Goal: Task Accomplishment & Management: Manage account settings

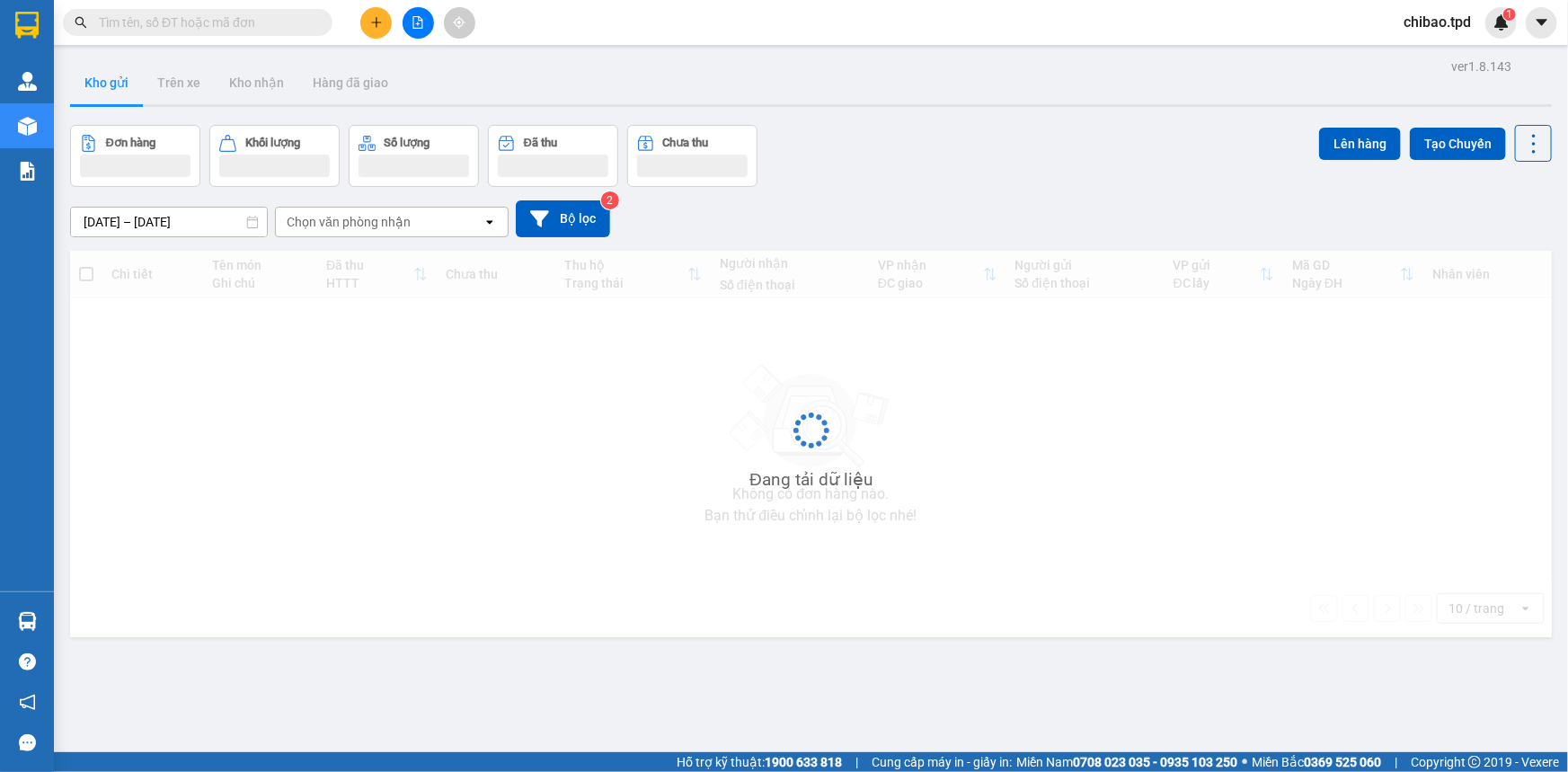
click at [380, 19] on icon "plus" at bounding box center [377, 22] width 13 height 13
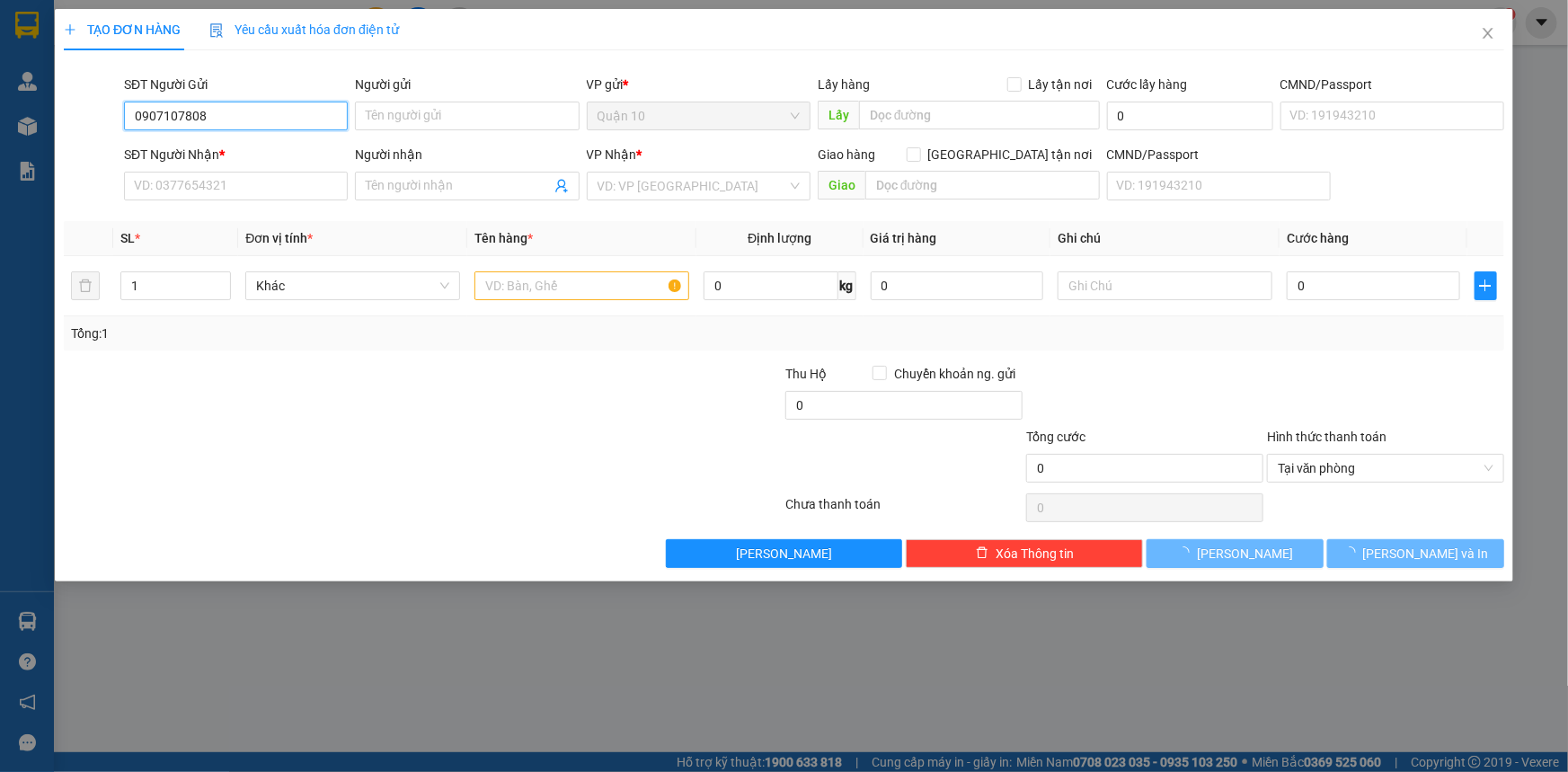
type input "0907107808"
type input "HOAN"
drag, startPoint x: 209, startPoint y: 165, endPoint x: 215, endPoint y: 184, distance: 19.9
click at [209, 167] on div "SĐT Người Nhận *" at bounding box center [235, 158] width 223 height 27
click at [215, 184] on input "SĐT Người Nhận *" at bounding box center [235, 185] width 223 height 29
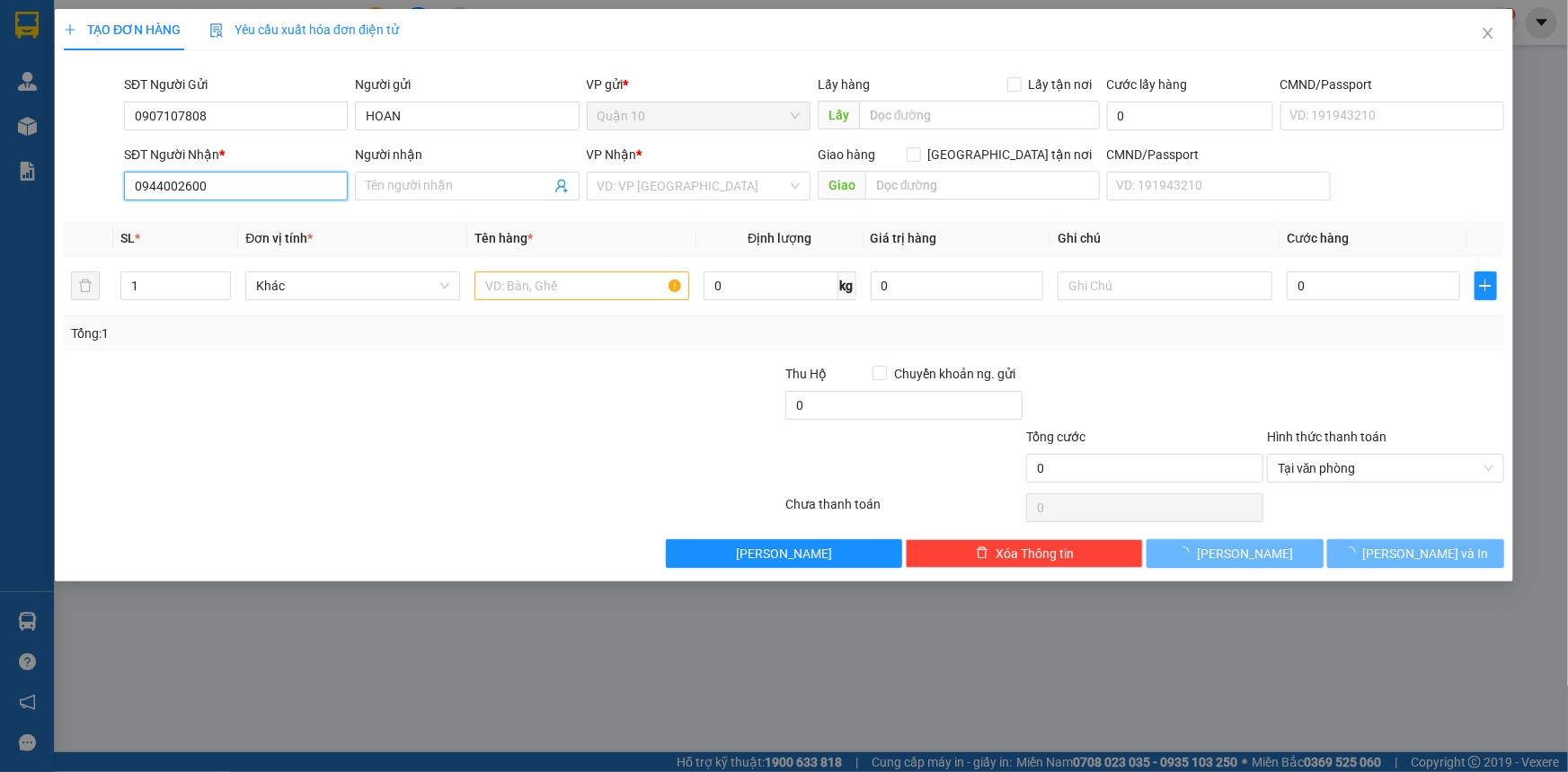
type input "0944002600"
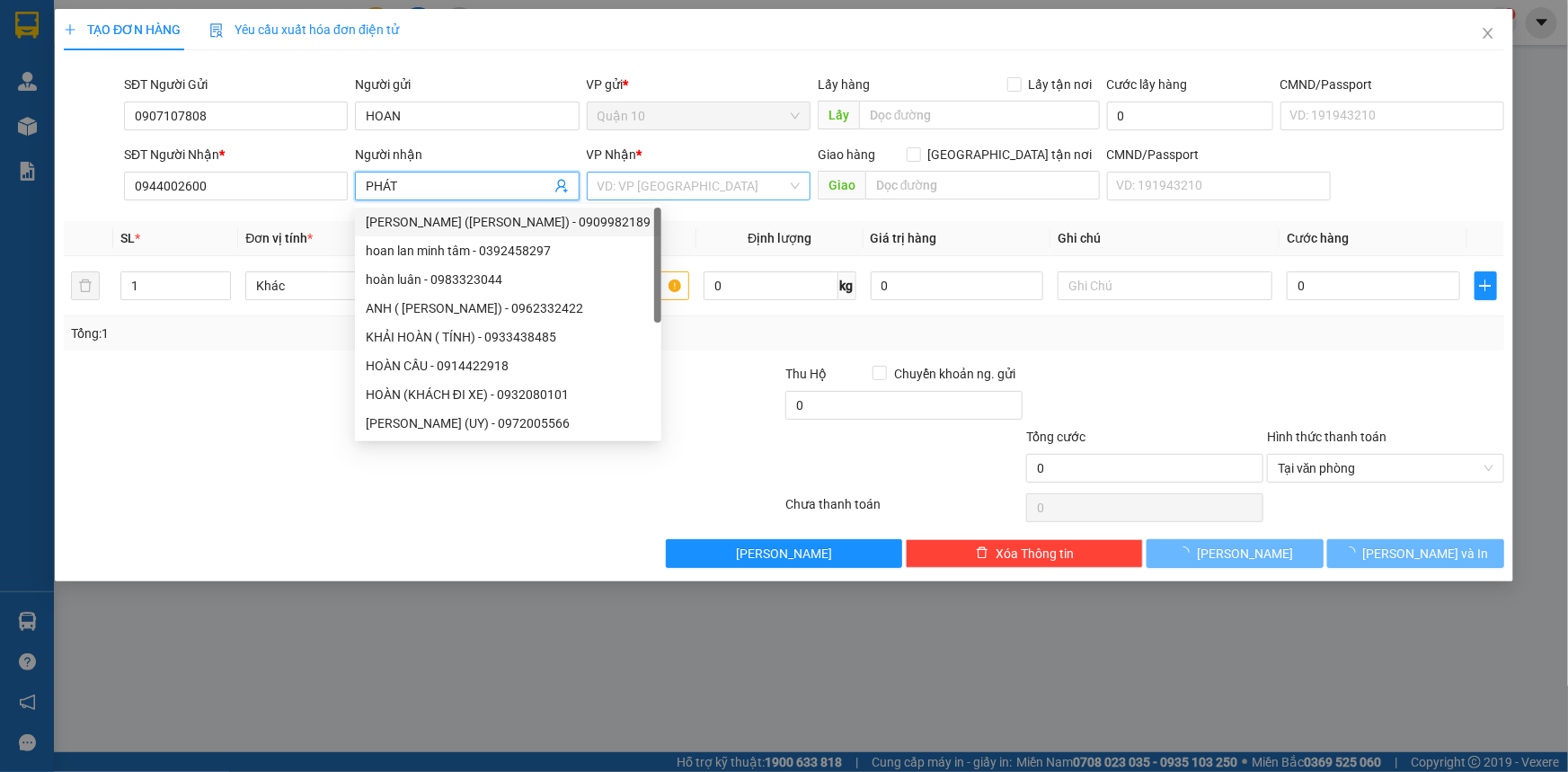
type input "PHÁT"
click at [645, 196] on input "search" at bounding box center [692, 185] width 190 height 27
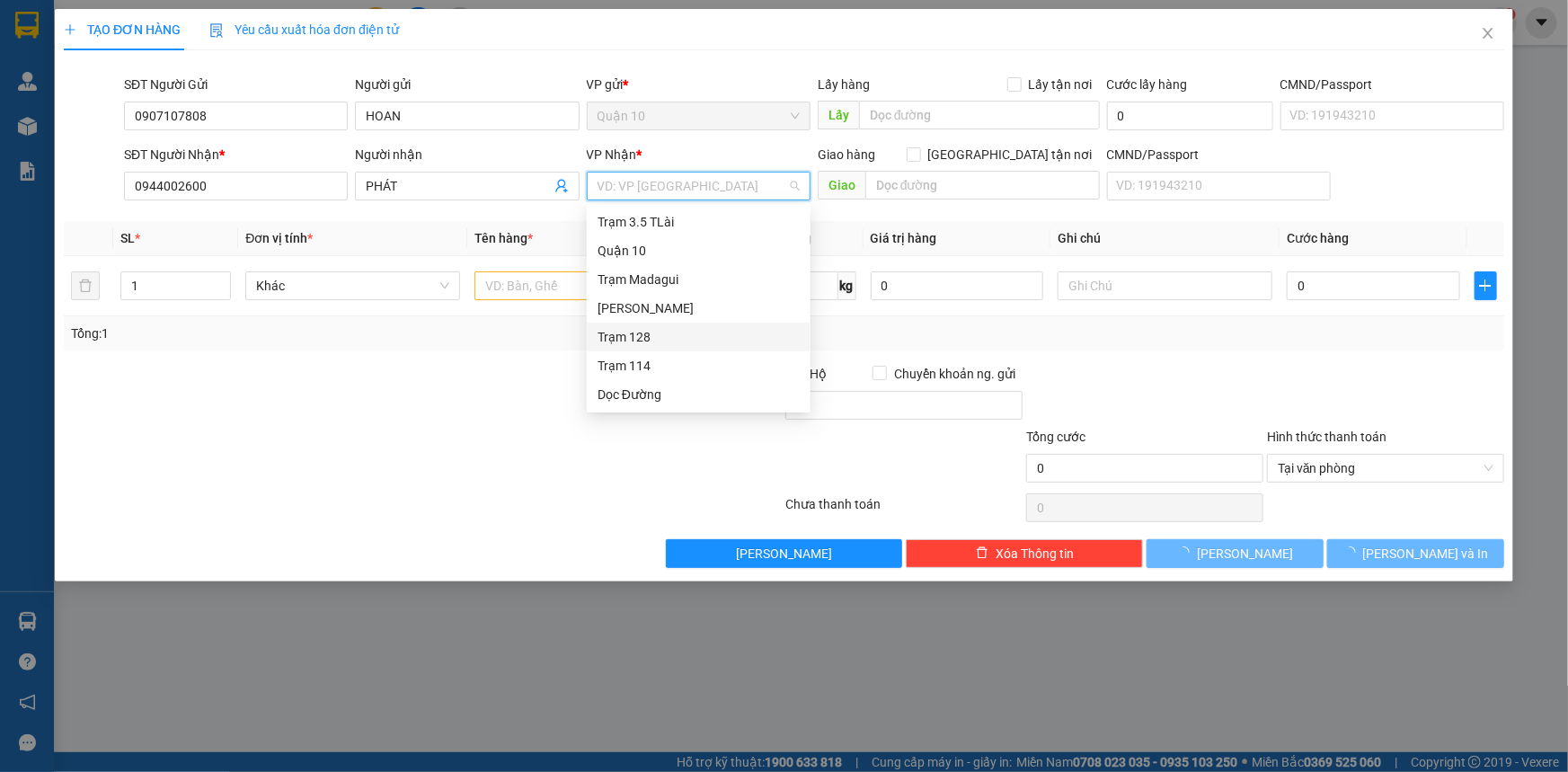
click at [639, 346] on div "Trạm 128" at bounding box center [699, 336] width 202 height 19
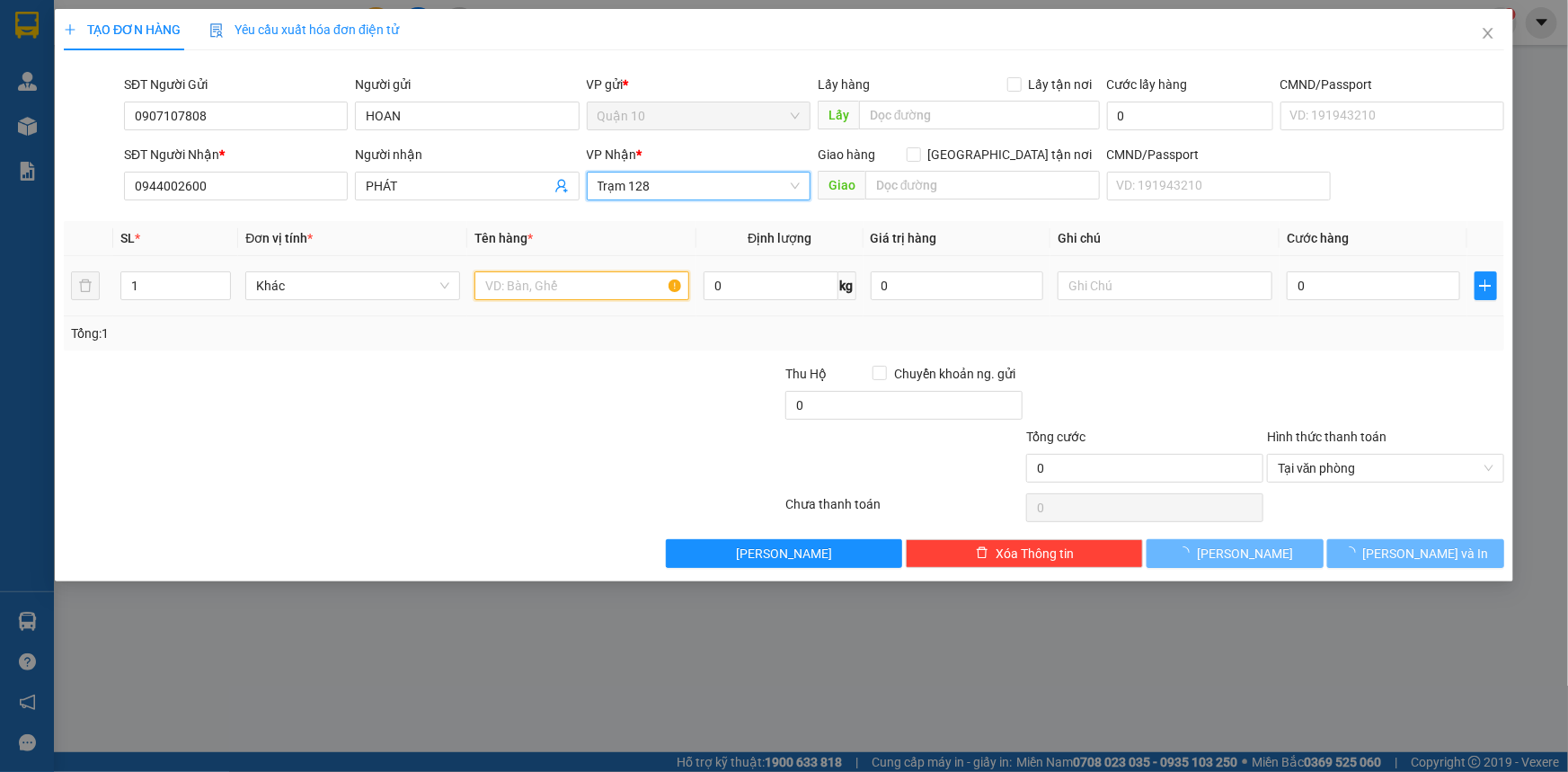
drag, startPoint x: 564, startPoint y: 292, endPoint x: 553, endPoint y: 301, distance: 14.2
click at [564, 291] on input "text" at bounding box center [582, 285] width 215 height 29
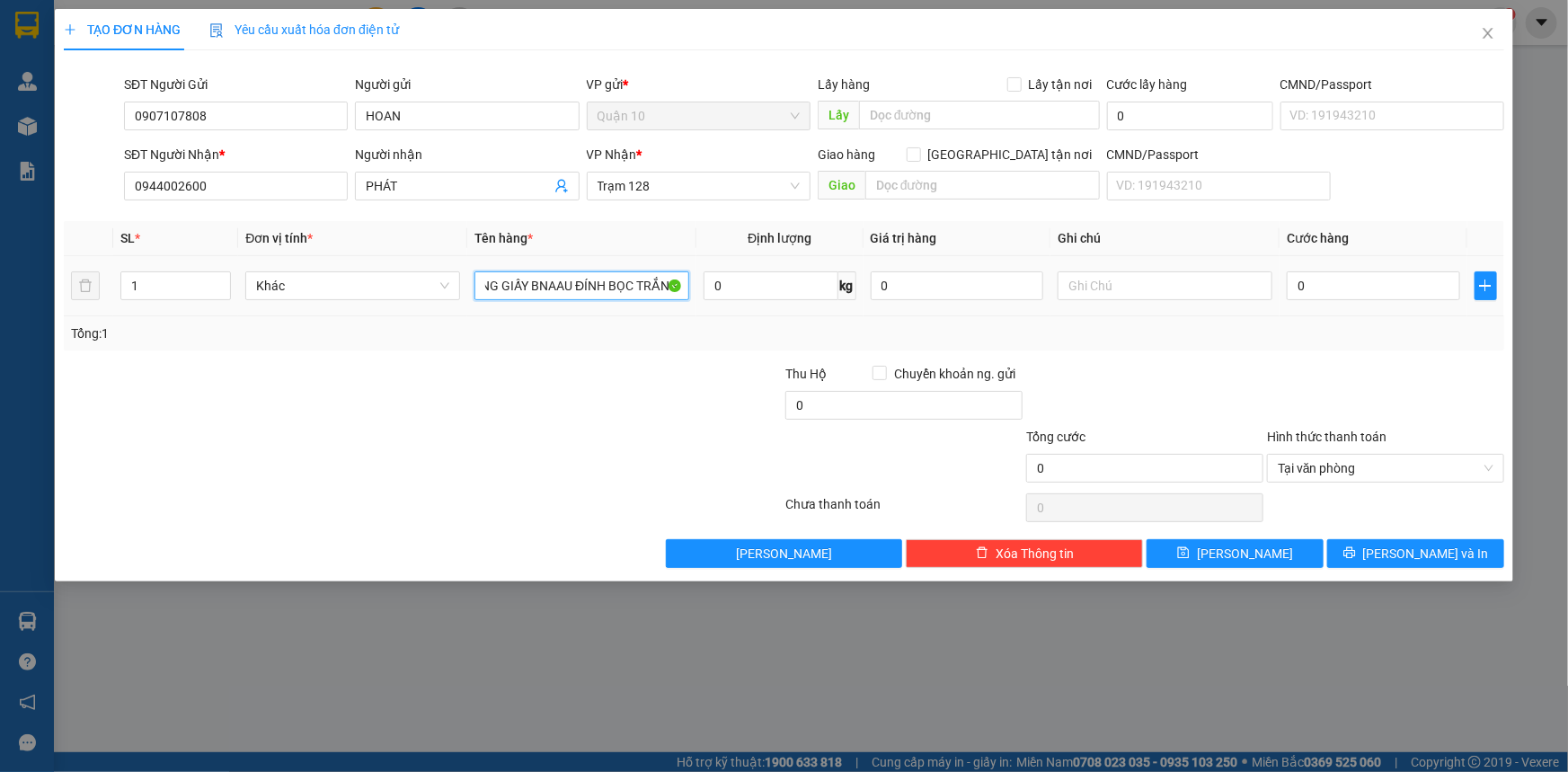
scroll to position [0, 194]
type input "KIỆN CÂY DÀI XỐP TRẮNG + THÙNG GIẤY BNAAU ĐÍNH BỌC TRẮNG"
type input "2"
click at [223, 279] on span "up" at bounding box center [221, 282] width 11 height 11
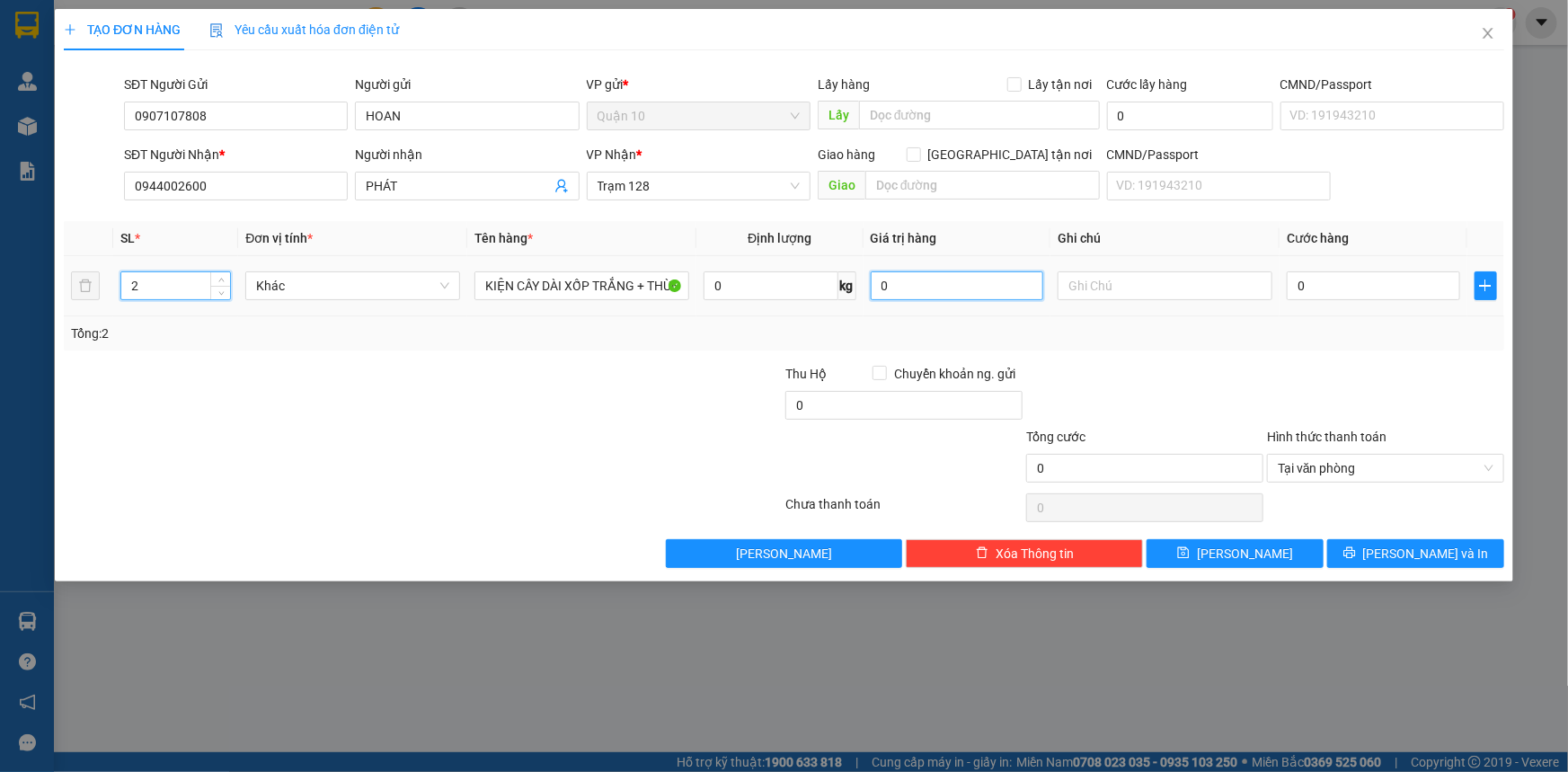
click at [679, 269] on tr "2 Khác KIỆN CÂY DÀI XỐP TRẮNG + THÙNG GIẤY BNAAU ĐÍNH BỌC TRẮNG 0 kg 0 0" at bounding box center [784, 285] width 1440 height 60
type input "1.500.000"
click at [1312, 291] on input "0" at bounding box center [1373, 285] width 173 height 29
type input "1"
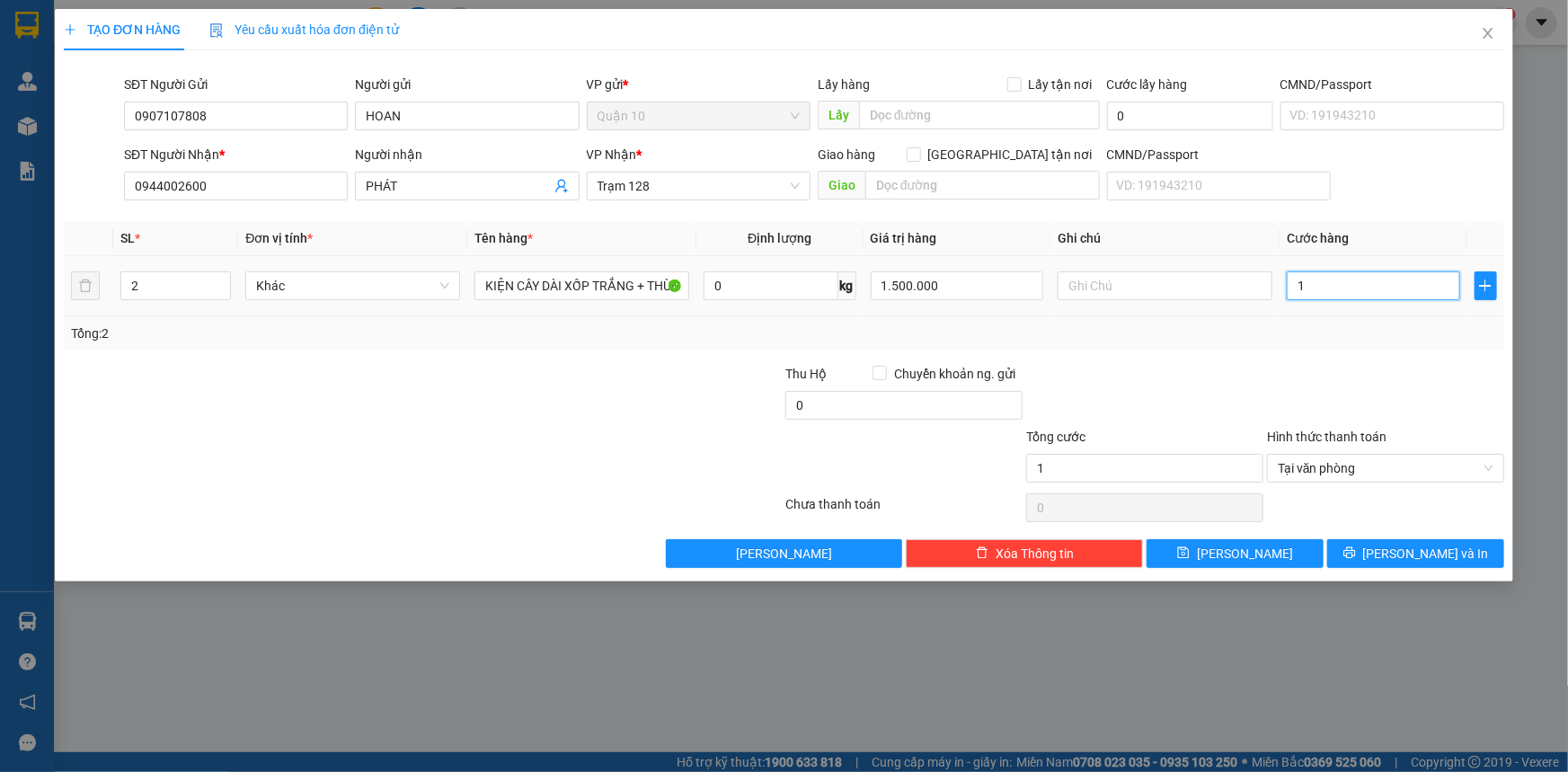
type input "12"
type input "120"
type input "120.000"
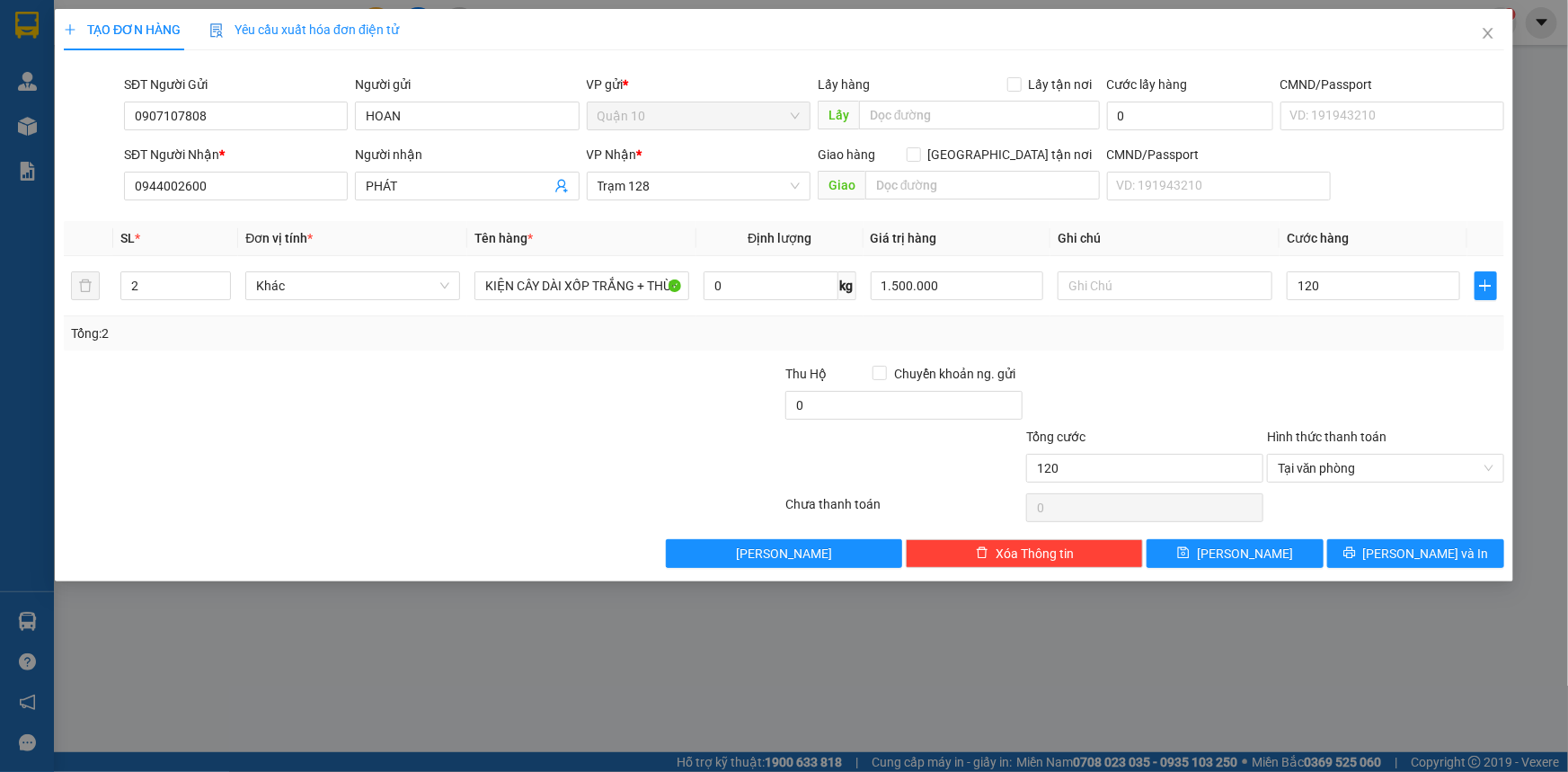
type input "120.000"
click at [1197, 405] on div at bounding box center [1144, 396] width 241 height 63
click at [1405, 547] on span "[PERSON_NAME] và In" at bounding box center [1426, 553] width 126 height 19
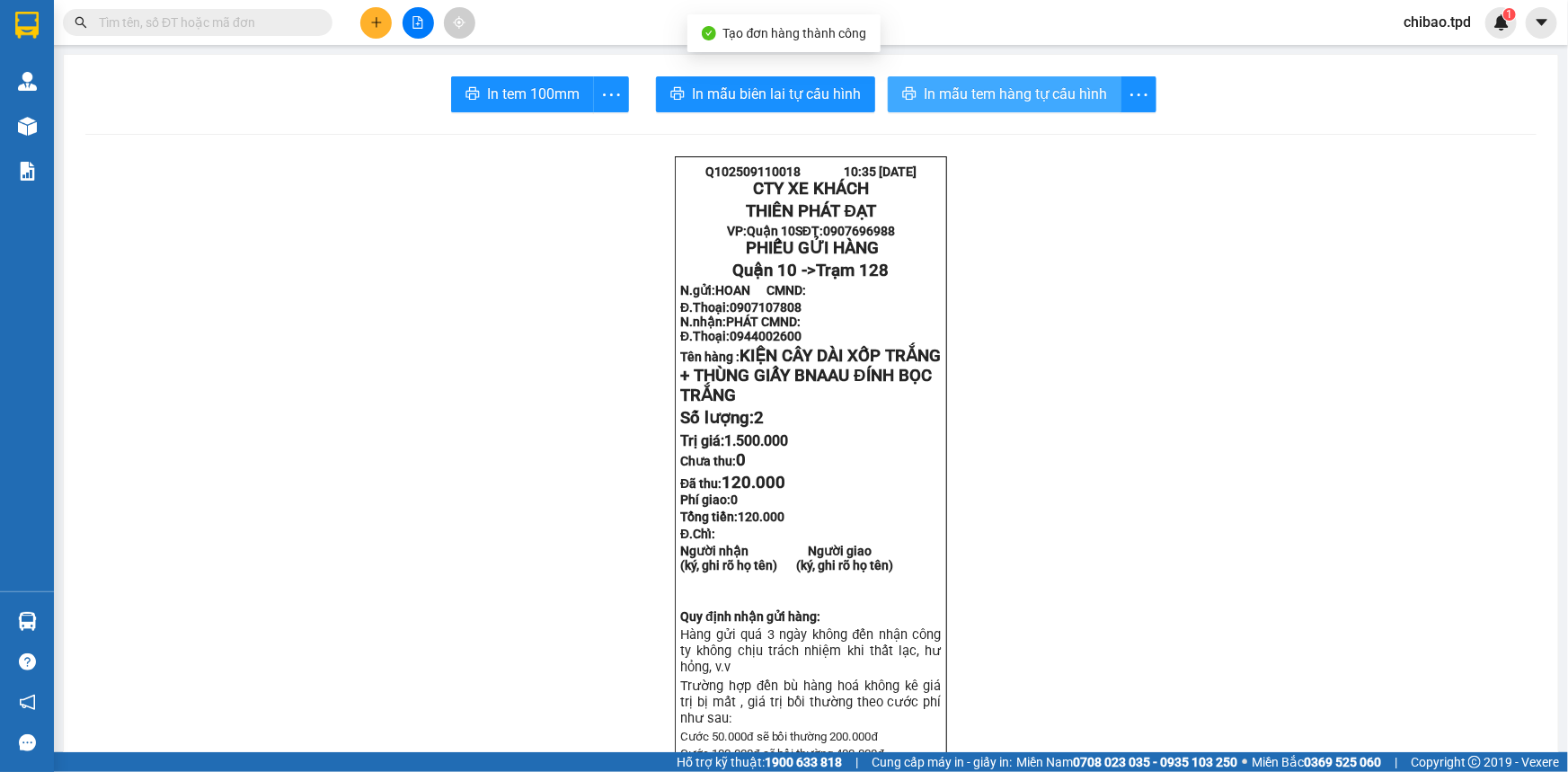
click at [1036, 84] on span "In mẫu tem hàng tự cấu hình" at bounding box center [1016, 94] width 183 height 22
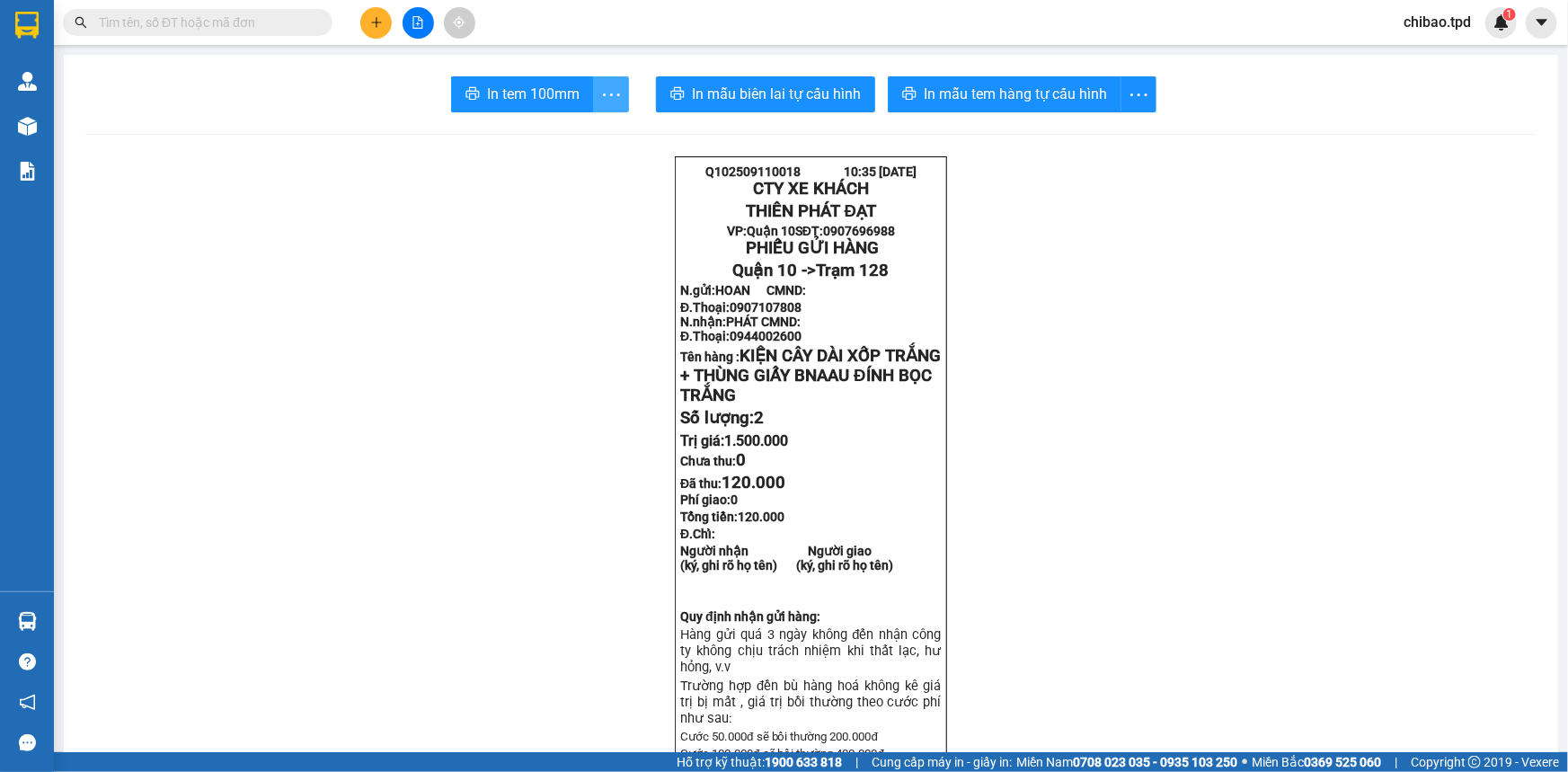
click at [601, 98] on icon "more" at bounding box center [612, 95] width 22 height 22
click at [568, 120] on li "In tem 100mm theo số lượng (2)" at bounding box center [523, 133] width 201 height 29
click at [527, 106] on button "In tem 100mm" at bounding box center [523, 94] width 143 height 36
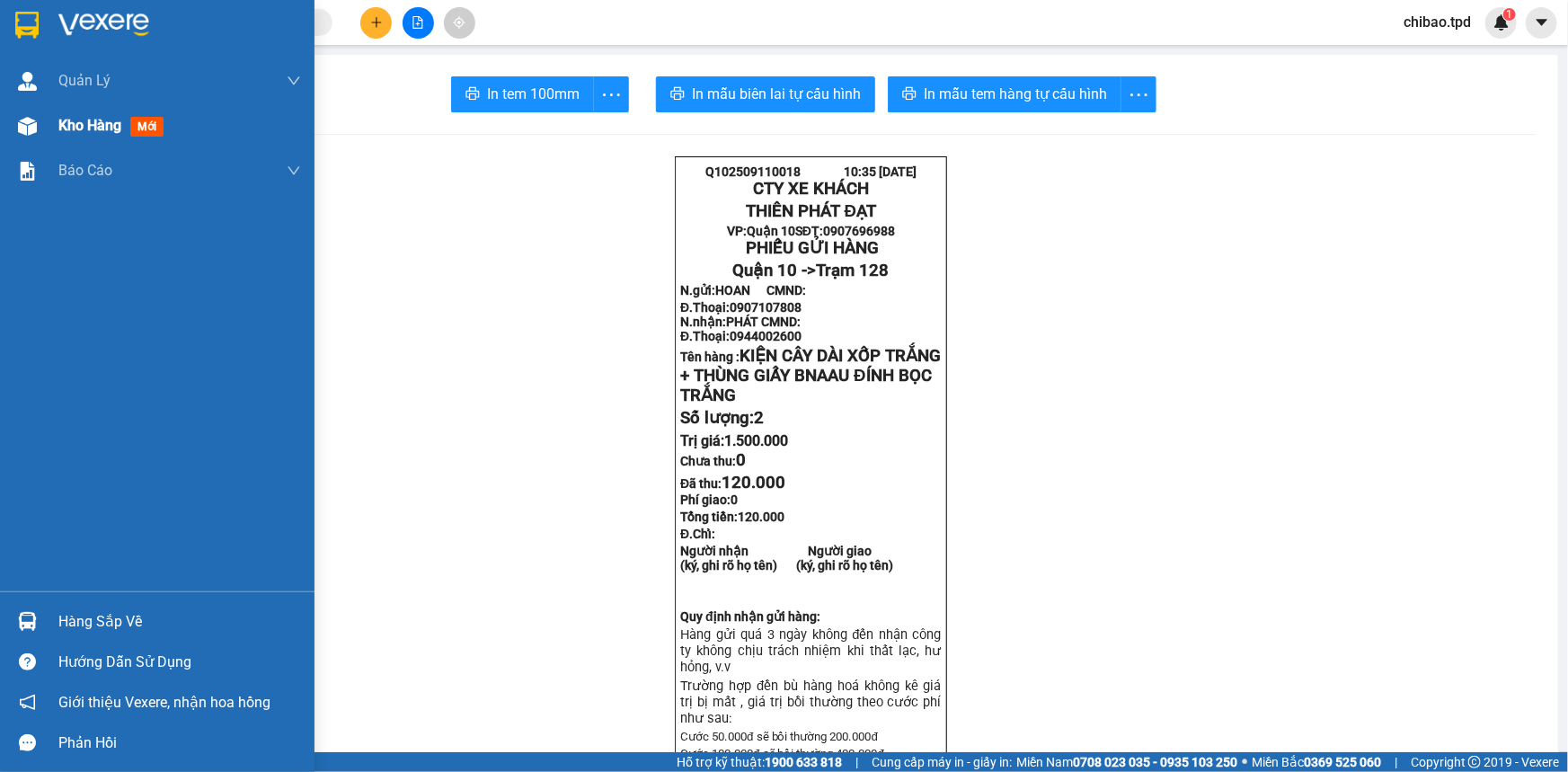
click at [119, 135] on div "Kho hàng mới" at bounding box center [114, 125] width 112 height 22
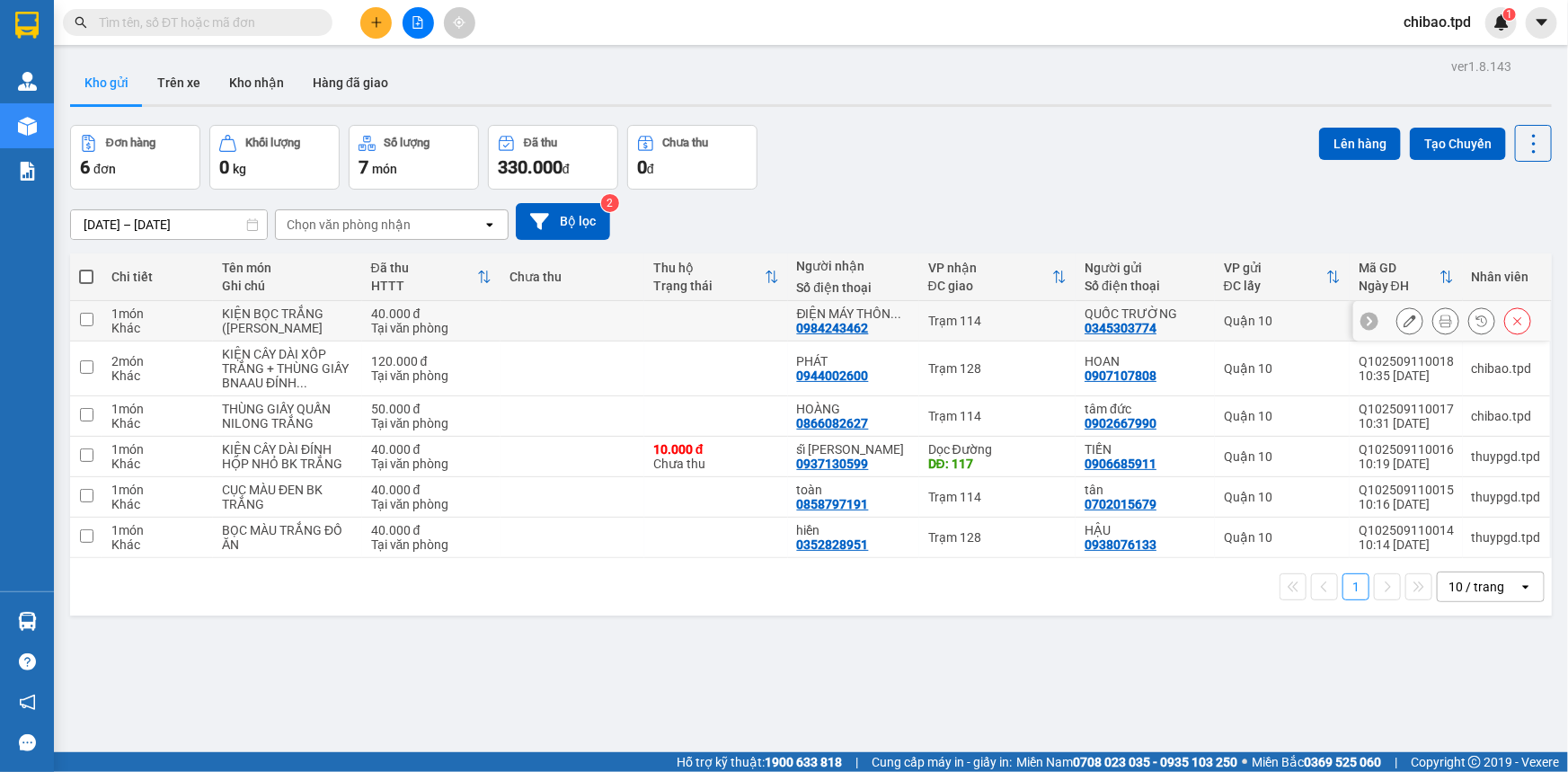
click at [1439, 315] on icon at bounding box center [1446, 321] width 13 height 13
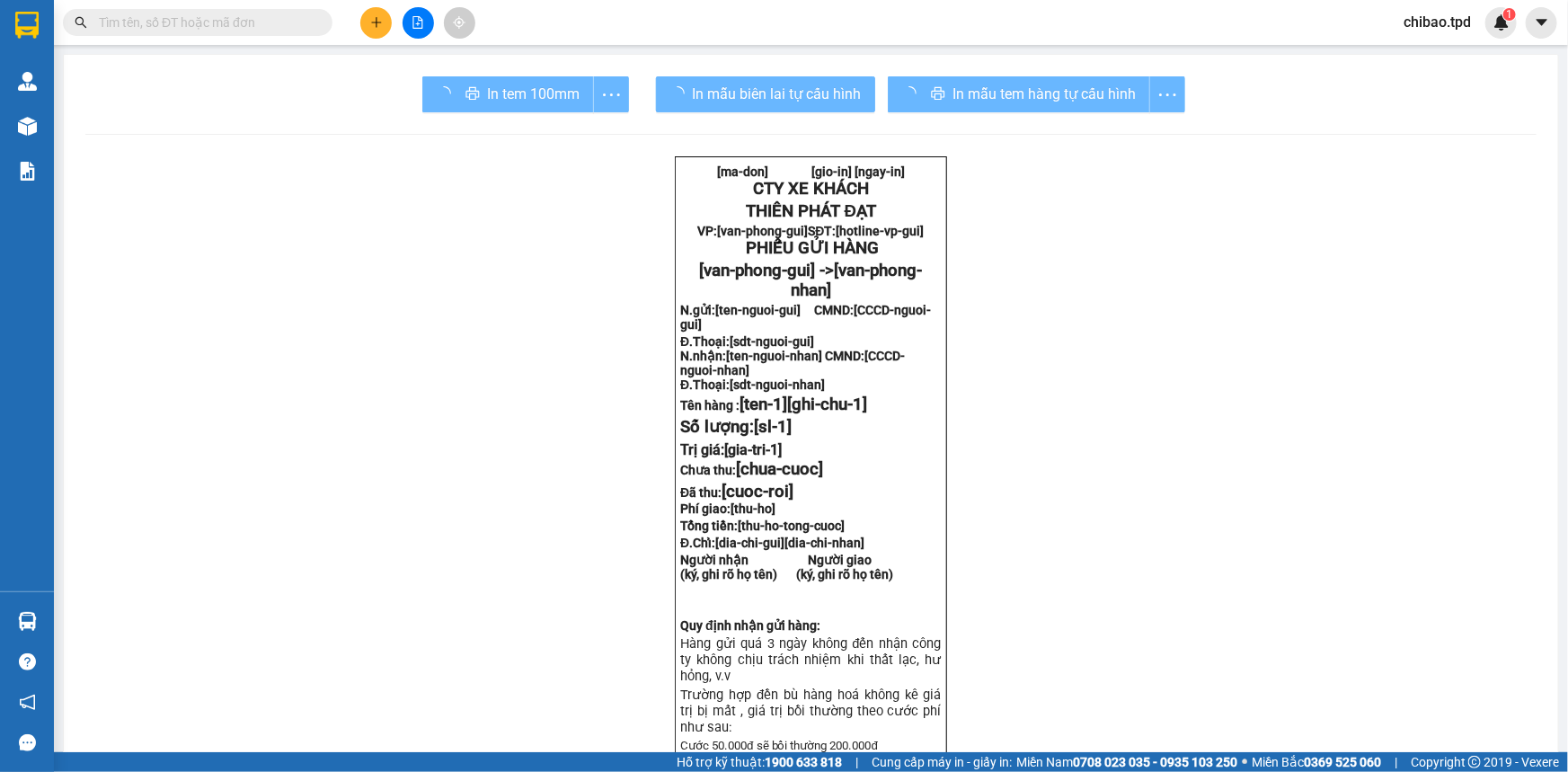
click at [1026, 97] on div "In mẫu tem hàng tự cấu hình" at bounding box center [1036, 94] width 297 height 36
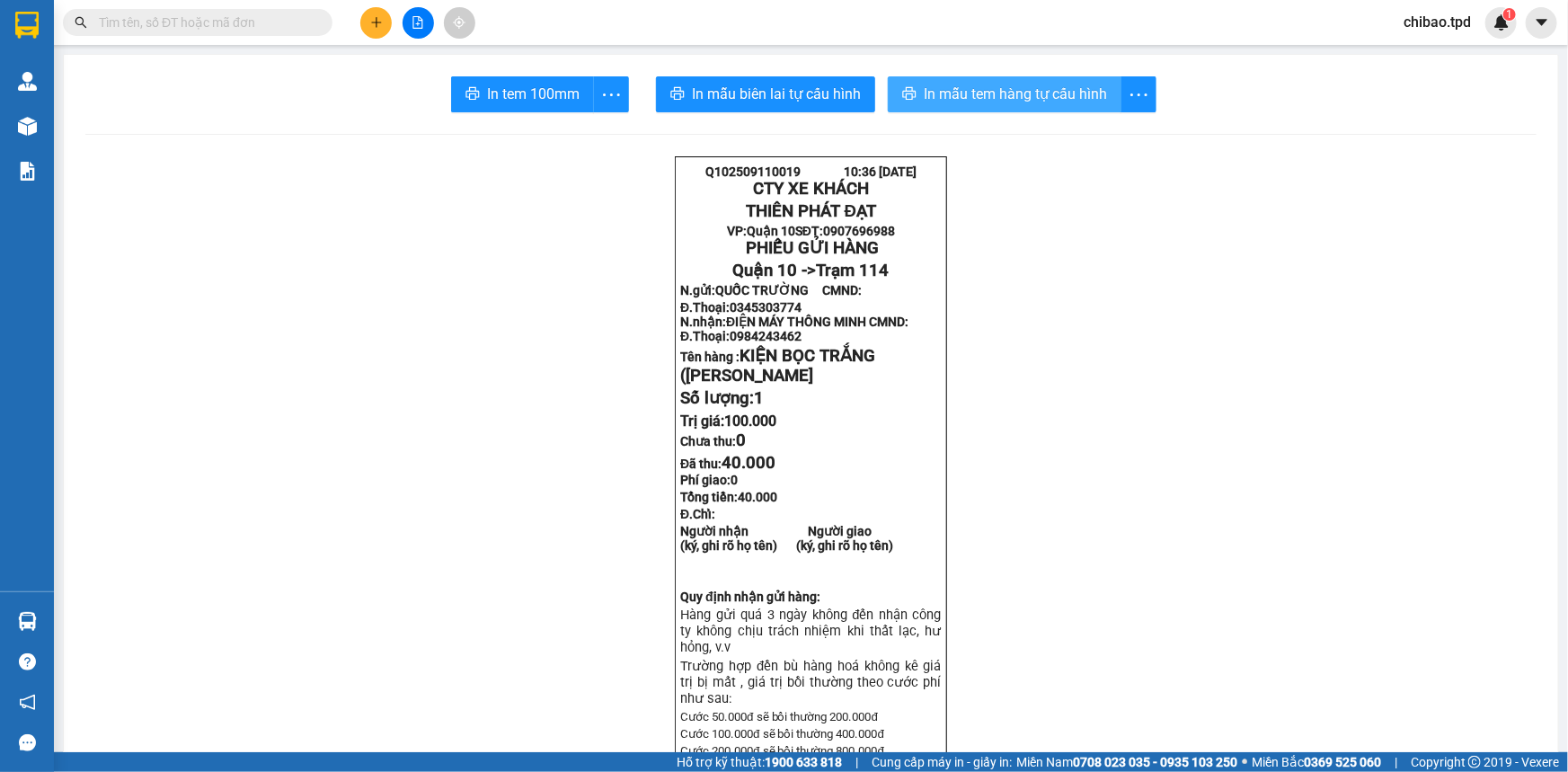
click at [998, 93] on span "In mẫu tem hàng tự cấu hình" at bounding box center [1016, 94] width 183 height 22
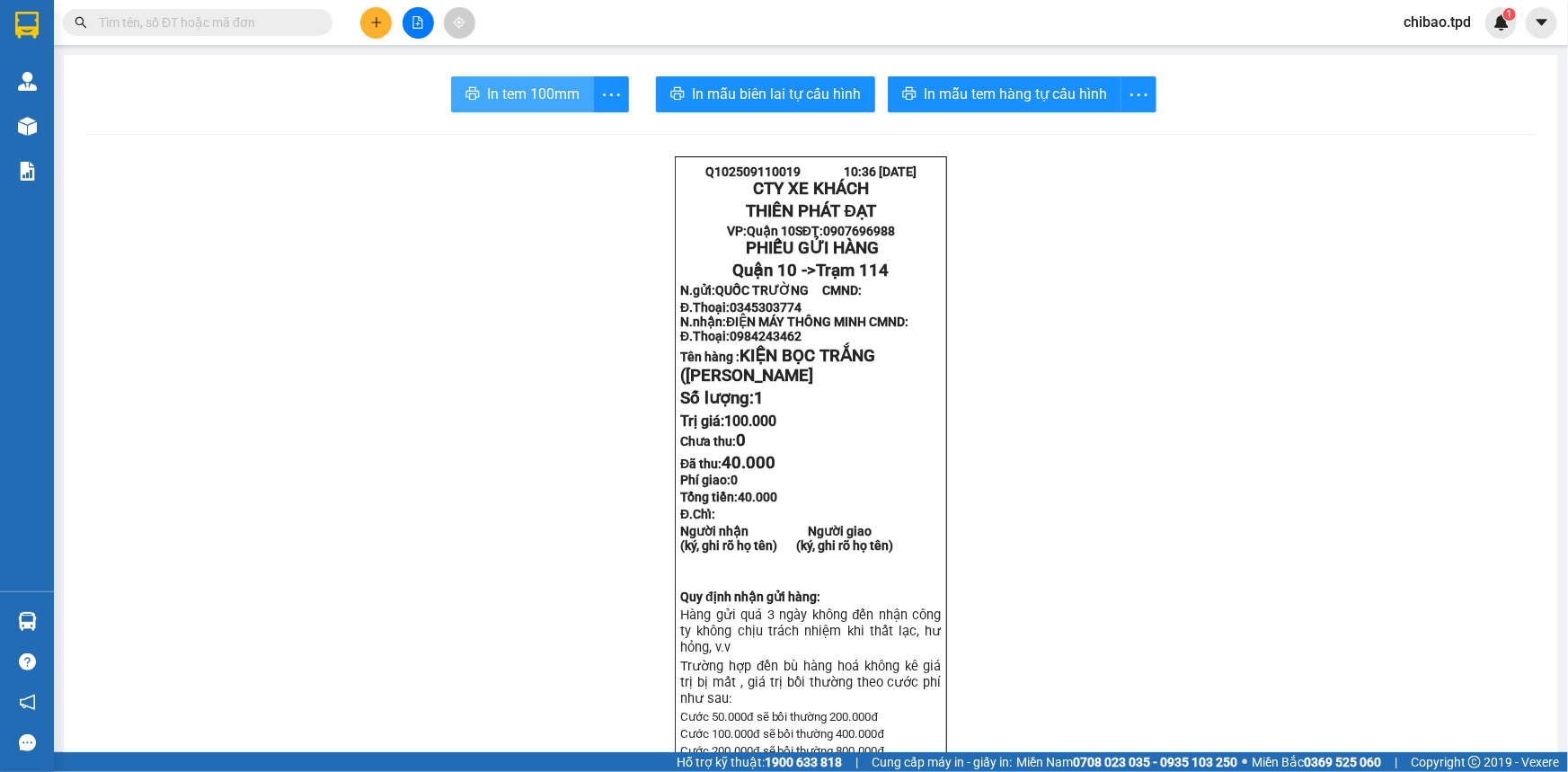
click at [463, 81] on button "In tem 100mm" at bounding box center [523, 94] width 143 height 36
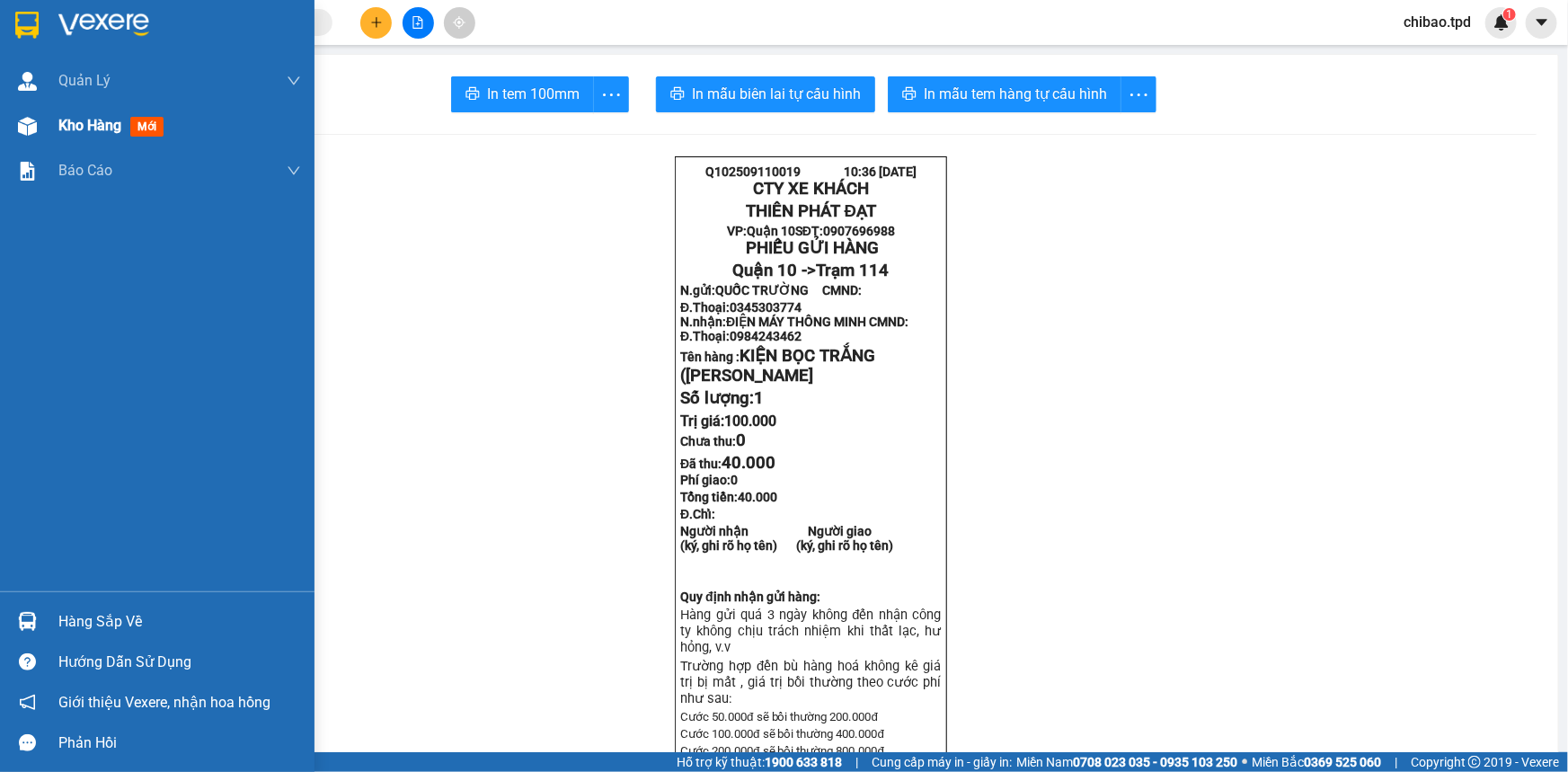
click at [49, 124] on div "Kho hàng mới" at bounding box center [157, 126] width 314 height 44
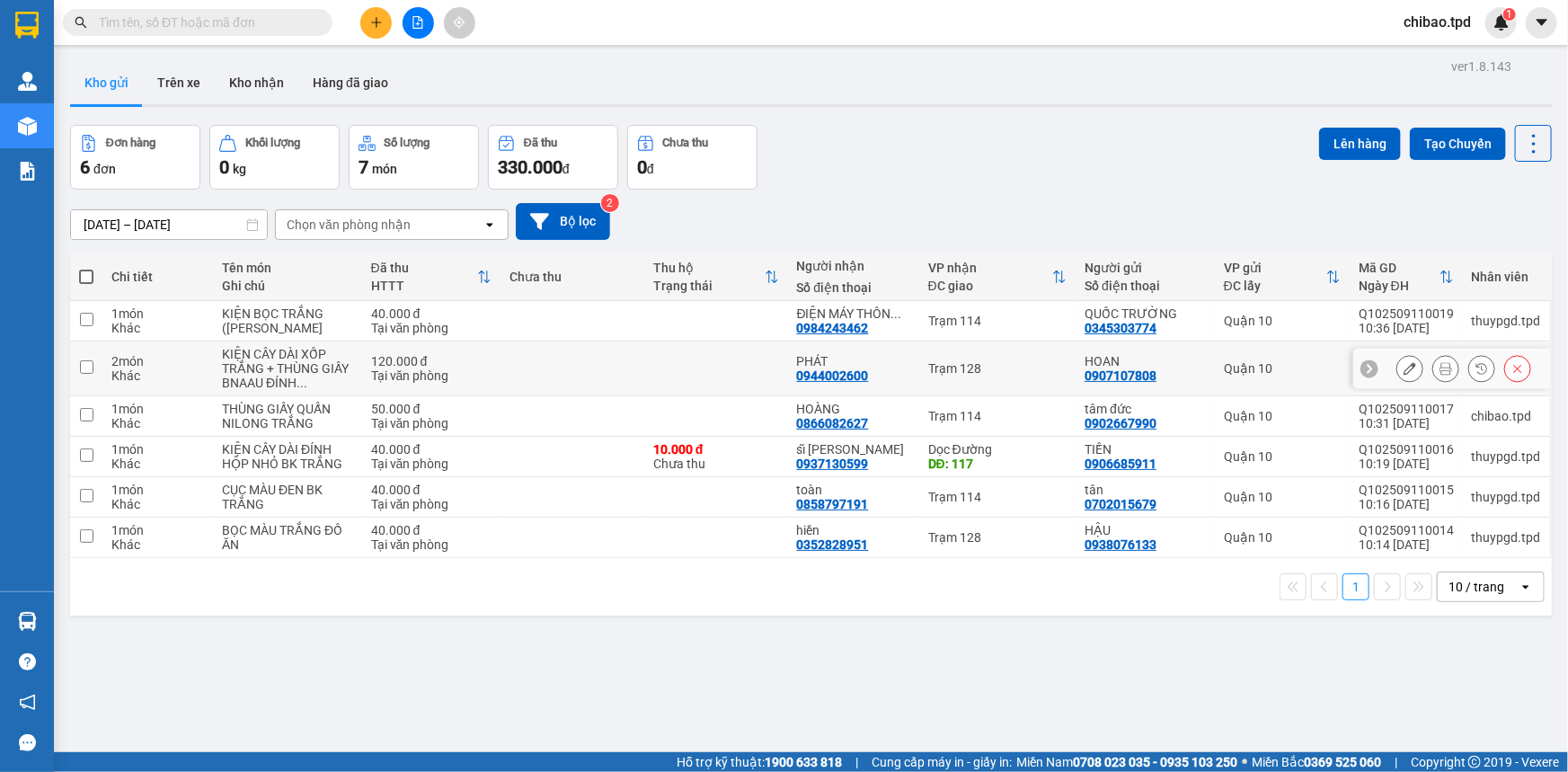
click at [1445, 366] on button at bounding box center [1446, 369] width 25 height 32
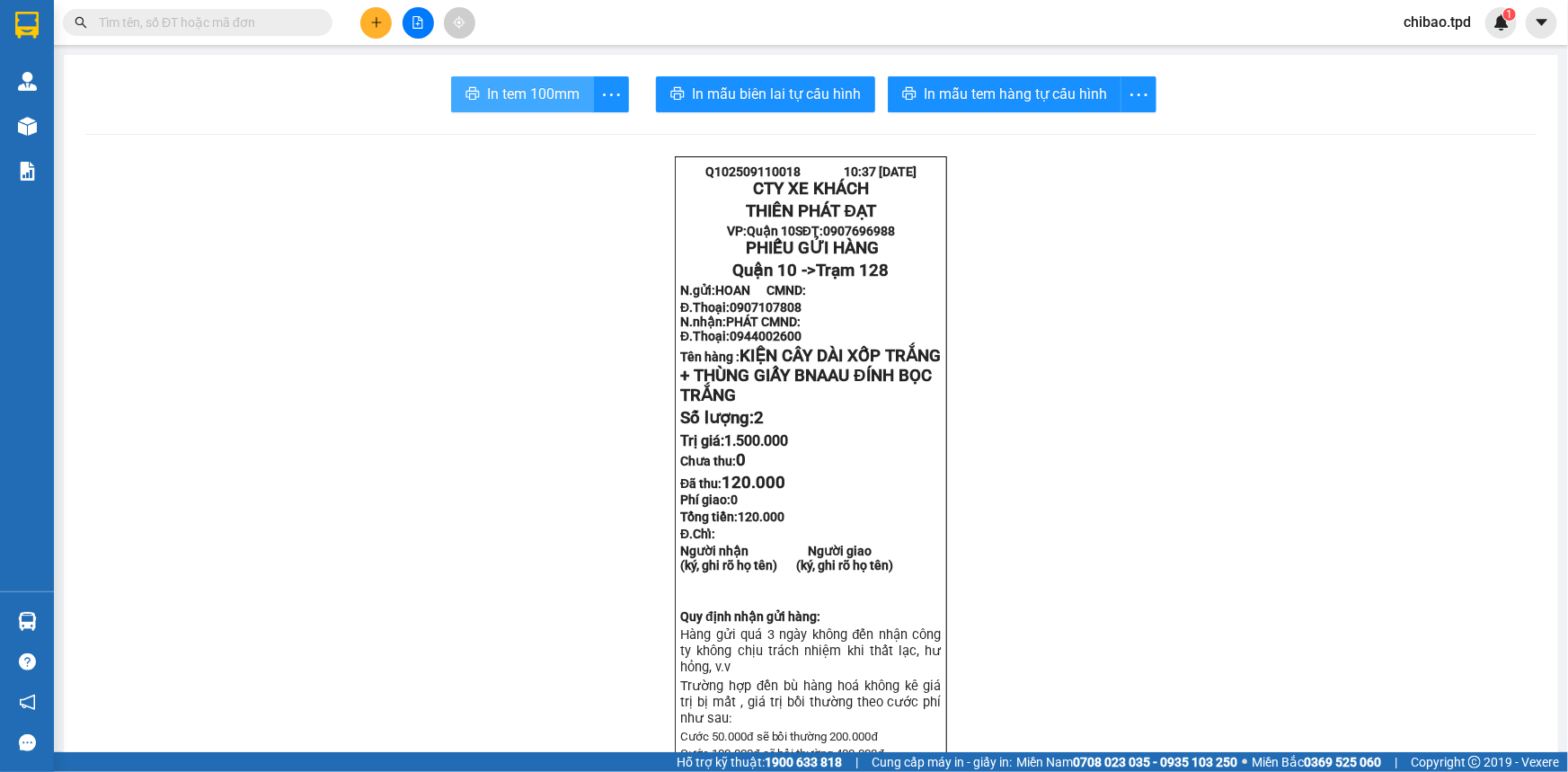
click at [545, 99] on span "In tem 100mm" at bounding box center [534, 94] width 93 height 22
click at [269, 16] on input "text" at bounding box center [205, 22] width 212 height 19
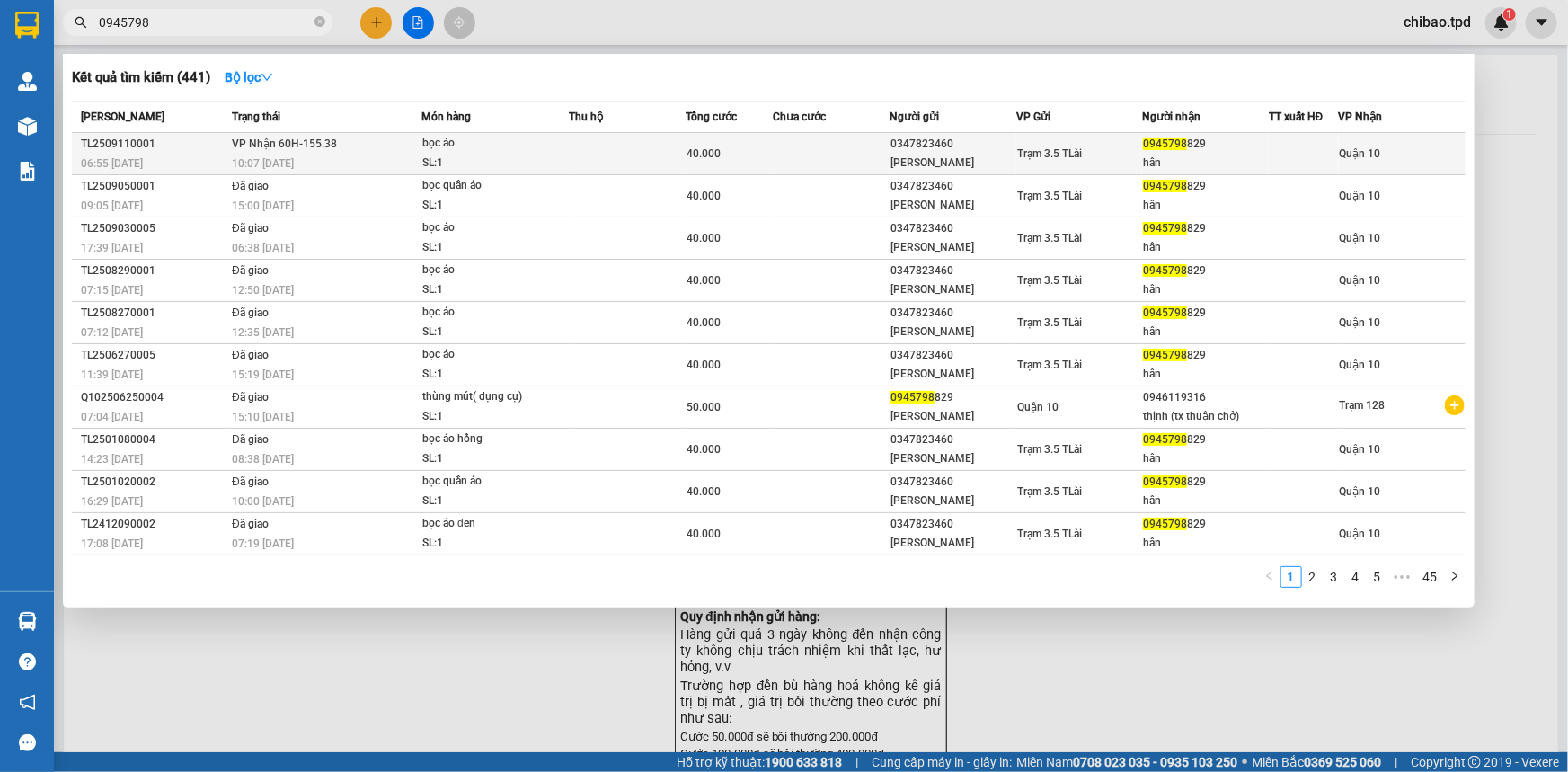
type input "0945798"
click at [761, 146] on div "40.000" at bounding box center [729, 153] width 85 height 19
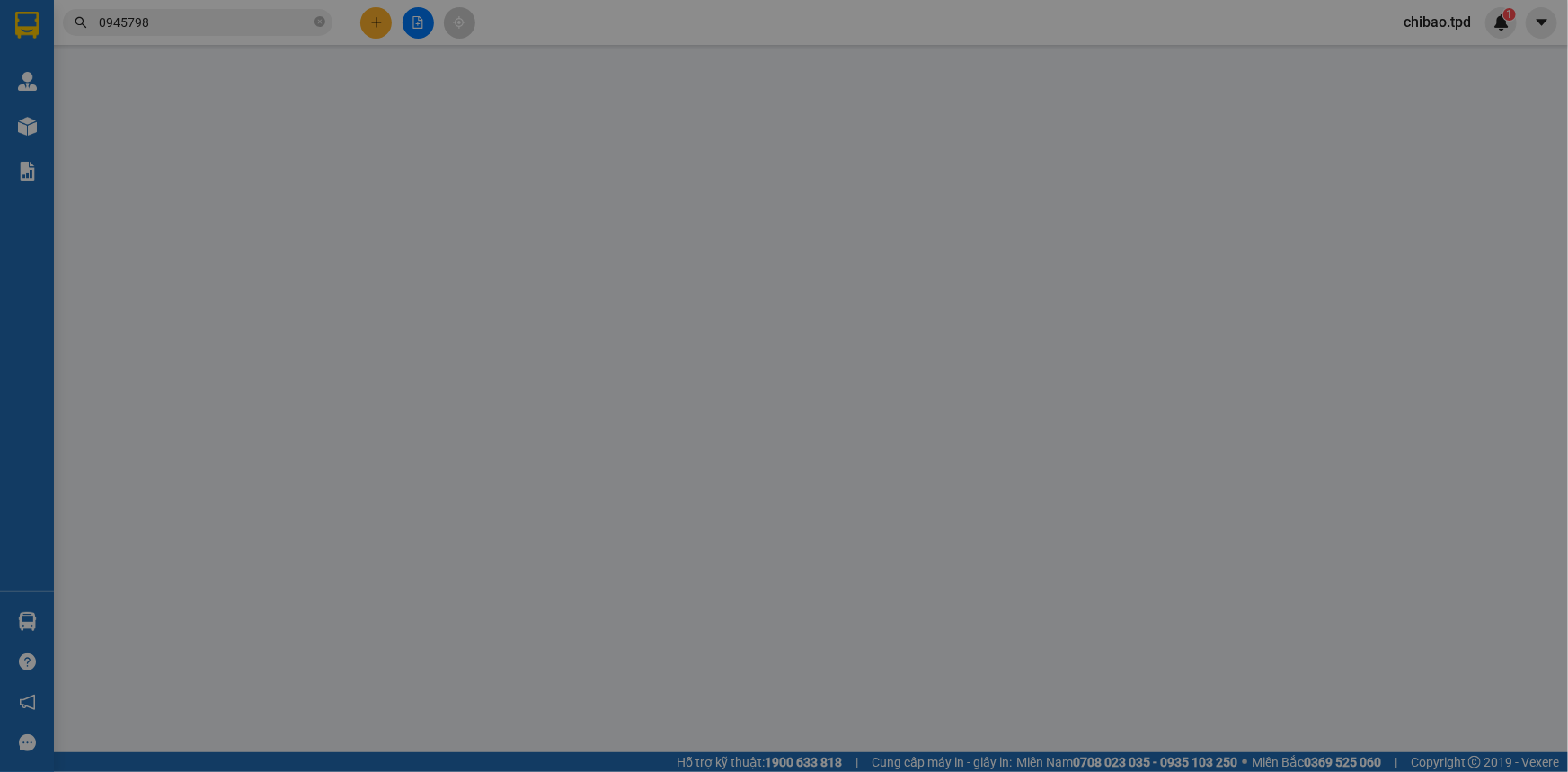
type input "0347823460"
type input "[PERSON_NAME]"
type input "0945798829"
type input "hân"
type input "40.000"
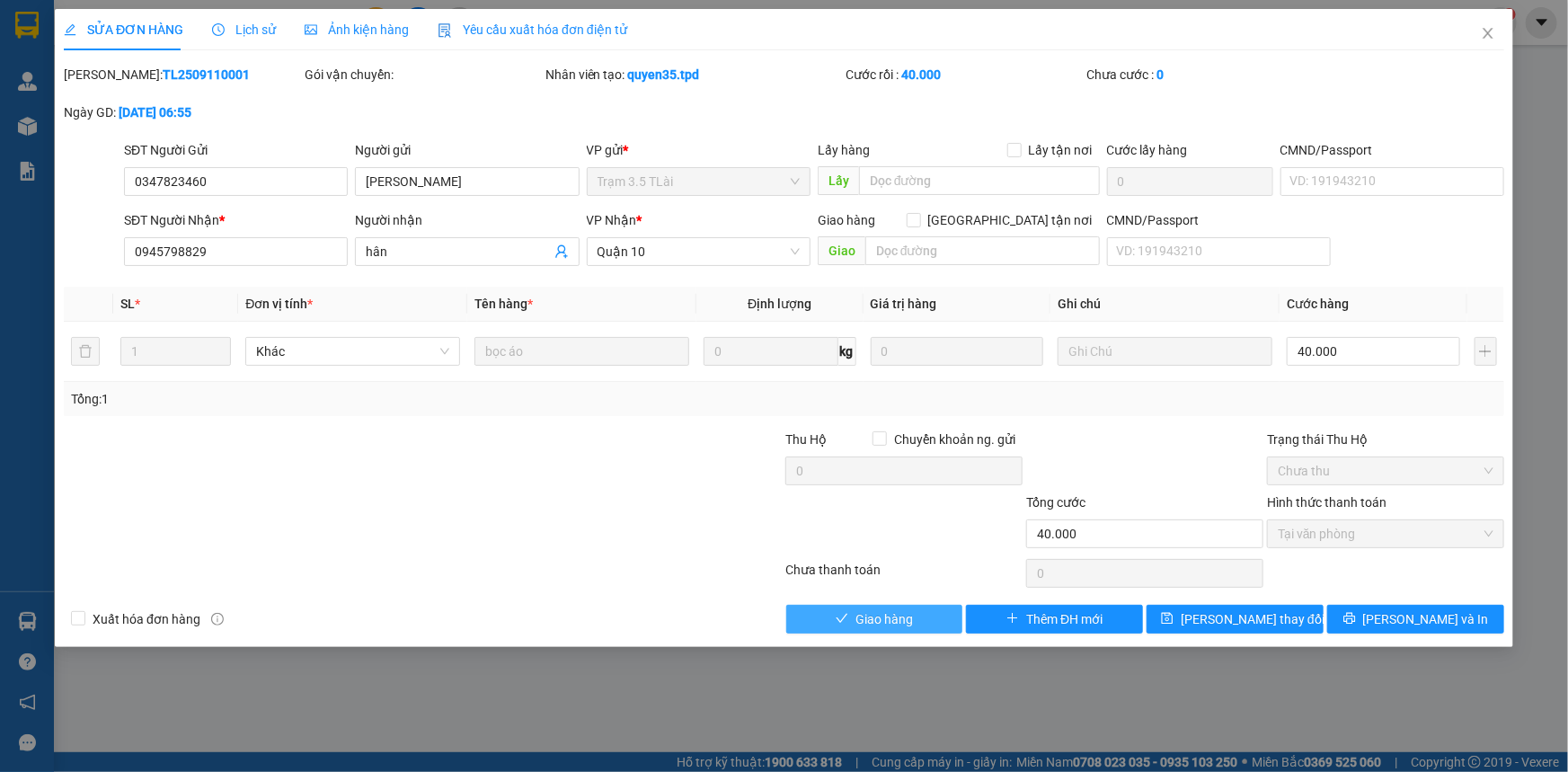
click at [901, 615] on span "Giao hàng" at bounding box center [884, 618] width 57 height 19
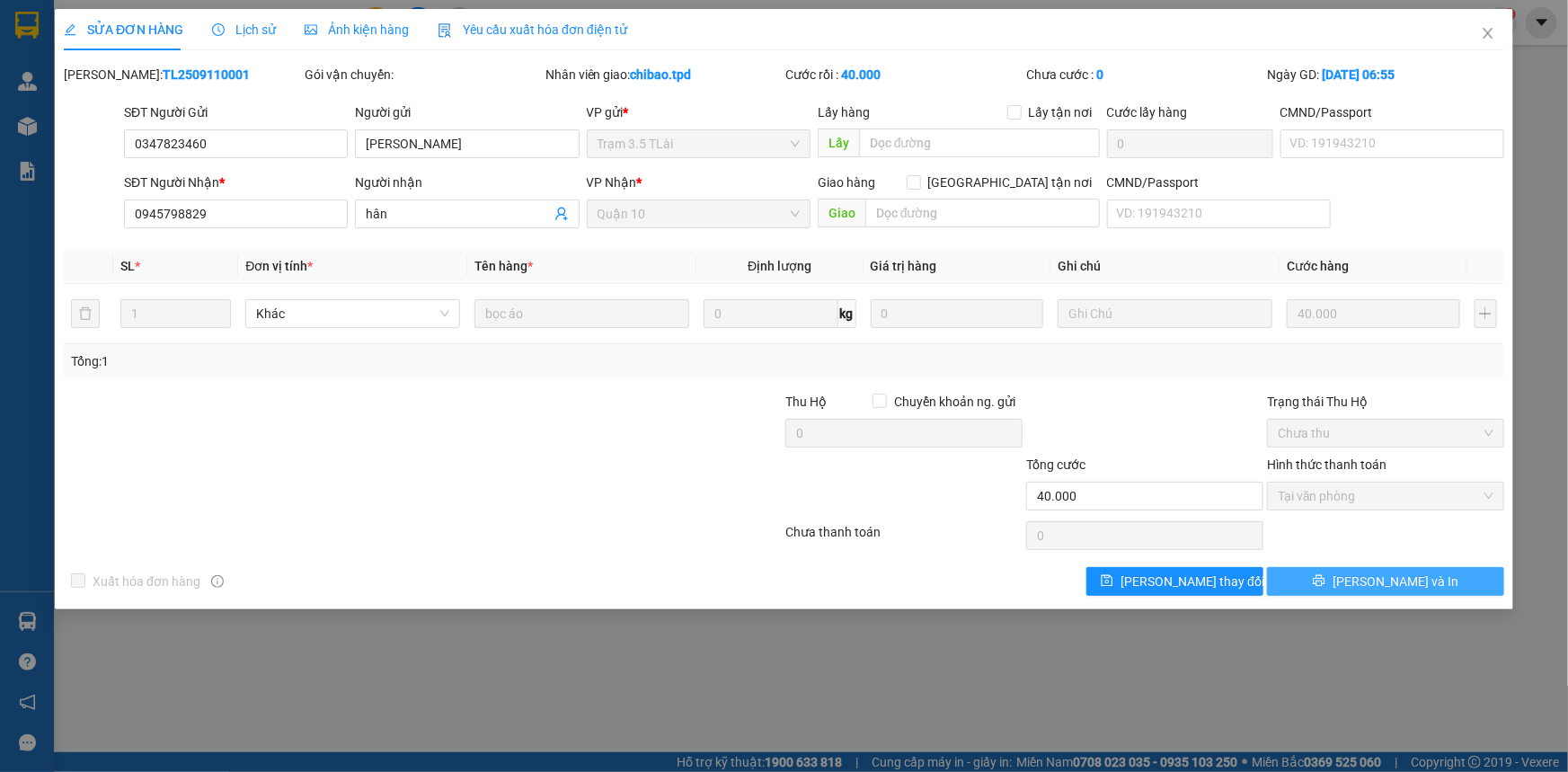
click at [1392, 576] on span "[PERSON_NAME] và In" at bounding box center [1396, 581] width 126 height 19
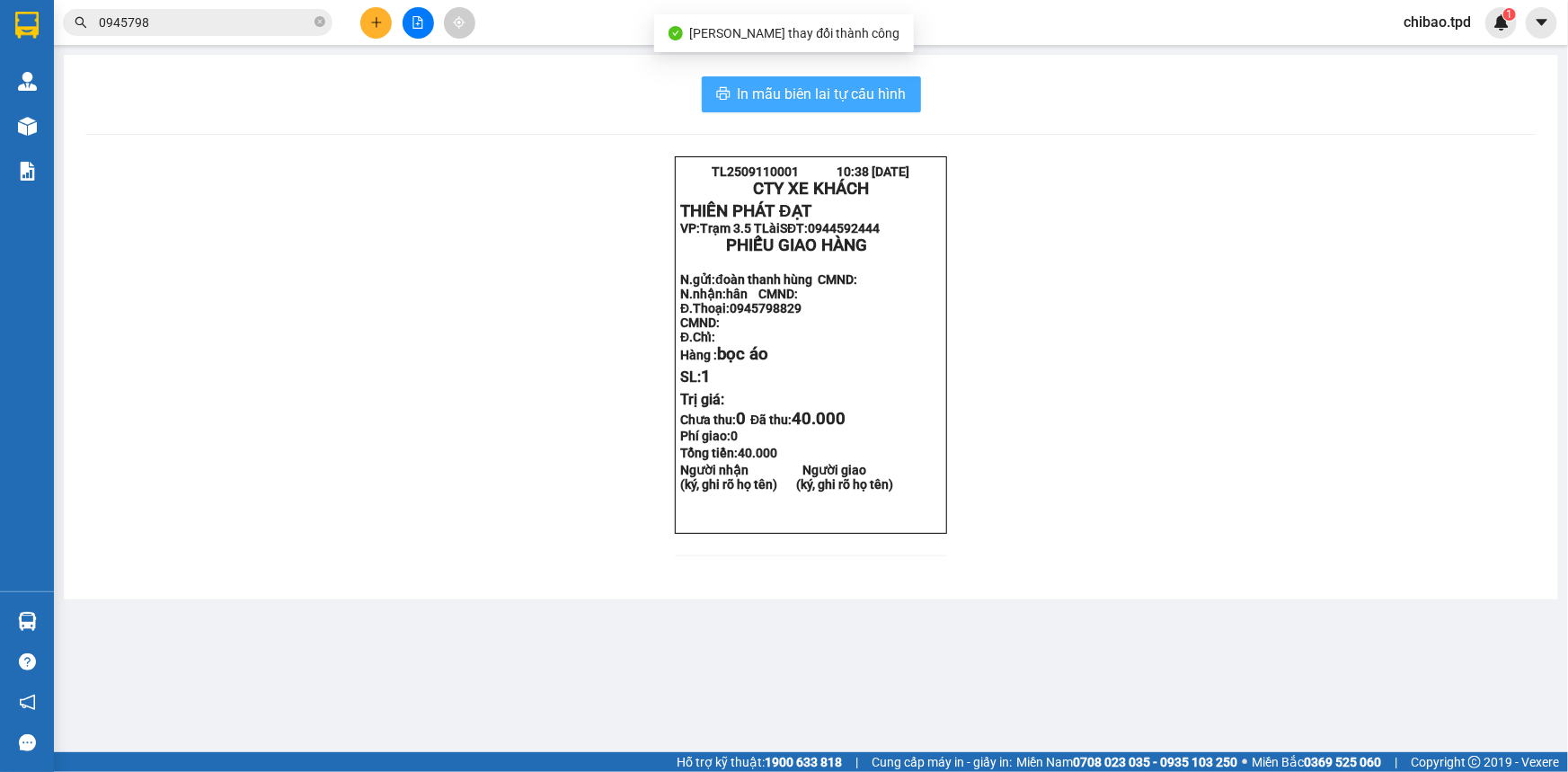
drag, startPoint x: 856, startPoint y: 98, endPoint x: 760, endPoint y: 710, distance: 619.5
click at [854, 98] on span "In mẫu biên lai tự cấu hình" at bounding box center [822, 94] width 169 height 22
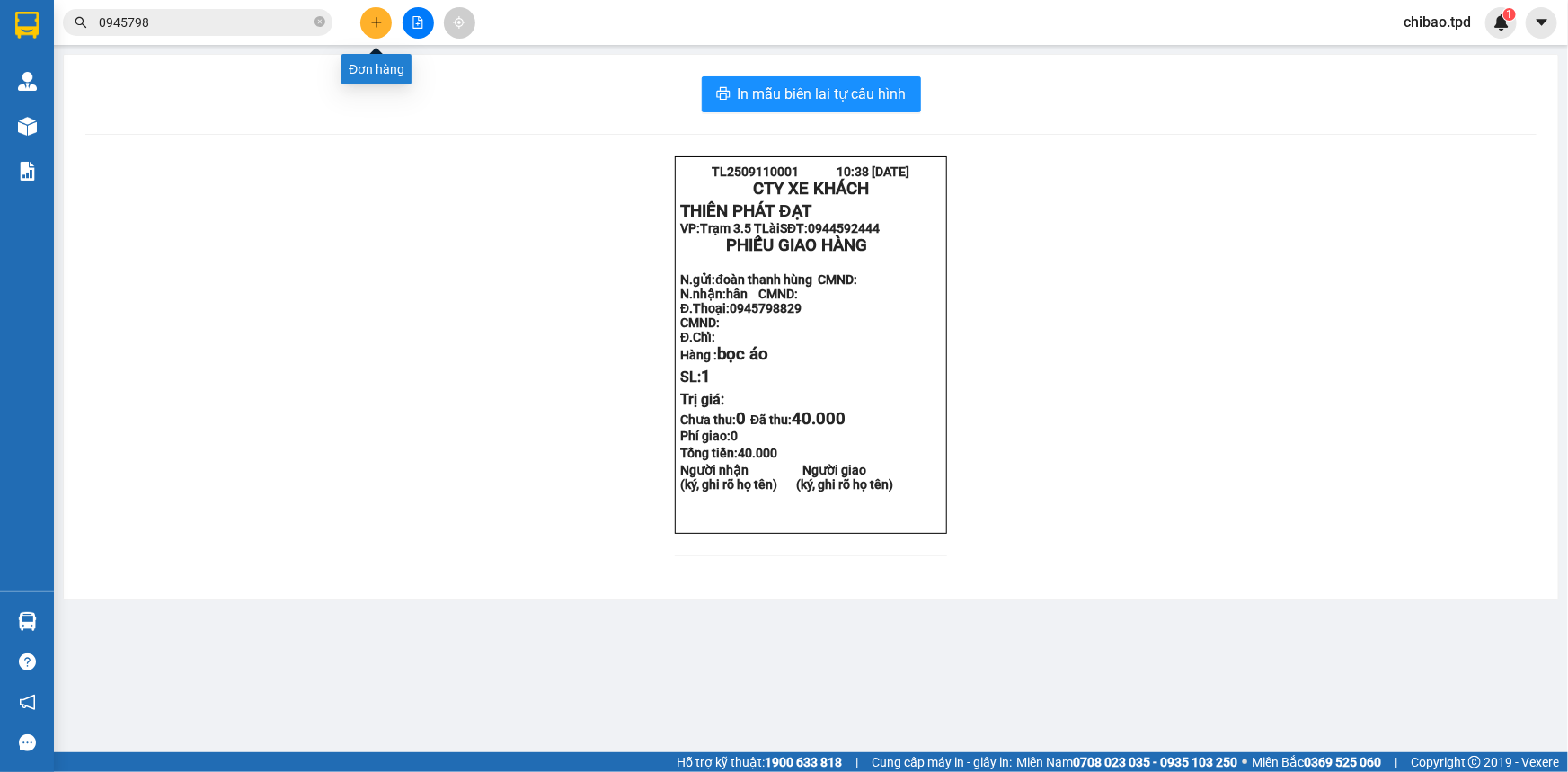
click at [373, 10] on button at bounding box center [376, 23] width 32 height 32
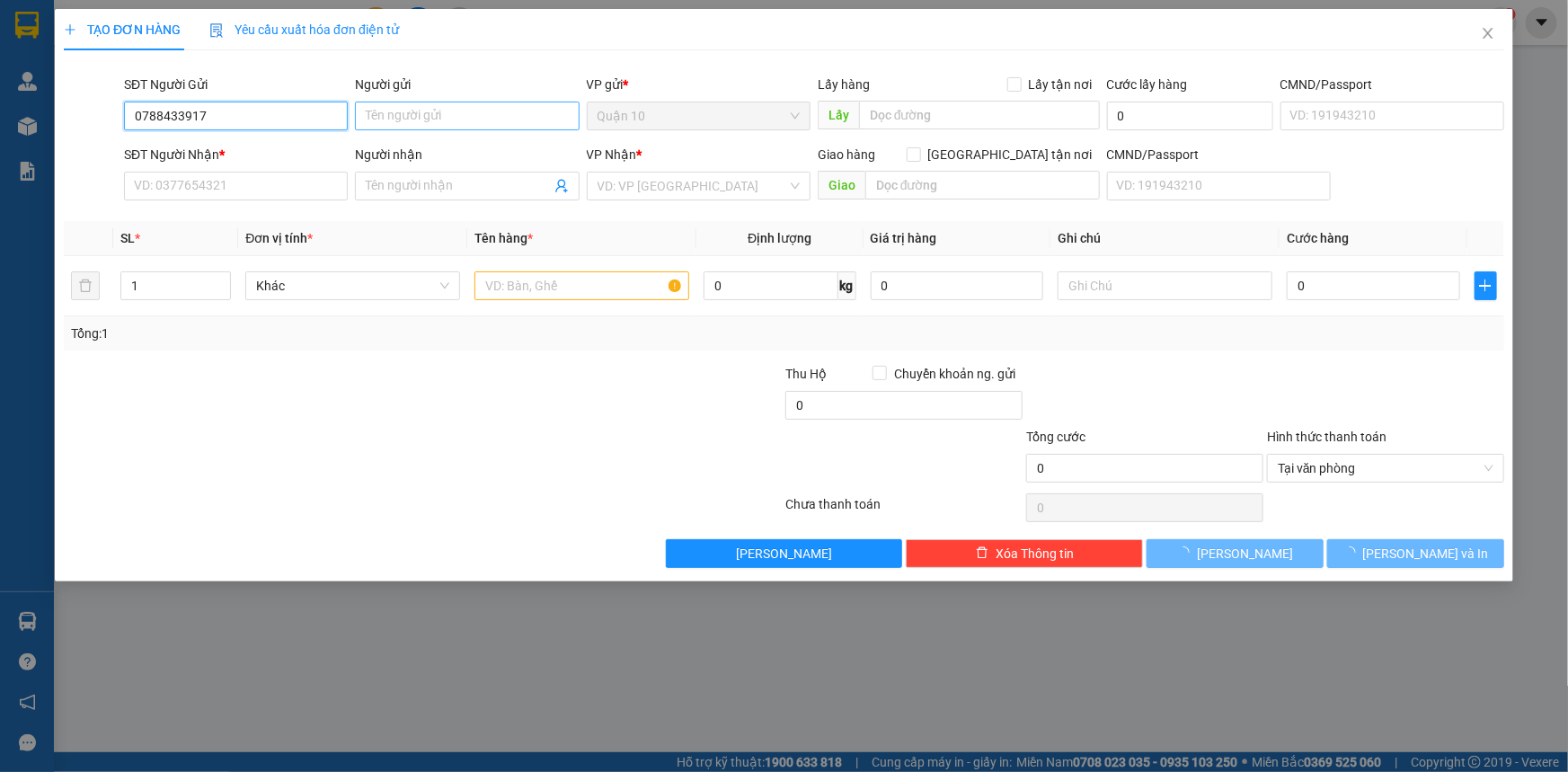
type input "0788433917"
click at [397, 123] on input "Người gửi" at bounding box center [466, 116] width 223 height 29
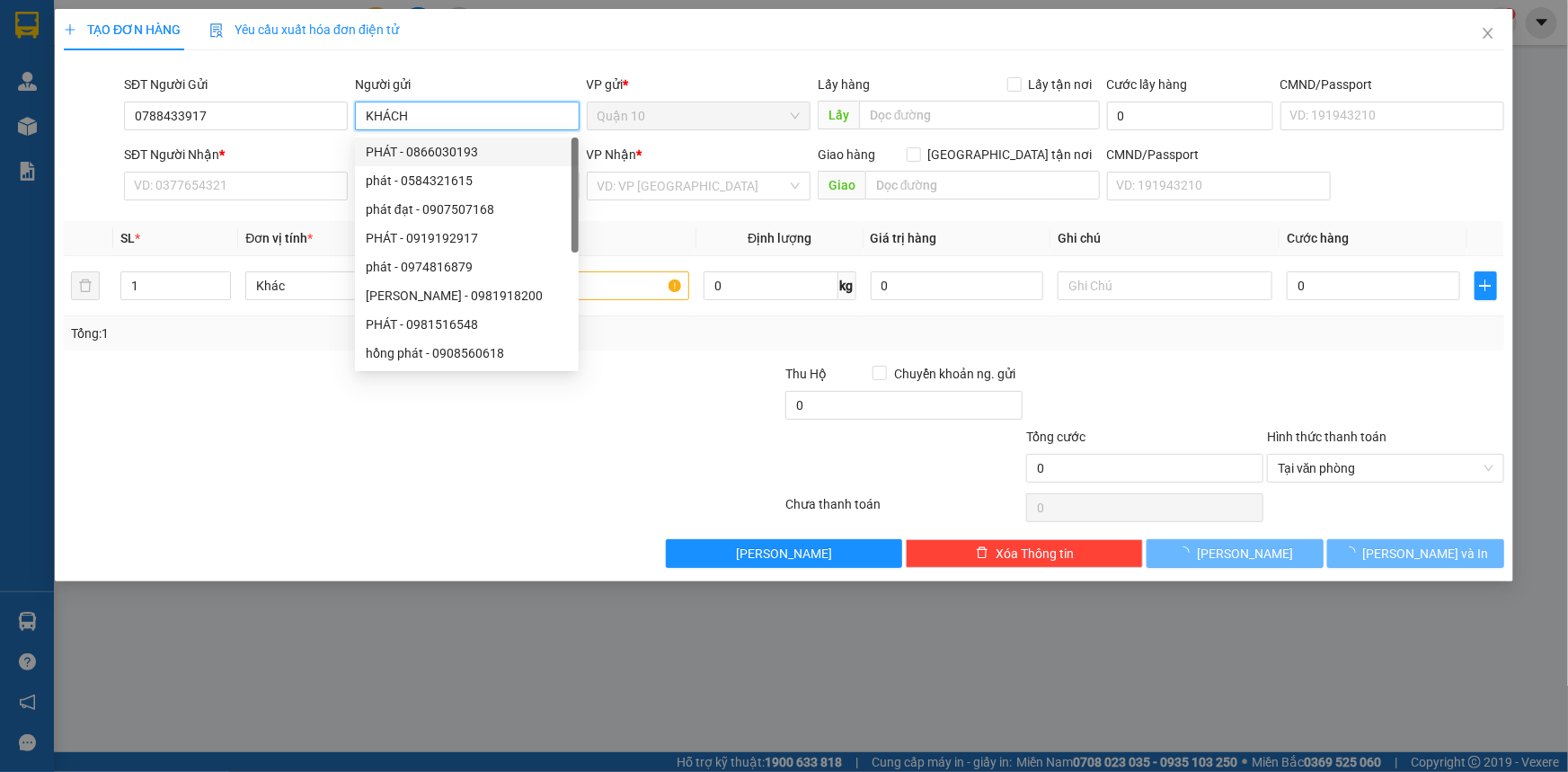
type input "KHÁCH"
click at [267, 163] on div "SĐT Người Nhận *" at bounding box center [235, 154] width 223 height 19
click at [267, 171] on input "SĐT Người Nhận *" at bounding box center [235, 185] width 223 height 29
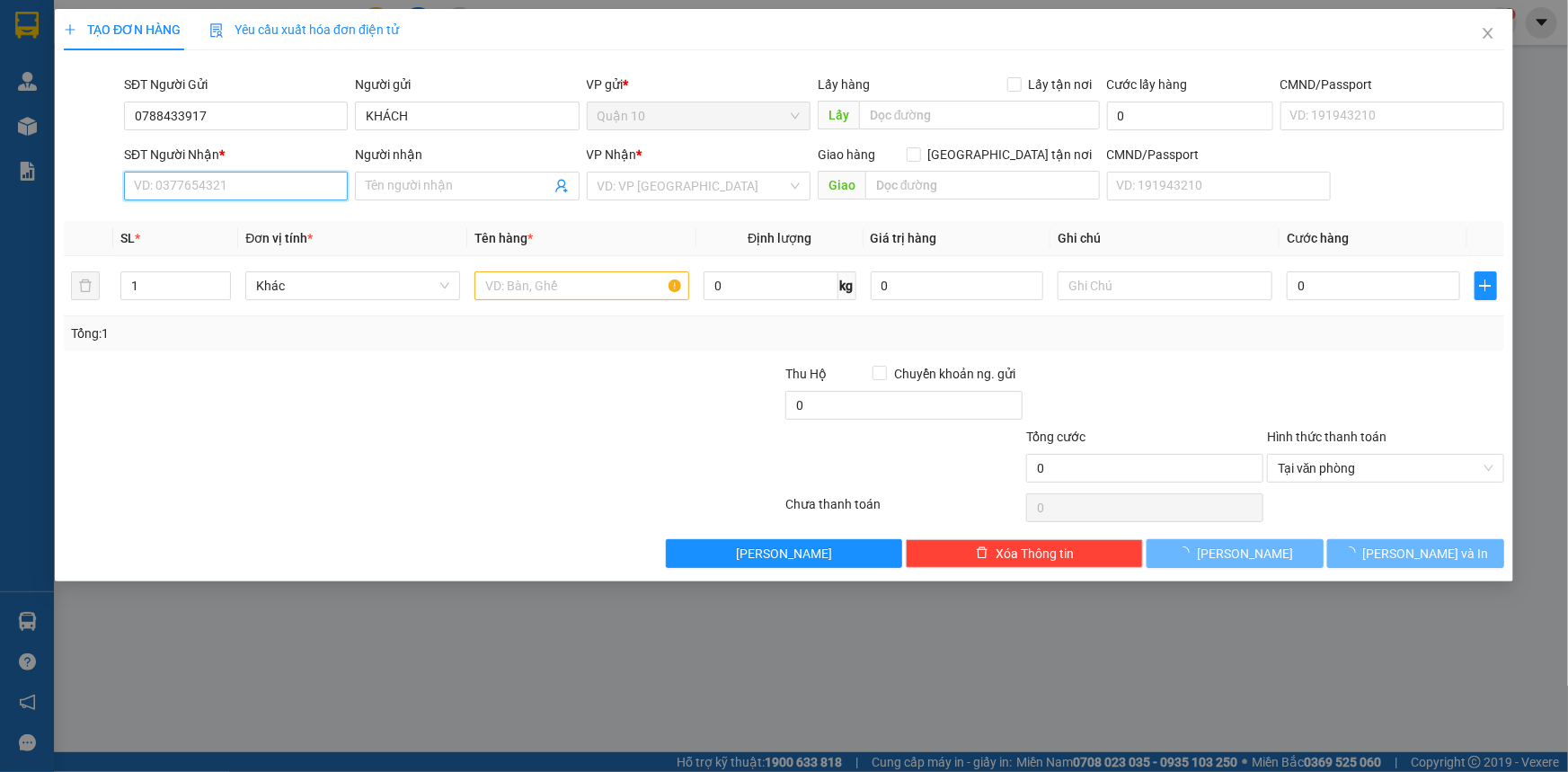
click at [265, 184] on input "SĐT Người Nhận *" at bounding box center [235, 185] width 223 height 29
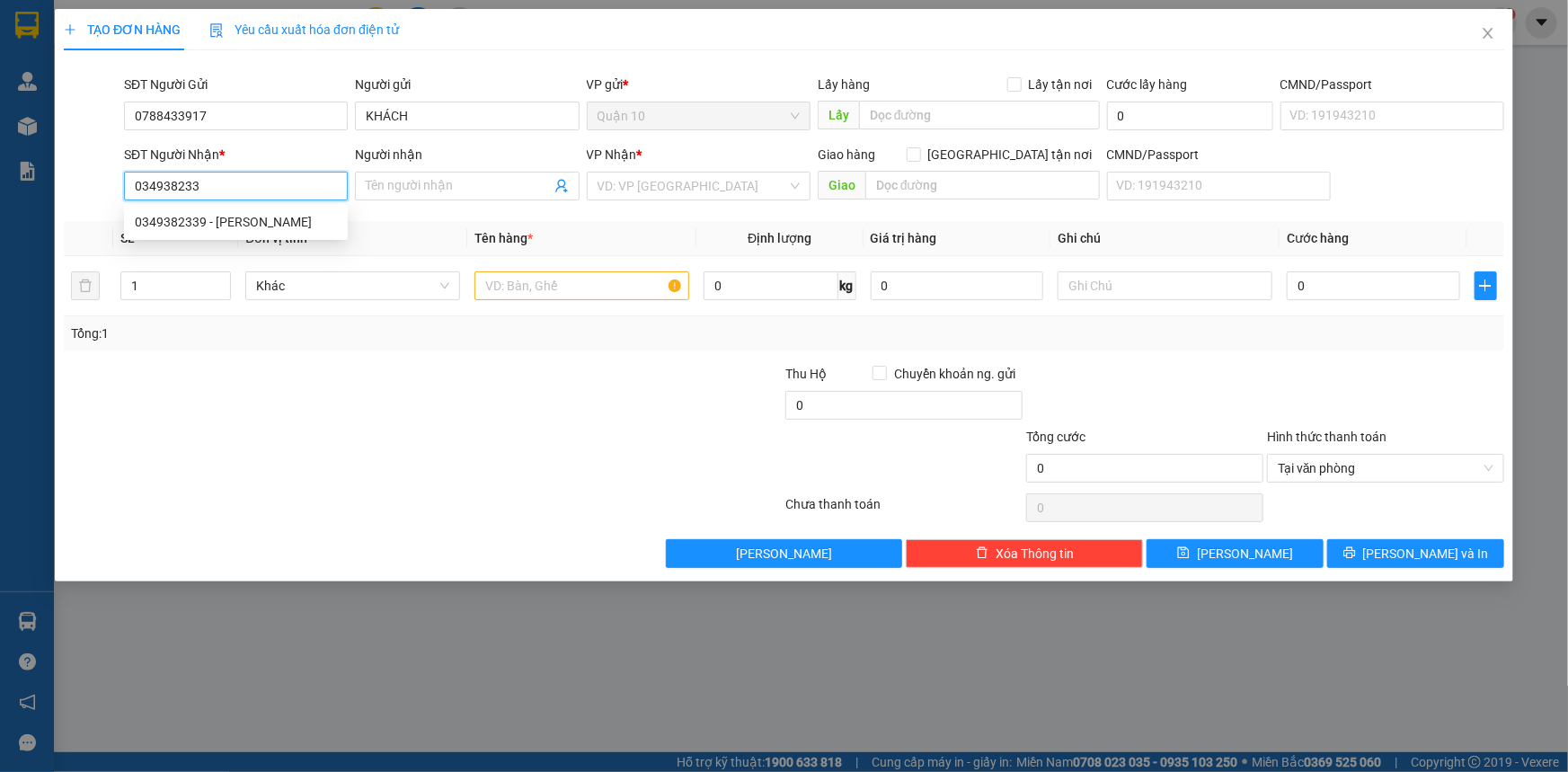
type input "0349382339"
click at [259, 229] on div "0349382339 - [PERSON_NAME]" at bounding box center [235, 221] width 202 height 19
type input "thanh thu"
type input "0349382339"
click at [502, 305] on td at bounding box center [581, 285] width 229 height 60
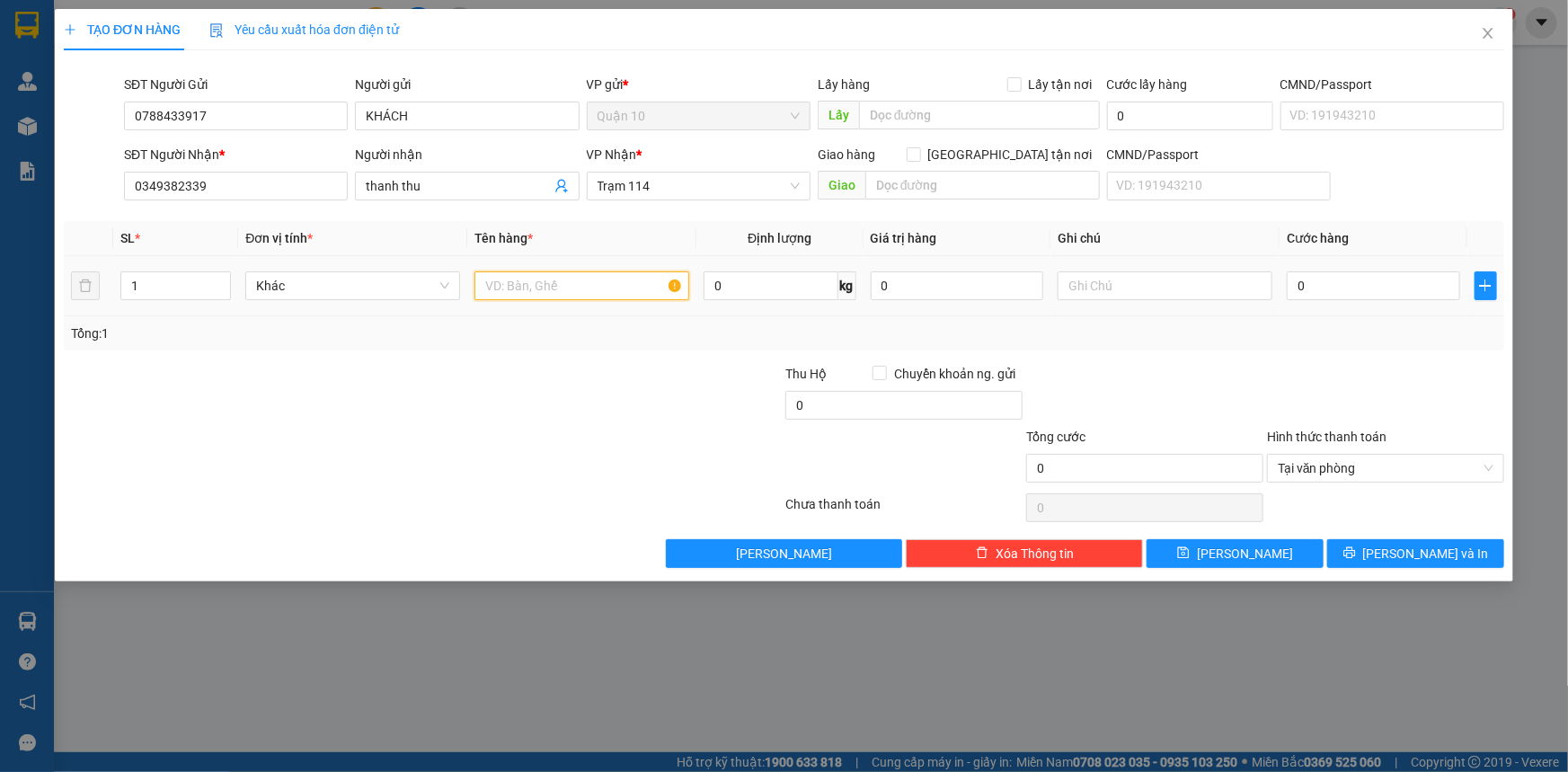
click at [503, 294] on input "text" at bounding box center [582, 285] width 215 height 29
type input "CỤC MÀU ĐEN BK TRẮNG NHỎ"
type input "4"
type input "40"
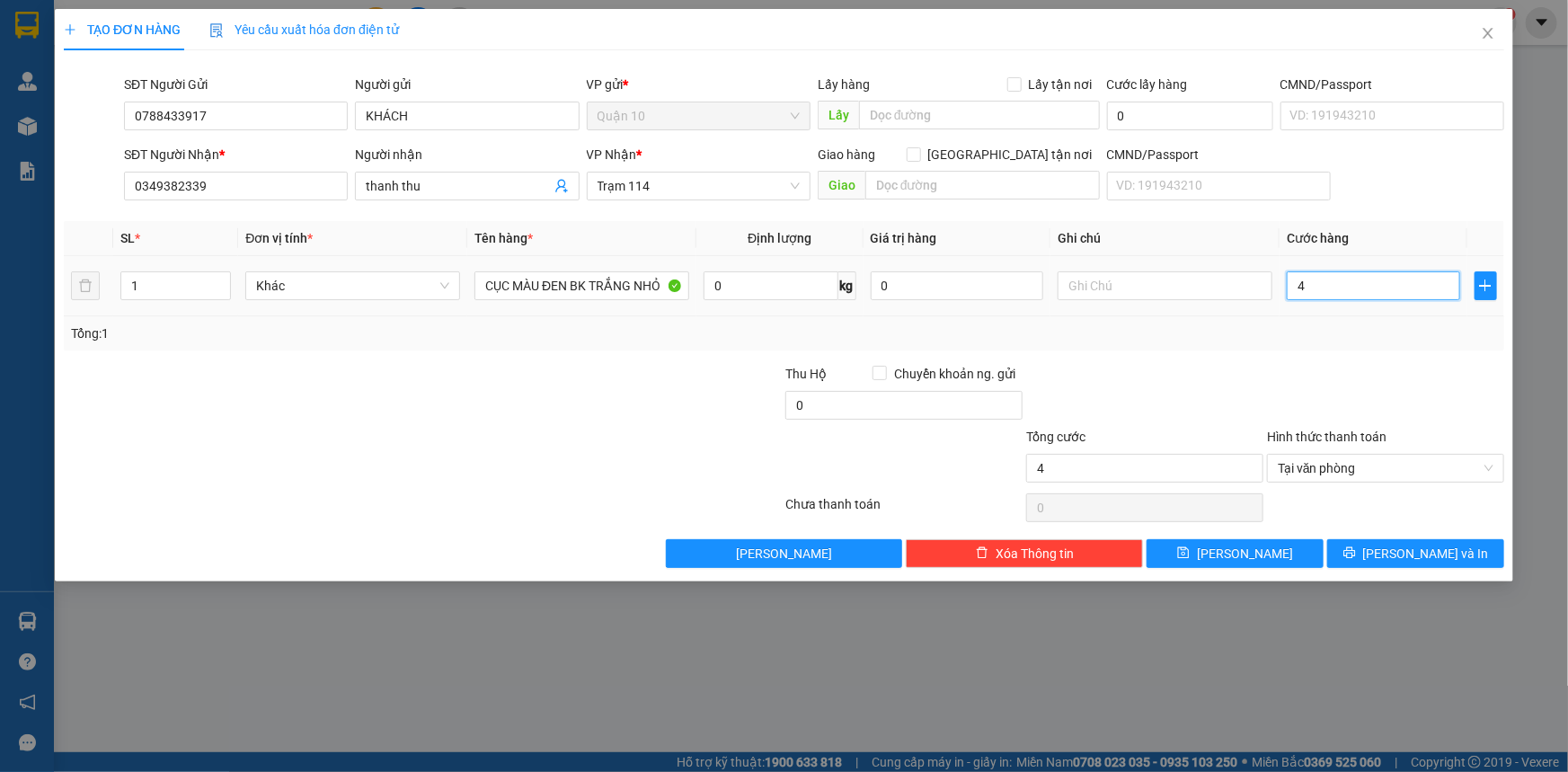
type input "40"
type input "40.000"
click at [1406, 364] on div at bounding box center [1385, 396] width 241 height 63
click at [660, 277] on input "CỤC MÀU ĐEN BK TRẮNG NHỎ" at bounding box center [582, 285] width 215 height 29
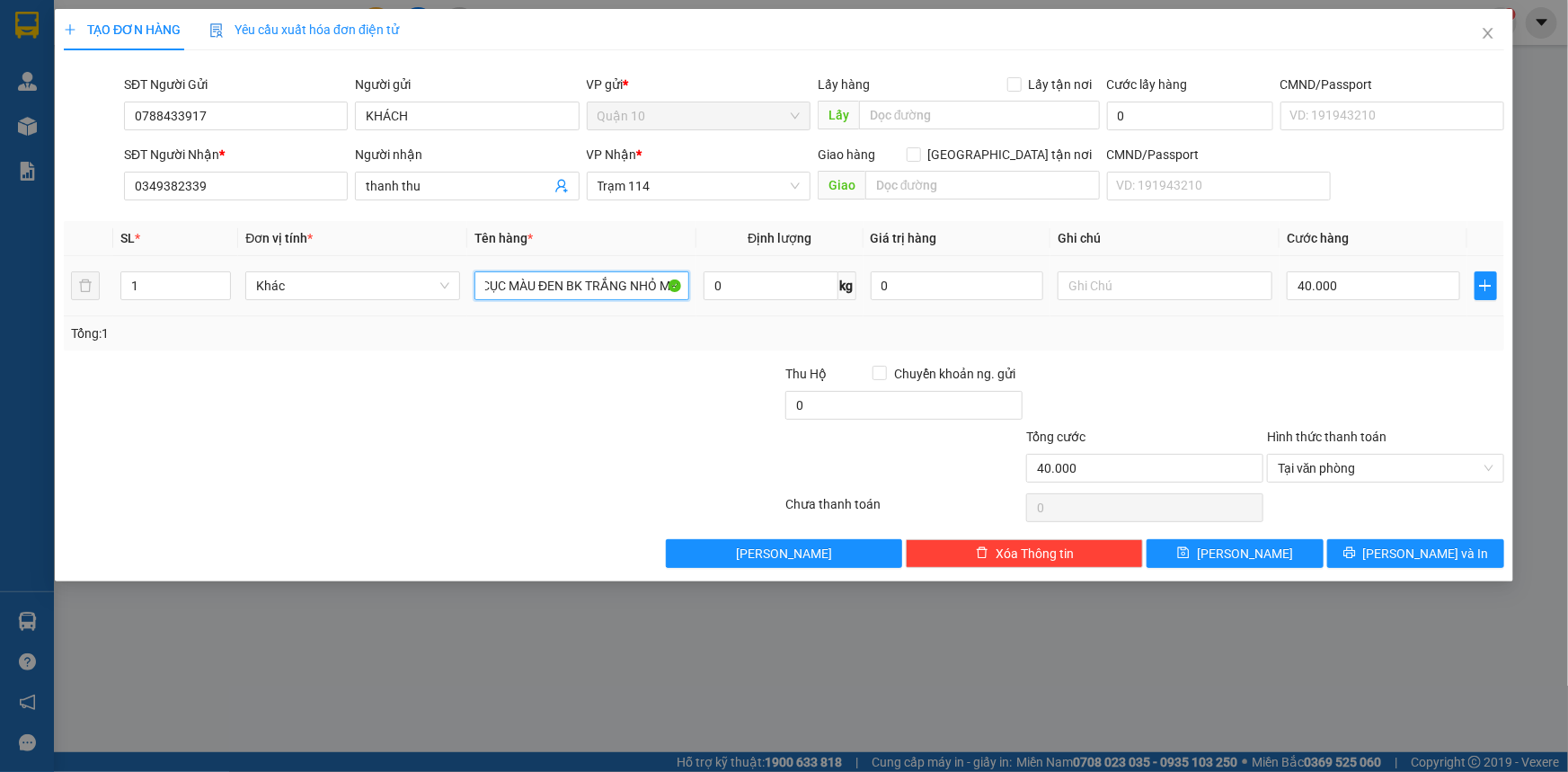
scroll to position [0, 9]
type input "CỤC MÀU ĐEN BK TRẮNG NHỎ MP"
drag, startPoint x: 906, startPoint y: 292, endPoint x: 563, endPoint y: 288, distance: 343.0
click at [661, 291] on tr "1 Khác CỤC MÀU ĐEN BK TRẮNG NHỎ MP 0 kg 0 40.000" at bounding box center [784, 285] width 1440 height 60
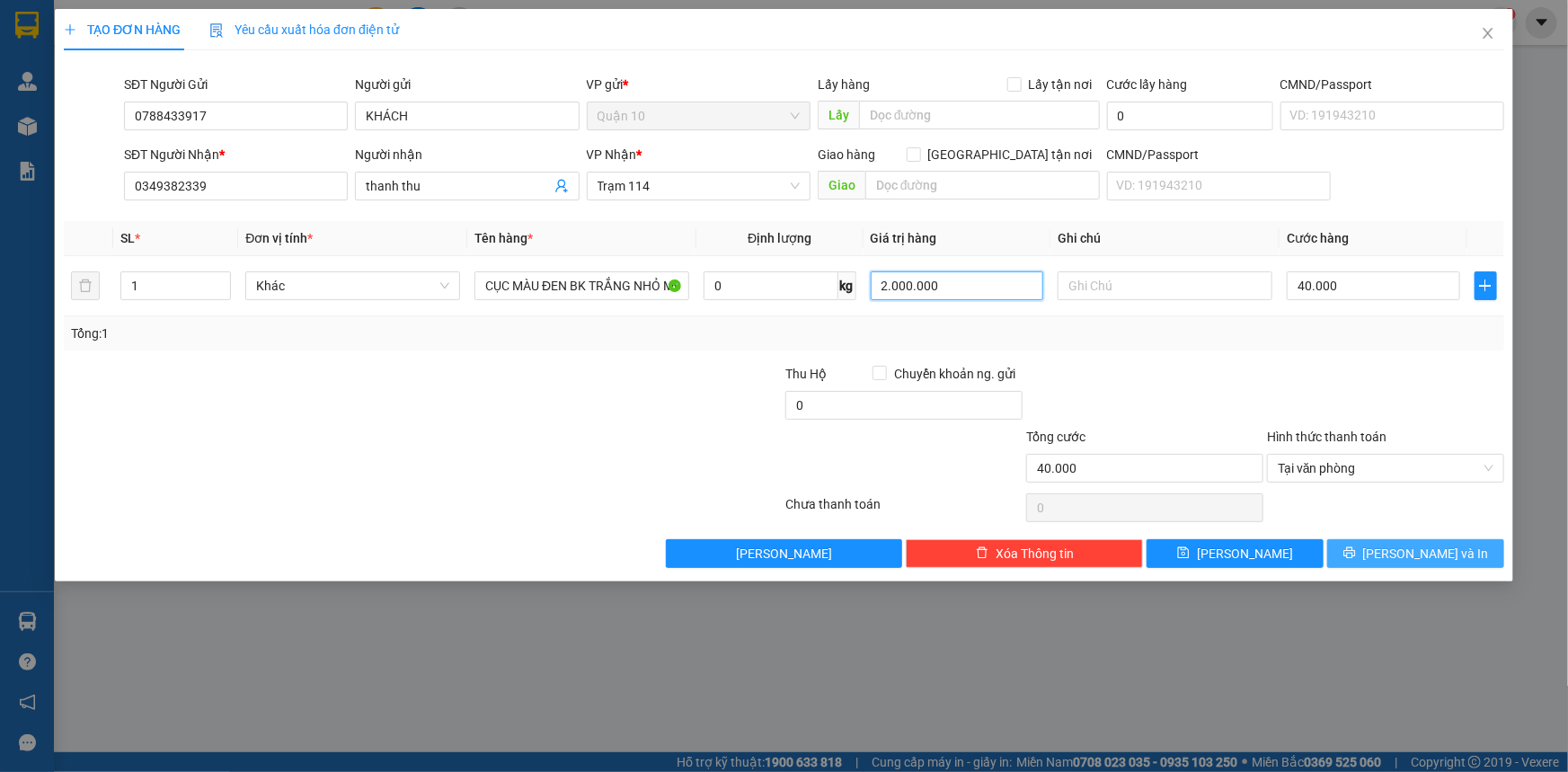
type input "2.000.000"
click at [1361, 542] on button "[PERSON_NAME] và In" at bounding box center [1415, 553] width 177 height 29
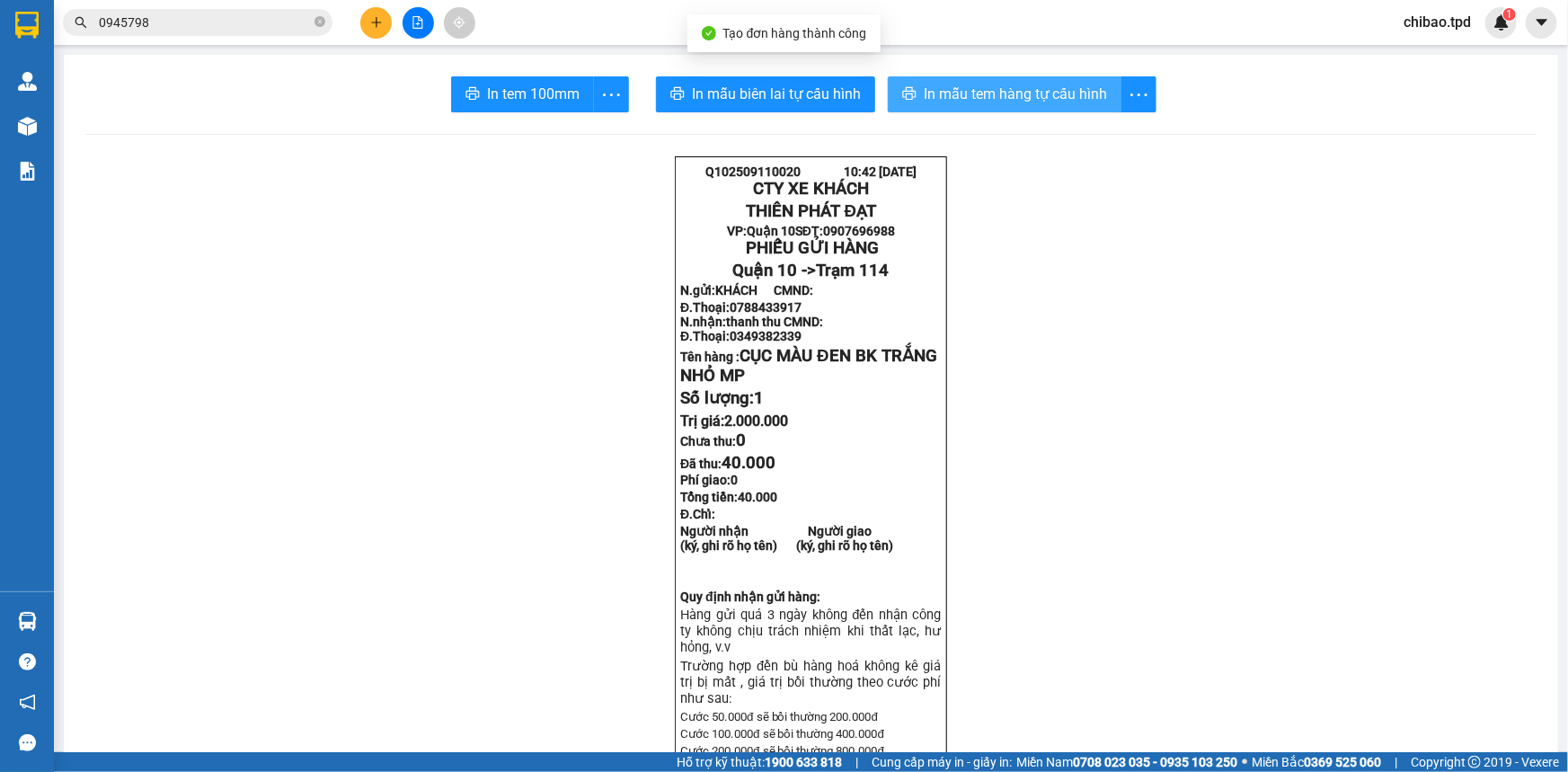
click at [924, 105] on span "In mẫu tem hàng tự cấu hình" at bounding box center [1016, 94] width 183 height 22
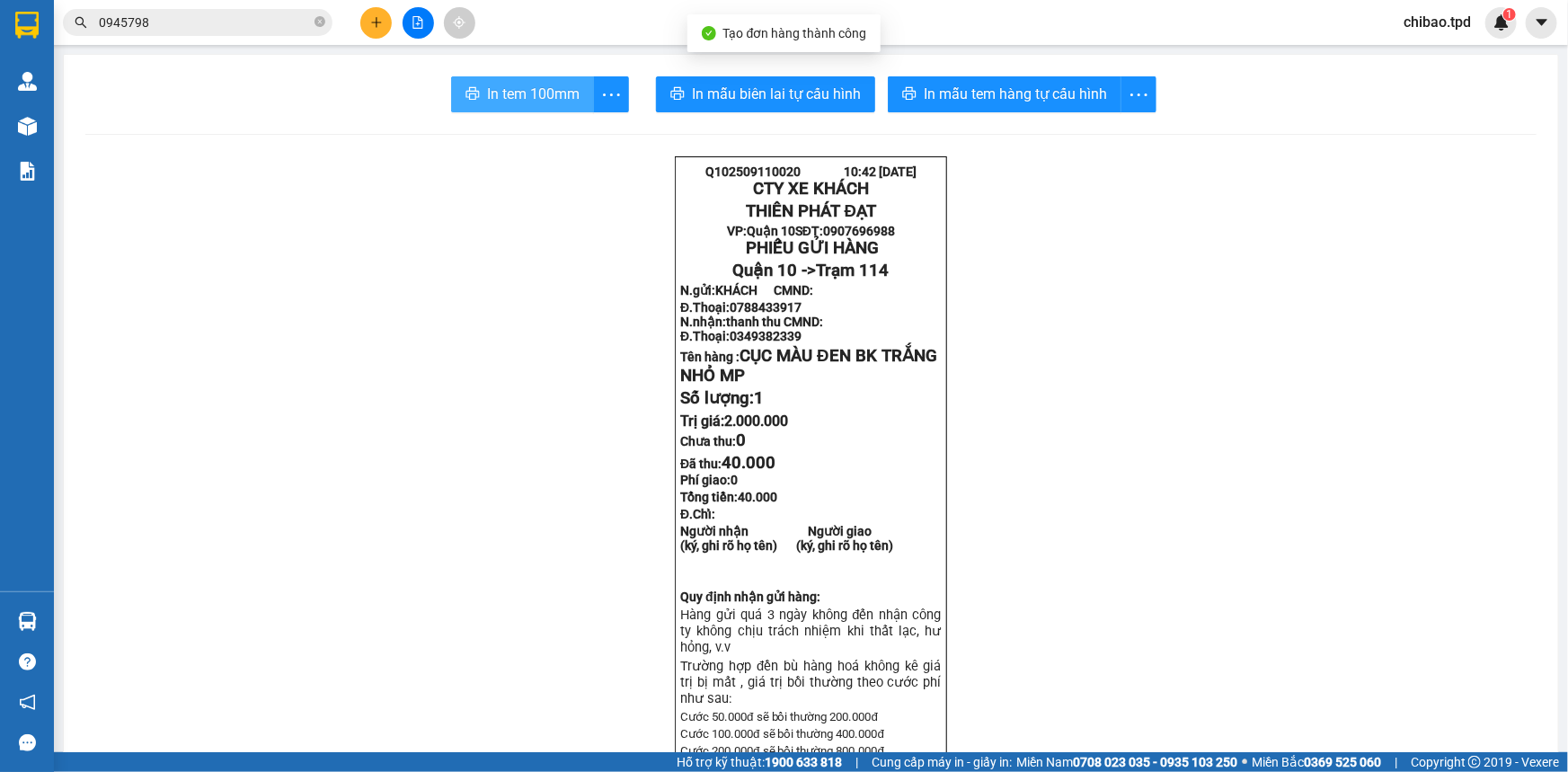
click at [487, 95] on span "In tem 100mm" at bounding box center [534, 94] width 93 height 22
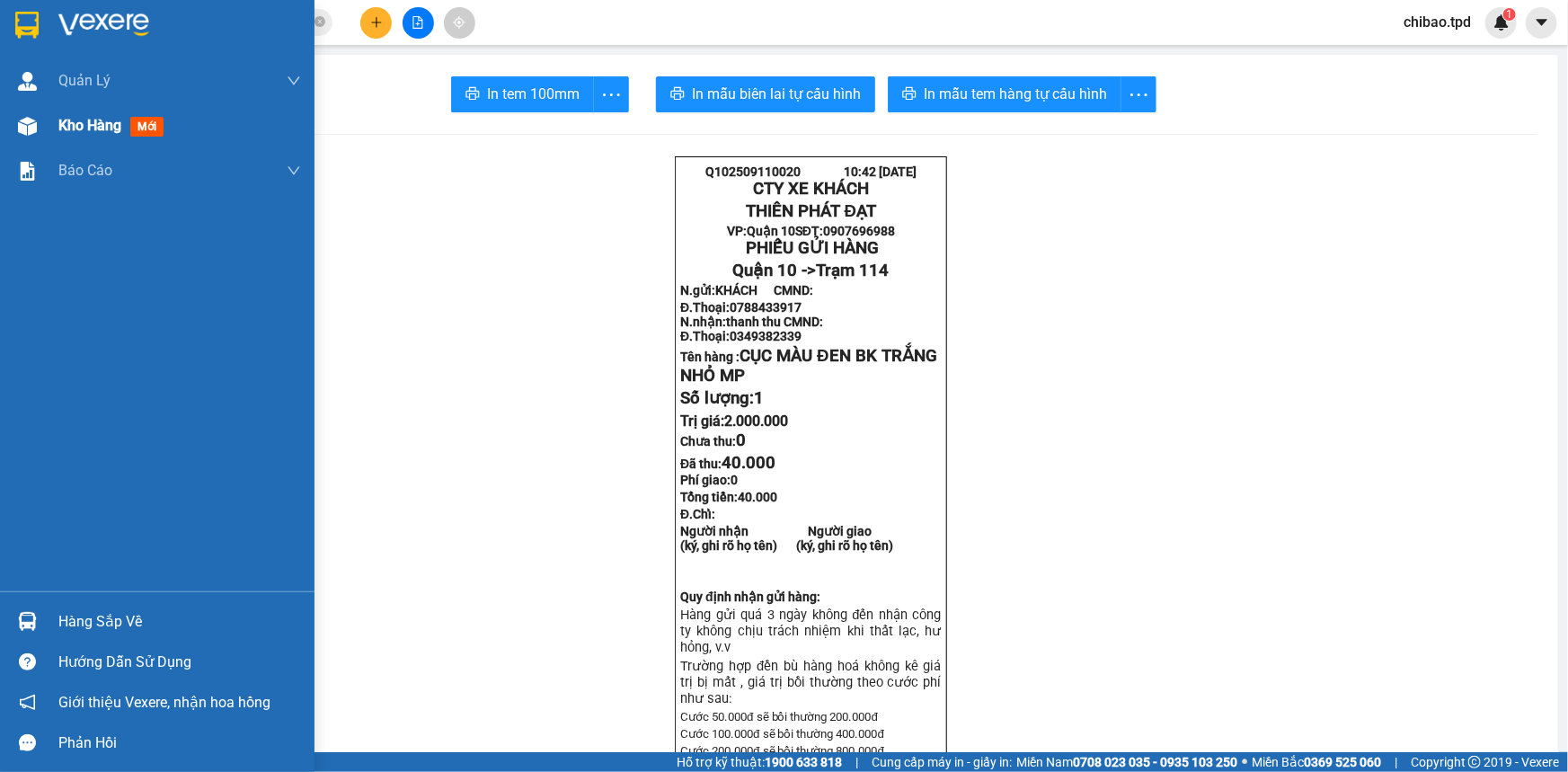
click at [76, 133] on span "Kho hàng" at bounding box center [90, 125] width 63 height 17
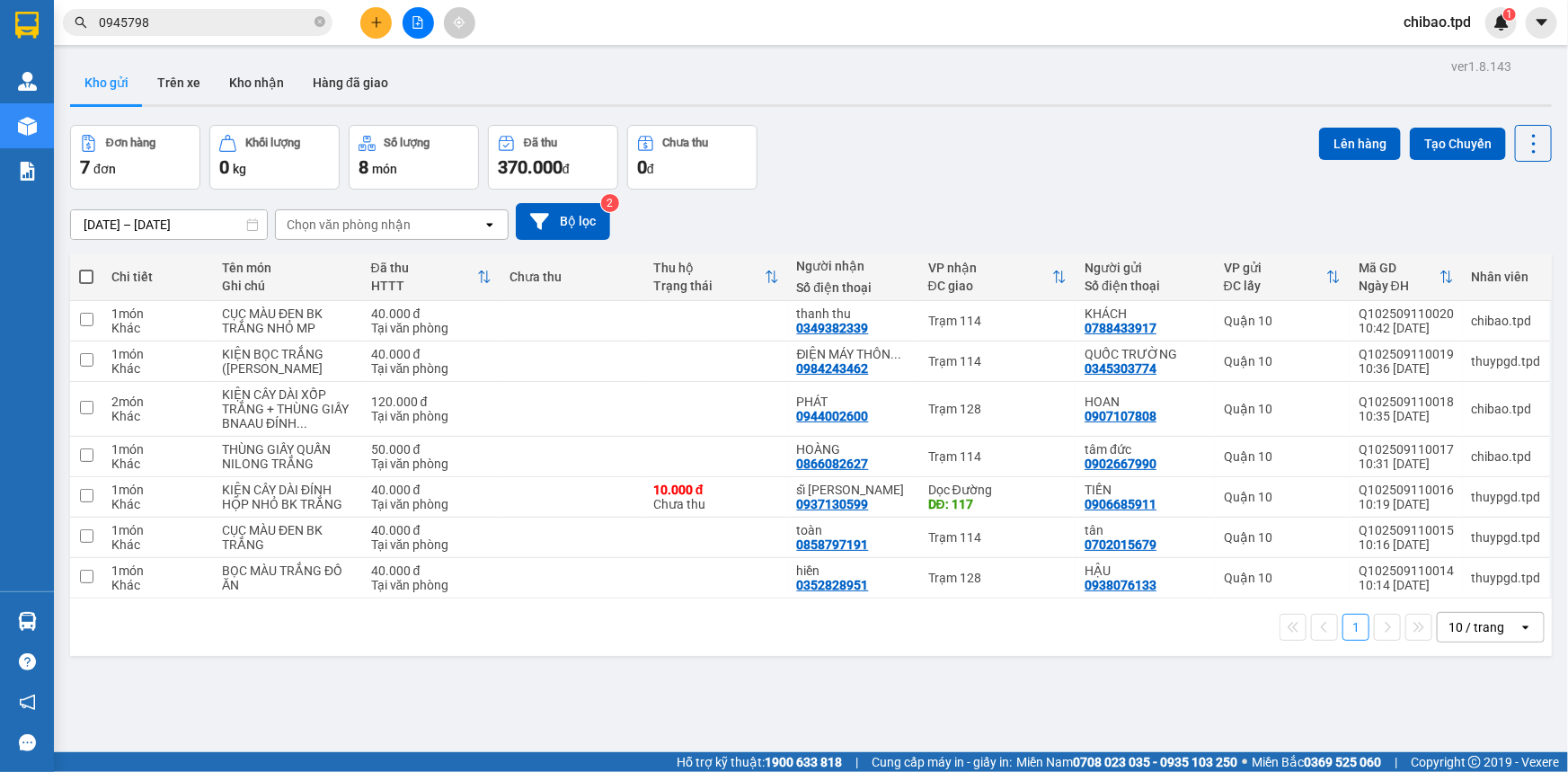
click at [317, 38] on div "Kết quả tìm kiếm ( 441 ) Bộ lọc Mã ĐH Trạng thái Món hàng Thu hộ Tổng cước Chưa…" at bounding box center [784, 22] width 1568 height 44
click at [393, 26] on div at bounding box center [417, 23] width 134 height 32
click at [386, 27] on button at bounding box center [376, 23] width 32 height 32
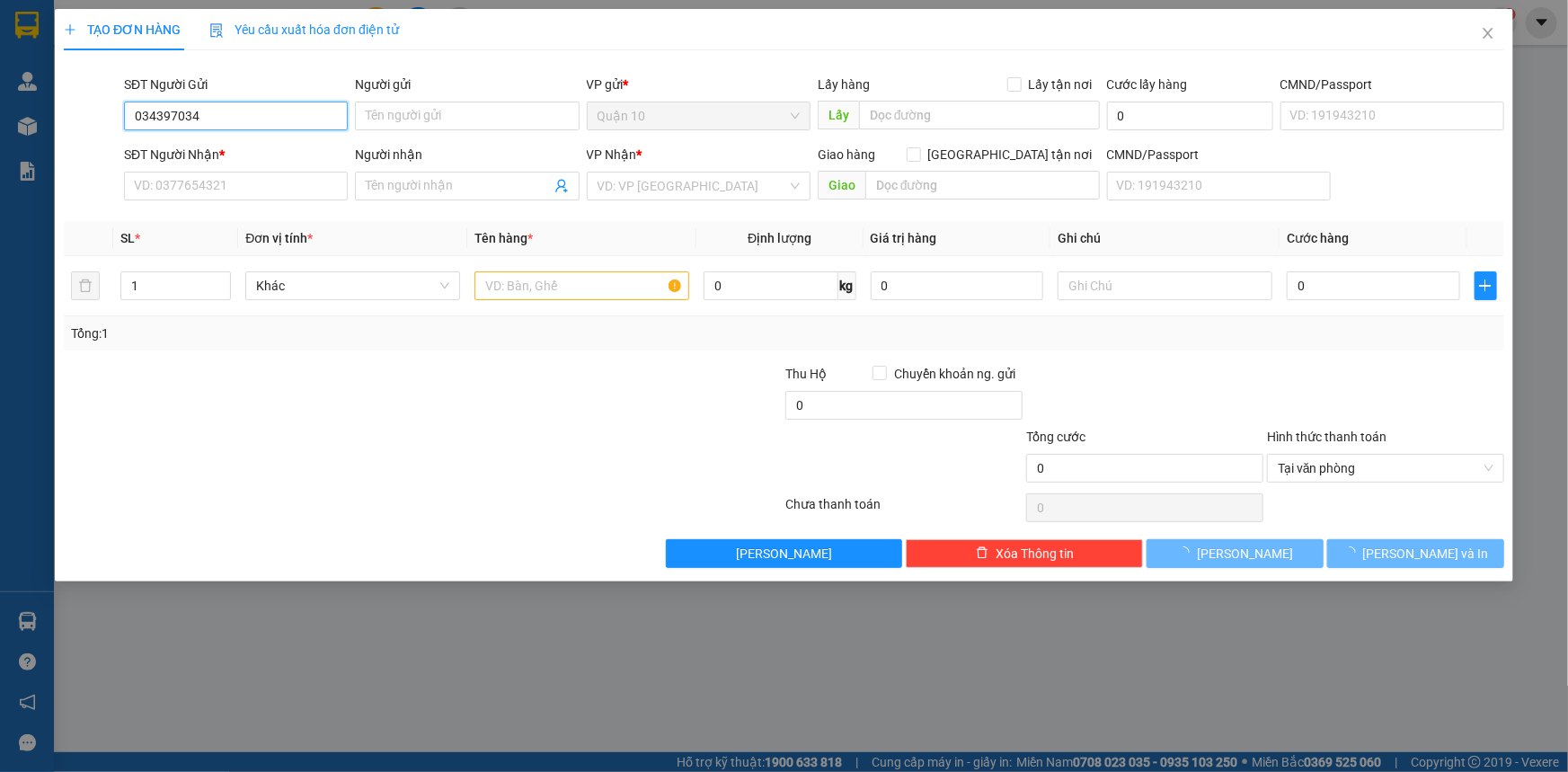
type input "0343970341"
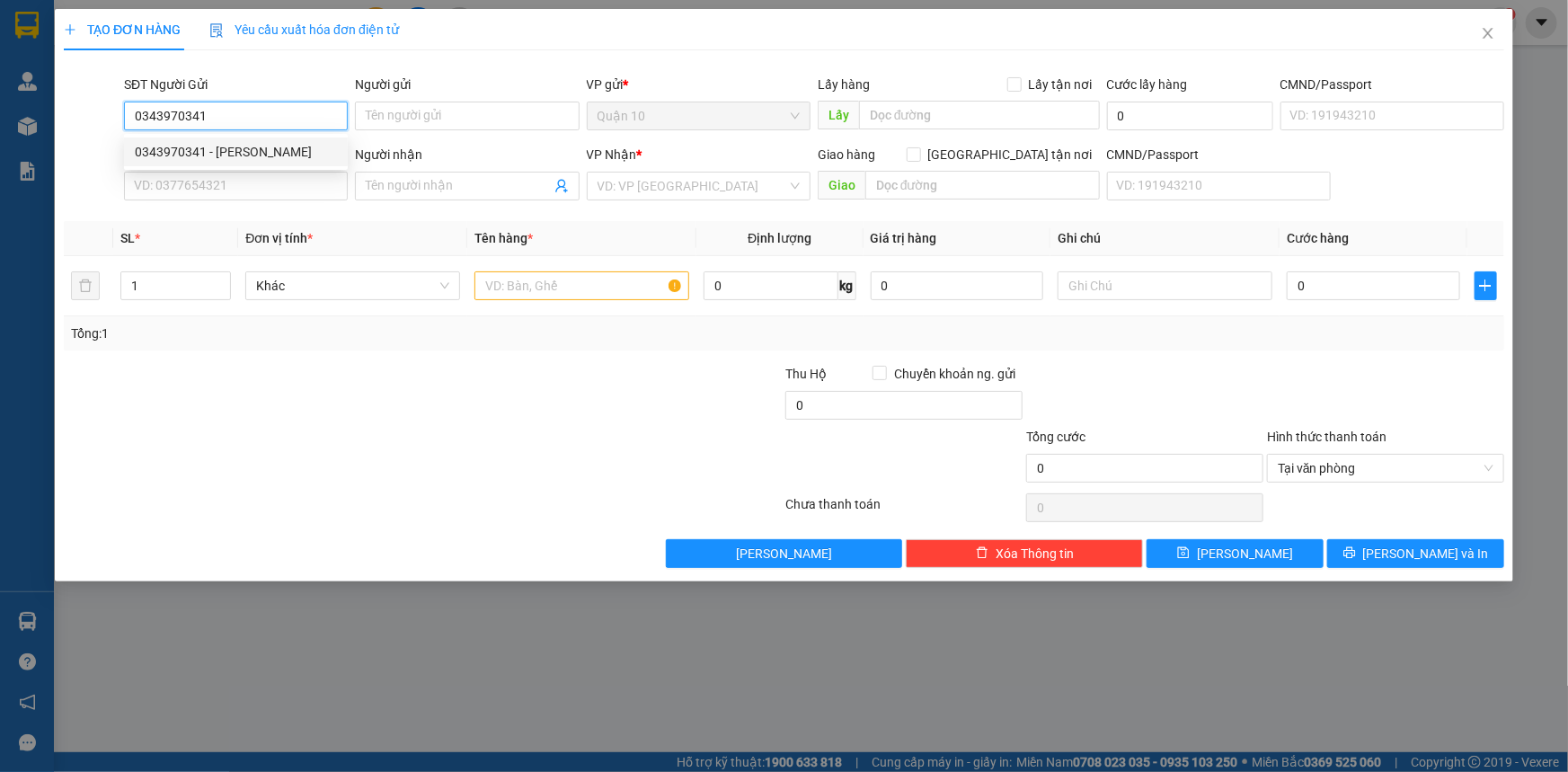
click at [254, 139] on div "0343970341 - [PERSON_NAME]" at bounding box center [235, 151] width 223 height 29
type input "VŨ"
type input "0369704243"
type input "[PERSON_NAME]"
type input "0343970341"
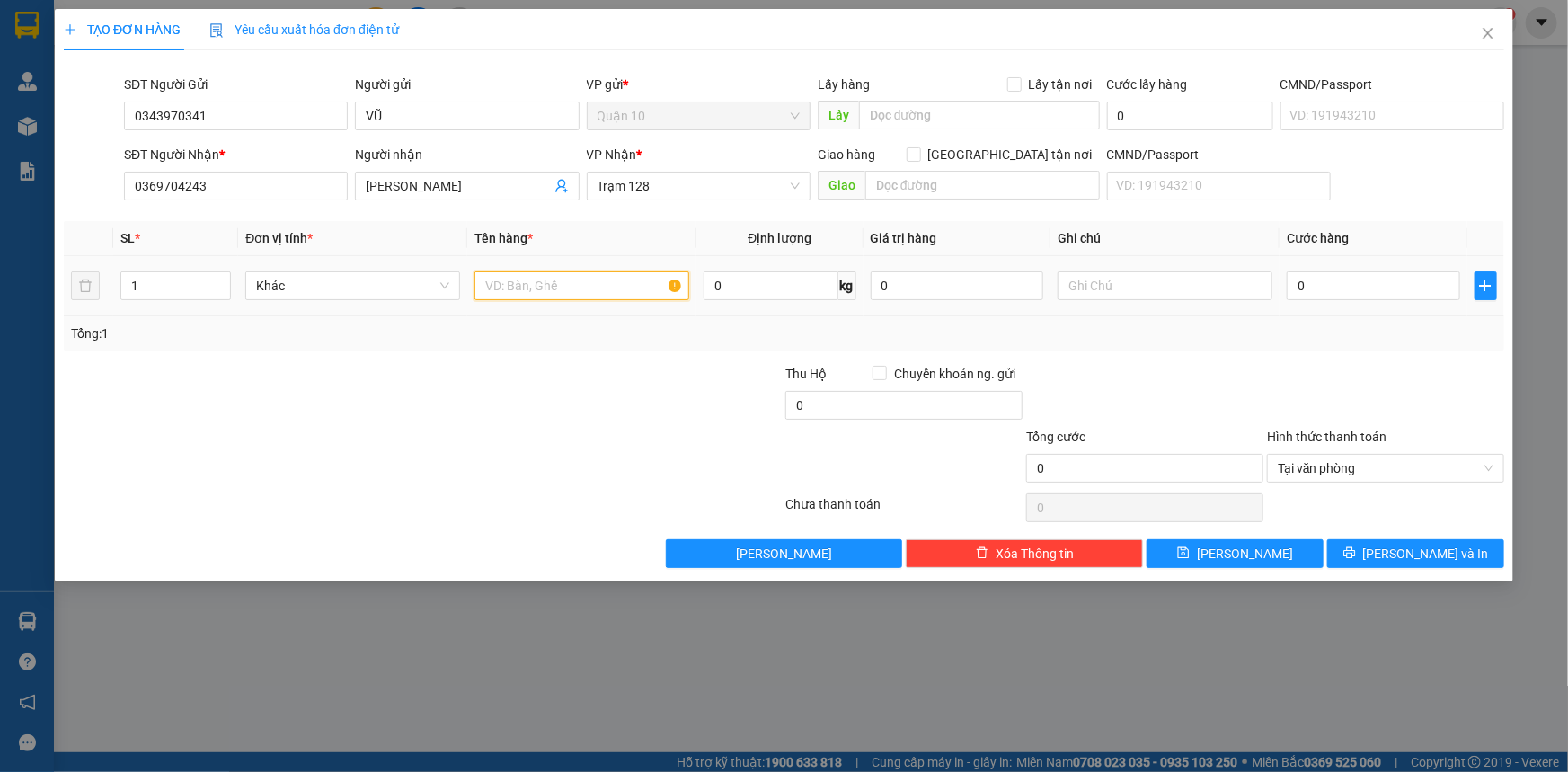
click at [539, 285] on input "text" at bounding box center [582, 285] width 215 height 29
click at [260, 181] on input "0369704243" at bounding box center [235, 185] width 223 height 29
type input "0367061537"
click at [505, 192] on input "[PERSON_NAME]" at bounding box center [458, 185] width 184 height 19
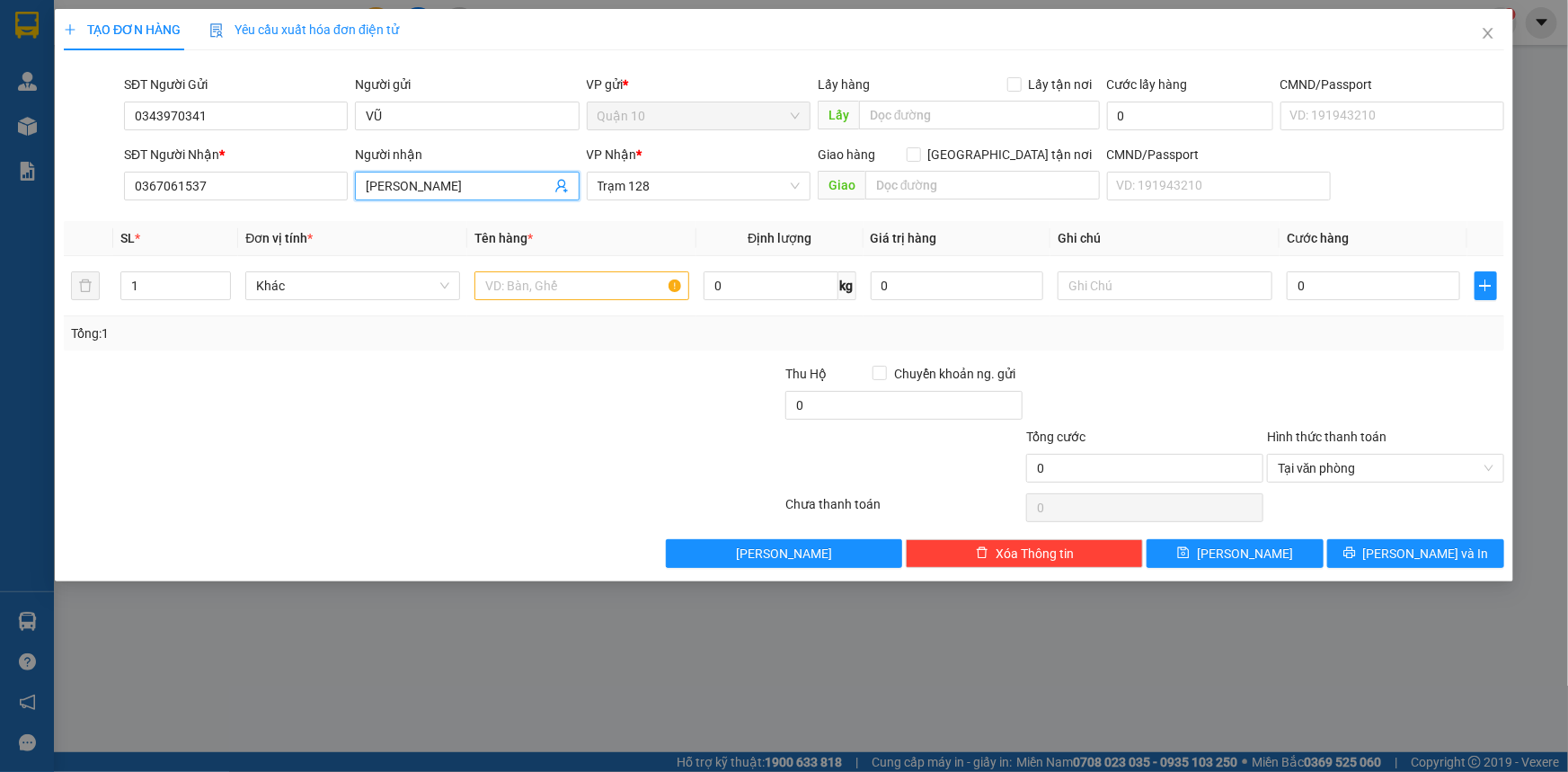
click at [505, 192] on input "[PERSON_NAME]" at bounding box center [458, 185] width 184 height 19
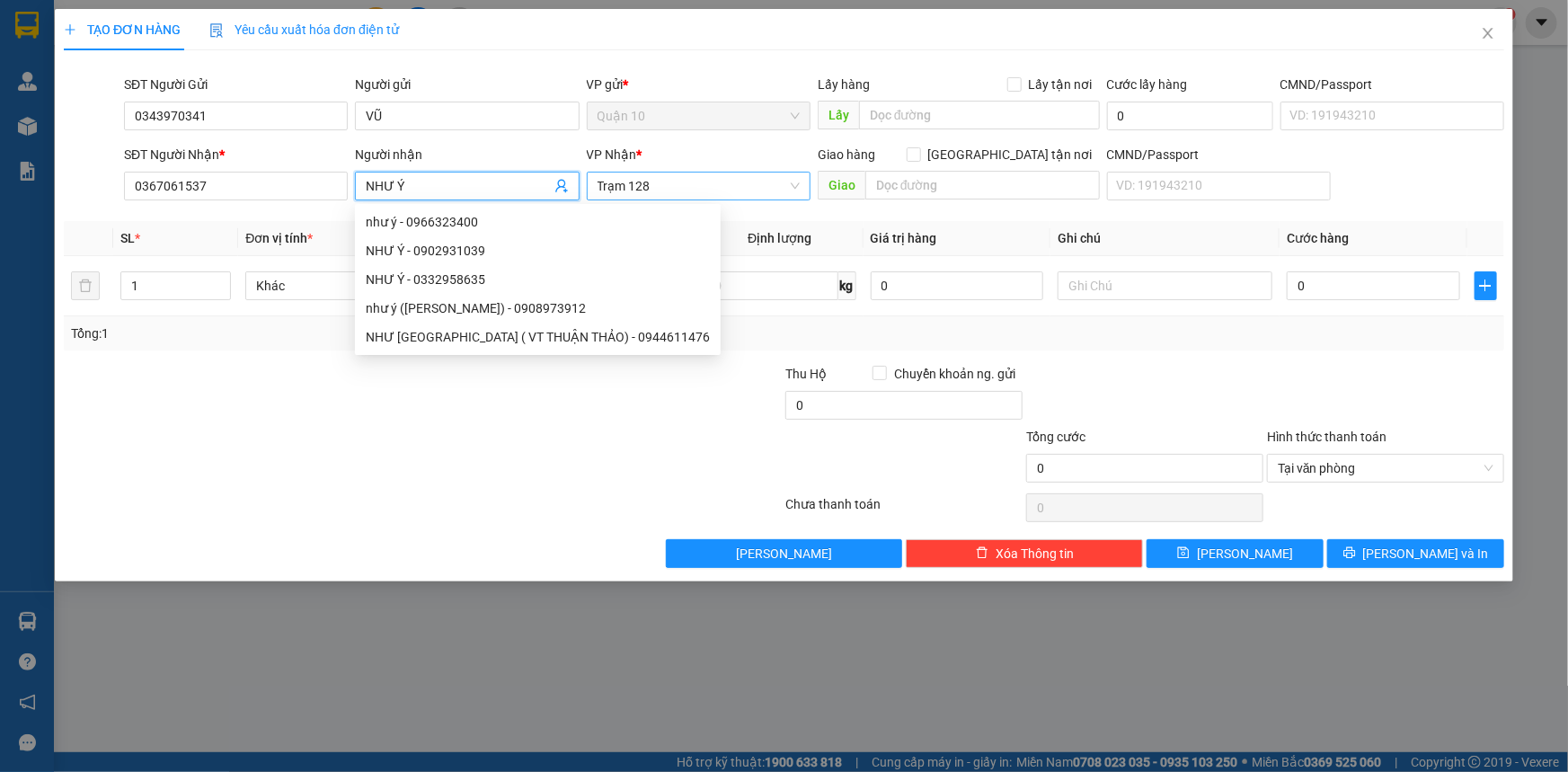
click at [710, 186] on span "Trạm 128" at bounding box center [699, 185] width 202 height 27
type input "NHƯ Ý"
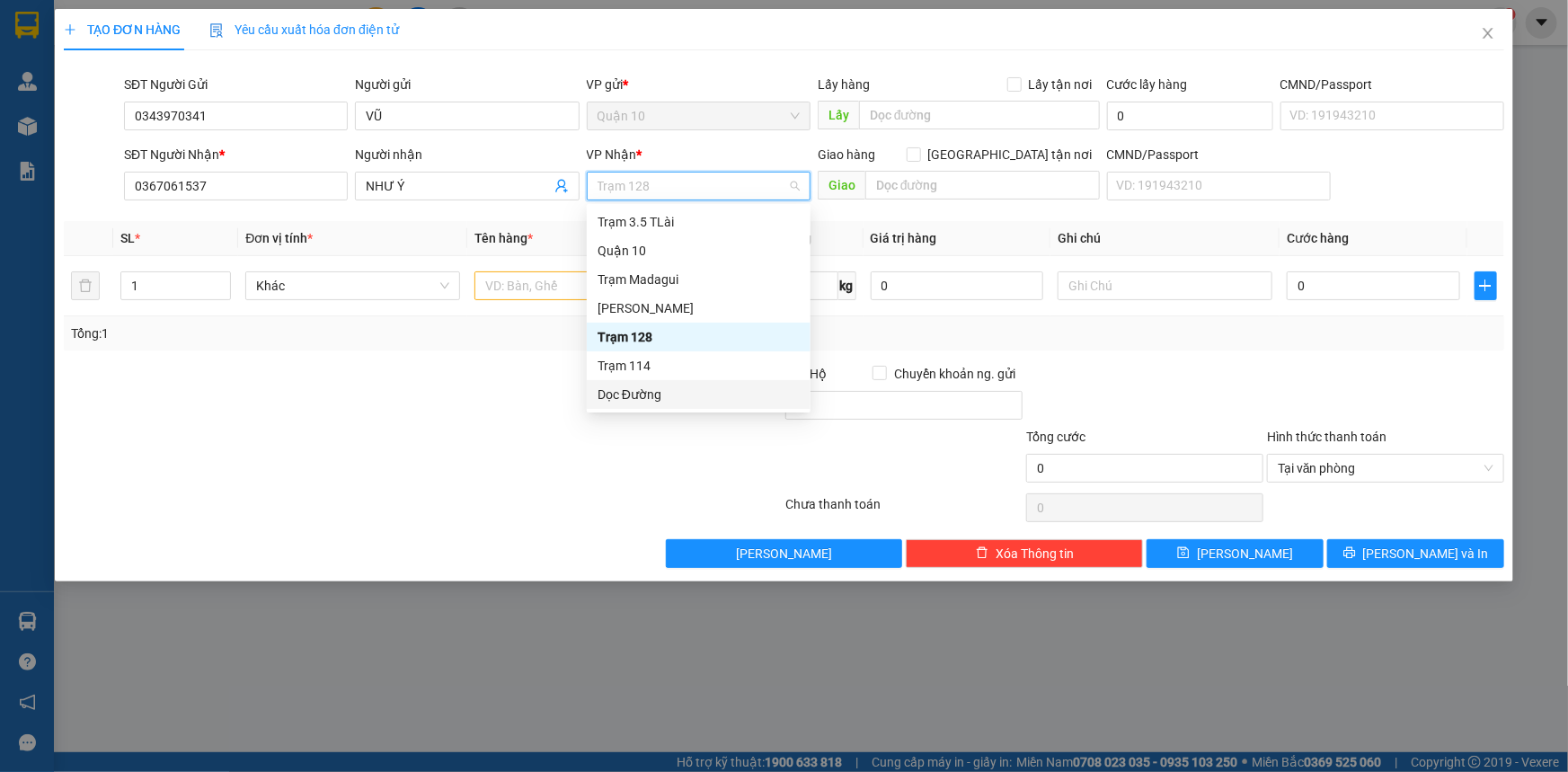
click at [628, 395] on div "Dọc Đường" at bounding box center [699, 394] width 202 height 19
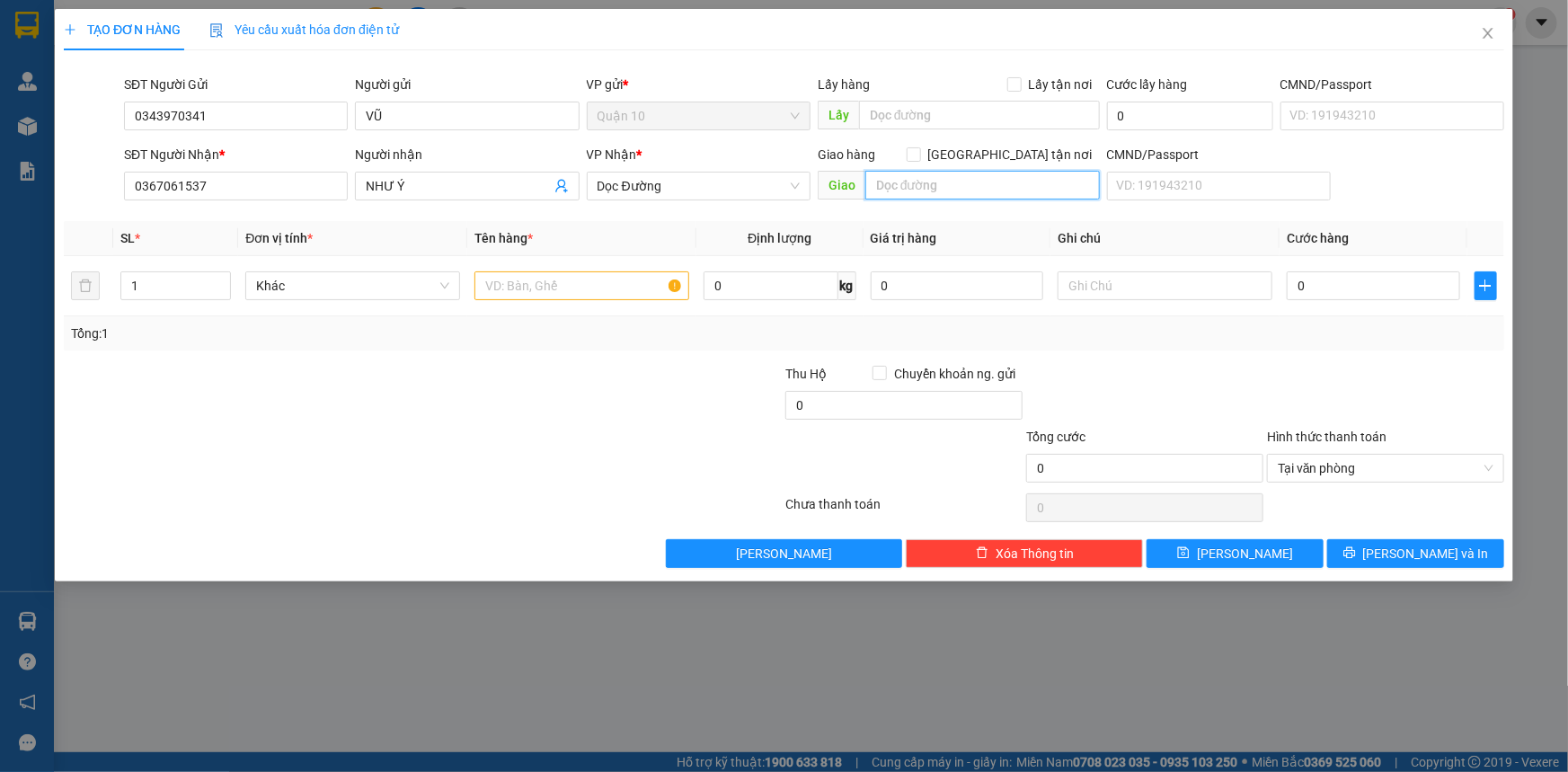
click at [911, 196] on input "text" at bounding box center [982, 184] width 234 height 29
type input "LA NGÀ"
drag, startPoint x: 566, startPoint y: 286, endPoint x: 518, endPoint y: 302, distance: 50.6
click at [566, 285] on input "text" at bounding box center [582, 285] width 215 height 29
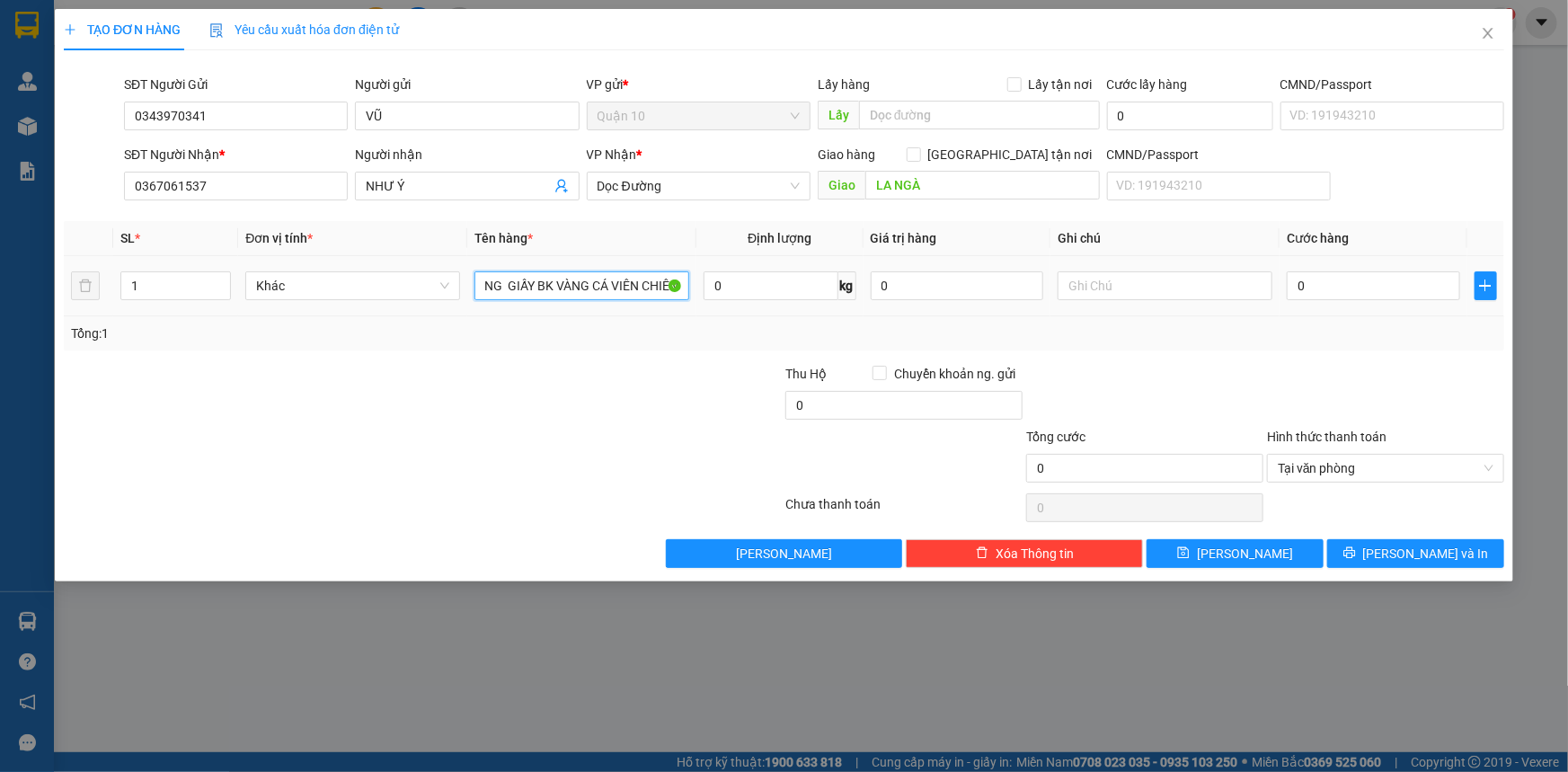
type input "THÙNG GIẤY BK VÀNG CÁ VIÊN CHIÊN"
type input "2.000.000"
type input "5"
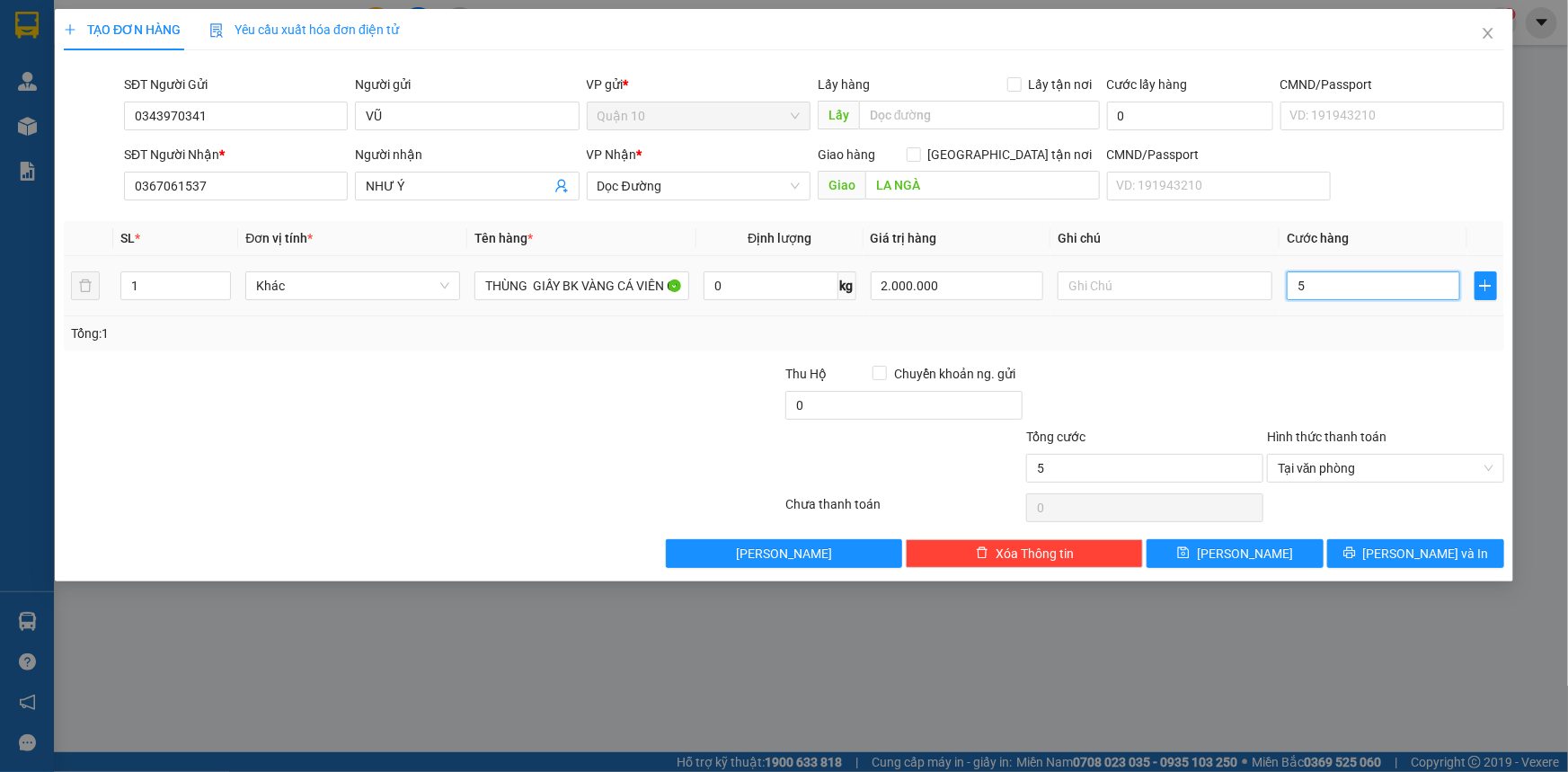
type input "50"
type input "5"
type input "0"
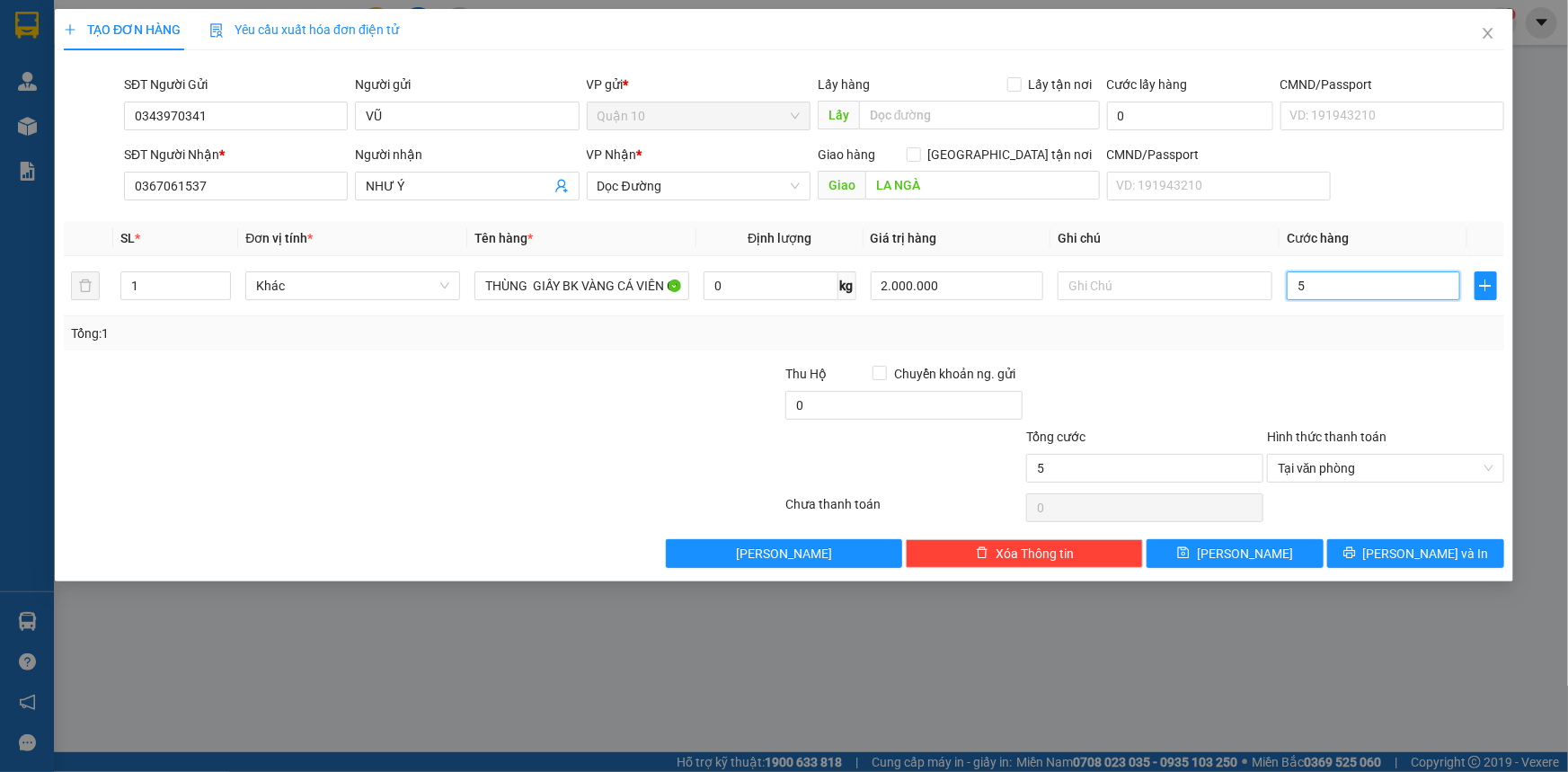
type input "0"
type input "06"
type input "6"
type input "060"
type input "60"
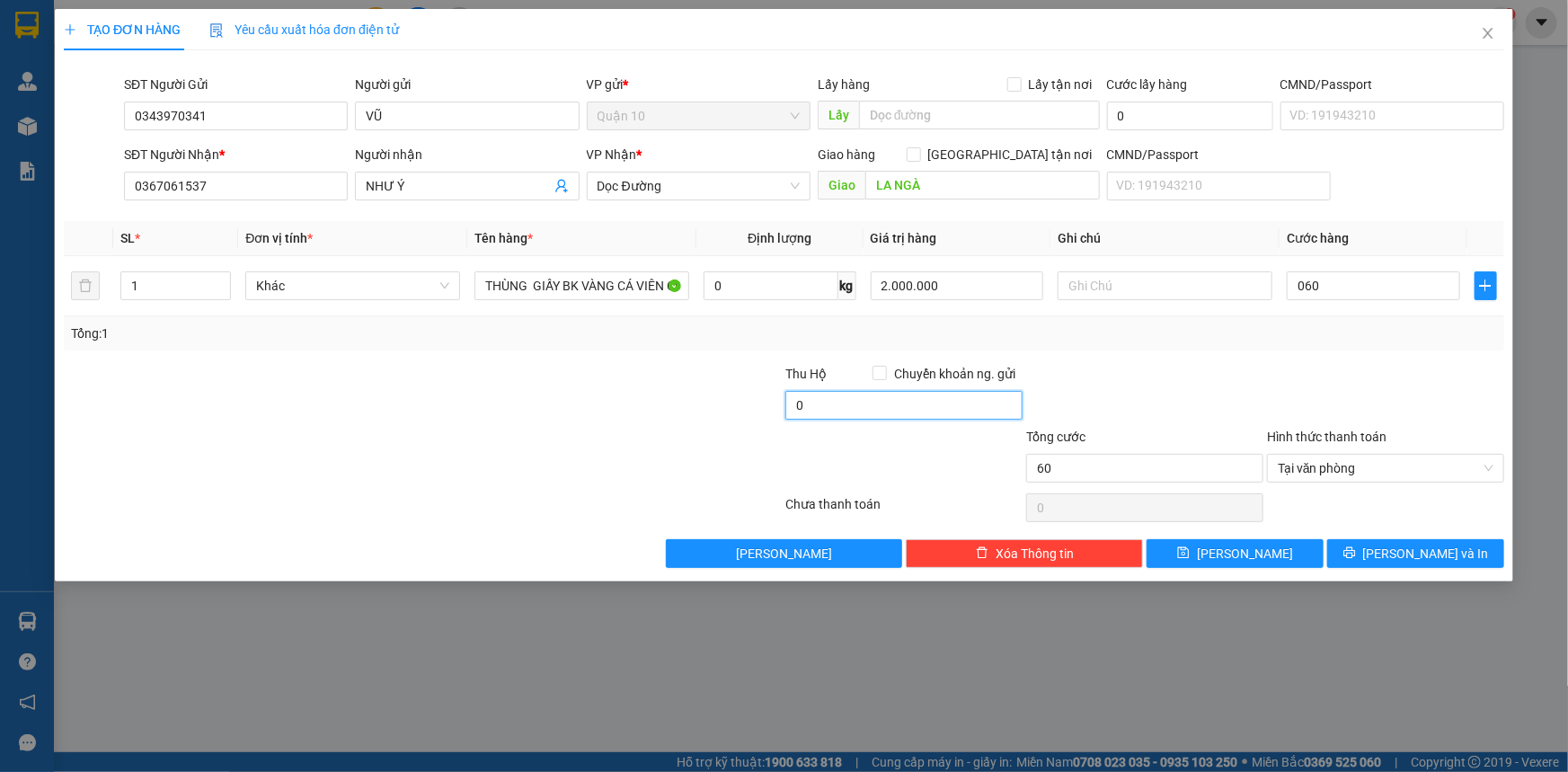
type input "60.000"
click at [936, 394] on input "0" at bounding box center [904, 405] width 237 height 29
type input "10.000"
click at [1375, 574] on div "TẠO ĐƠN HÀNG Yêu cầu xuất hóa đơn điện tử Transit Pickup Surcharge Ids Transit …" at bounding box center [784, 296] width 1459 height 573
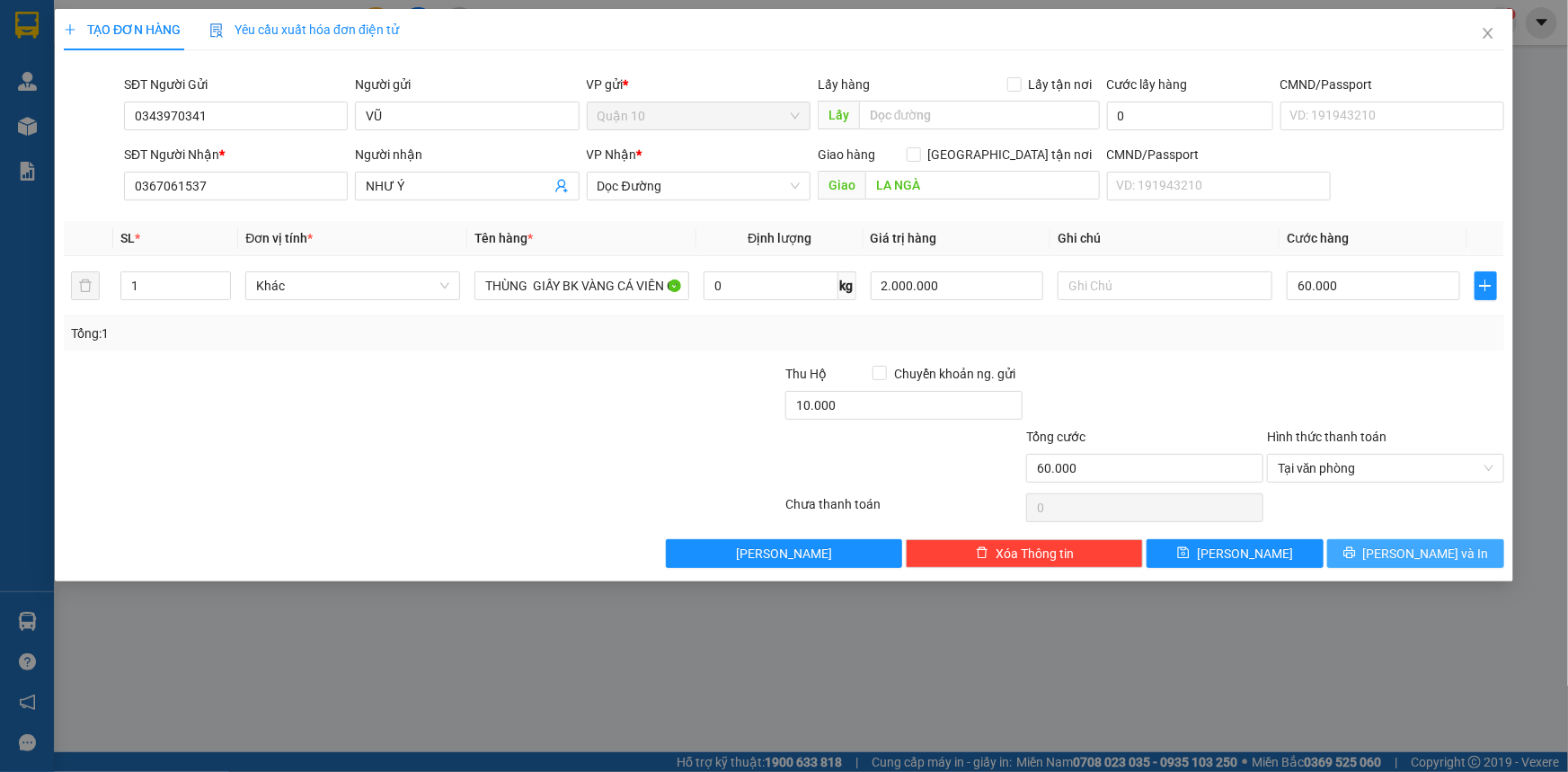
click at [1355, 552] on icon "printer" at bounding box center [1349, 553] width 12 height 12
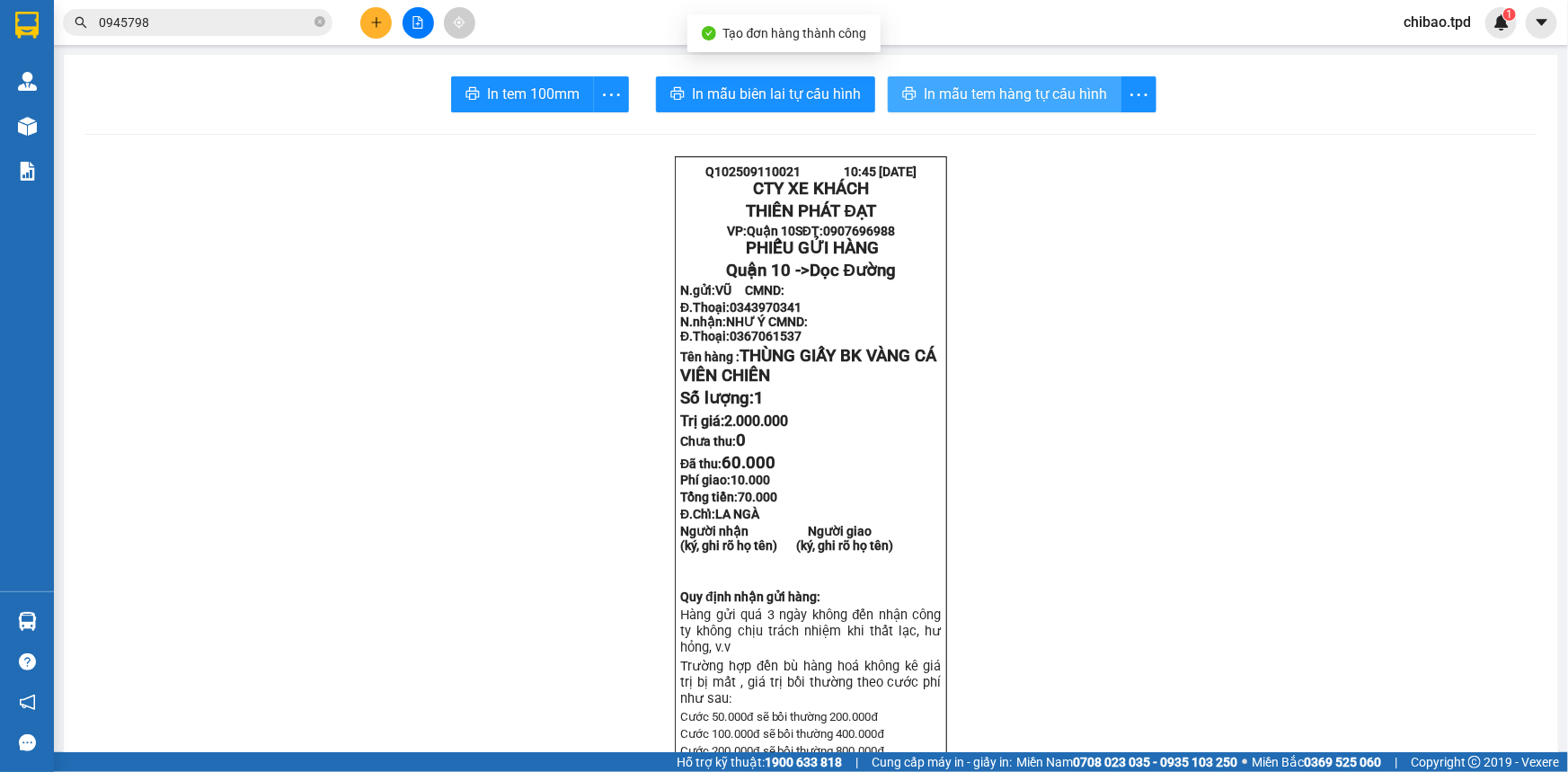
click at [1005, 93] on span "In mẫu tem hàng tự cấu hình" at bounding box center [1016, 94] width 183 height 22
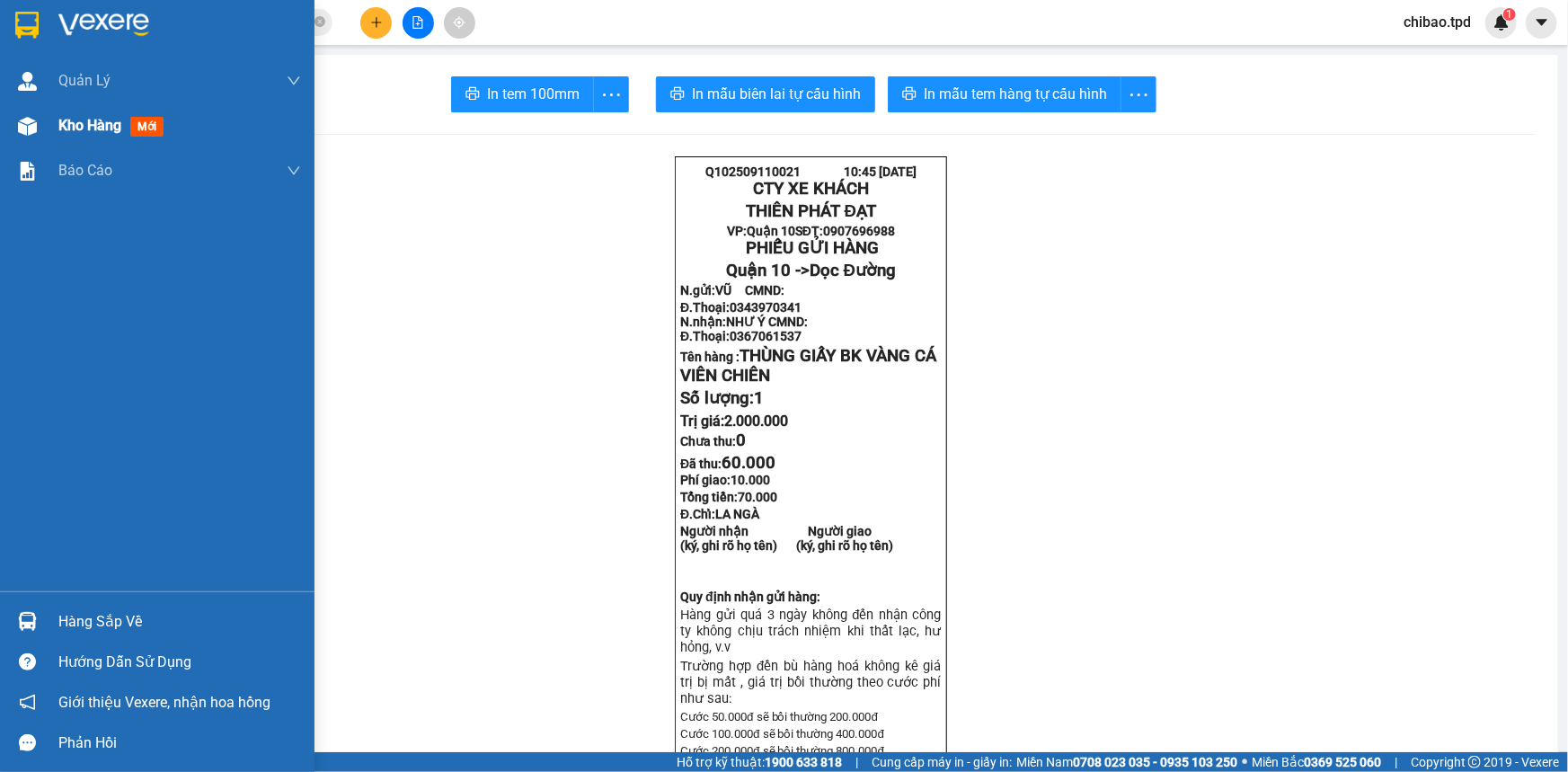
click at [68, 132] on span "Kho hàng" at bounding box center [90, 125] width 63 height 17
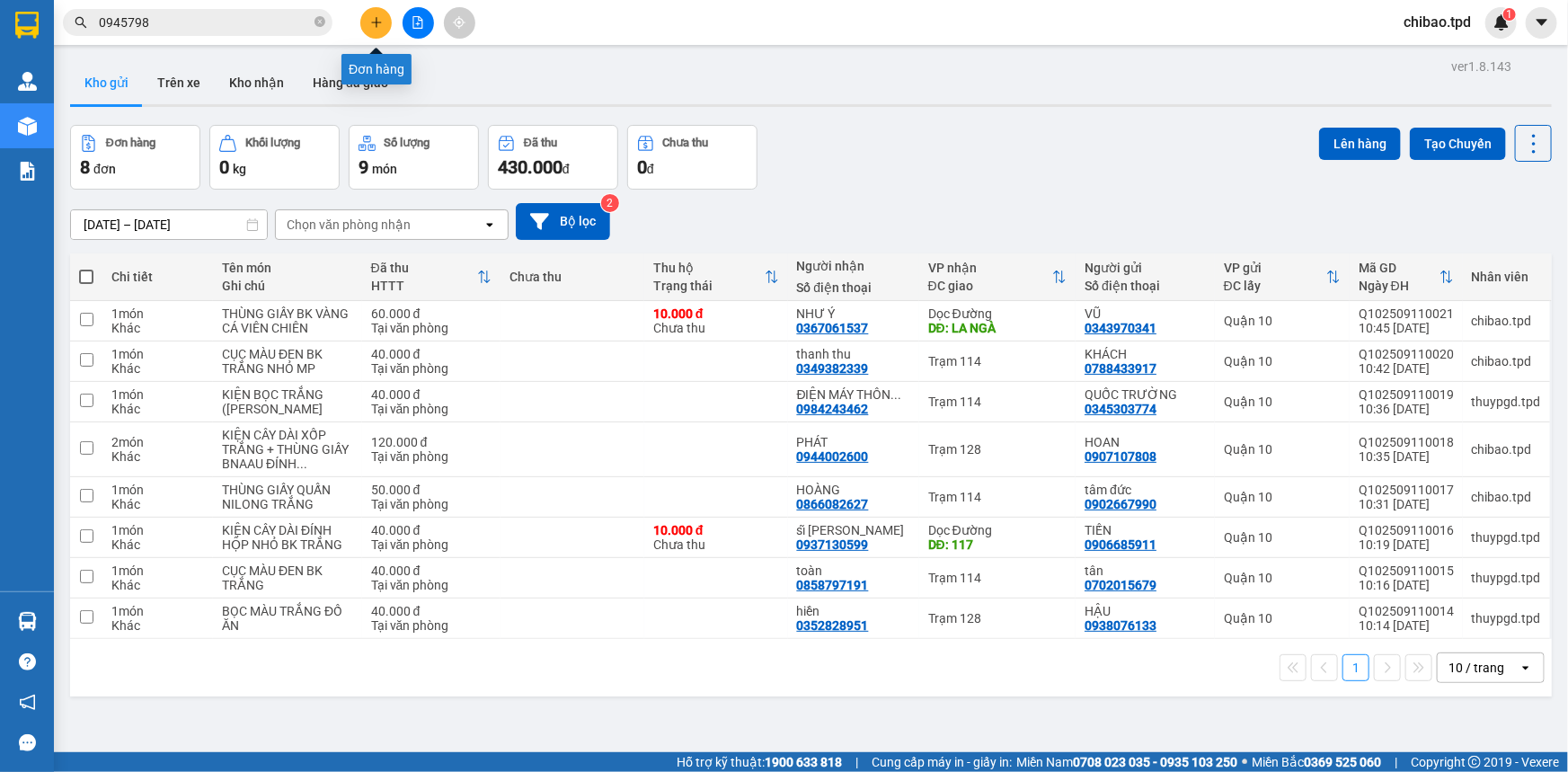
click at [375, 18] on icon "plus" at bounding box center [375, 21] width 1 height 10
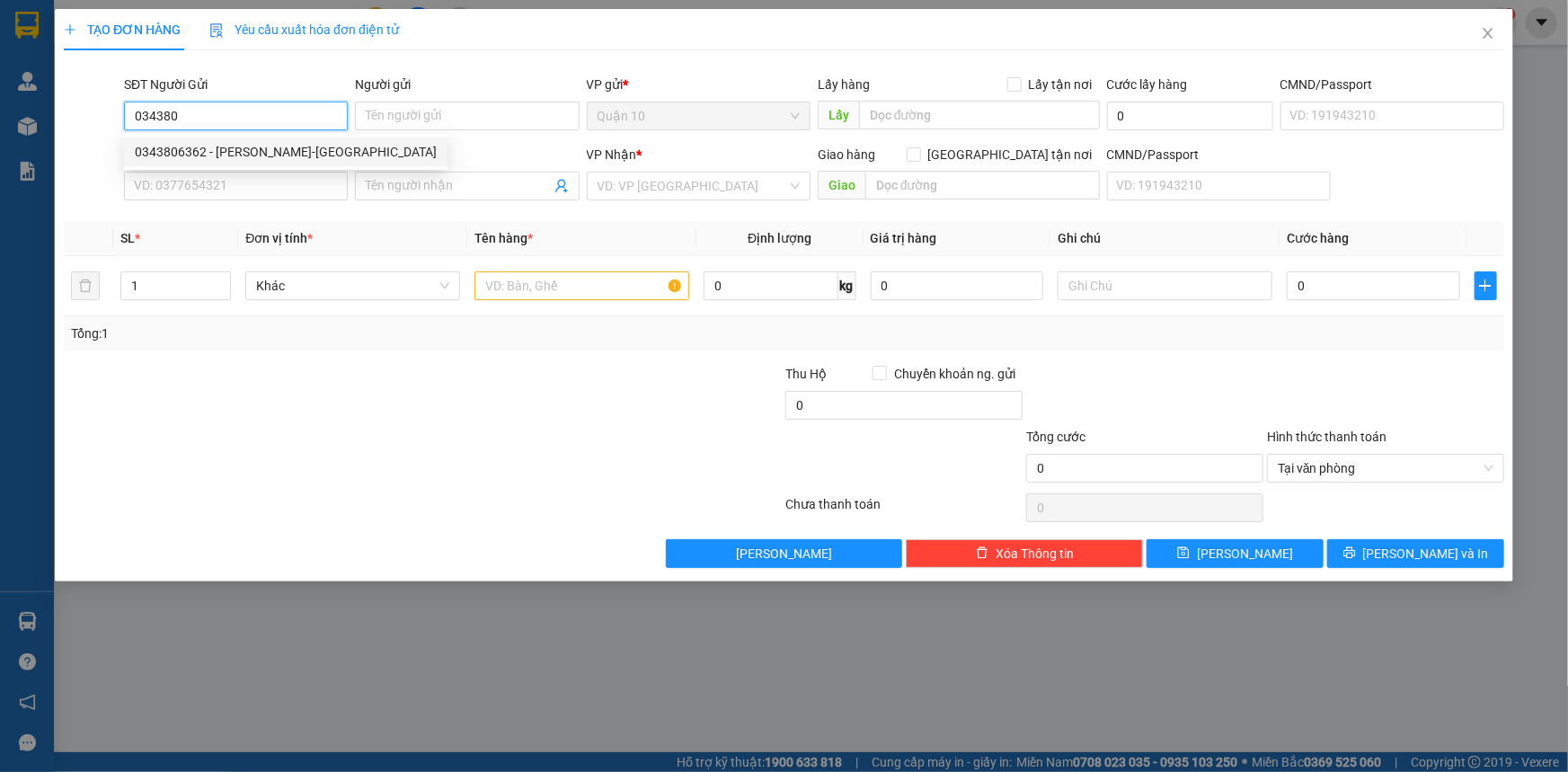
click at [270, 143] on div "0343806362 - [PERSON_NAME]-[GEOGRAPHIC_DATA]" at bounding box center [285, 151] width 302 height 19
type input "0343806362"
type input "[PERSON_NAME]-[GEOGRAPHIC_DATA]"
type input "079094024763"
type input "0834412131"
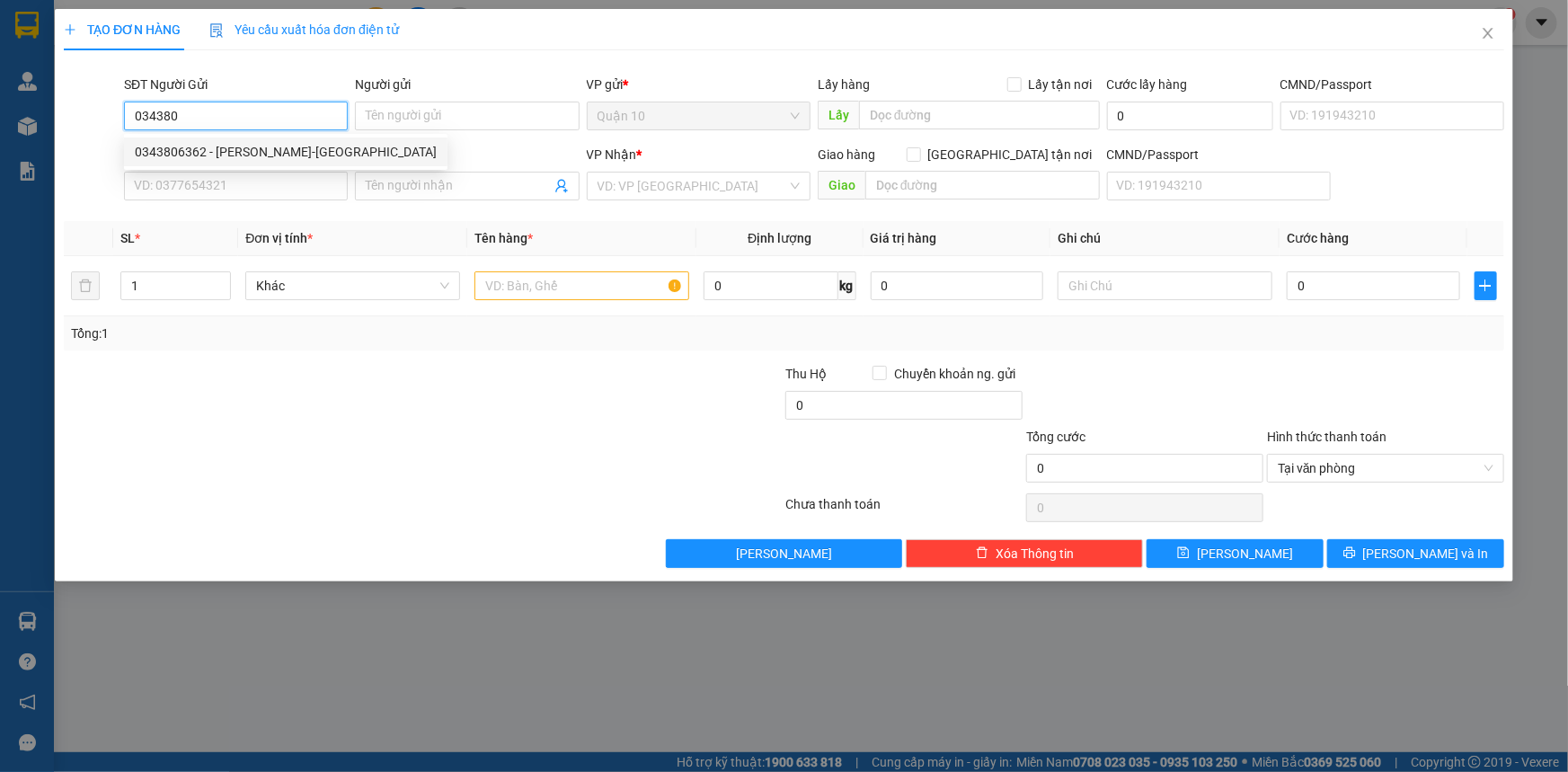
type input "phi long"
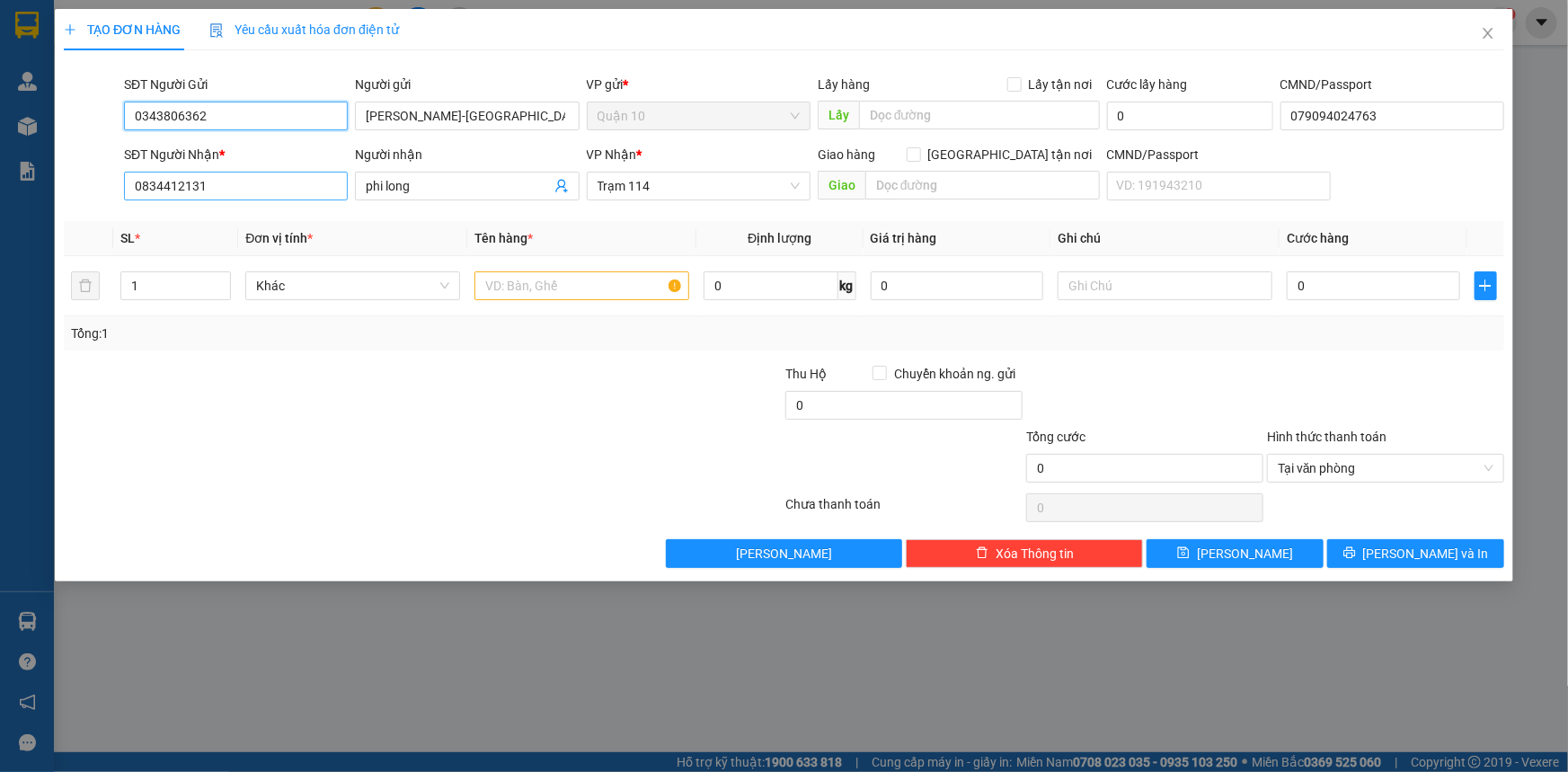
type input "0343806362"
click at [244, 196] on input "0834412131" at bounding box center [235, 185] width 223 height 29
click at [300, 216] on div "0937932653 - [PERSON_NAME]" at bounding box center [235, 221] width 202 height 19
type input "0937932653"
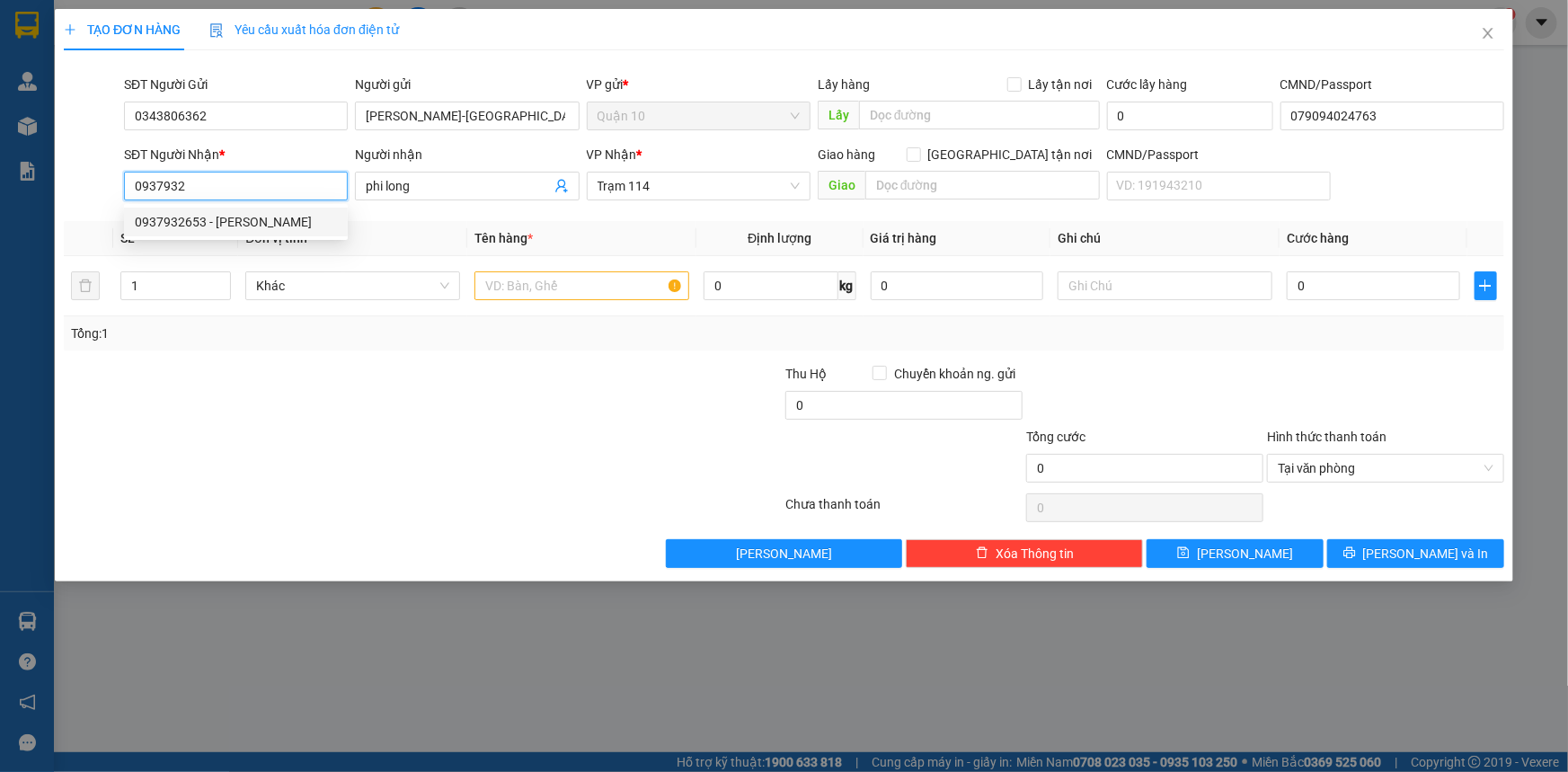
type input "[PERSON_NAME]"
type input "0937932653"
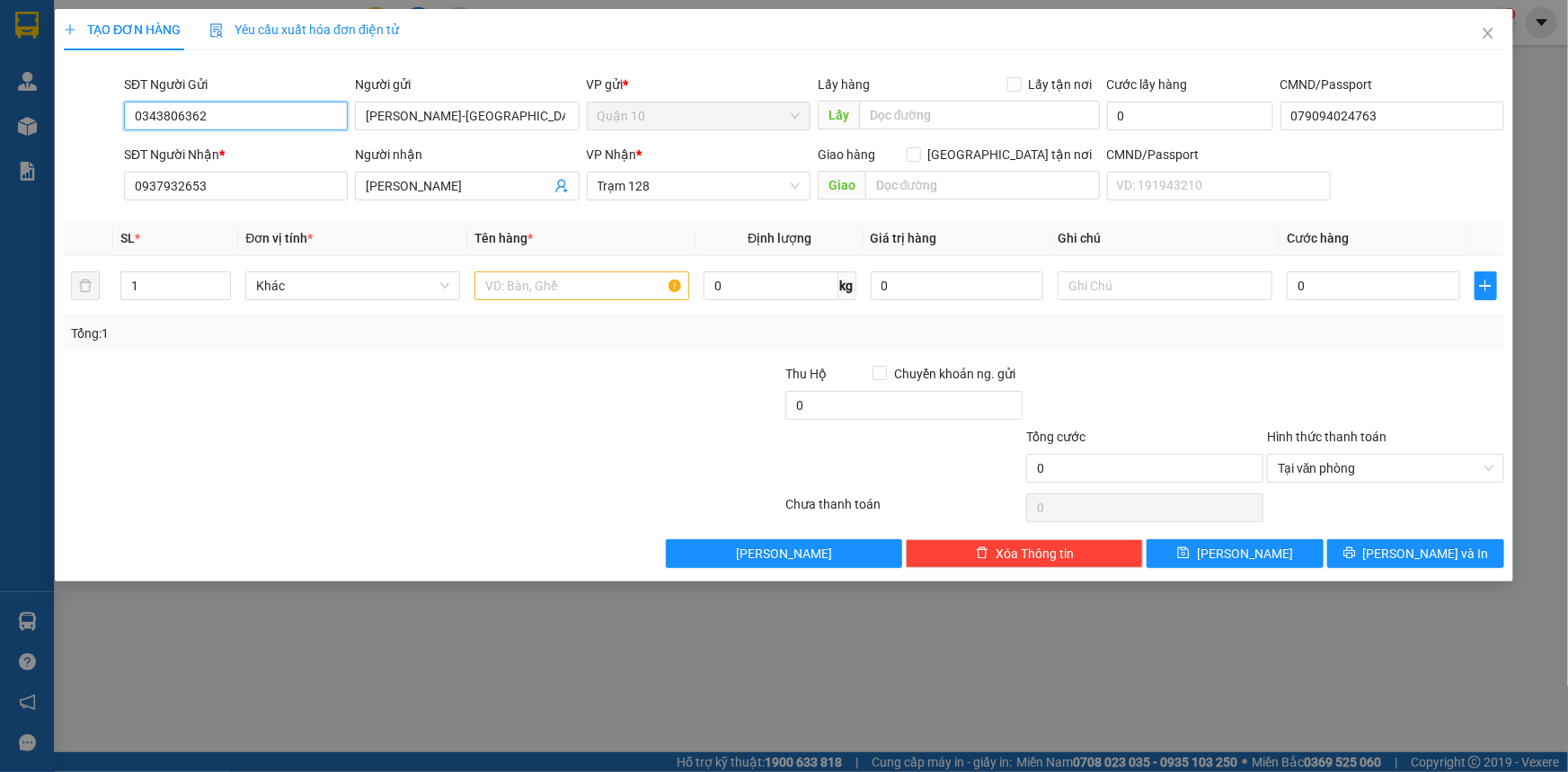
click at [260, 113] on input "0343806362" at bounding box center [235, 116] width 223 height 29
drag, startPoint x: 416, startPoint y: 386, endPoint x: 500, endPoint y: 357, distance: 88.9
click at [422, 386] on div at bounding box center [303, 396] width 482 height 63
click at [578, 280] on input "text" at bounding box center [582, 285] width 215 height 29
click at [225, 273] on span "Increase Value" at bounding box center [220, 280] width 19 height 16
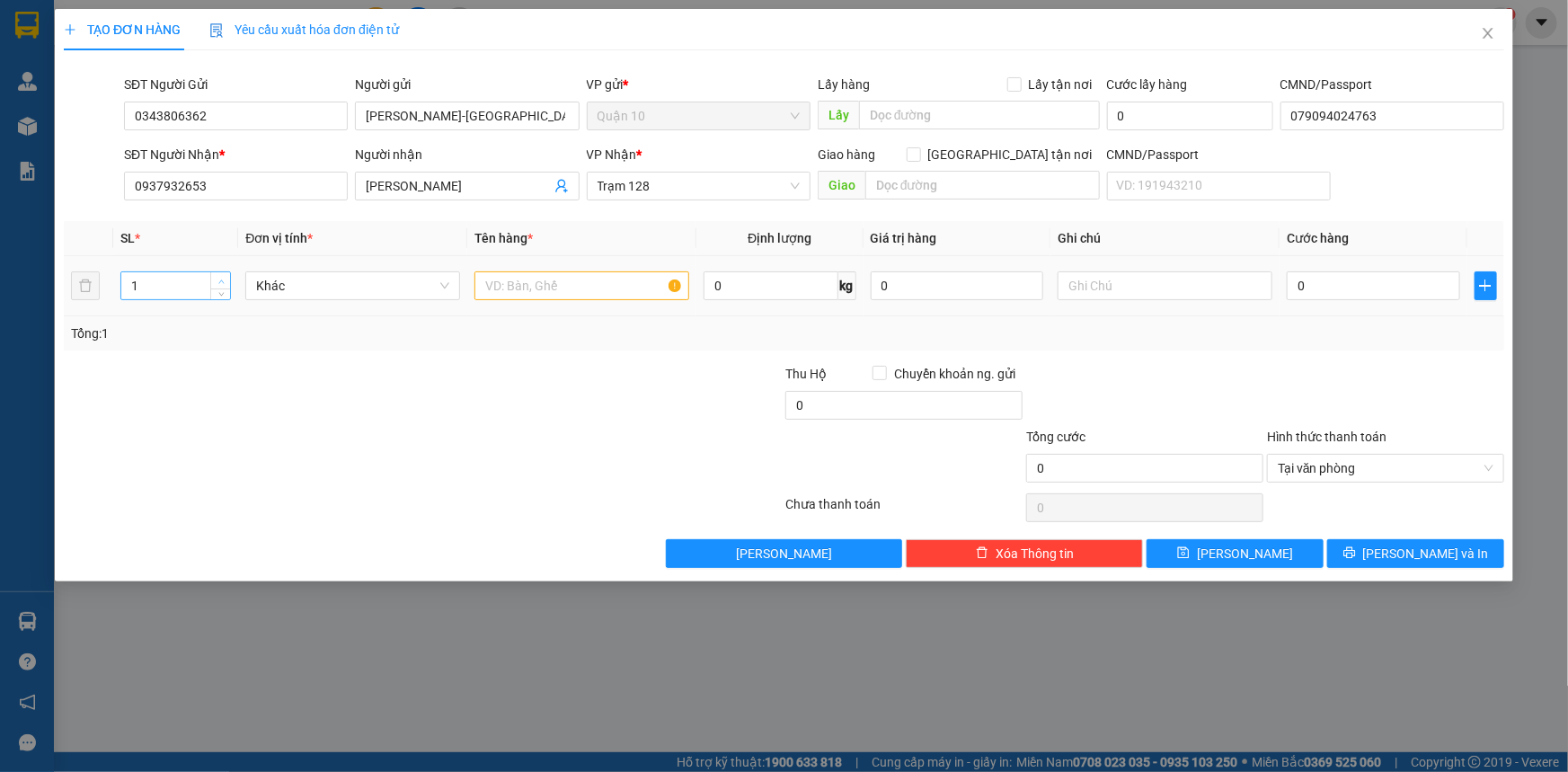
type input "2"
click at [567, 292] on input "text" at bounding box center [582, 285] width 215 height 29
drag, startPoint x: 898, startPoint y: 282, endPoint x: 858, endPoint y: 301, distance: 44.3
click at [852, 278] on tr "2 Khác 0 kg 0 0" at bounding box center [784, 285] width 1440 height 60
type input "10.000.000"
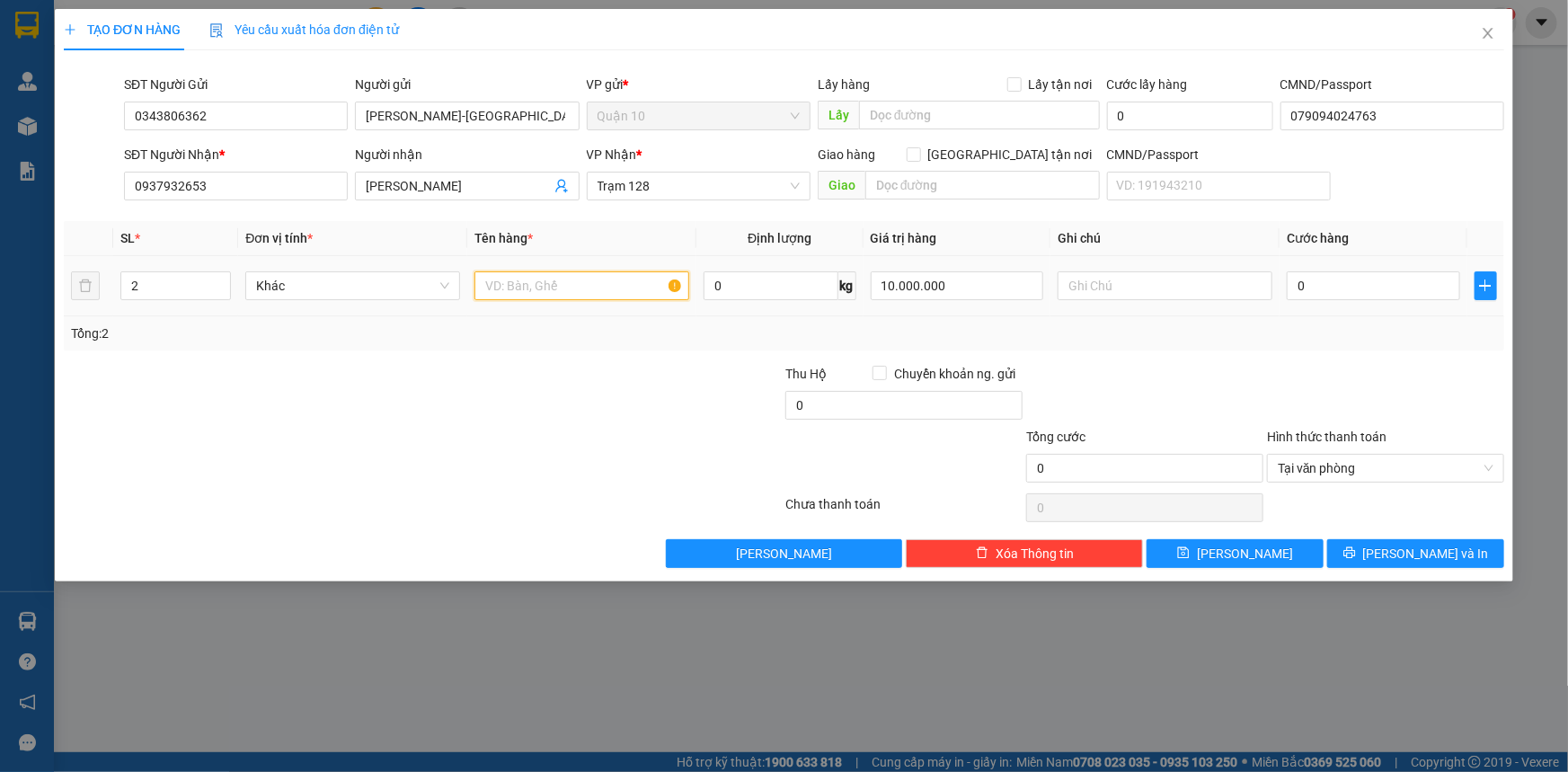
click at [574, 288] on input "text" at bounding box center [582, 285] width 215 height 29
type input "BAO MÀU TRẮNG + THÙNG GIẤY NÂU"
click at [1350, 285] on input "0" at bounding box center [1373, 285] width 173 height 29
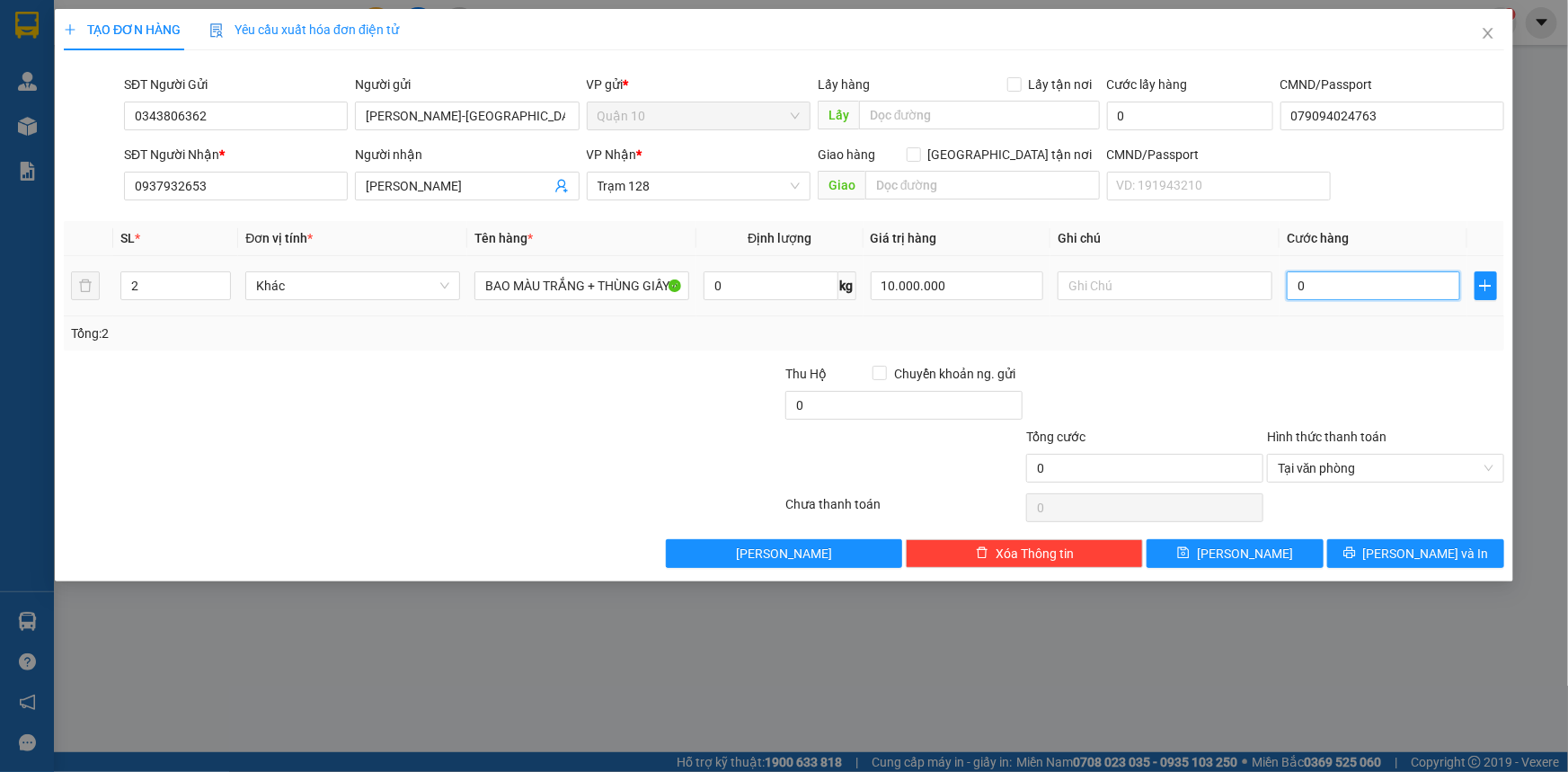
type input "1"
type input "12"
type input "120"
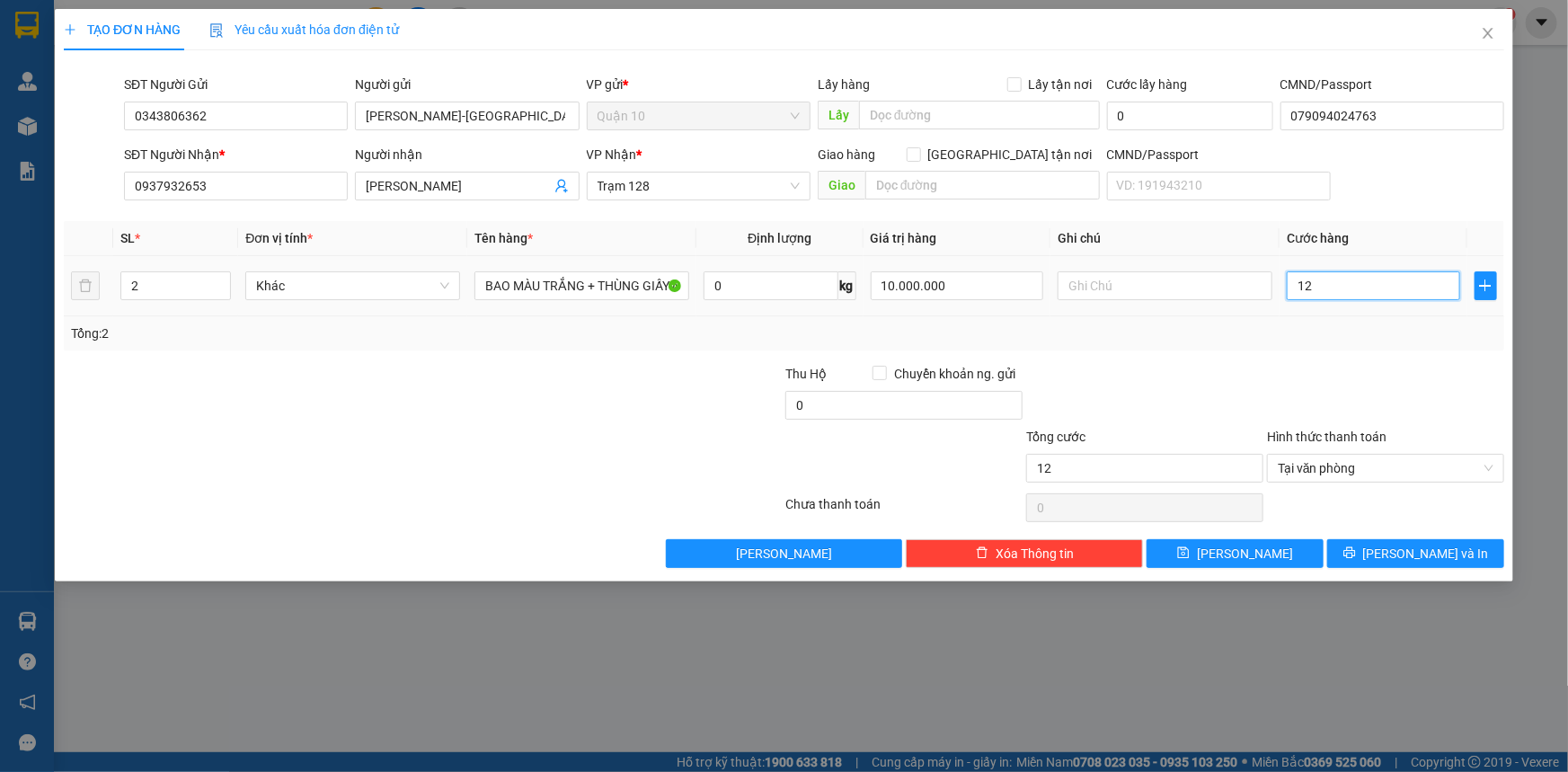
type input "120"
click at [1321, 313] on td "120" at bounding box center [1373, 285] width 188 height 60
type input "120.000"
click at [1402, 547] on span "[PERSON_NAME] và In" at bounding box center [1426, 553] width 126 height 19
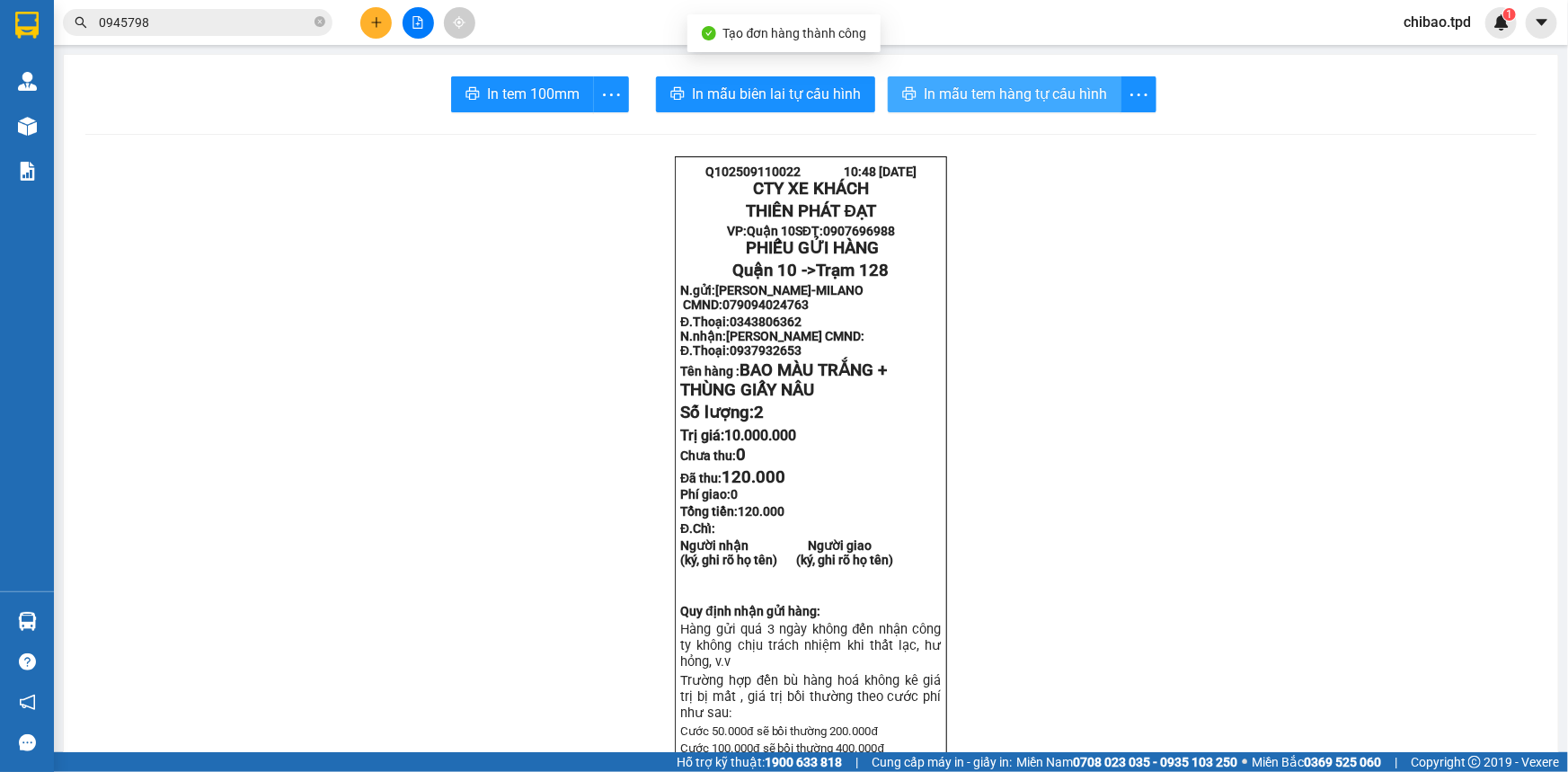
drag, startPoint x: 929, startPoint y: 101, endPoint x: 907, endPoint y: 114, distance: 25.6
click at [930, 101] on span "In mẫu tem hàng tự cấu hình" at bounding box center [1016, 94] width 183 height 22
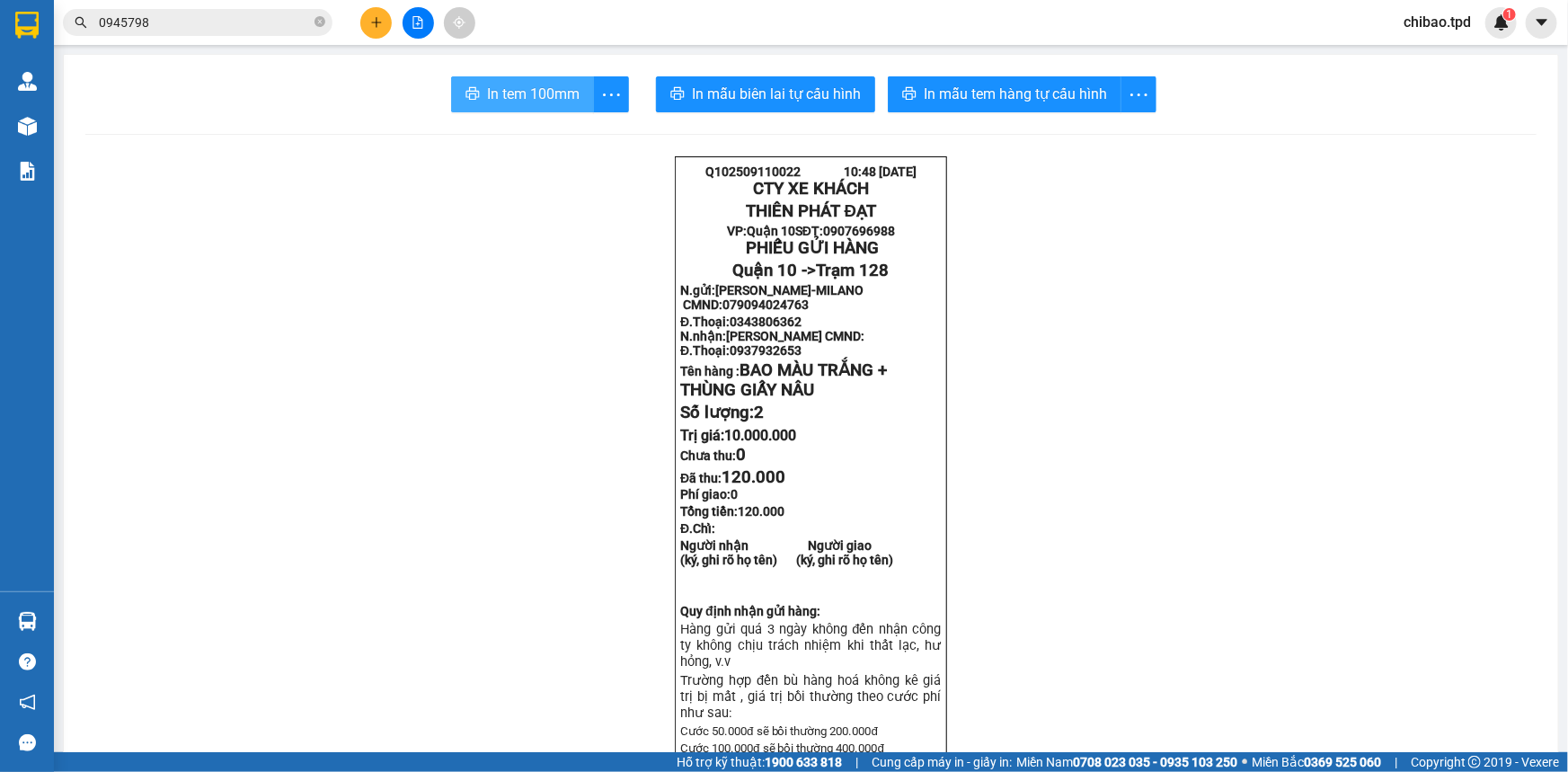
click at [524, 101] on span "In tem 100mm" at bounding box center [534, 94] width 93 height 22
click at [605, 96] on icon "more" at bounding box center [612, 95] width 22 height 22
click at [579, 139] on div "In tem 100mm theo số lượng (2)" at bounding box center [523, 133] width 180 height 19
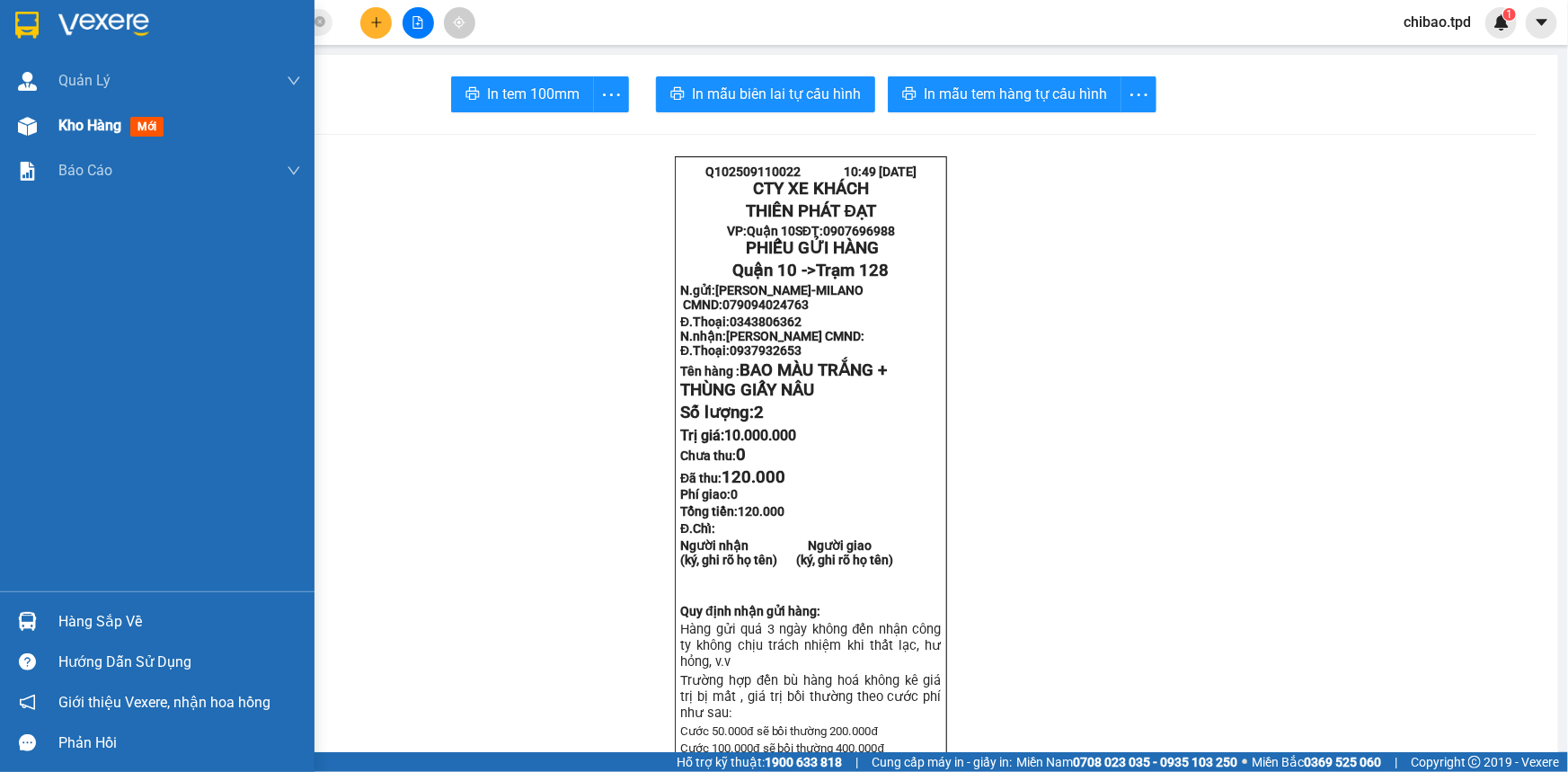
click at [78, 129] on span "Kho hàng" at bounding box center [90, 125] width 63 height 17
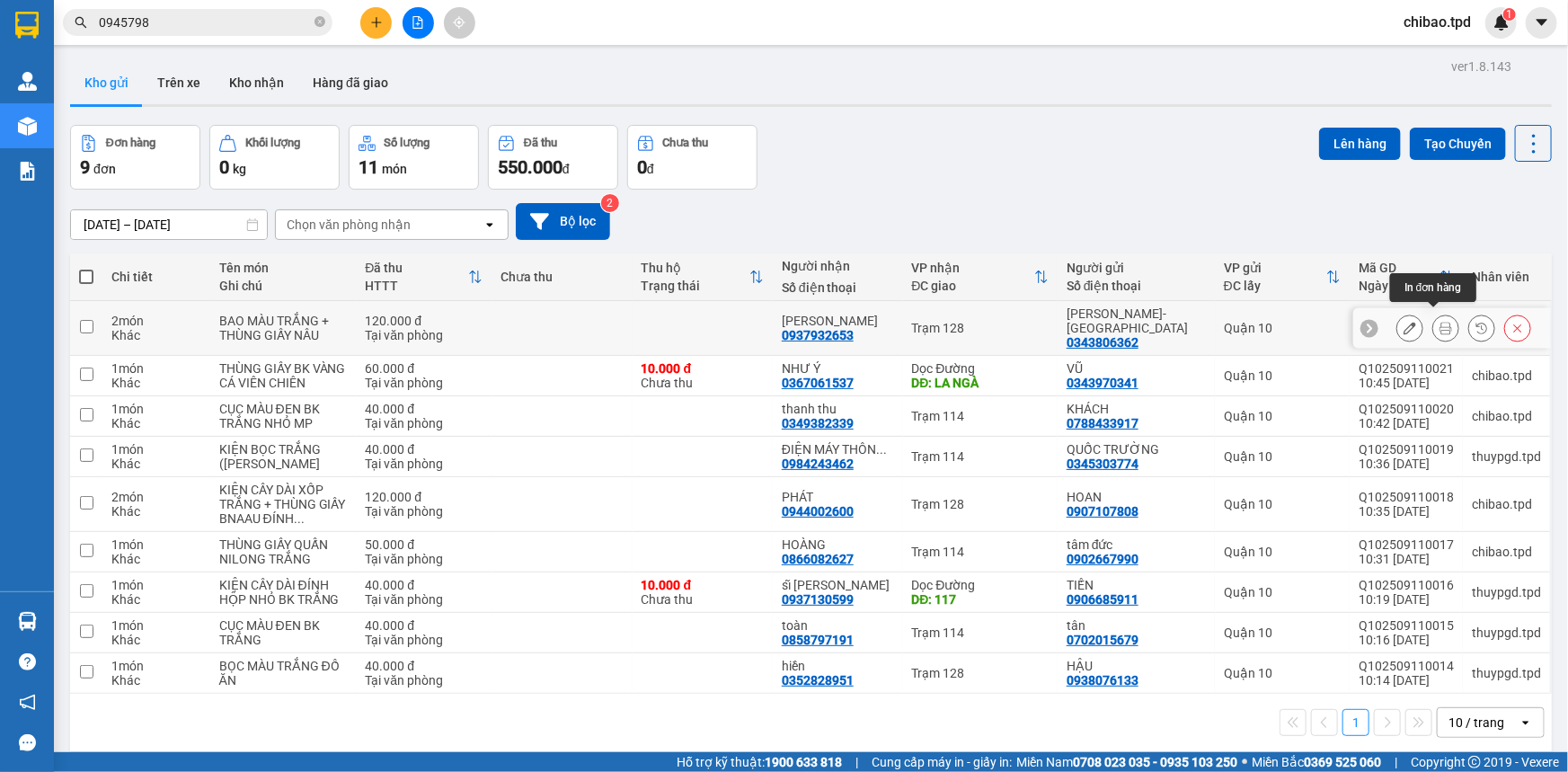
click at [1409, 323] on button at bounding box center [1410, 328] width 25 height 32
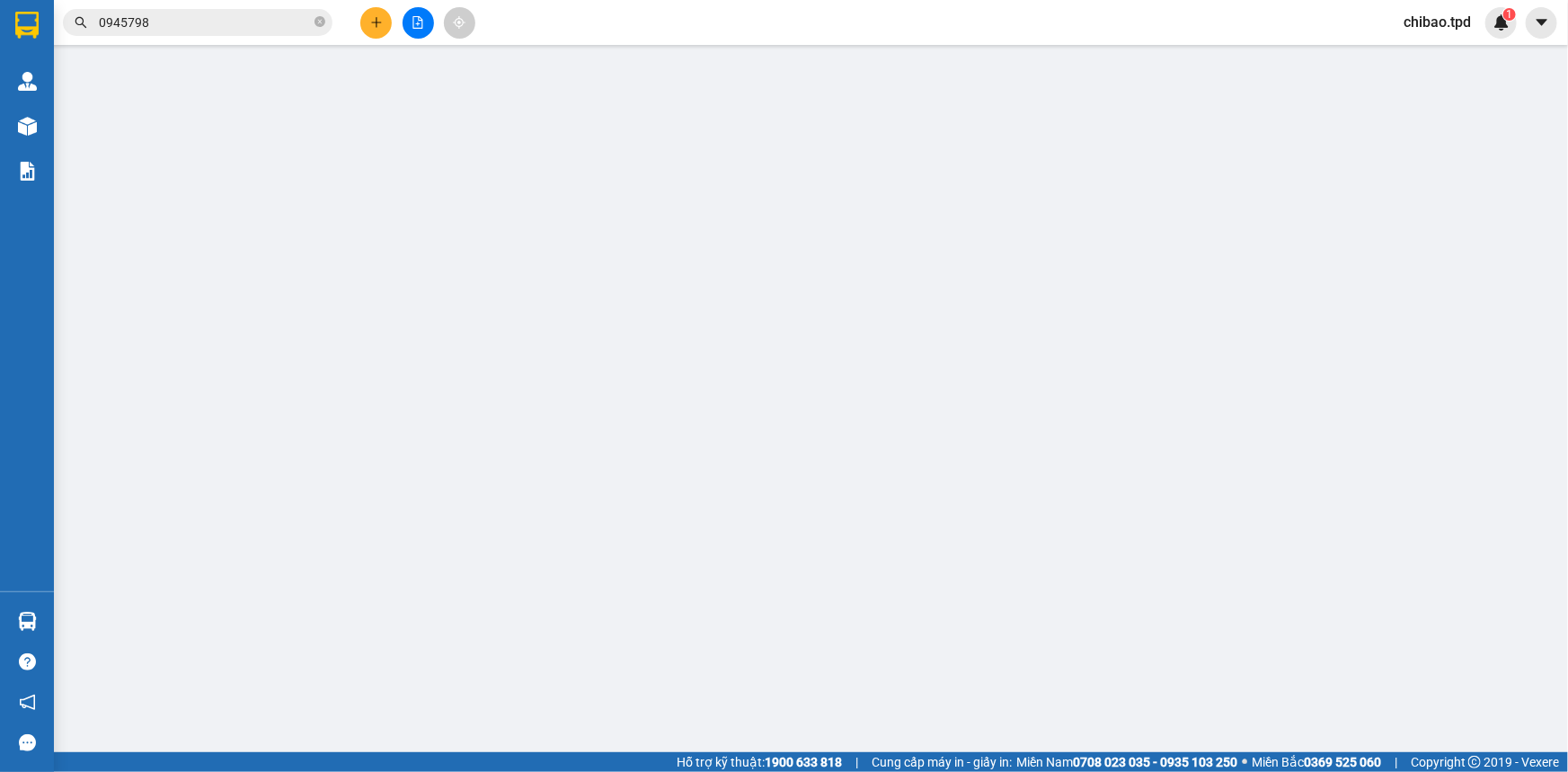
type input "0343806362"
type input "[PERSON_NAME]-[GEOGRAPHIC_DATA]"
type input "079094024763"
type input "0937932653"
type input "[PERSON_NAME]"
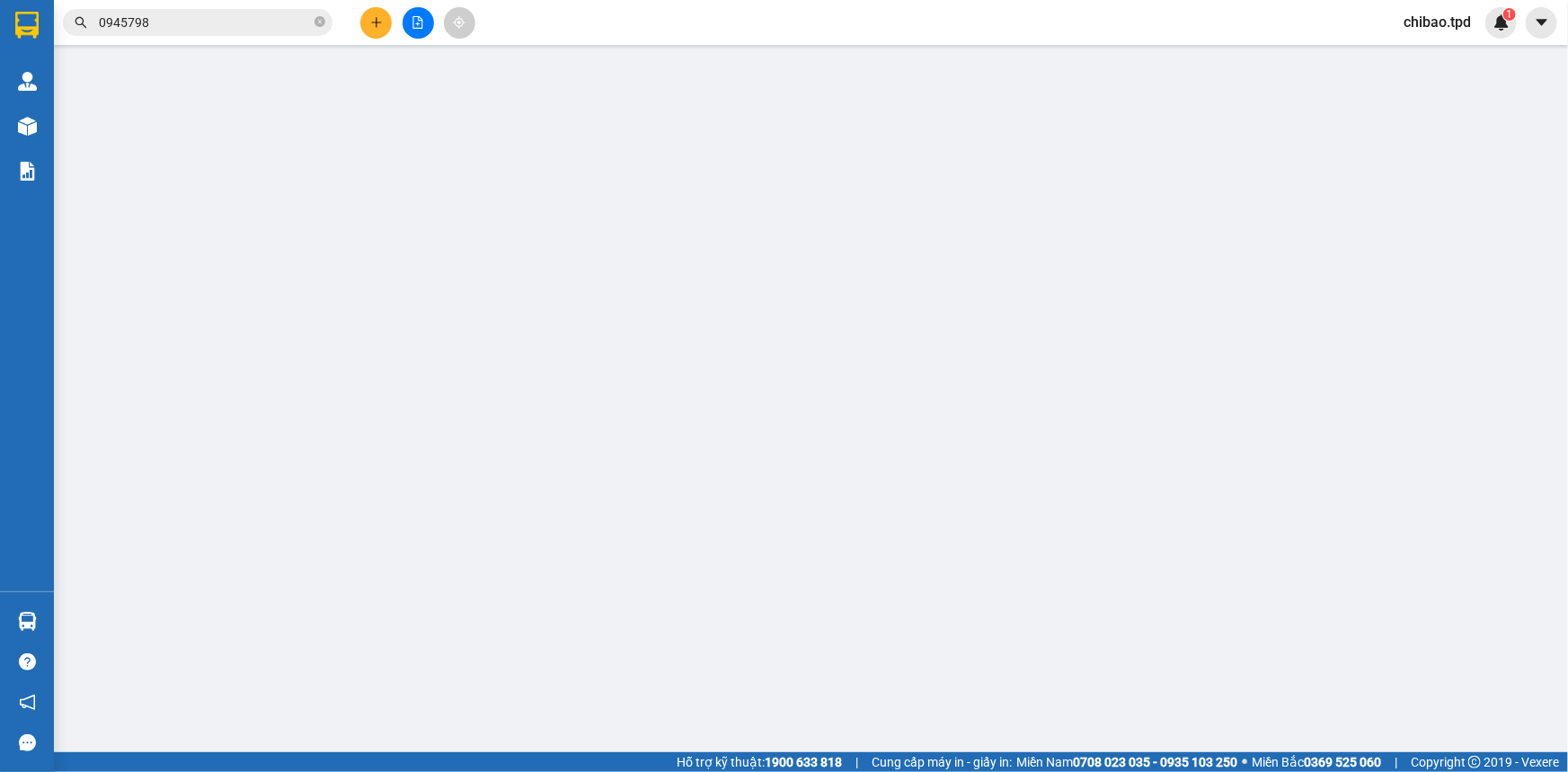
type input "120.000"
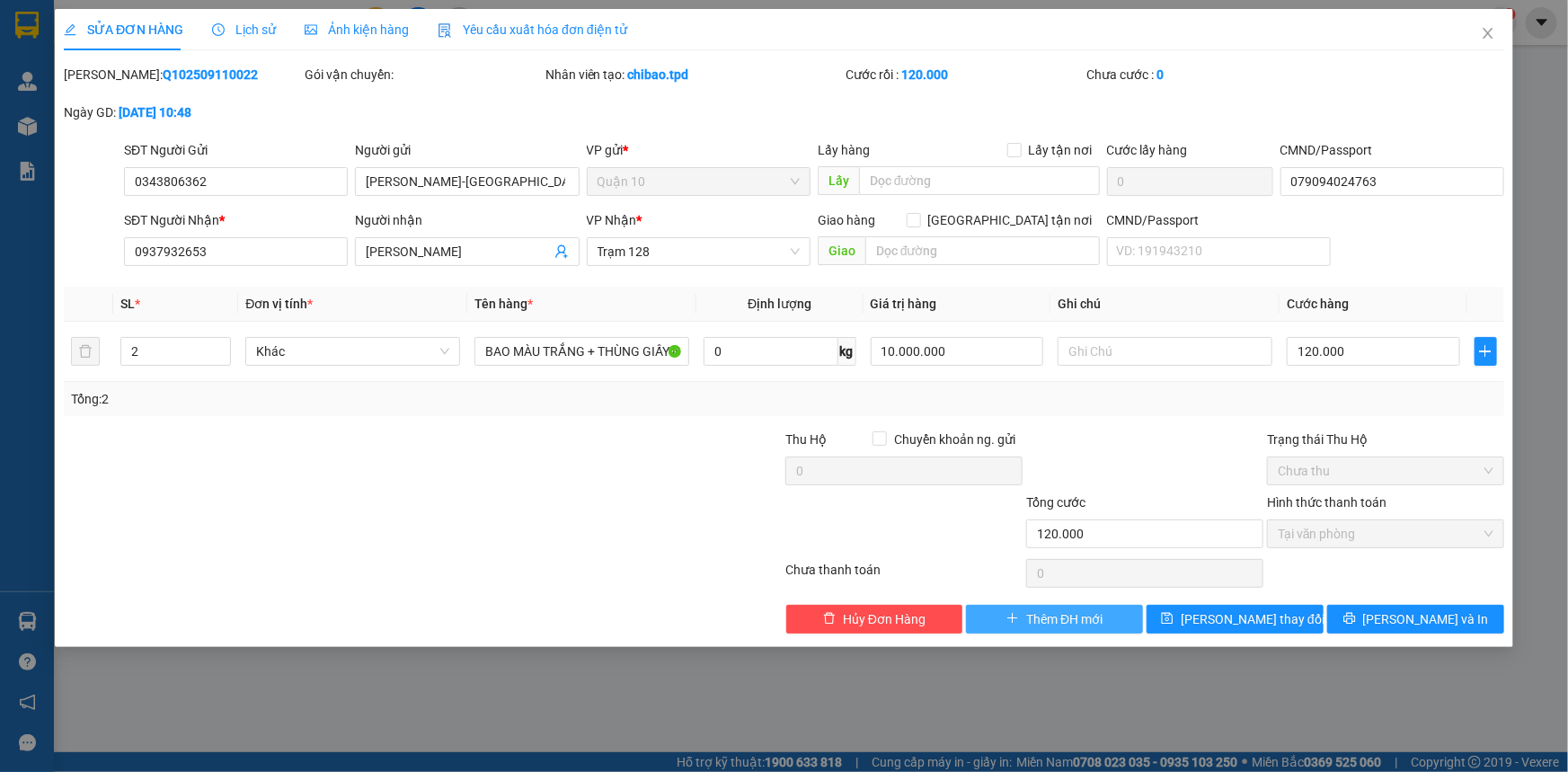
click at [1096, 615] on span "Thêm ĐH mới" at bounding box center [1064, 618] width 76 height 19
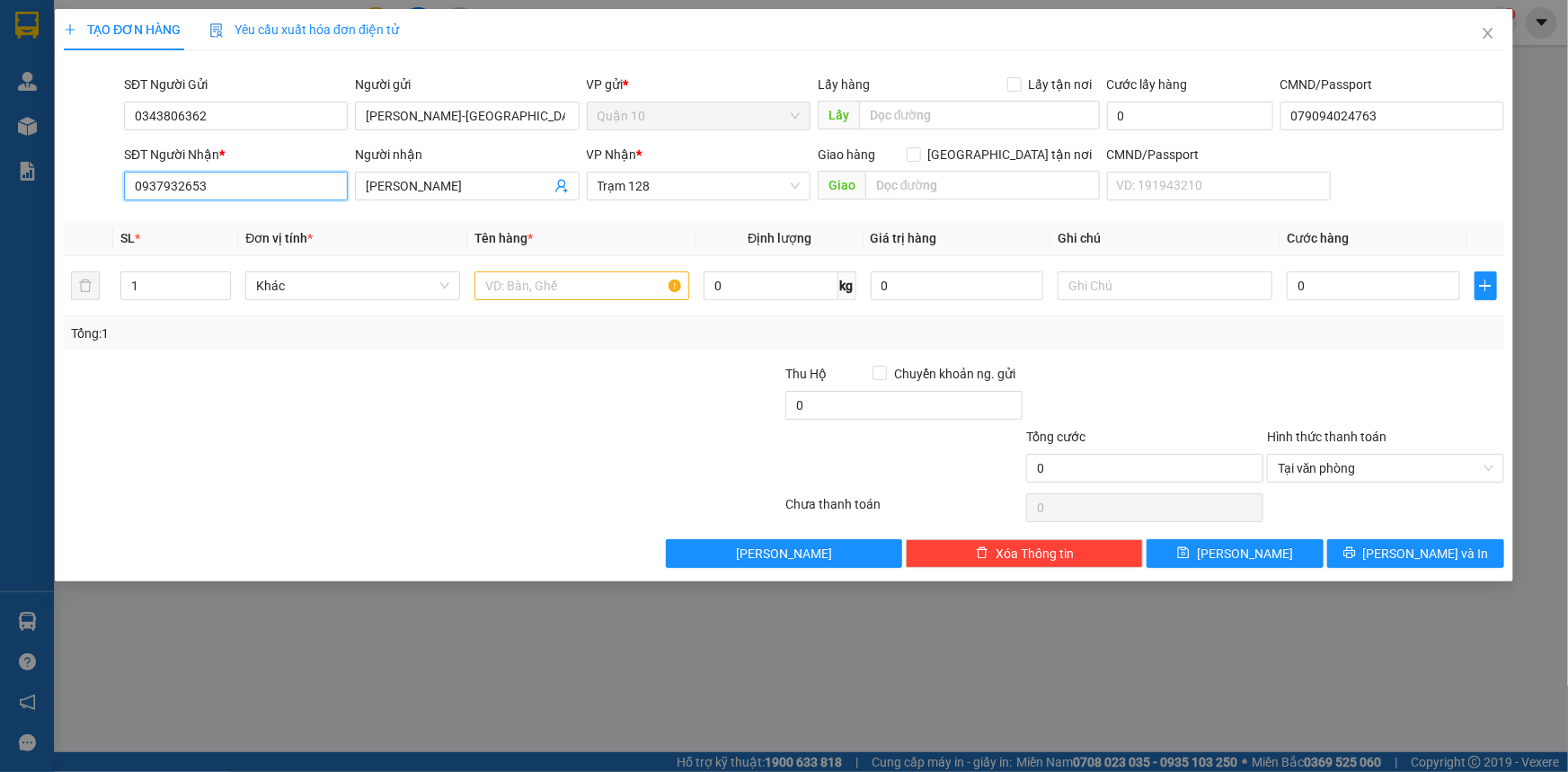
click at [270, 190] on input "0937932653" at bounding box center [235, 185] width 223 height 29
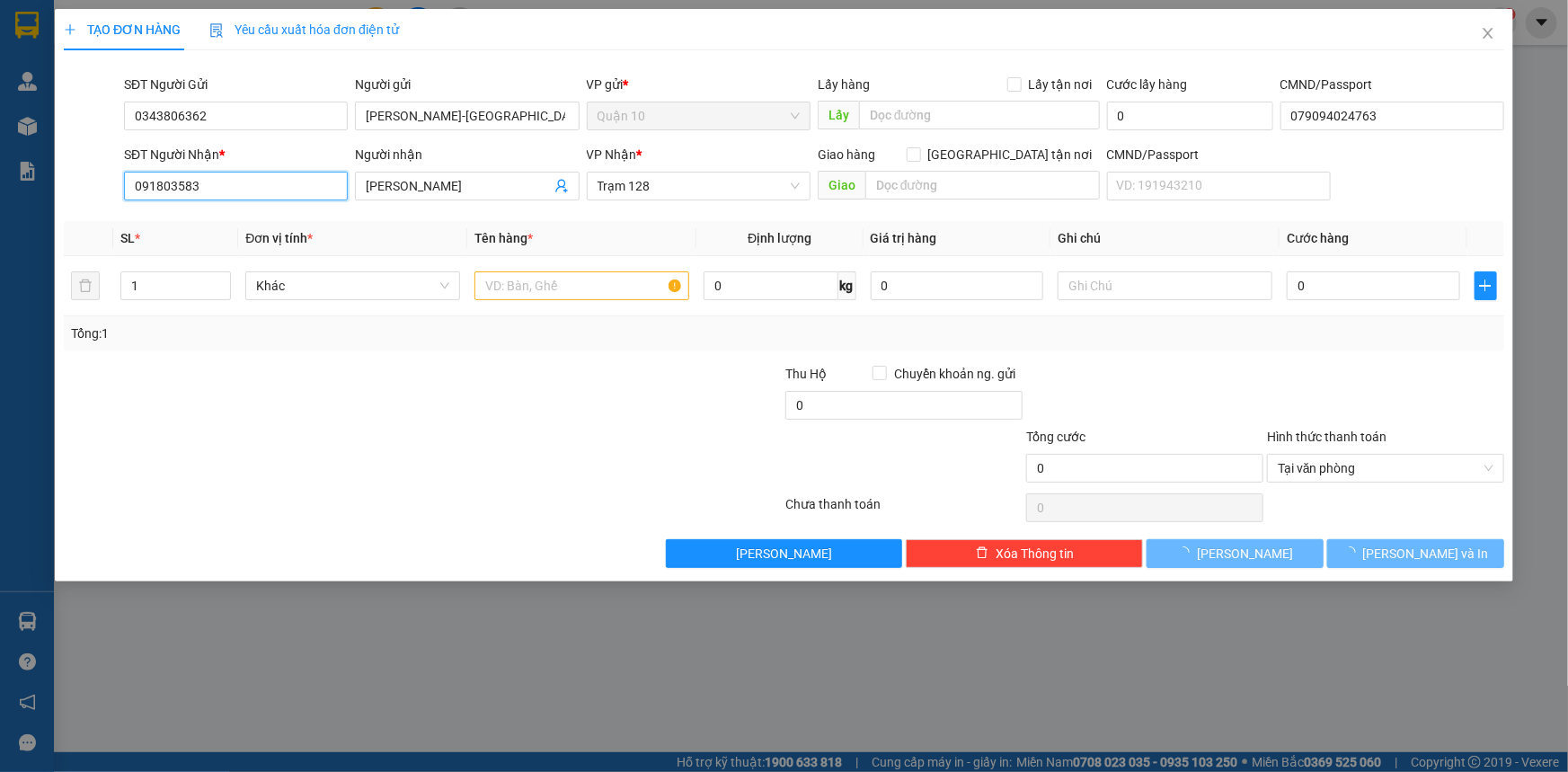
type input "0918035838"
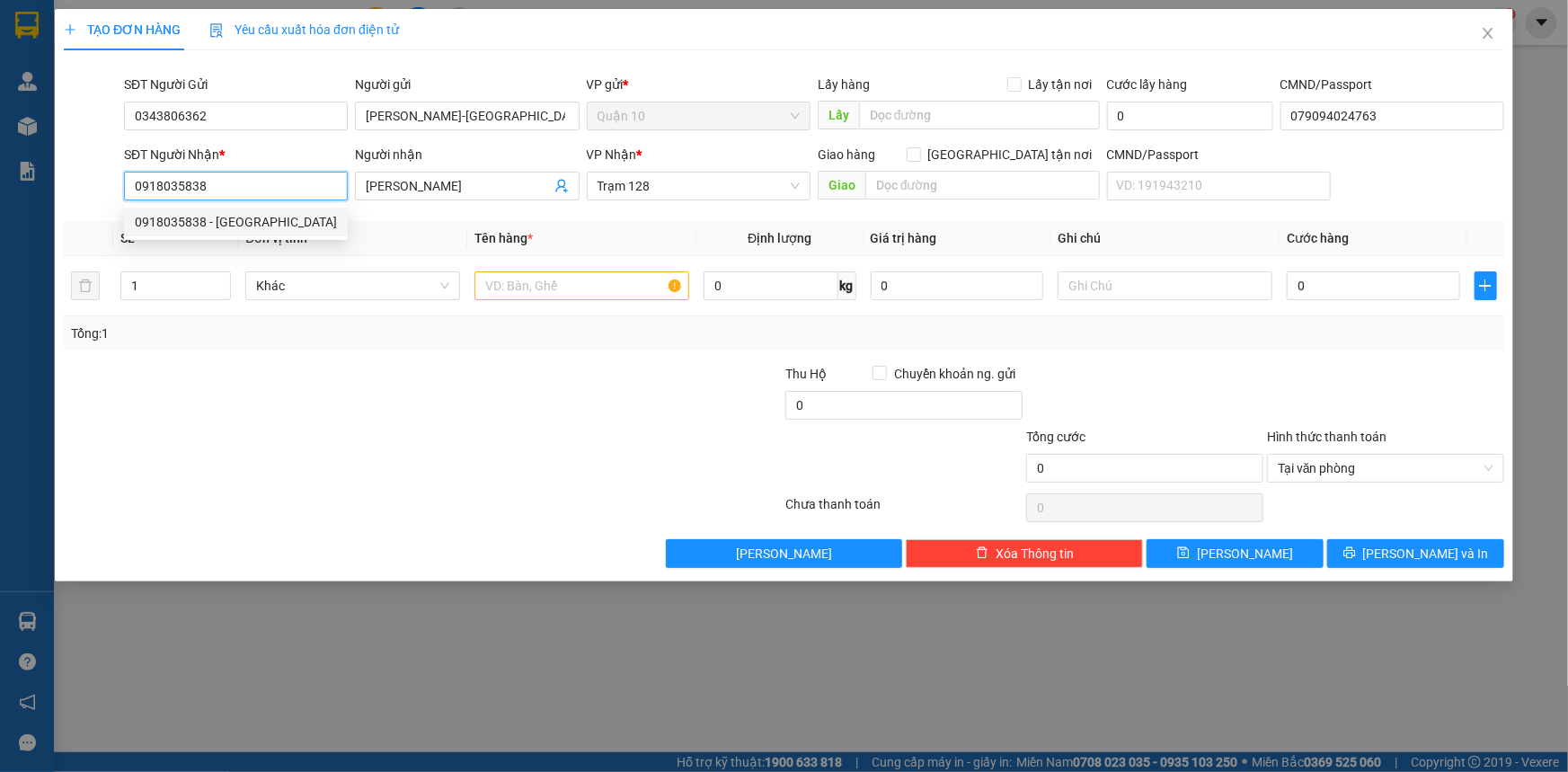
click at [249, 234] on div "0918035838 - [GEOGRAPHIC_DATA]" at bounding box center [235, 221] width 223 height 29
type input "[PERSON_NAME]"
type input "0918035838"
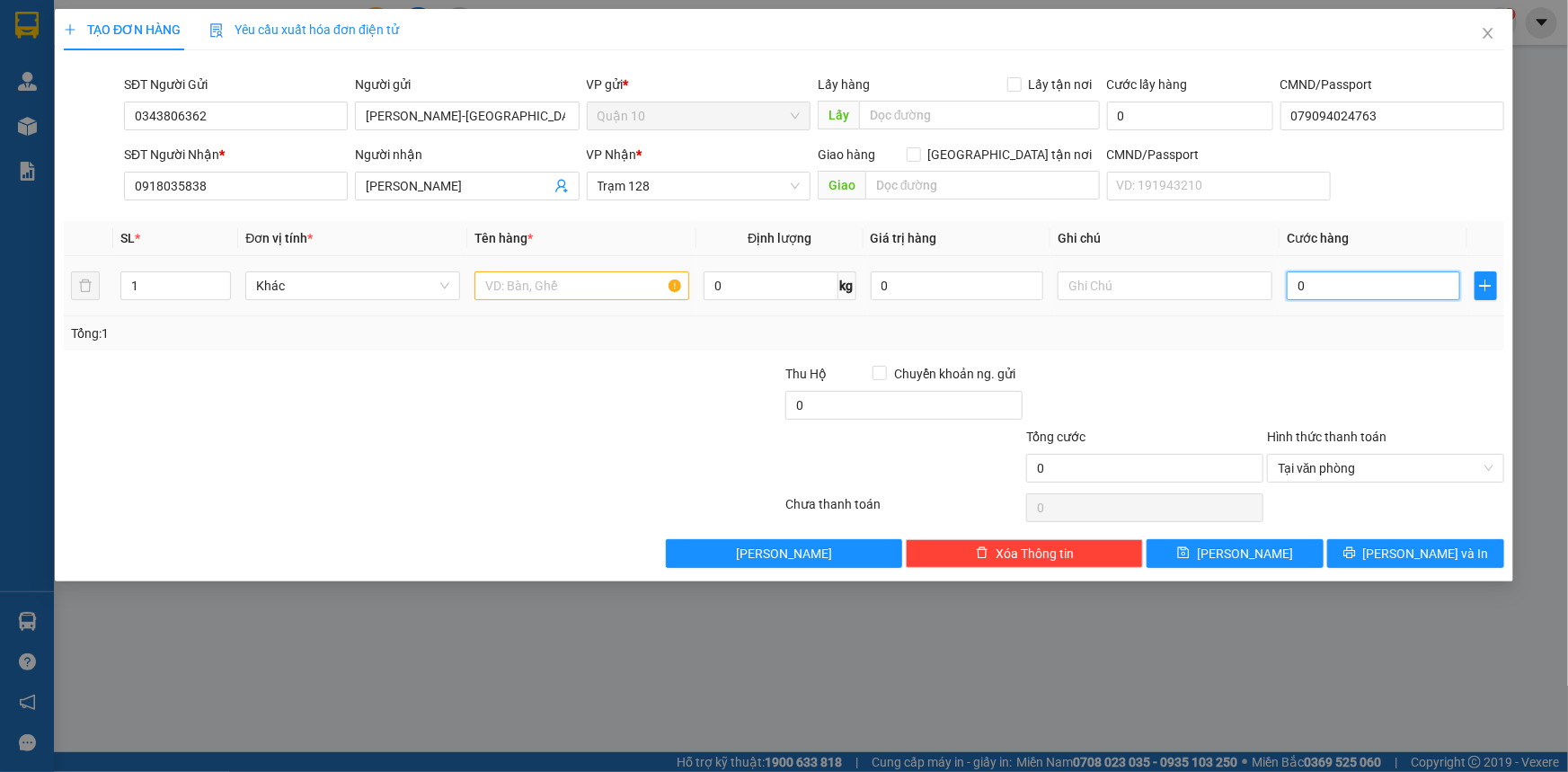
click at [1369, 278] on input "0" at bounding box center [1373, 285] width 173 height 29
type input "06"
type input "6"
type input "060"
type input "60"
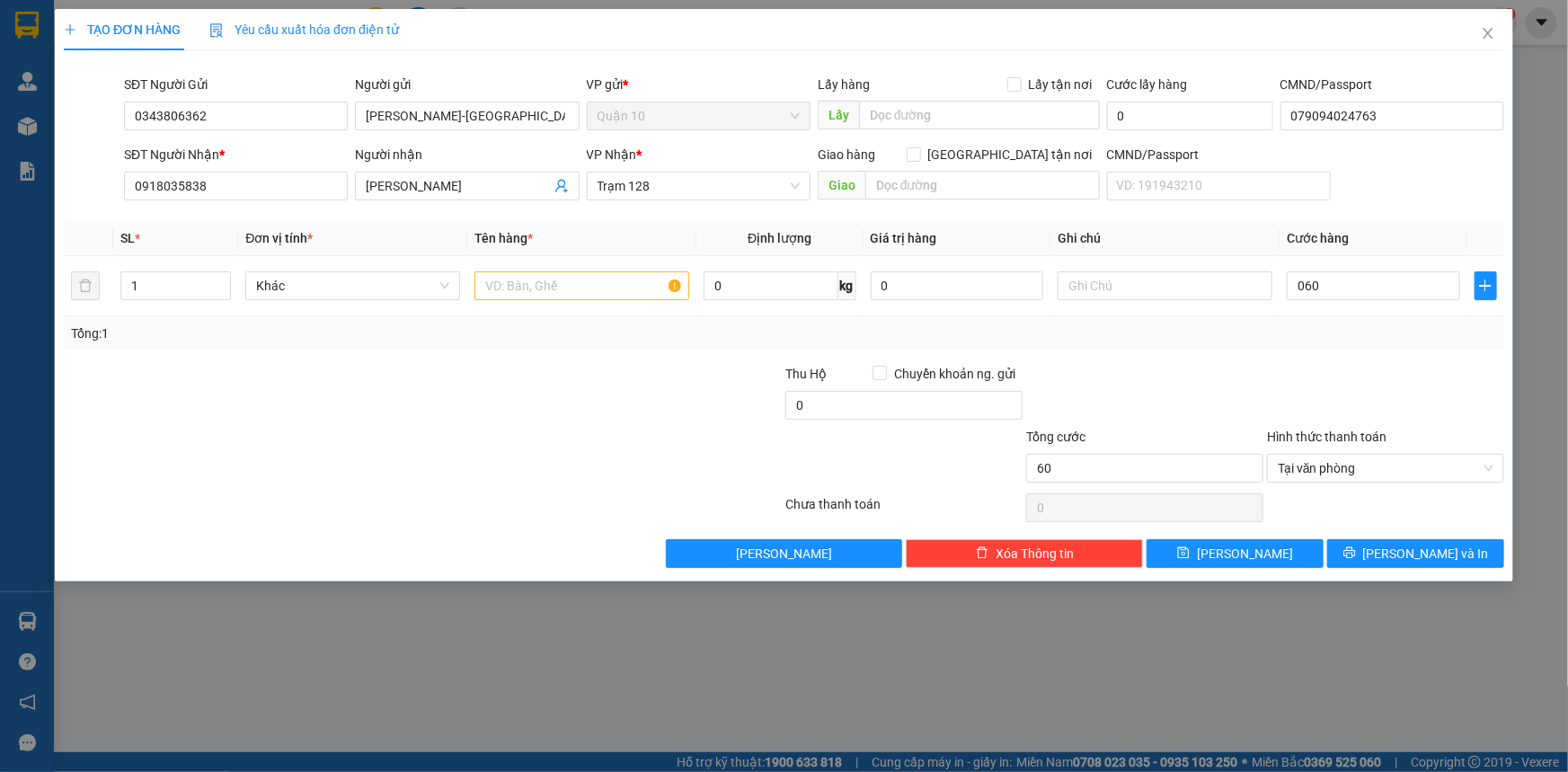
click at [1265, 327] on div "Tổng: 1" at bounding box center [784, 333] width 1426 height 19
type input "60.000"
click at [516, 273] on input "text" at bounding box center [582, 285] width 215 height 29
type input "THÙNG GIẤY NÂU BK TRẮNG"
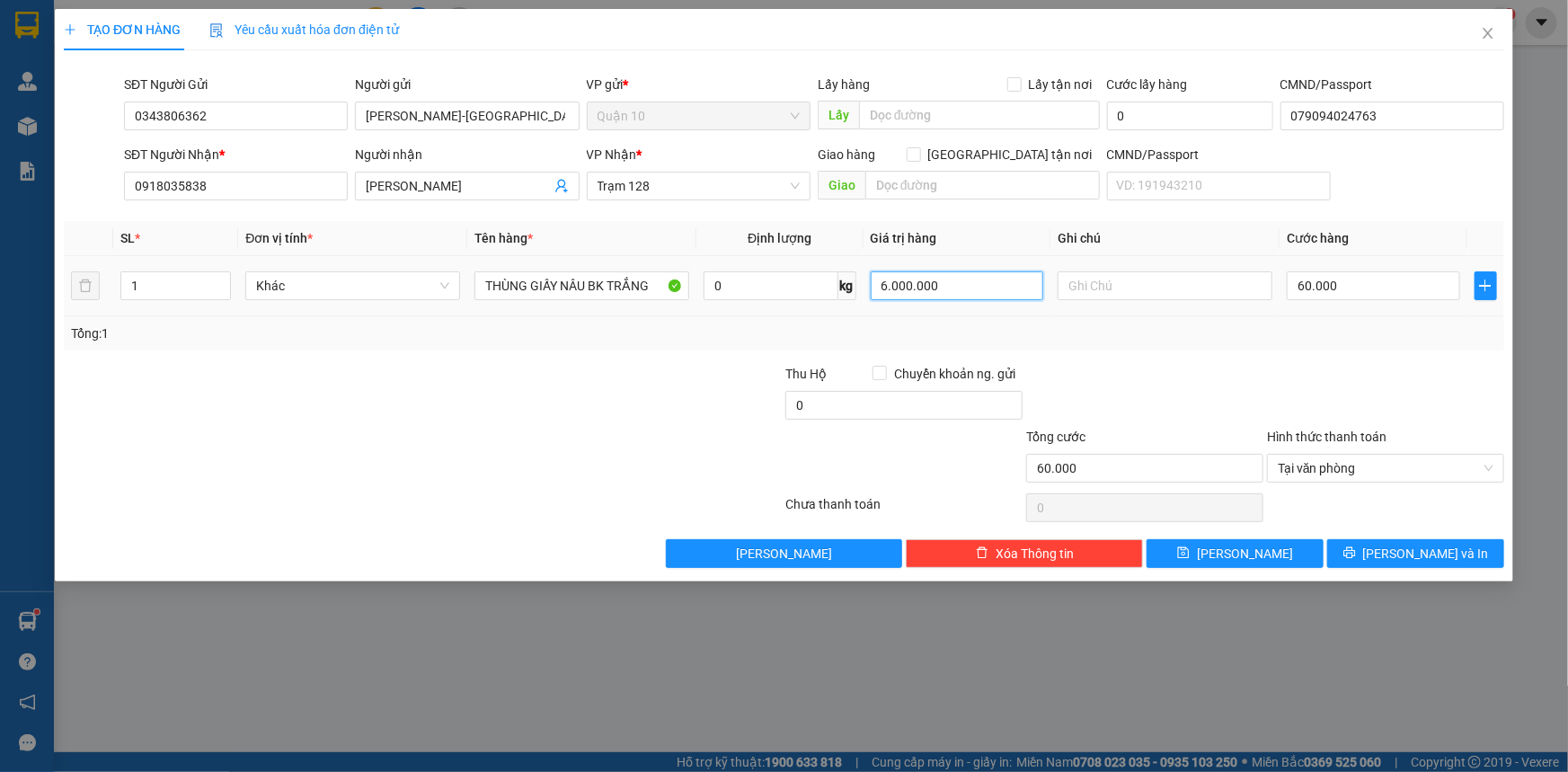
type input "6.000.000"
click at [1111, 345] on div "Tổng: 1" at bounding box center [784, 333] width 1440 height 34
drag, startPoint x: 1340, startPoint y: 545, endPoint x: 1330, endPoint y: 543, distance: 10.2
click at [1342, 545] on button "[PERSON_NAME] và In" at bounding box center [1415, 553] width 177 height 29
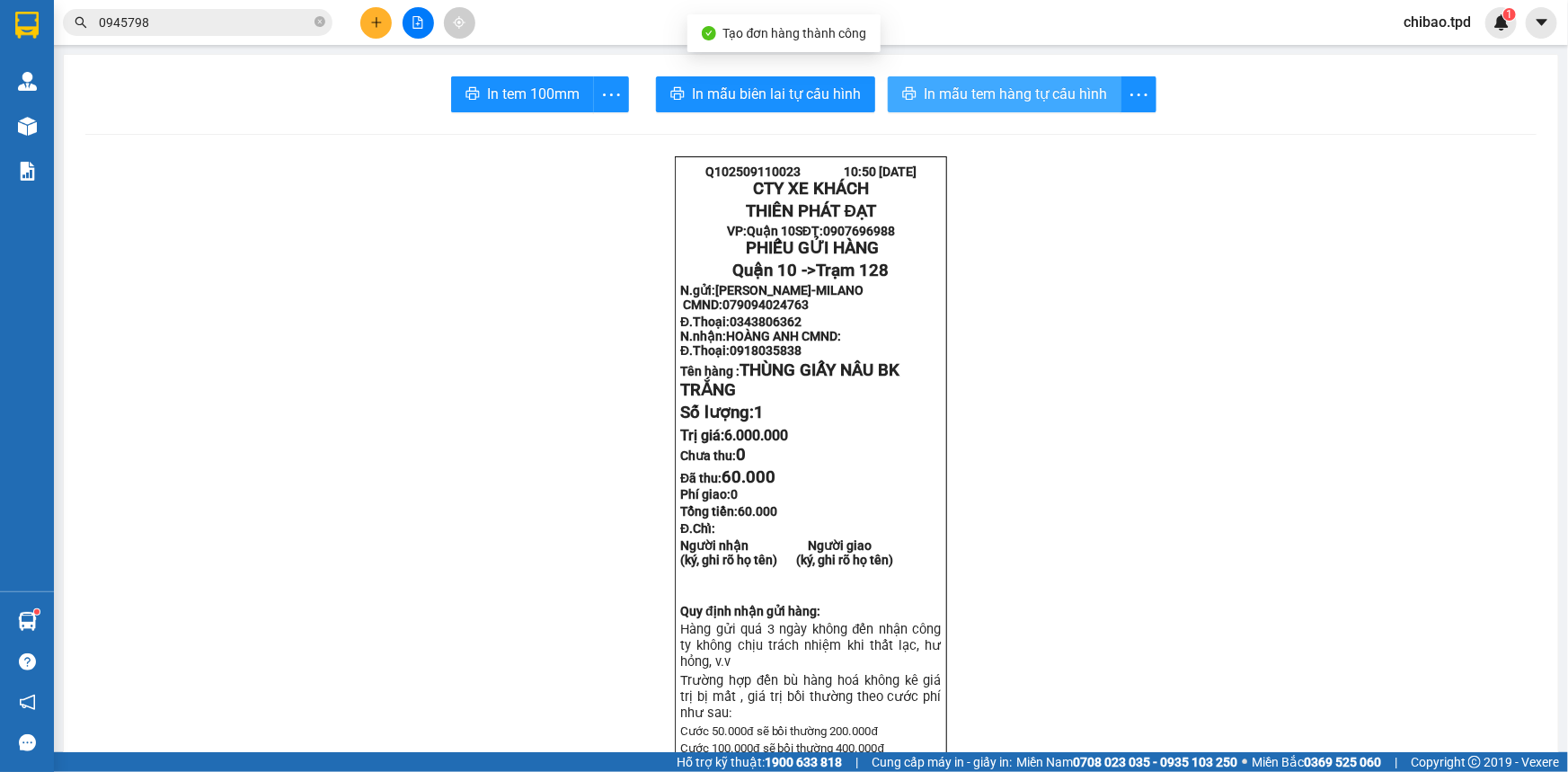
click at [1003, 83] on span "In mẫu tem hàng tự cấu hình" at bounding box center [1016, 94] width 183 height 22
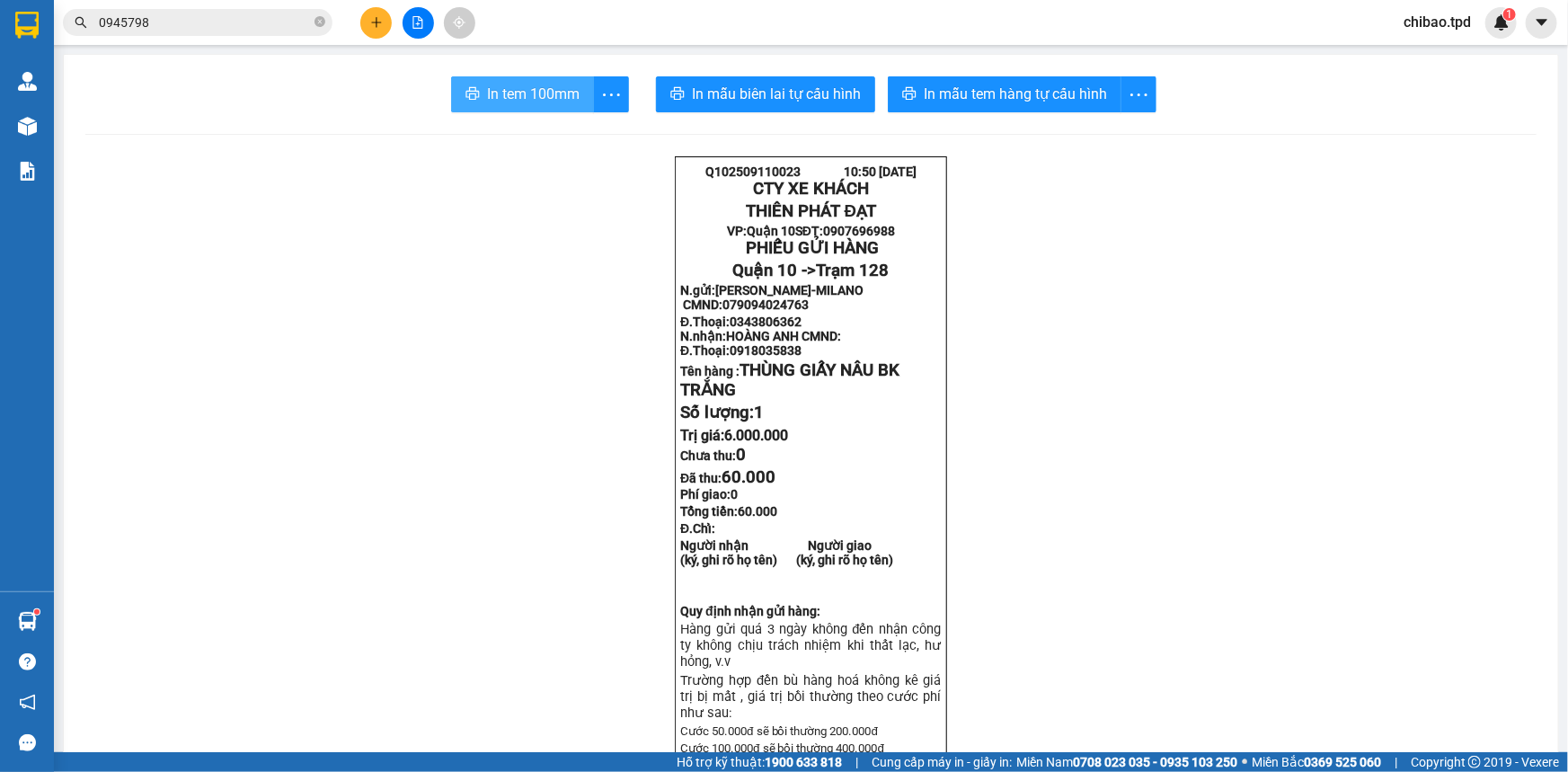
click at [566, 104] on span "In tem 100mm" at bounding box center [534, 94] width 93 height 22
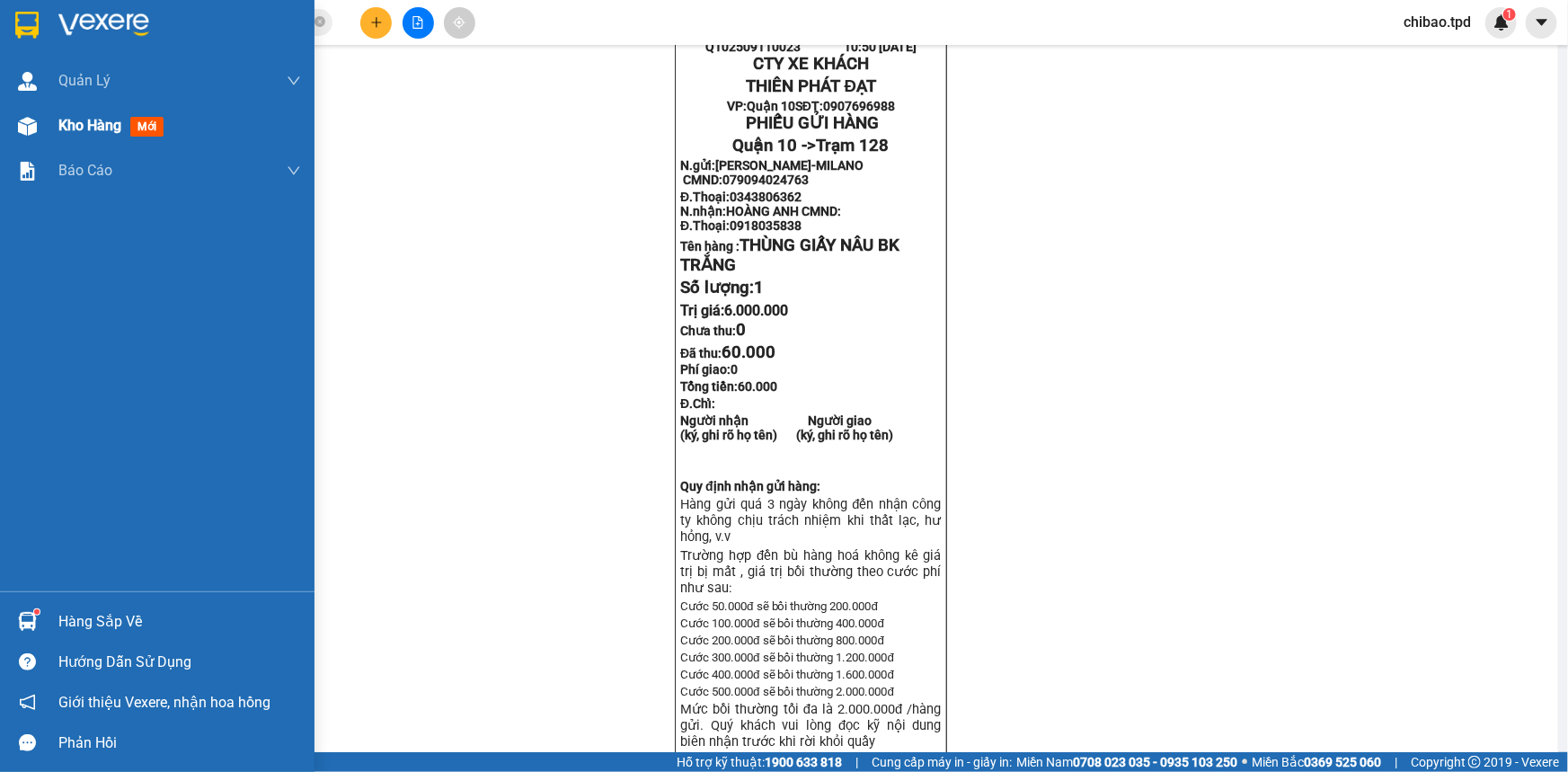
scroll to position [163, 0]
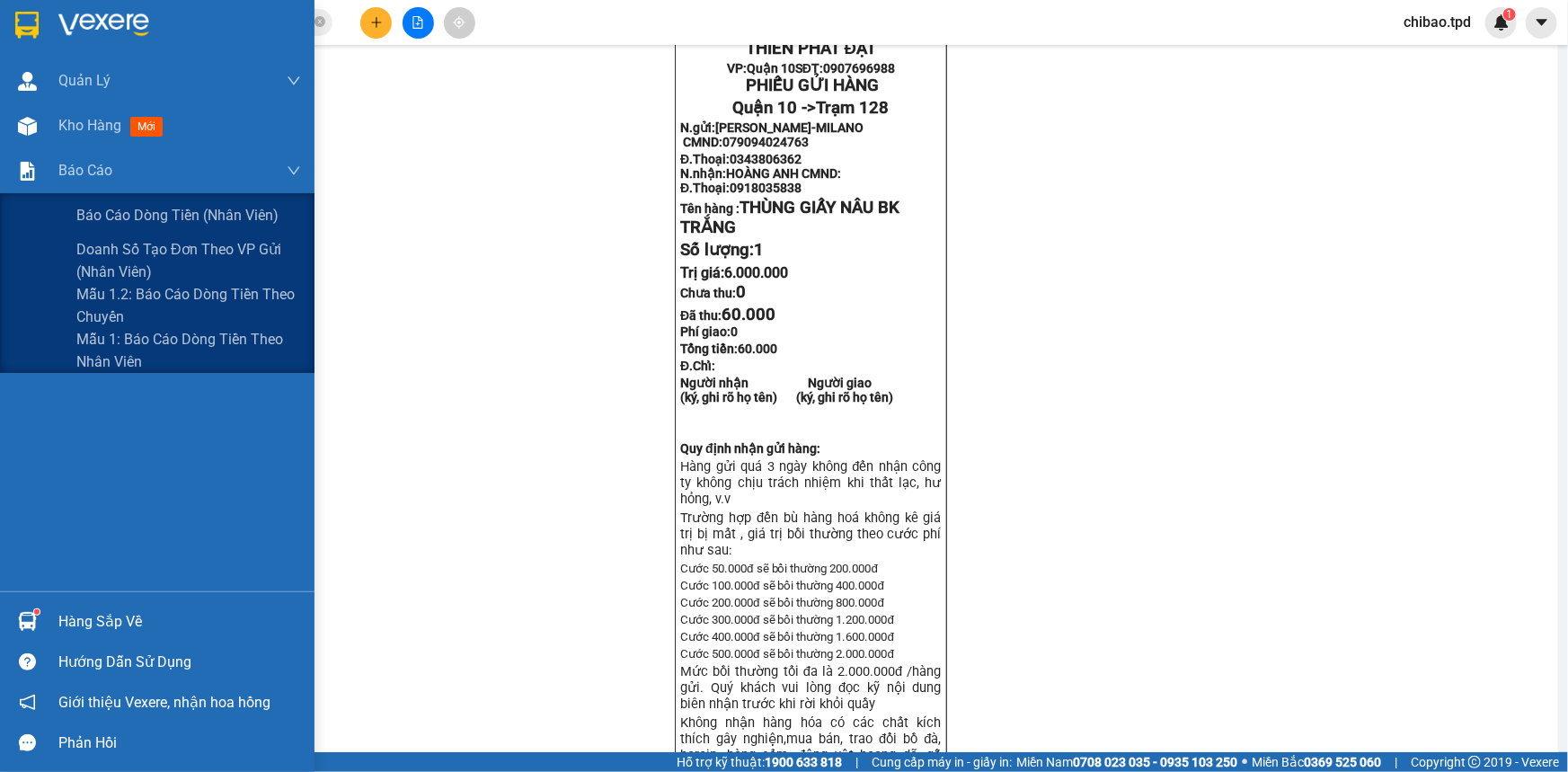
click at [65, 131] on span "Kho hàng" at bounding box center [90, 125] width 63 height 17
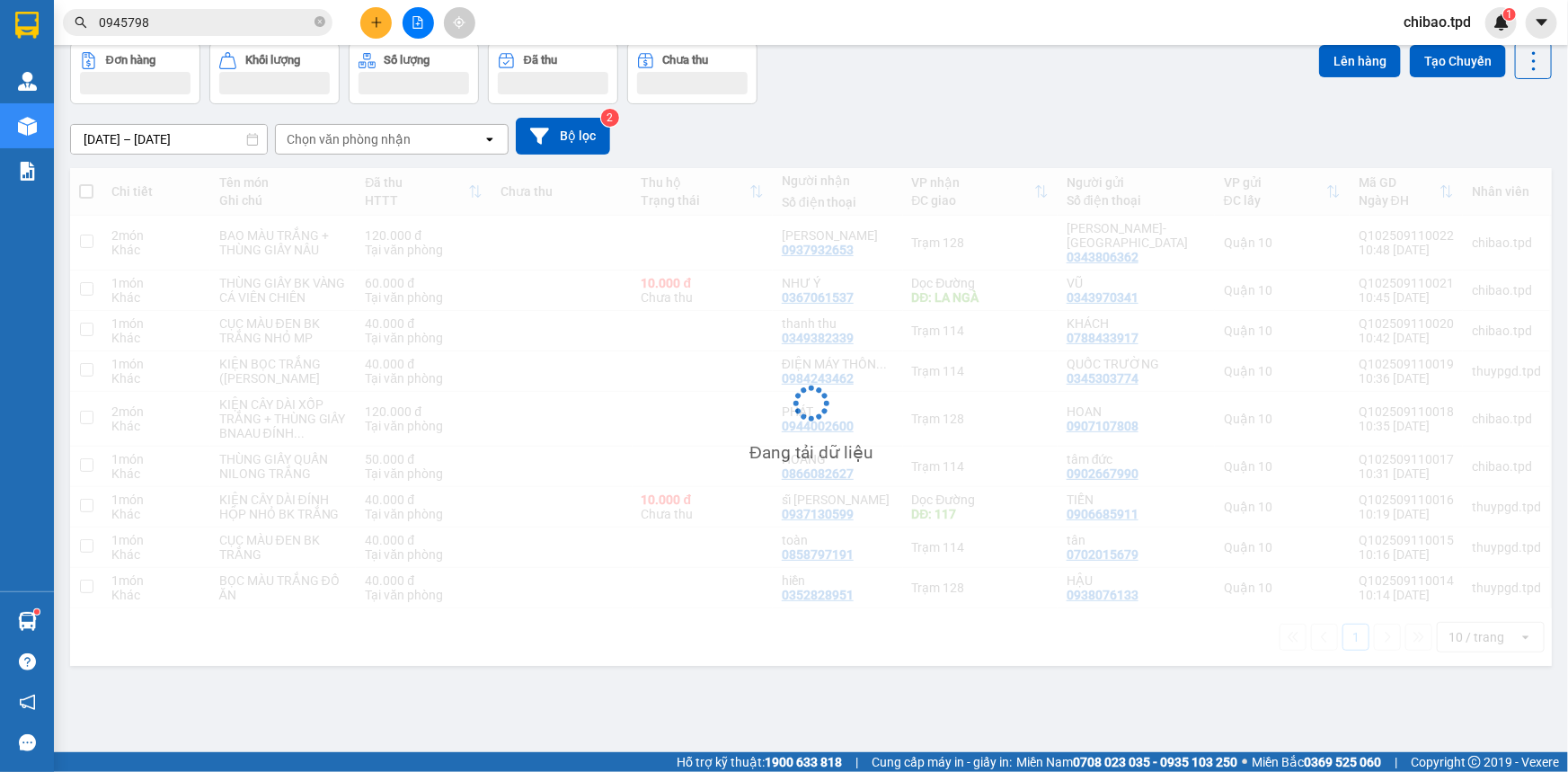
scroll to position [82, 0]
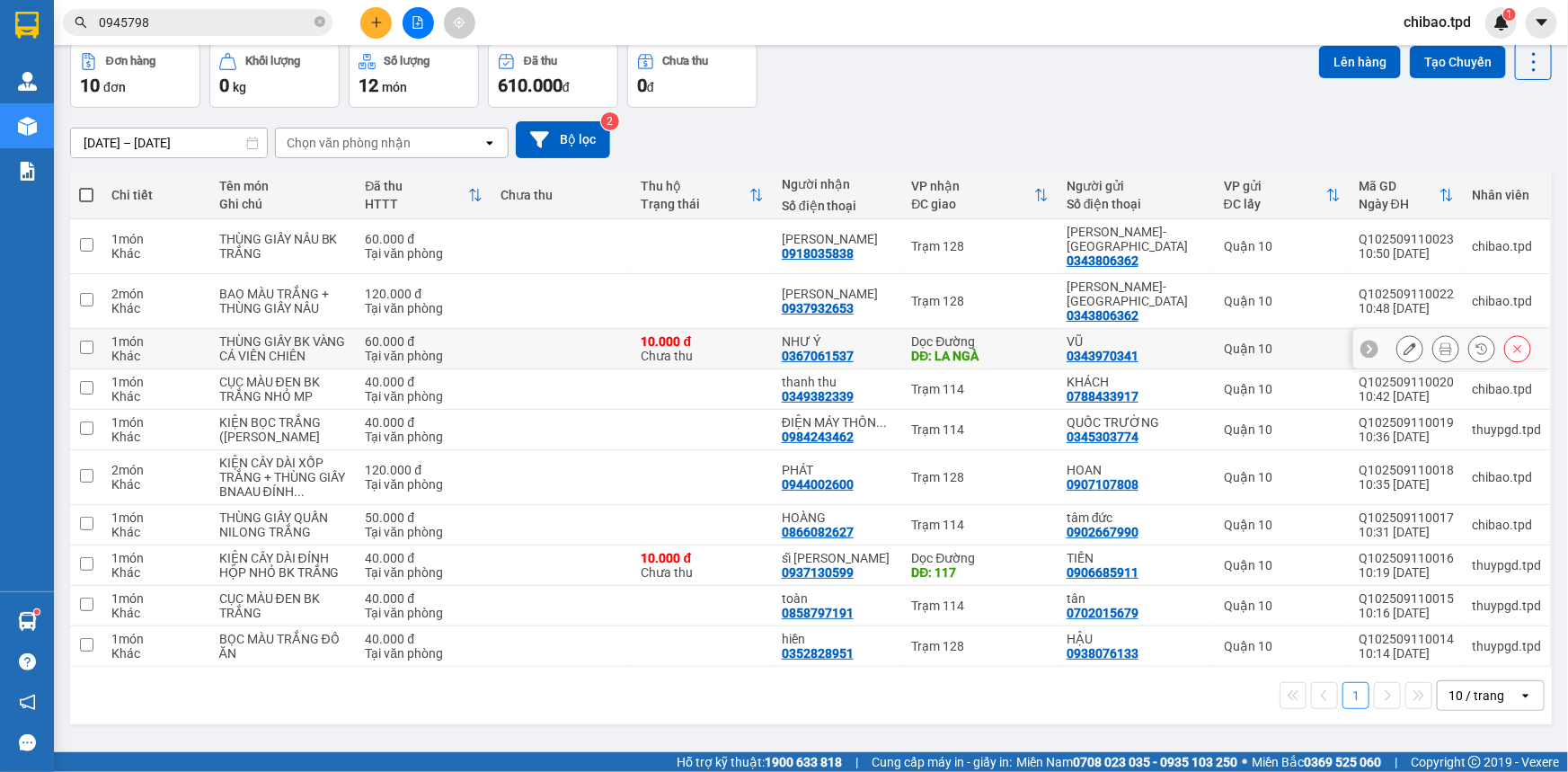
click at [1434, 334] on button at bounding box center [1446, 349] width 25 height 32
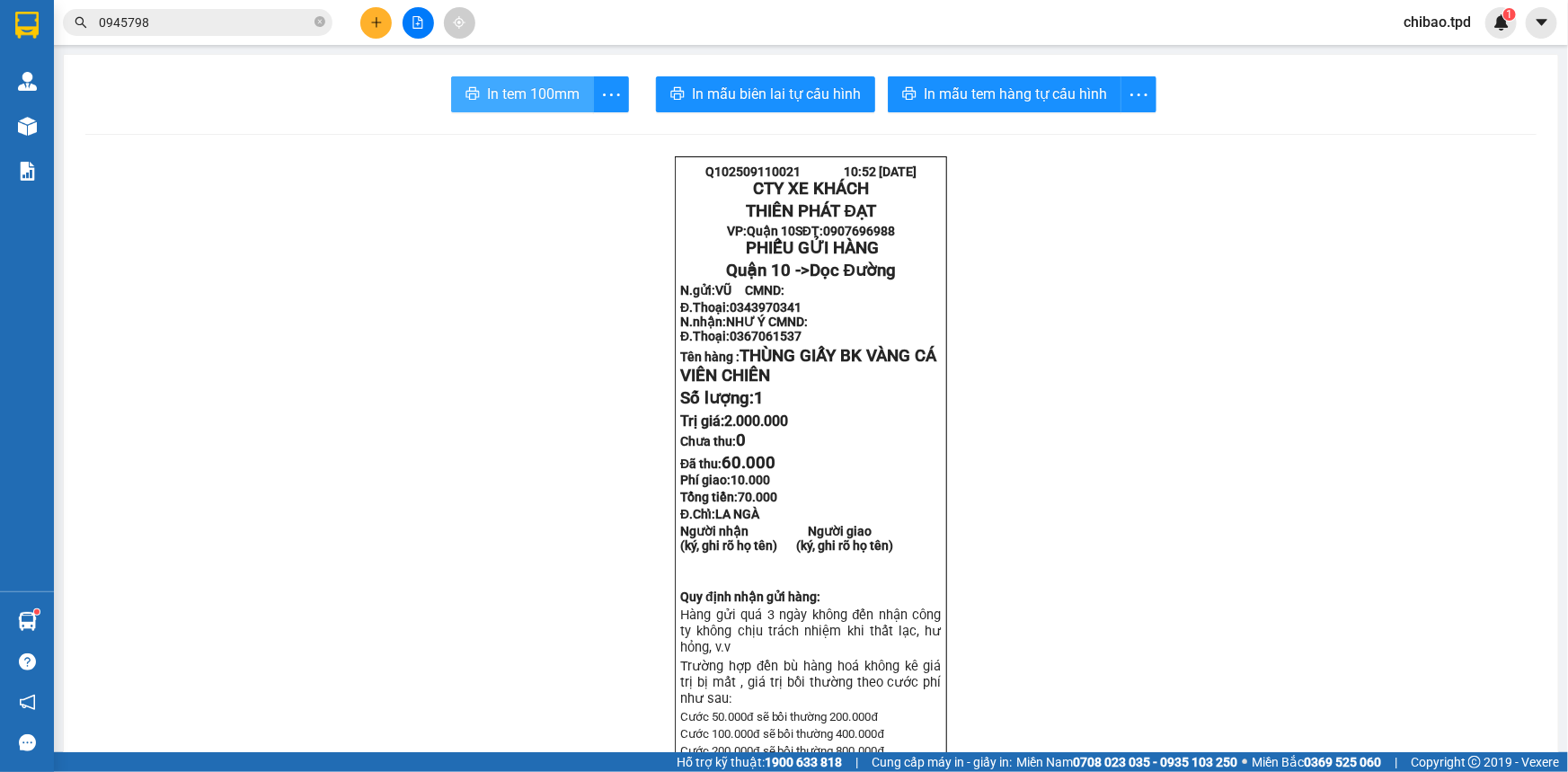
click at [474, 90] on button "In tem 100mm" at bounding box center [523, 94] width 143 height 36
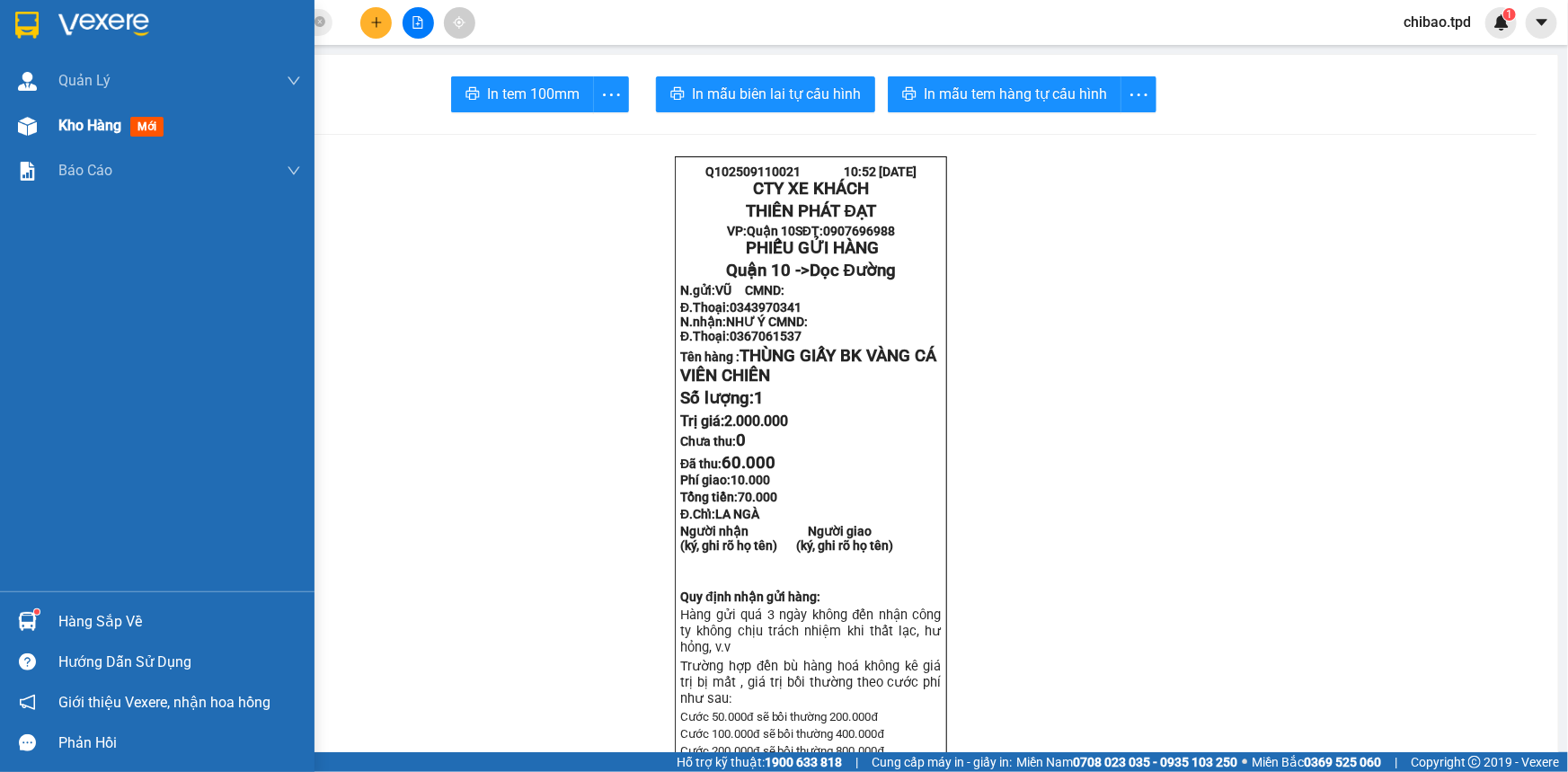
click at [58, 119] on span "Kho hàng" at bounding box center [90, 125] width 63 height 17
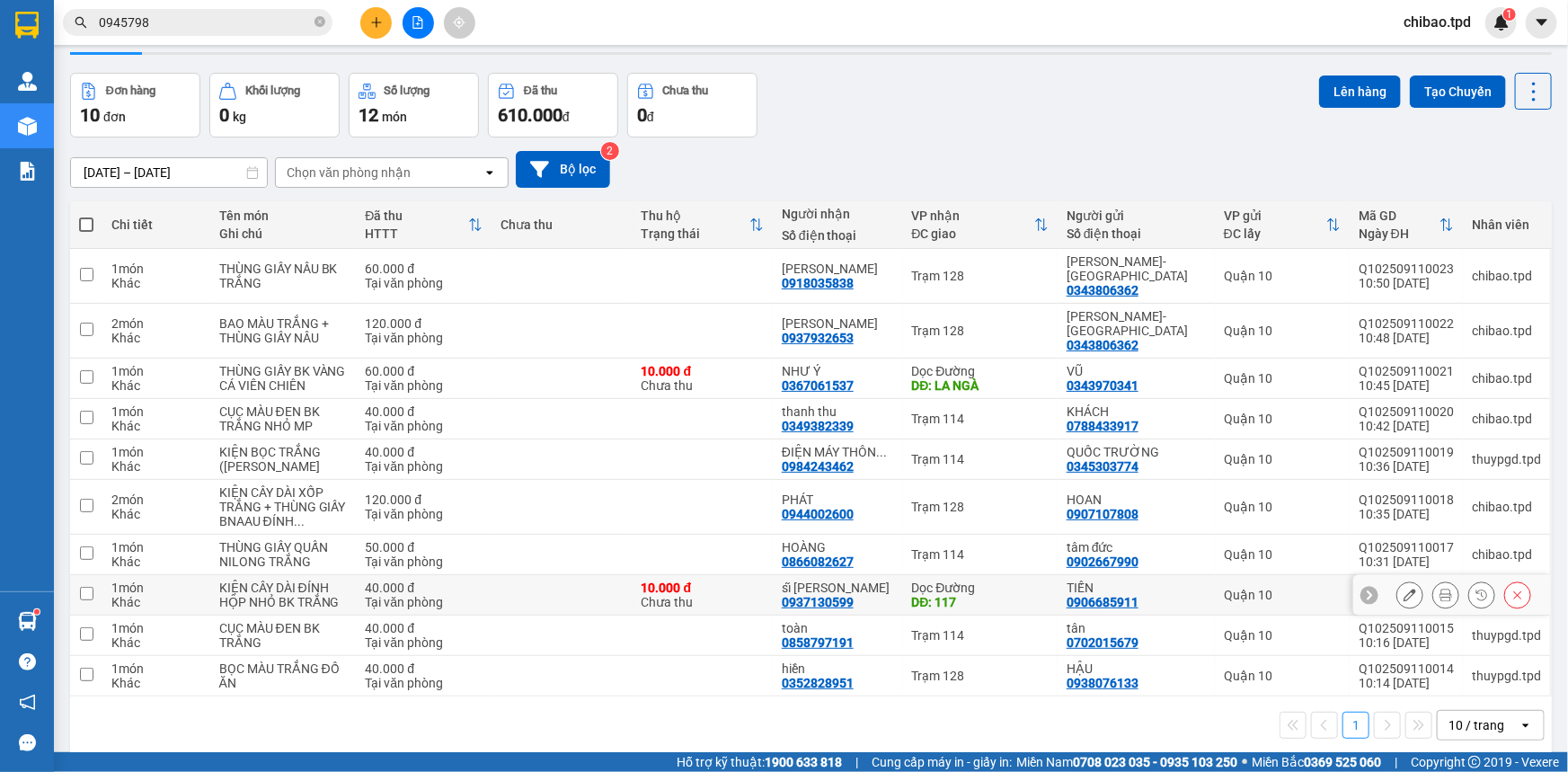
scroll to position [82, 0]
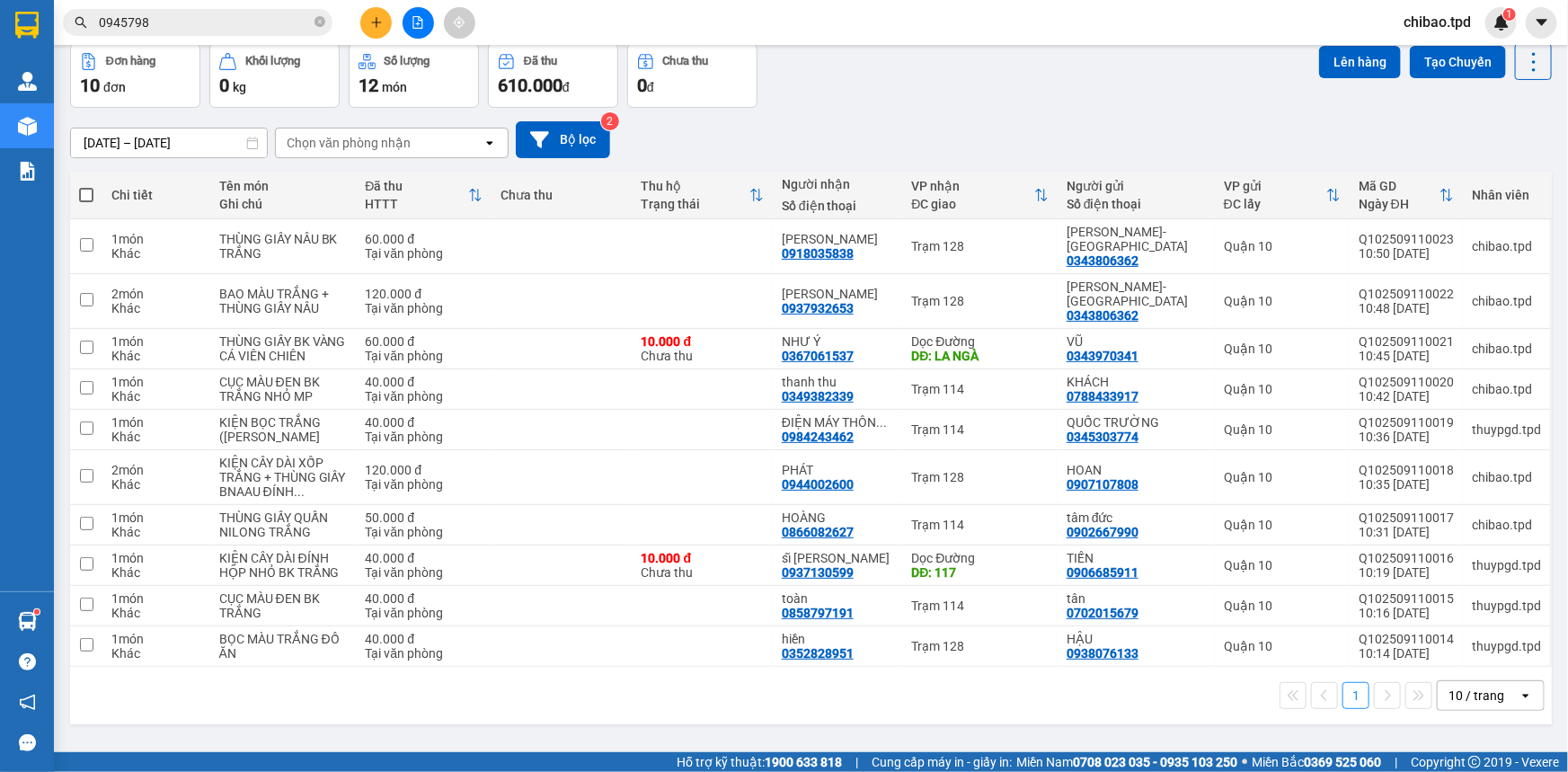
drag, startPoint x: 90, startPoint y: 194, endPoint x: 107, endPoint y: 200, distance: 18.0
click at [89, 193] on span at bounding box center [86, 196] width 15 height 15
click at [86, 186] on input "checkbox" at bounding box center [86, 186] width 0 height 0
checkbox input "true"
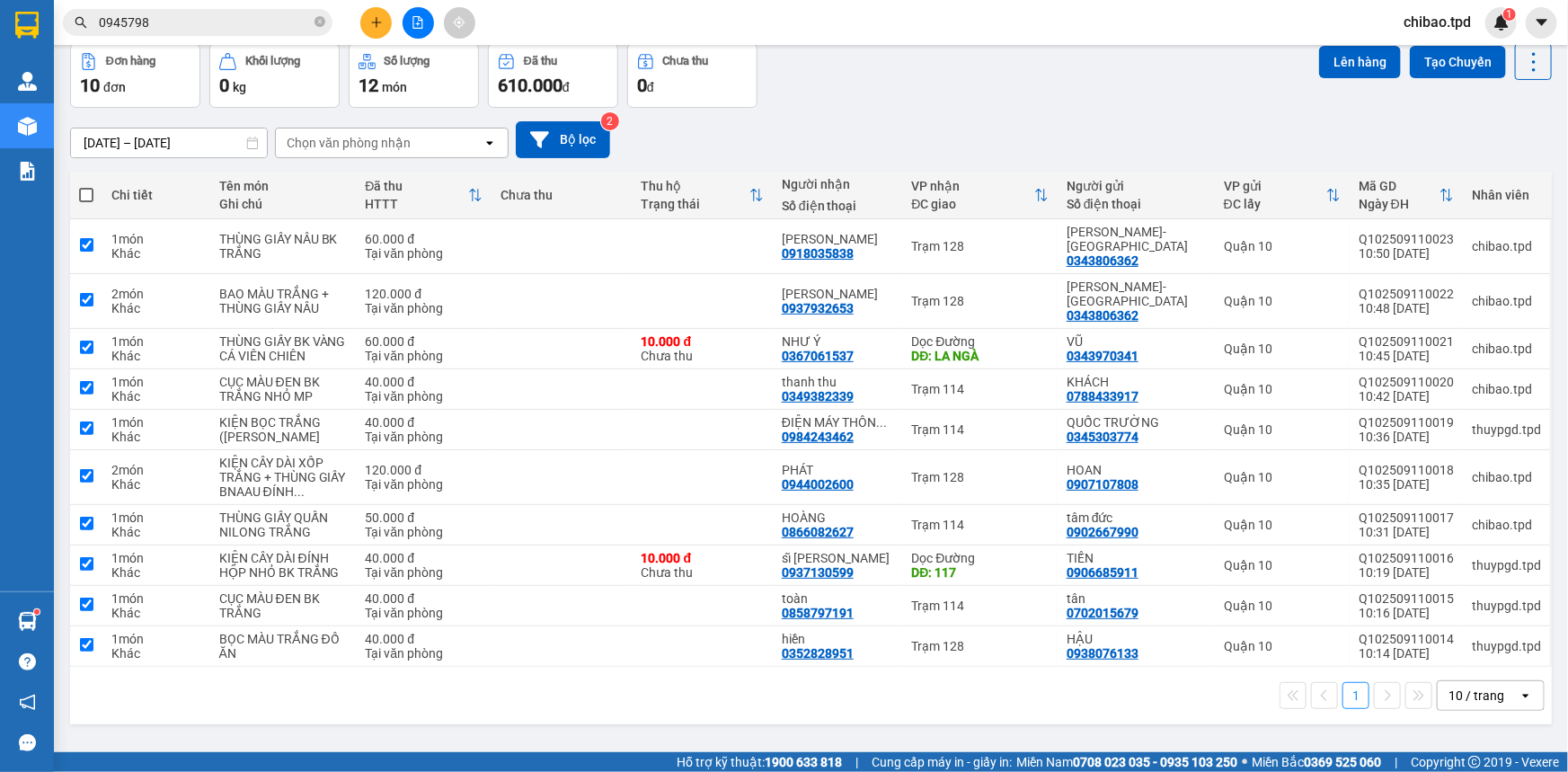
checkbox input "true"
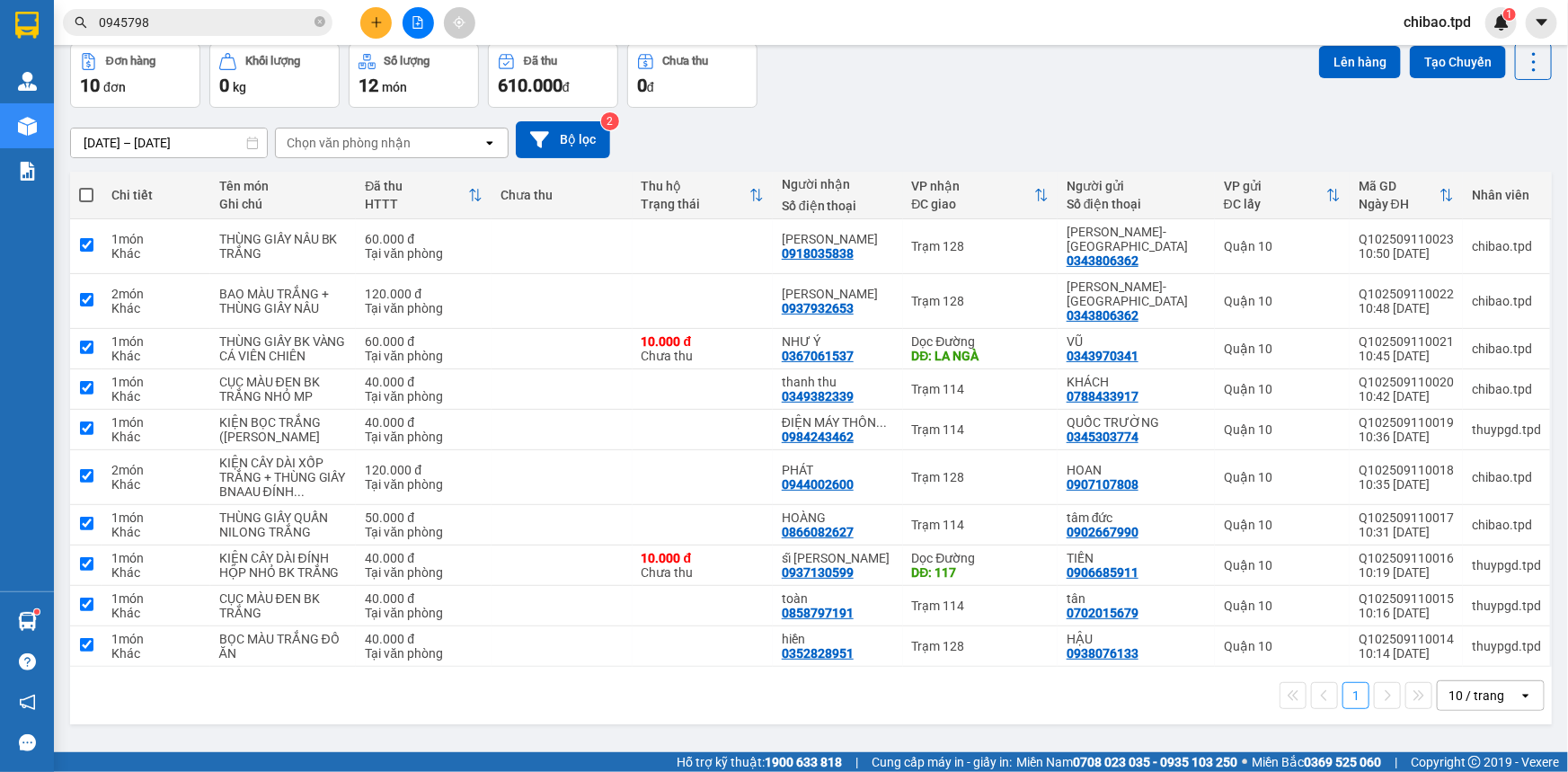
checkbox input "true"
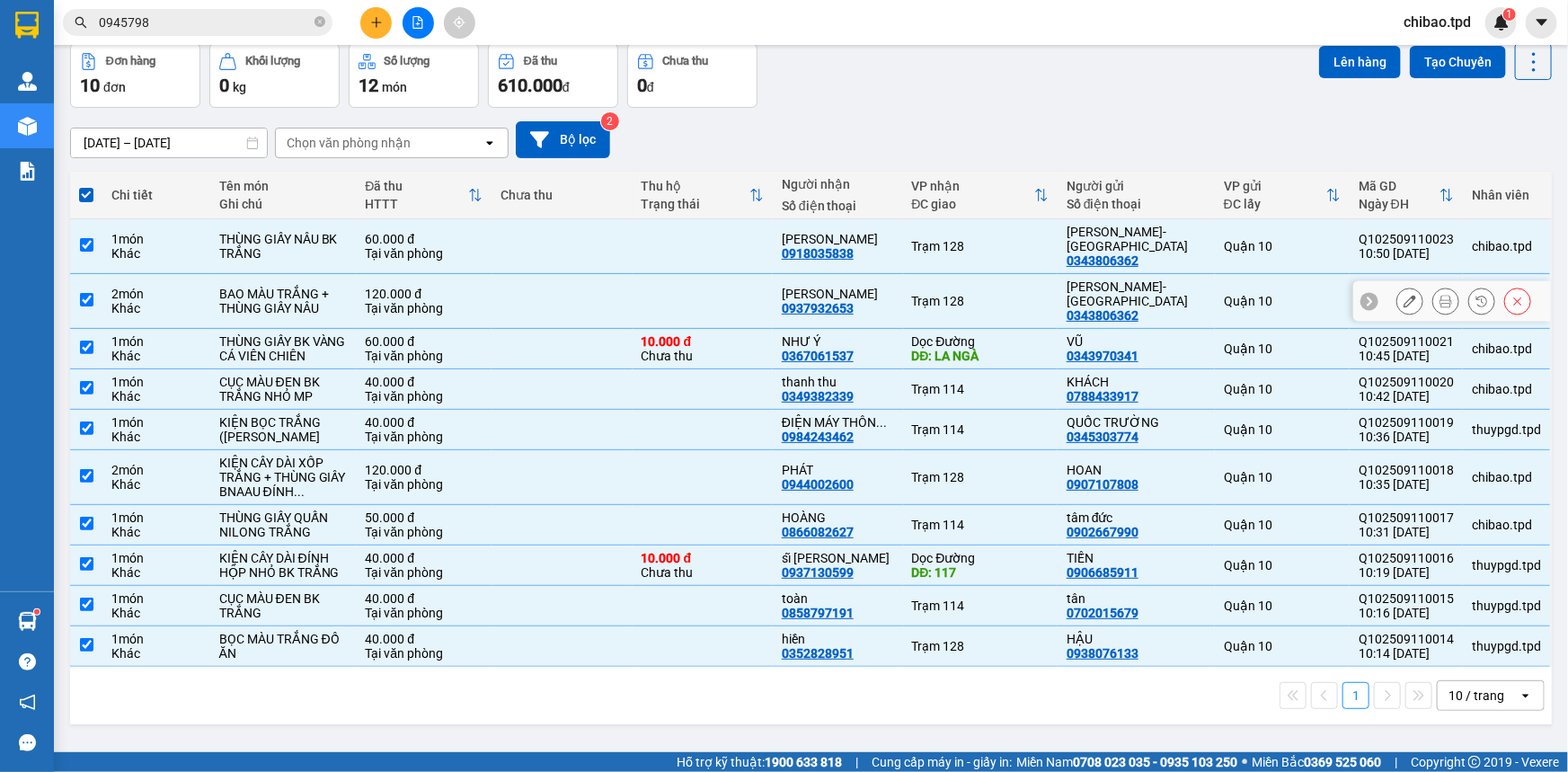
click at [303, 287] on div "BAO MÀU TRẮNG + THÙNG GIẤY NÂU" at bounding box center [284, 300] width 129 height 29
checkbox input "false"
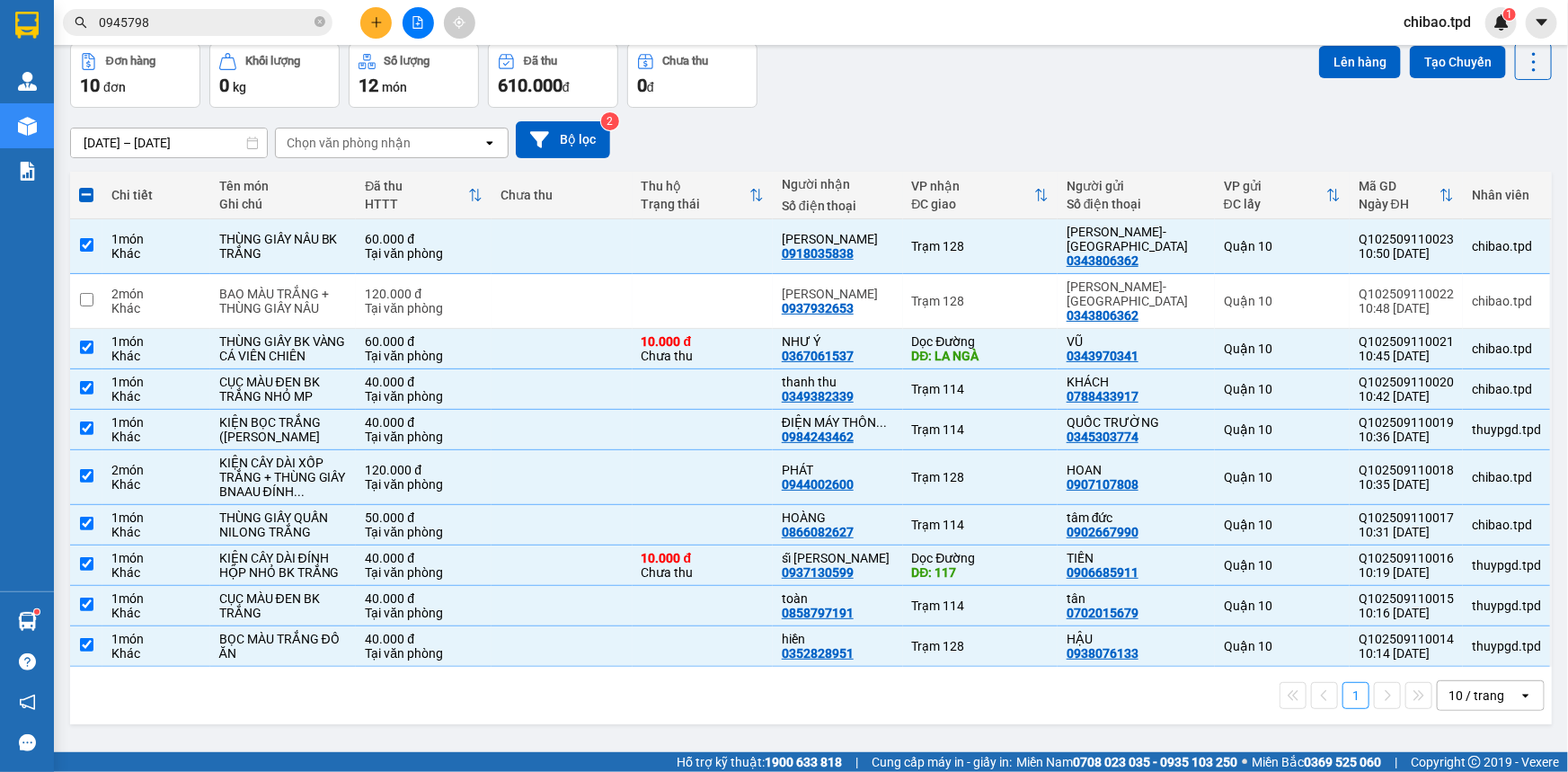
click at [1450, 687] on div "10 / trang" at bounding box center [1476, 695] width 56 height 18
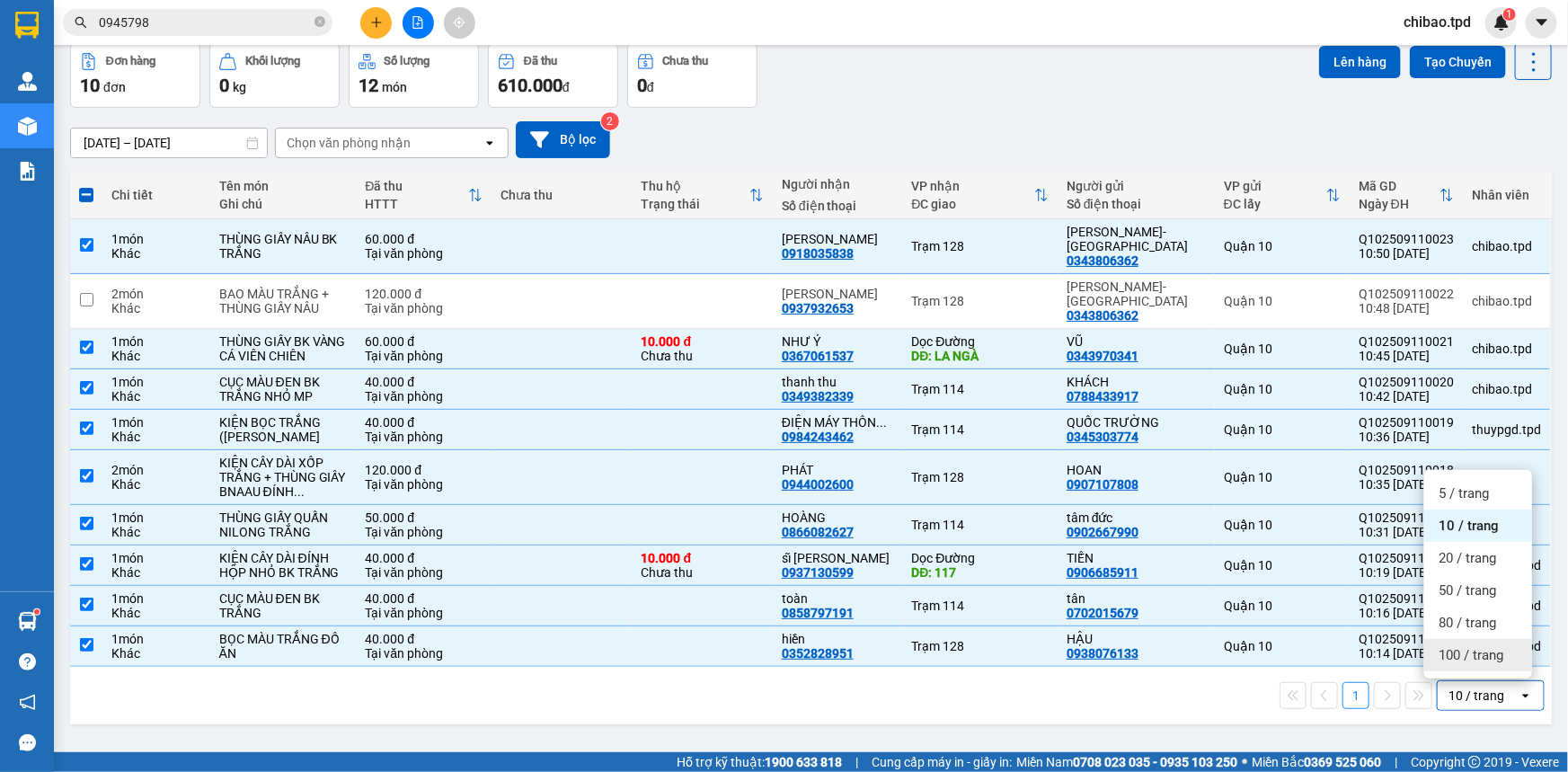
click at [1467, 642] on div "100 / trang" at bounding box center [1478, 654] width 107 height 32
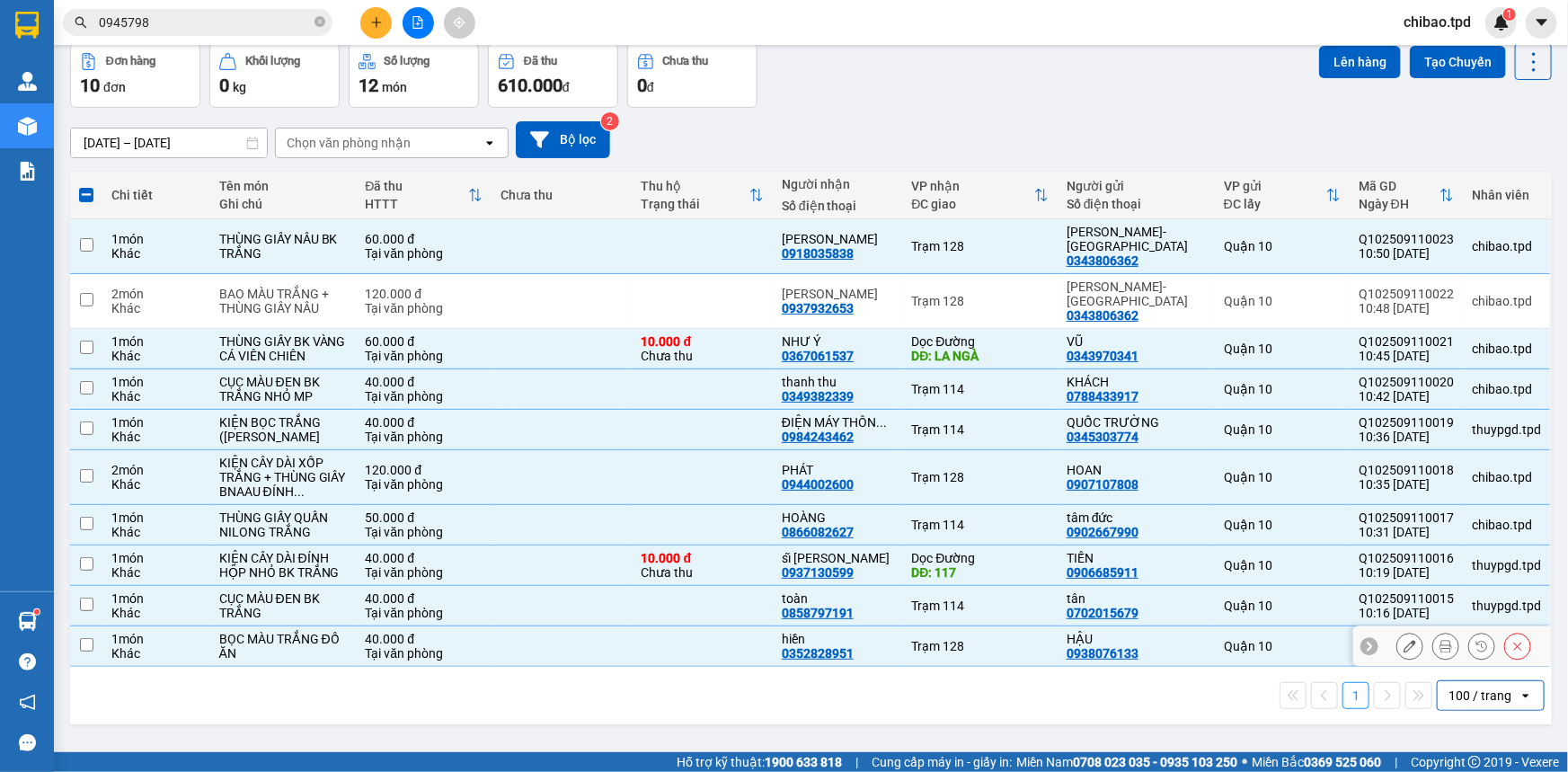
checkbox input "false"
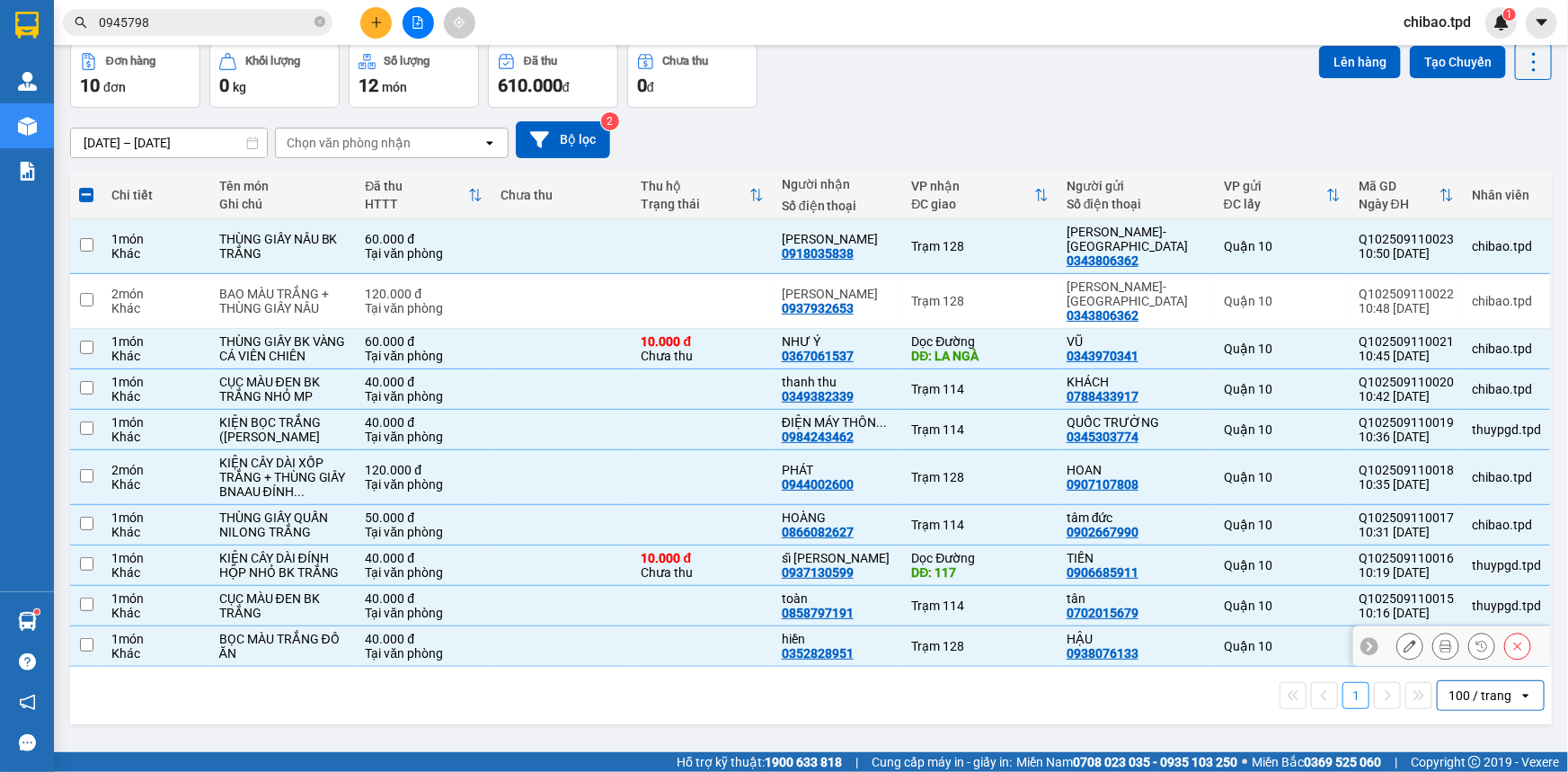
checkbox input "false"
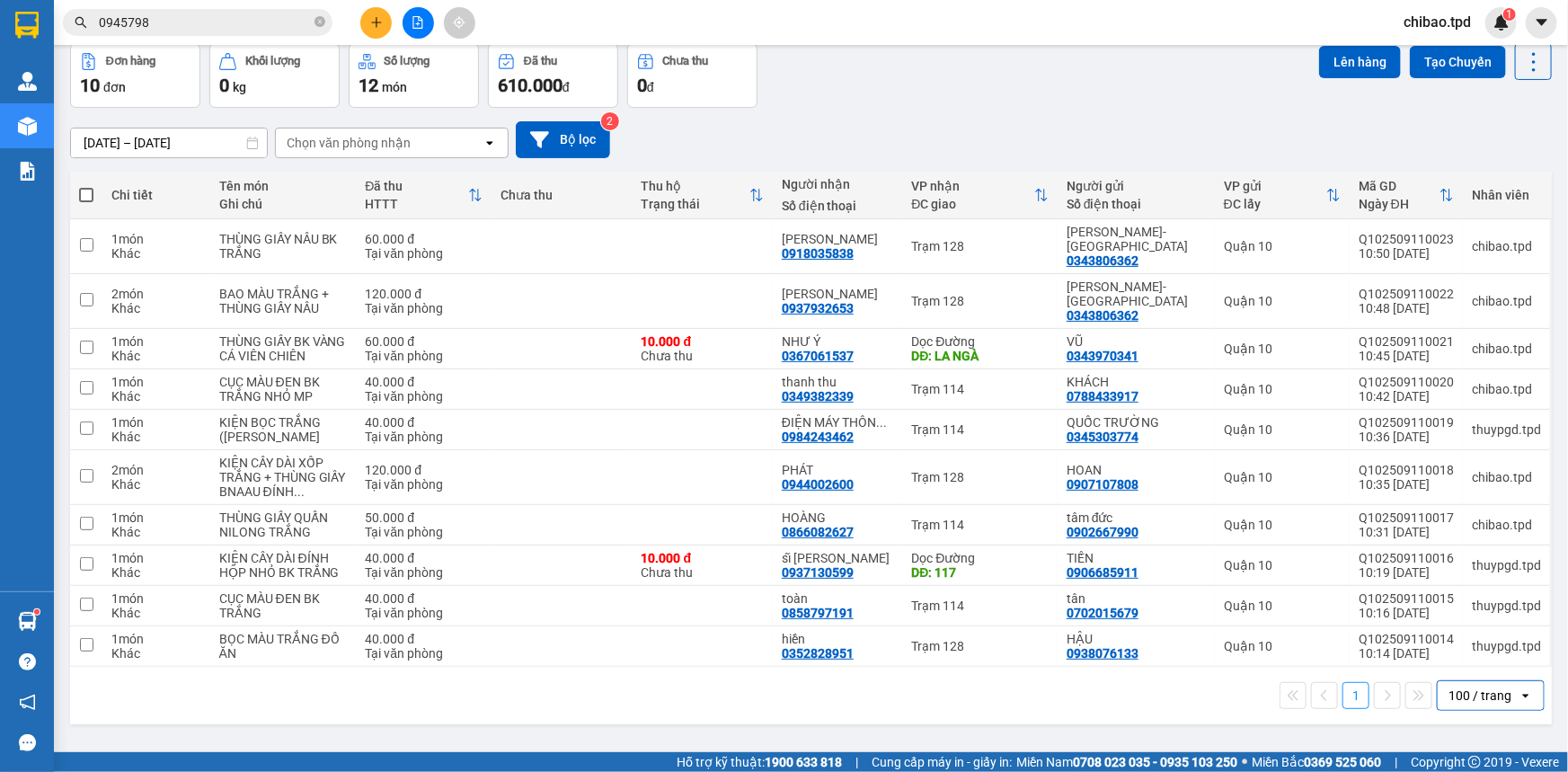
click at [86, 196] on span at bounding box center [86, 196] width 15 height 15
click at [86, 186] on input "checkbox" at bounding box center [86, 186] width 0 height 0
checkbox input "true"
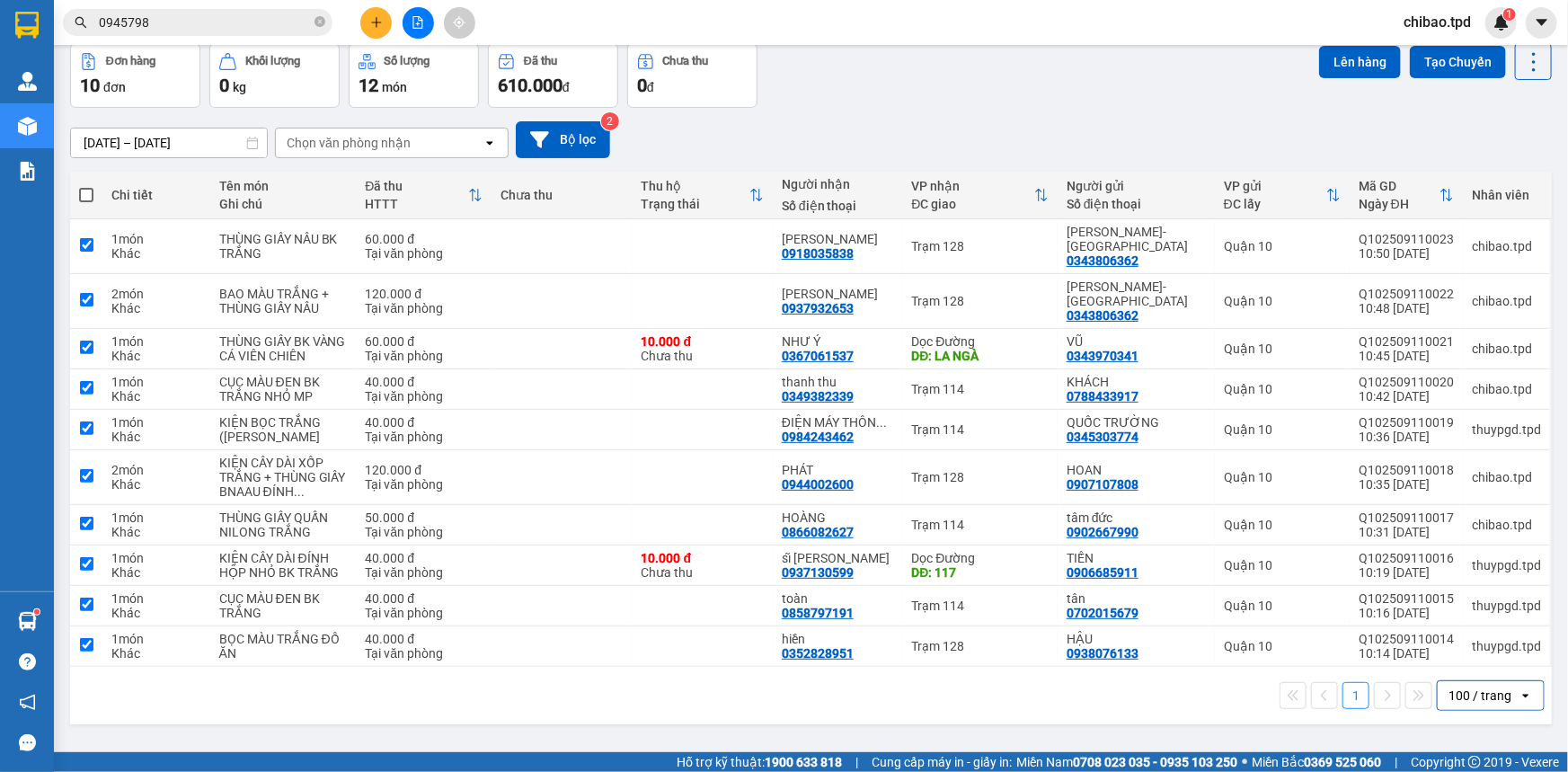
checkbox input "true"
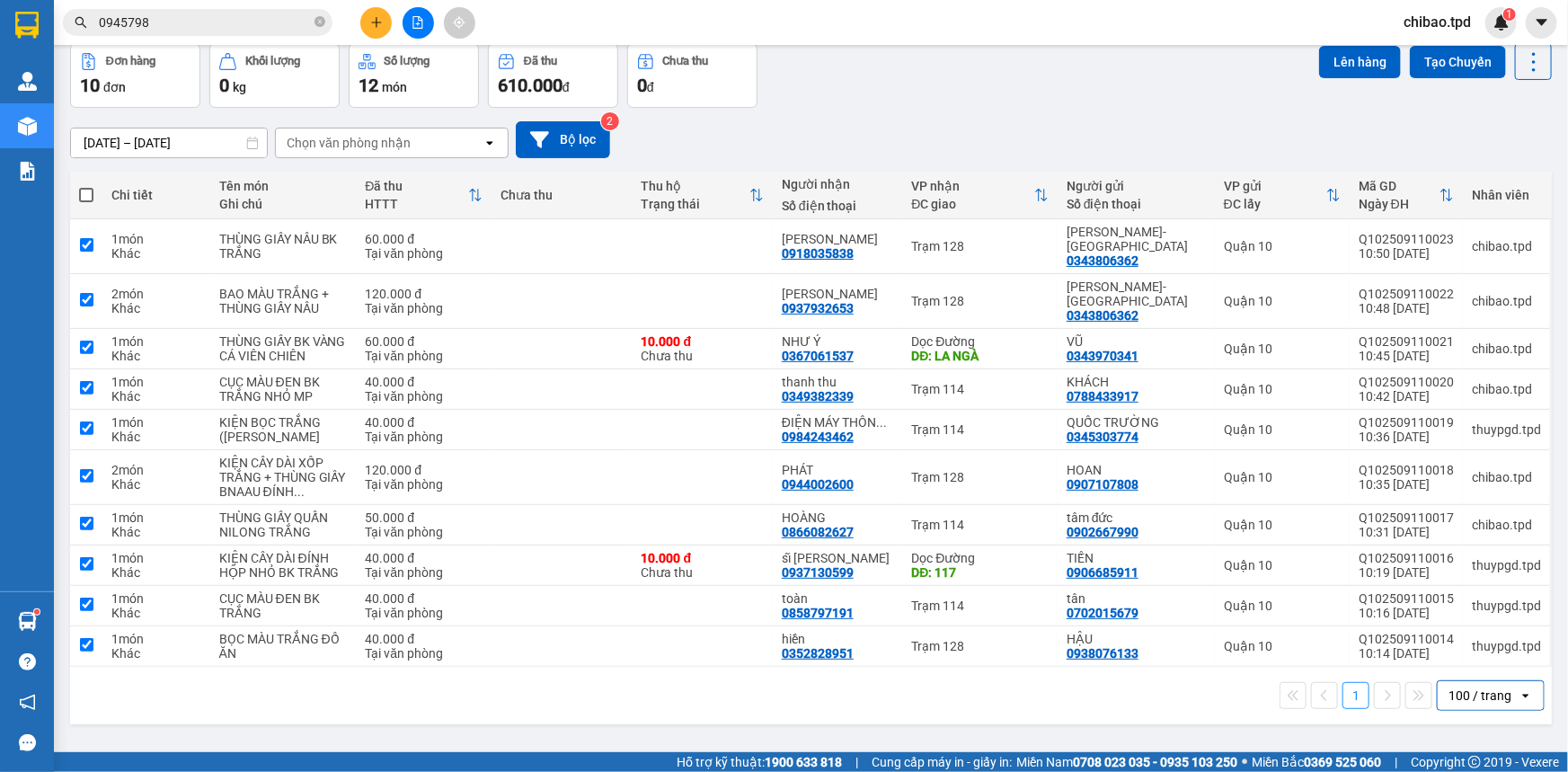
checkbox input "true"
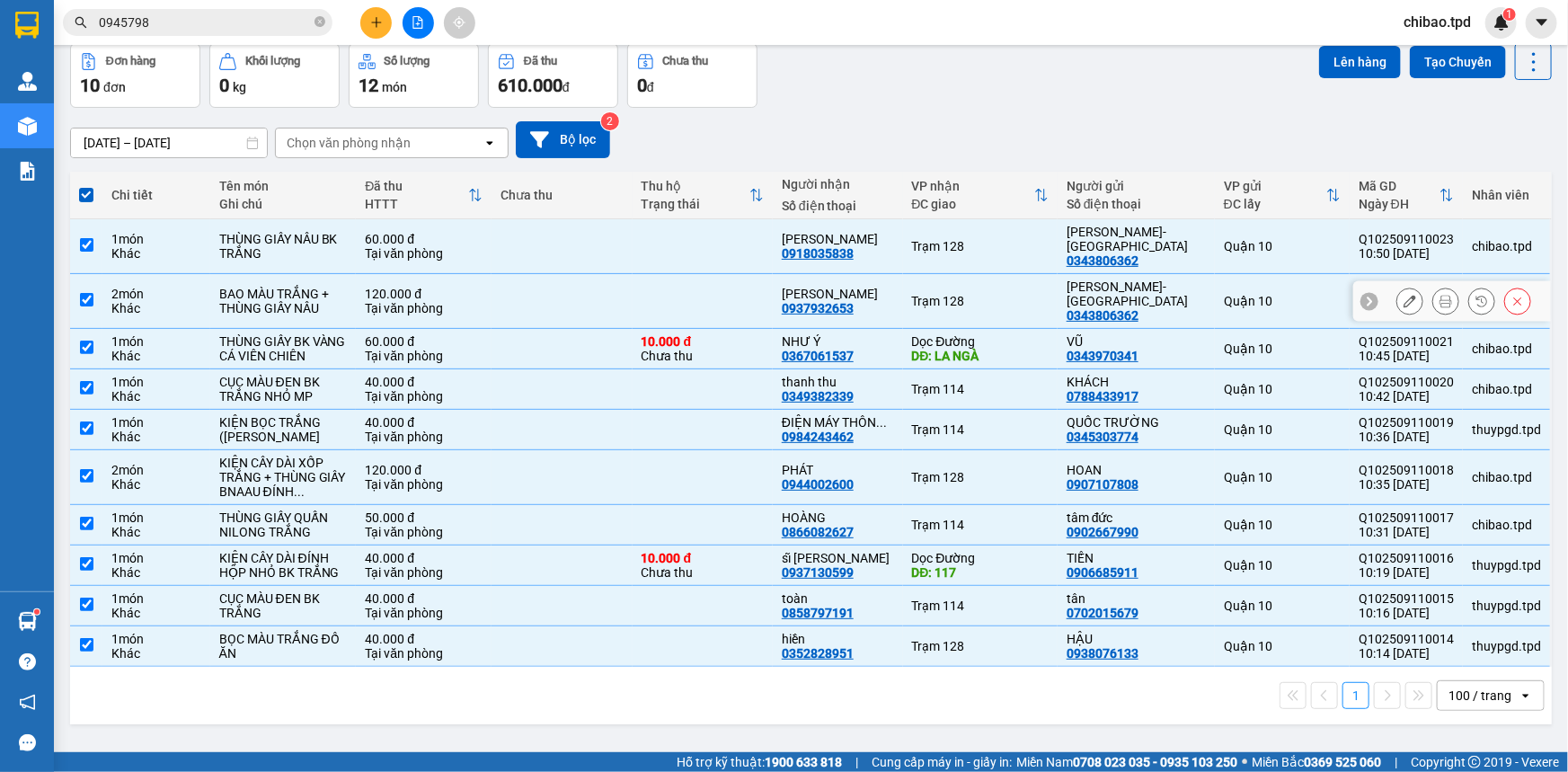
click at [450, 301] on div "Tại văn phòng" at bounding box center [424, 309] width 118 height 15
checkbox input "false"
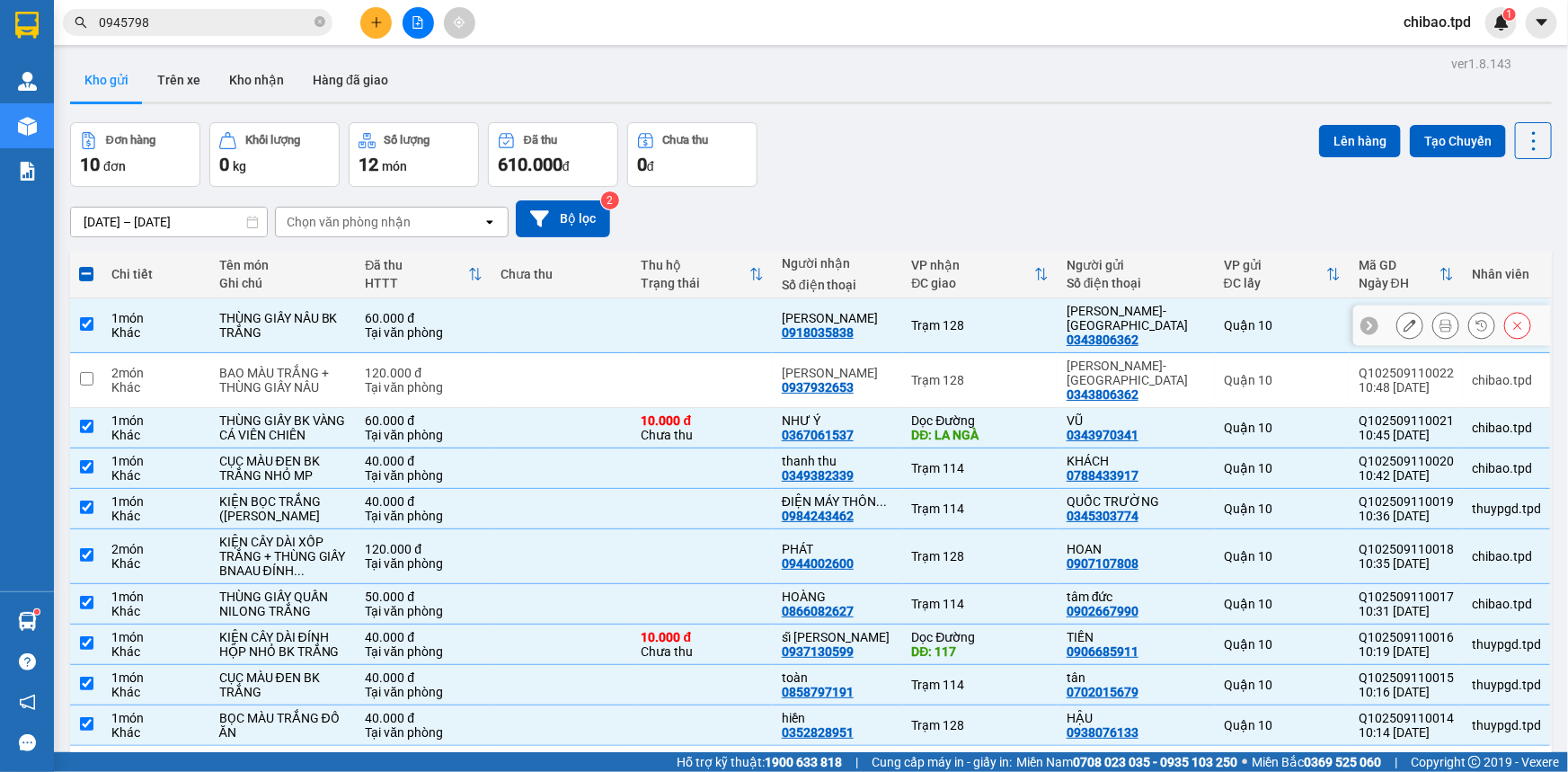
scroll to position [0, 0]
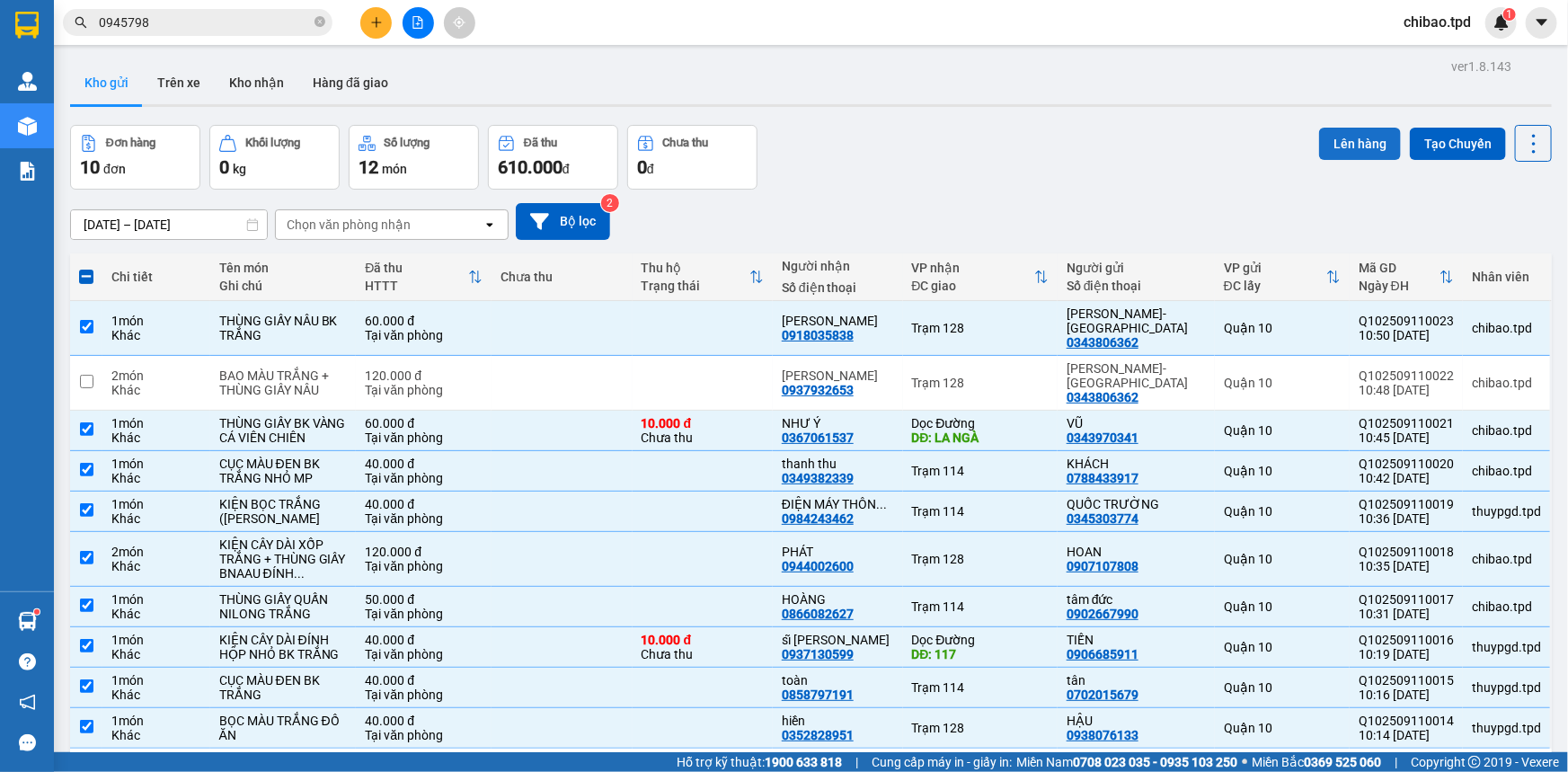
click at [1339, 156] on button "Lên hàng" at bounding box center [1359, 144] width 82 height 32
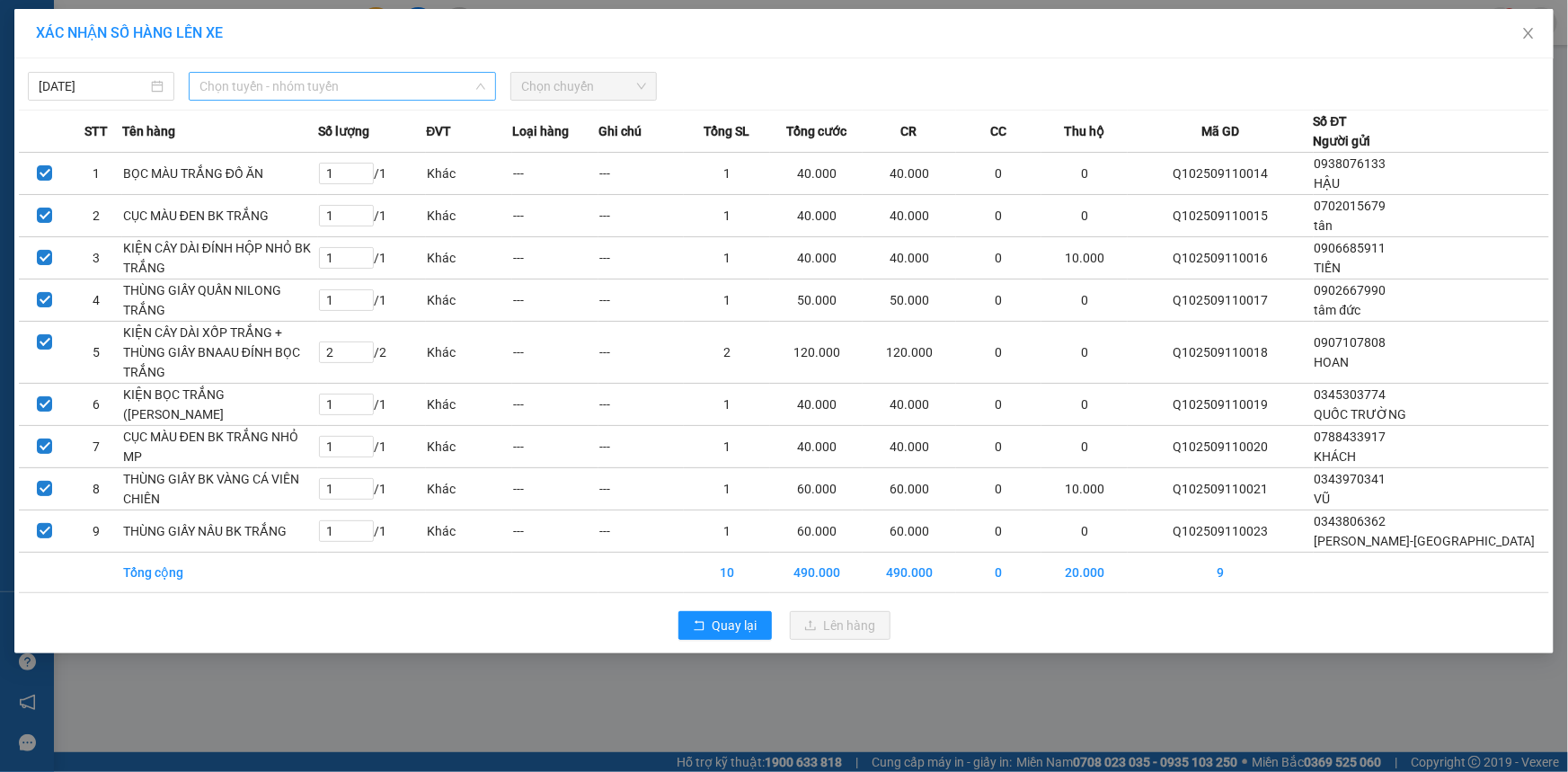
click at [264, 82] on span "Chọn tuyến - nhóm tuyến" at bounding box center [342, 86] width 285 height 27
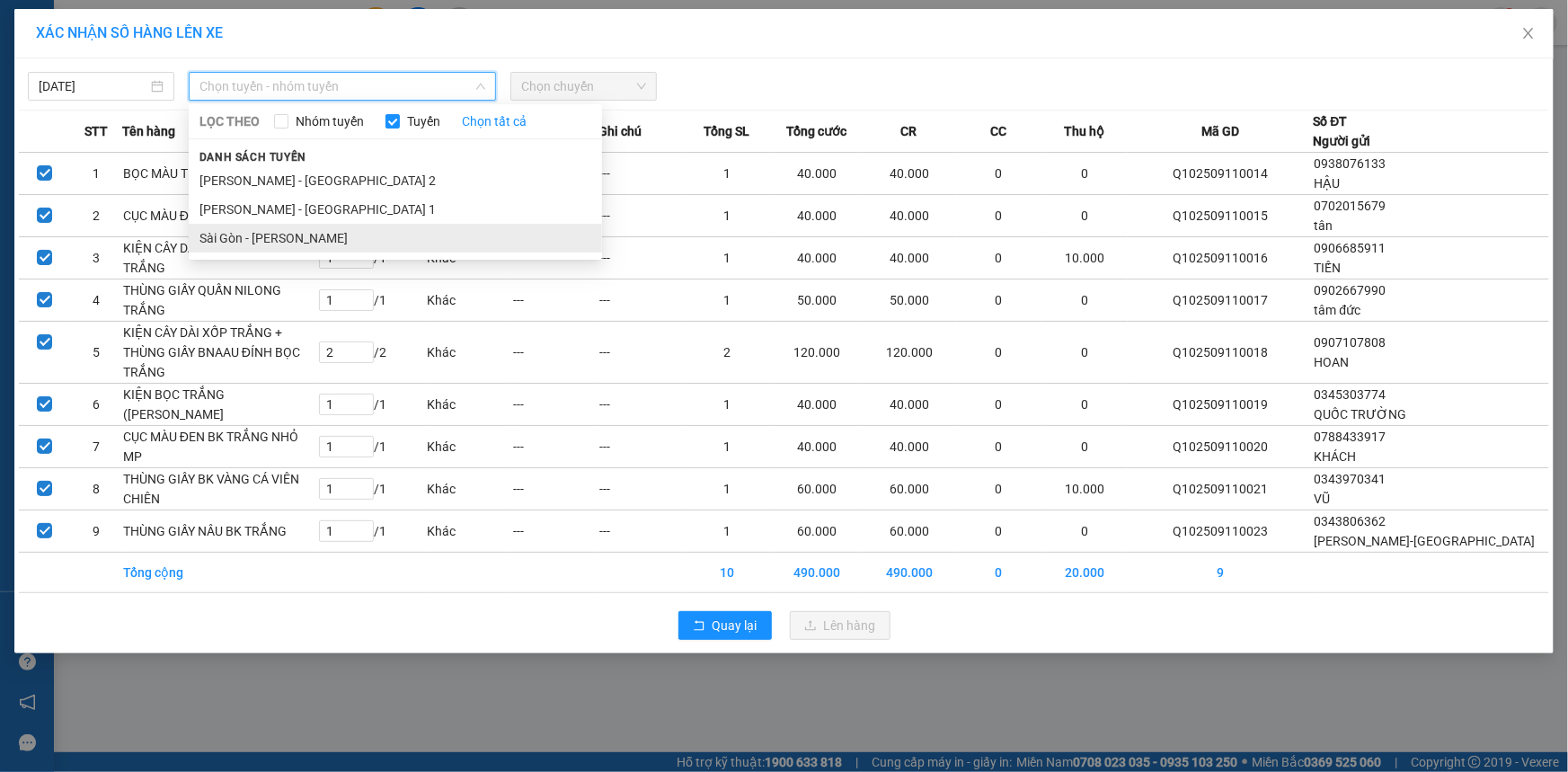
click at [270, 241] on li "Sài Gòn - [PERSON_NAME]" at bounding box center [396, 237] width 413 height 29
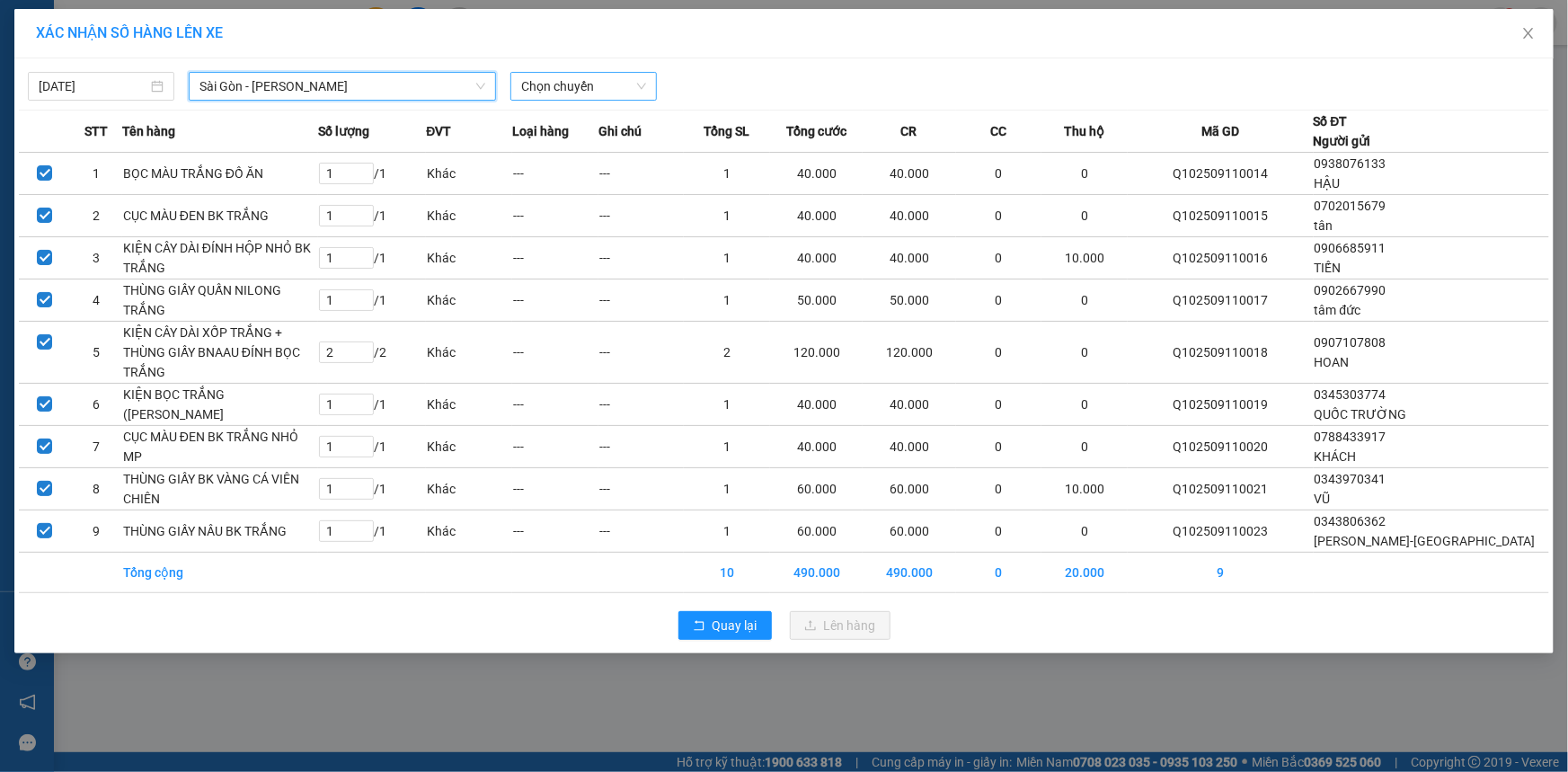
click at [566, 93] on span "Chọn chuyến" at bounding box center [583, 86] width 125 height 27
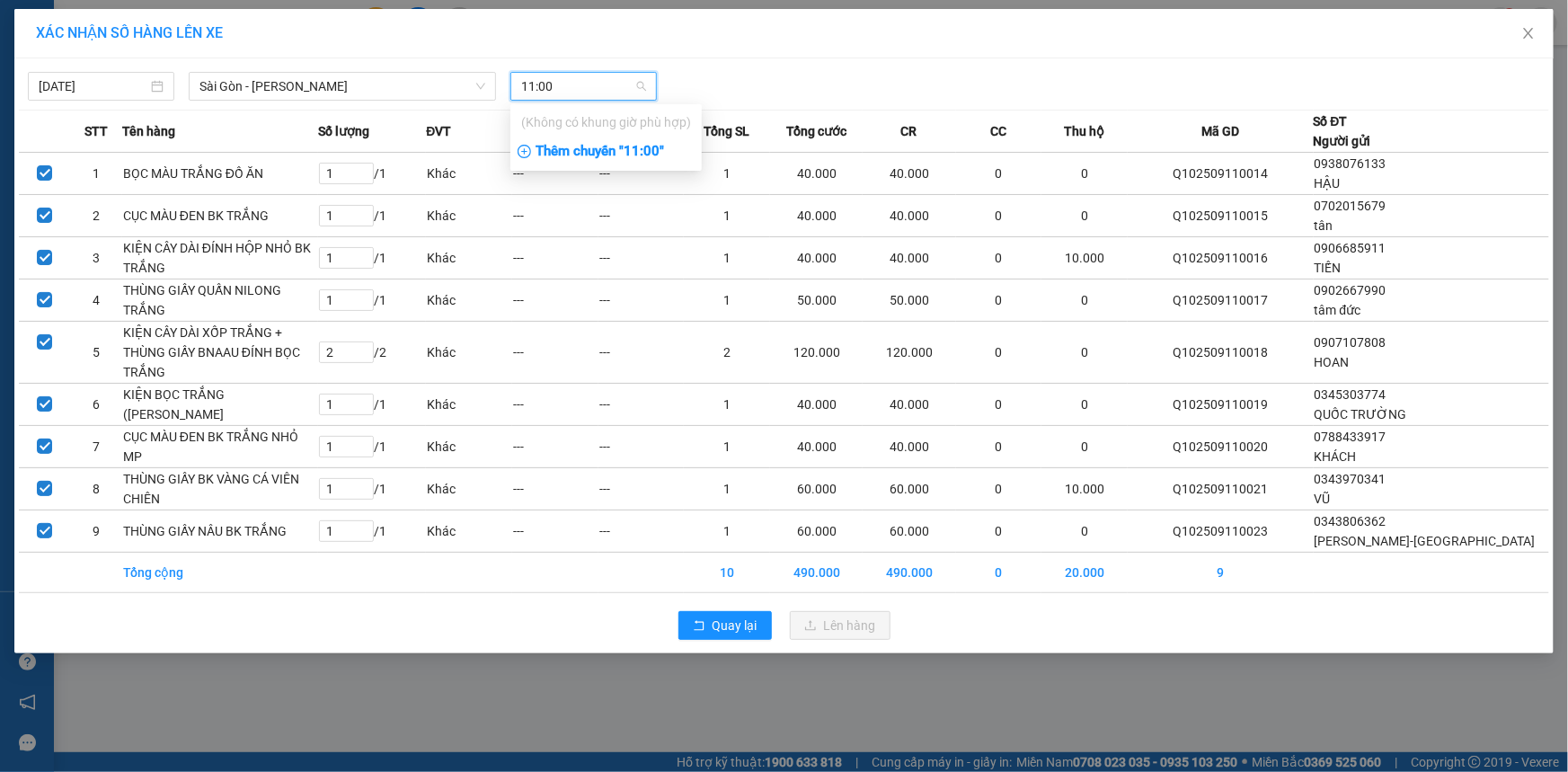
type input "11:00"
click at [593, 147] on div "Thêm chuyến " 11:00 "" at bounding box center [606, 151] width 192 height 31
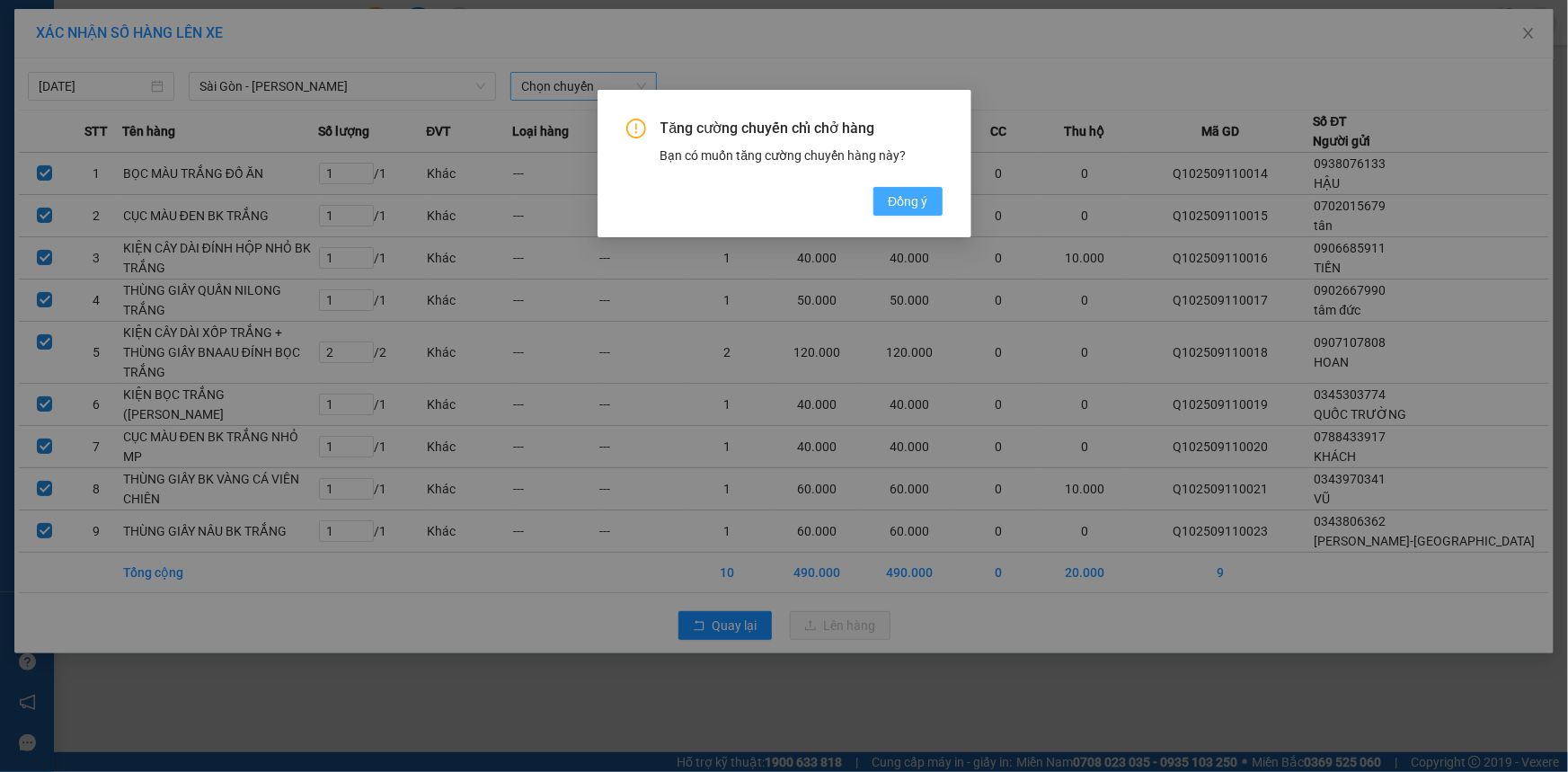
click at [901, 198] on span "Đồng ý" at bounding box center [907, 201] width 40 height 19
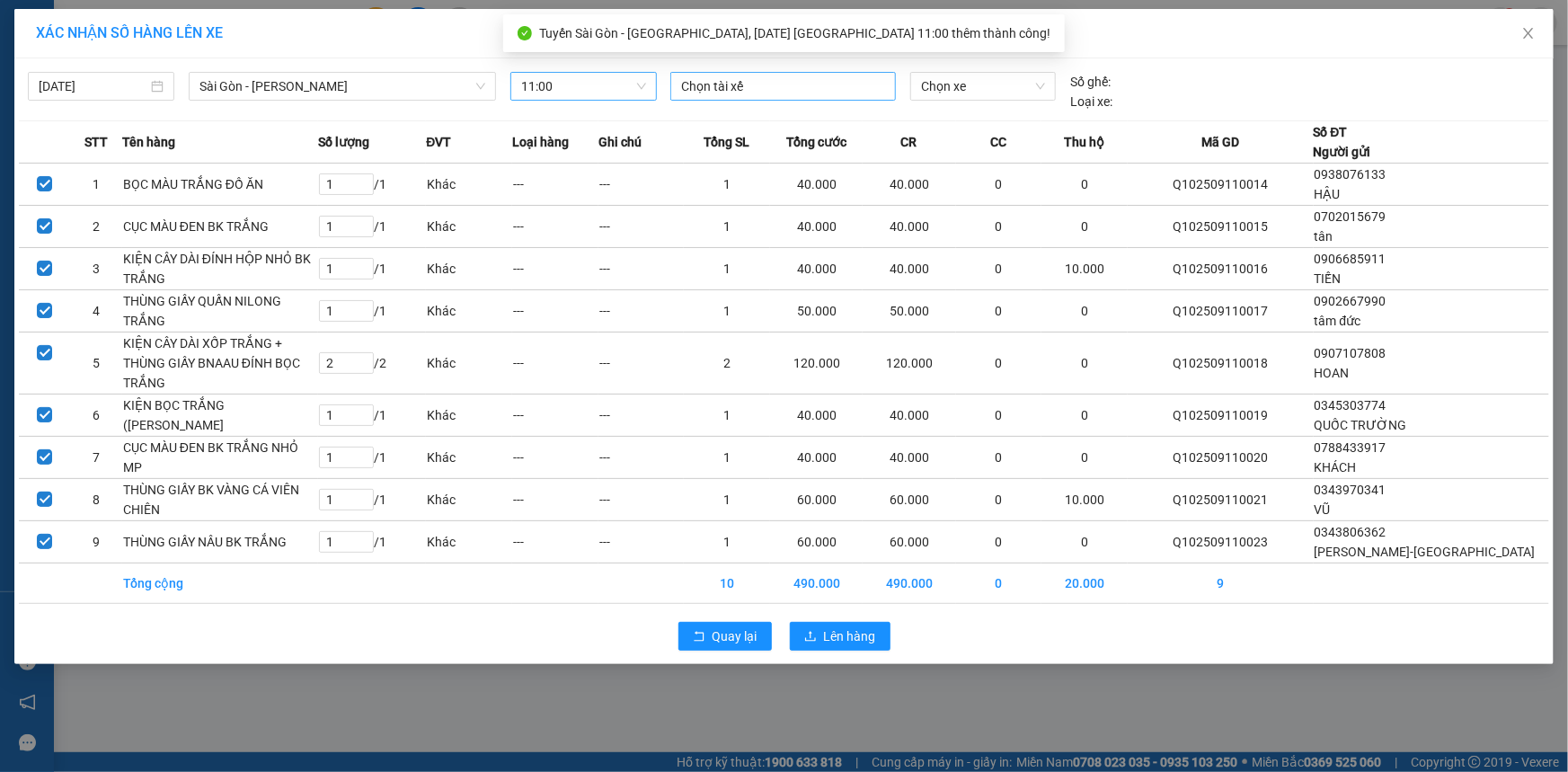
click at [719, 79] on div at bounding box center [783, 85] width 217 height 21
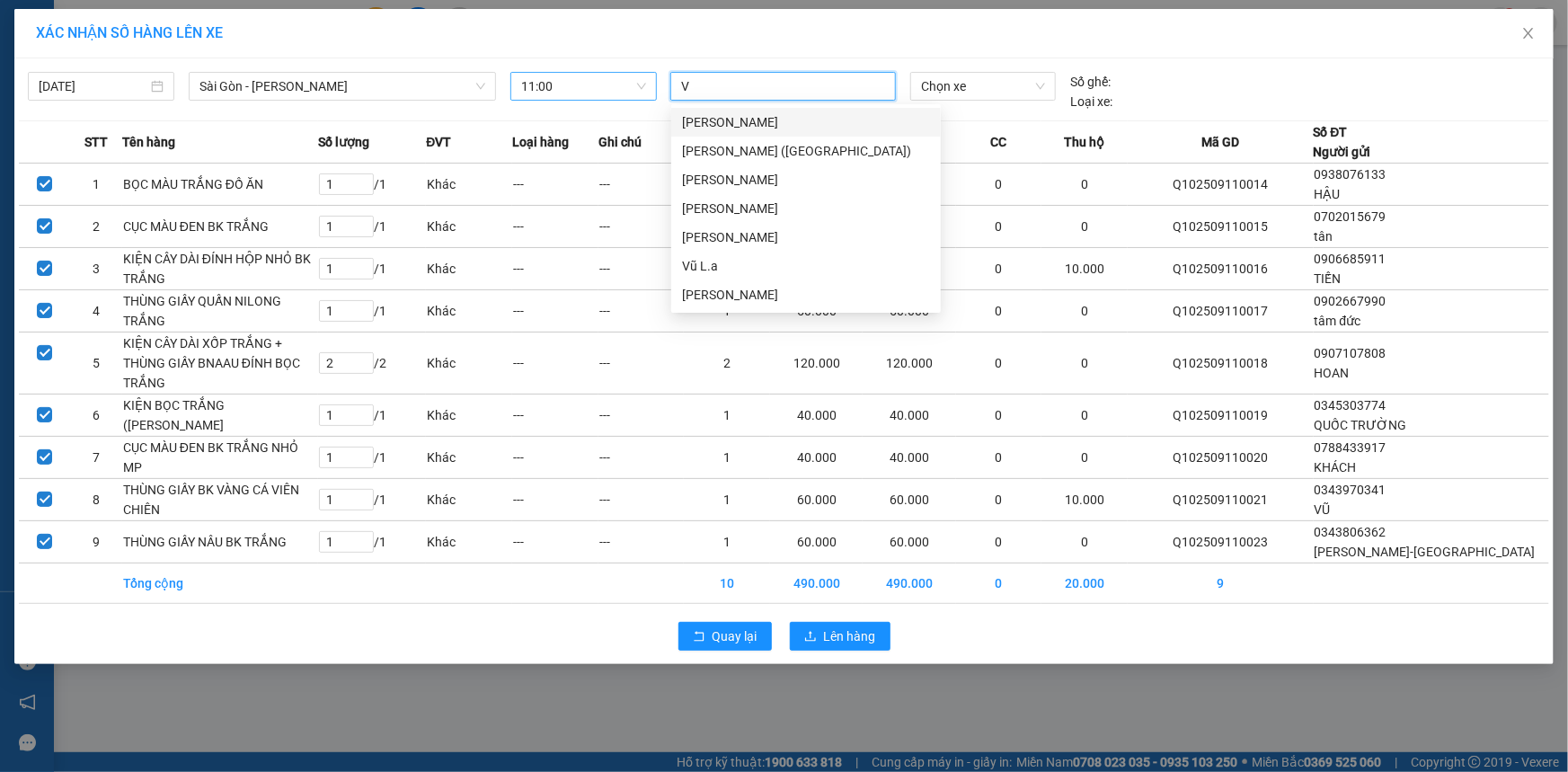
type input "VŨ"
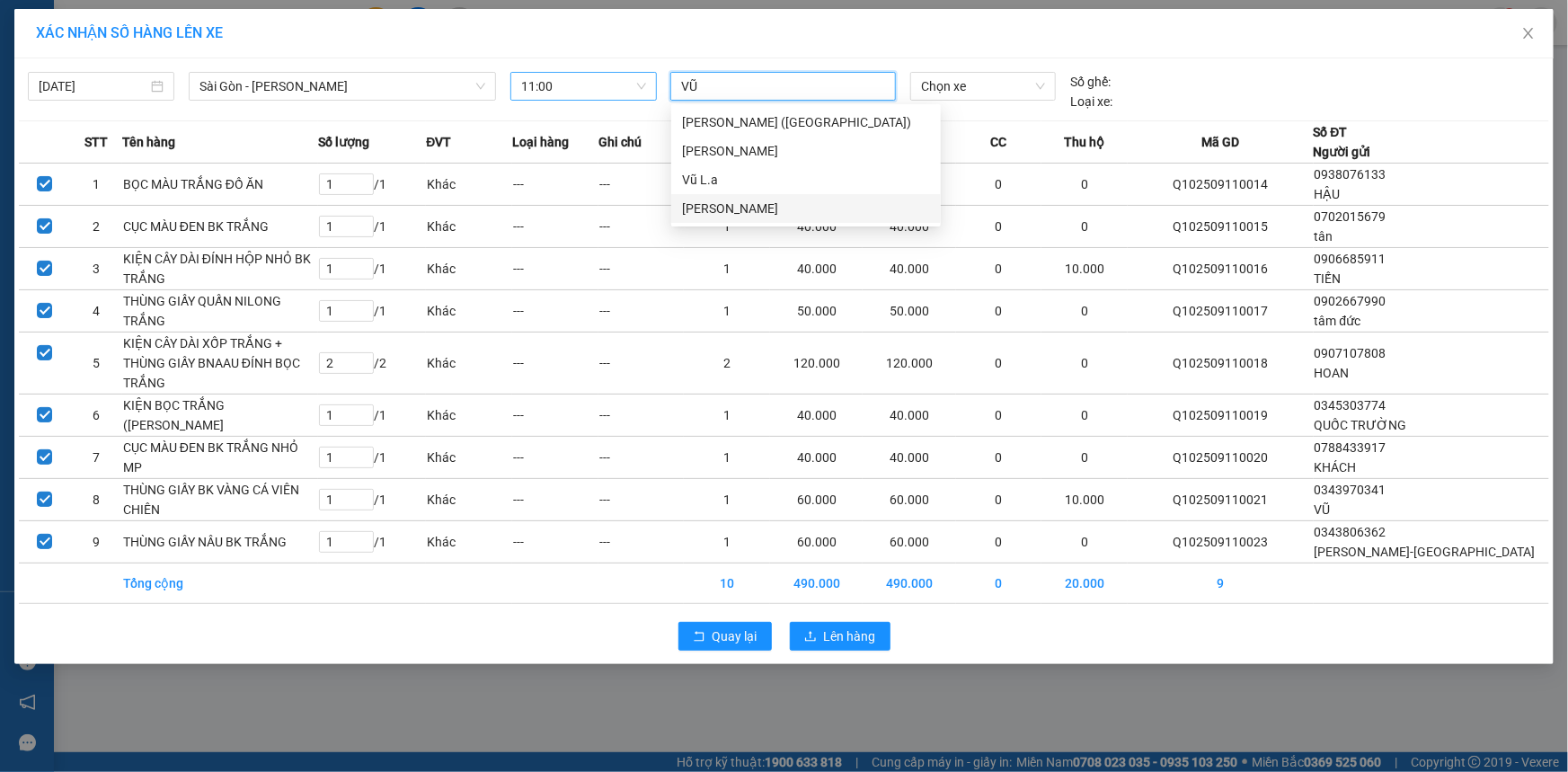
click at [727, 199] on div "[PERSON_NAME]" at bounding box center [806, 208] width 248 height 19
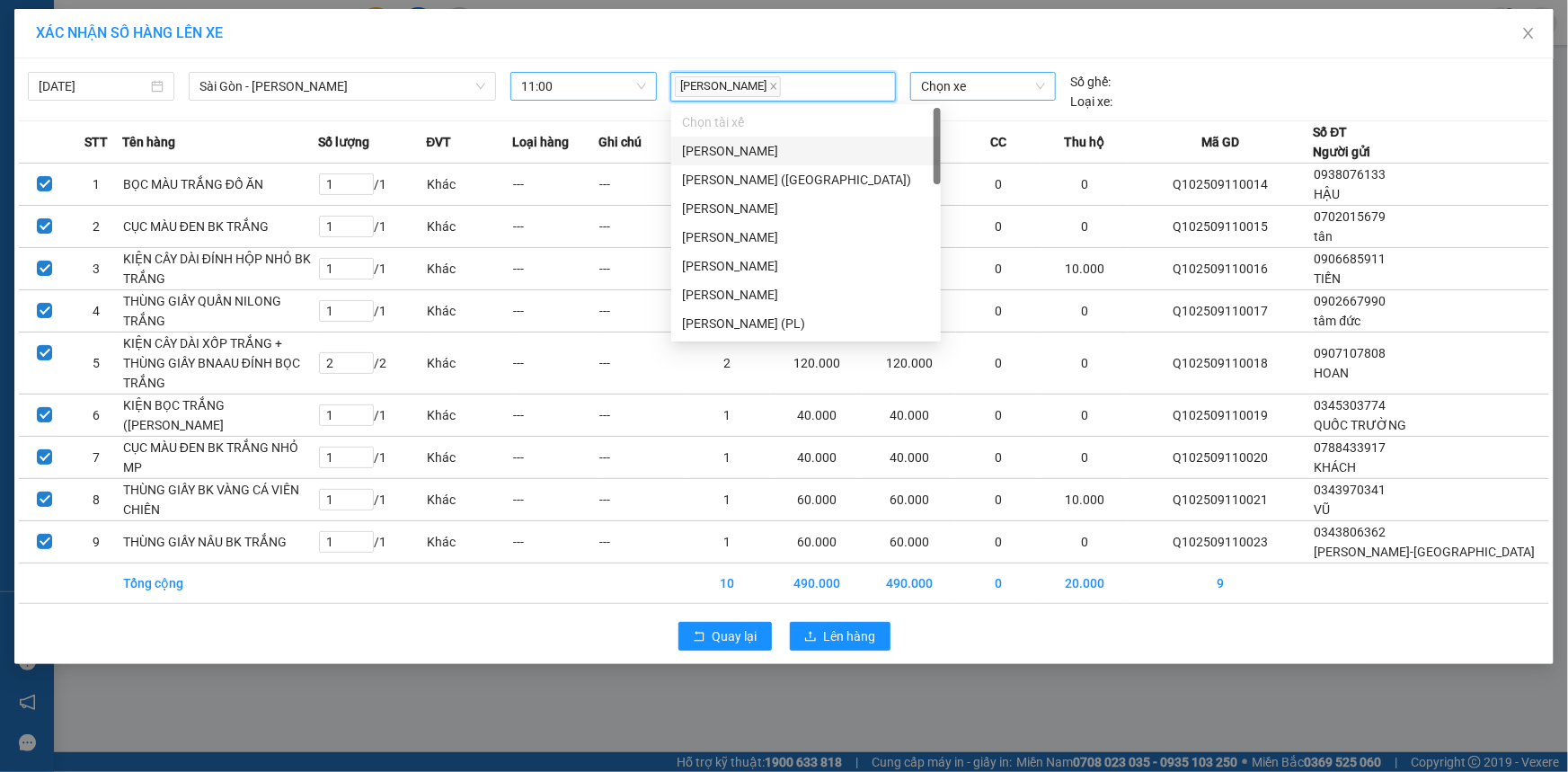
click at [1028, 77] on span "Chọn xe" at bounding box center [983, 86] width 124 height 27
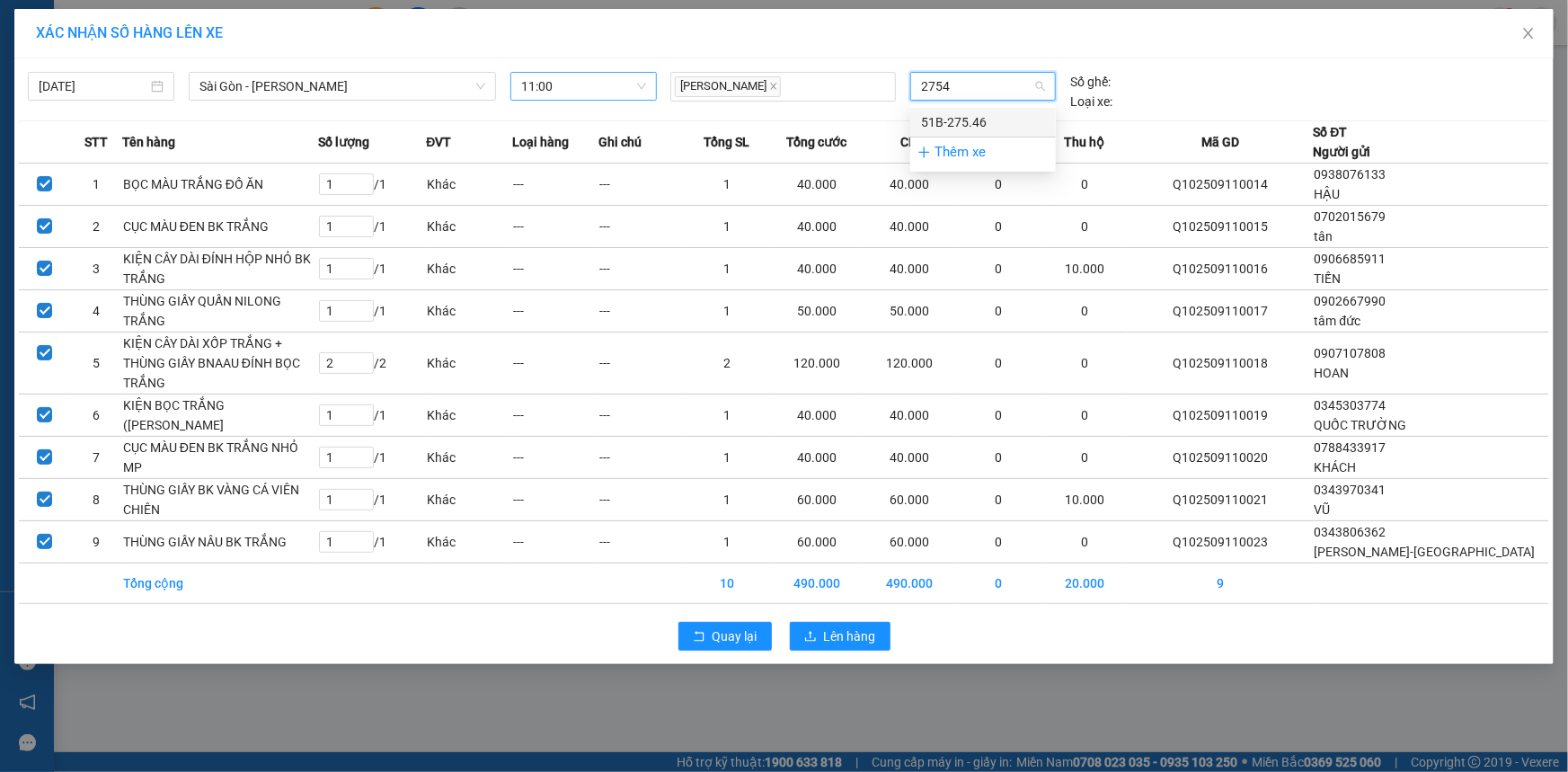
type input "27546"
click at [945, 110] on div "51B-275.46" at bounding box center [982, 121] width 145 height 29
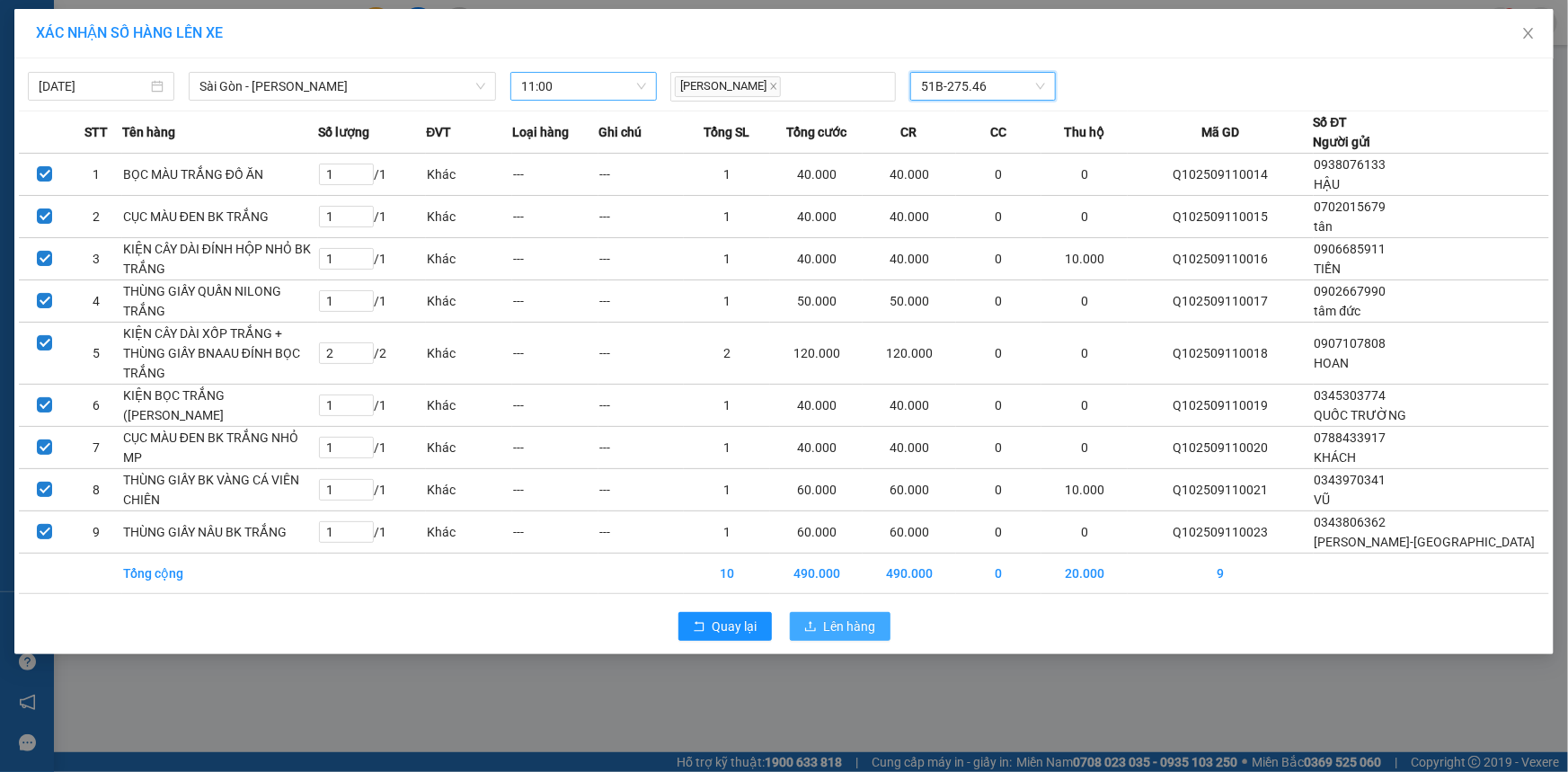
click at [834, 637] on span "Lên hàng" at bounding box center [850, 626] width 52 height 19
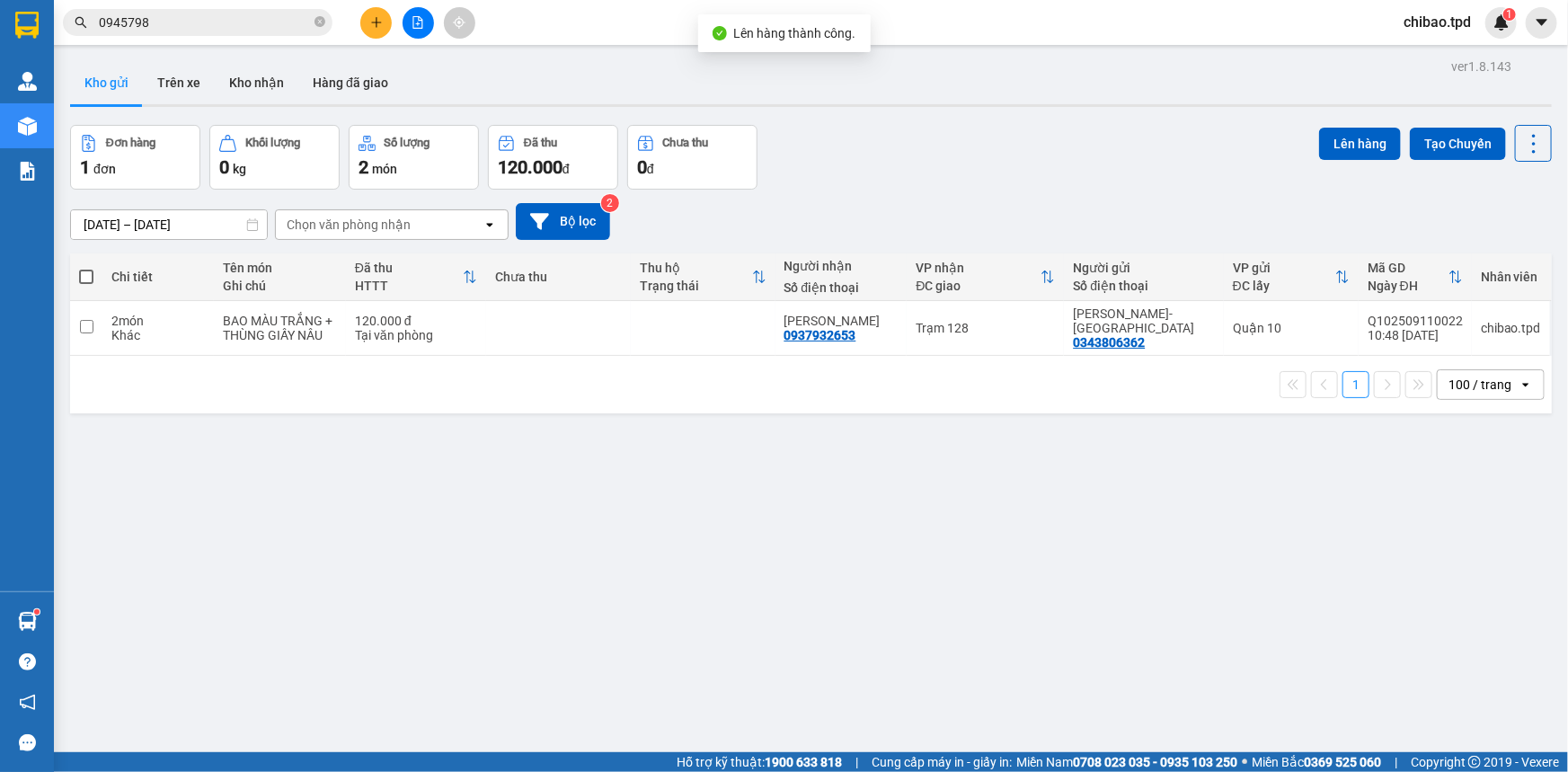
click at [369, 34] on button at bounding box center [376, 23] width 32 height 32
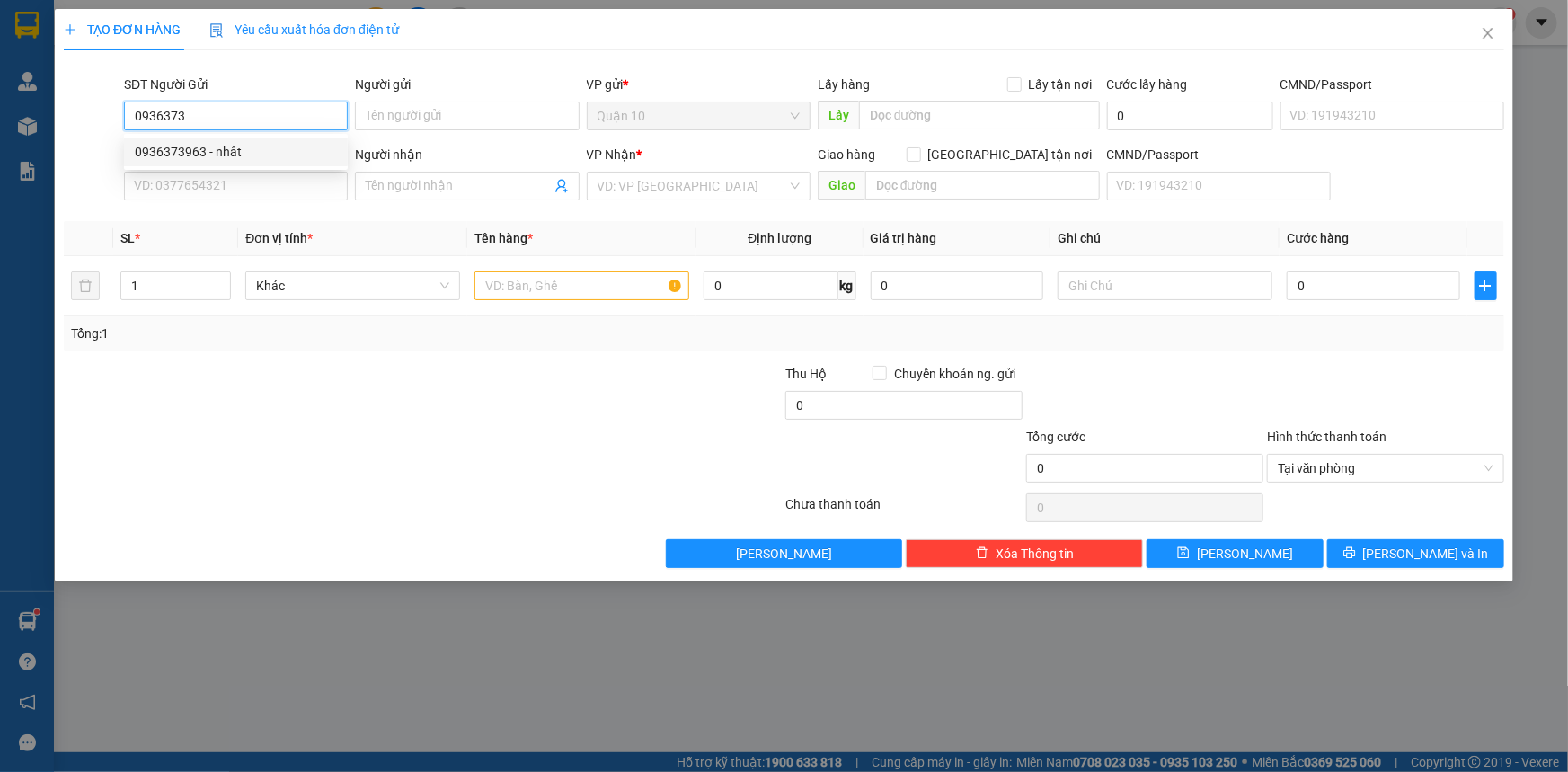
click at [262, 150] on div "0936373963 - nhât" at bounding box center [235, 151] width 202 height 19
type input "0936373963"
type input "nhât"
type input "0334253496"
type input "sơn"
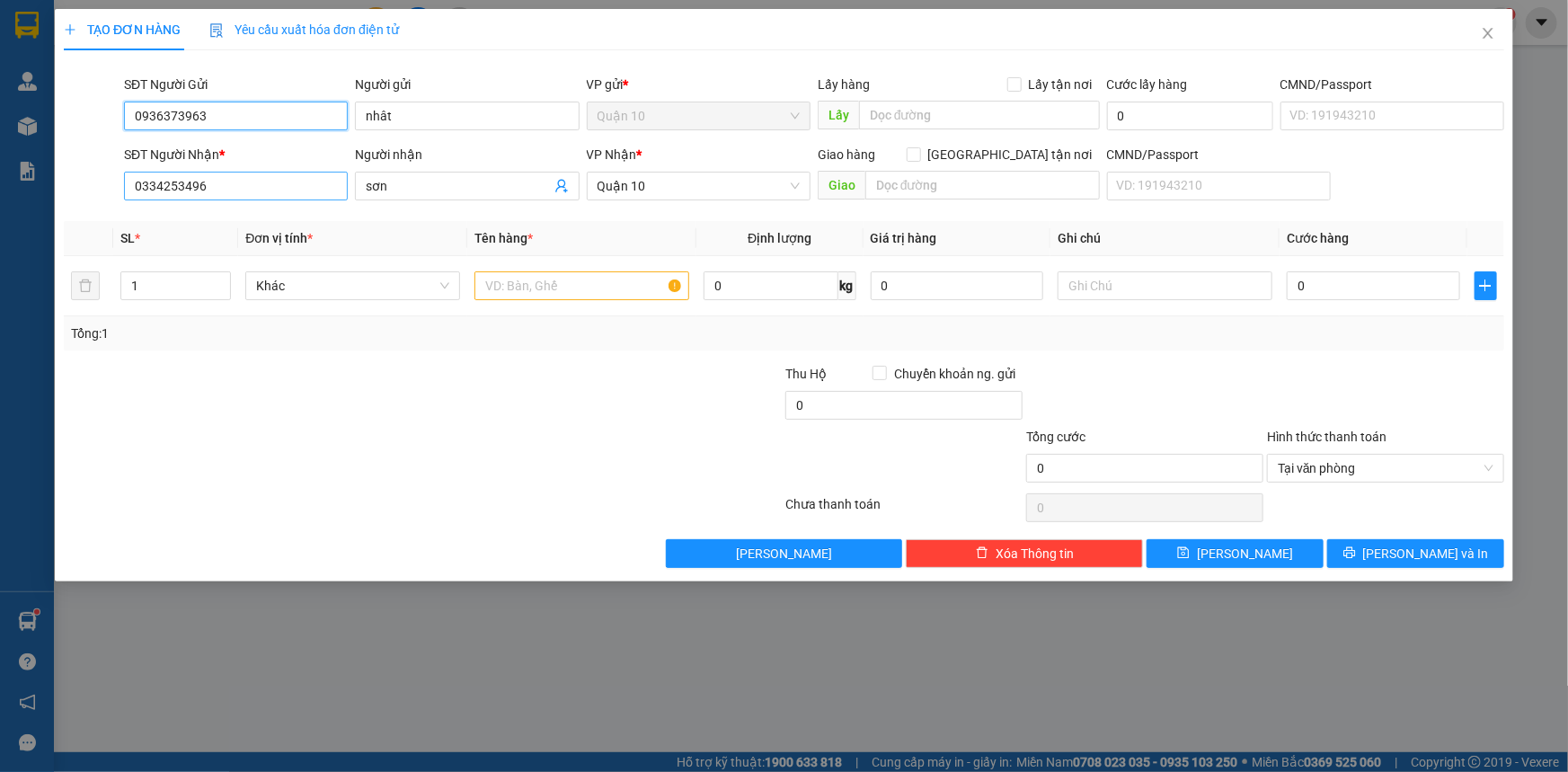
type input "0936373963"
click at [277, 184] on input "0334253496" at bounding box center [235, 185] width 223 height 29
click at [243, 214] on div "0362949852 - [GEOGRAPHIC_DATA]" at bounding box center [235, 221] width 202 height 19
type input "0362949852"
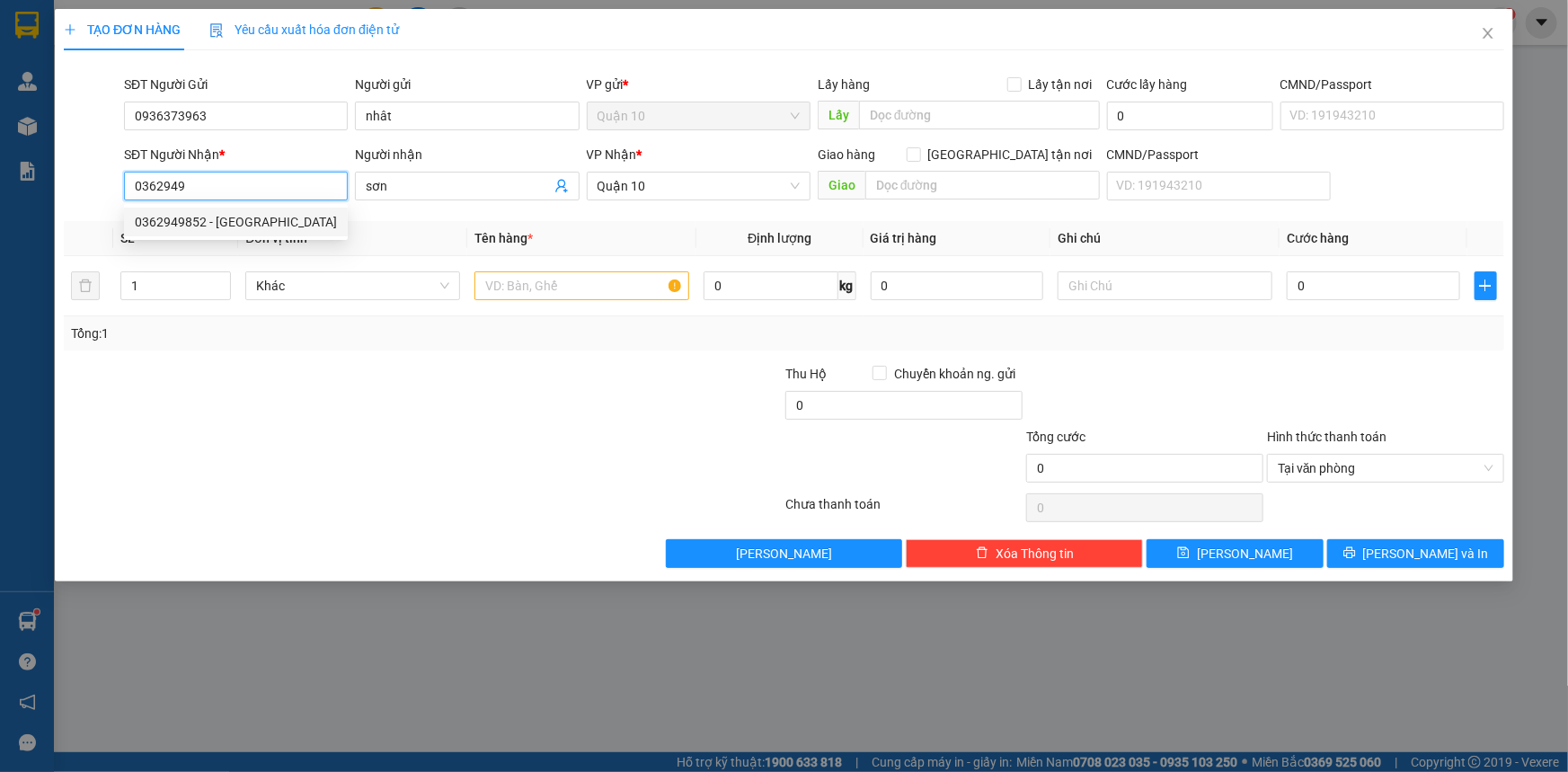
type input "hà"
type input "0362949852"
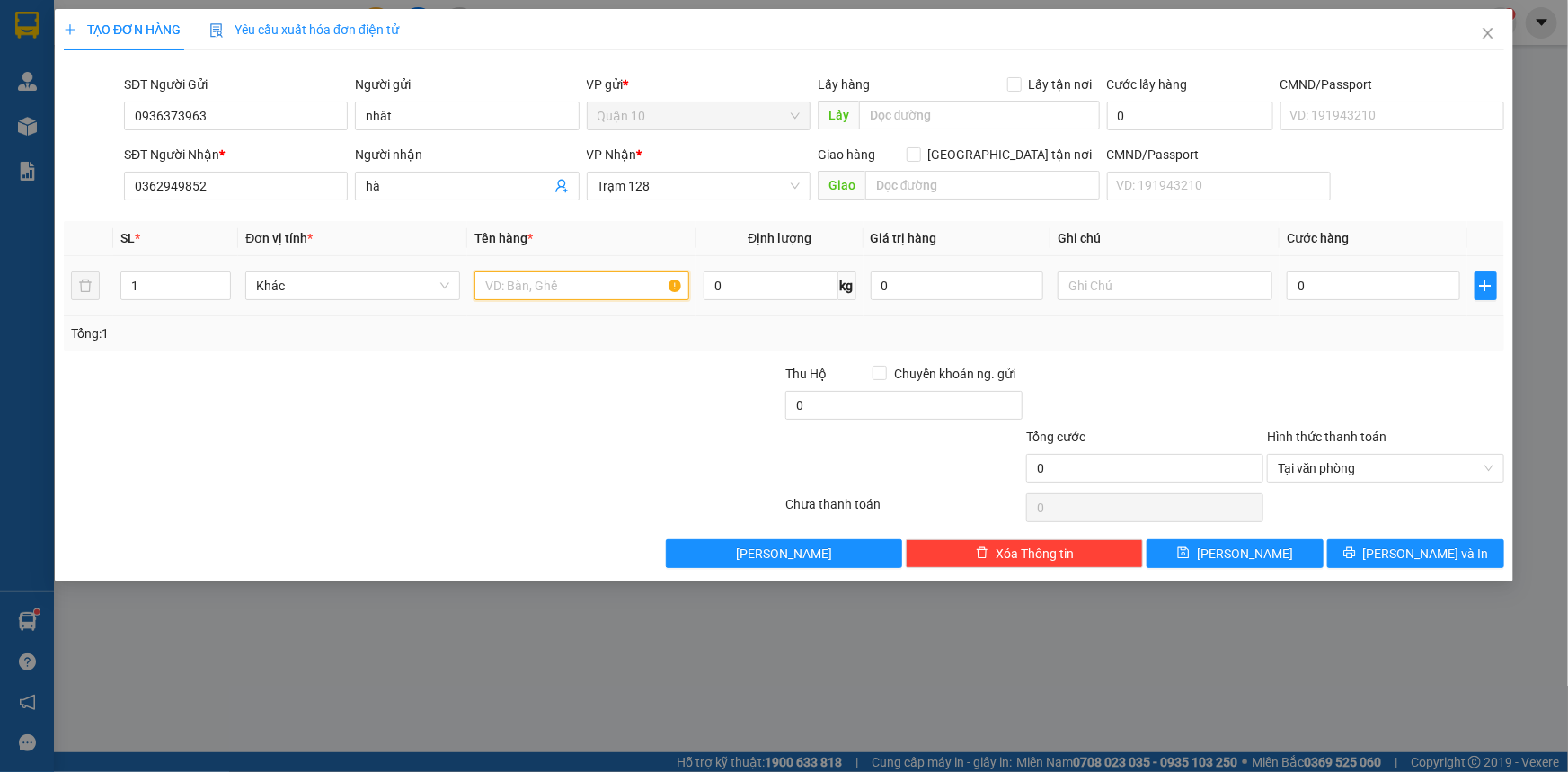
click at [596, 278] on input "text" at bounding box center [582, 285] width 215 height 29
type input "BAO MÀU XANH BK VÀNG ĐỒ ĂN"
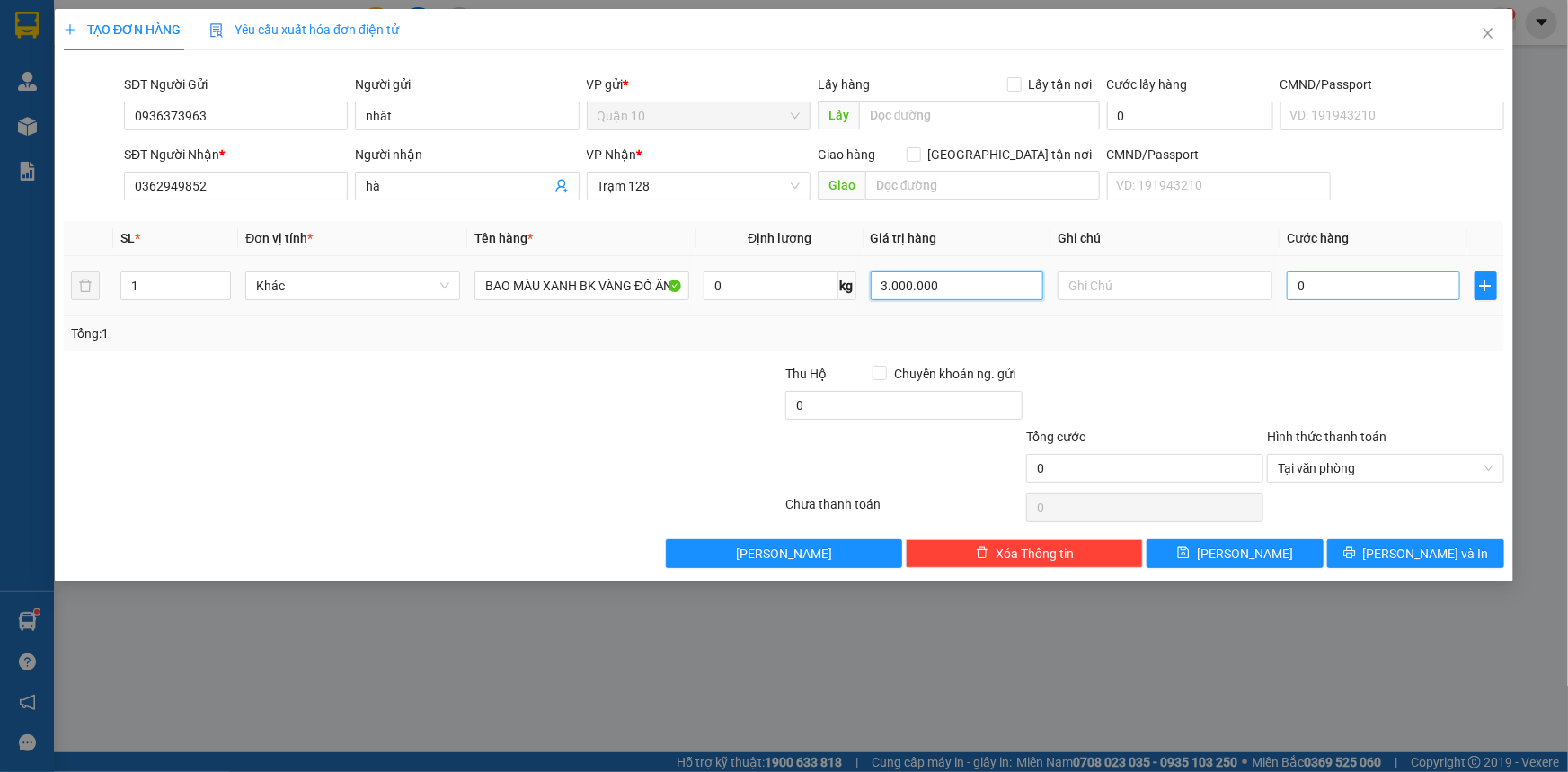
type input "3.000.000"
click at [1309, 296] on input "0" at bounding box center [1373, 285] width 173 height 29
type input "8"
type input "80"
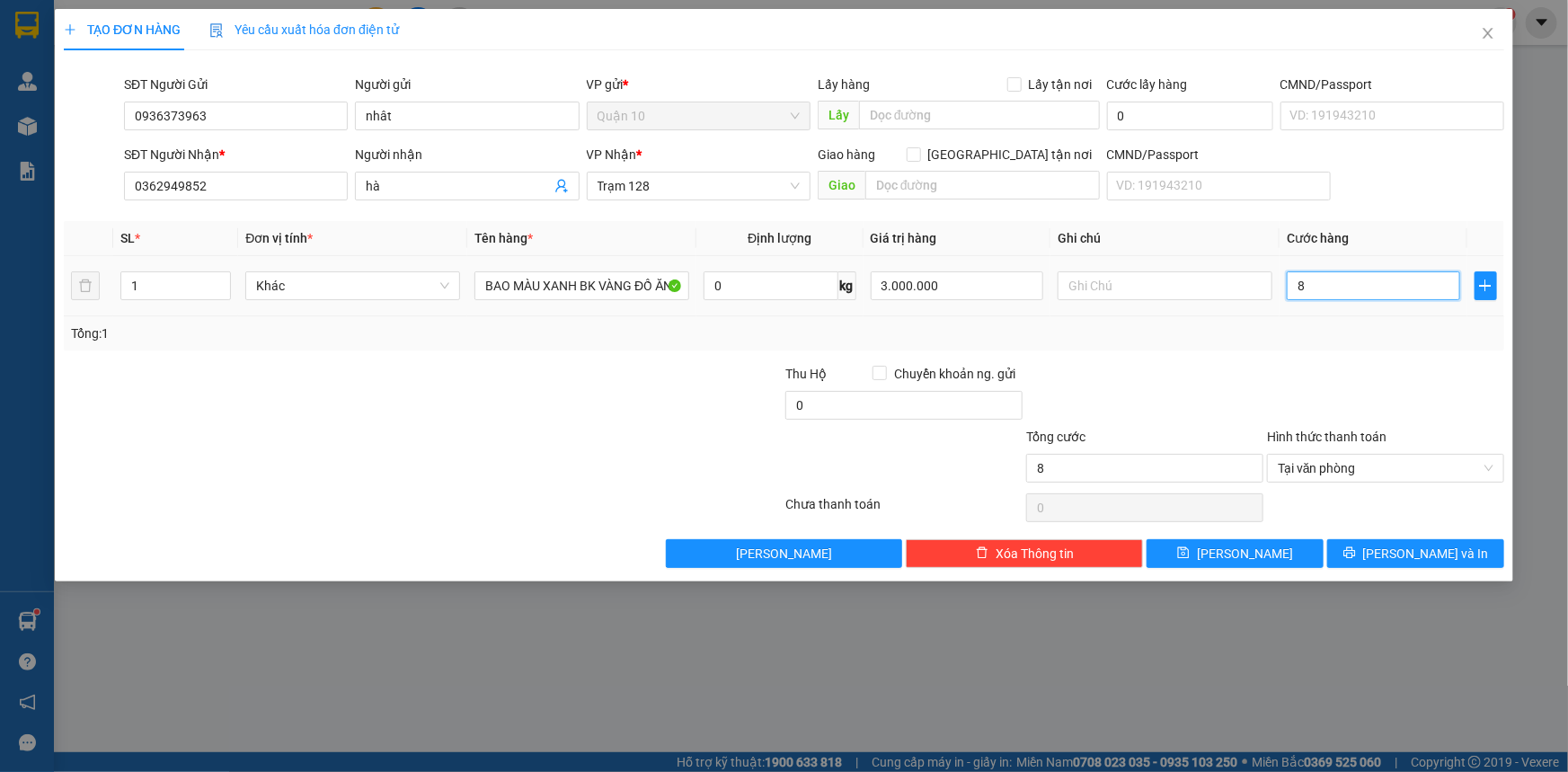
type input "80"
type input "80.000"
click at [1233, 368] on div at bounding box center [1144, 396] width 241 height 63
click at [1473, 545] on button "[PERSON_NAME] và In" at bounding box center [1415, 553] width 177 height 29
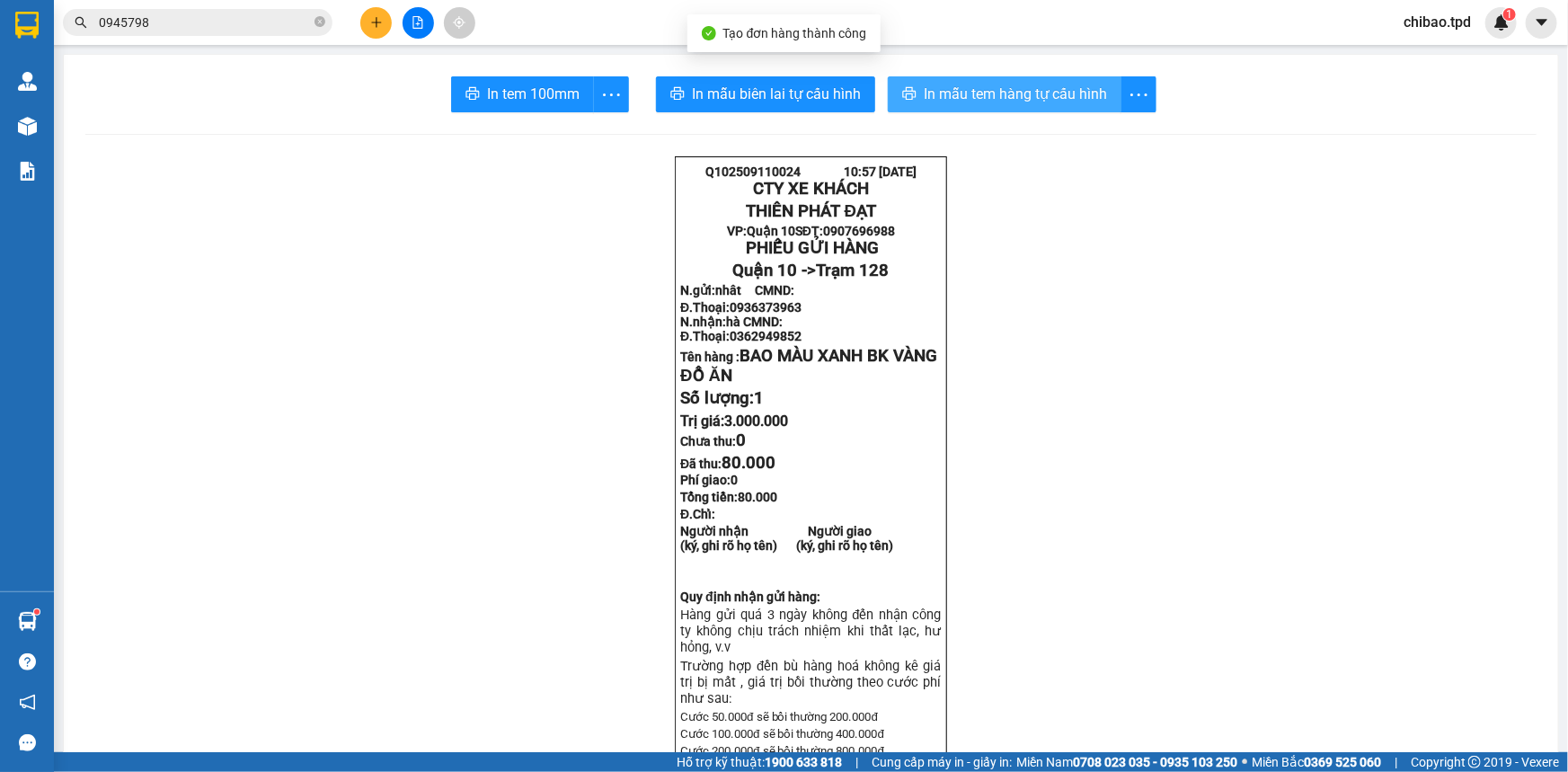
click at [1057, 95] on span "In mẫu tem hàng tự cấu hình" at bounding box center [1016, 94] width 183 height 22
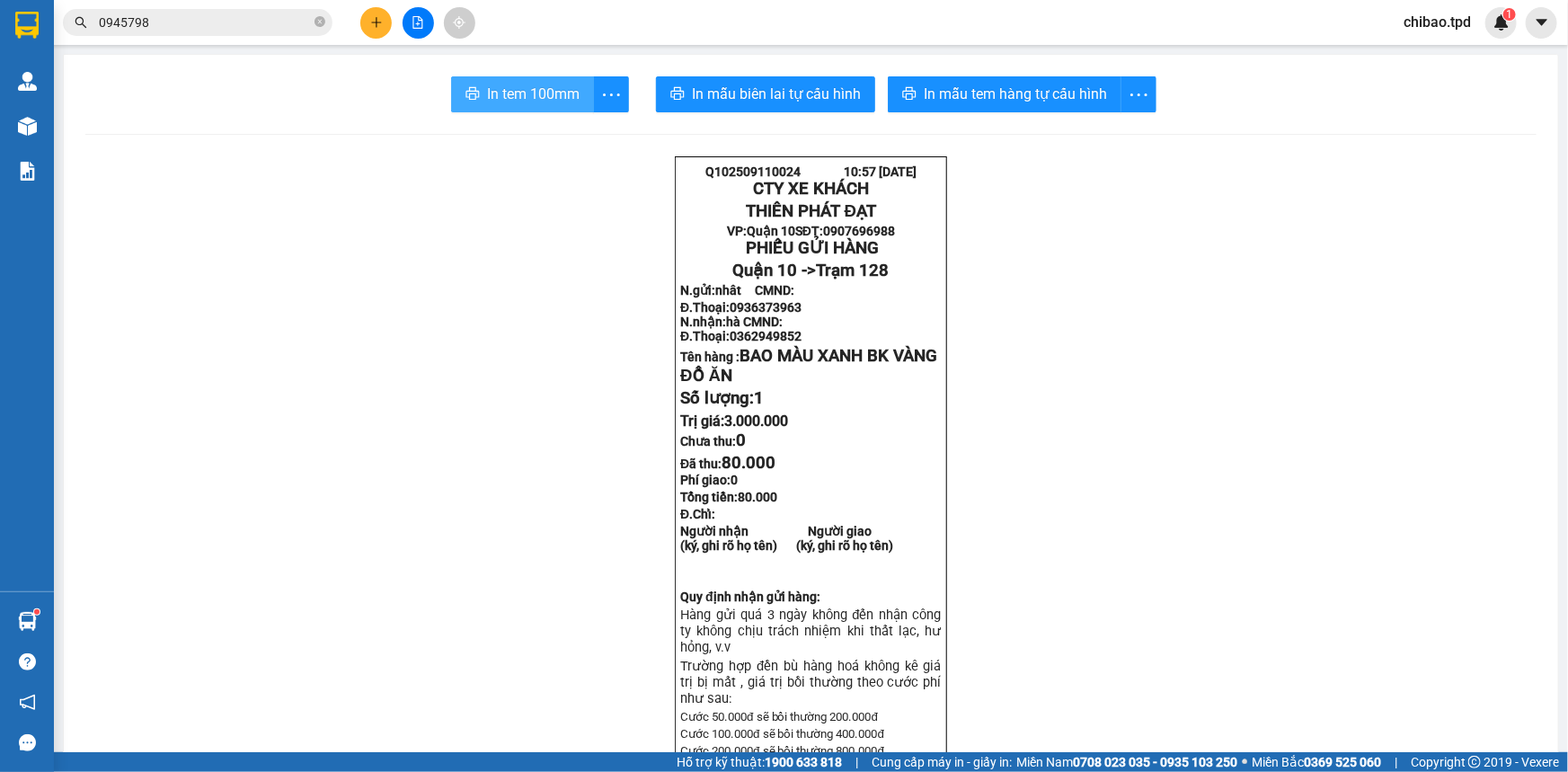
click at [548, 83] on span "In tem 100mm" at bounding box center [534, 94] width 93 height 22
click at [385, 13] on button at bounding box center [376, 23] width 32 height 32
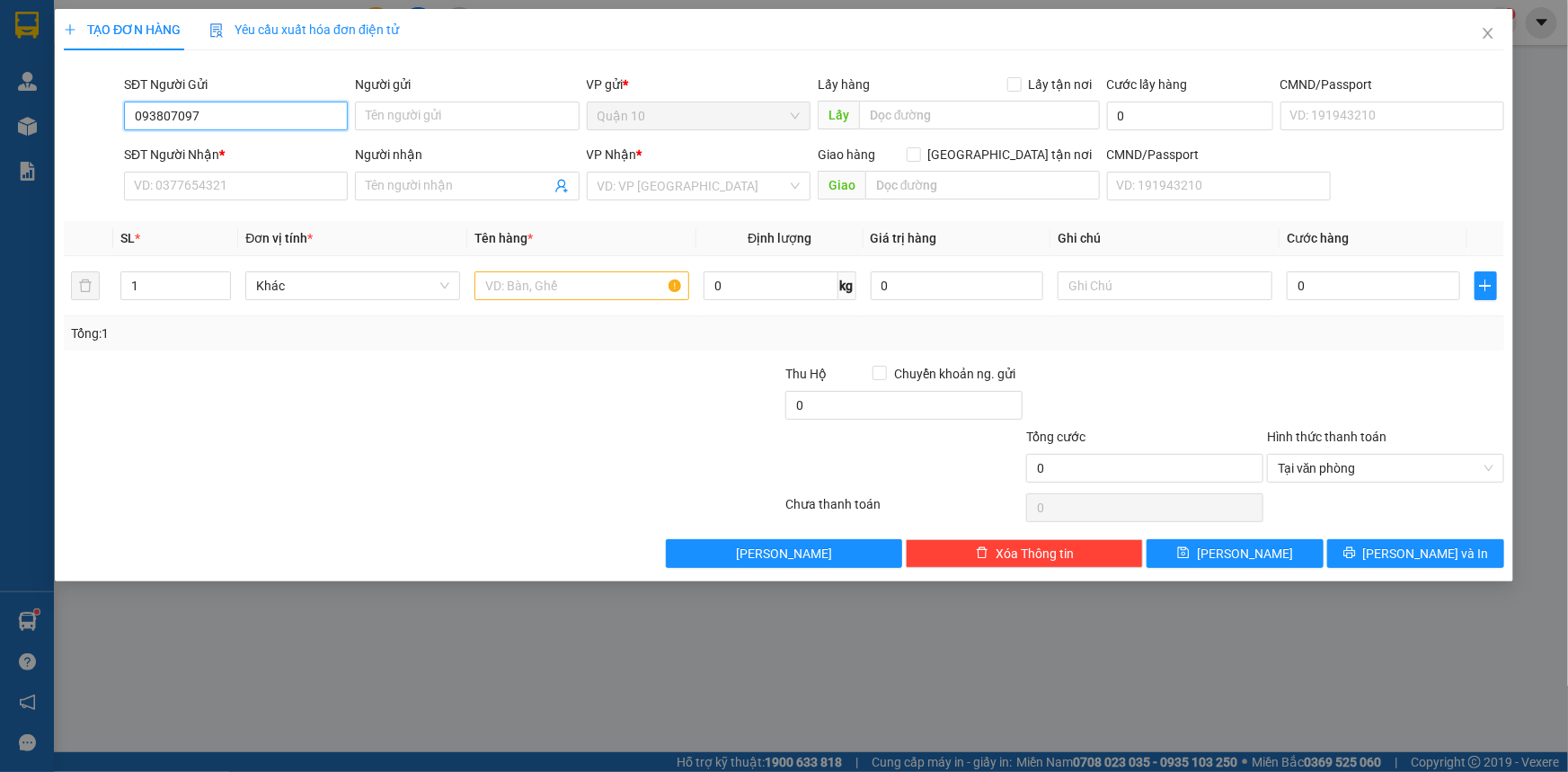
type input "0938070975"
click at [189, 150] on div "0938070975 - [PERSON_NAME]" at bounding box center [235, 151] width 202 height 19
type input "huy"
type input "0365567672"
type input "KIỆT"
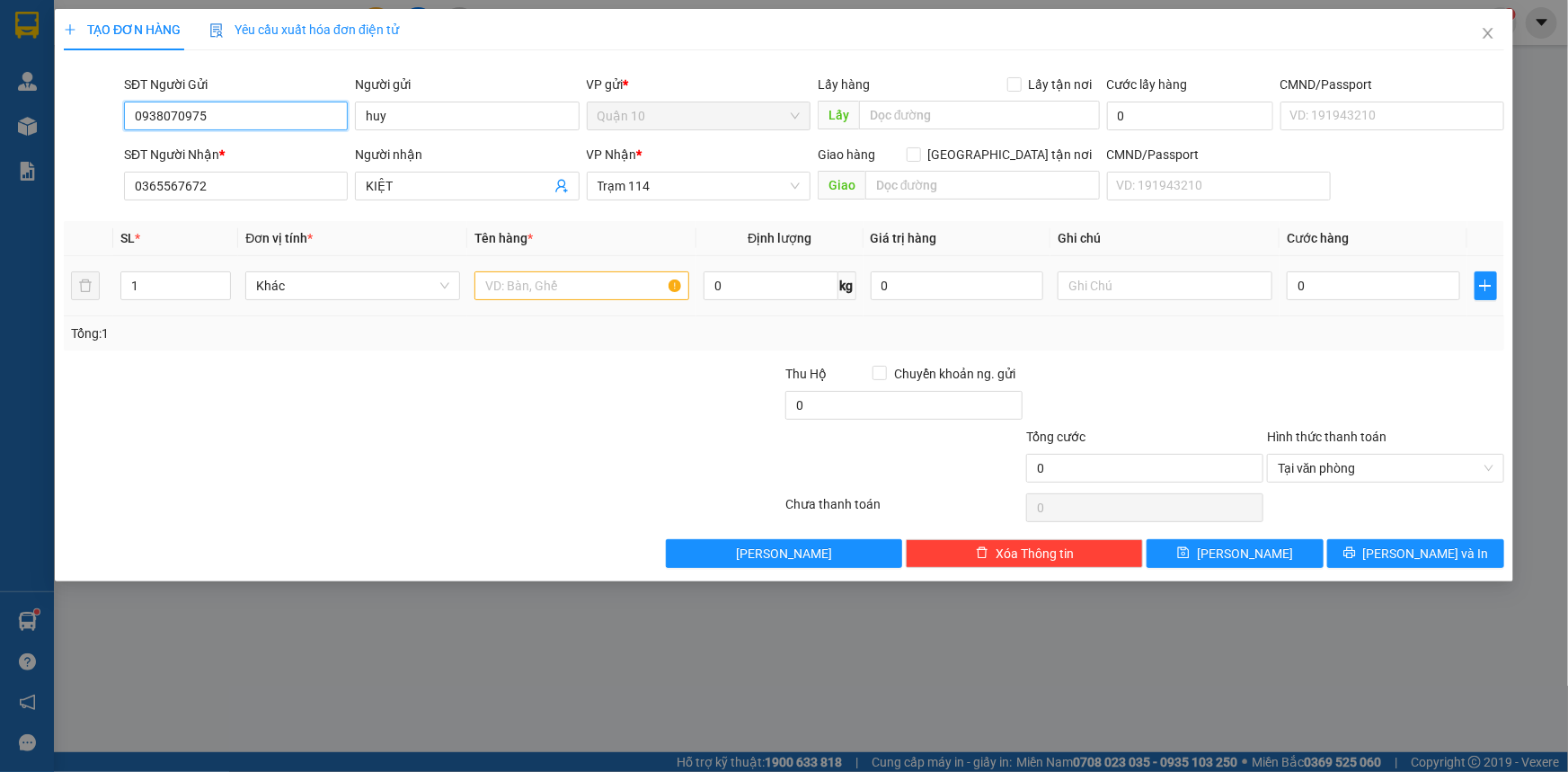
type input "0938070975"
click at [560, 280] on input "text" at bounding box center [582, 285] width 215 height 29
type input "HỘP NÂU NHỎ BK VÀNG SÓC ( CHẾT KHÔNG CHỊU TRÁCH NHIỆM)"
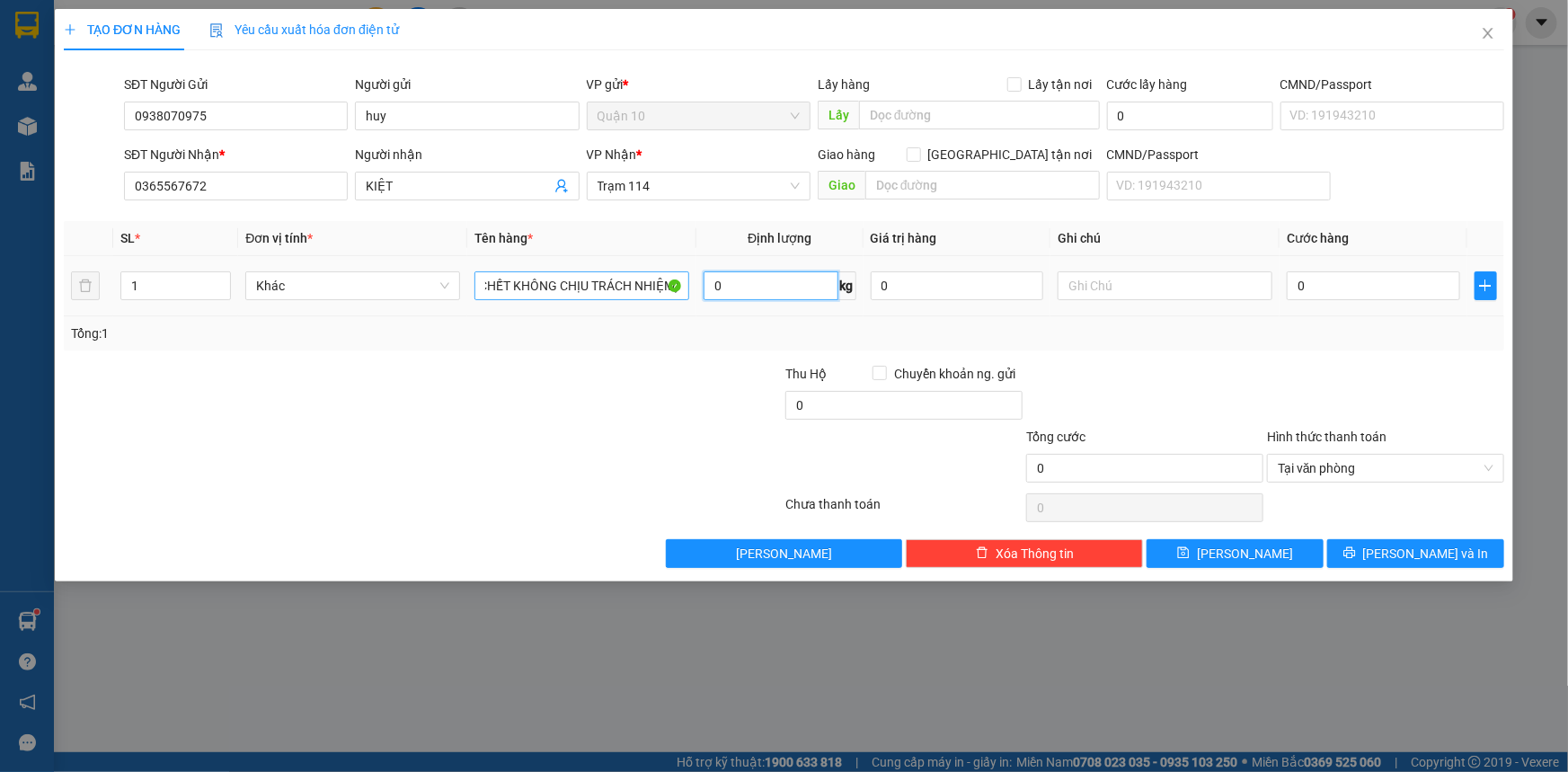
scroll to position [0, 0]
type input "1"
type input "10"
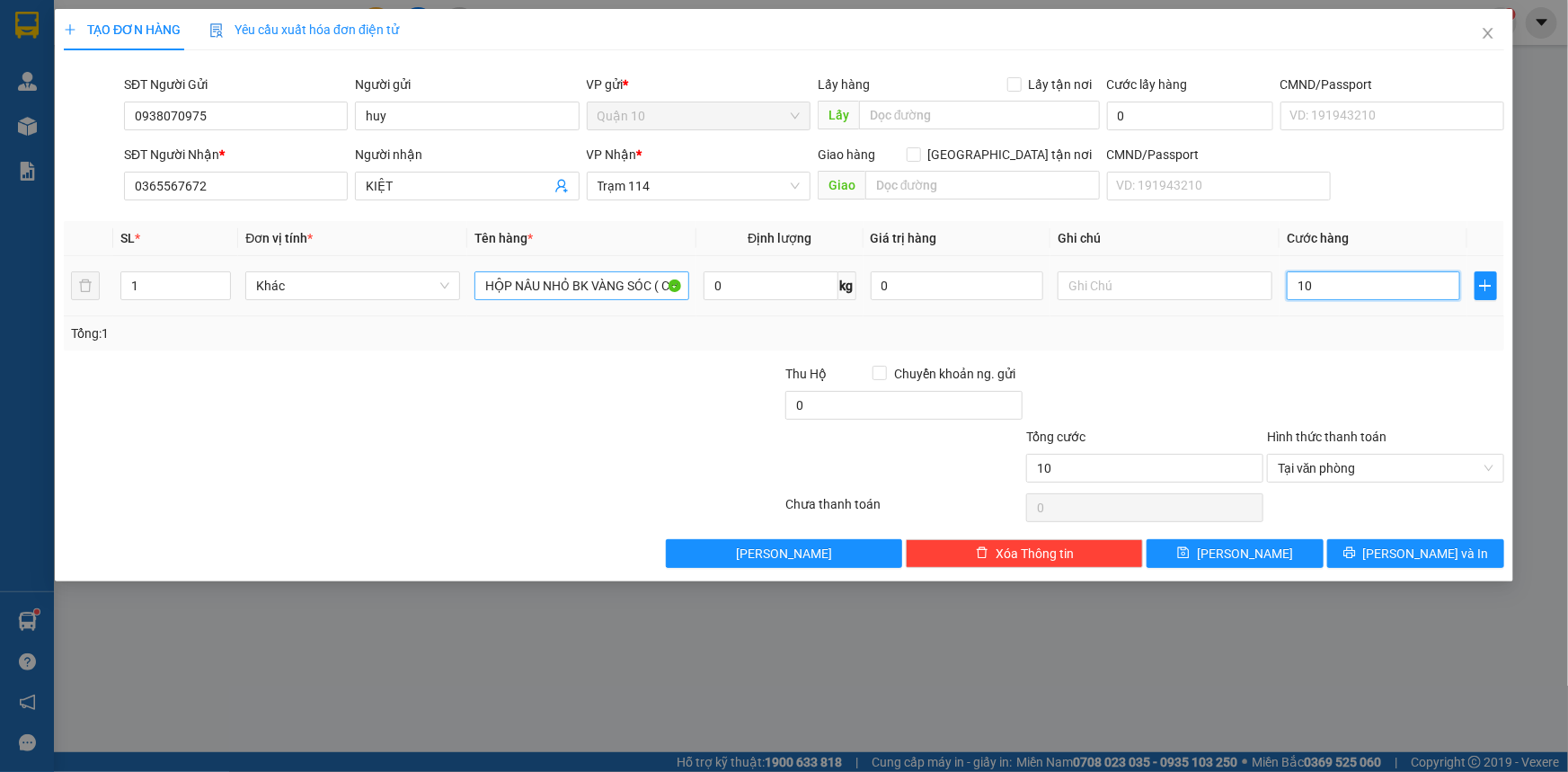
type input "100"
type input "1.000"
type input "10.000"
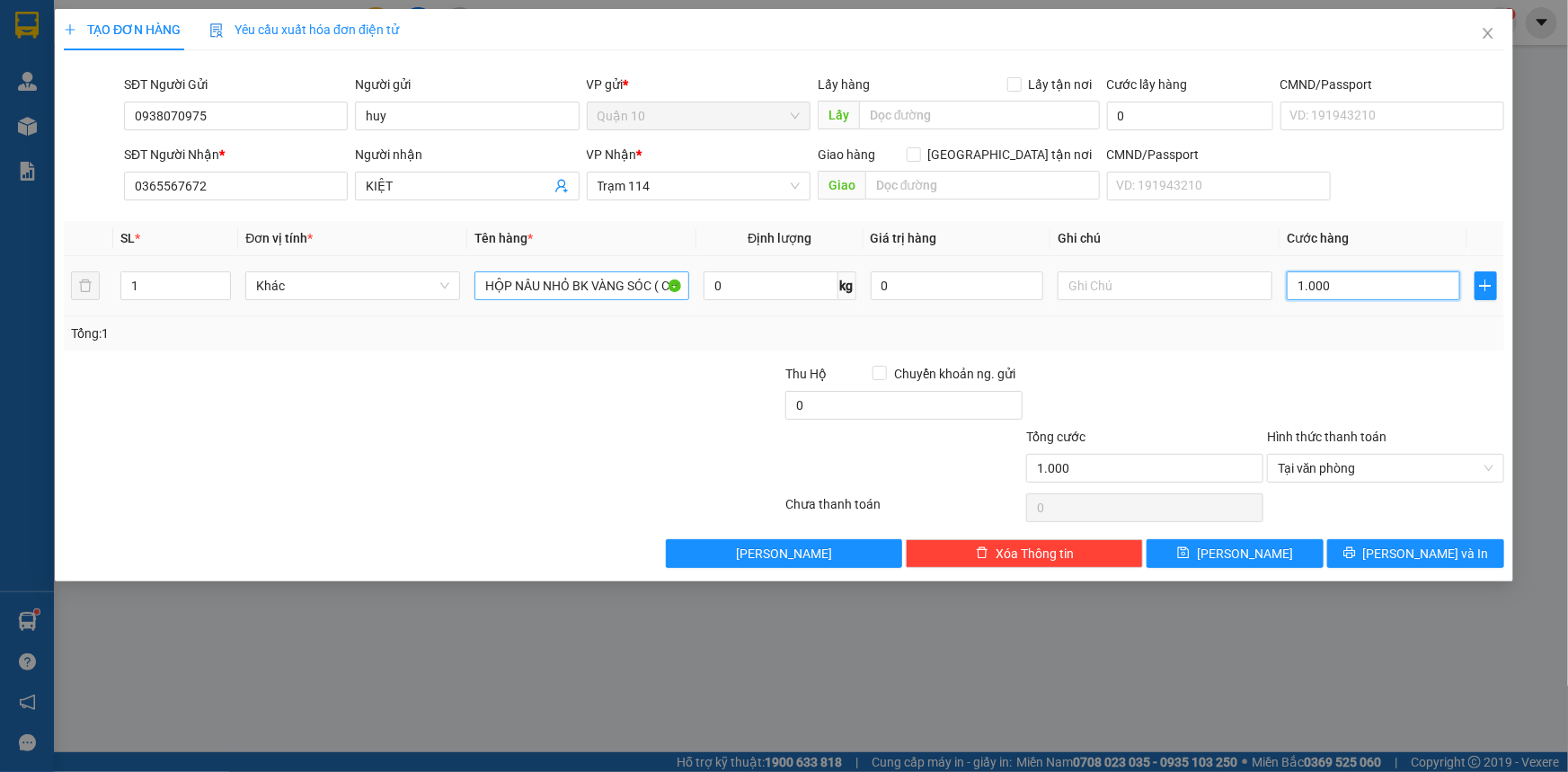
type input "10.000"
type input "100.000"
type input "1.000.000"
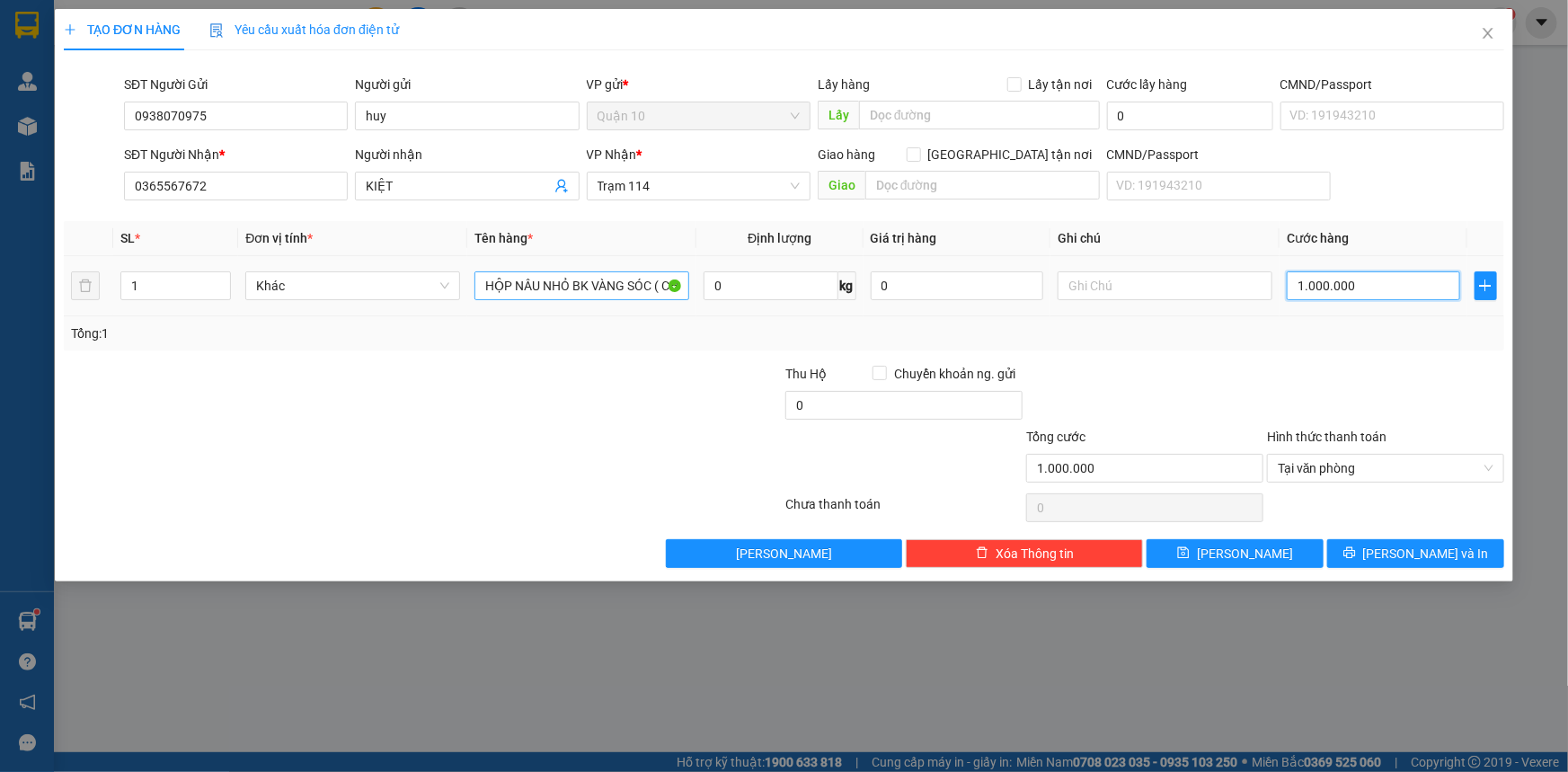
type input "100.000"
drag, startPoint x: 893, startPoint y: 292, endPoint x: 686, endPoint y: 365, distance: 219.5
click at [787, 315] on div "SL * Đơn vị tính * Tên hàng * Định lượng Giá trị hàng Ghi chú Cước hàng 1 Khác …" at bounding box center [784, 286] width 1440 height 130
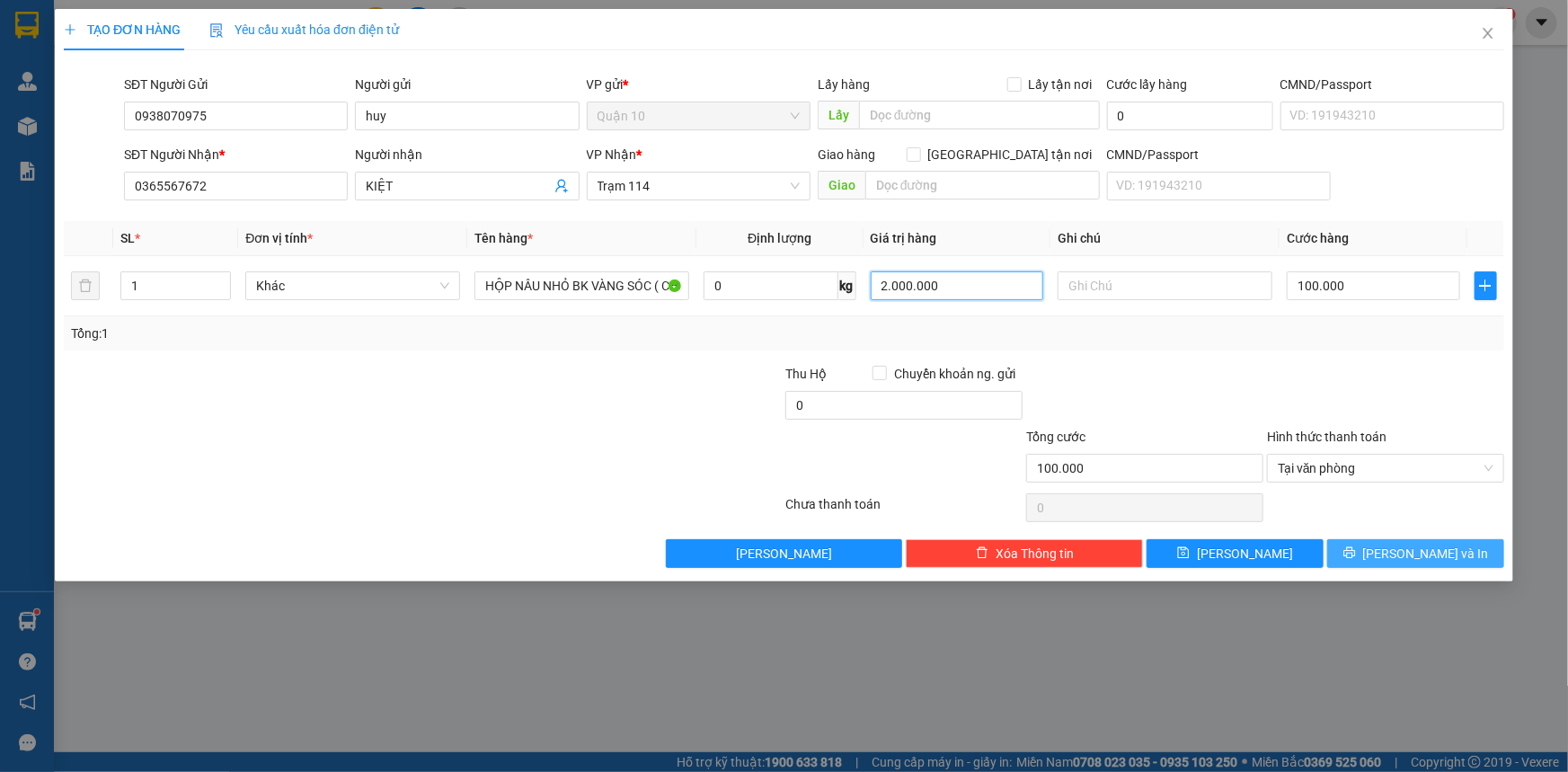
type input "2.000.000"
click at [1375, 549] on button "[PERSON_NAME] và In" at bounding box center [1415, 553] width 177 height 29
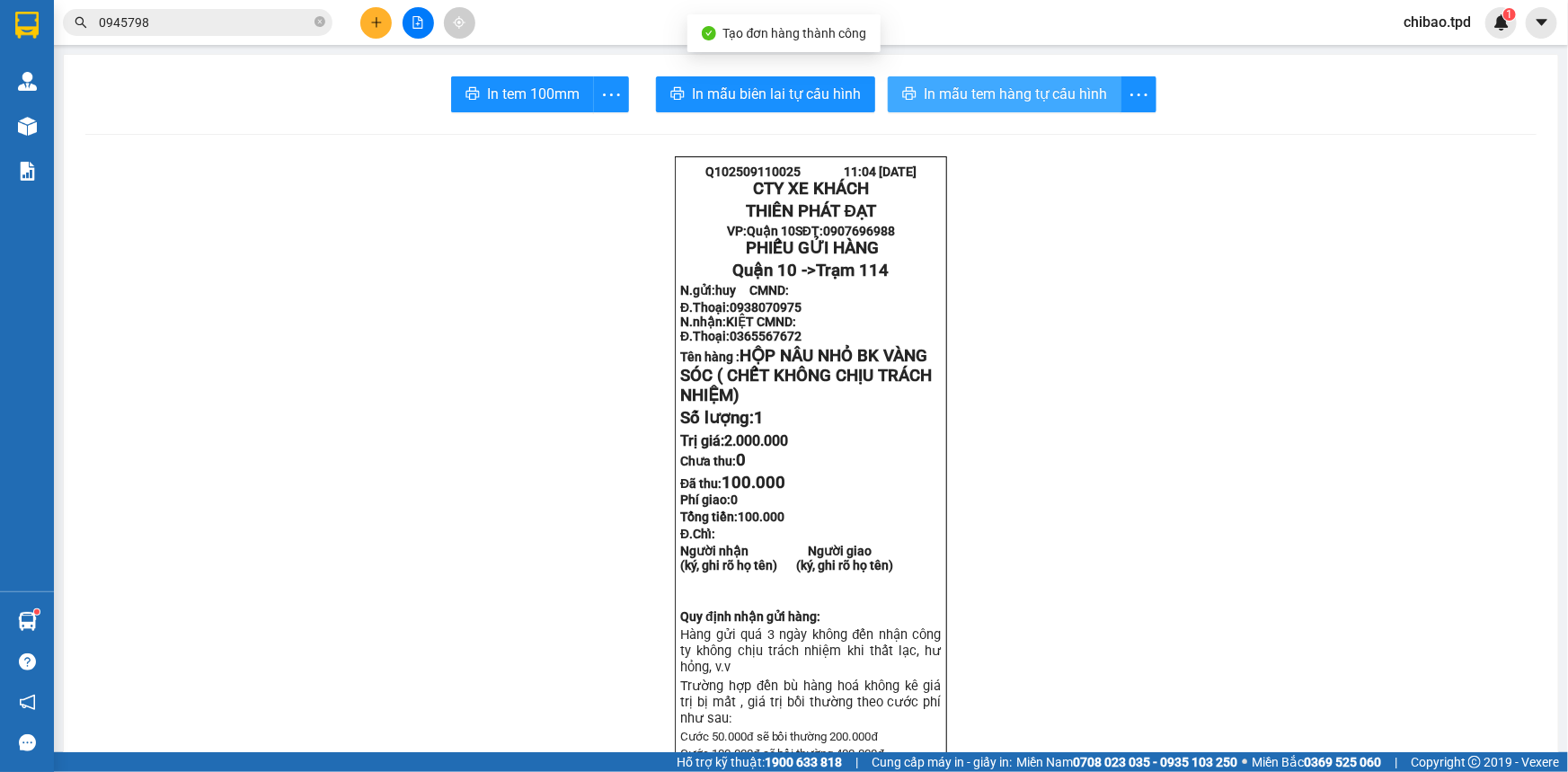
click at [1056, 107] on button "In mẫu tem hàng tự cấu hình" at bounding box center [1005, 94] width 234 height 36
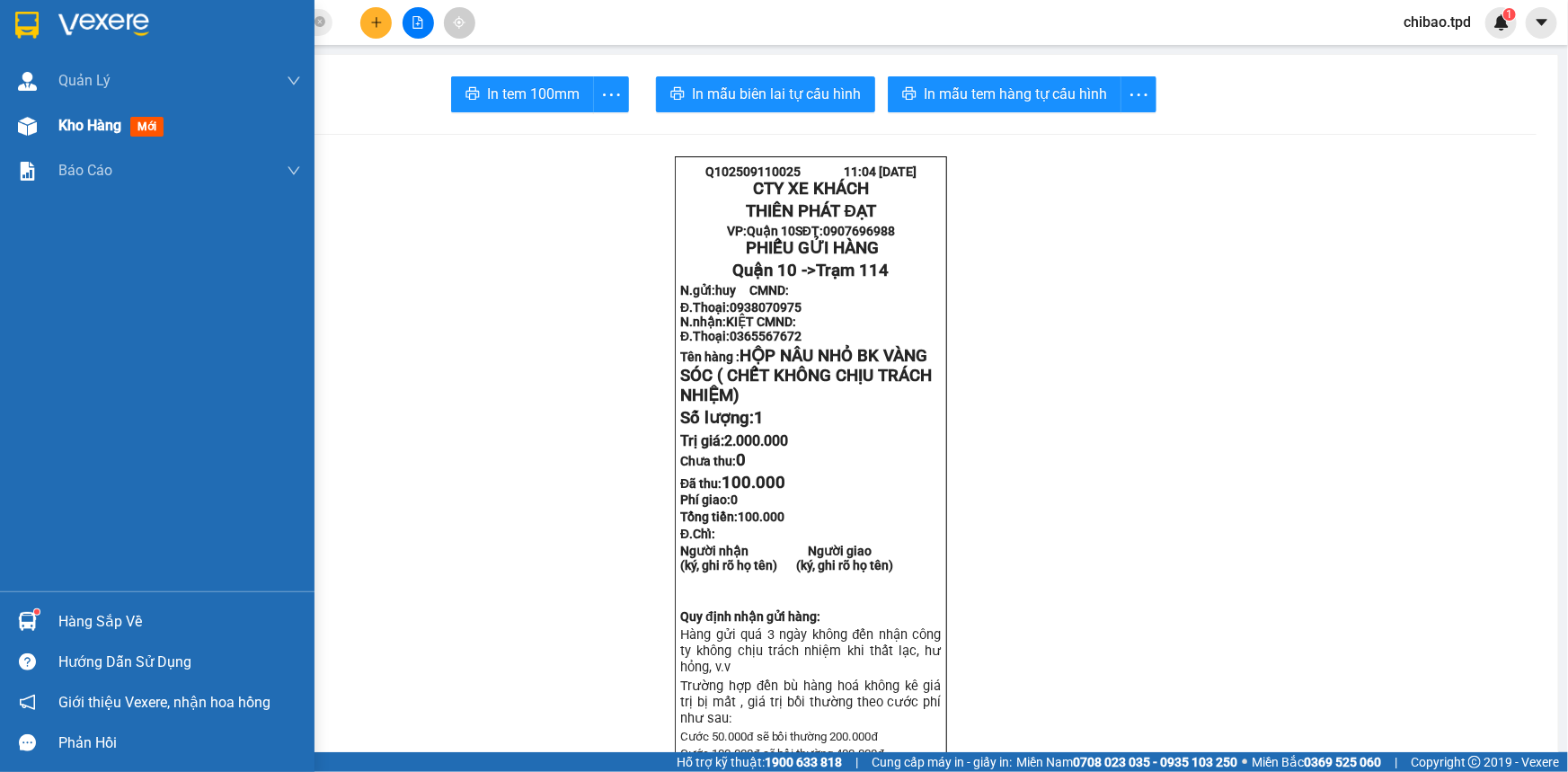
click at [48, 130] on div "Kho hàng mới" at bounding box center [157, 126] width 314 height 44
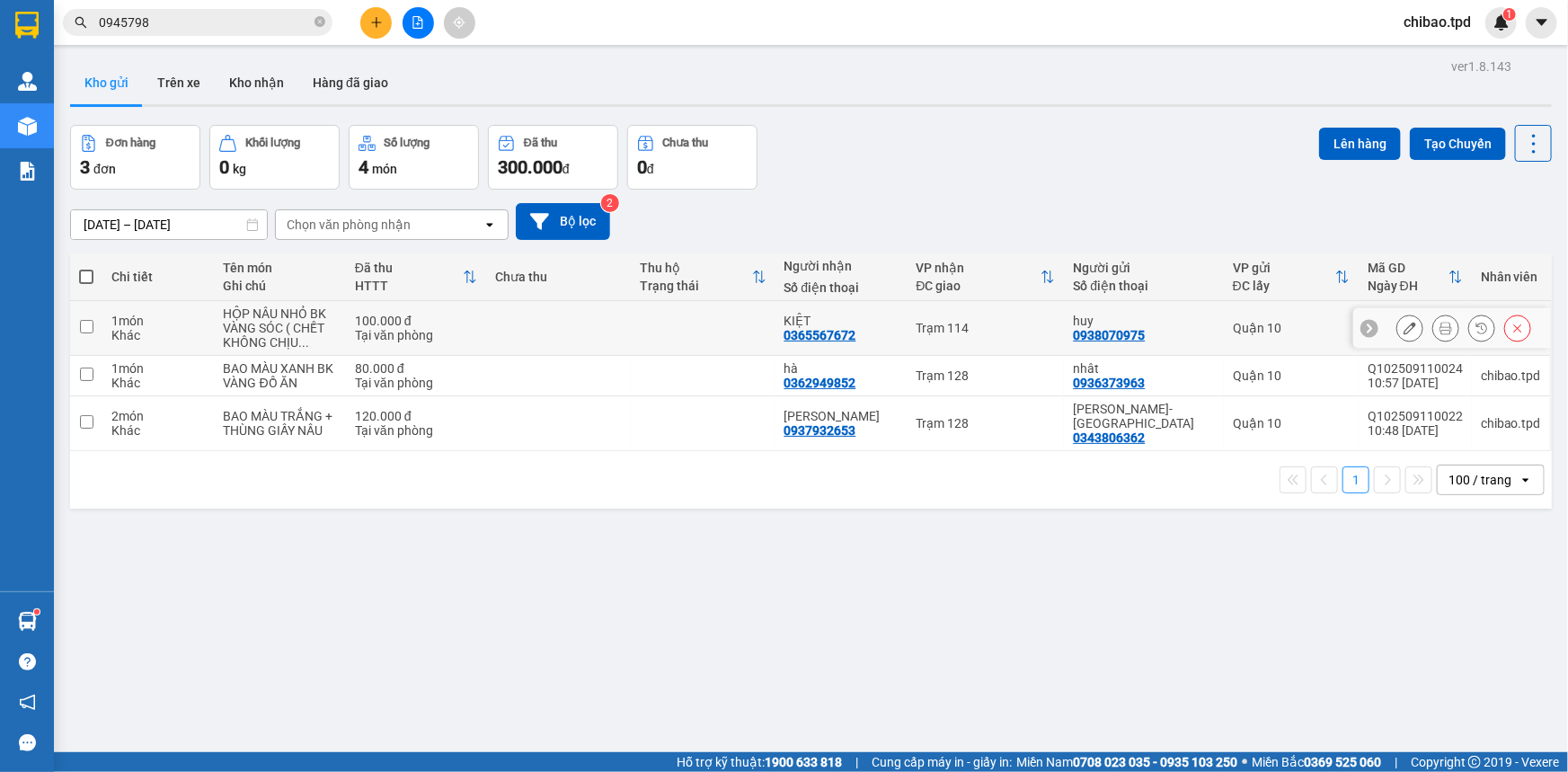
click at [1439, 326] on icon at bounding box center [1446, 328] width 13 height 13
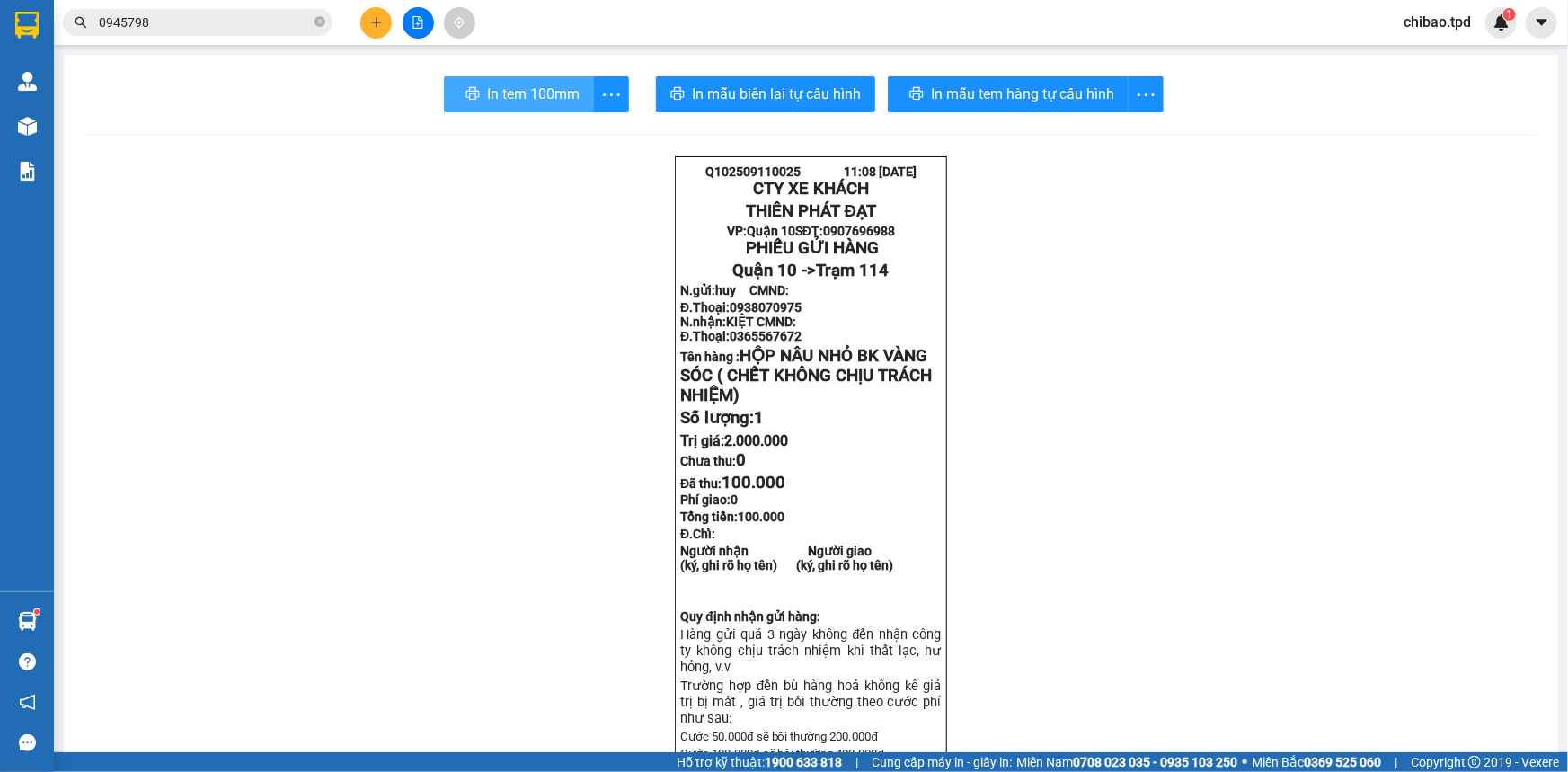
click at [550, 101] on span "In tem 100mm" at bounding box center [534, 94] width 93 height 22
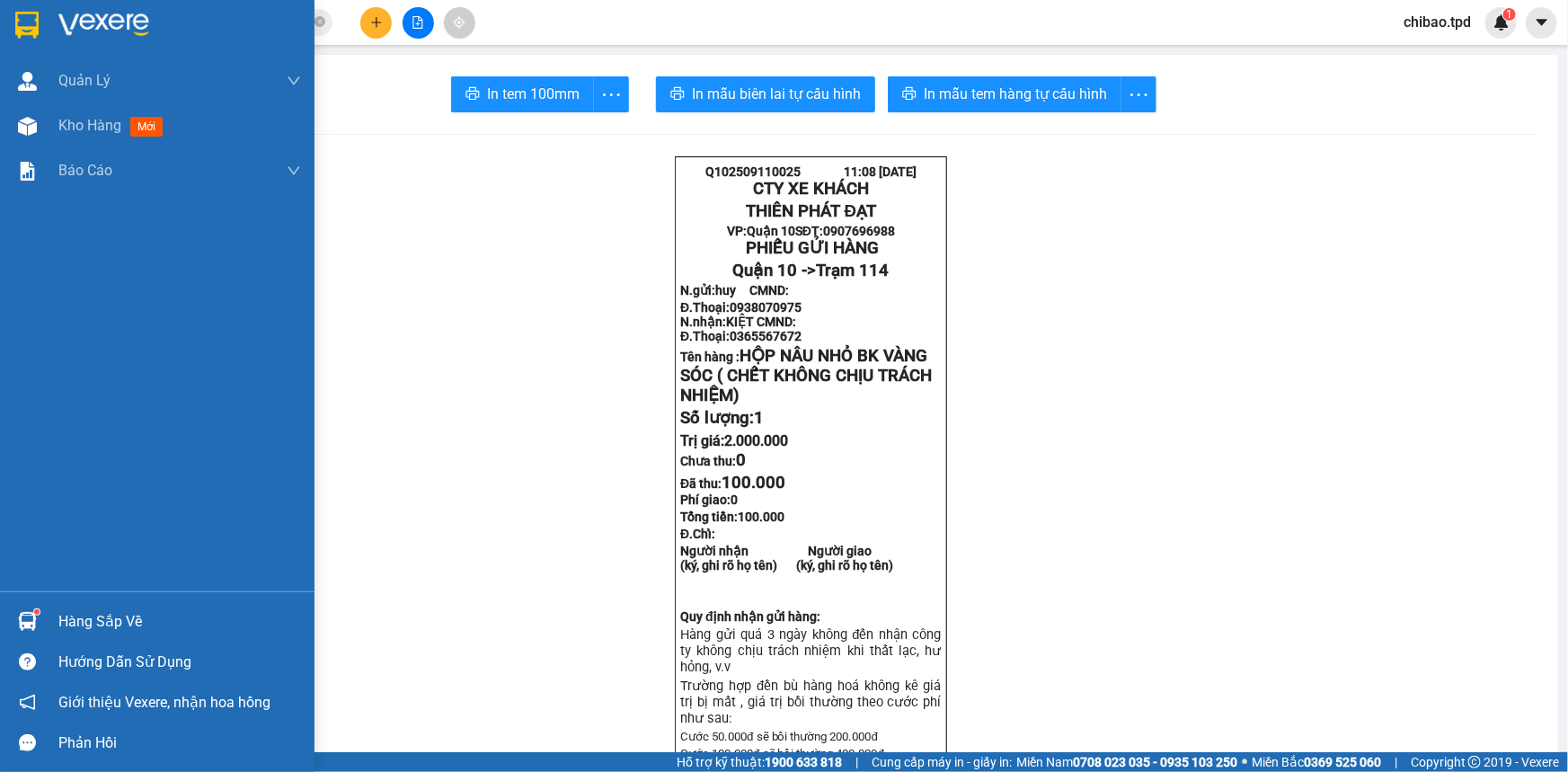
click at [26, 576] on div "Quản [PERSON_NAME] lý khách hàng mới Quản lý giao nhận mới Kho hàng mới Báo cáo…" at bounding box center [157, 324] width 314 height 533
click at [49, 611] on div "Hàng sắp về" at bounding box center [157, 622] width 314 height 41
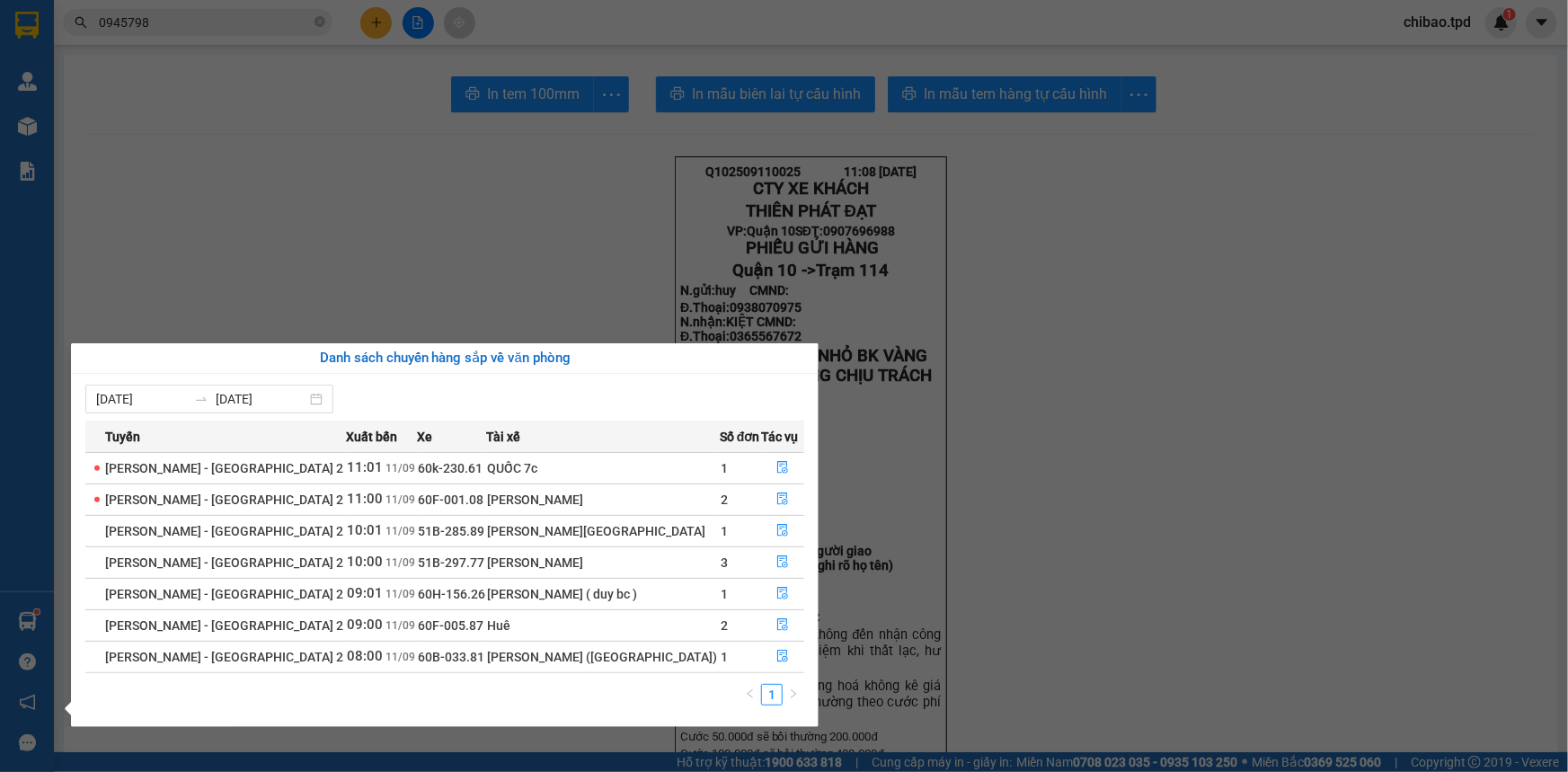
click at [442, 566] on span "51B-297.77" at bounding box center [451, 563] width 67 height 15
click at [306, 290] on section "Kết quả tìm kiếm ( 441 ) Bộ lọc Mã ĐH Trạng thái Món hàng Thu hộ Tổng cước Chưa…" at bounding box center [784, 386] width 1568 height 772
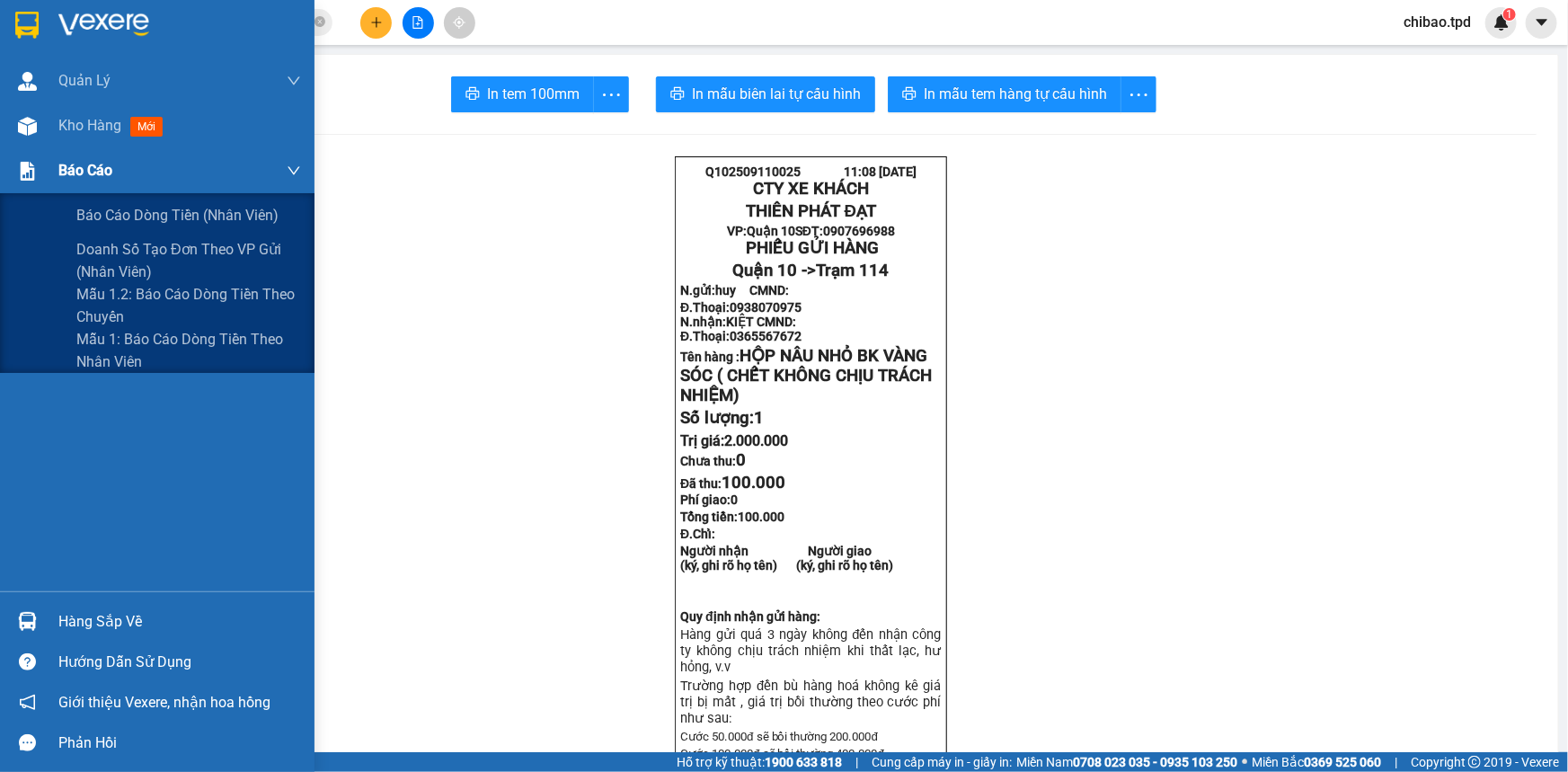
click at [36, 153] on div "Báo cáo" at bounding box center [157, 171] width 314 height 44
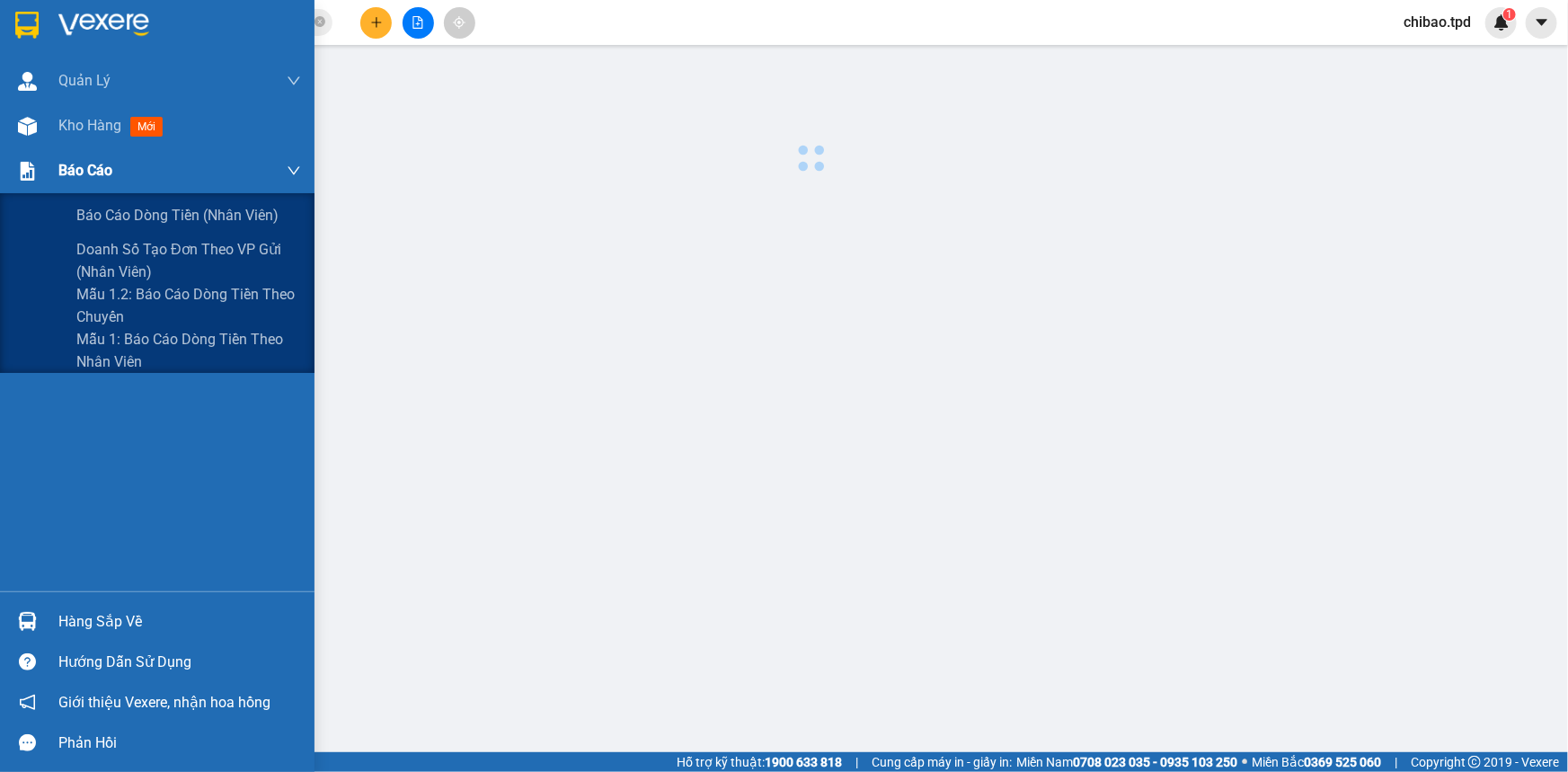
click at [60, 128] on span "Kho hàng" at bounding box center [90, 125] width 63 height 17
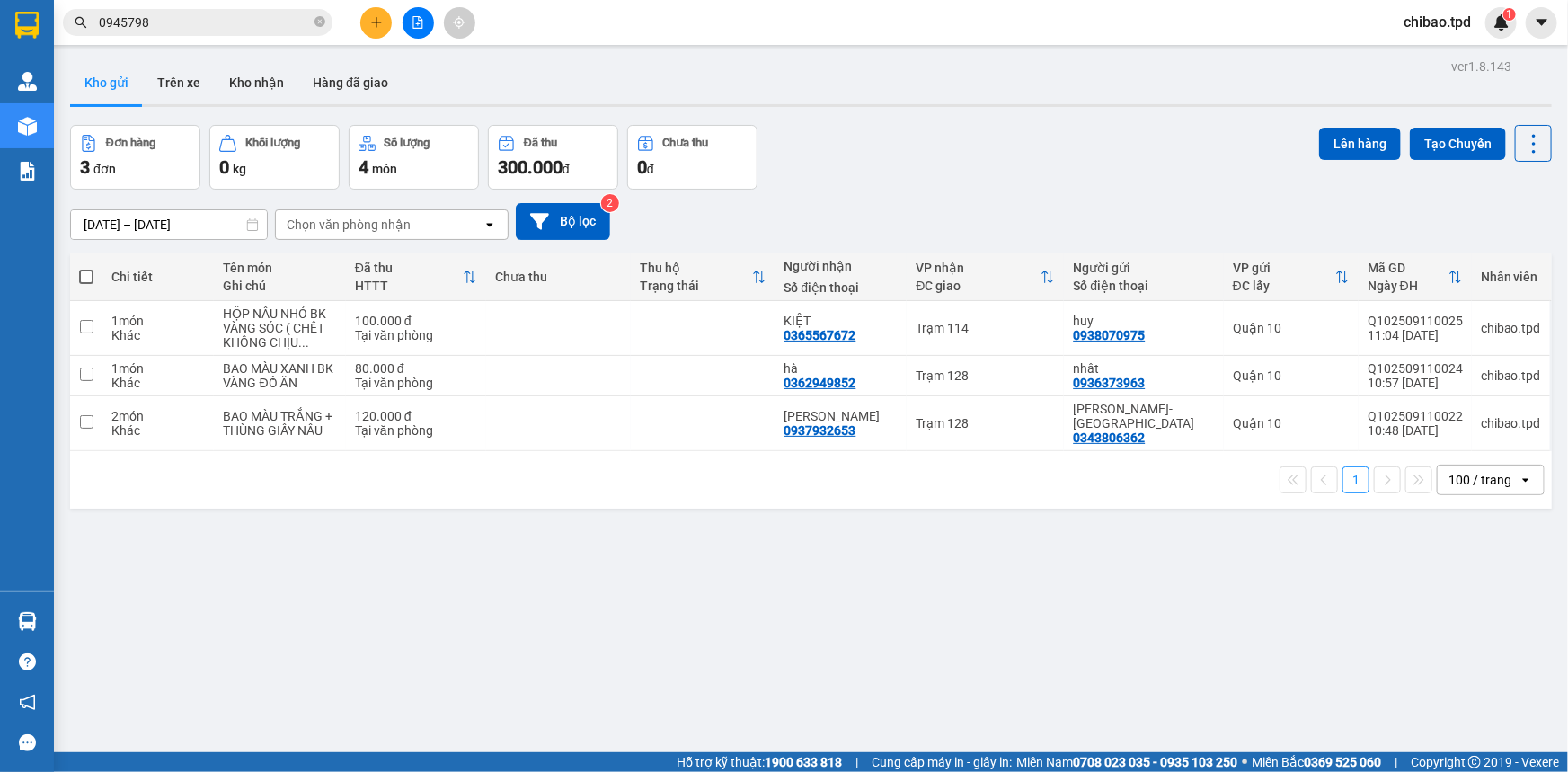
click at [419, 18] on icon "file-add" at bounding box center [418, 22] width 10 height 13
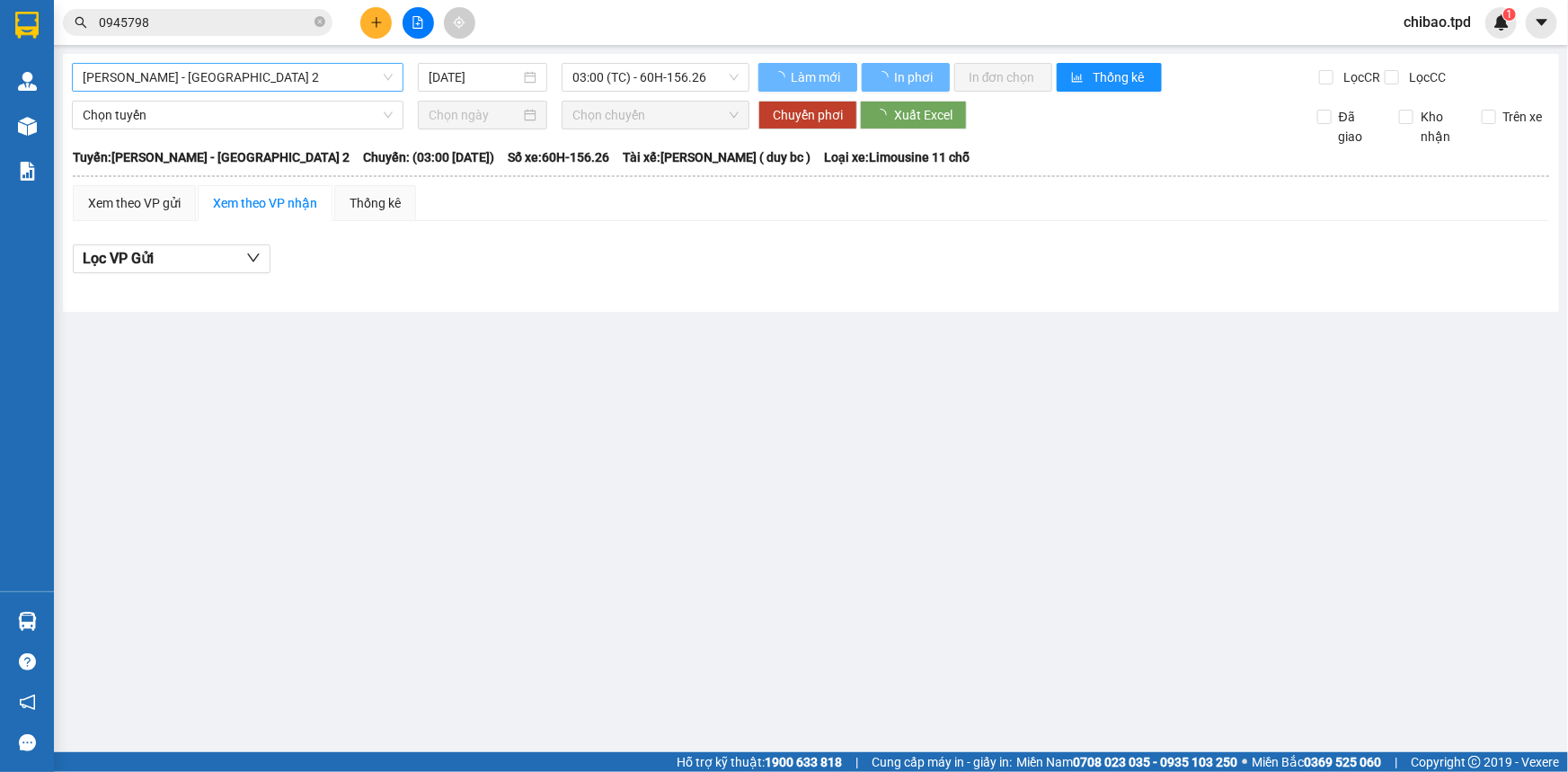
click at [253, 82] on span "[PERSON_NAME] - [GEOGRAPHIC_DATA] 2" at bounding box center [237, 77] width 310 height 27
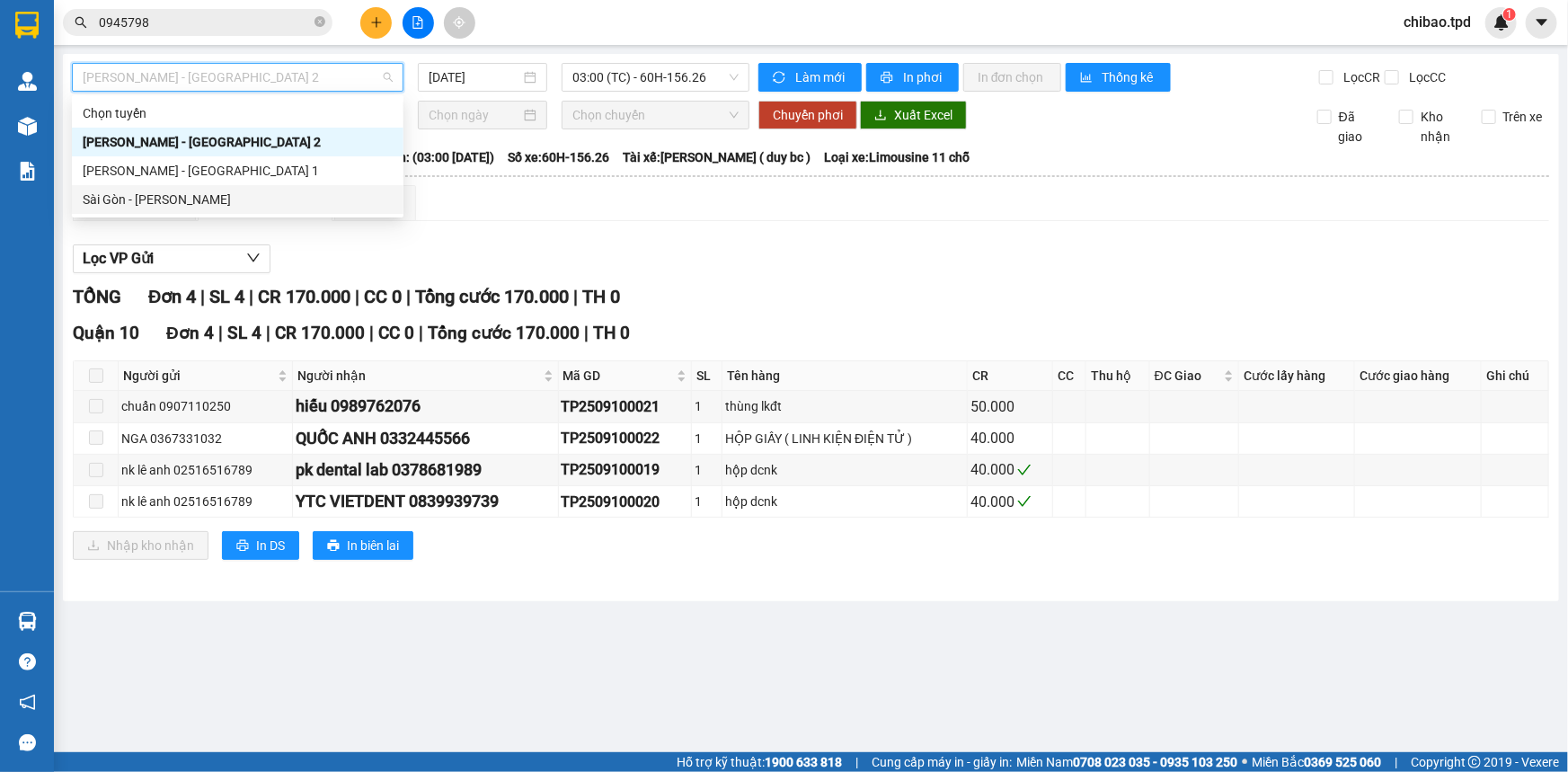
click at [229, 185] on div "Sài Gòn - [PERSON_NAME]" at bounding box center [238, 199] width 332 height 29
type input "[DATE]"
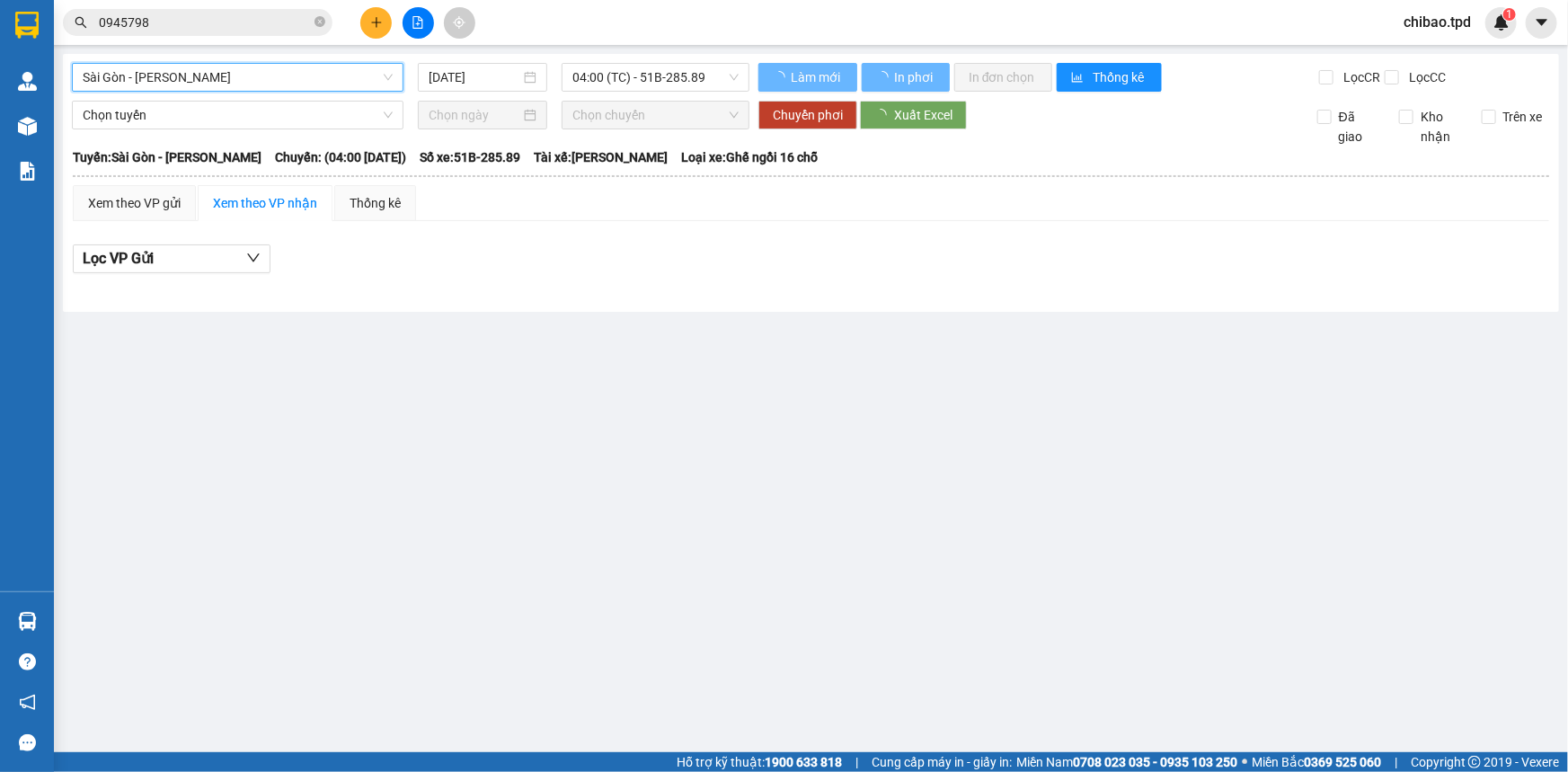
click at [671, 54] on div "[GEOGRAPHIC_DATA] - Phương Lâm [GEOGRAPHIC_DATA] - Phương Lâm [DATE] 04:00 (TC)…" at bounding box center [811, 183] width 1496 height 258
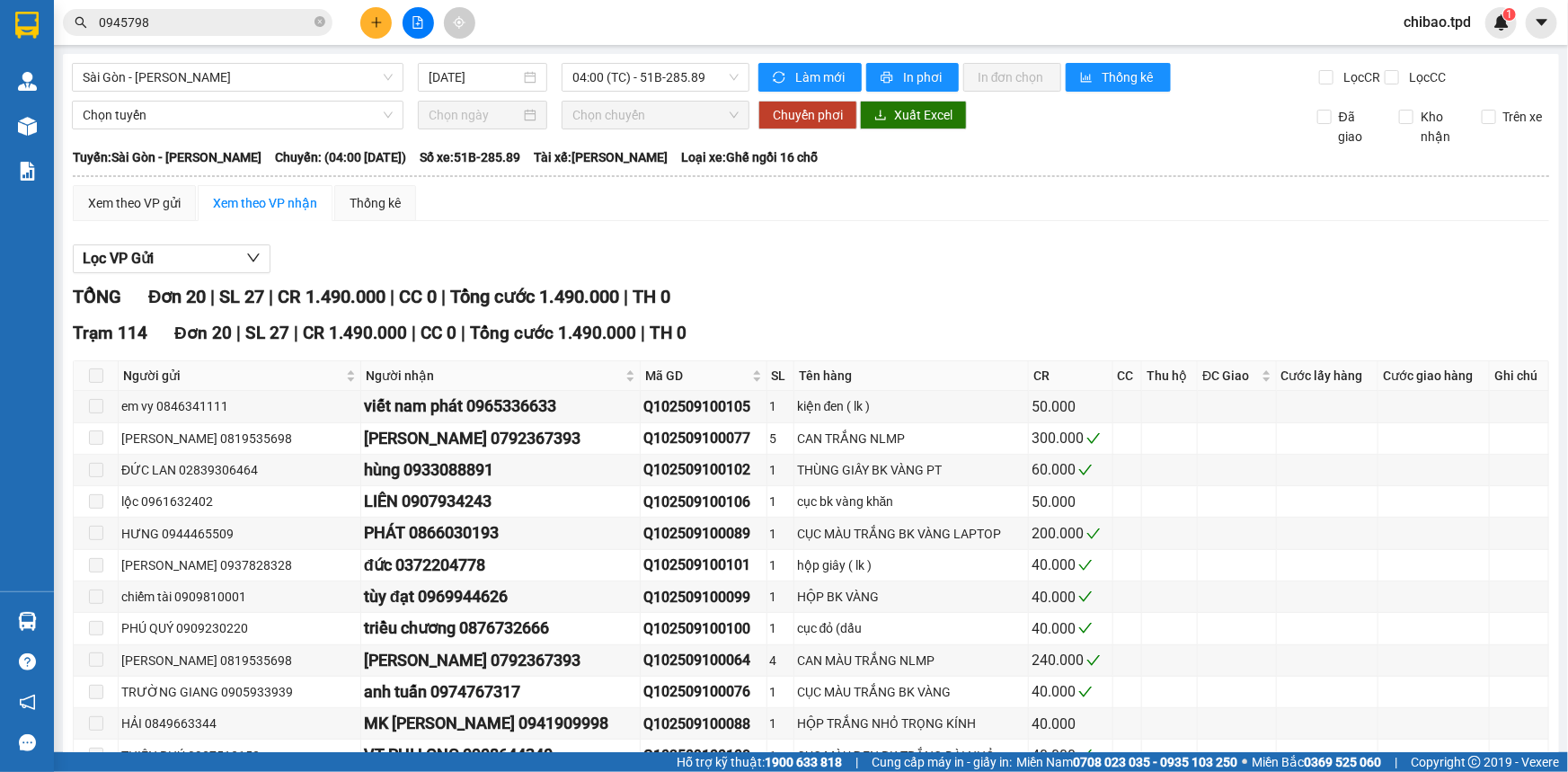
click at [671, 61] on div "[GEOGRAPHIC_DATA] - Phương Lâm [DATE] 04:00 (TC) - 51B-285.89 Làm mới In phơi I…" at bounding box center [811, 581] width 1496 height 1055
click at [667, 89] on span "04:00 (TC) - 51B-285.89" at bounding box center [655, 77] width 166 height 27
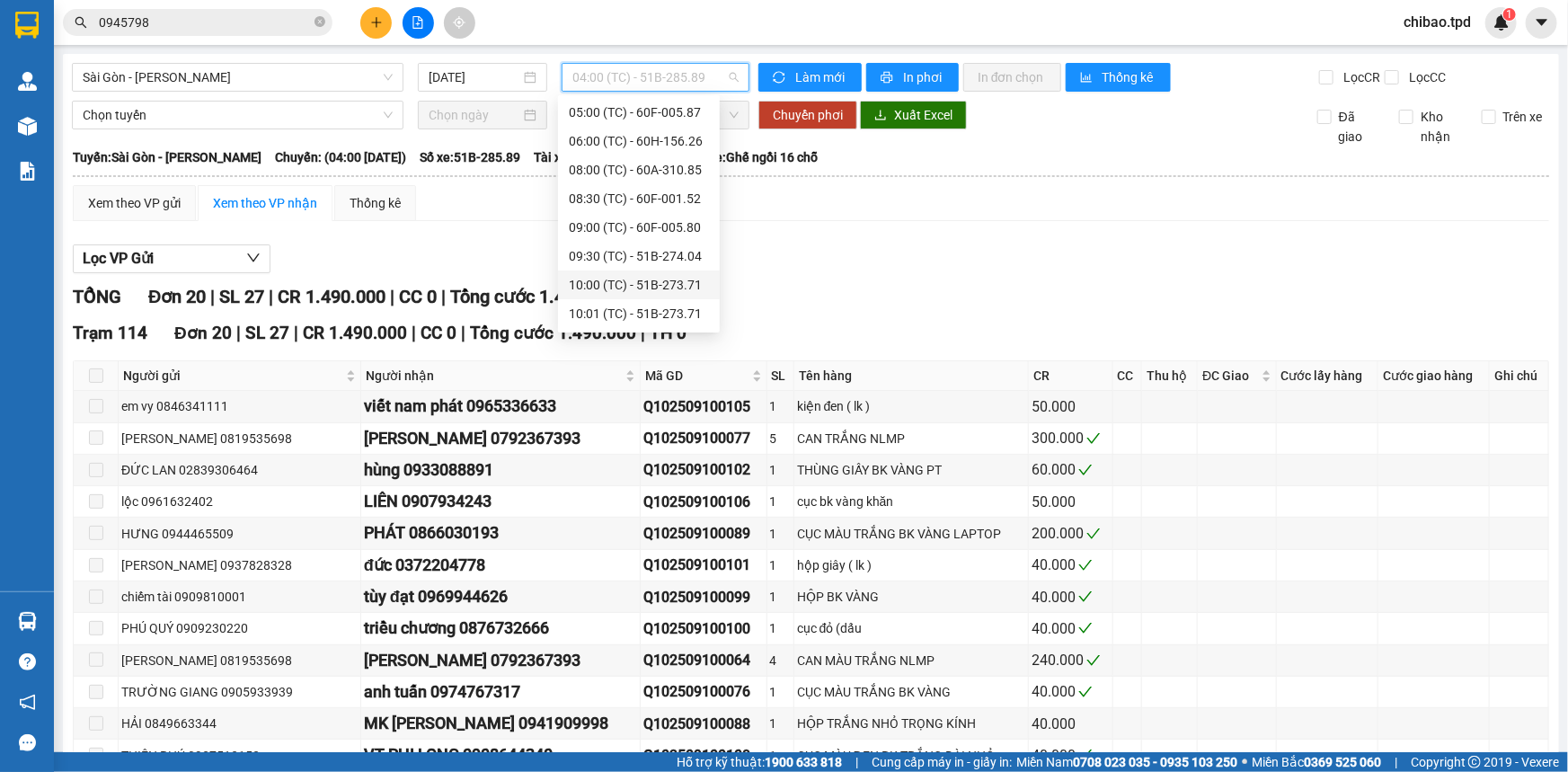
scroll to position [85, 0]
click at [675, 309] on div "11:00 (TC) - 51B-275.46" at bounding box center [639, 315] width 140 height 19
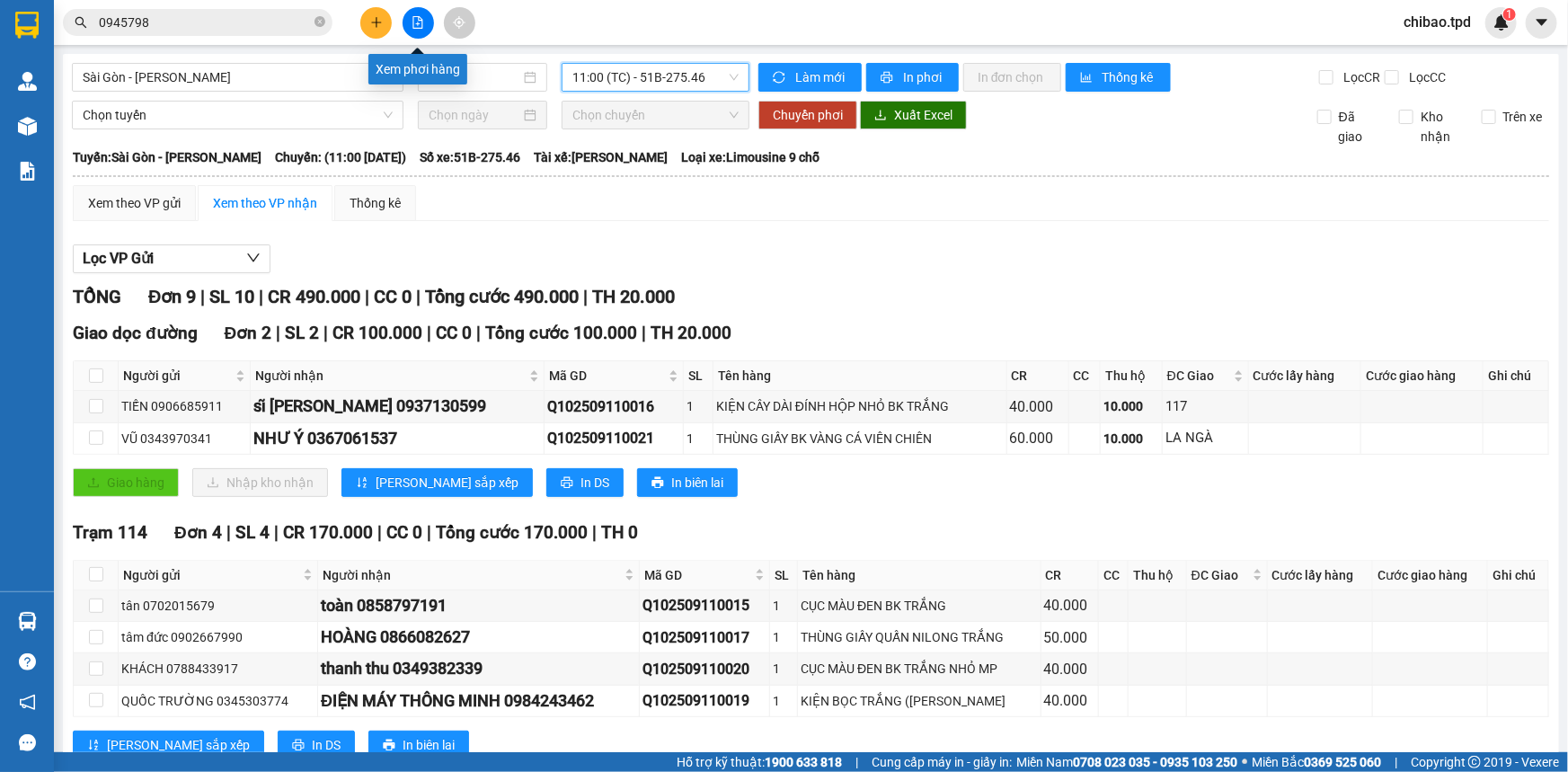
click at [386, 24] on button at bounding box center [376, 23] width 32 height 32
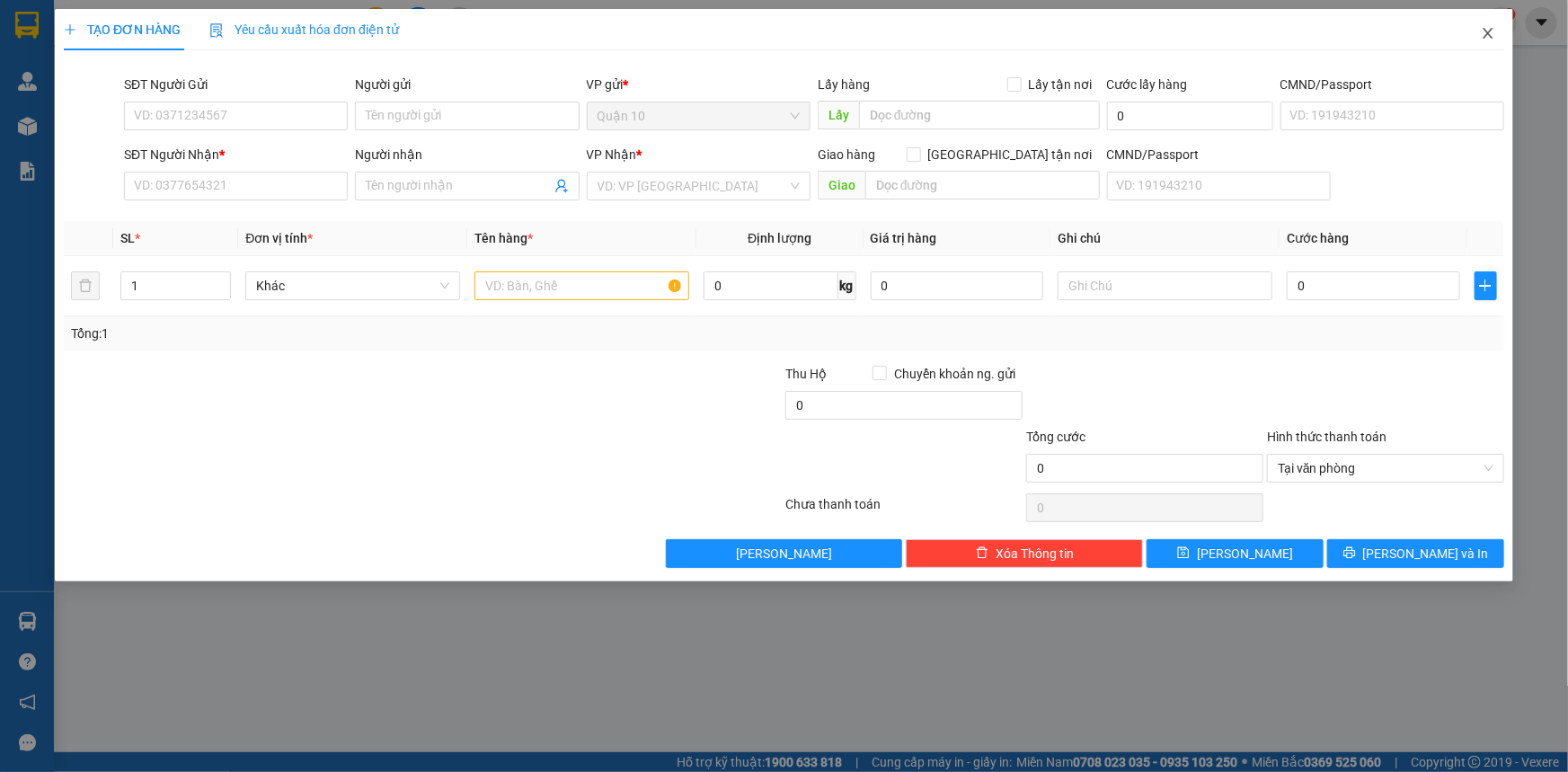
click at [1476, 35] on span "Close" at bounding box center [1488, 34] width 50 height 50
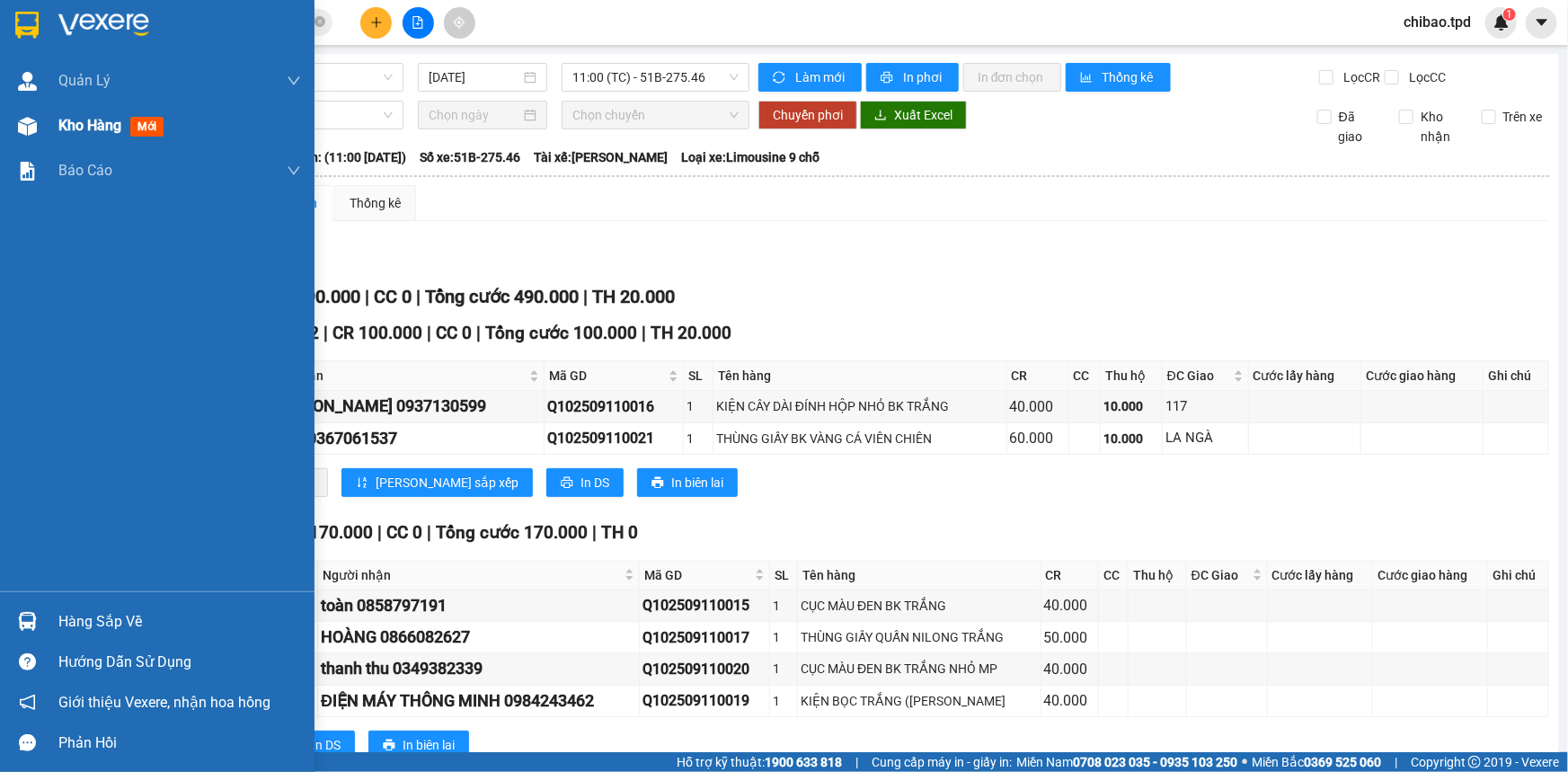
click at [32, 137] on div at bounding box center [28, 126] width 32 height 32
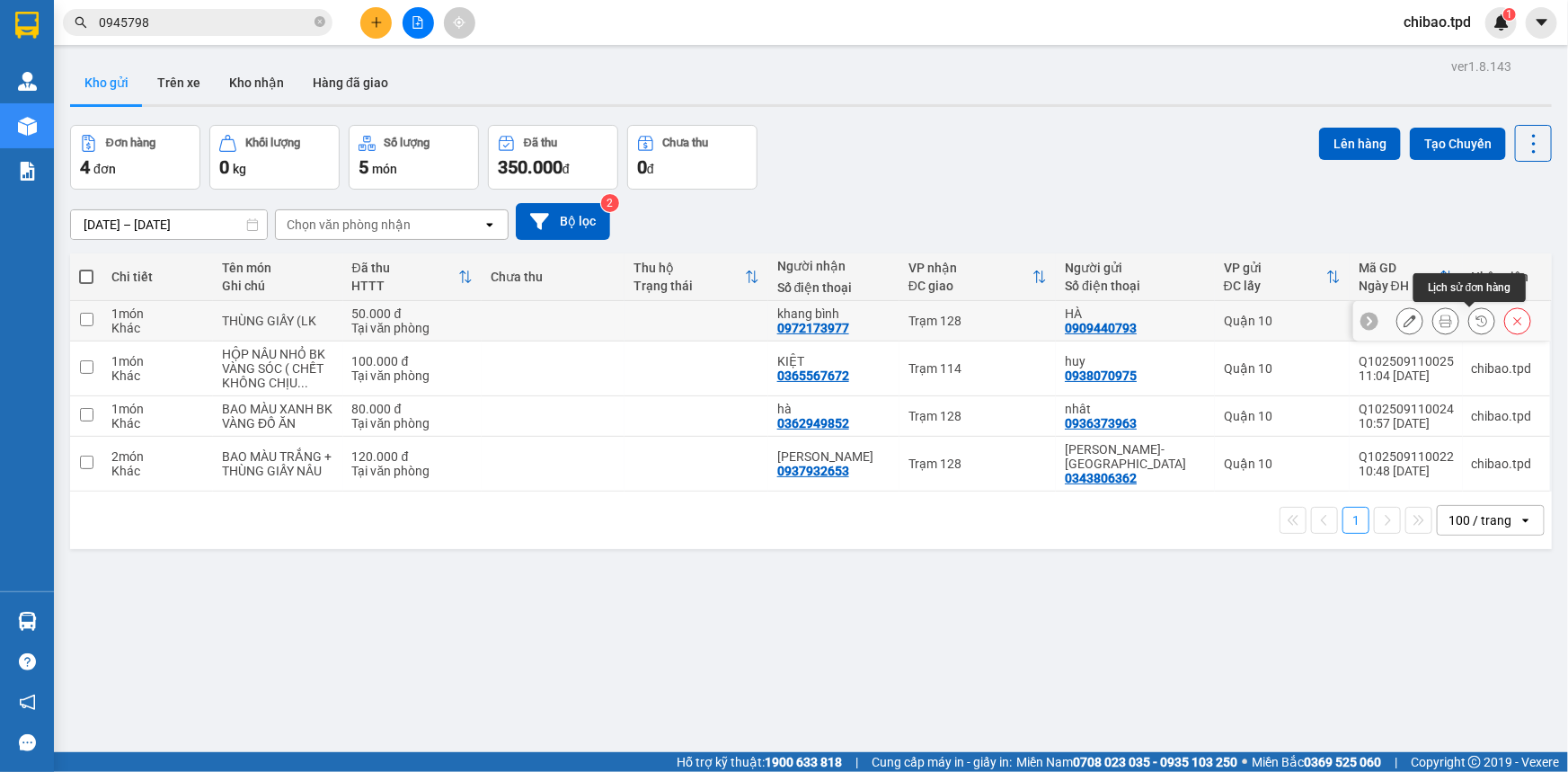
click at [1434, 312] on button at bounding box center [1446, 322] width 25 height 32
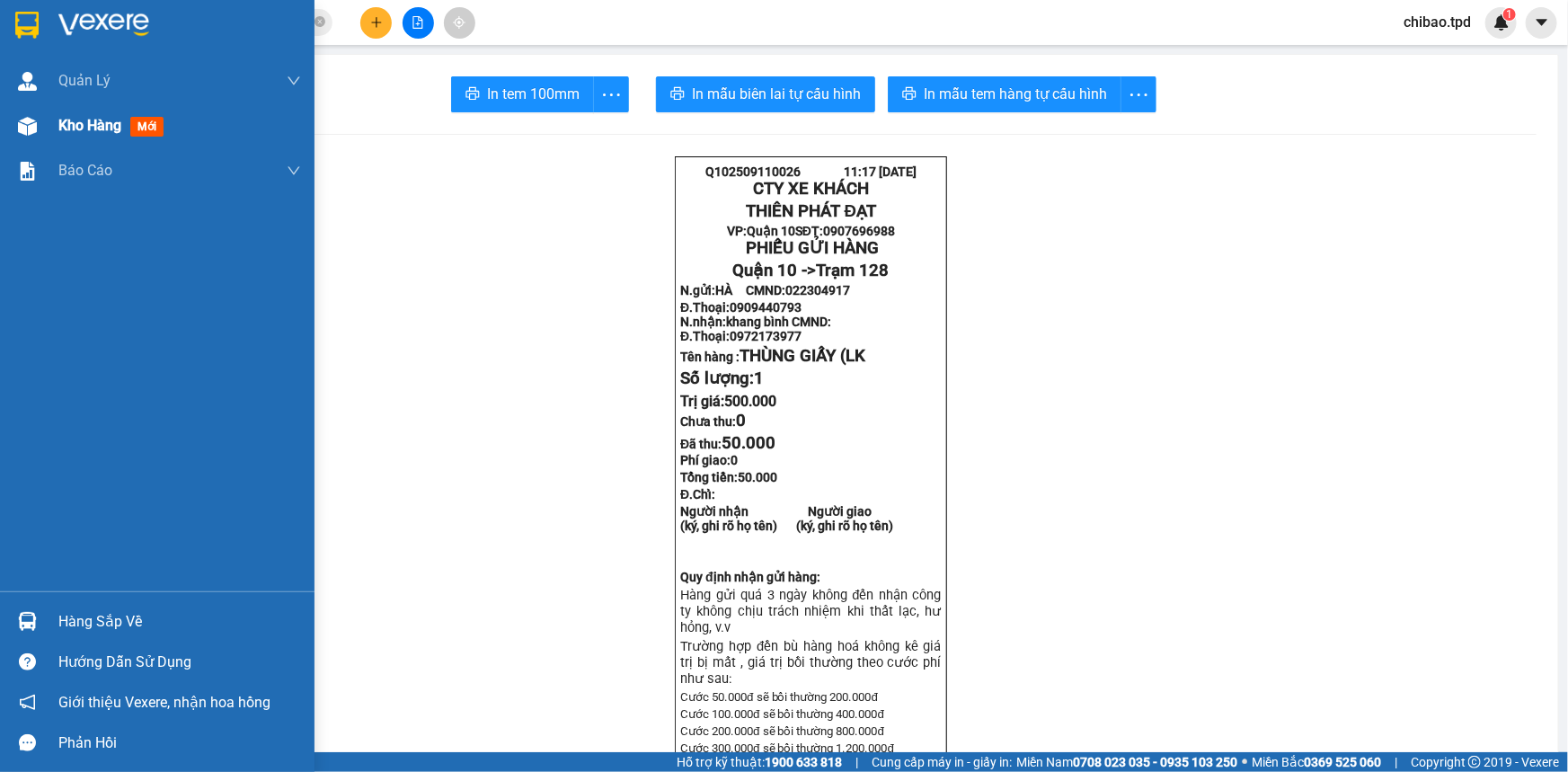
click at [41, 110] on div at bounding box center [28, 126] width 32 height 32
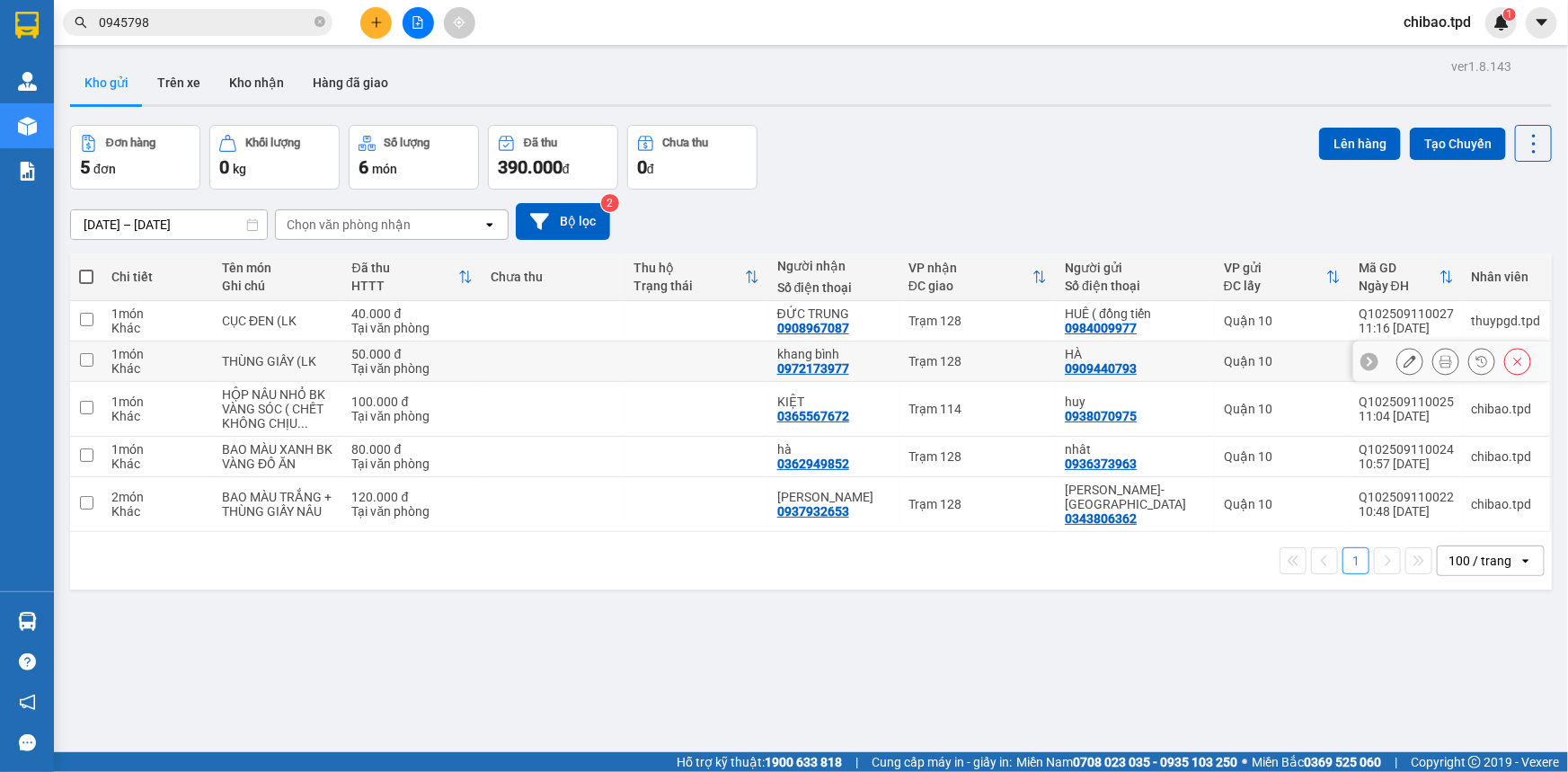
click at [1434, 356] on button at bounding box center [1446, 361] width 25 height 32
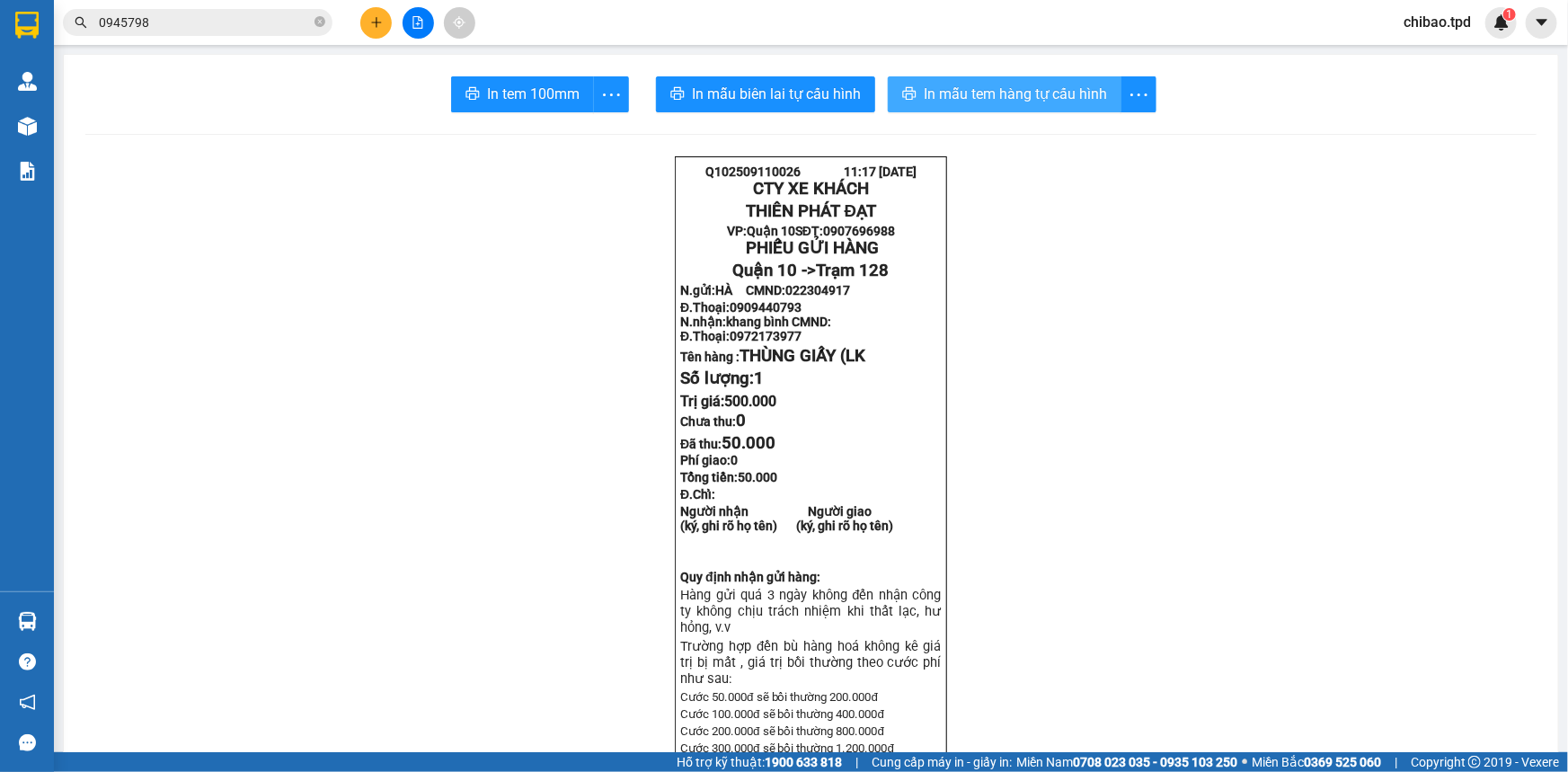
click at [1026, 108] on button "In mẫu tem hàng tự cấu hình" at bounding box center [1005, 94] width 234 height 36
click at [1054, 101] on span "In mẫu tem hàng tự cấu hình" at bounding box center [1016, 94] width 183 height 22
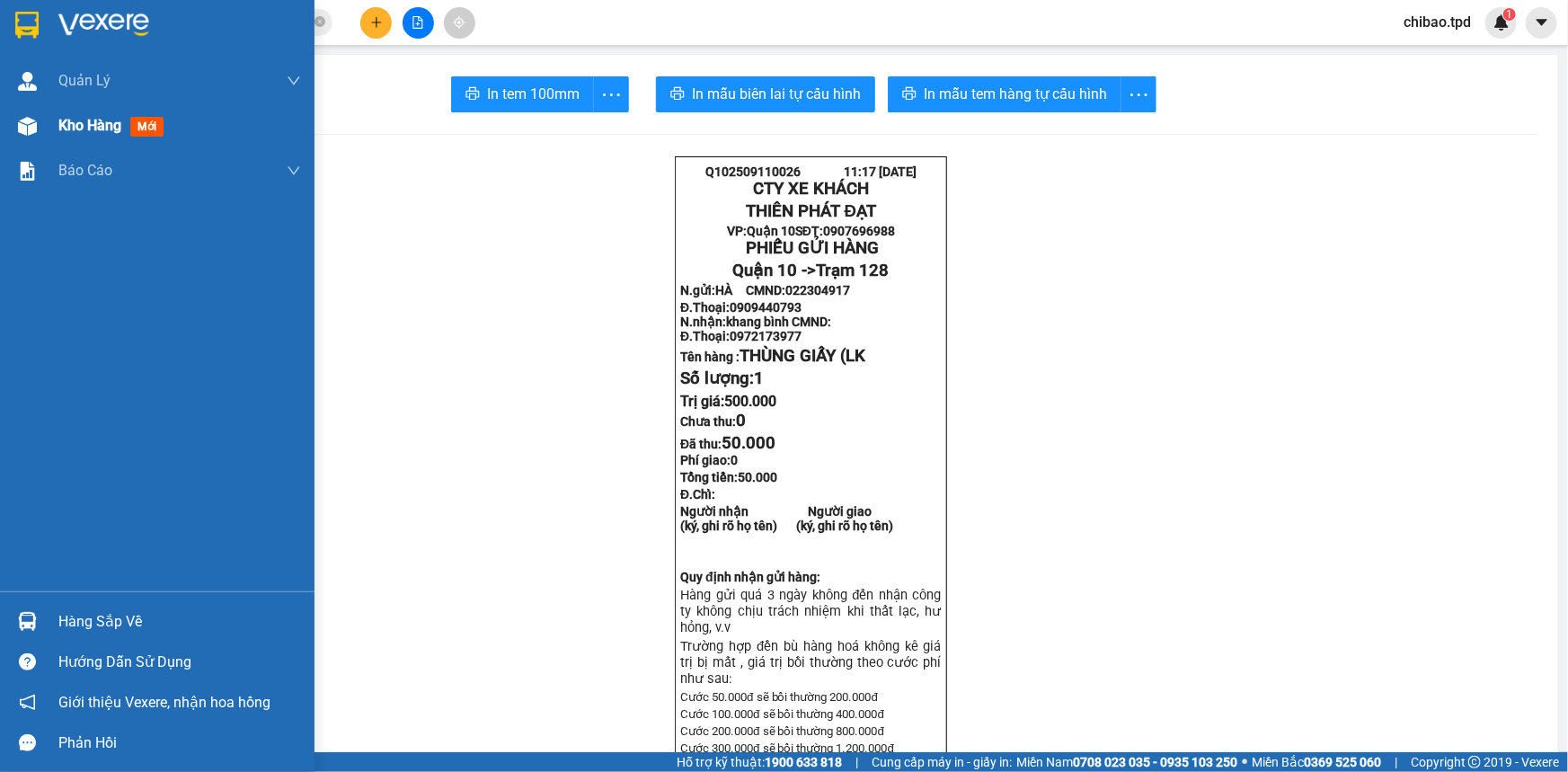
click at [64, 126] on span "Kho hàng" at bounding box center [90, 125] width 63 height 17
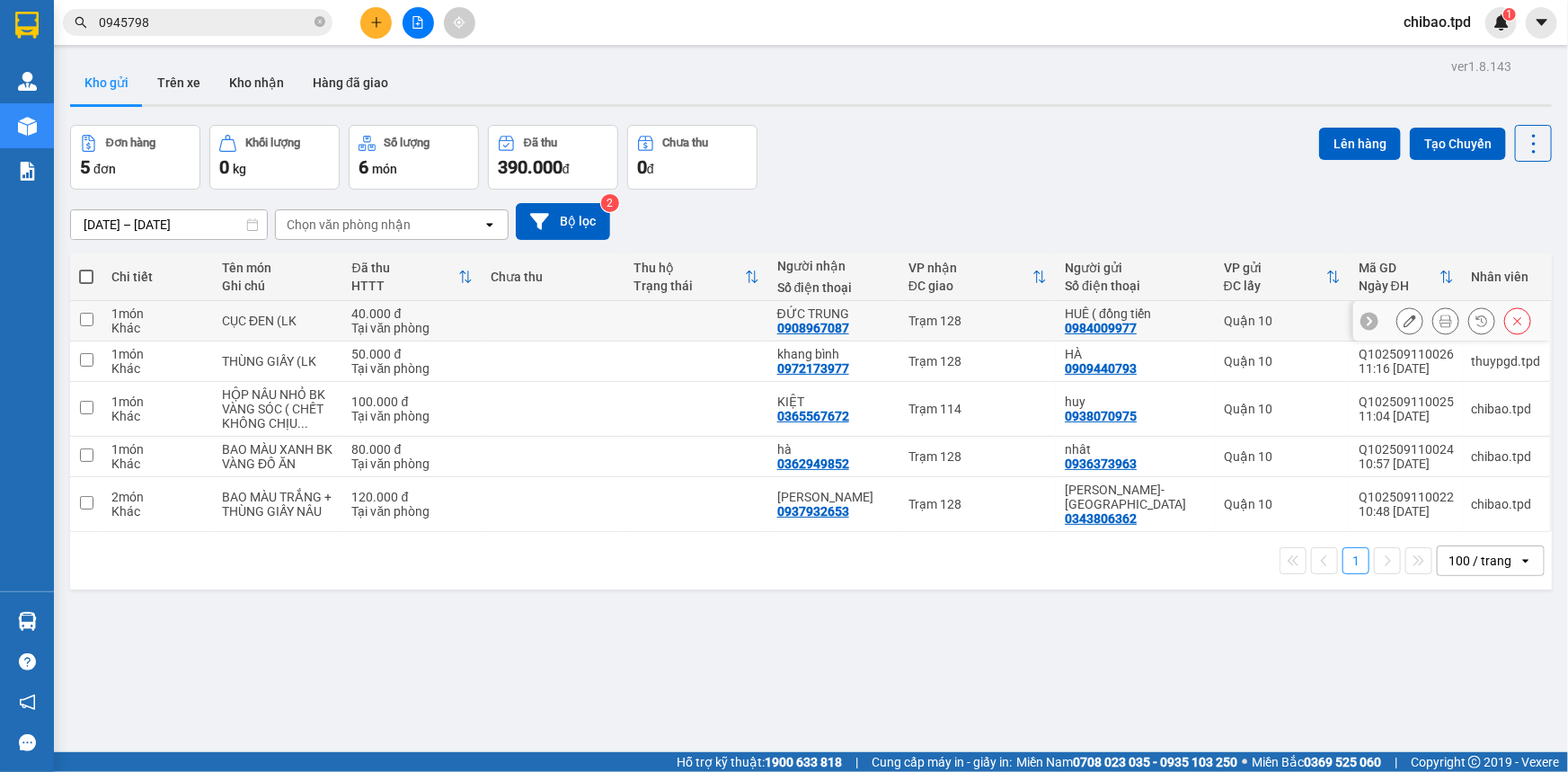
click at [1439, 317] on icon at bounding box center [1446, 321] width 13 height 13
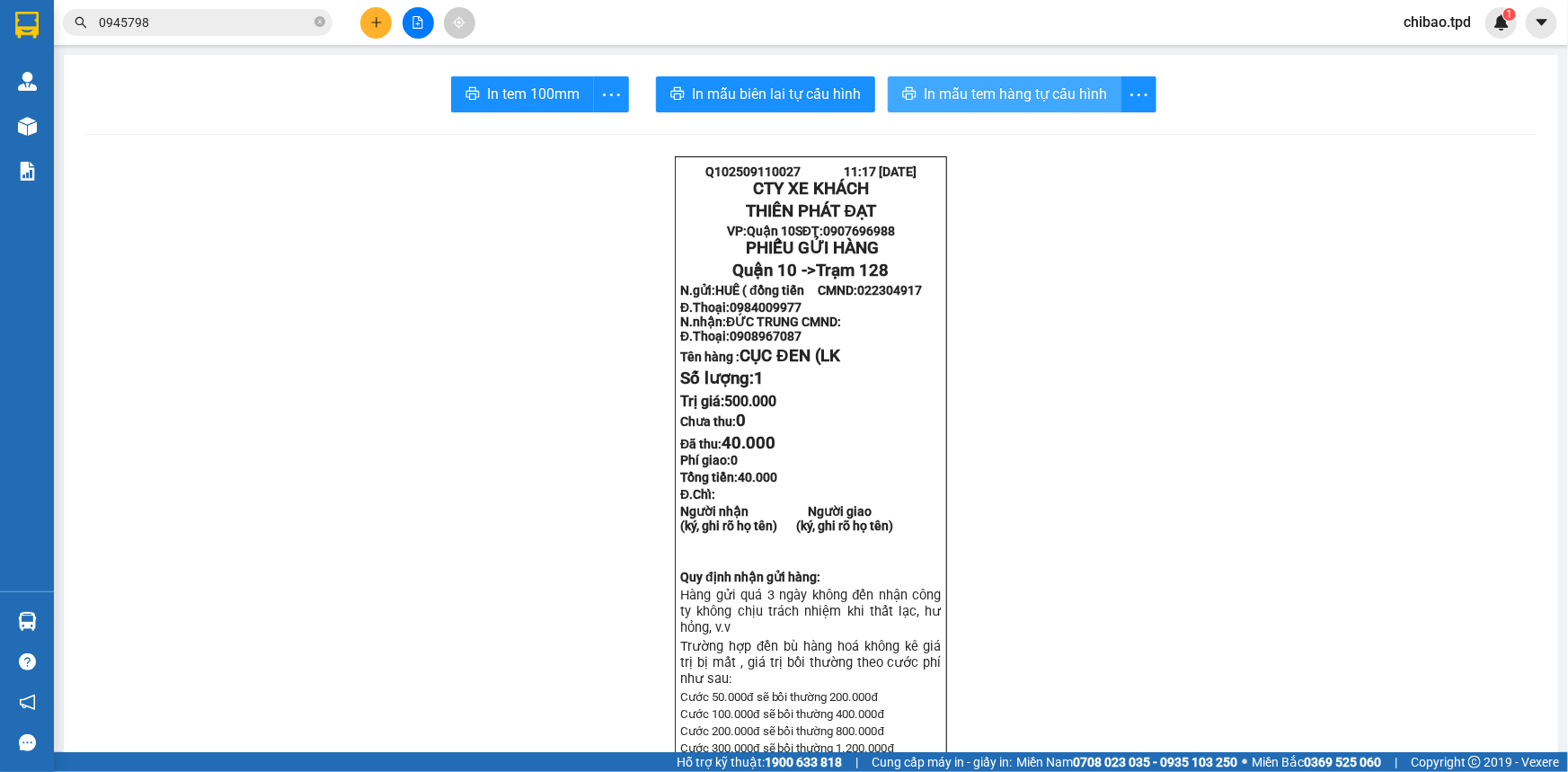
click at [1002, 95] on span "In mẫu tem hàng tự cấu hình" at bounding box center [1016, 94] width 183 height 22
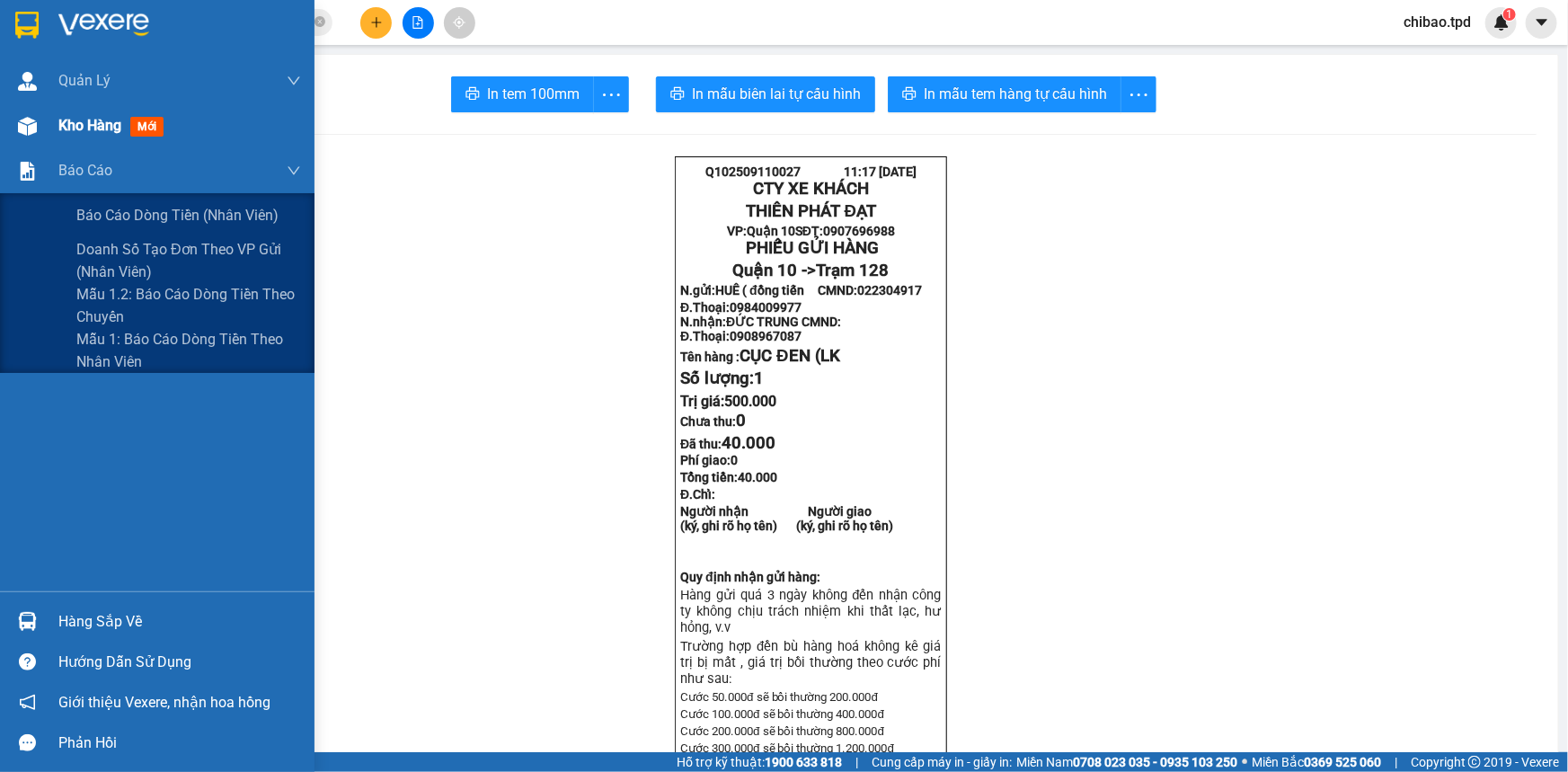
click at [82, 130] on span "Kho hàng" at bounding box center [90, 125] width 63 height 17
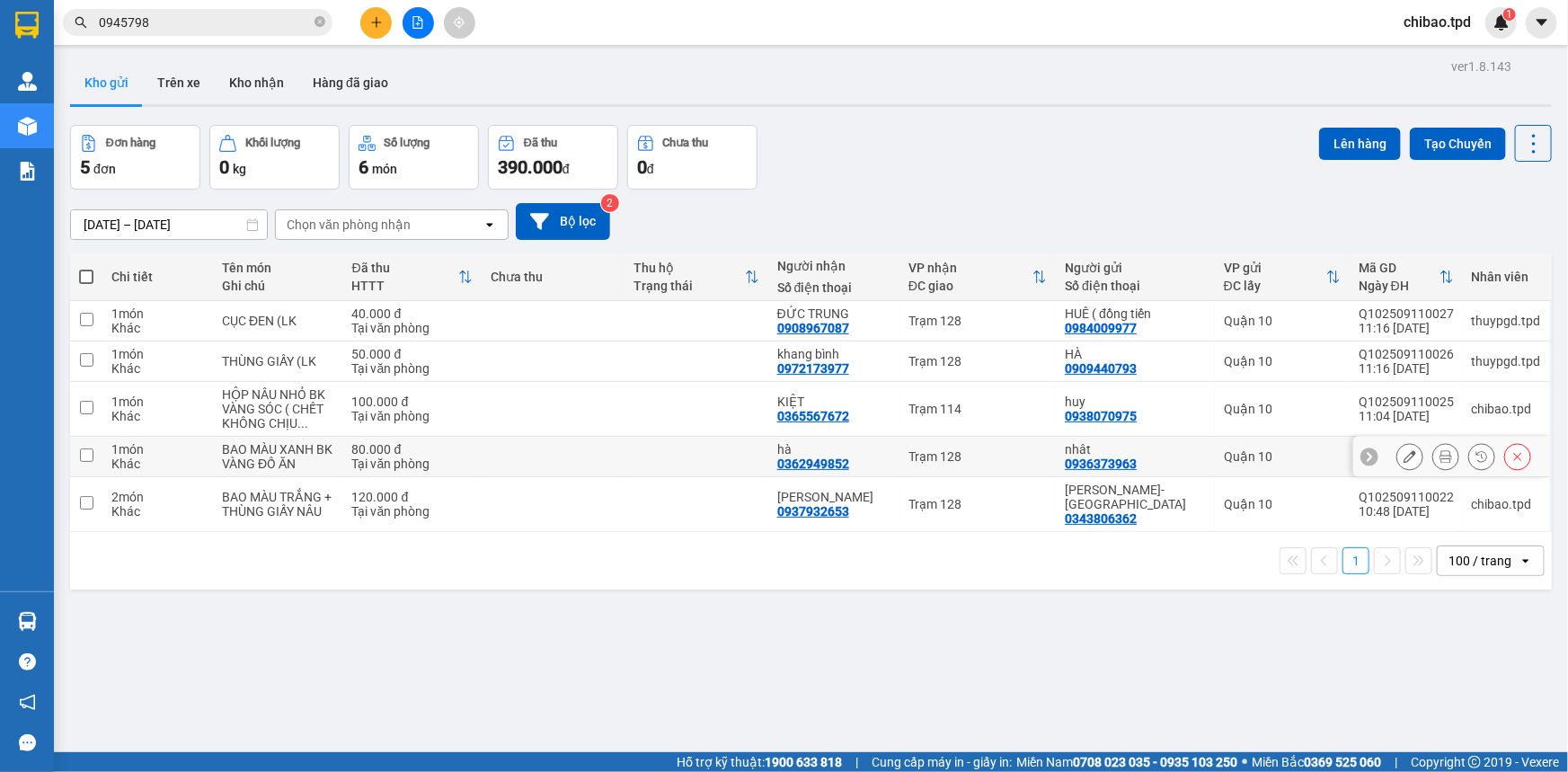
drag, startPoint x: 263, startPoint y: 459, endPoint x: 613, endPoint y: 516, distance: 354.6
click at [263, 459] on div "BAO MÀU XANH BK VÀNG ĐỒ ĂN" at bounding box center [278, 456] width 112 height 29
checkbox input "true"
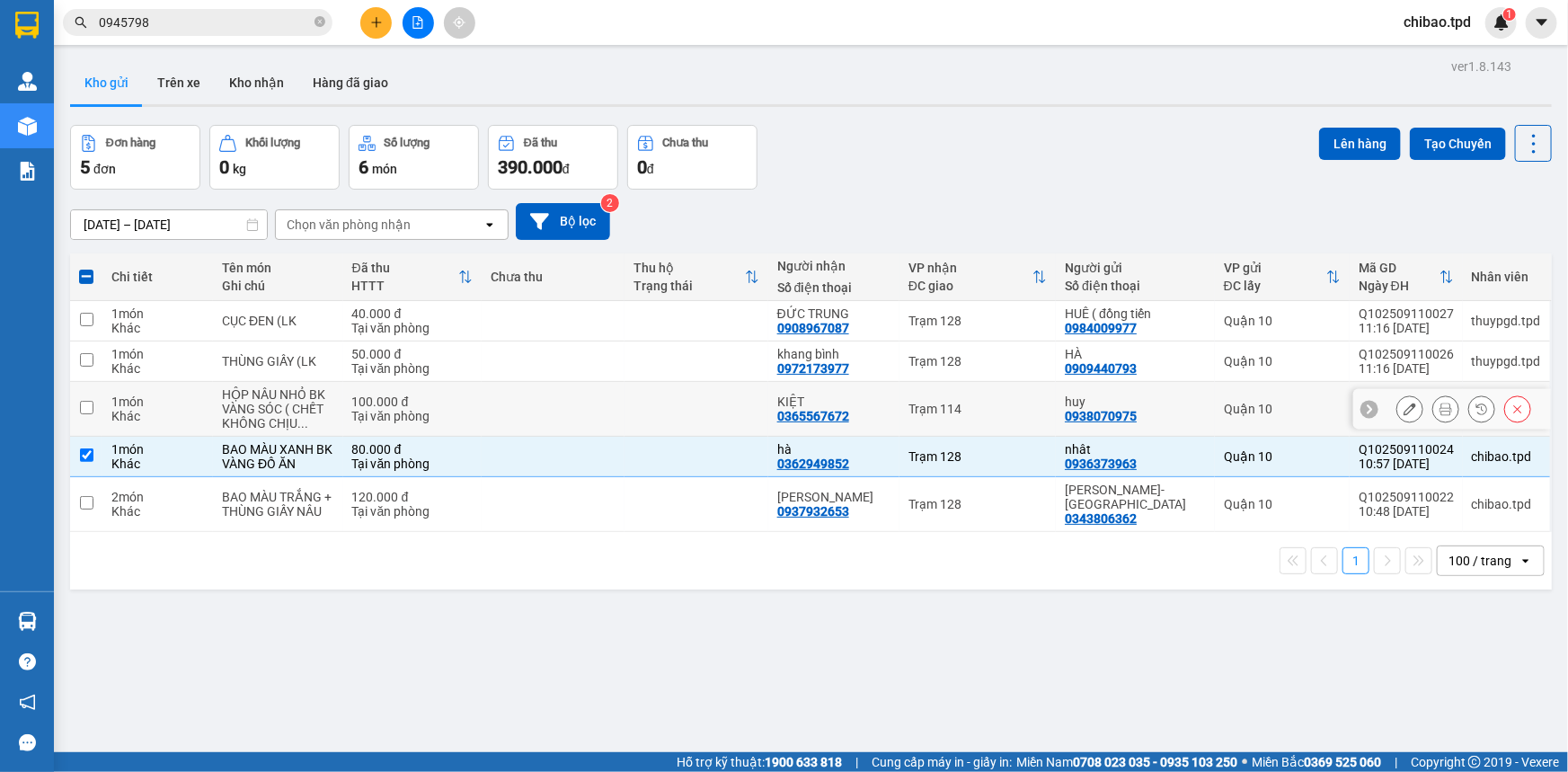
click at [282, 407] on div "HỘP NÂU NHỎ BK VÀNG SÓC ( CHẾT KHÔNG CHỊU ..." at bounding box center [278, 409] width 112 height 44
checkbox input "true"
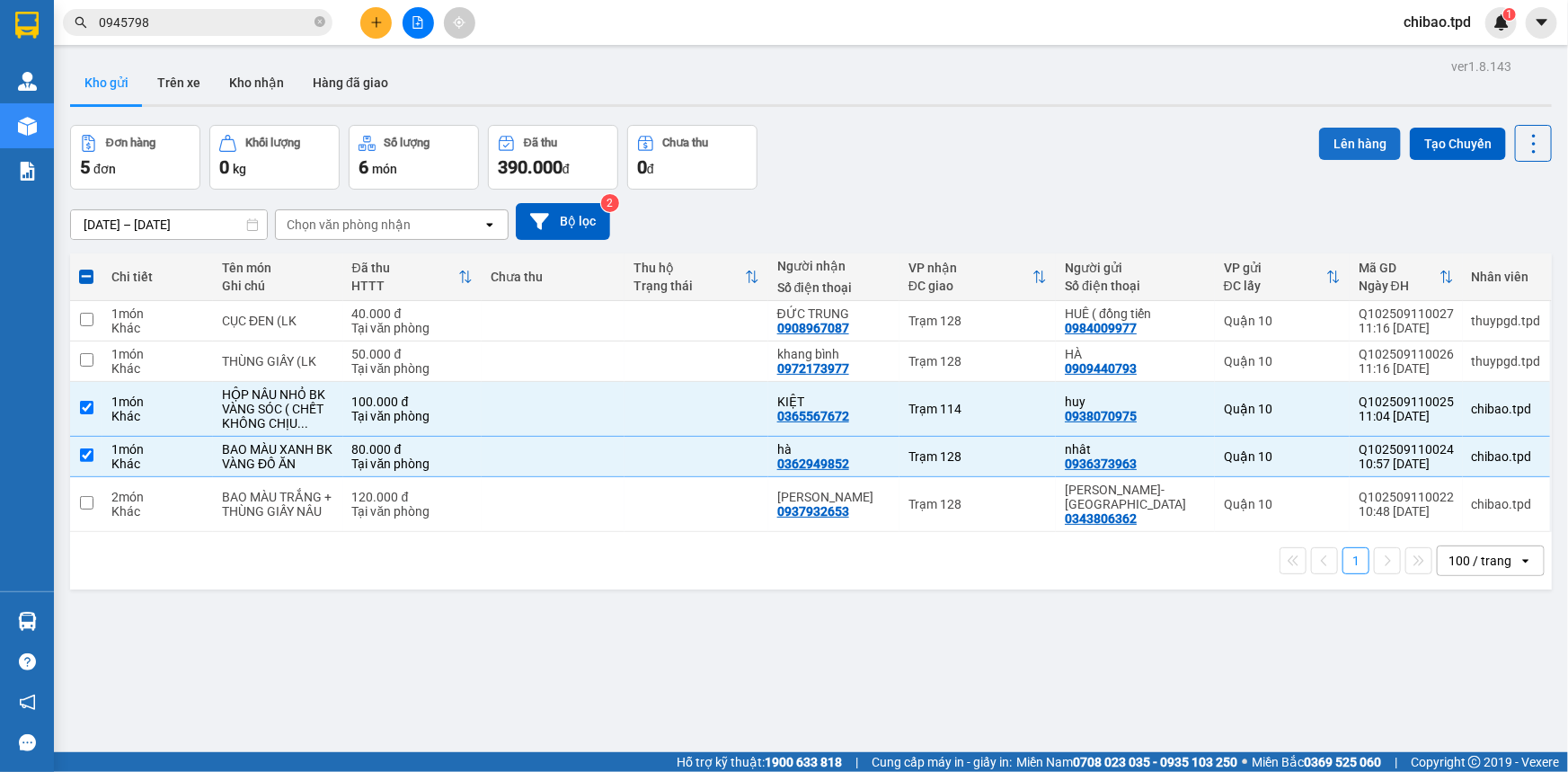
click at [1321, 152] on button "Lên hàng" at bounding box center [1359, 144] width 82 height 32
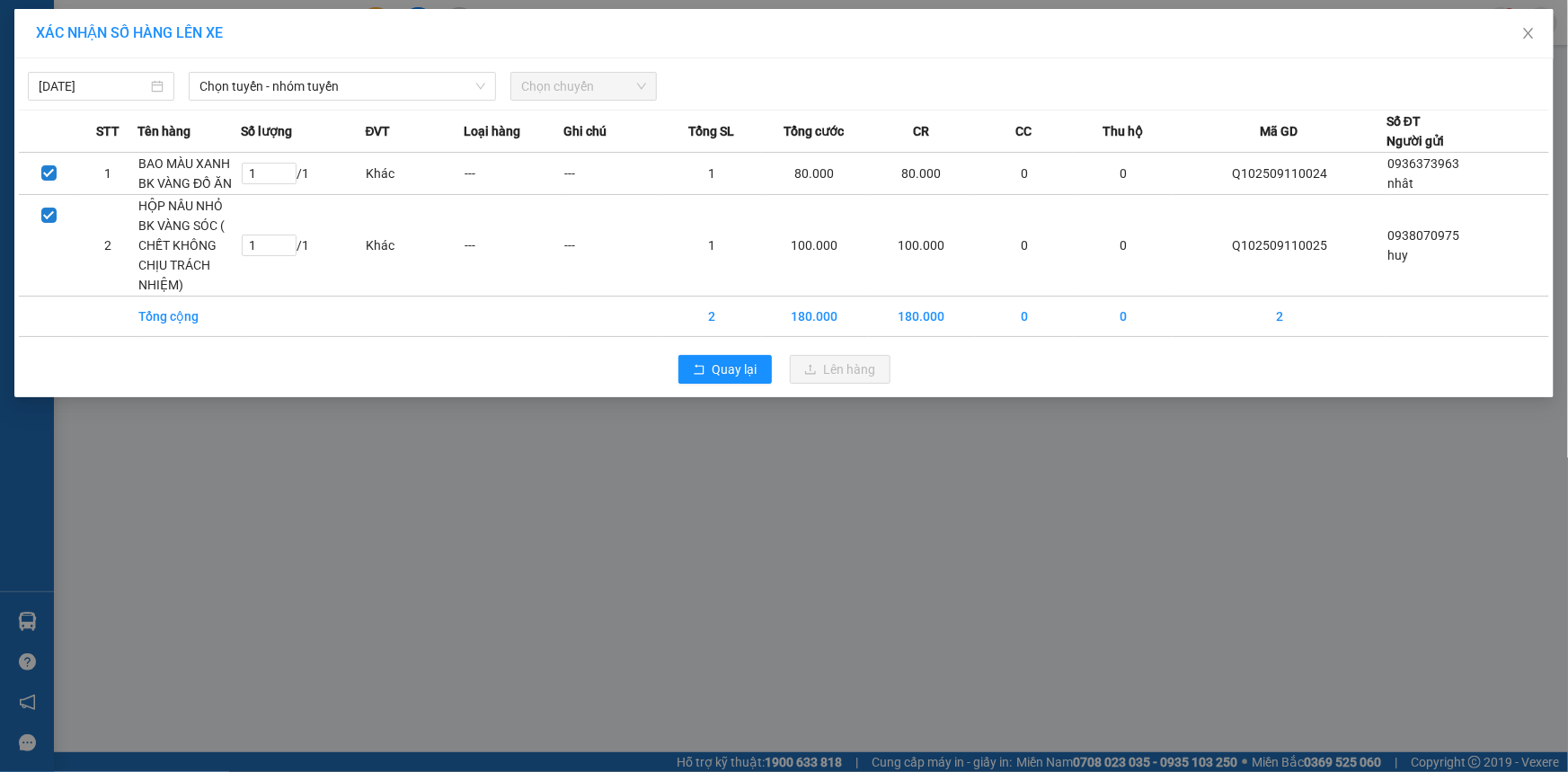
click at [337, 117] on th "Số lượng" at bounding box center [303, 132] width 125 height 43
drag, startPoint x: 369, startPoint y: 88, endPoint x: 363, endPoint y: 133, distance: 45.4
click at [370, 88] on span "Chọn tuyến - nhóm tuyến" at bounding box center [342, 86] width 285 height 27
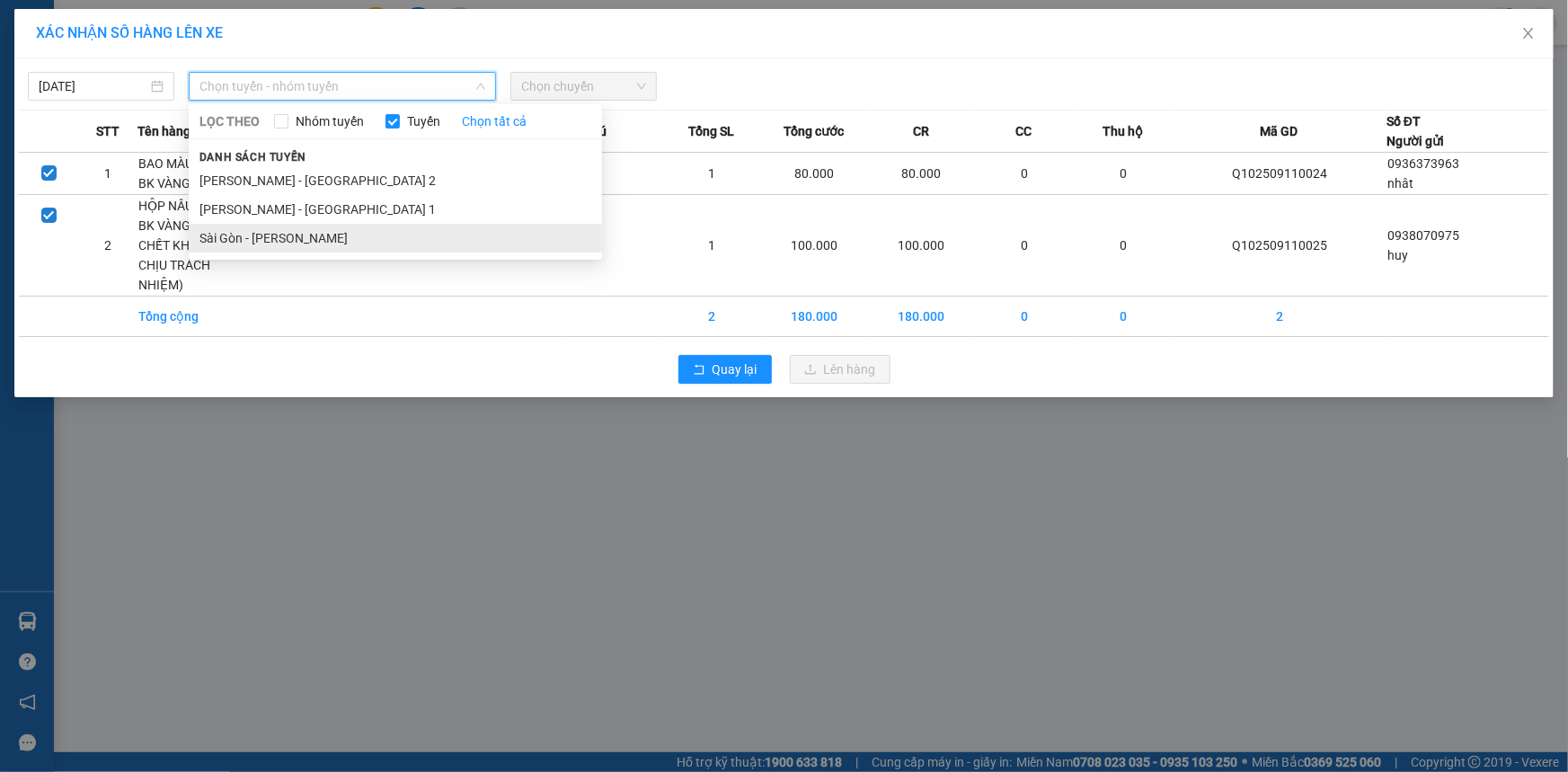
click at [306, 234] on li "Sài Gòn - [PERSON_NAME]" at bounding box center [396, 237] width 413 height 29
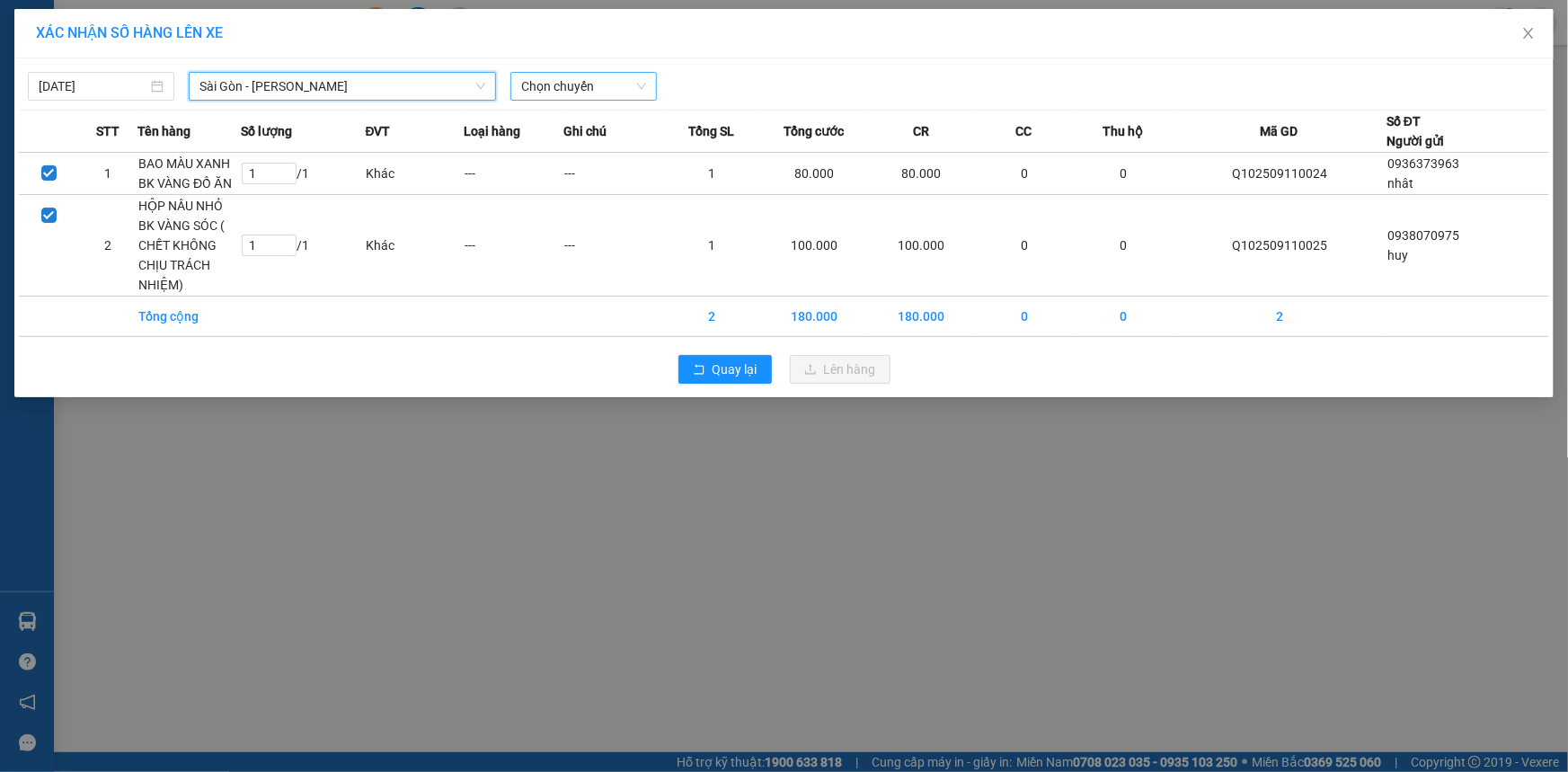
click at [527, 90] on span "Chọn chuyến" at bounding box center [583, 86] width 125 height 27
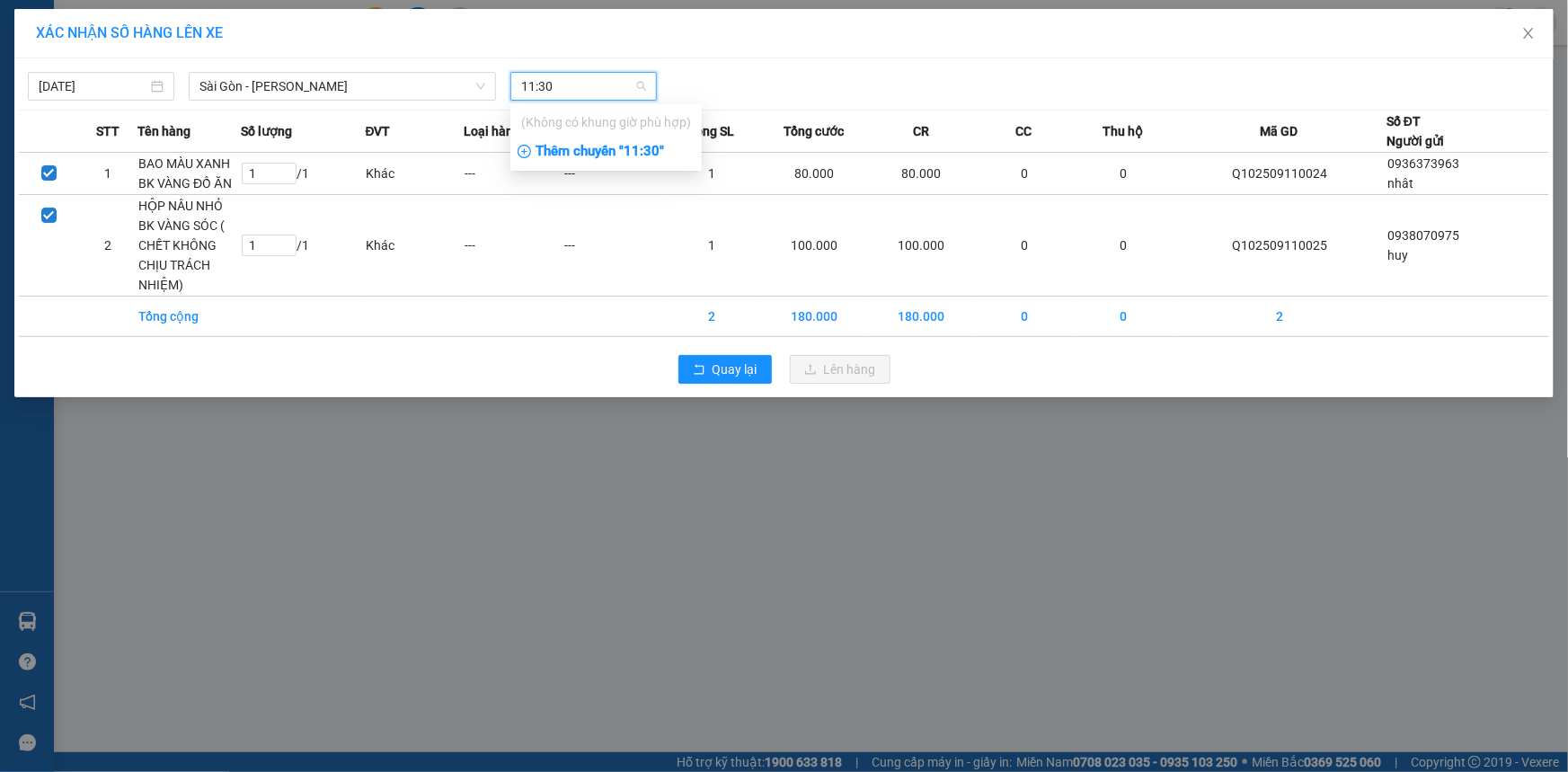
type input "11:30"
click at [577, 154] on div "Thêm chuyến " 11:30 "" at bounding box center [606, 151] width 192 height 31
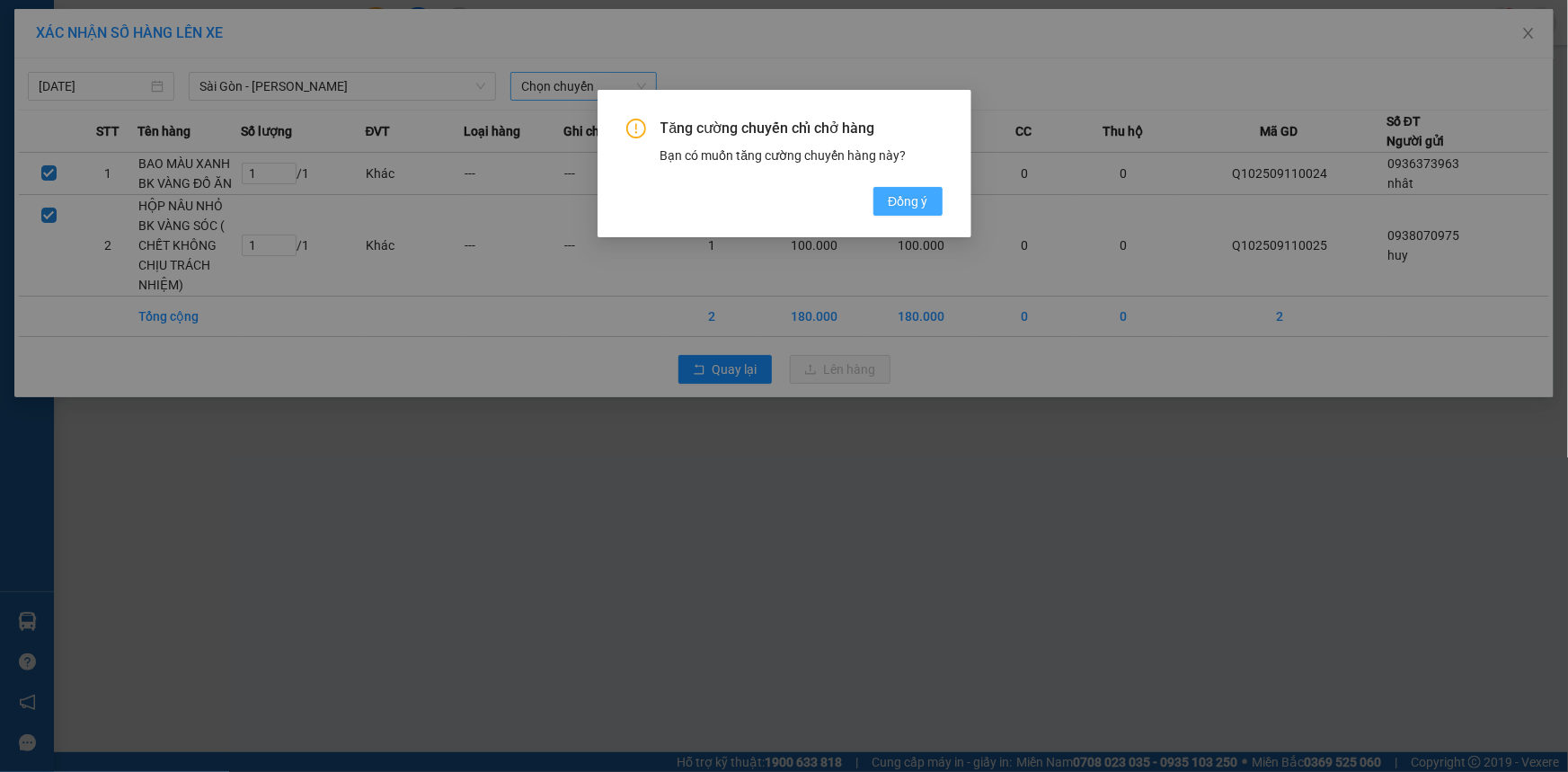
click at [904, 193] on span "Đồng ý" at bounding box center [907, 201] width 40 height 19
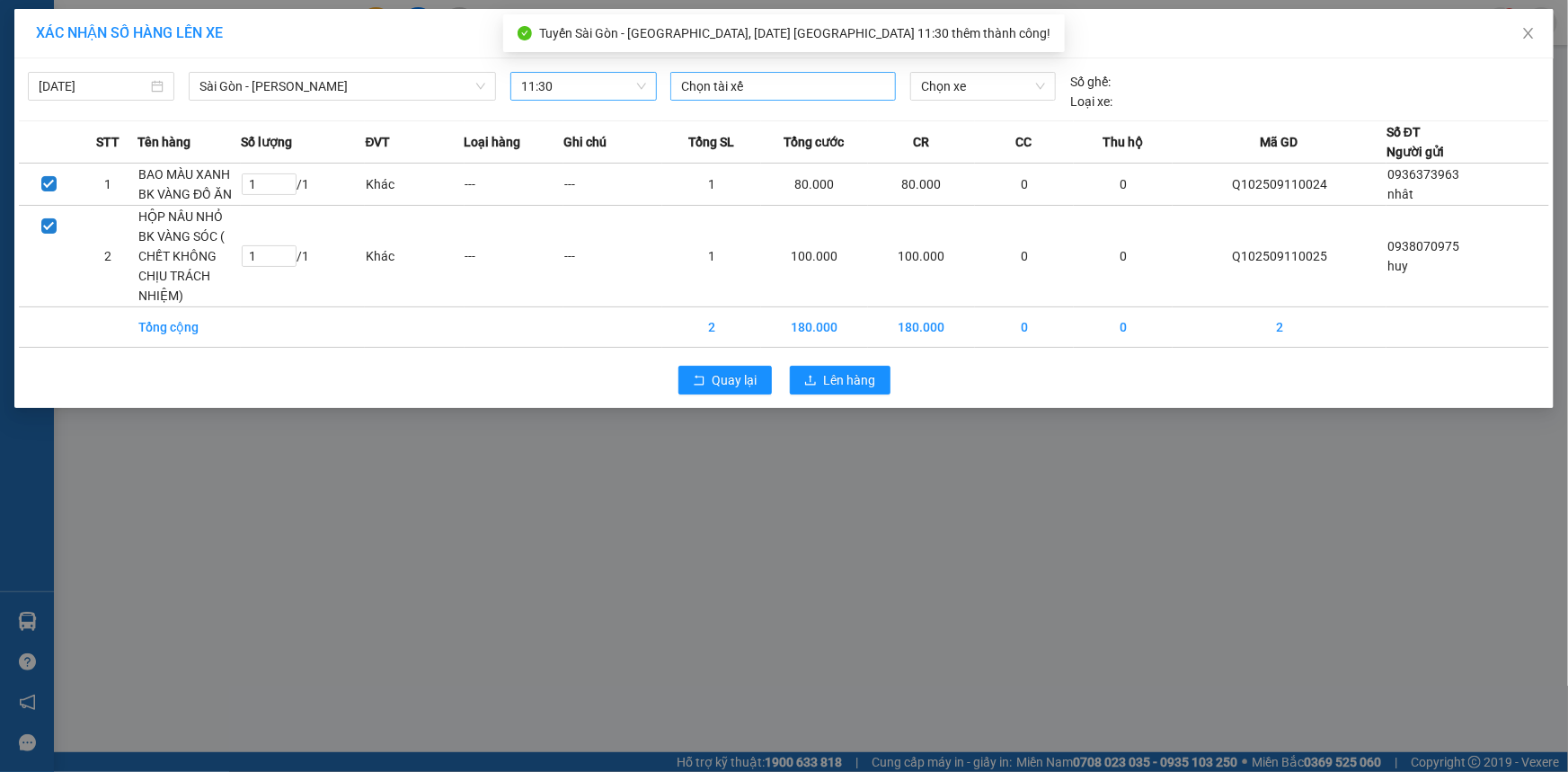
click at [734, 95] on div at bounding box center [783, 85] width 217 height 21
type input "HUÊ"
click at [703, 121] on div "Huê" at bounding box center [806, 121] width 248 height 19
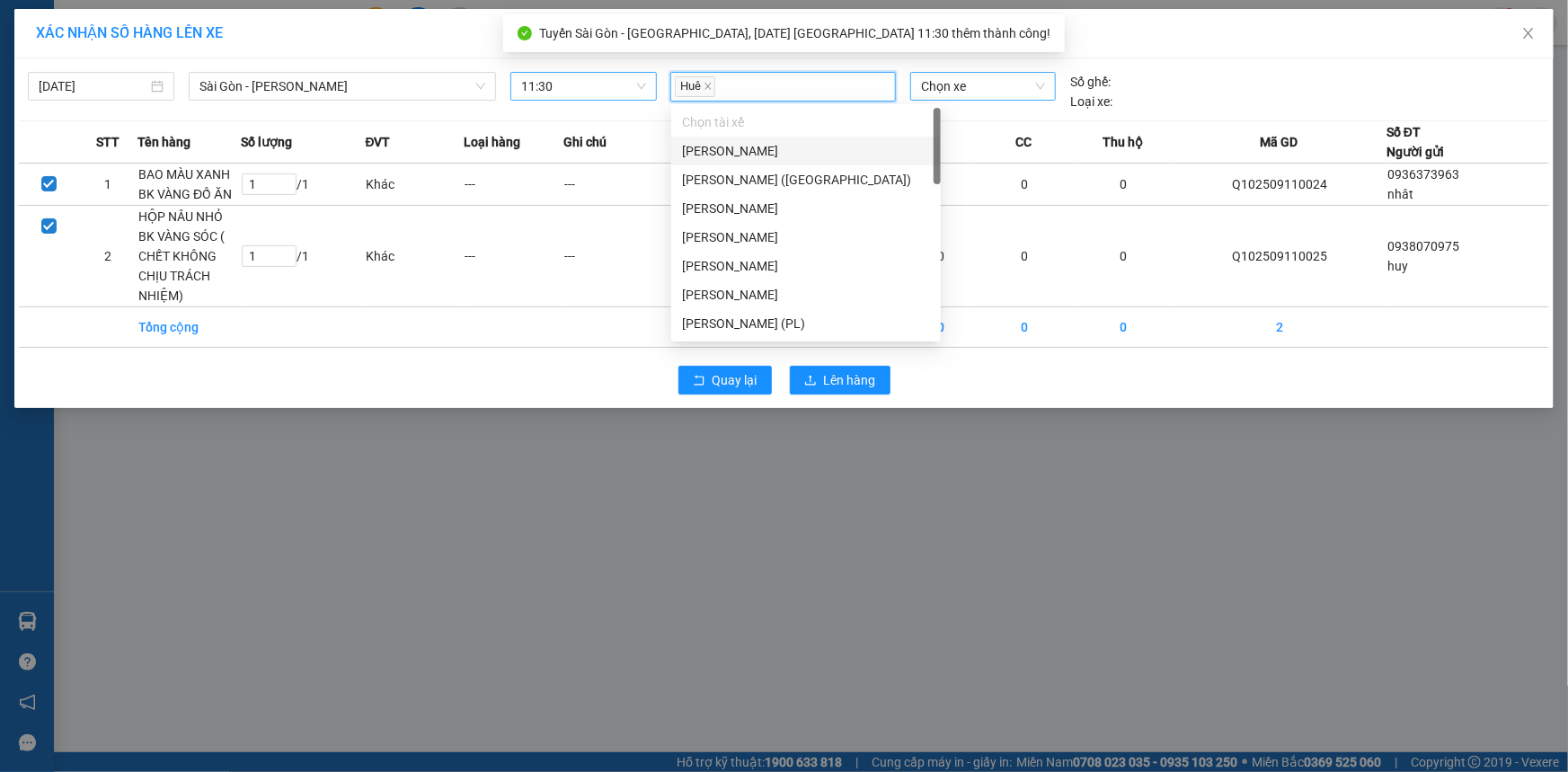
click at [956, 95] on span "Chọn xe" at bounding box center [983, 86] width 124 height 27
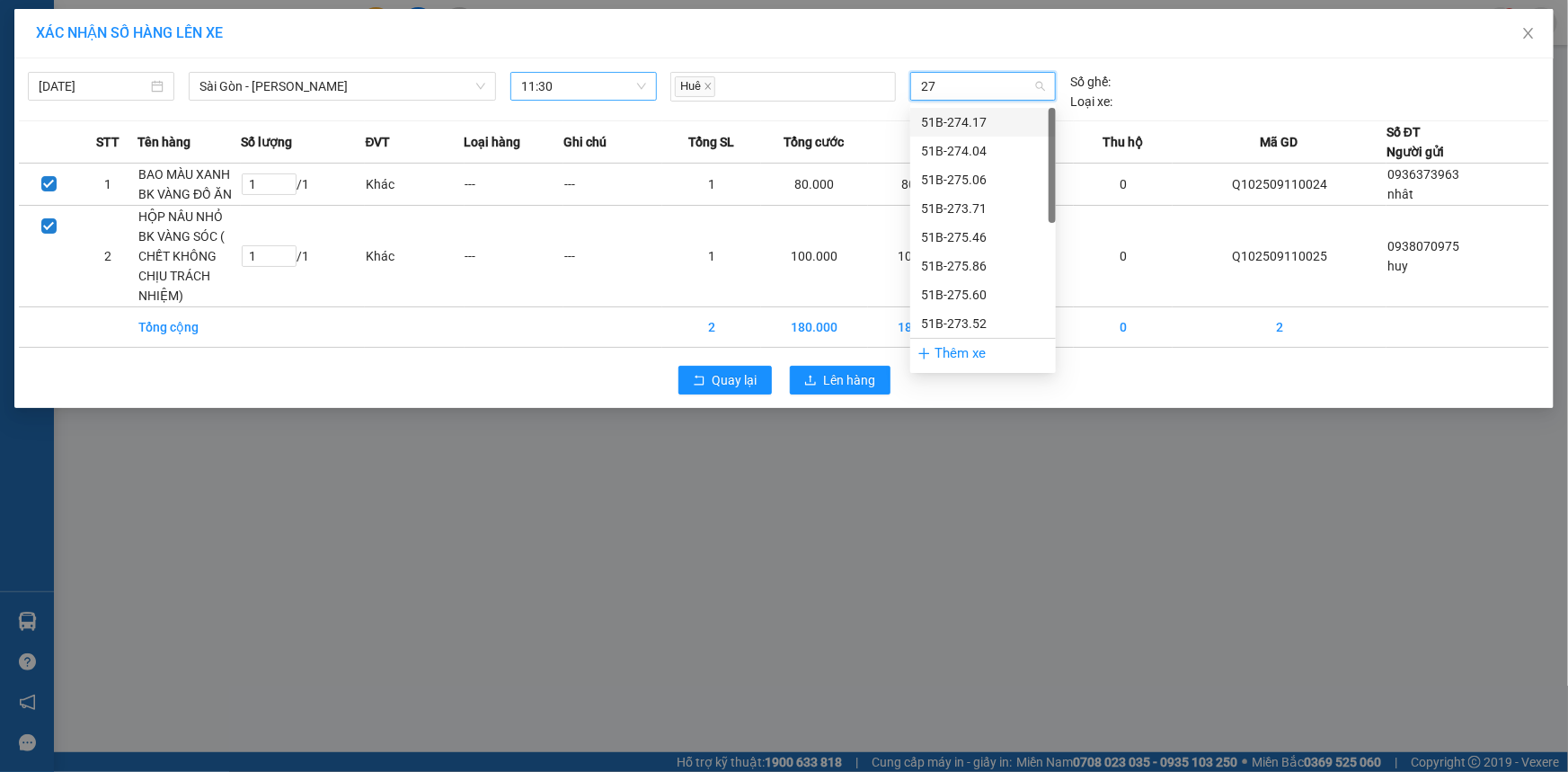
type input "2"
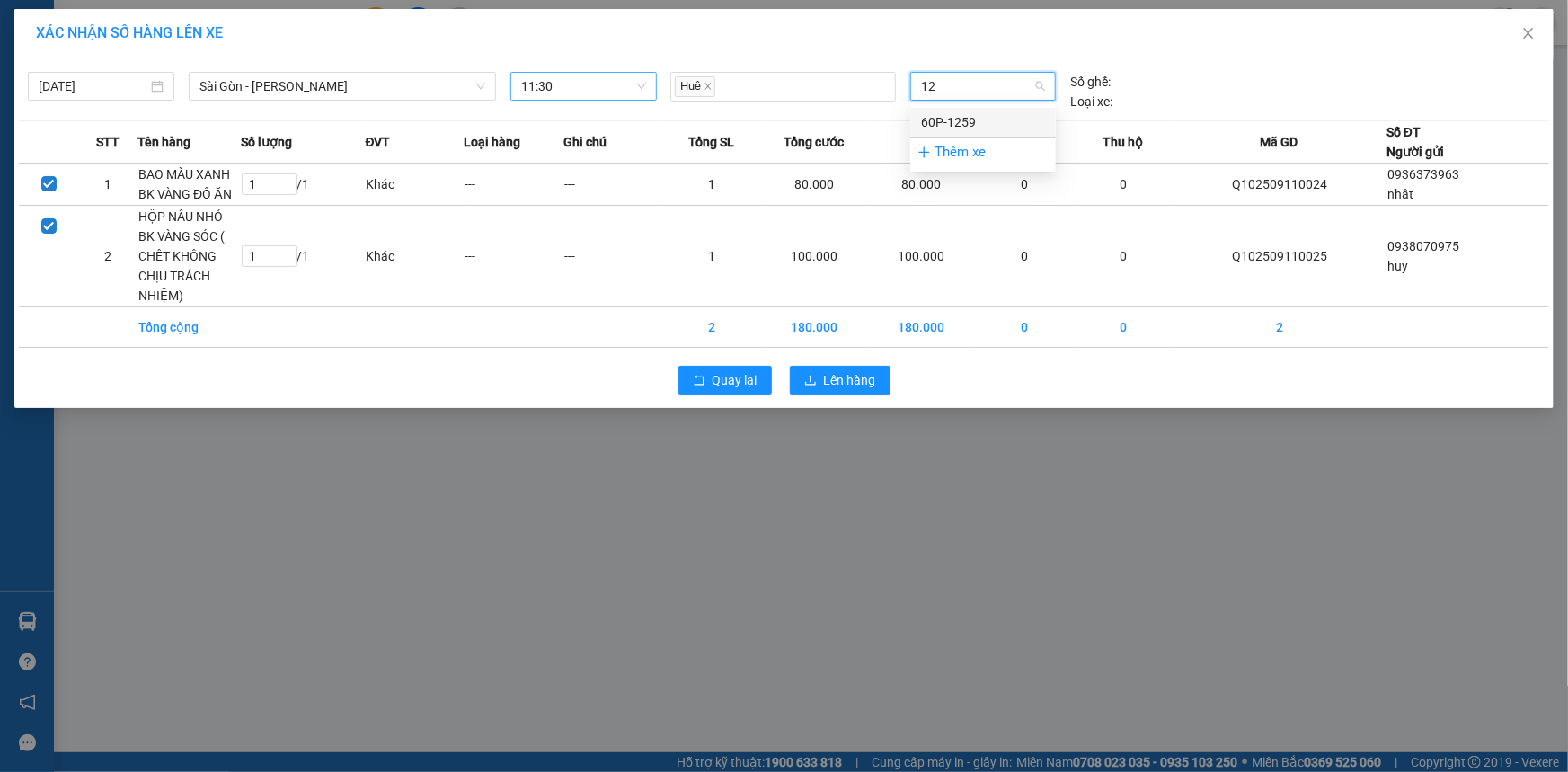
type input "1"
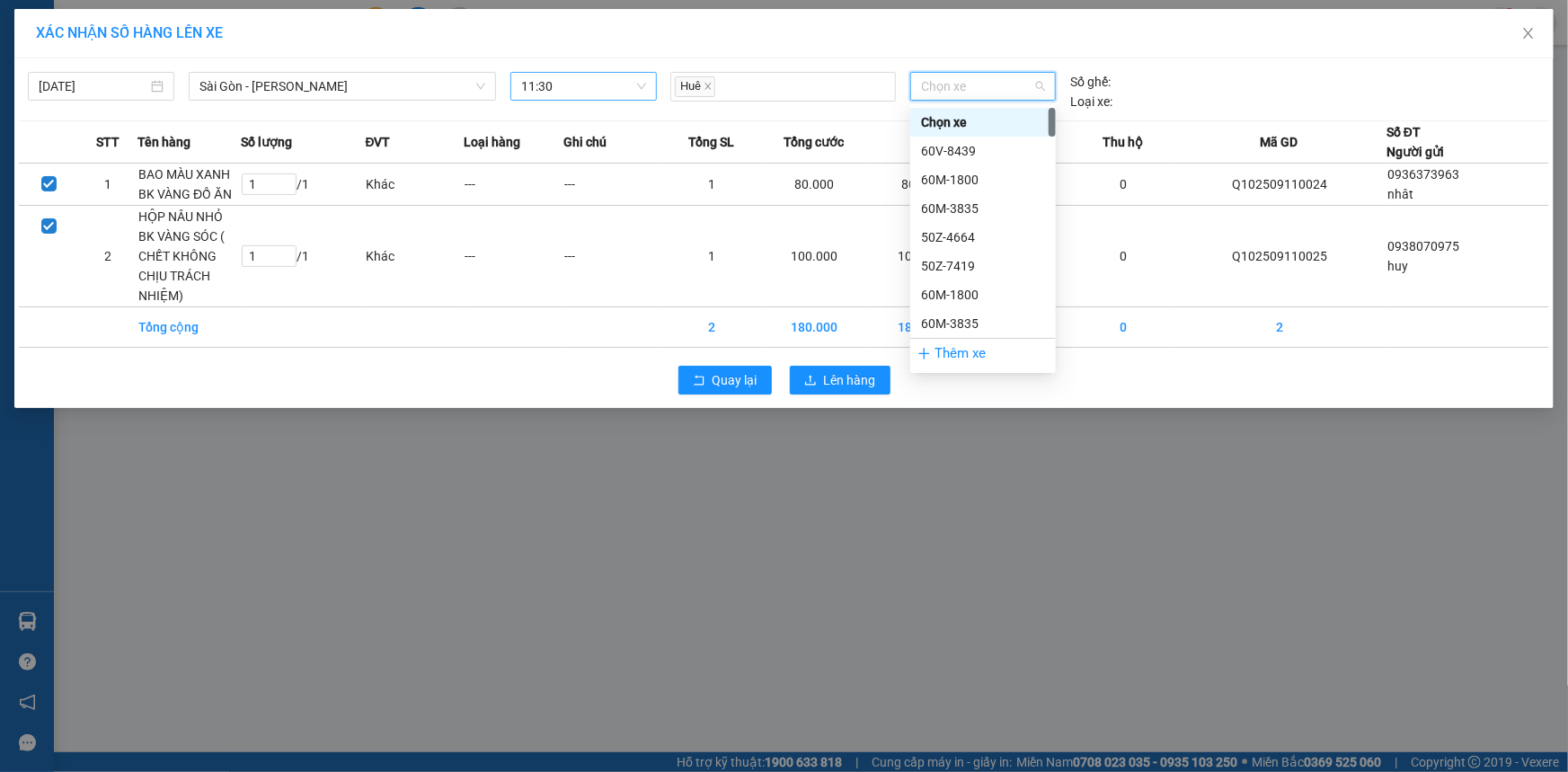
type input "1"
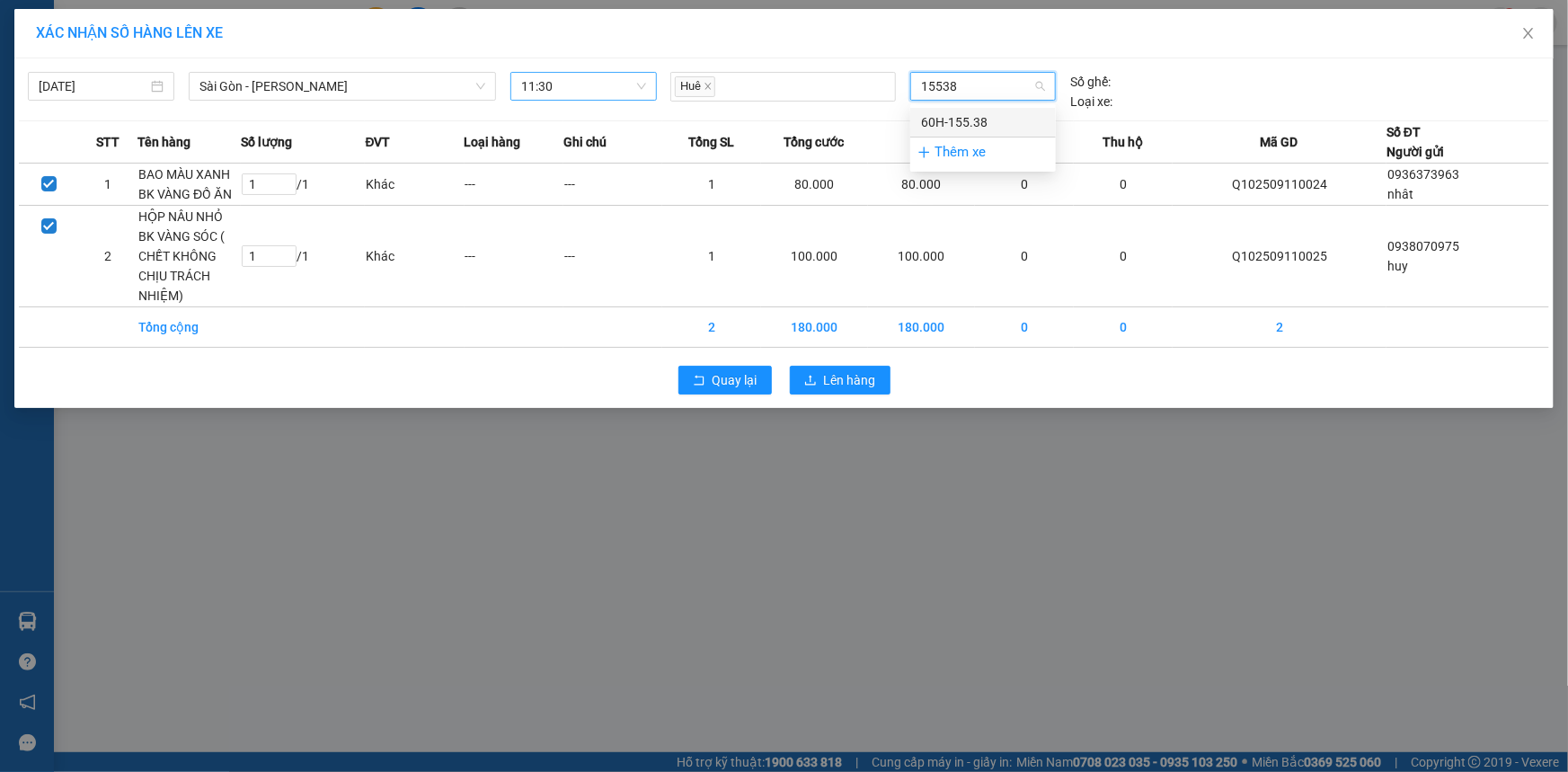
click at [959, 126] on div "60H-155.38" at bounding box center [983, 121] width 124 height 19
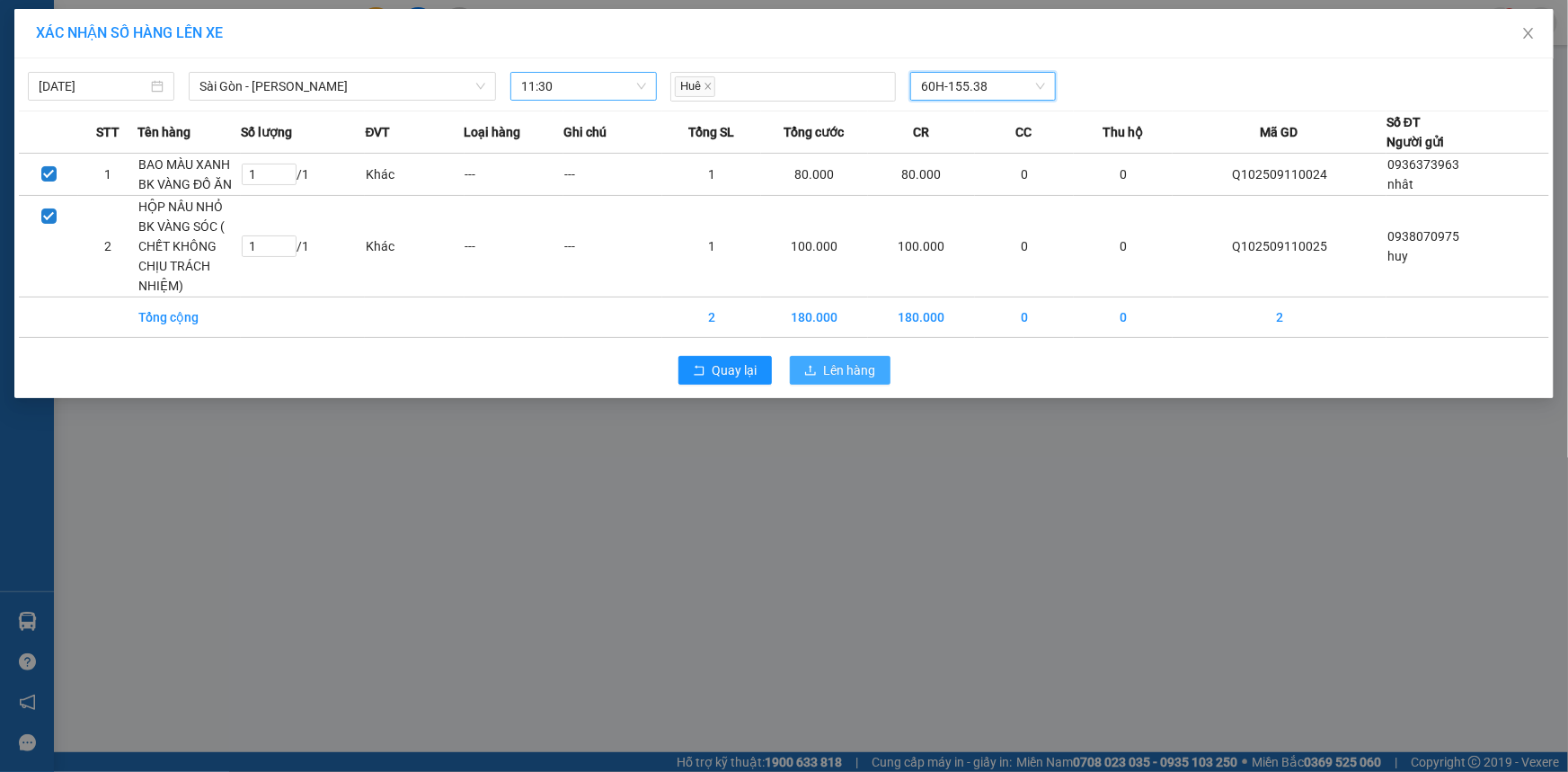
click at [844, 373] on span "Lên hàng" at bounding box center [850, 370] width 52 height 19
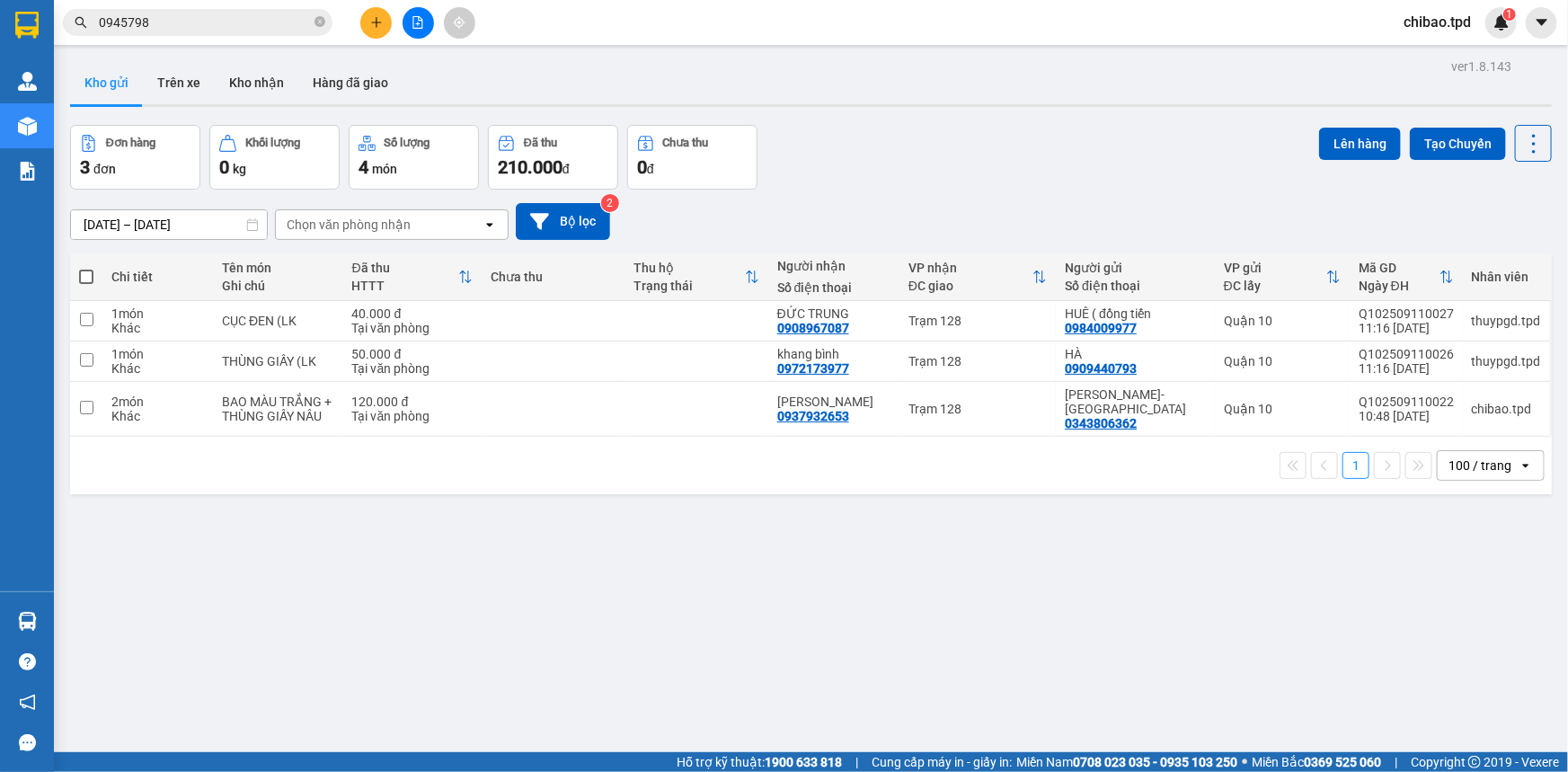
click at [385, 32] on button at bounding box center [376, 23] width 32 height 32
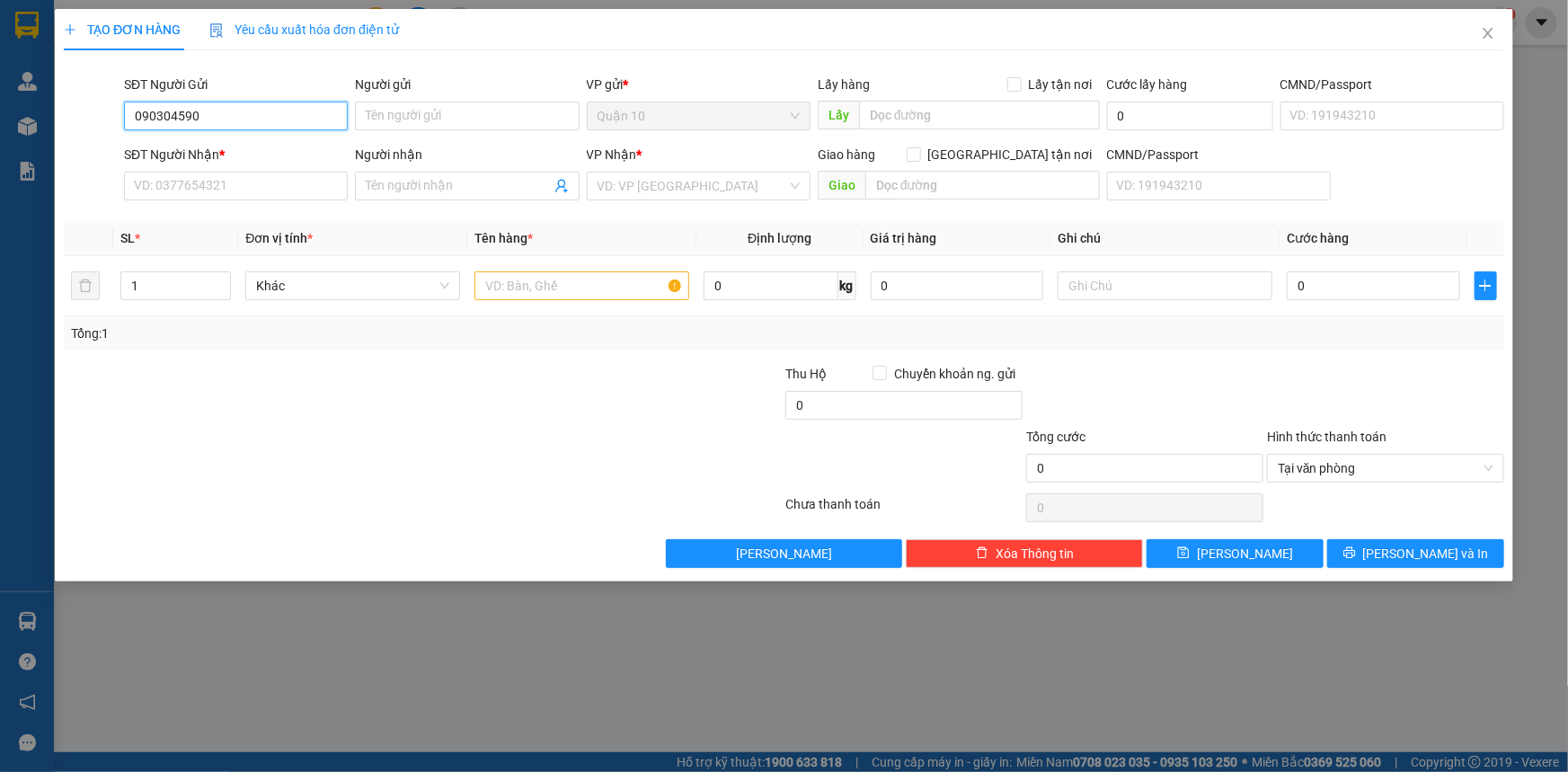
type input "0903045902"
click at [230, 163] on div "0903045902 - [GEOGRAPHIC_DATA]" at bounding box center [235, 151] width 223 height 29
type input "phoenix"
type input "0986094364"
type input "bảo"
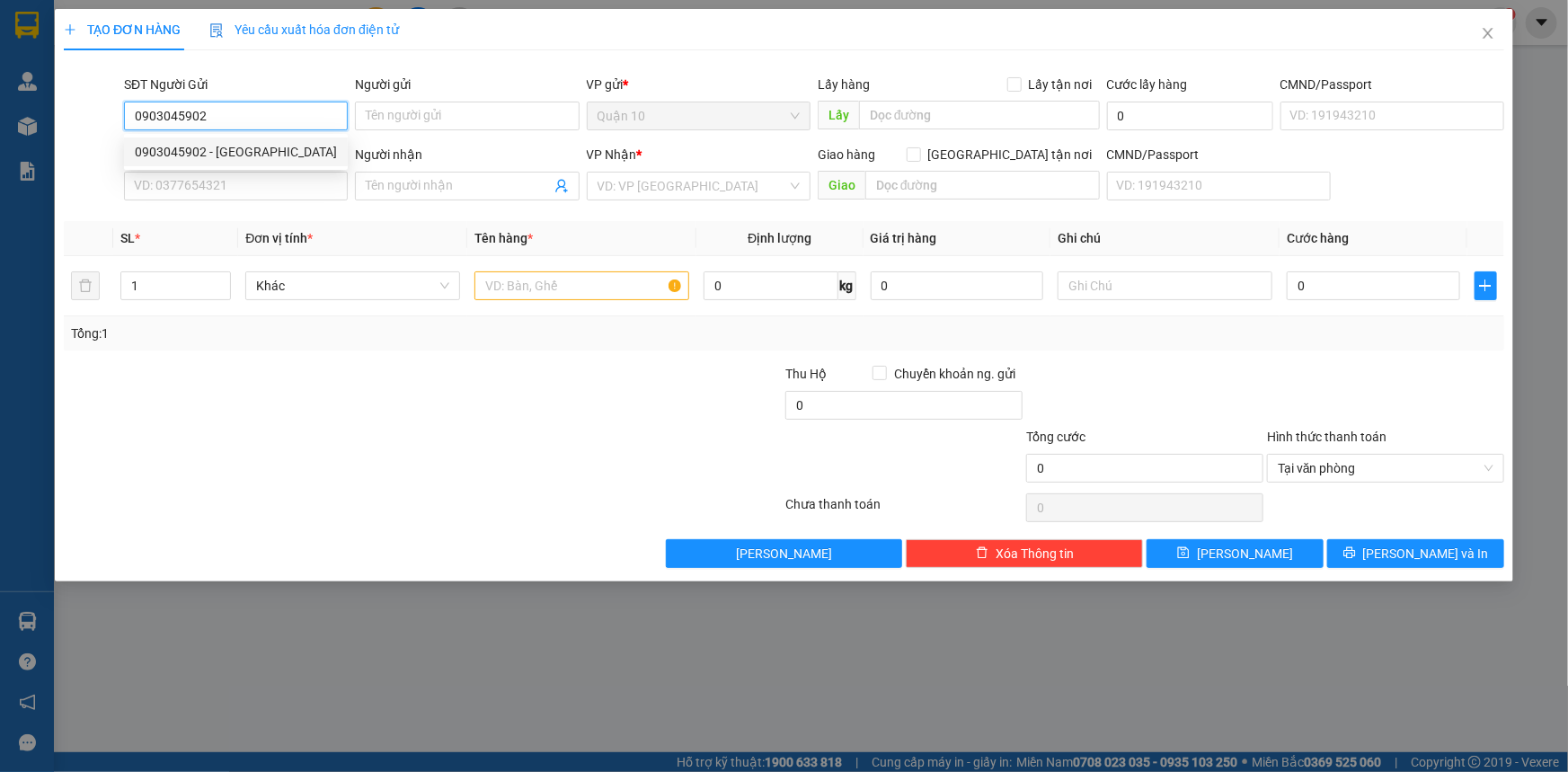
type input "kcn tp"
type input "0903045902"
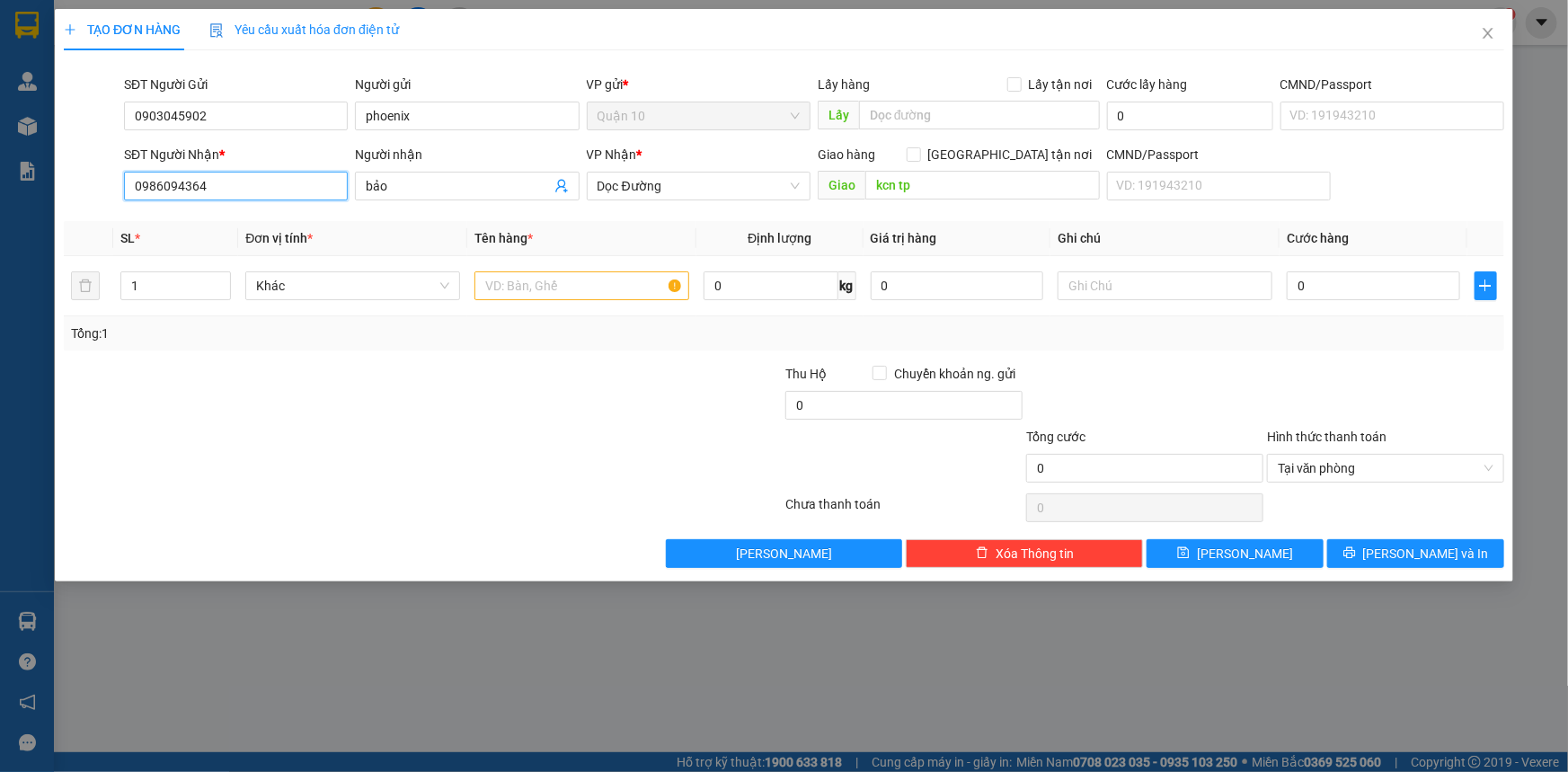
click at [262, 196] on input "0986094364" at bounding box center [235, 185] width 223 height 29
type input "0356071740"
click at [193, 231] on div "0356071740 - NGUYÊN" at bounding box center [235, 221] width 223 height 29
type input "NGUYÊN"
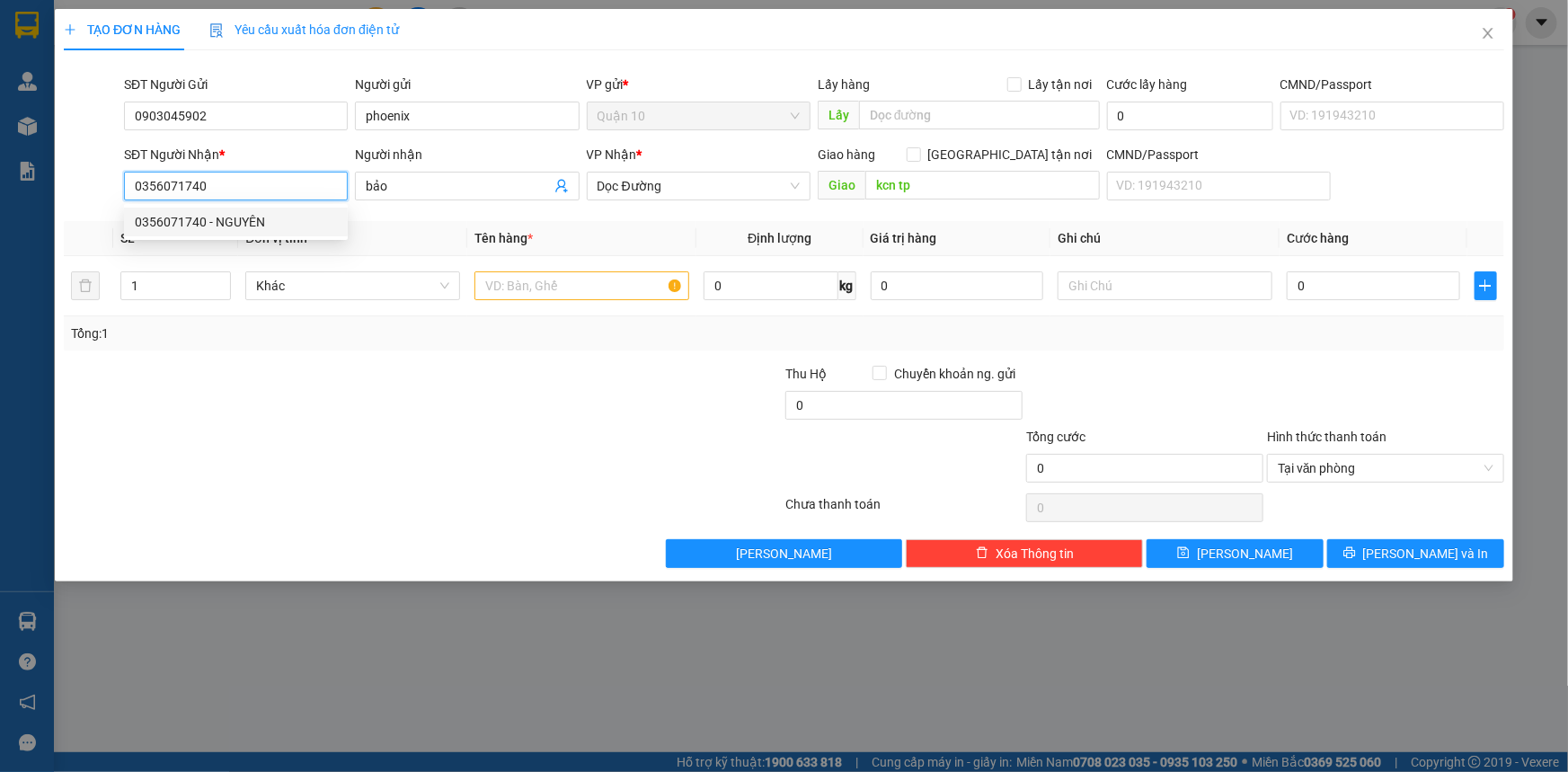
type input "kcn tân phú"
type input "0356071740"
click at [600, 301] on div at bounding box center [582, 285] width 215 height 36
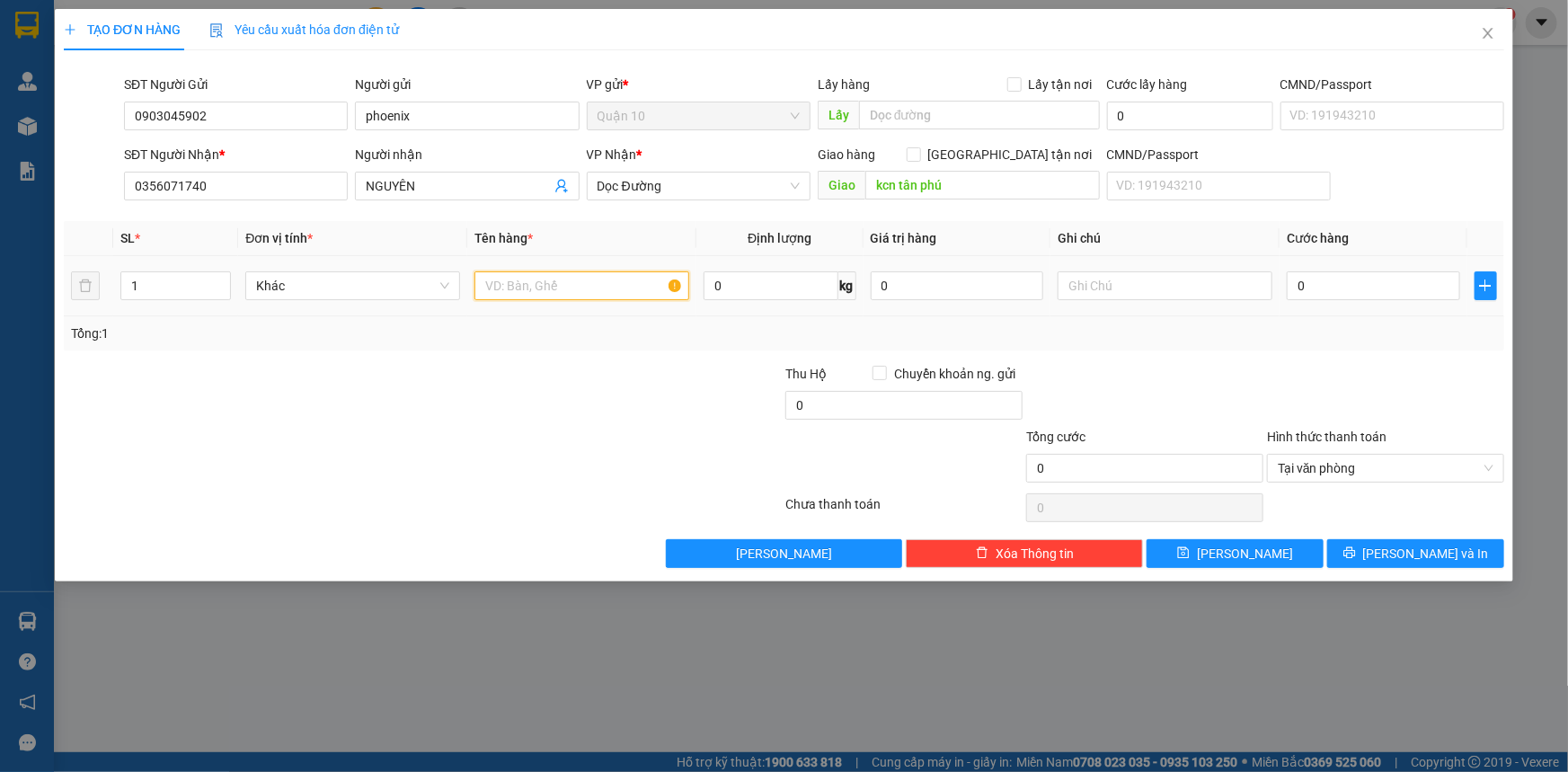
click at [611, 291] on input "text" at bounding box center [582, 285] width 215 height 29
click at [1379, 287] on input "0" at bounding box center [1373, 285] width 173 height 29
type input "3"
type input "30"
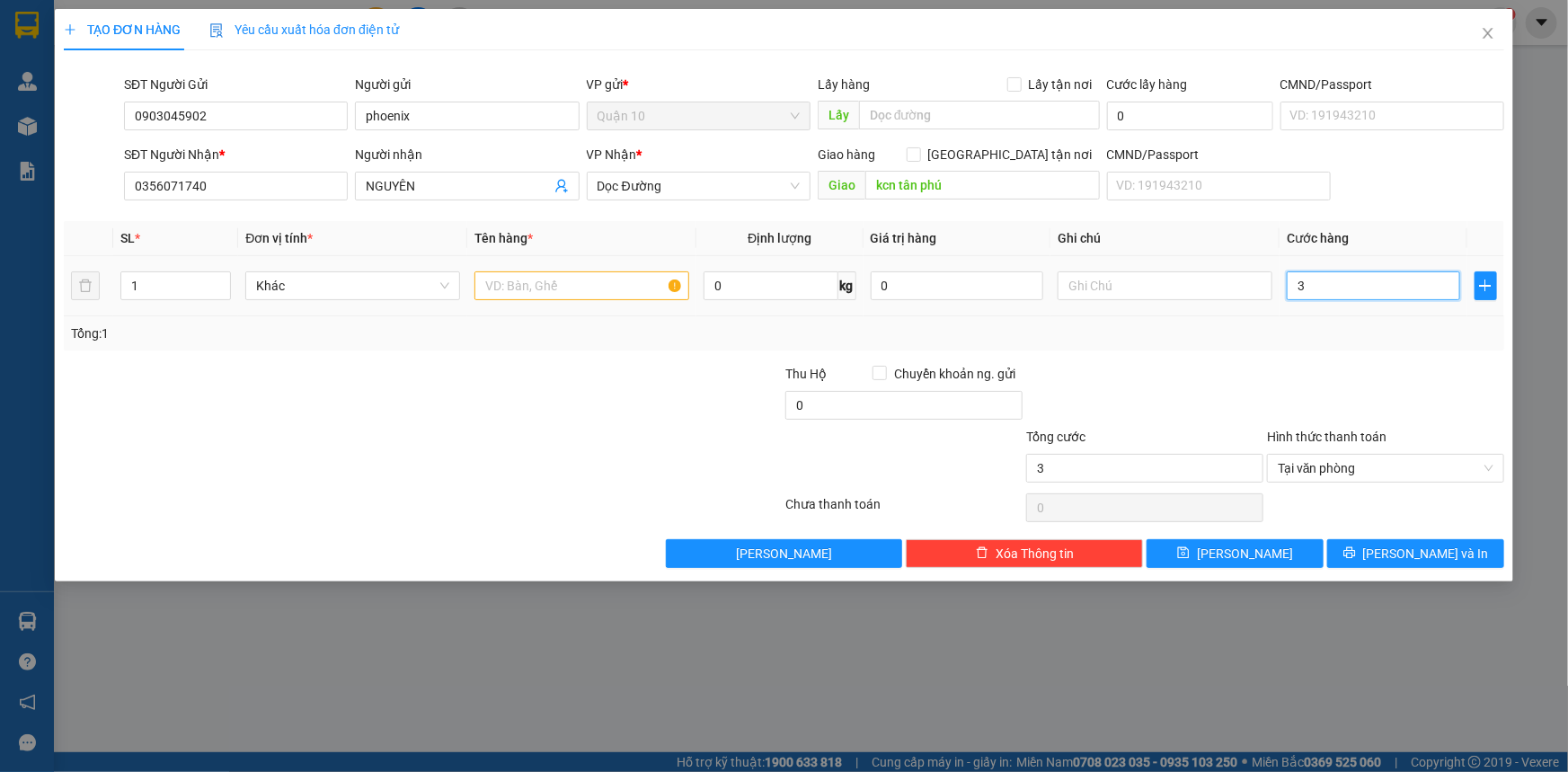
type input "30"
type input "3"
click at [546, 291] on input "text" at bounding box center [582, 285] width 215 height 29
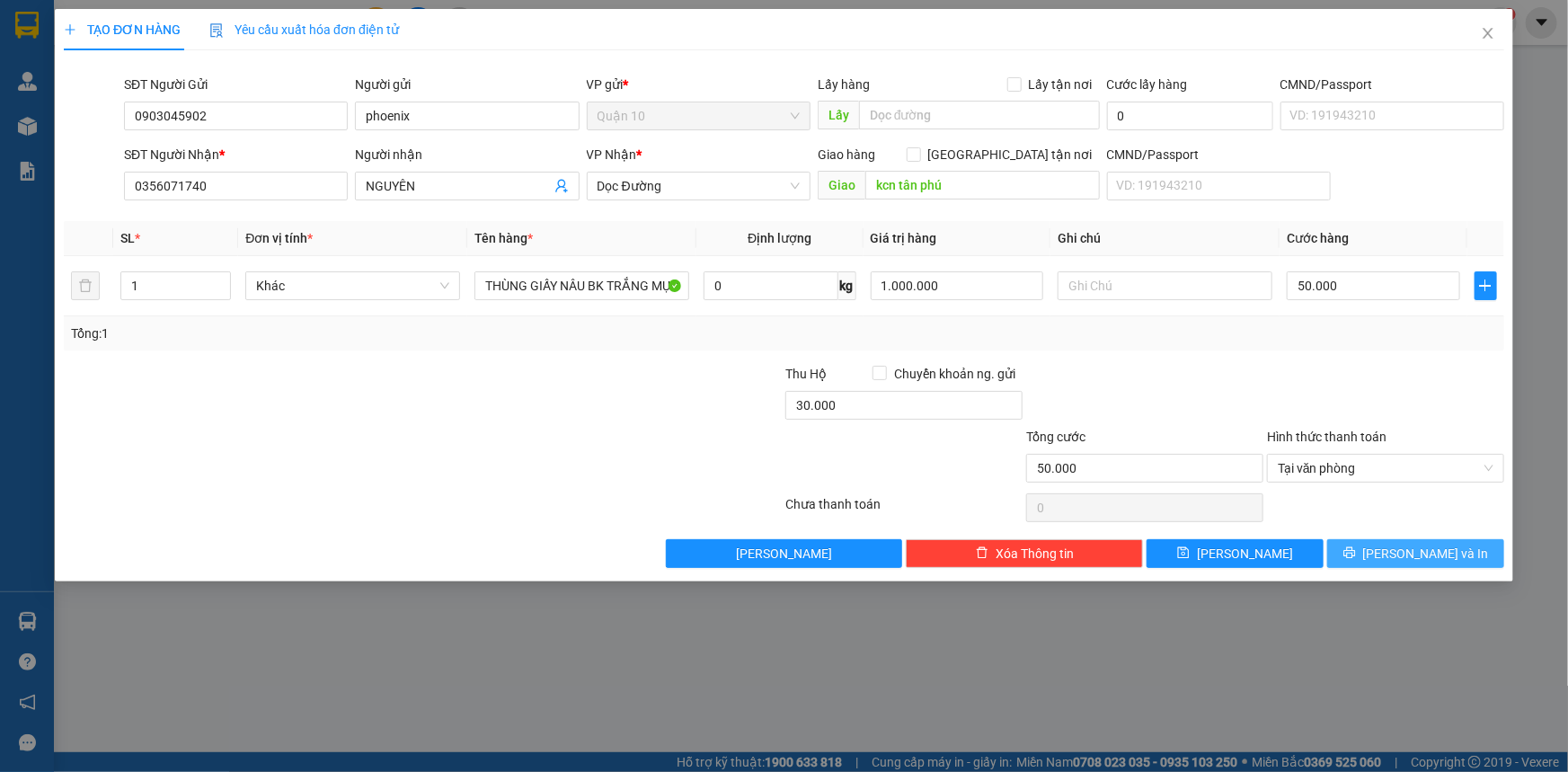
click at [1410, 545] on span "[PERSON_NAME] và In" at bounding box center [1426, 553] width 126 height 19
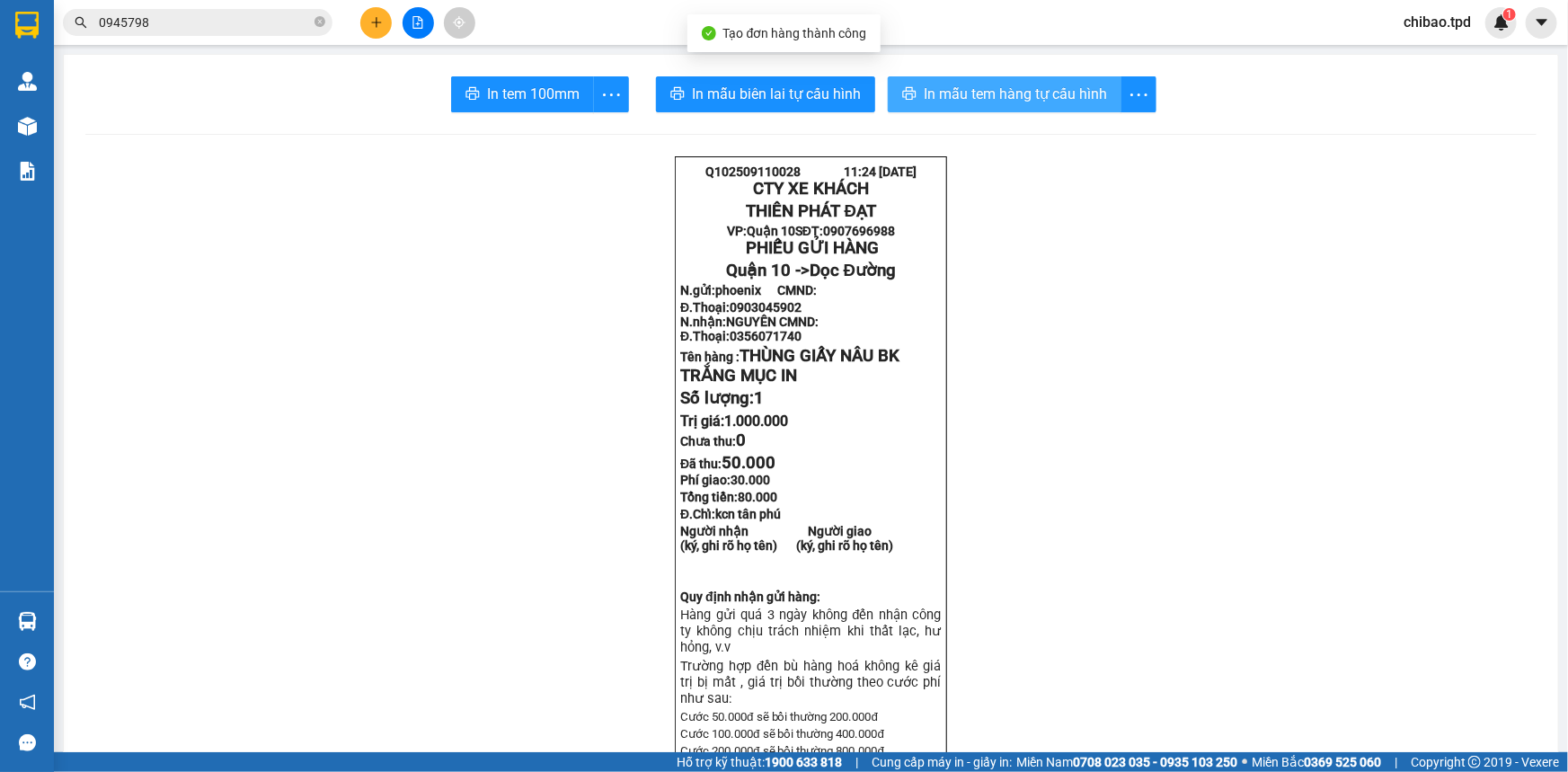
click at [1043, 95] on span "In mẫu tem hàng tự cấu hình" at bounding box center [1016, 94] width 183 height 22
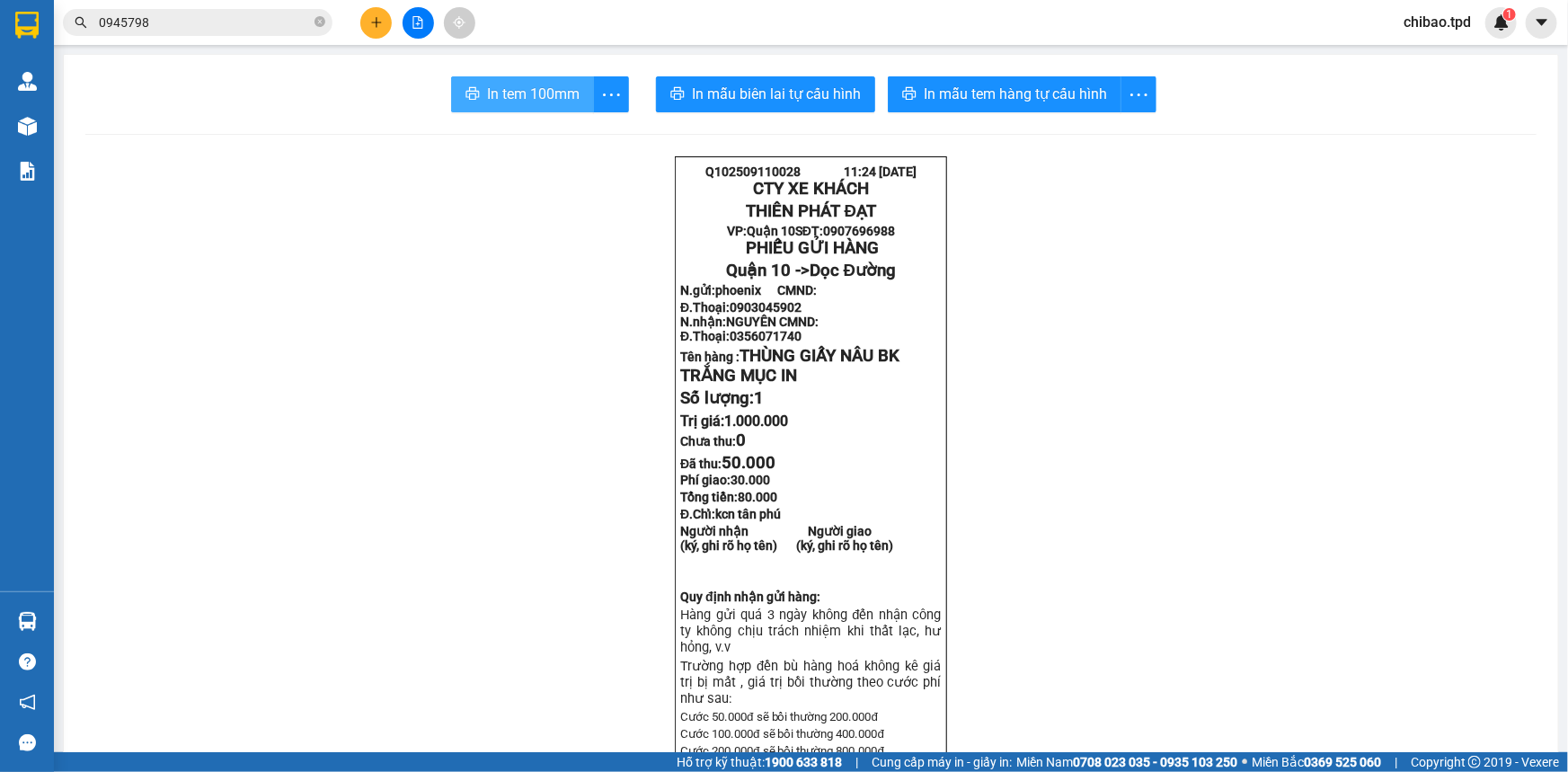
click at [459, 82] on button "In tem 100mm" at bounding box center [523, 94] width 143 height 36
drag, startPoint x: 393, startPoint y: 19, endPoint x: 442, endPoint y: 169, distance: 157.8
click at [392, 19] on div at bounding box center [417, 23] width 134 height 32
click at [373, 25] on icon "plus" at bounding box center [377, 22] width 13 height 13
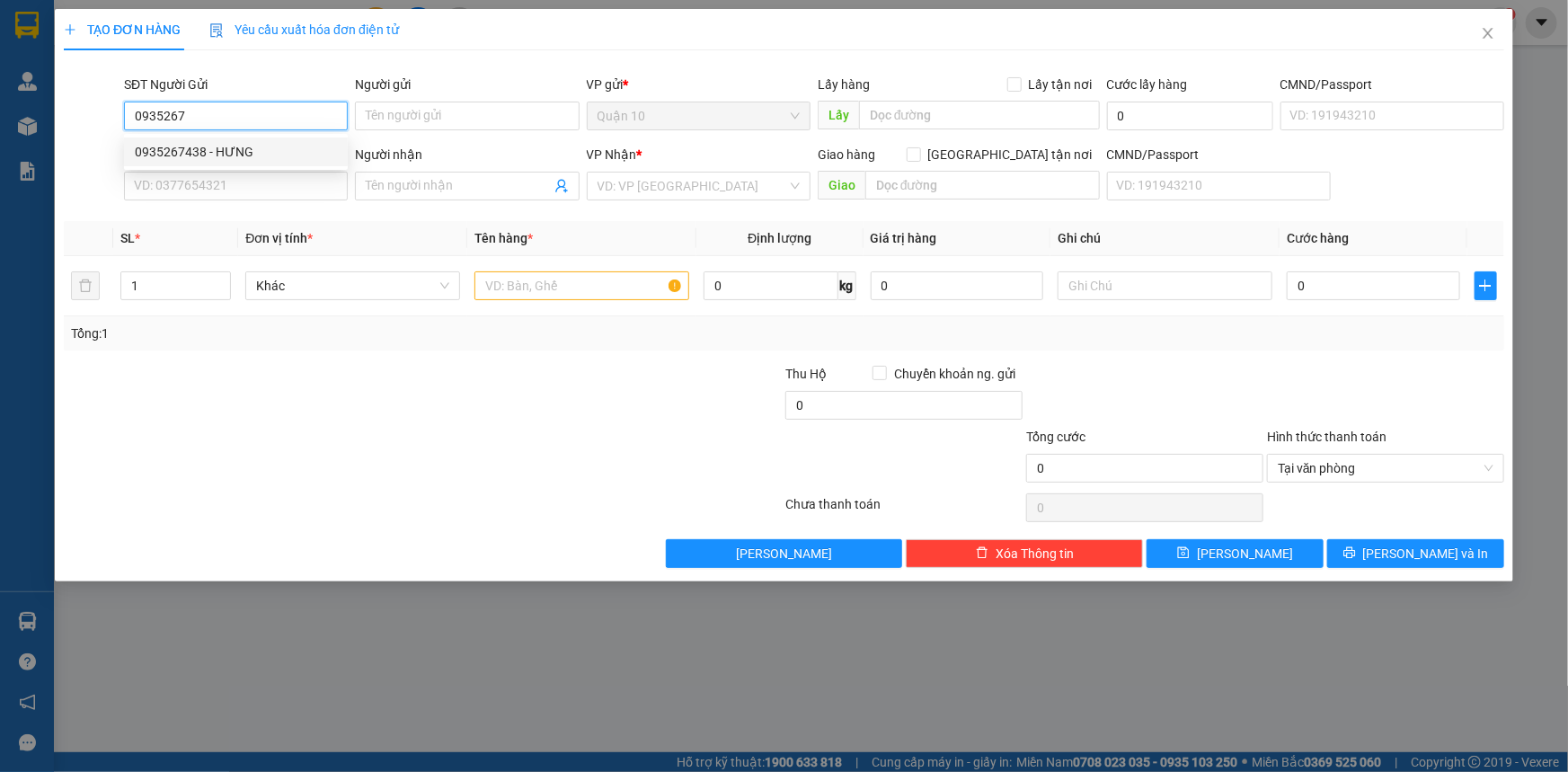
click at [163, 144] on div "0935267438 - HƯNG" at bounding box center [235, 151] width 202 height 19
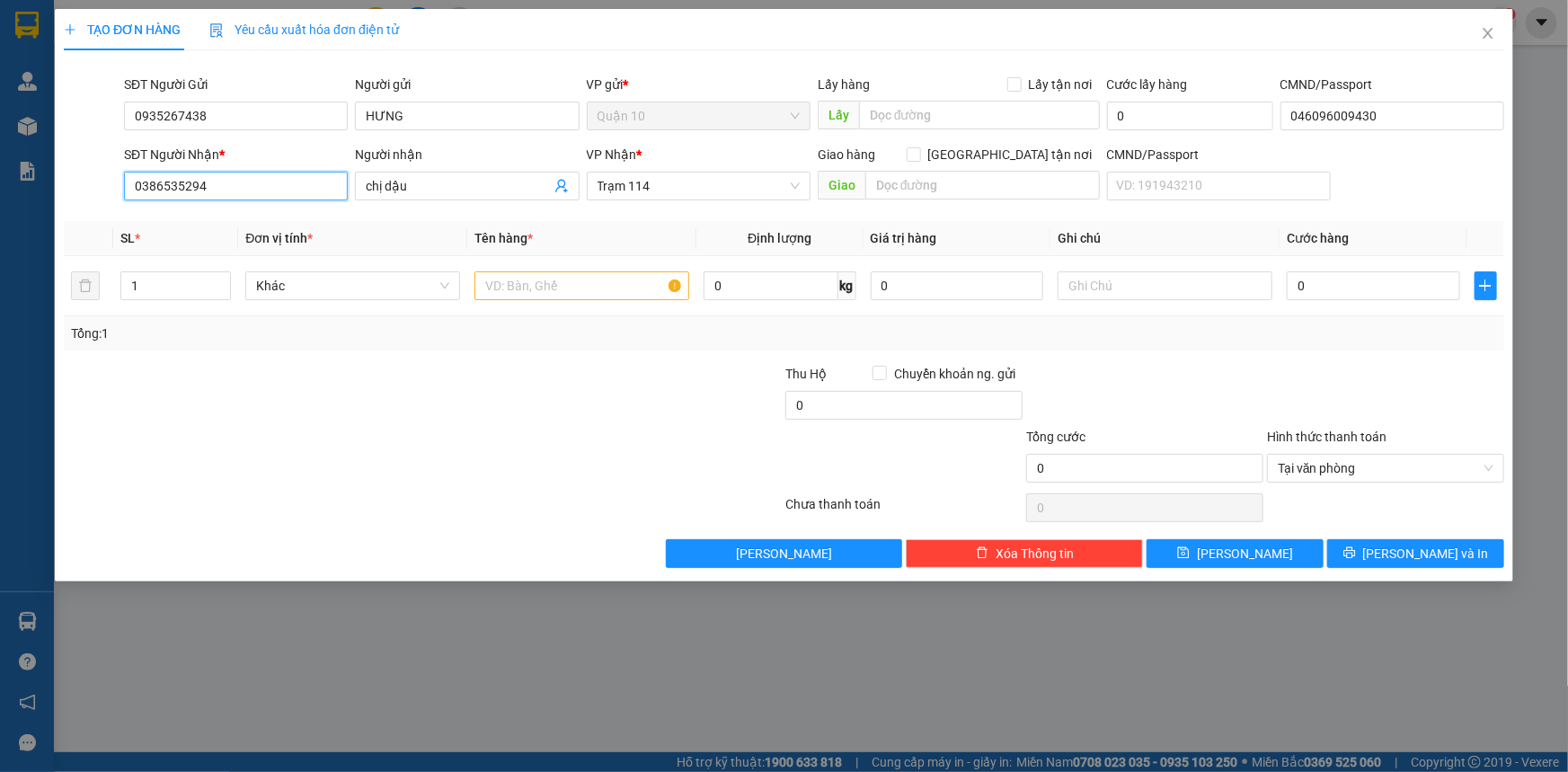
click at [250, 196] on input "0386535294" at bounding box center [235, 185] width 223 height 29
drag, startPoint x: 434, startPoint y: 180, endPoint x: 0, endPoint y: 234, distance: 437.3
click at [70, 199] on div "SĐT Người Nhận * 0365672977 0365672977 Người nhận chị dậu VP Nhận * Trạm 114 Gi…" at bounding box center [784, 176] width 1444 height 63
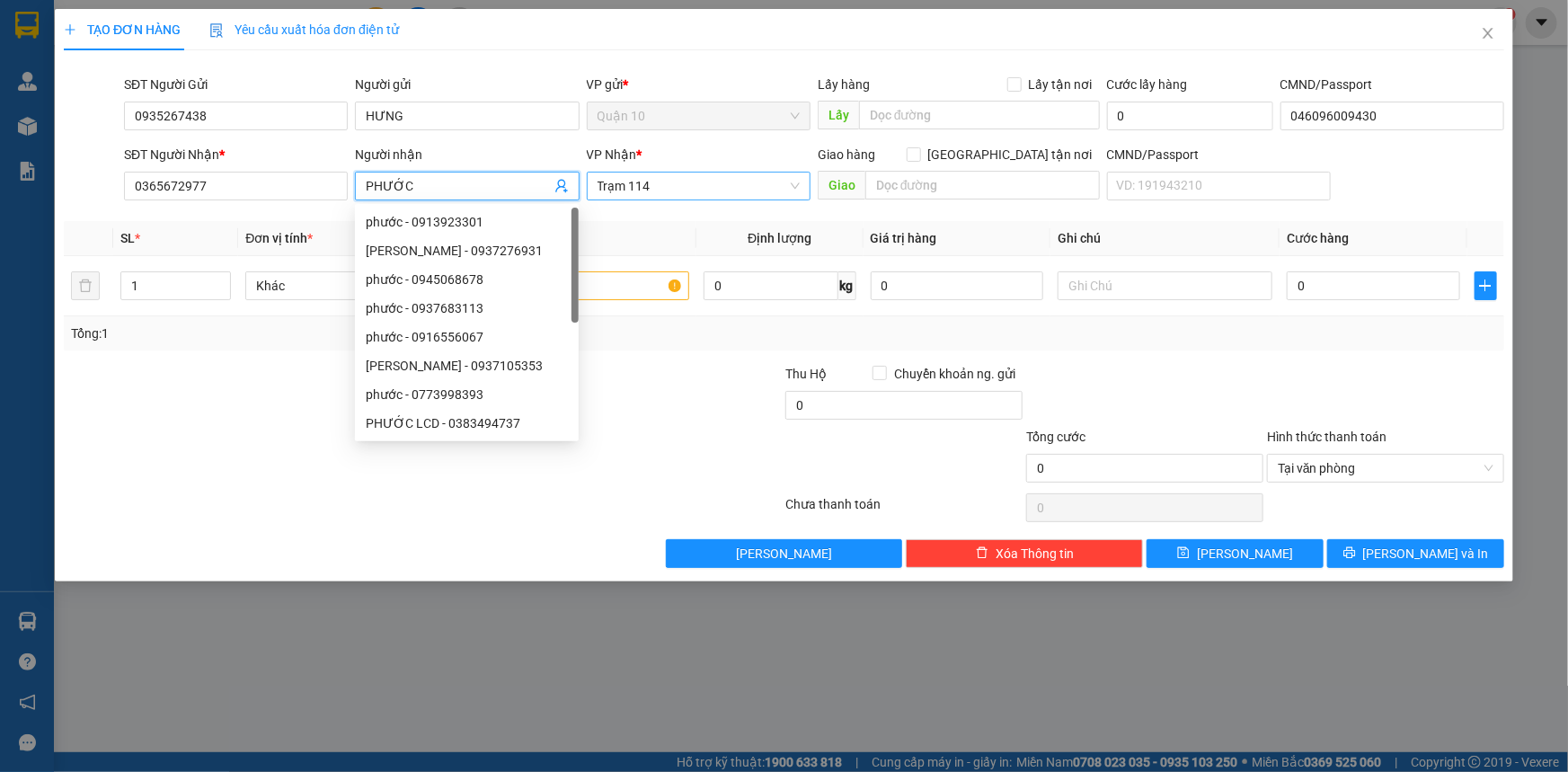
click at [674, 172] on span "Trạm 114" at bounding box center [699, 185] width 202 height 27
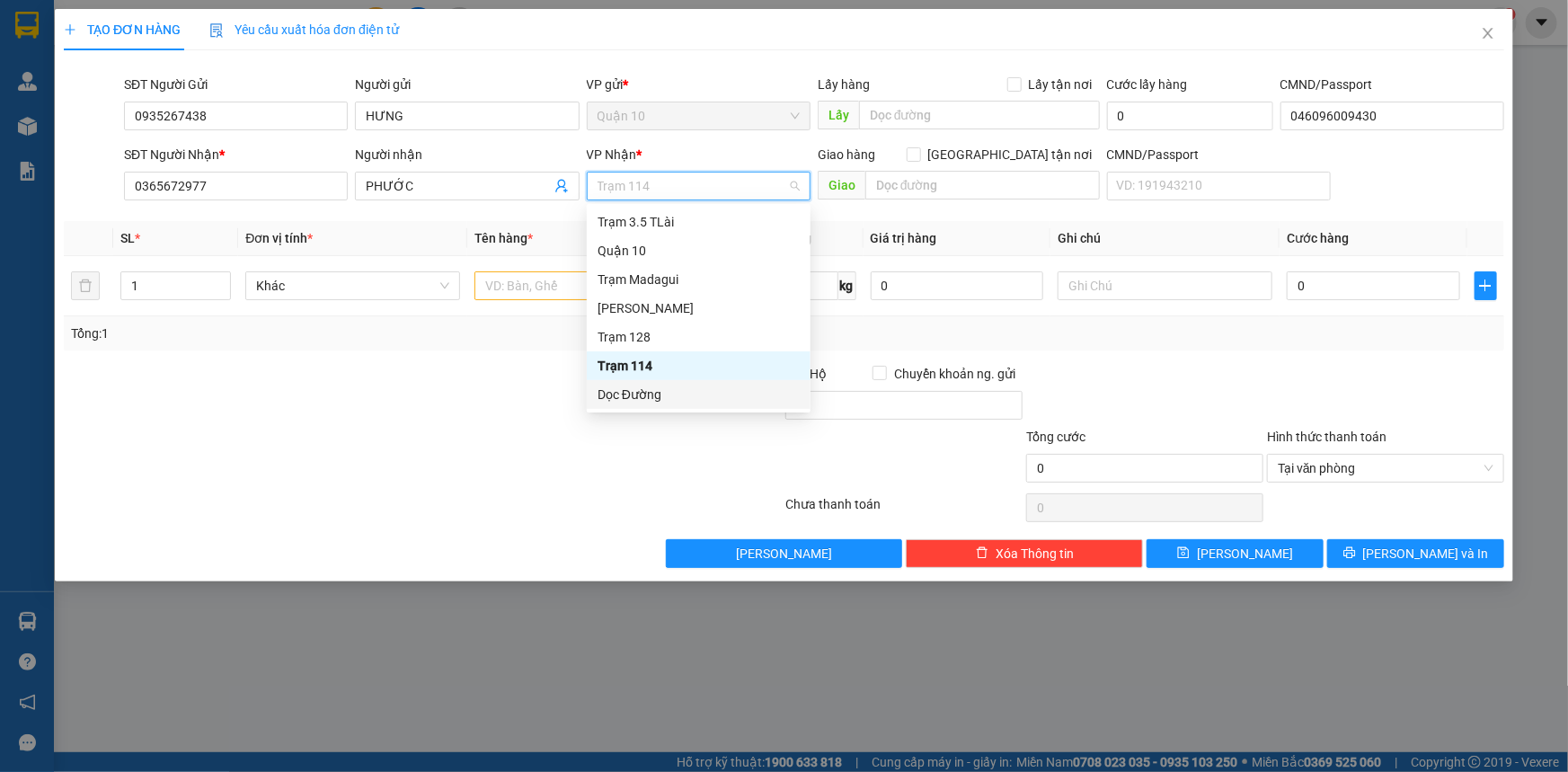
drag, startPoint x: 644, startPoint y: 382, endPoint x: 701, endPoint y: 373, distance: 57.7
click at [643, 382] on div "Dọc Đường" at bounding box center [698, 394] width 223 height 29
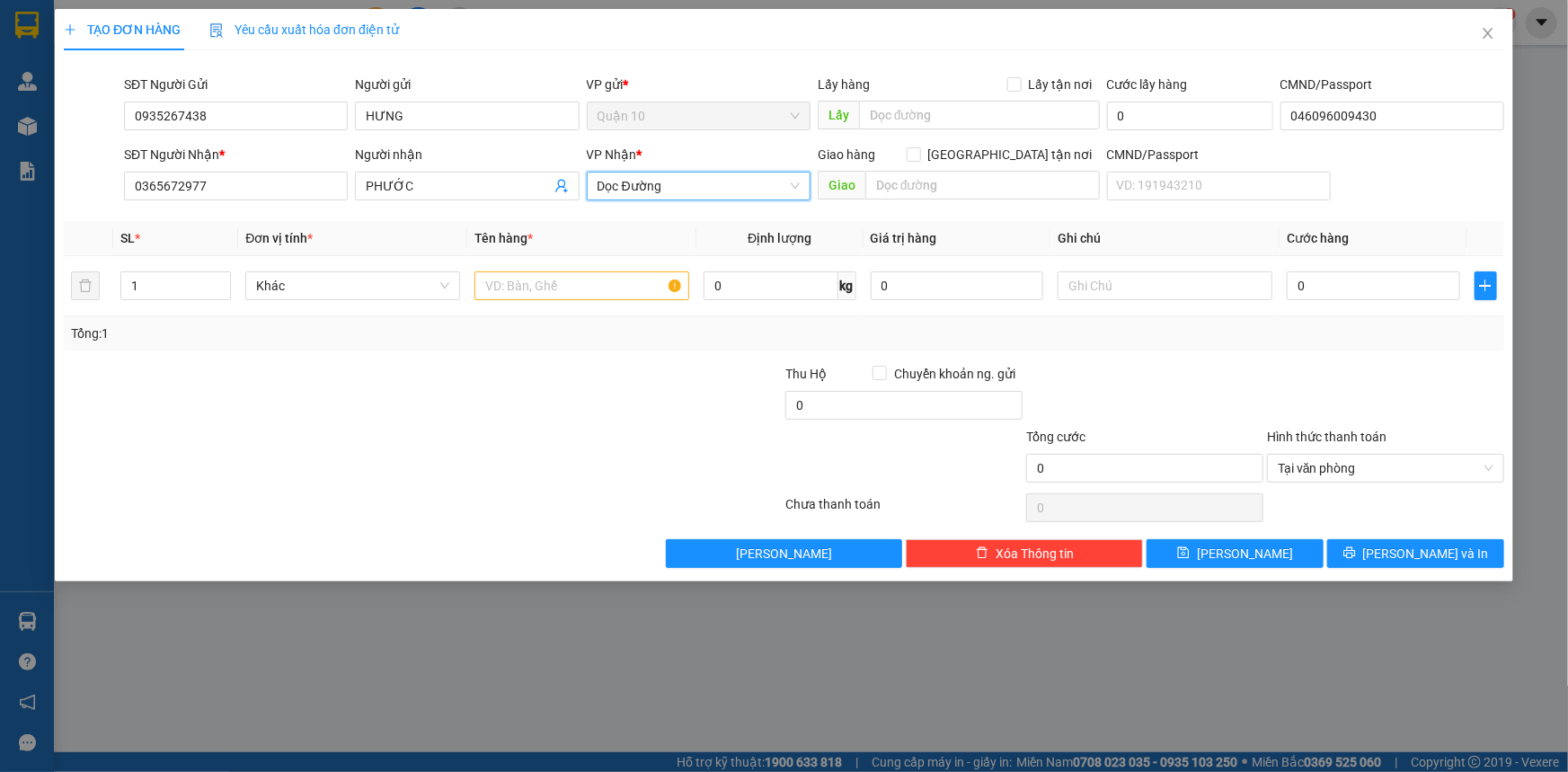
click at [964, 169] on div "Giao hàng [GEOGRAPHIC_DATA] tận nơi" at bounding box center [958, 158] width 282 height 27
drag, startPoint x: 954, startPoint y: 190, endPoint x: 904, endPoint y: 187, distance: 50.1
click at [953, 193] on input "text" at bounding box center [982, 184] width 234 height 29
click at [587, 287] on input "text" at bounding box center [582, 285] width 215 height 29
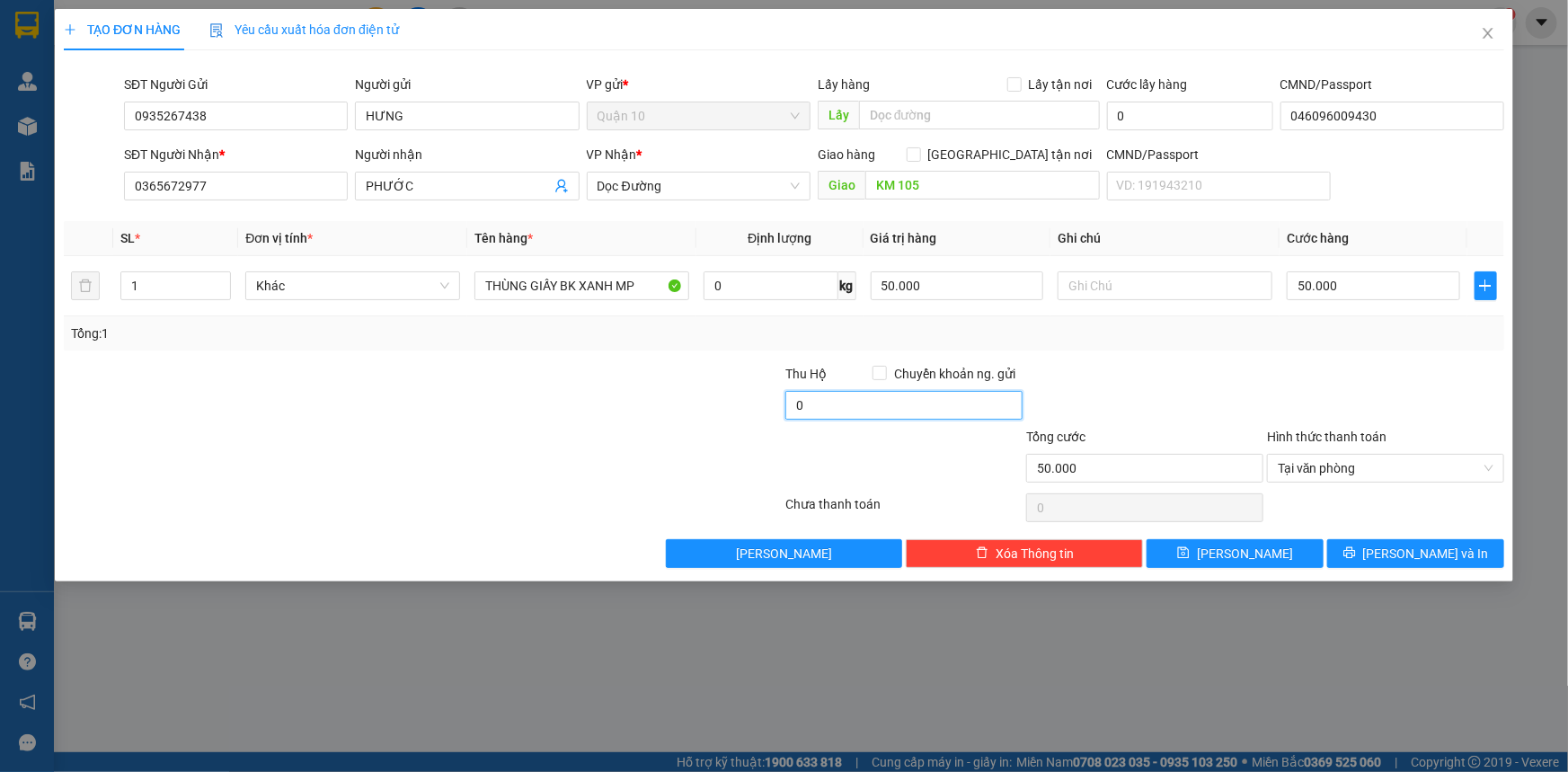
click at [903, 410] on input "0" at bounding box center [904, 405] width 237 height 29
click at [1432, 554] on span "[PERSON_NAME] và In" at bounding box center [1426, 553] width 126 height 19
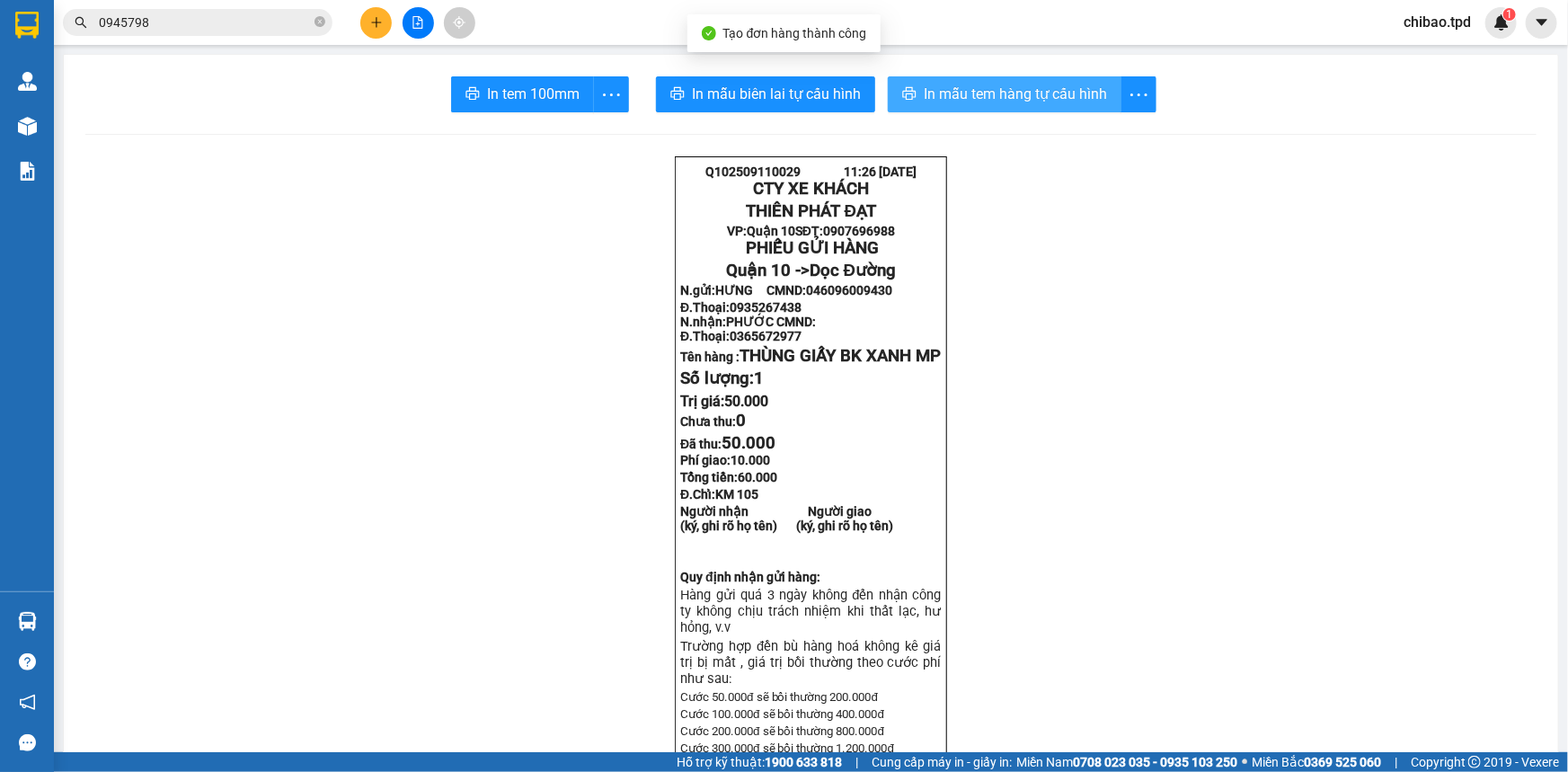
click at [1011, 94] on span "In mẫu tem hàng tự cấu hình" at bounding box center [1016, 94] width 183 height 22
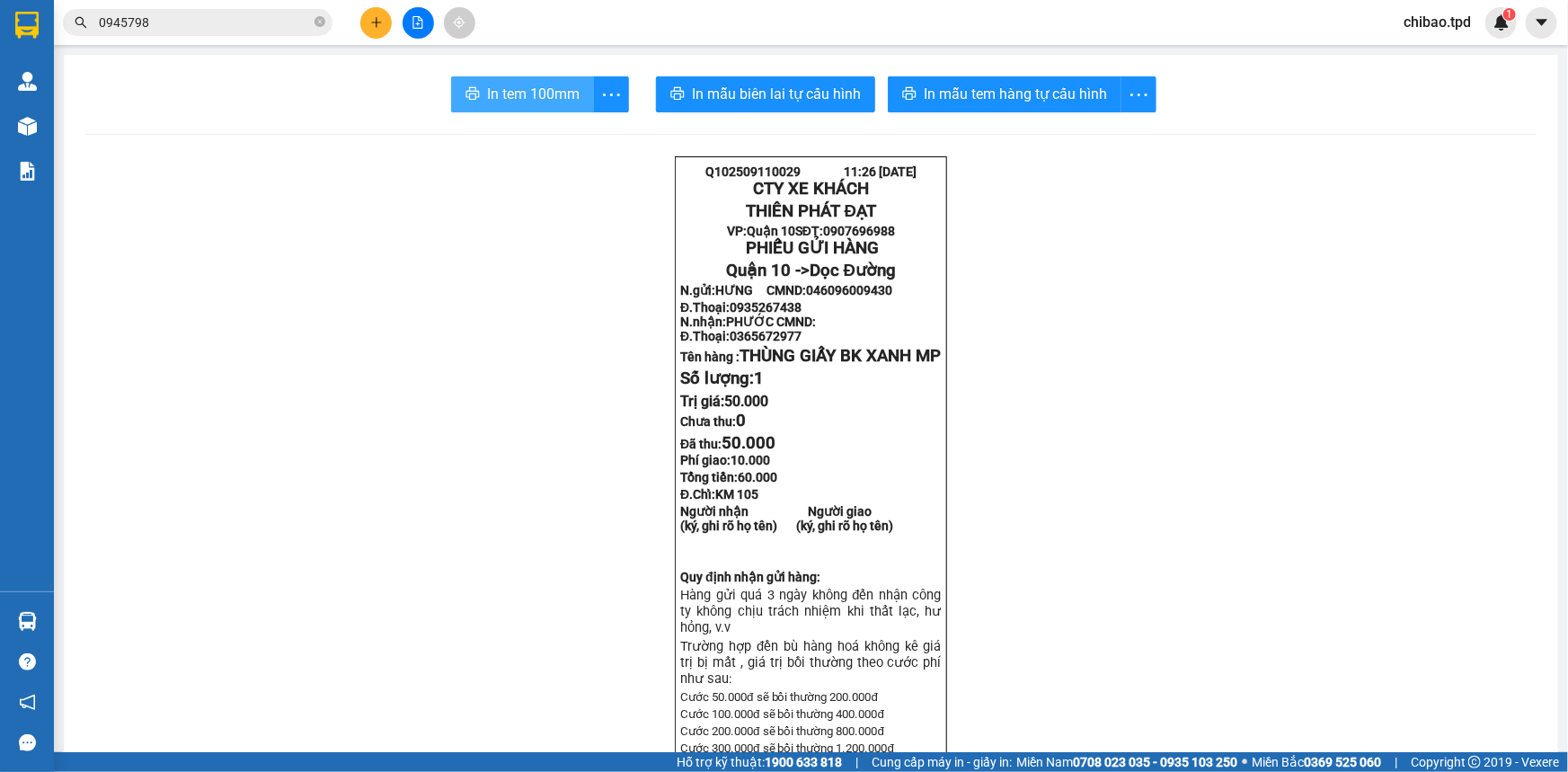
click at [510, 90] on span "In tem 100mm" at bounding box center [534, 94] width 93 height 22
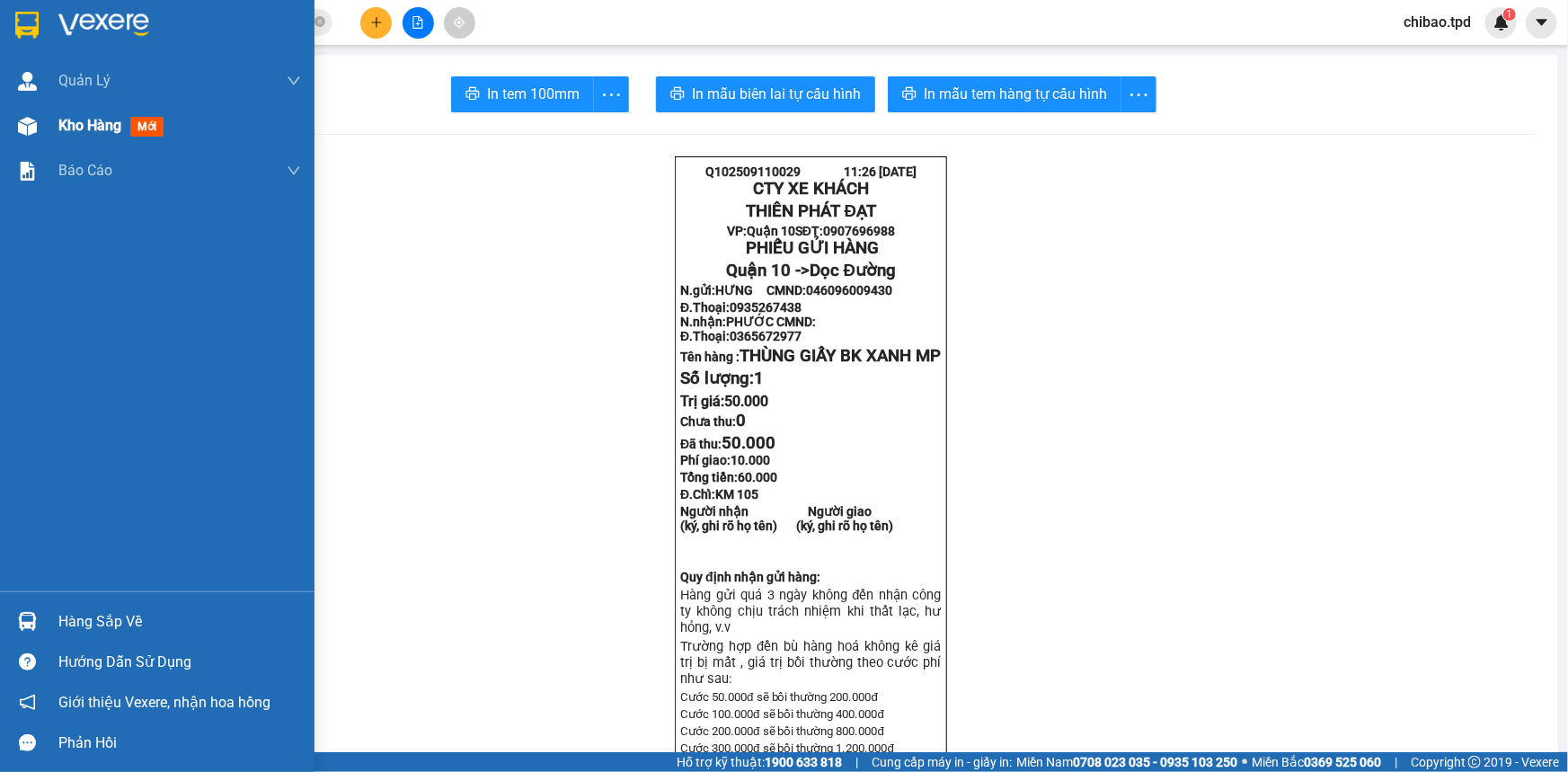
click at [81, 127] on span "Kho hàng" at bounding box center [90, 125] width 63 height 17
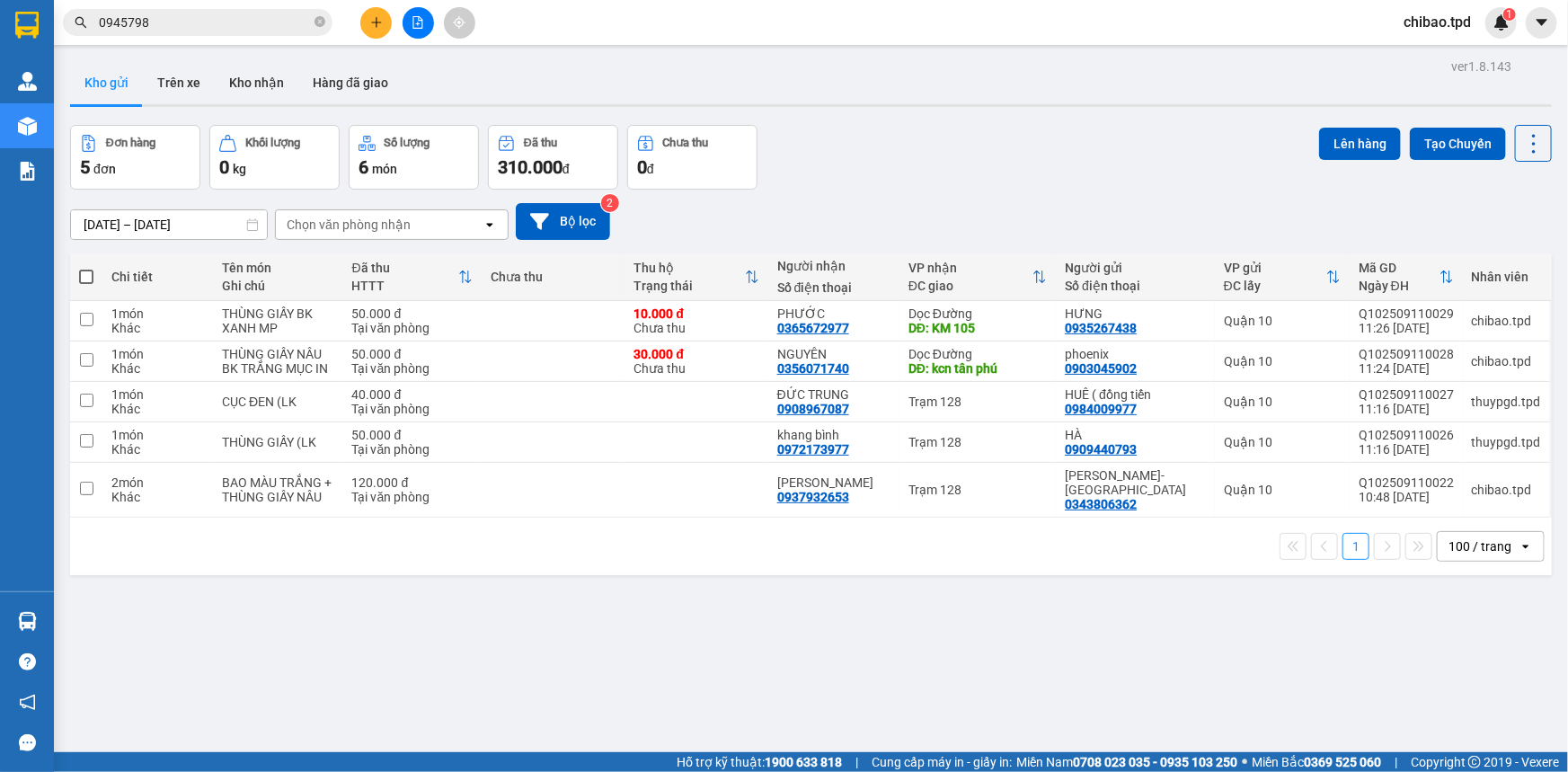
click at [93, 282] on label at bounding box center [86, 276] width 15 height 18
click at [86, 268] on input "checkbox" at bounding box center [86, 268] width 0 height 0
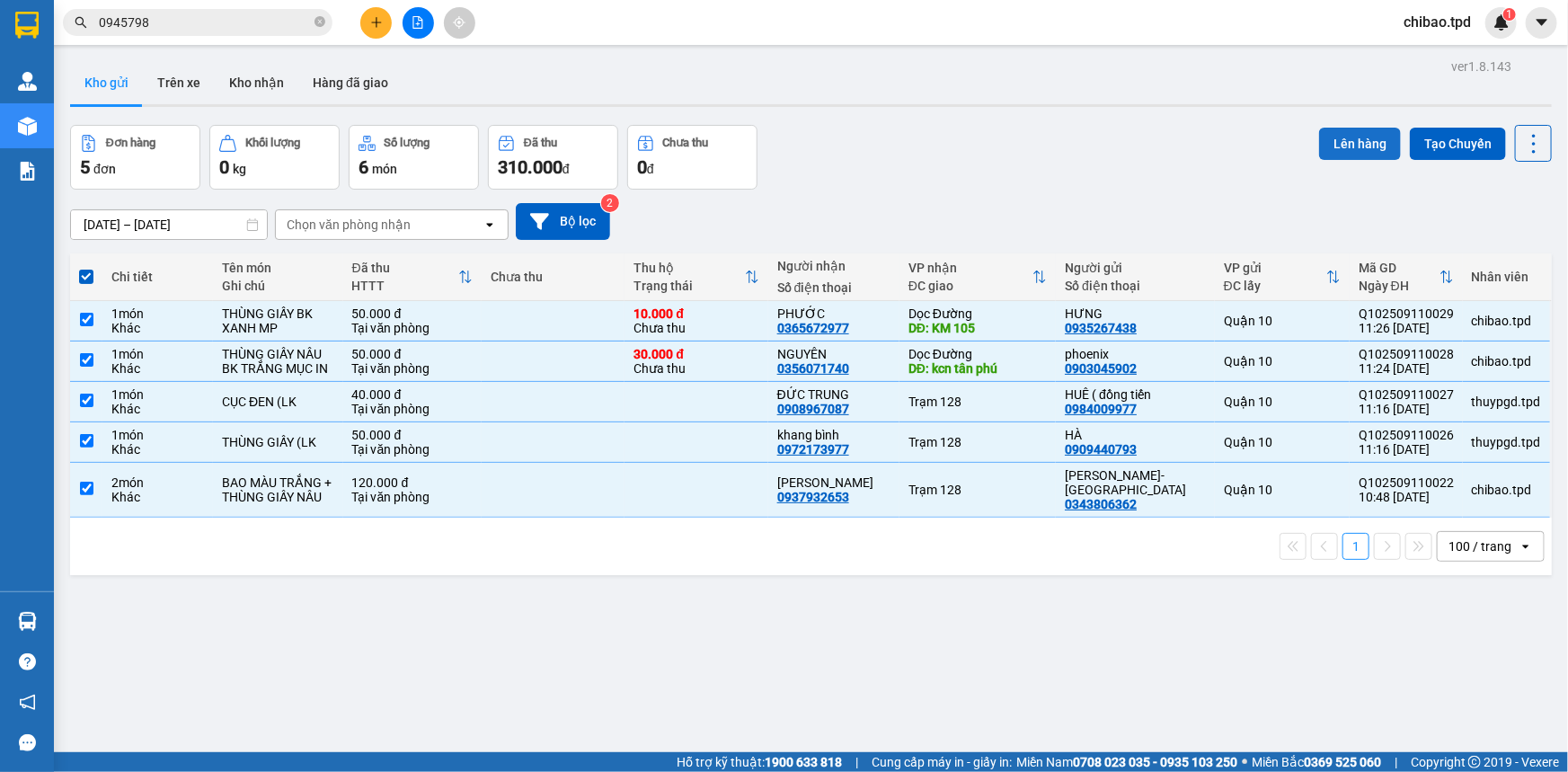
click at [1359, 135] on button "Lên hàng" at bounding box center [1359, 144] width 82 height 32
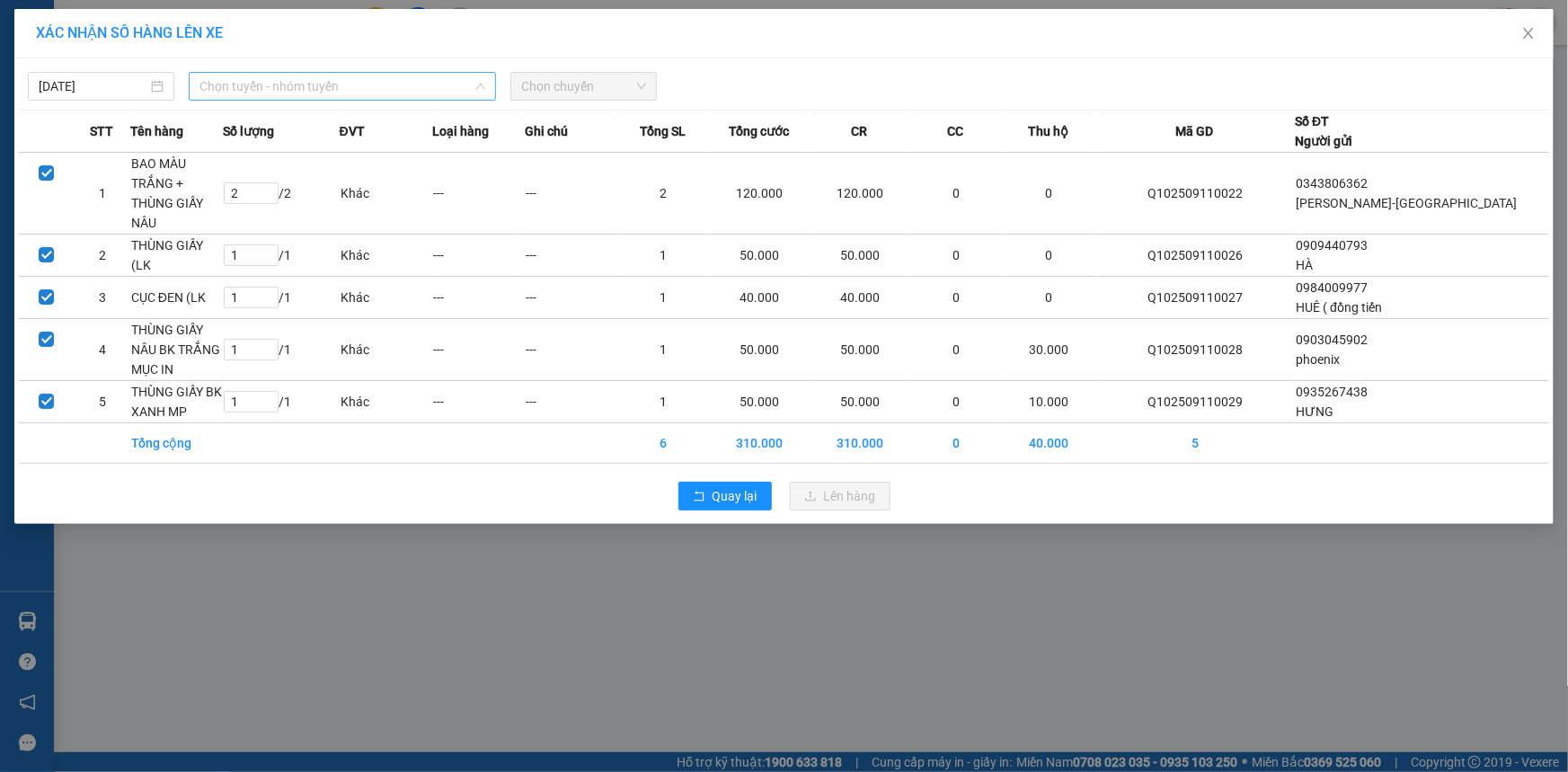
drag, startPoint x: 341, startPoint y: 72, endPoint x: 341, endPoint y: 86, distance: 14.0
click at [341, 73] on span "Chọn tuyến - nhóm tuyến" at bounding box center [342, 86] width 285 height 27
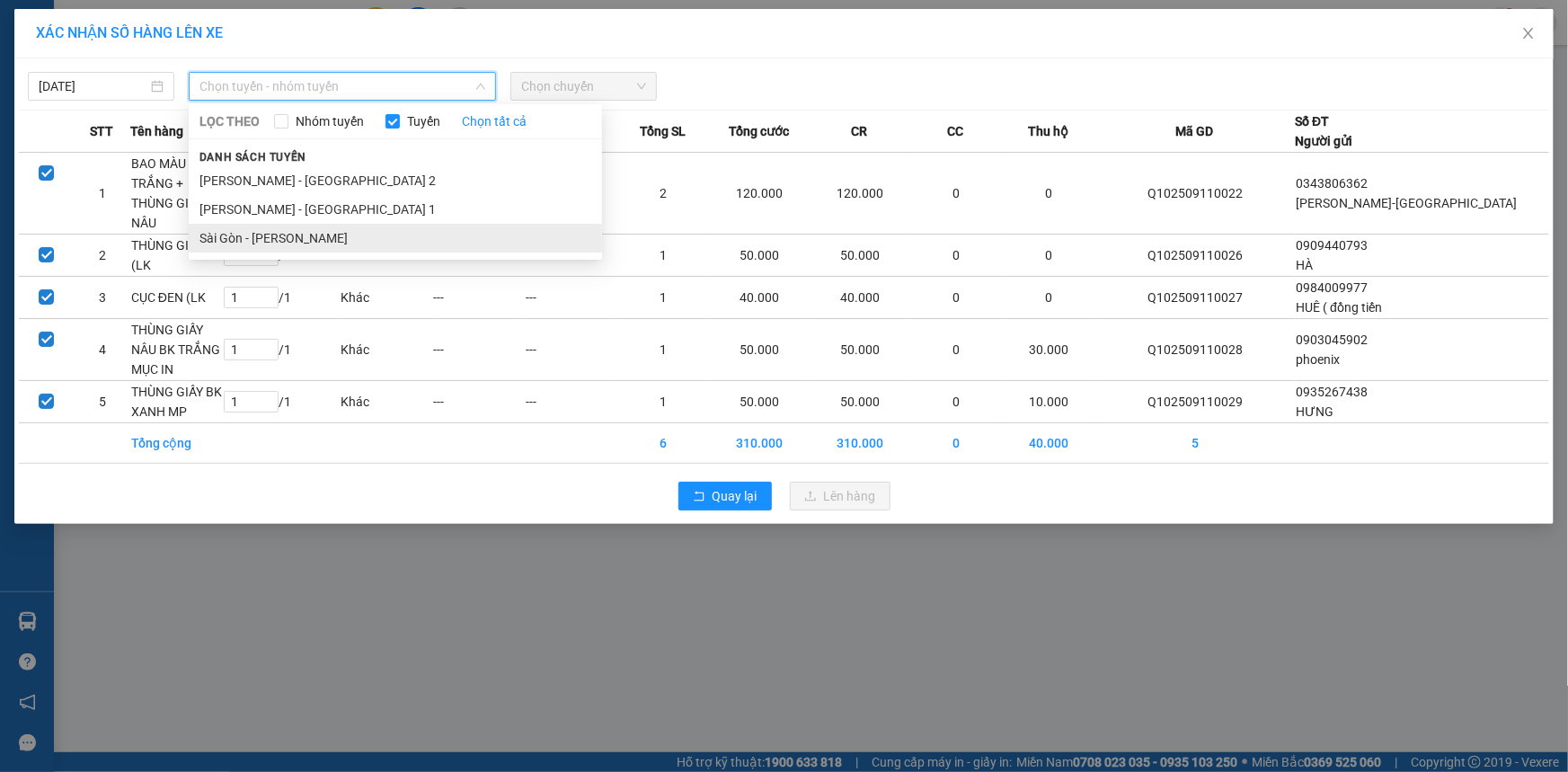
click at [317, 226] on li "Sài Gòn - [PERSON_NAME]" at bounding box center [396, 237] width 413 height 29
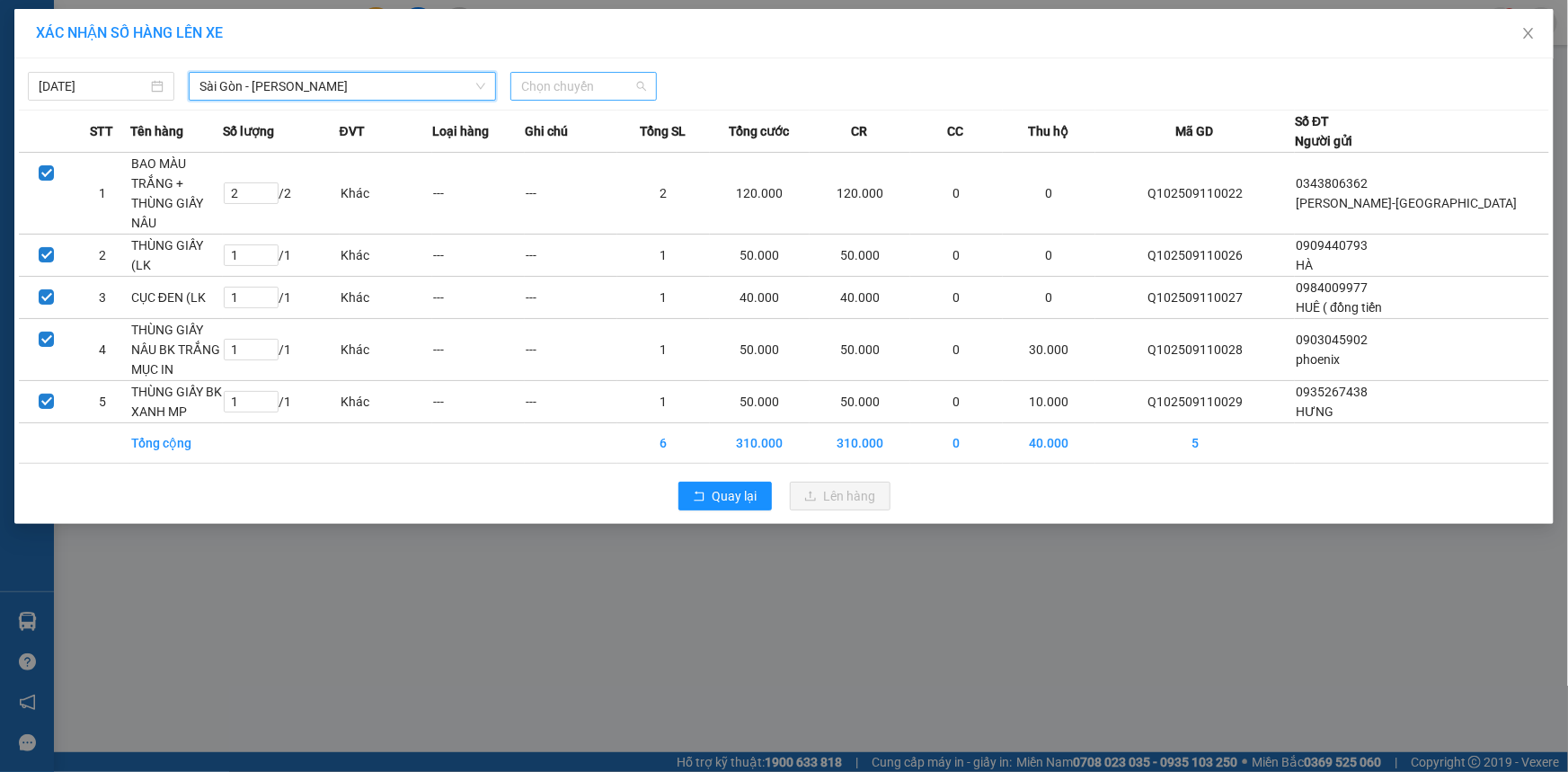
click at [562, 80] on span "Chọn chuyến" at bounding box center [583, 86] width 125 height 27
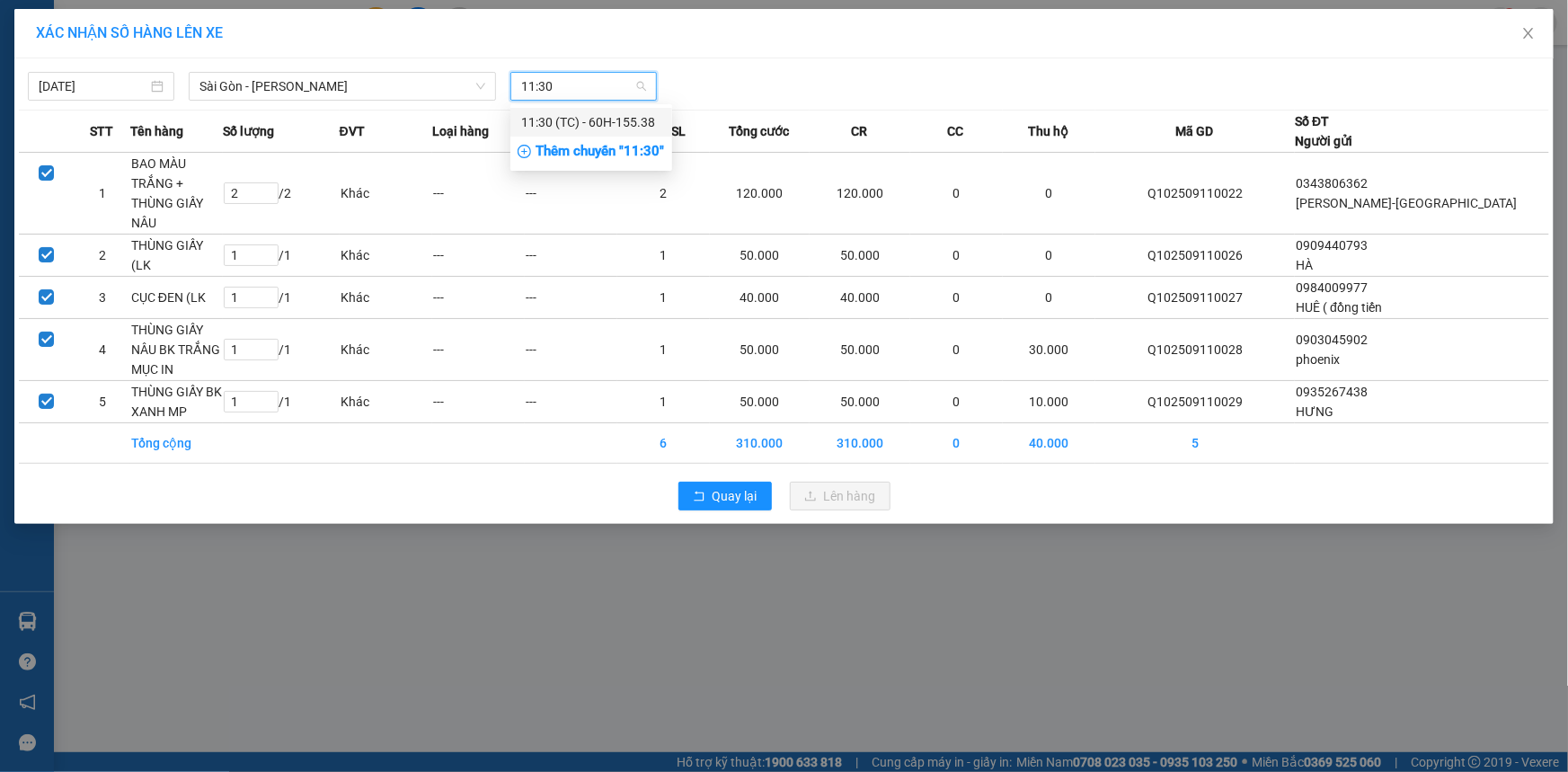
click at [629, 145] on div "Thêm chuyến " 11:30 "" at bounding box center [591, 151] width 162 height 31
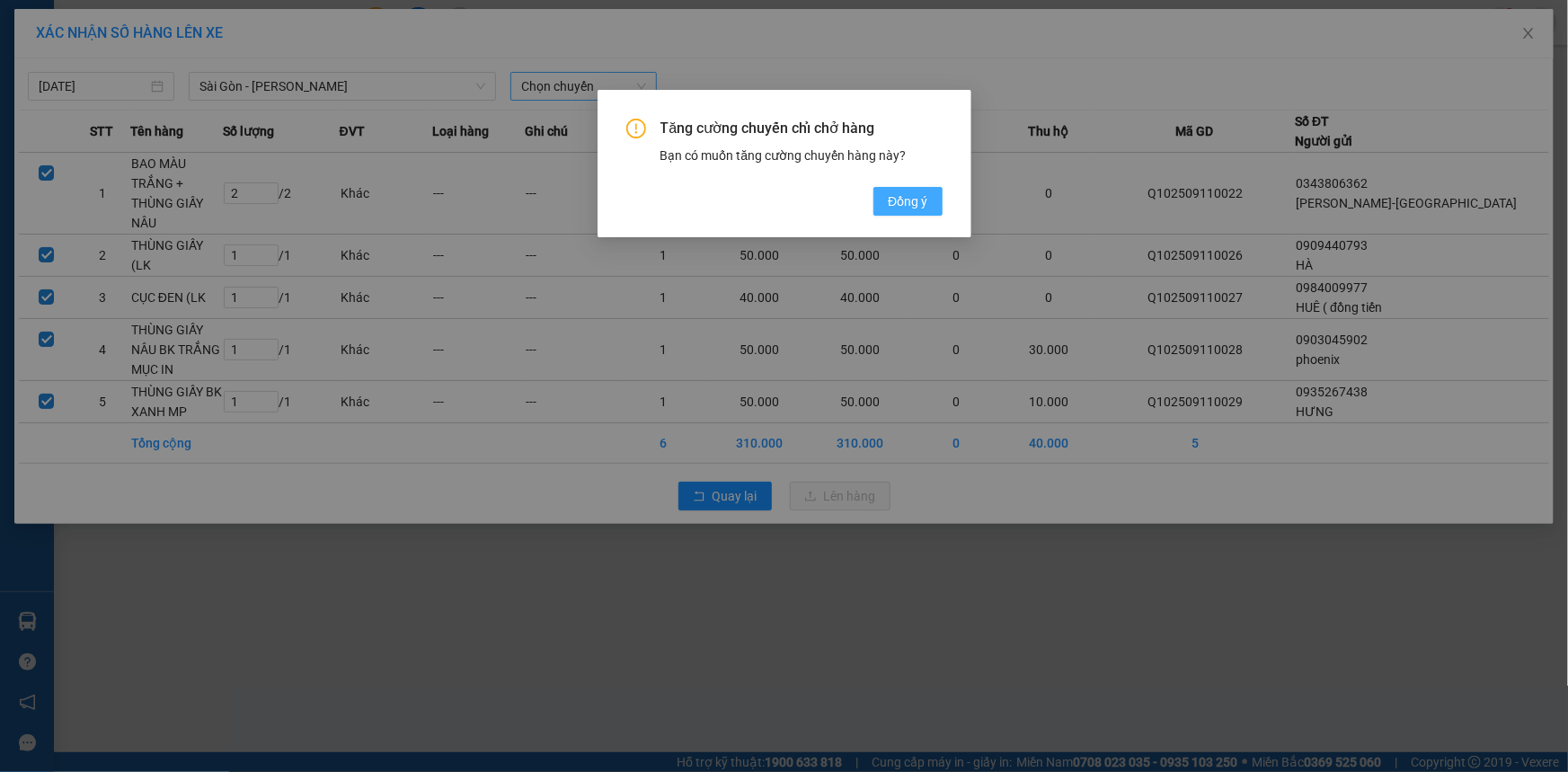
click at [924, 203] on span "Đồng ý" at bounding box center [907, 201] width 40 height 19
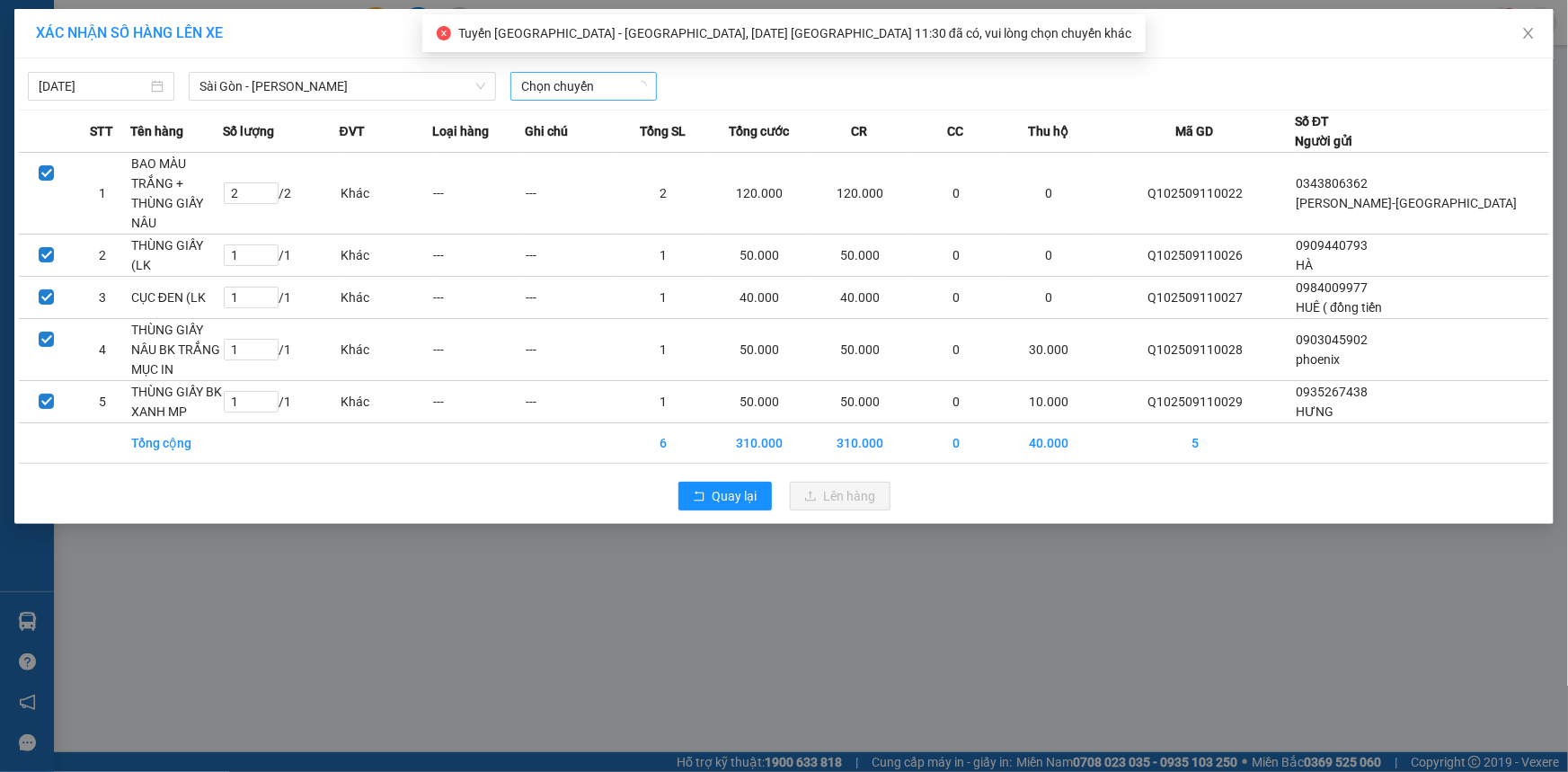
click at [598, 70] on div "[DATE] [GEOGRAPHIC_DATA] - Phương Lâm LỌC THEO Nhóm tuyến Tuyến Chọn tất cả Dan…" at bounding box center [783, 82] width 1530 height 38
click at [596, 98] on span "Chọn chuyến" at bounding box center [583, 86] width 125 height 27
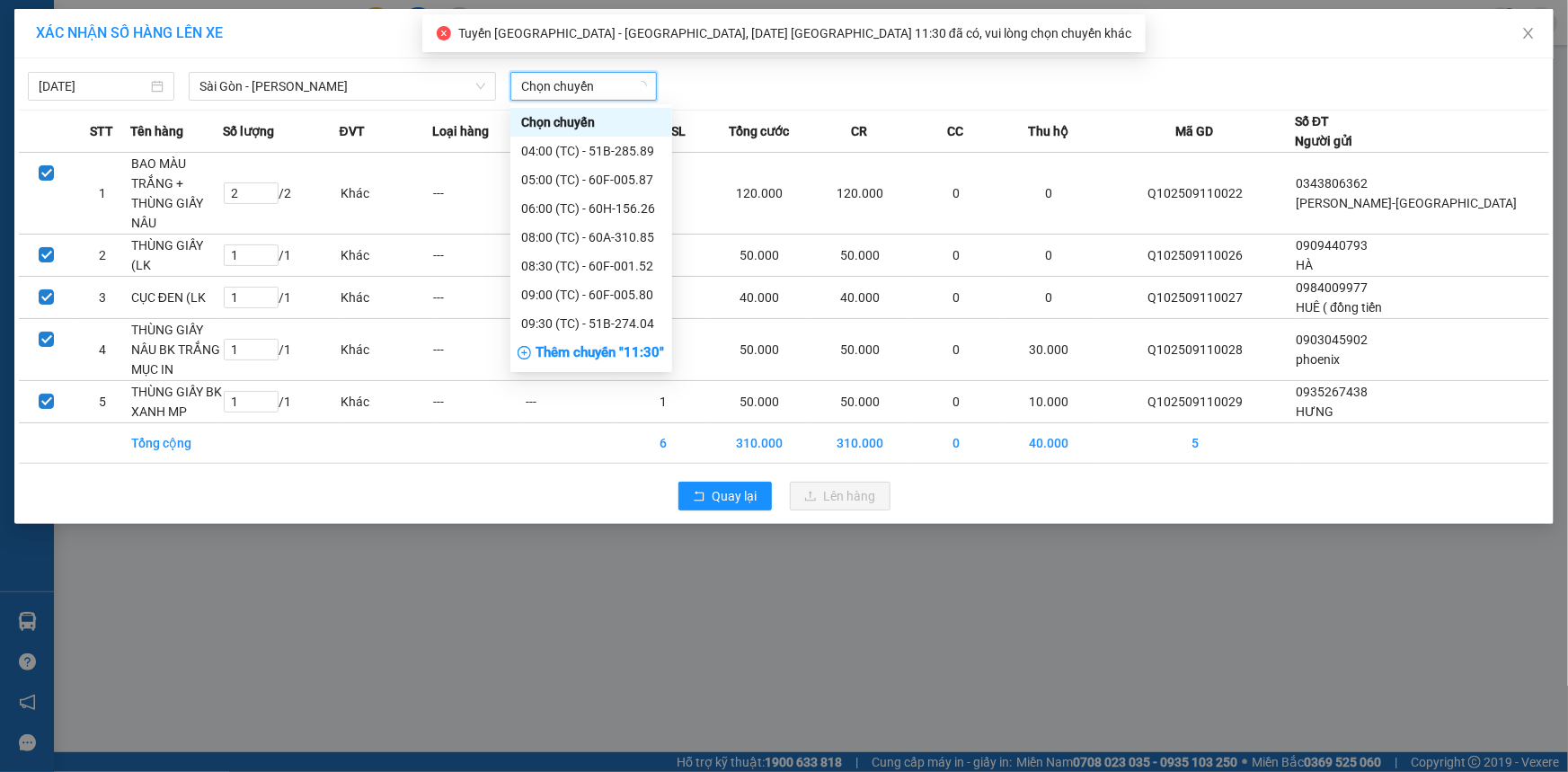
click at [596, 97] on span "Chọn chuyến" at bounding box center [583, 86] width 125 height 27
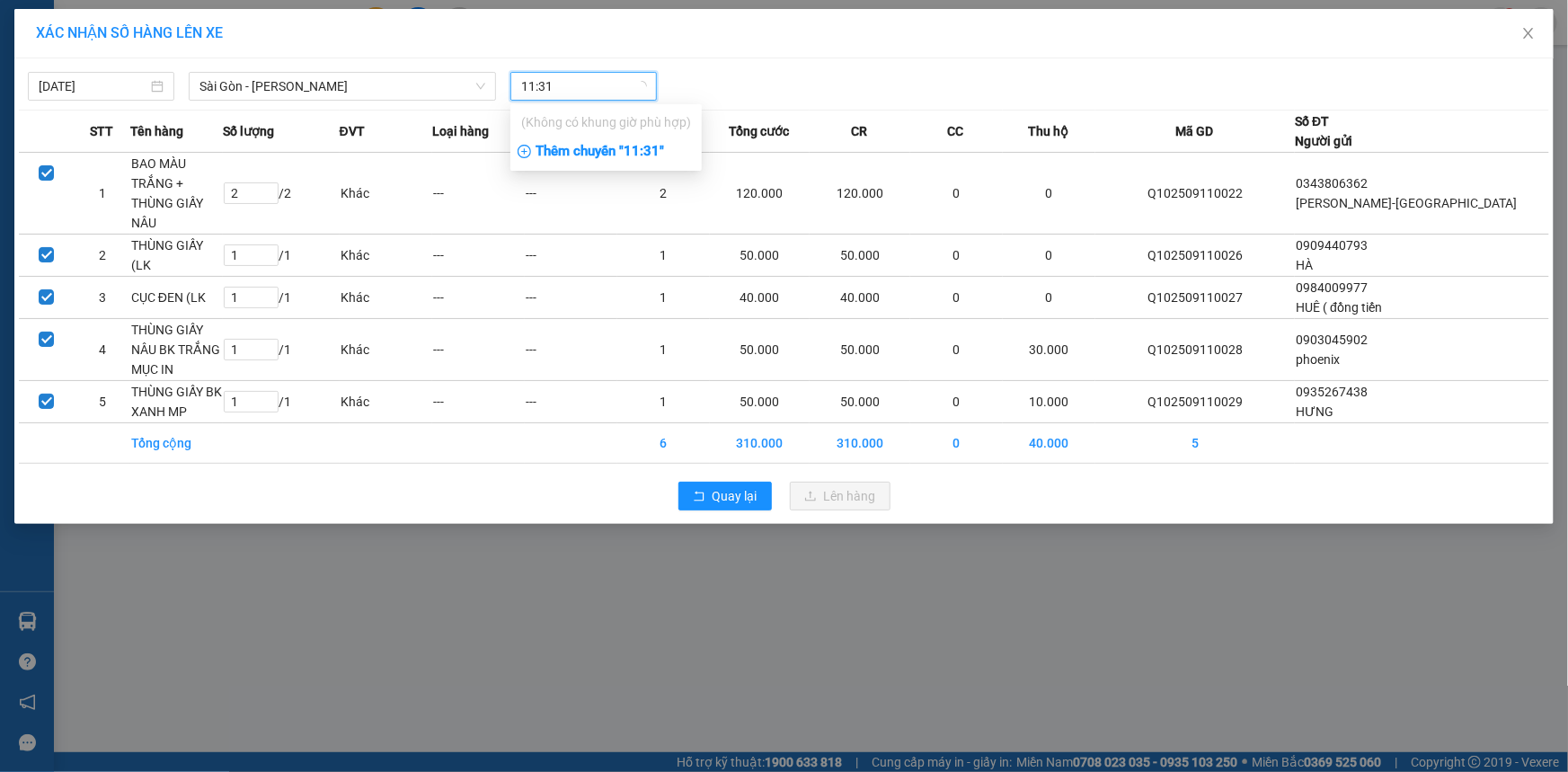
click at [635, 144] on div "Thêm chuyến " 11:31 "" at bounding box center [606, 151] width 192 height 31
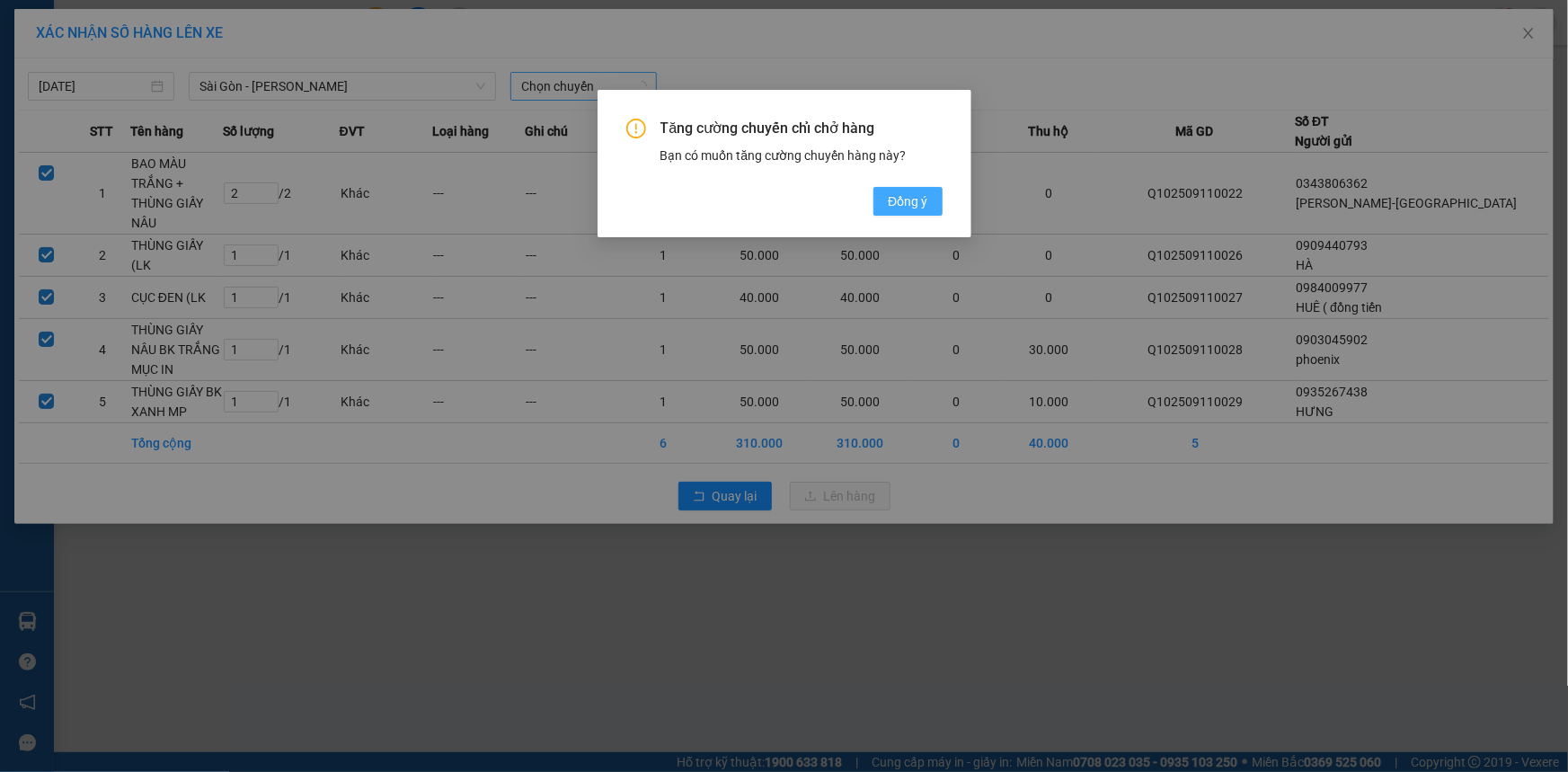
click at [894, 195] on span "Đồng ý" at bounding box center [907, 201] width 40 height 19
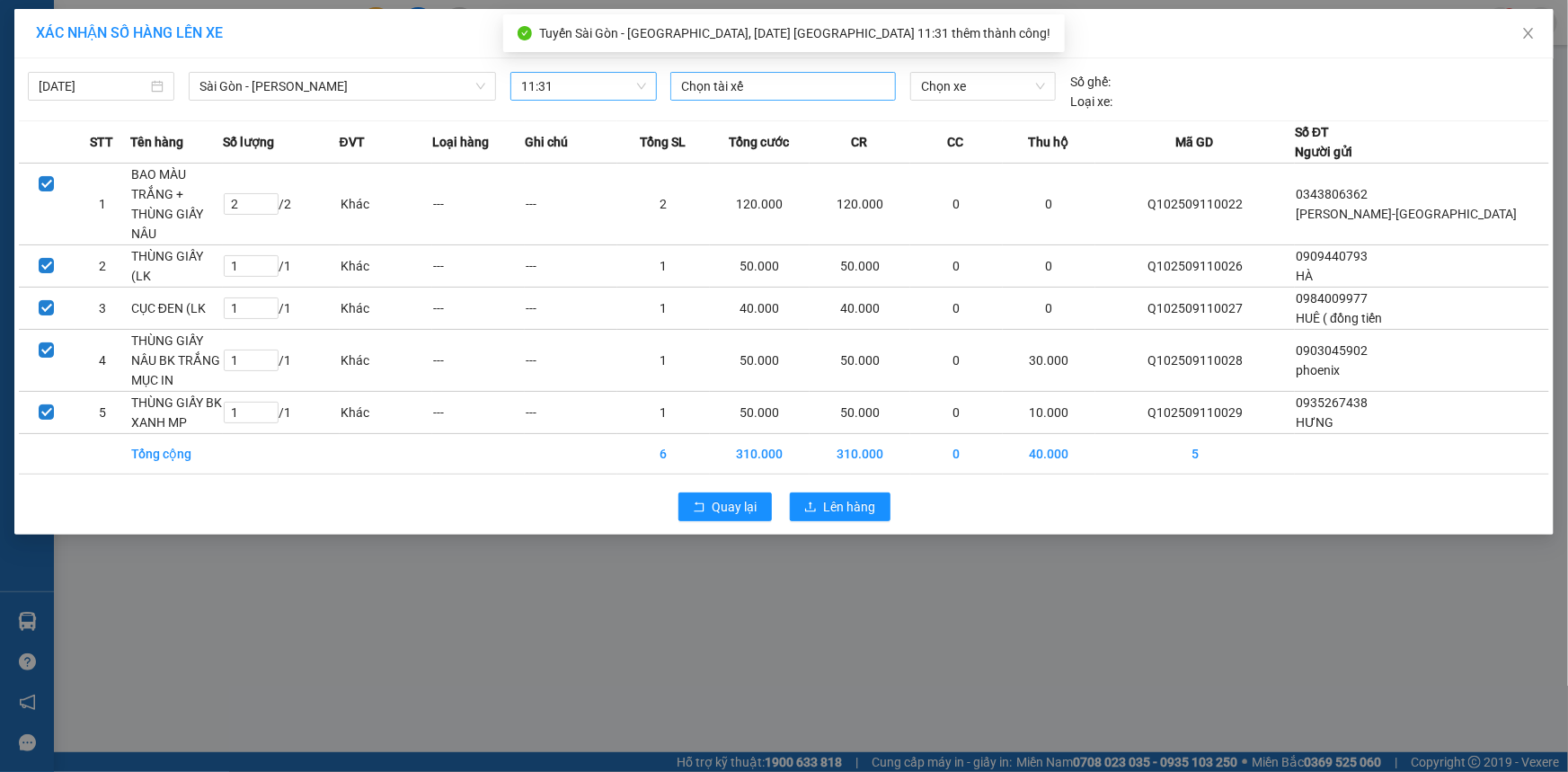
click at [730, 99] on div "Chọn tài xế" at bounding box center [782, 86] width 225 height 29
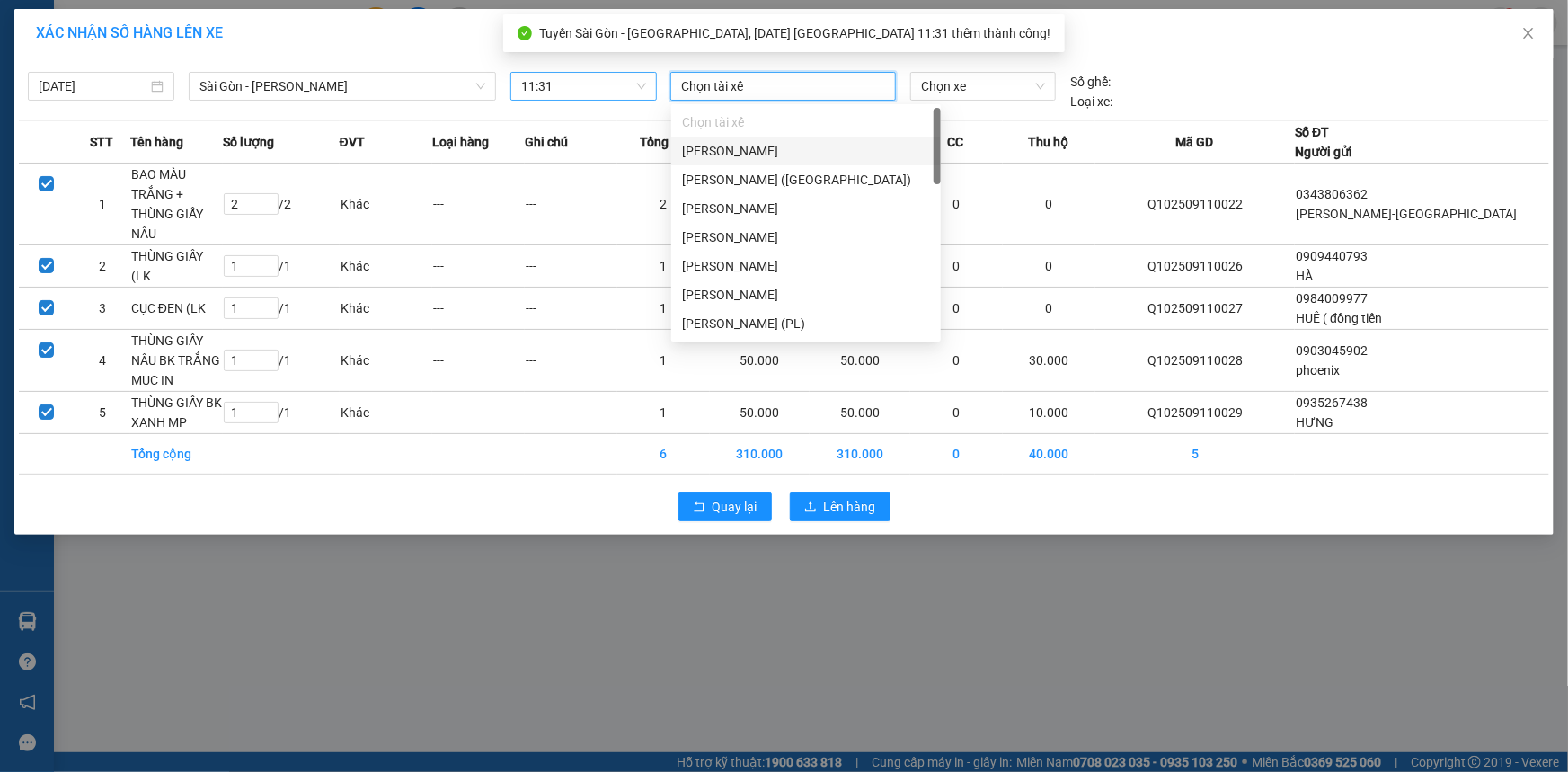
click at [735, 94] on div at bounding box center [783, 85] width 217 height 21
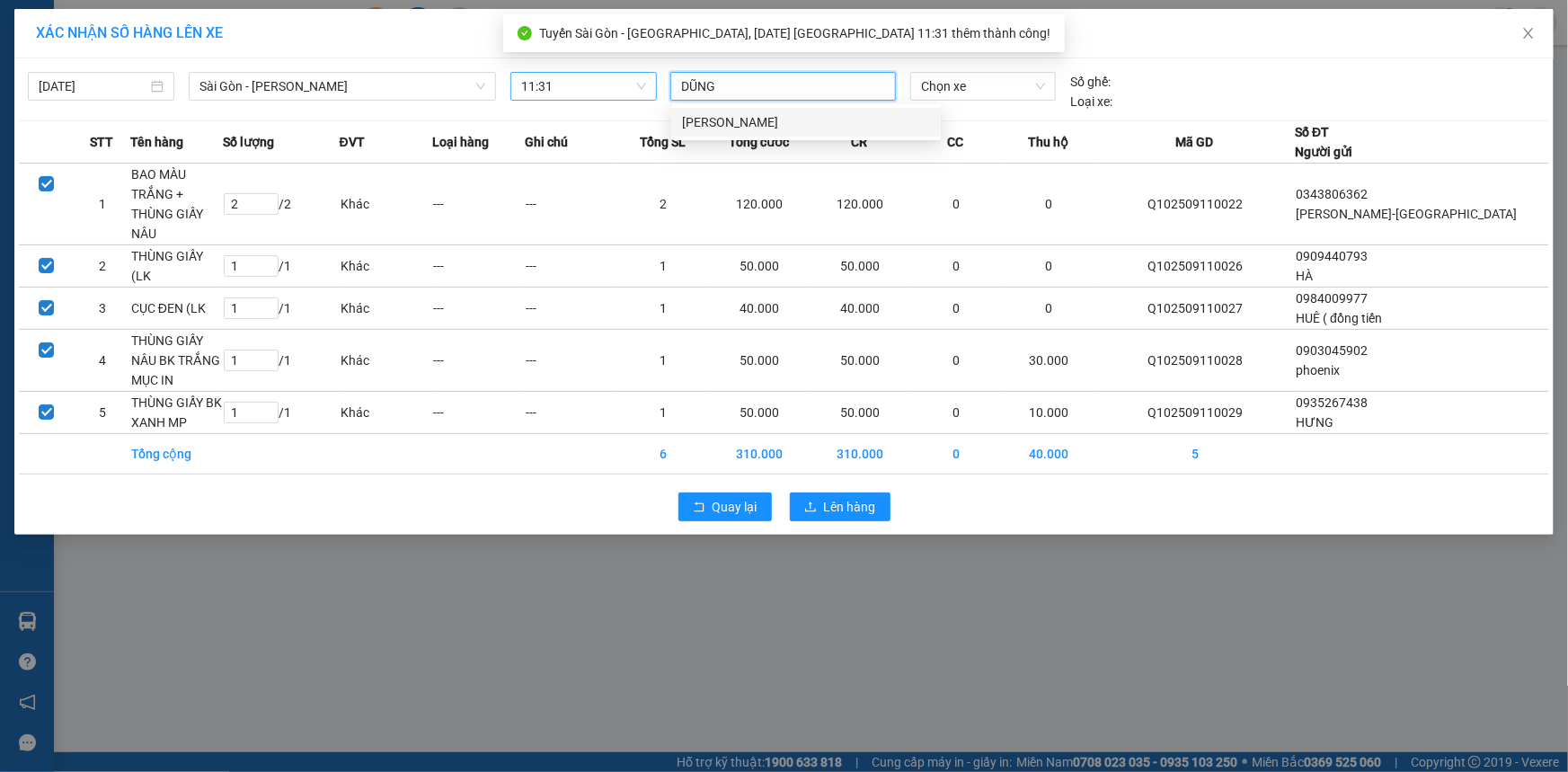
click at [752, 125] on div "[PERSON_NAME]" at bounding box center [806, 121] width 248 height 19
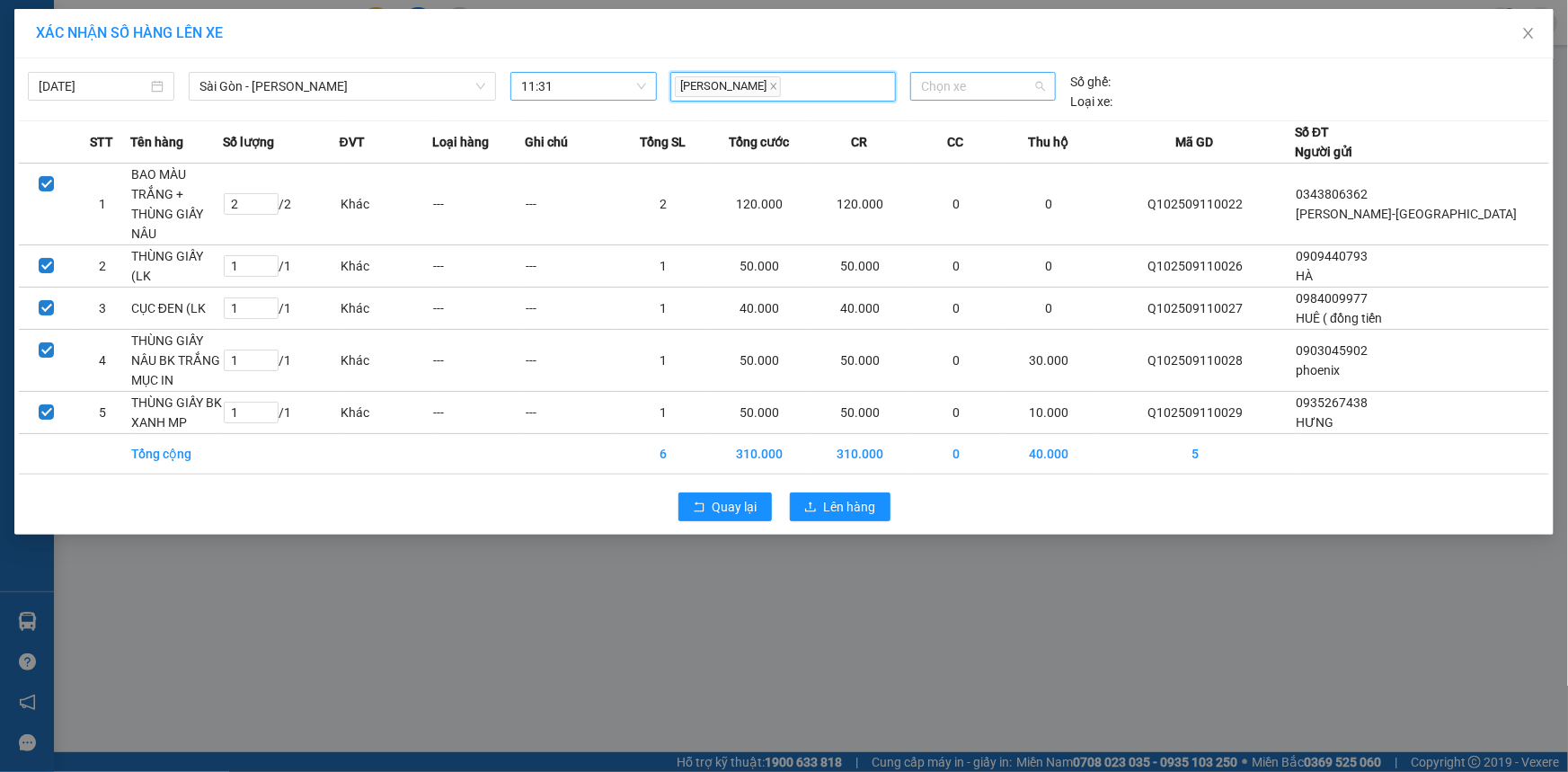
click at [953, 88] on span "Chọn xe" at bounding box center [983, 86] width 124 height 27
click at [965, 110] on div "60H-155.85" at bounding box center [982, 121] width 145 height 29
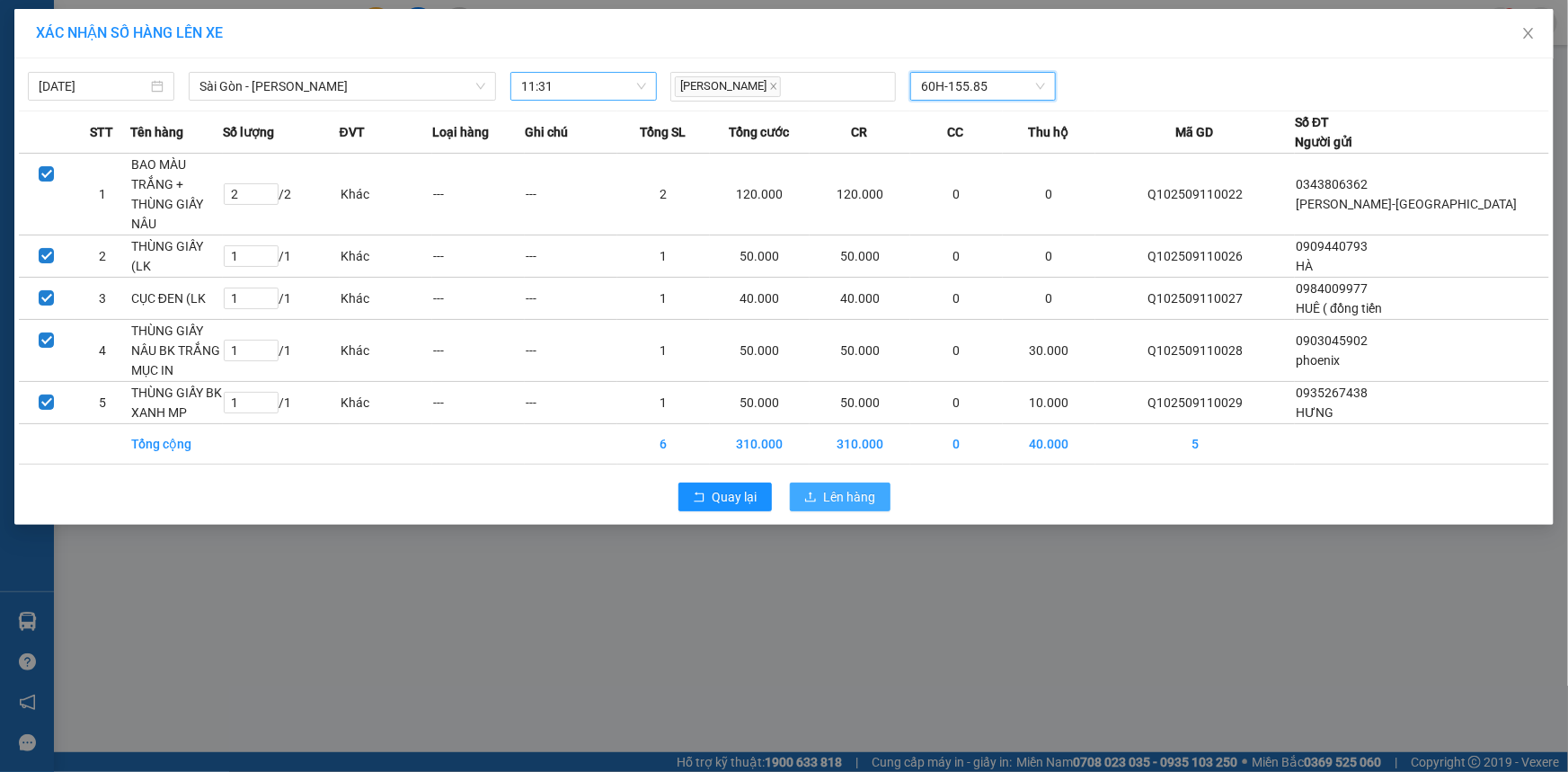
click at [855, 487] on span "Lên hàng" at bounding box center [850, 497] width 52 height 19
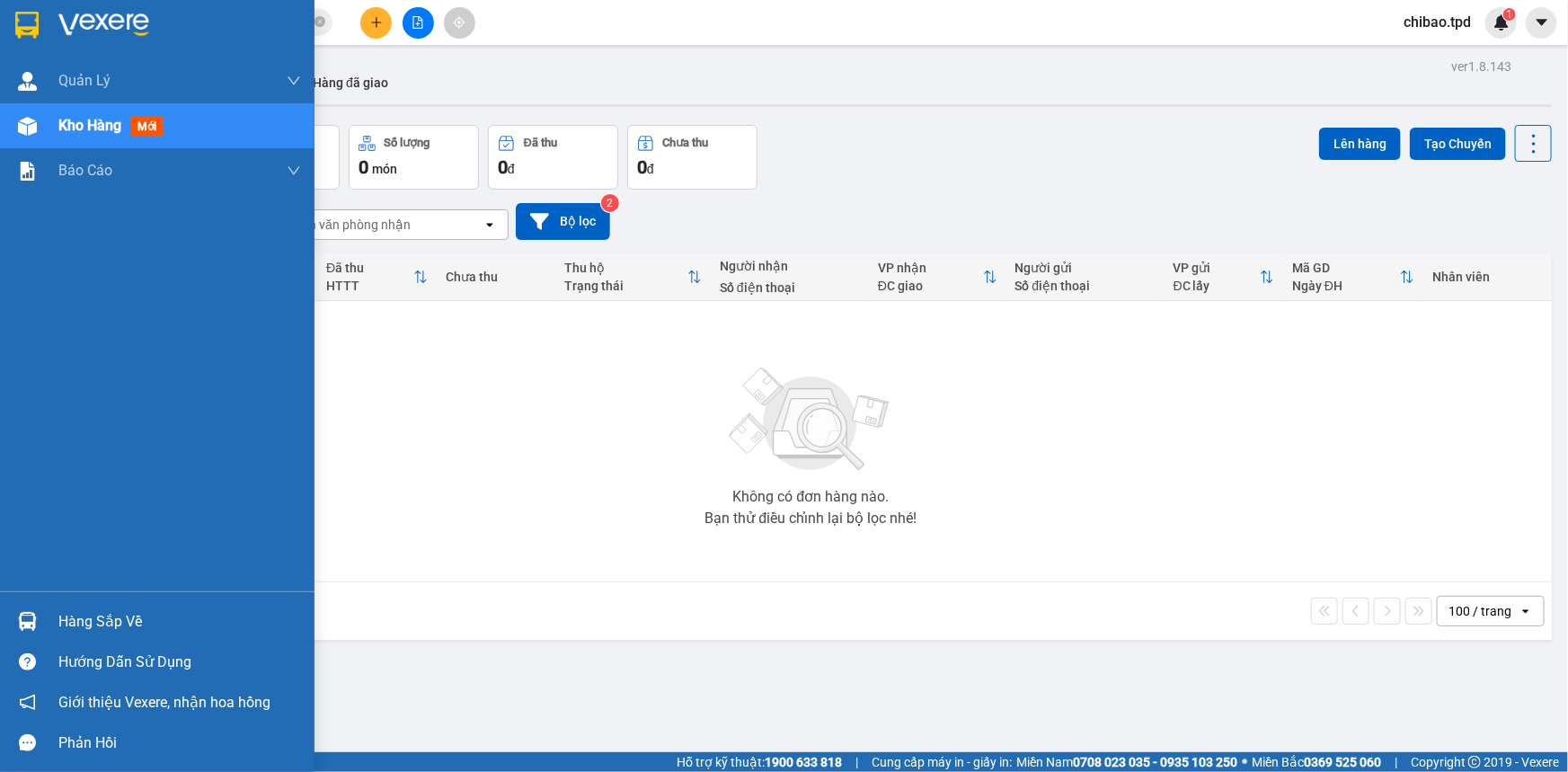
click at [36, 617] on img at bounding box center [27, 621] width 19 height 19
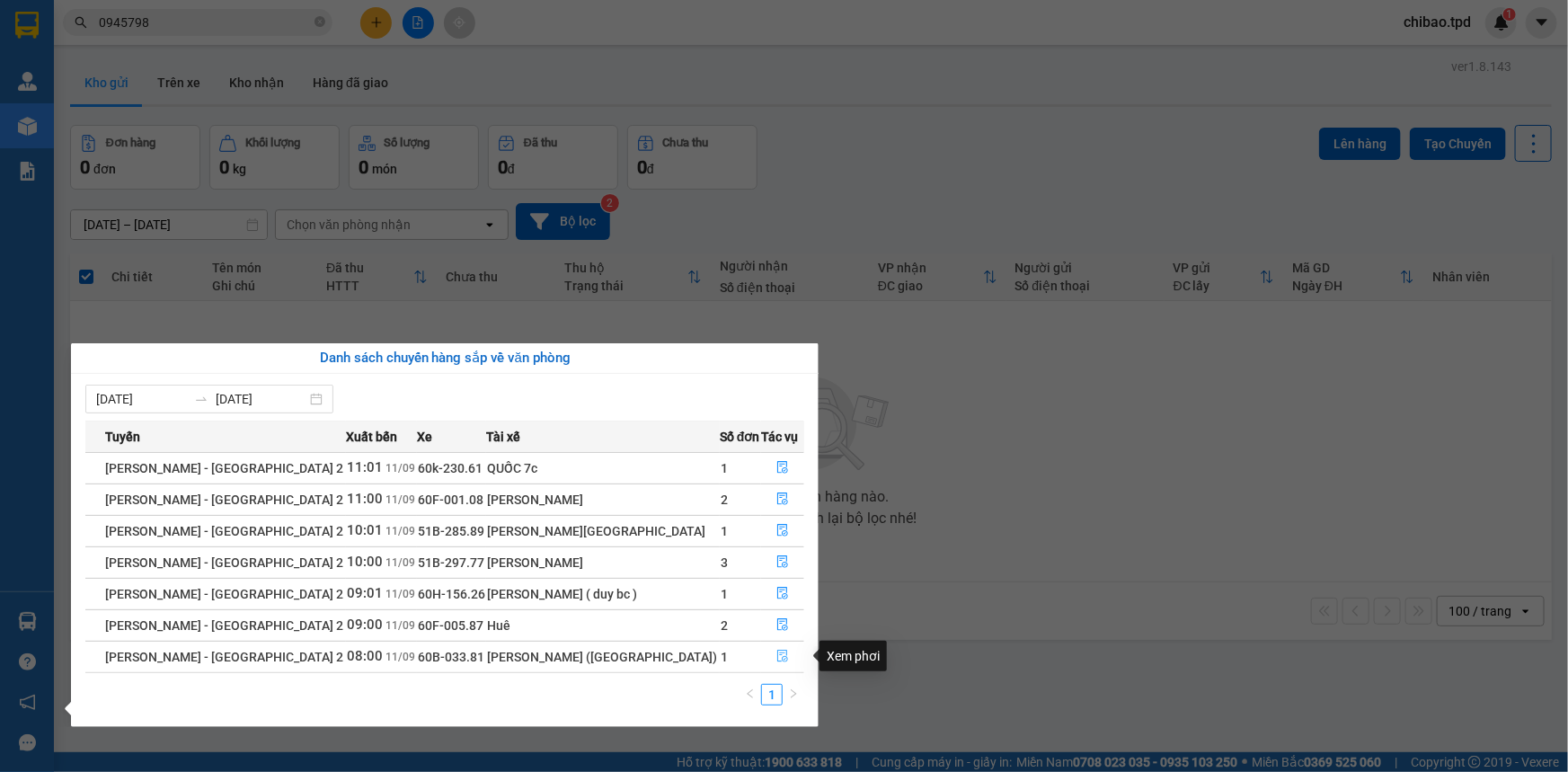
click at [779, 645] on button "button" at bounding box center [782, 656] width 42 height 29
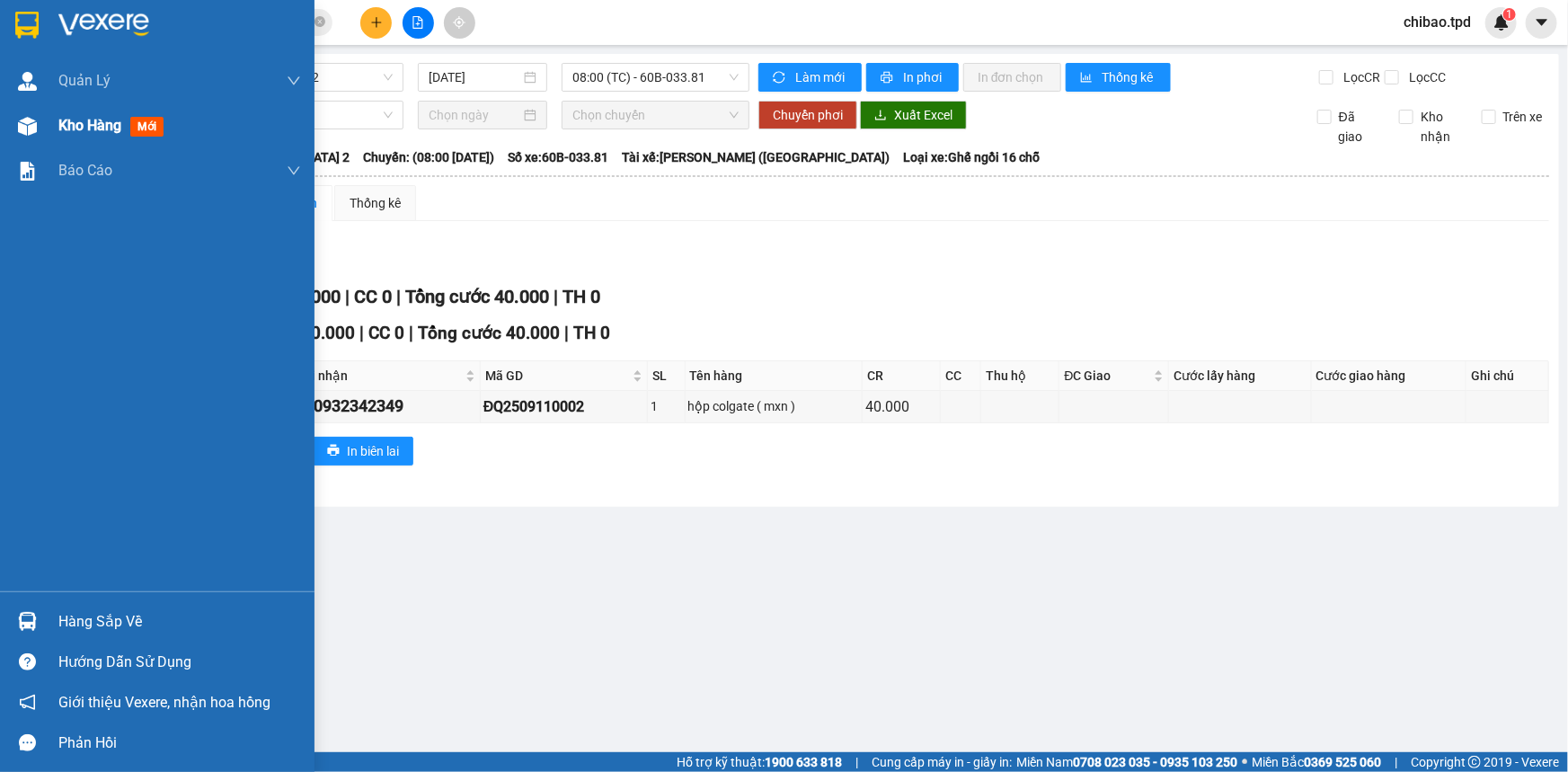
click at [71, 131] on span "Kho hàng" at bounding box center [90, 125] width 63 height 17
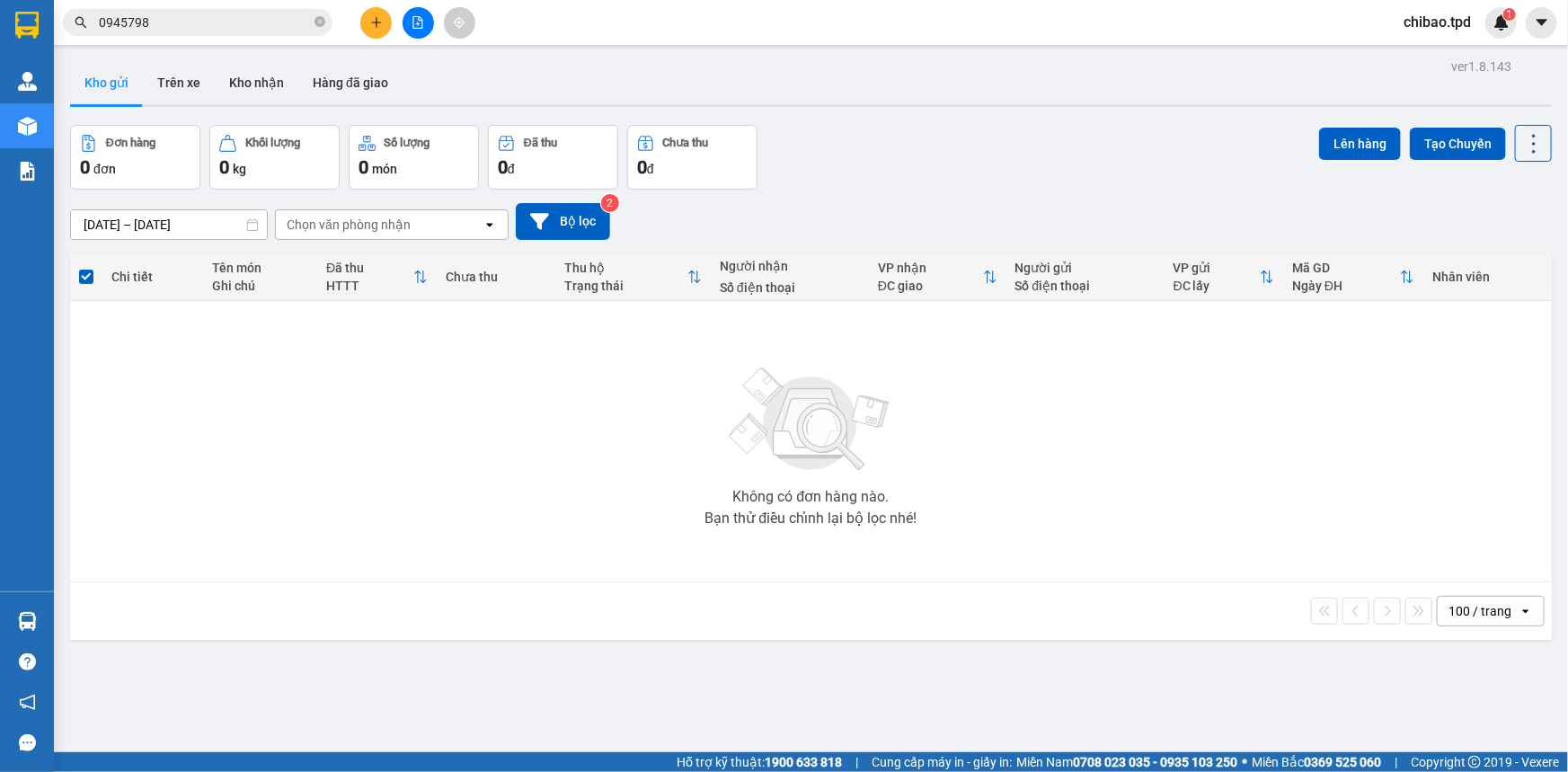
click at [376, 37] on button at bounding box center [376, 23] width 32 height 32
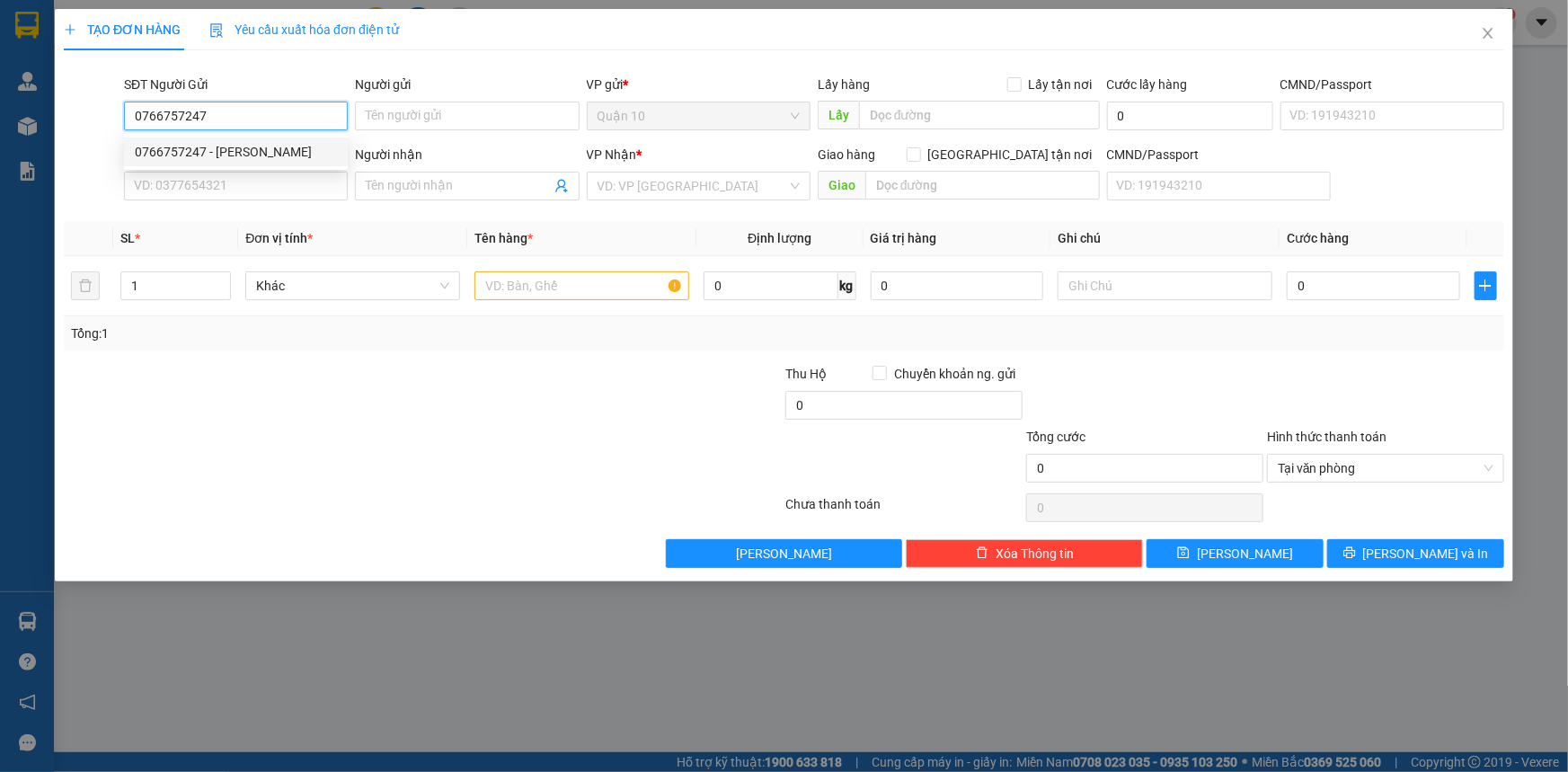
click at [244, 147] on div "0766757247 - [PERSON_NAME]" at bounding box center [235, 151] width 202 height 19
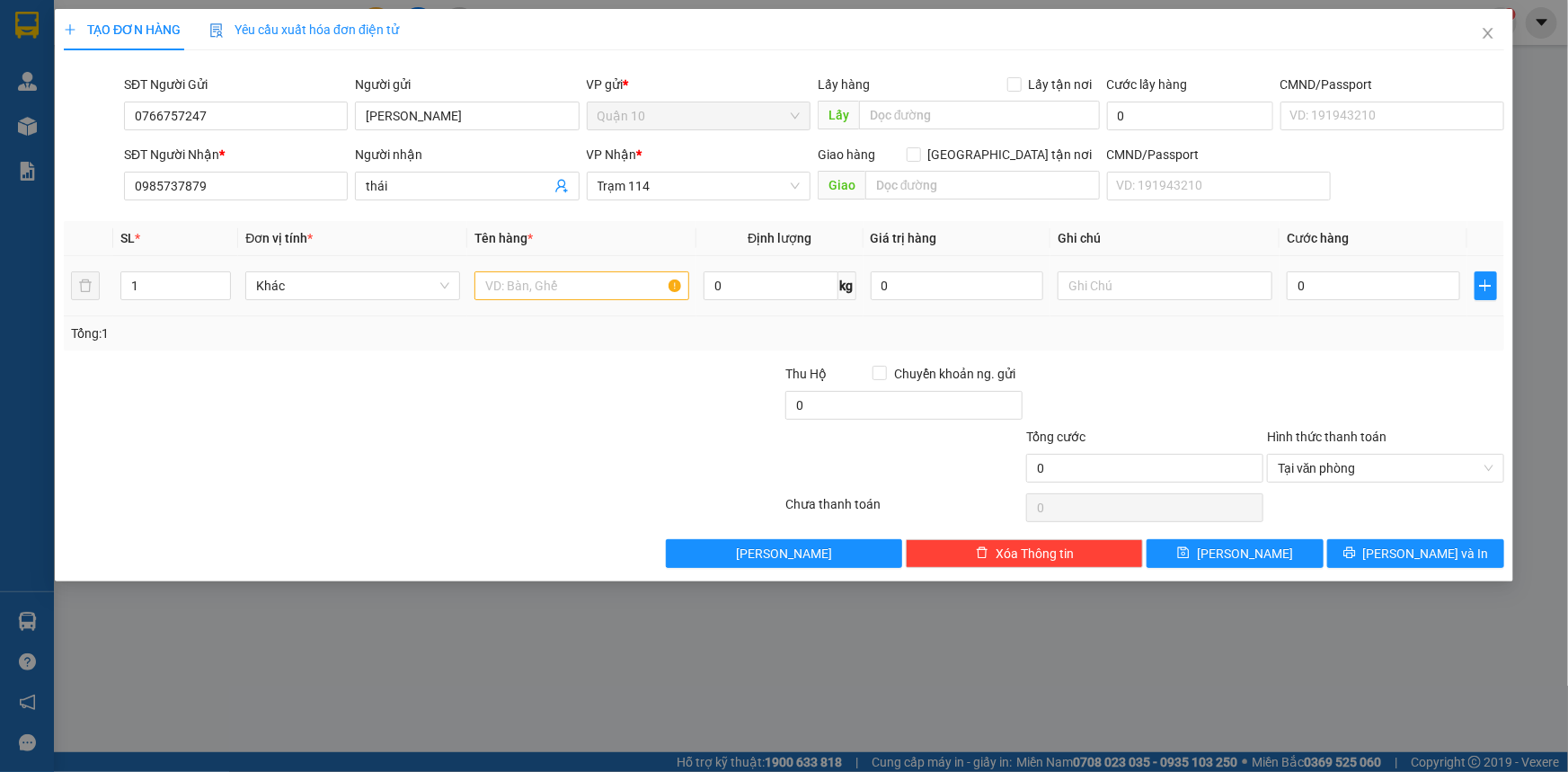
click at [525, 304] on td at bounding box center [581, 285] width 229 height 60
click at [530, 289] on input "text" at bounding box center [582, 285] width 215 height 29
drag, startPoint x: 1357, startPoint y: 346, endPoint x: 1069, endPoint y: 324, distance: 288.8
click at [1334, 346] on div "Tổng: 1" at bounding box center [784, 333] width 1440 height 34
click at [970, 294] on input "0" at bounding box center [957, 285] width 173 height 29
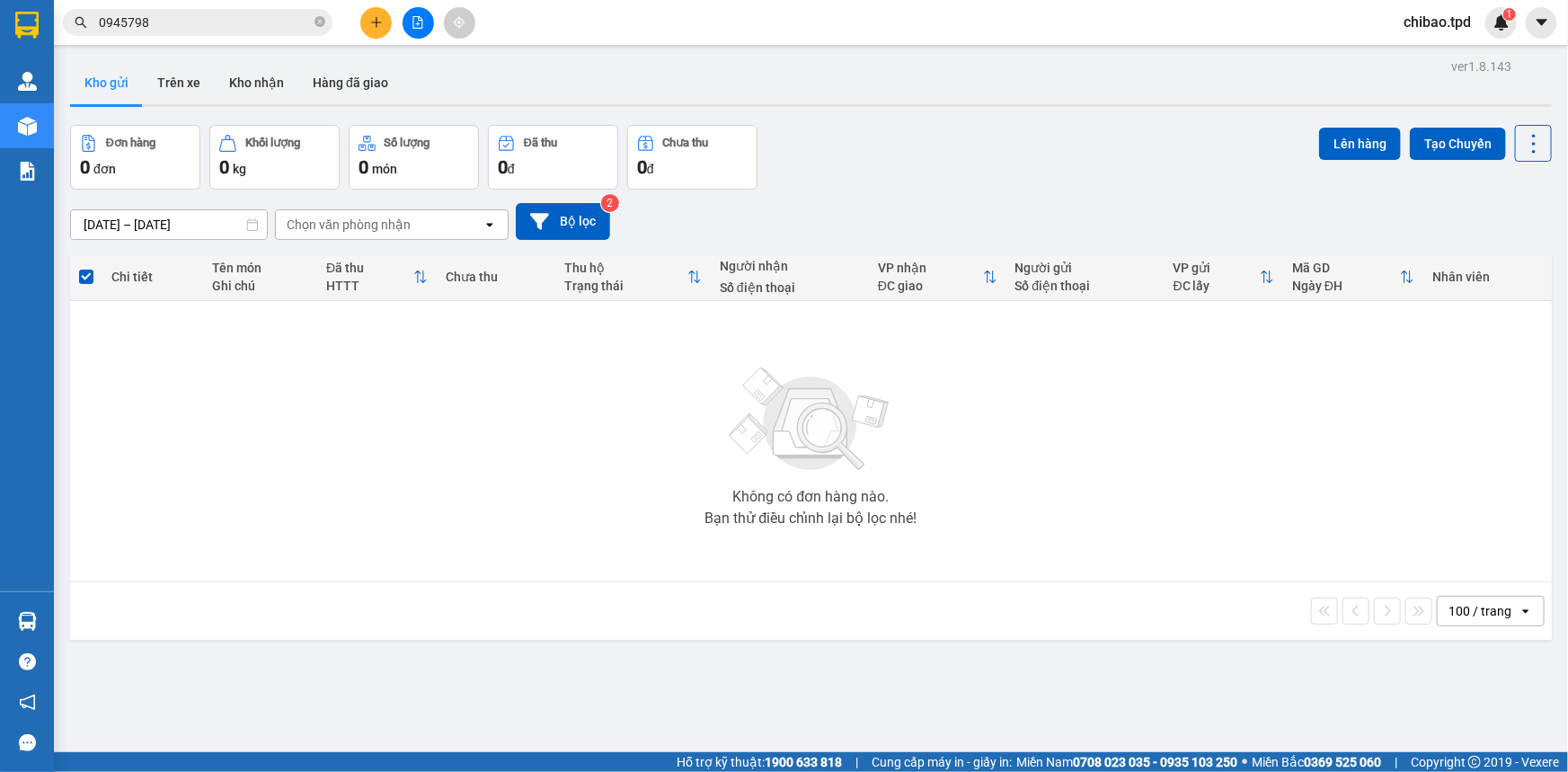
click at [373, 29] on button at bounding box center [376, 23] width 32 height 32
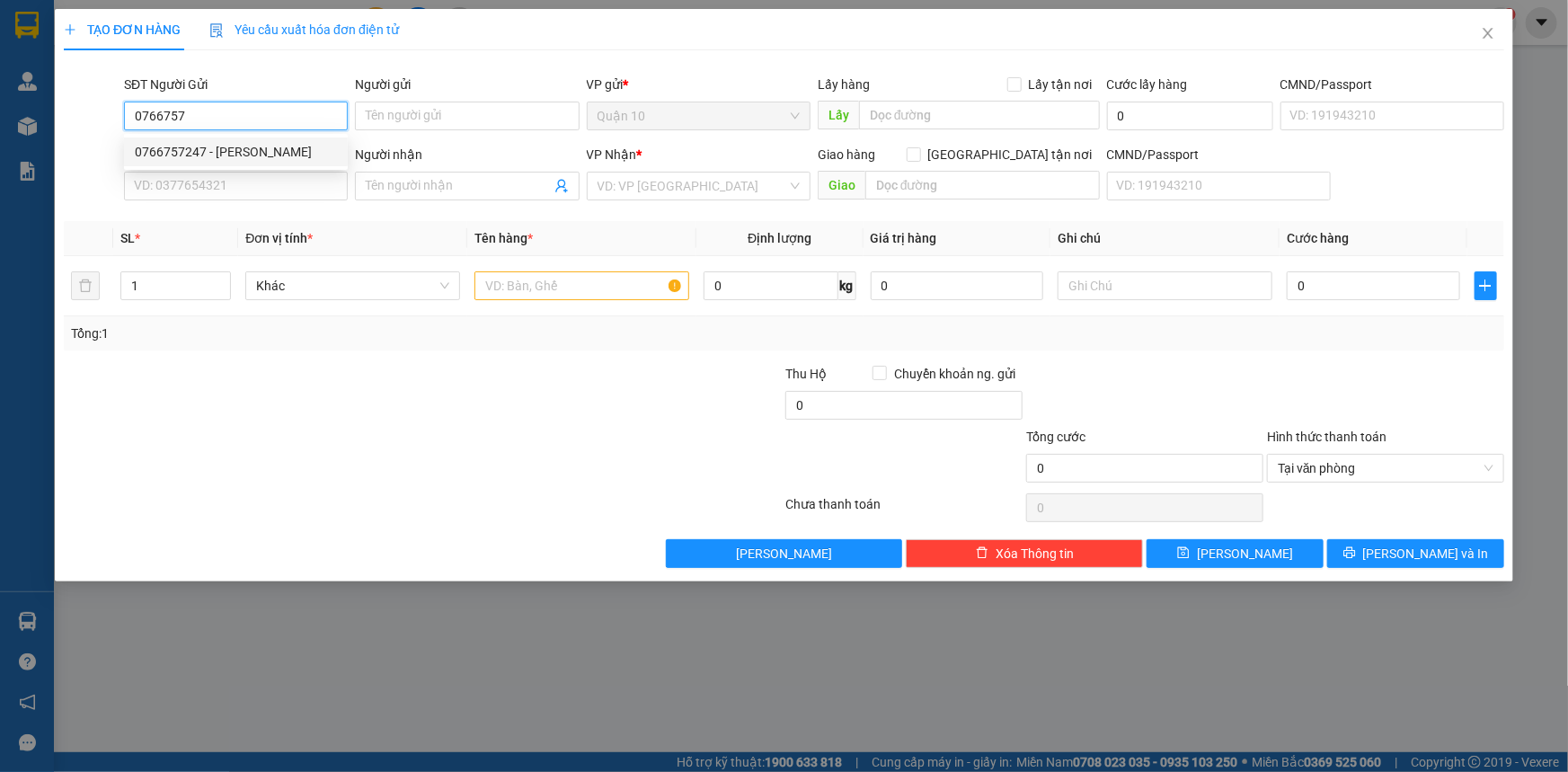
click at [256, 158] on div "0766757247 - [PERSON_NAME]" at bounding box center [235, 151] width 202 height 19
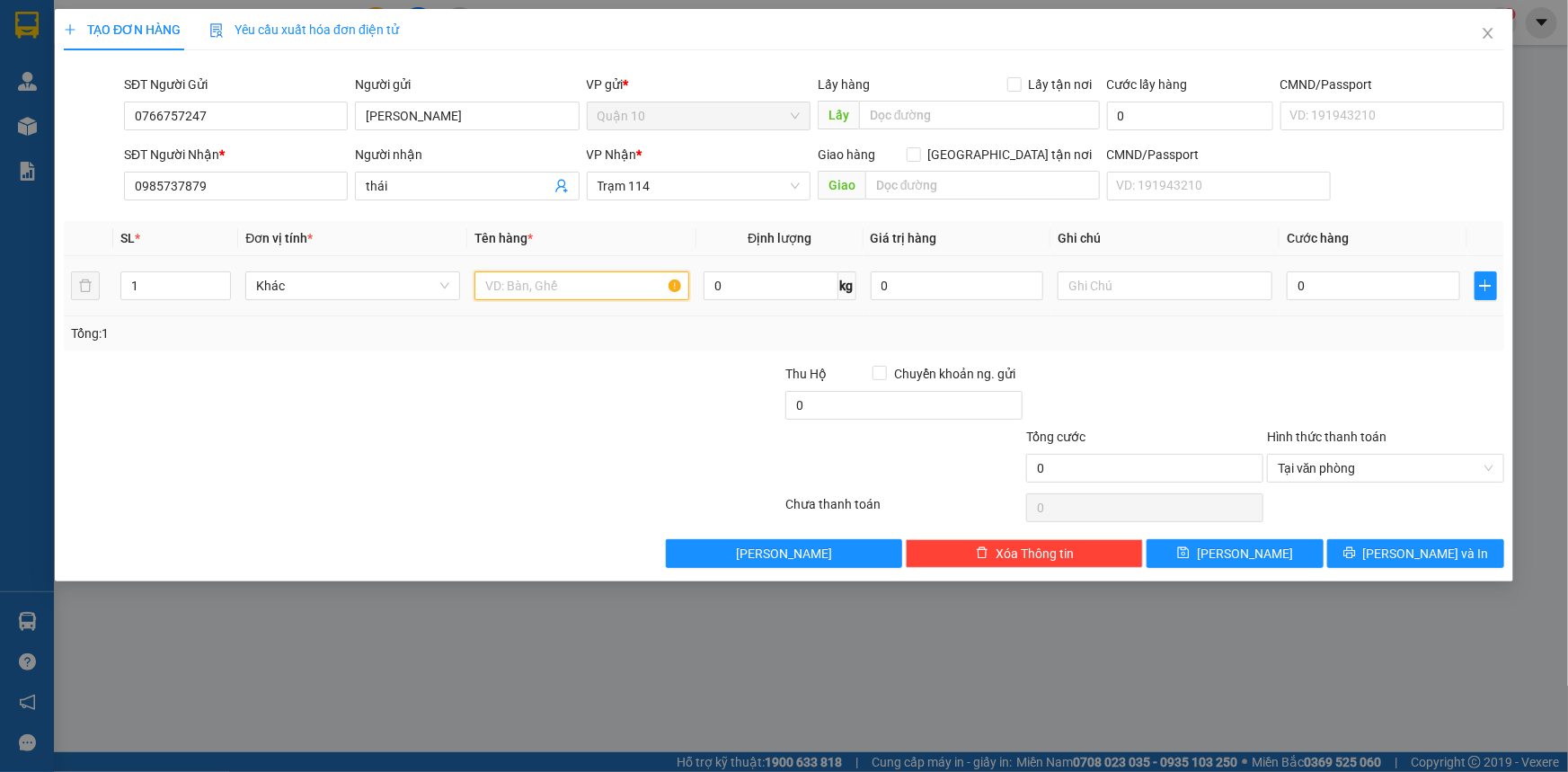
click at [500, 280] on input "text" at bounding box center [582, 285] width 215 height 29
drag, startPoint x: 920, startPoint y: 270, endPoint x: 801, endPoint y: 272, distance: 119.0
click at [801, 272] on tr "1 Khác thùng giấy mpe bk trắng ( nhẹ tay bể võ không chịu trách nhiệm) 0 kg 0 5…" at bounding box center [784, 285] width 1440 height 60
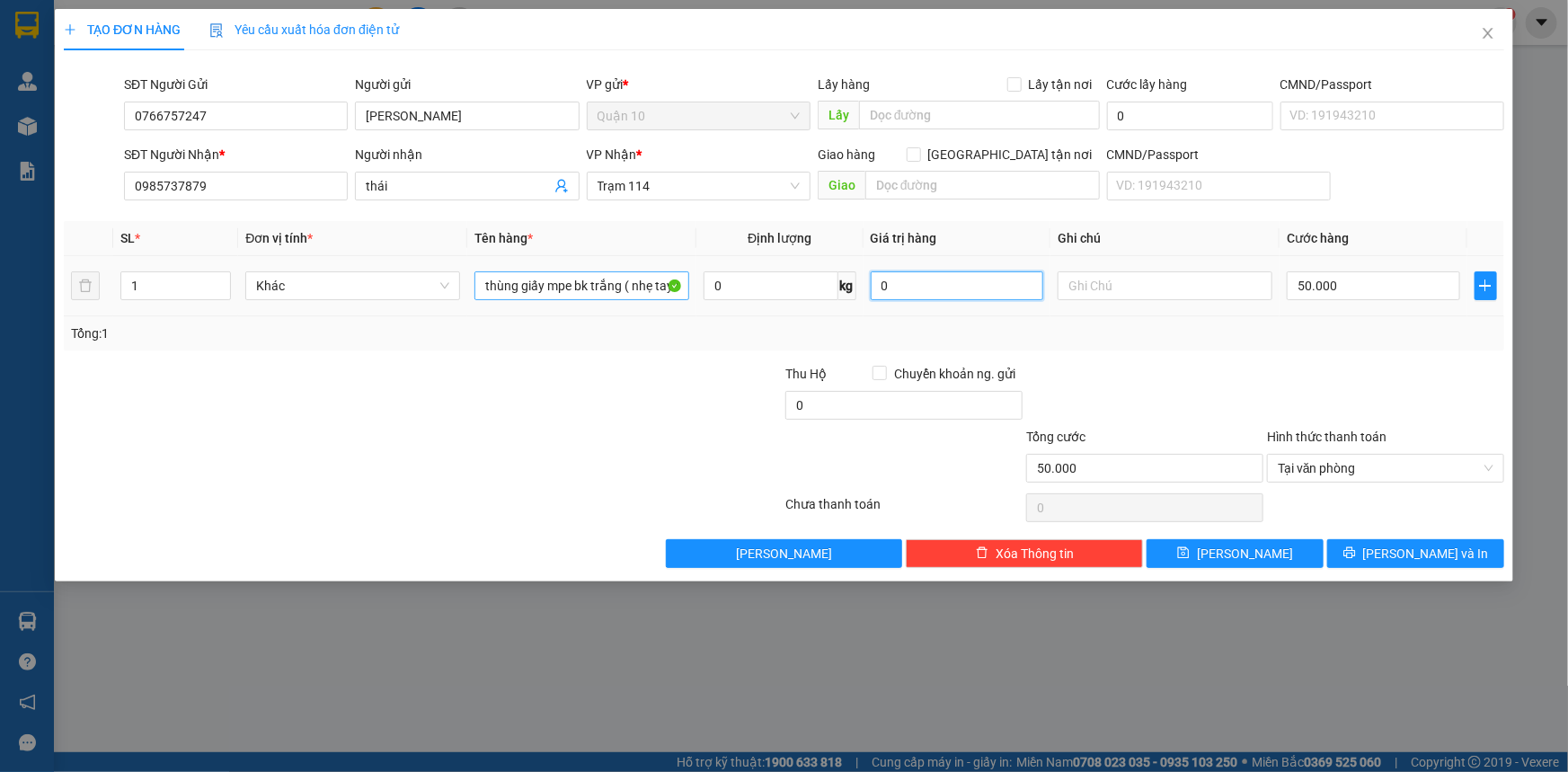
drag, startPoint x: 917, startPoint y: 287, endPoint x: 575, endPoint y: 286, distance: 342.0
click at [719, 285] on tr "1 Khác thùng giấy mpe bk trắng ( nhẹ tay bể võ không chịu trách nhiệm) 0 kg 0 5…" at bounding box center [784, 285] width 1440 height 60
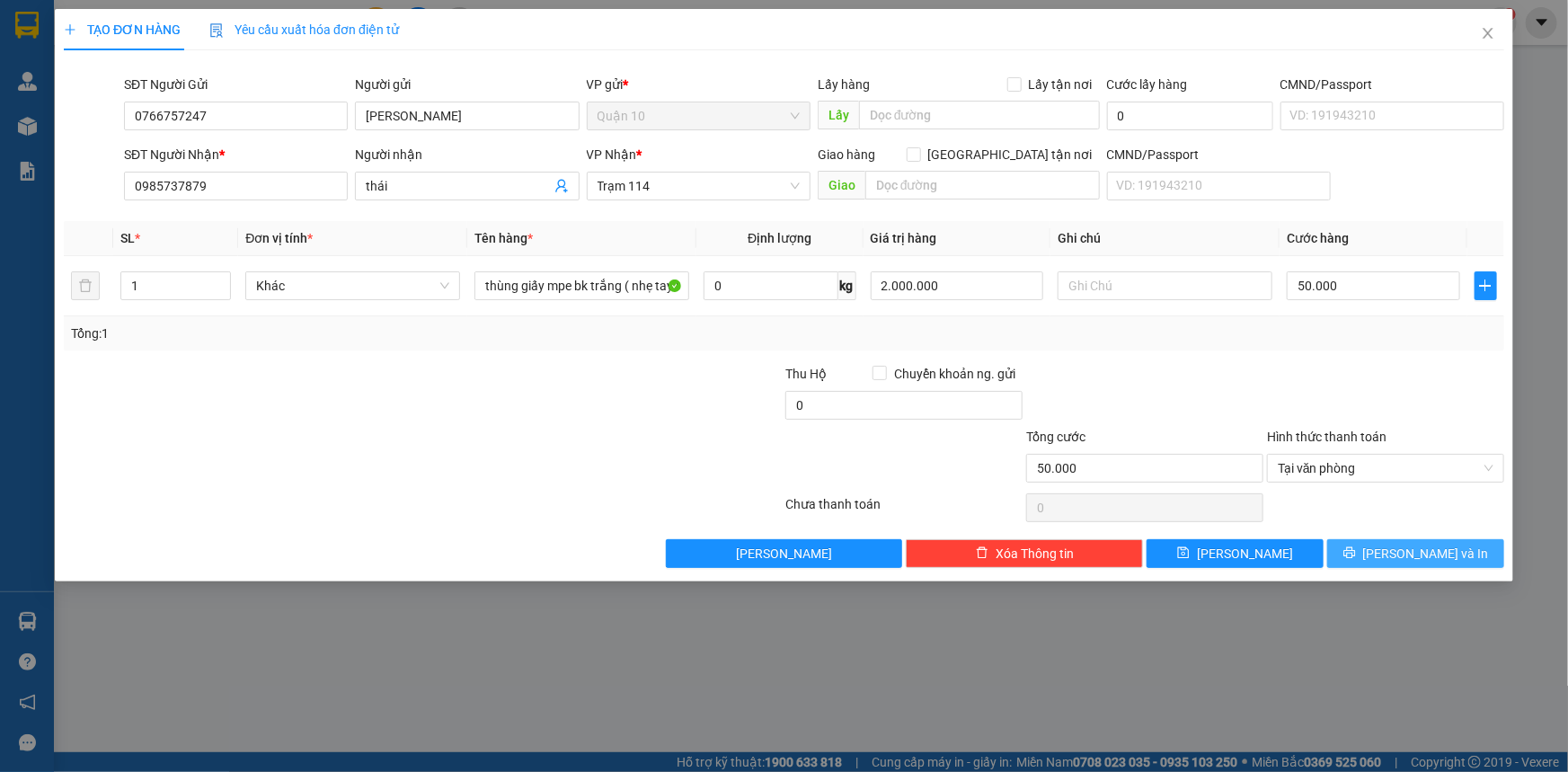
drag, startPoint x: 1475, startPoint y: 557, endPoint x: 1402, endPoint y: 536, distance: 76.0
click at [1472, 557] on button "[PERSON_NAME] và In" at bounding box center [1415, 553] width 177 height 29
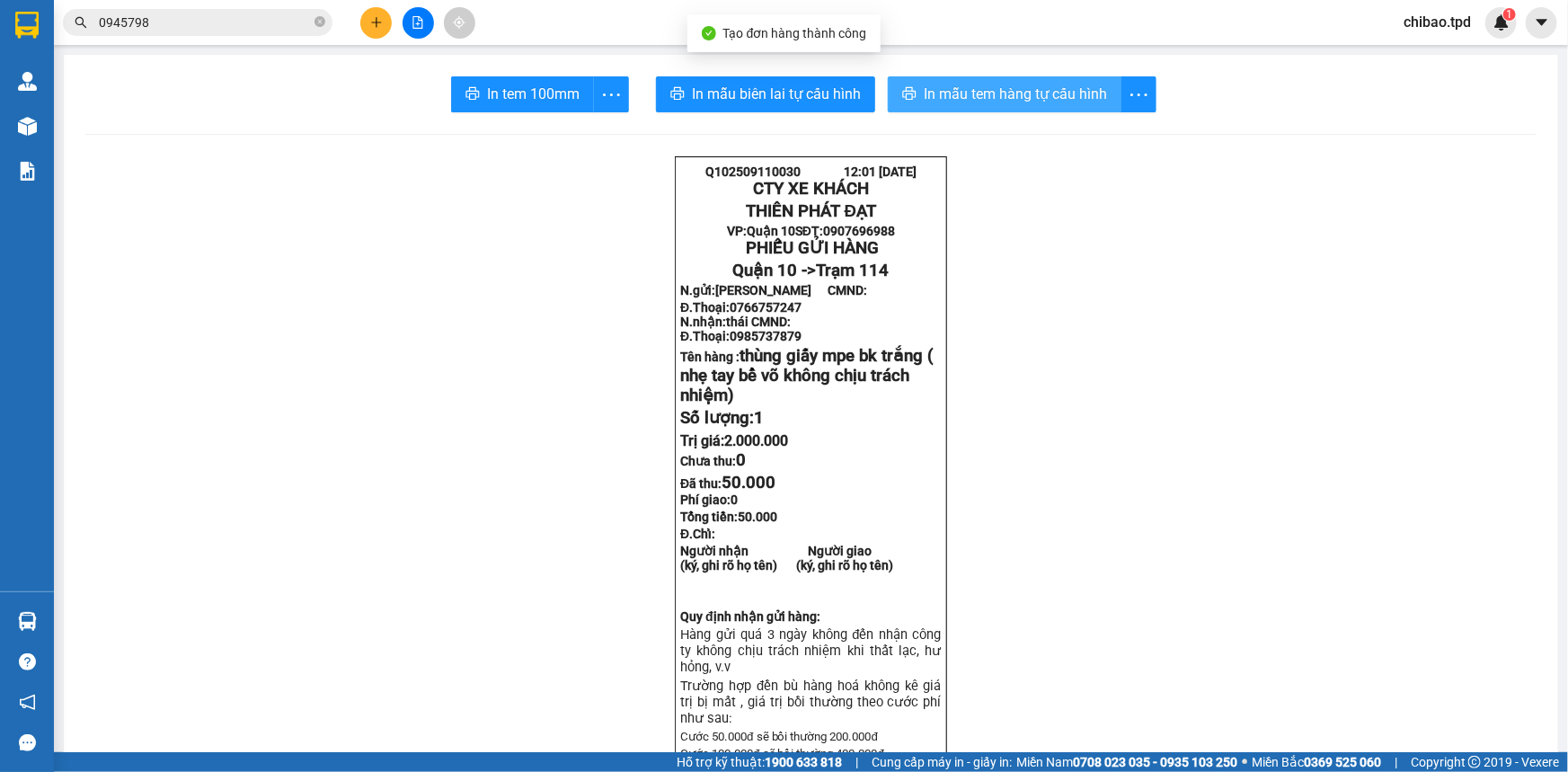
click at [1005, 98] on span "In mẫu tem hàng tự cấu hình" at bounding box center [1016, 94] width 183 height 22
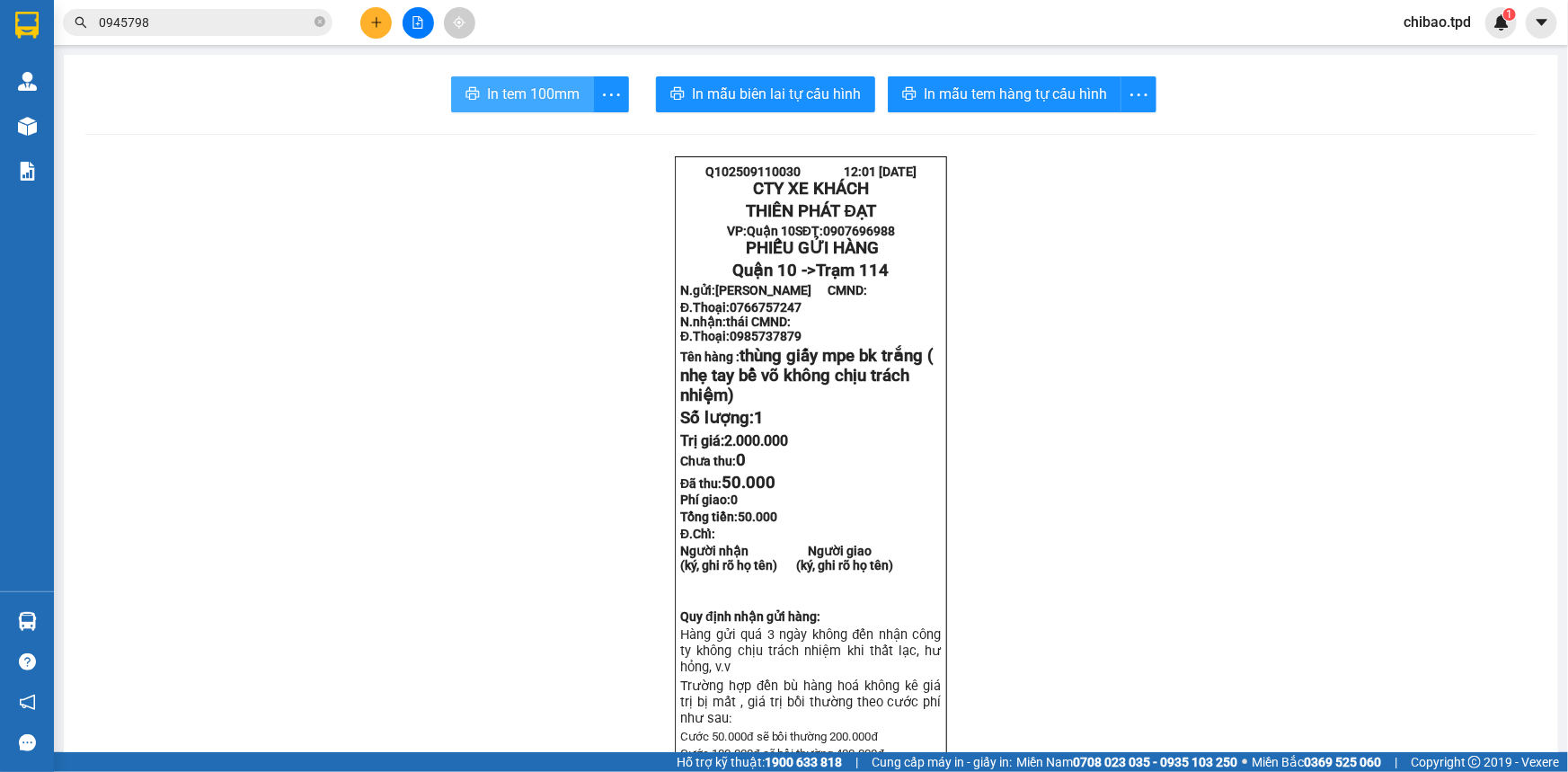
click at [504, 91] on span "In tem 100mm" at bounding box center [534, 94] width 93 height 22
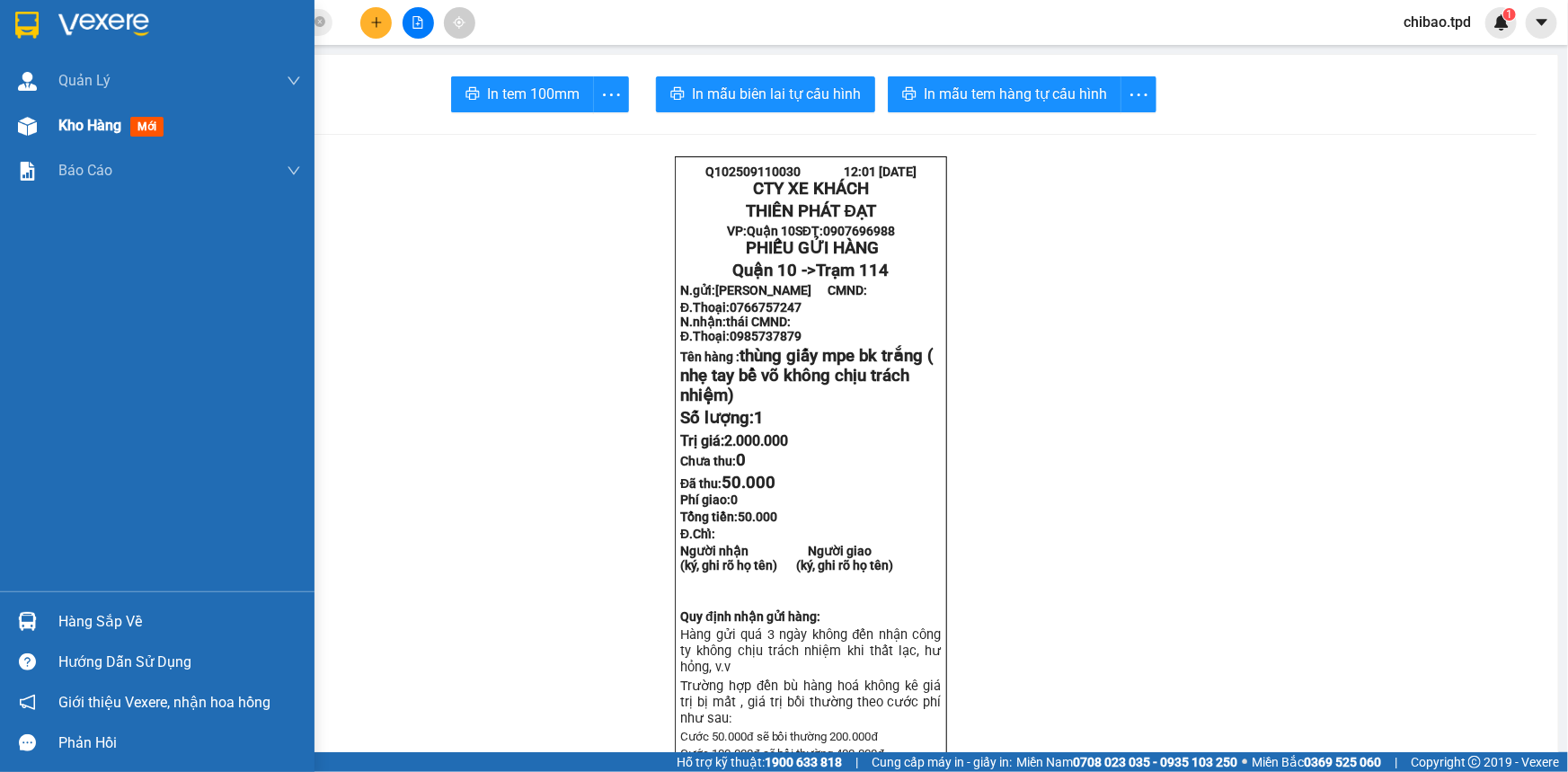
click at [67, 121] on span "Kho hàng" at bounding box center [90, 125] width 63 height 17
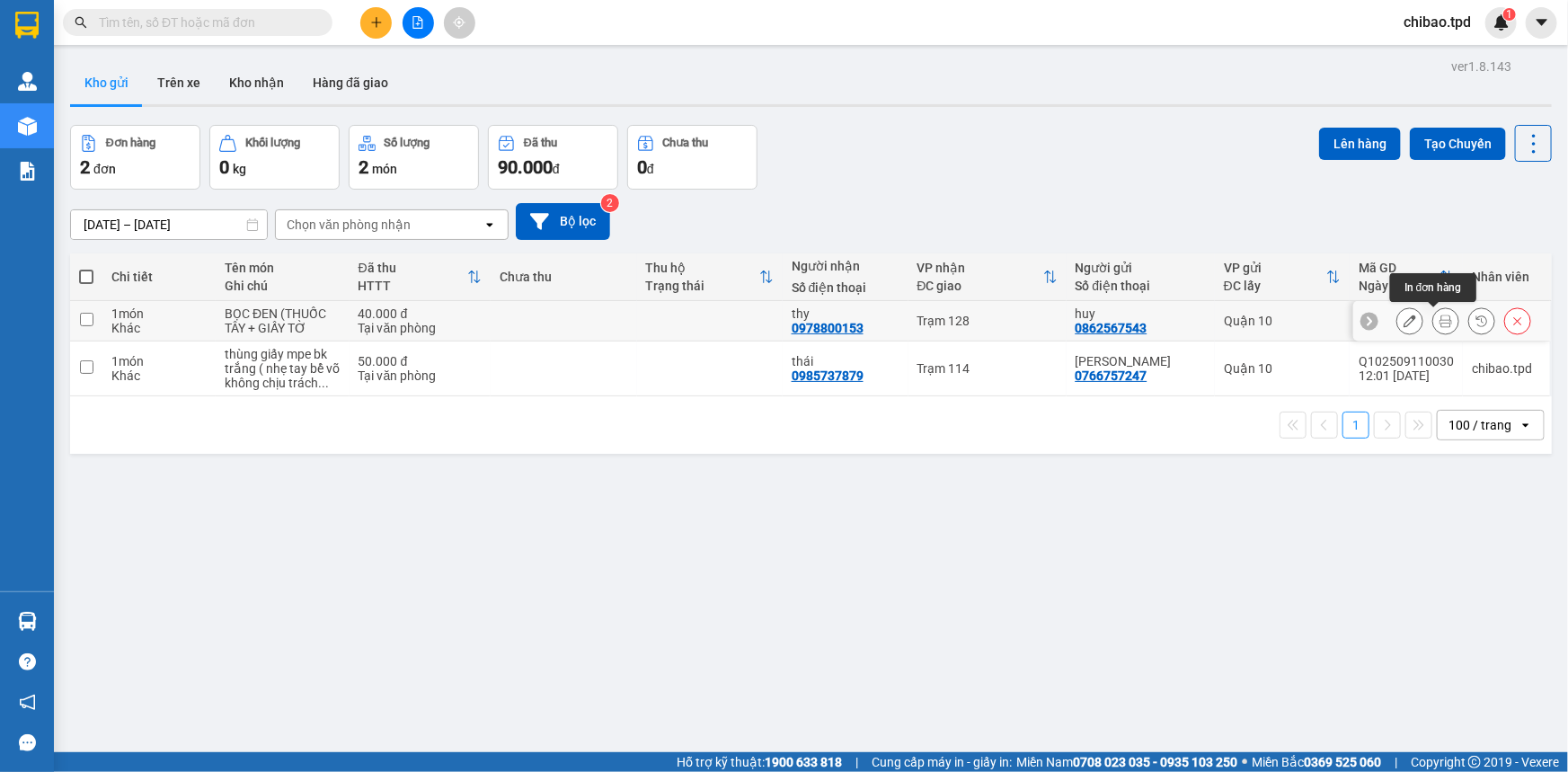
click at [1437, 327] on button at bounding box center [1446, 322] width 25 height 32
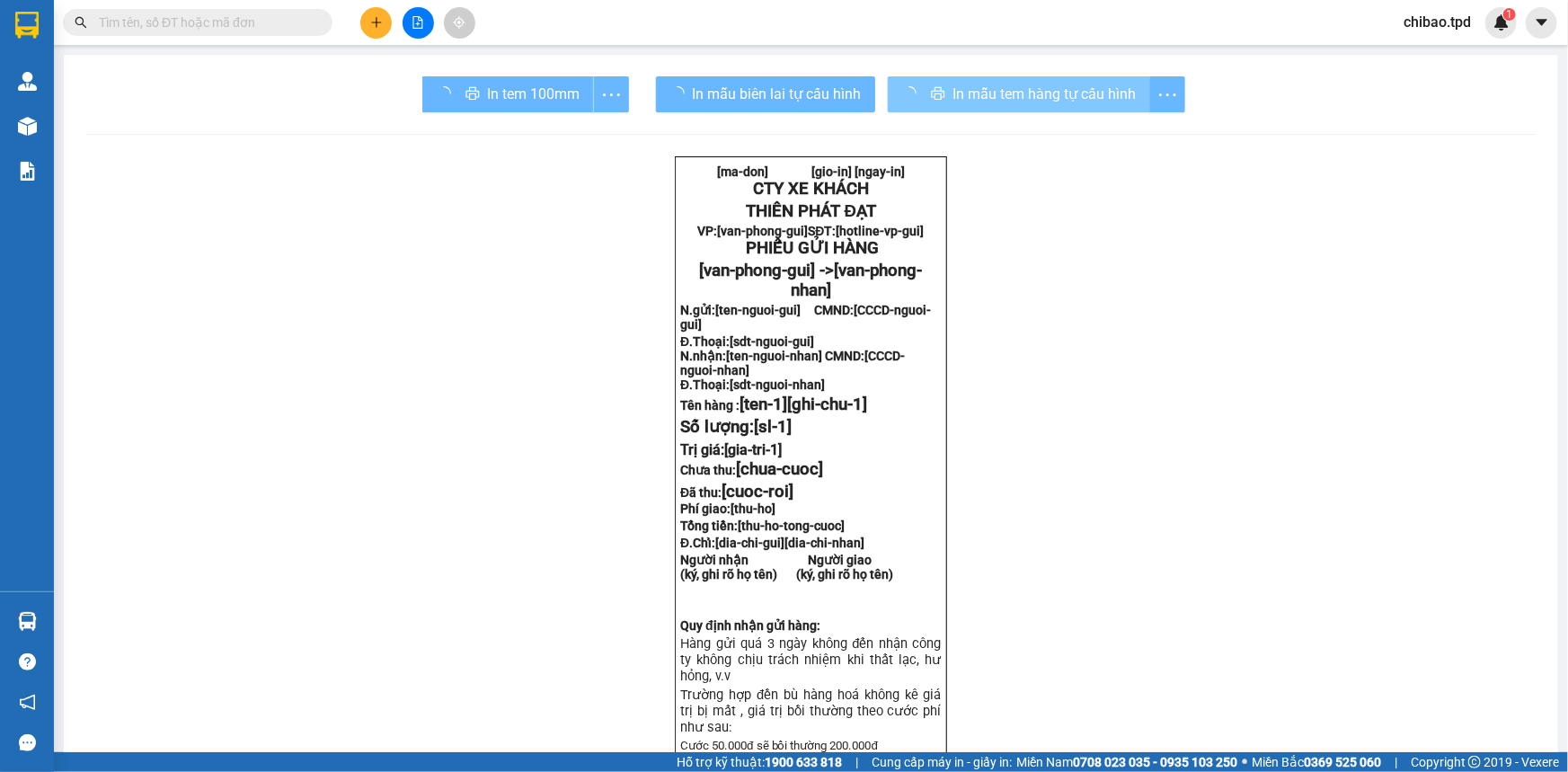
click at [997, 90] on span "In mẫu tem hàng tự cấu hình" at bounding box center [1044, 94] width 183 height 22
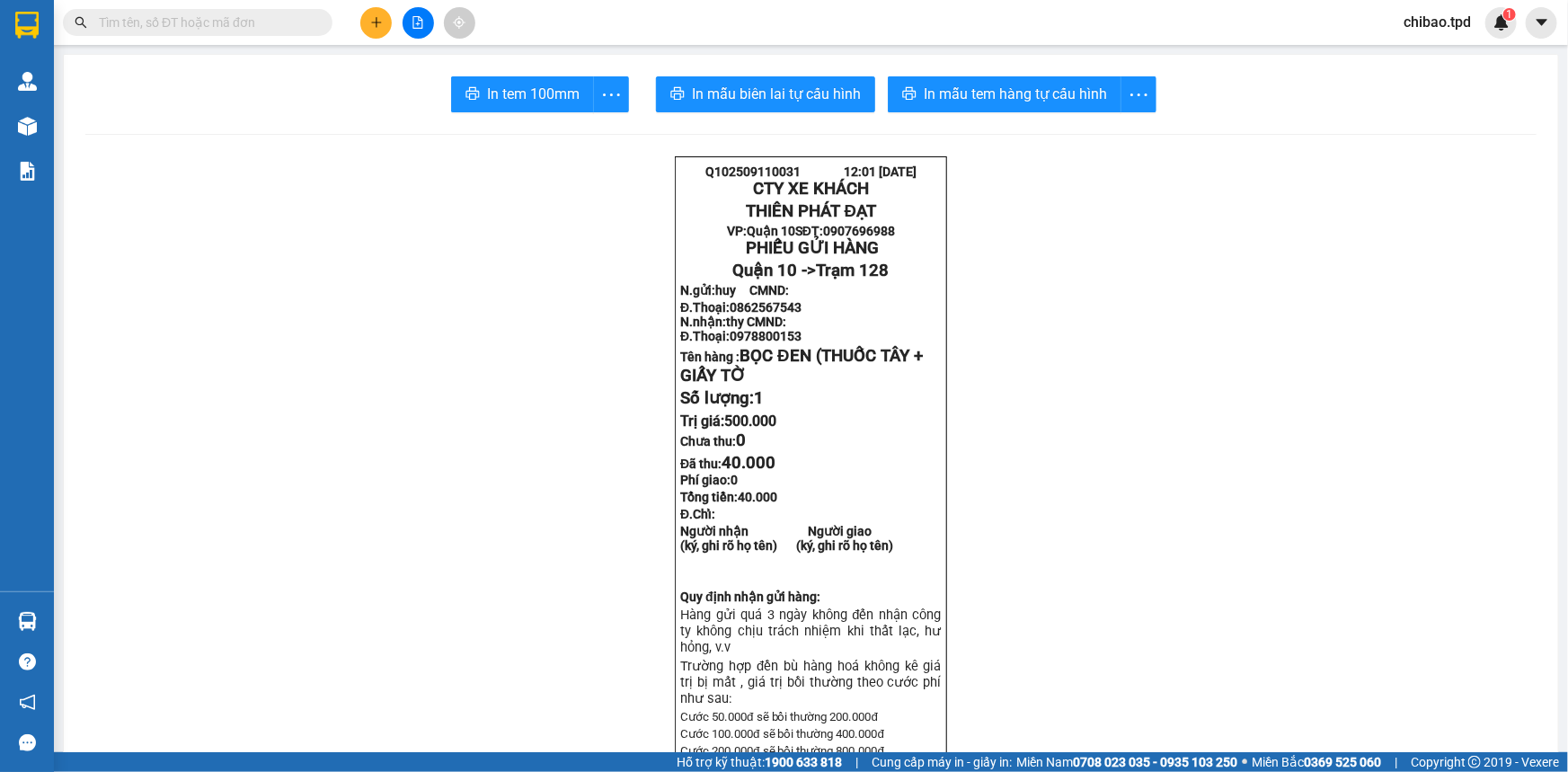
click at [371, 19] on icon "plus" at bounding box center [377, 22] width 13 height 13
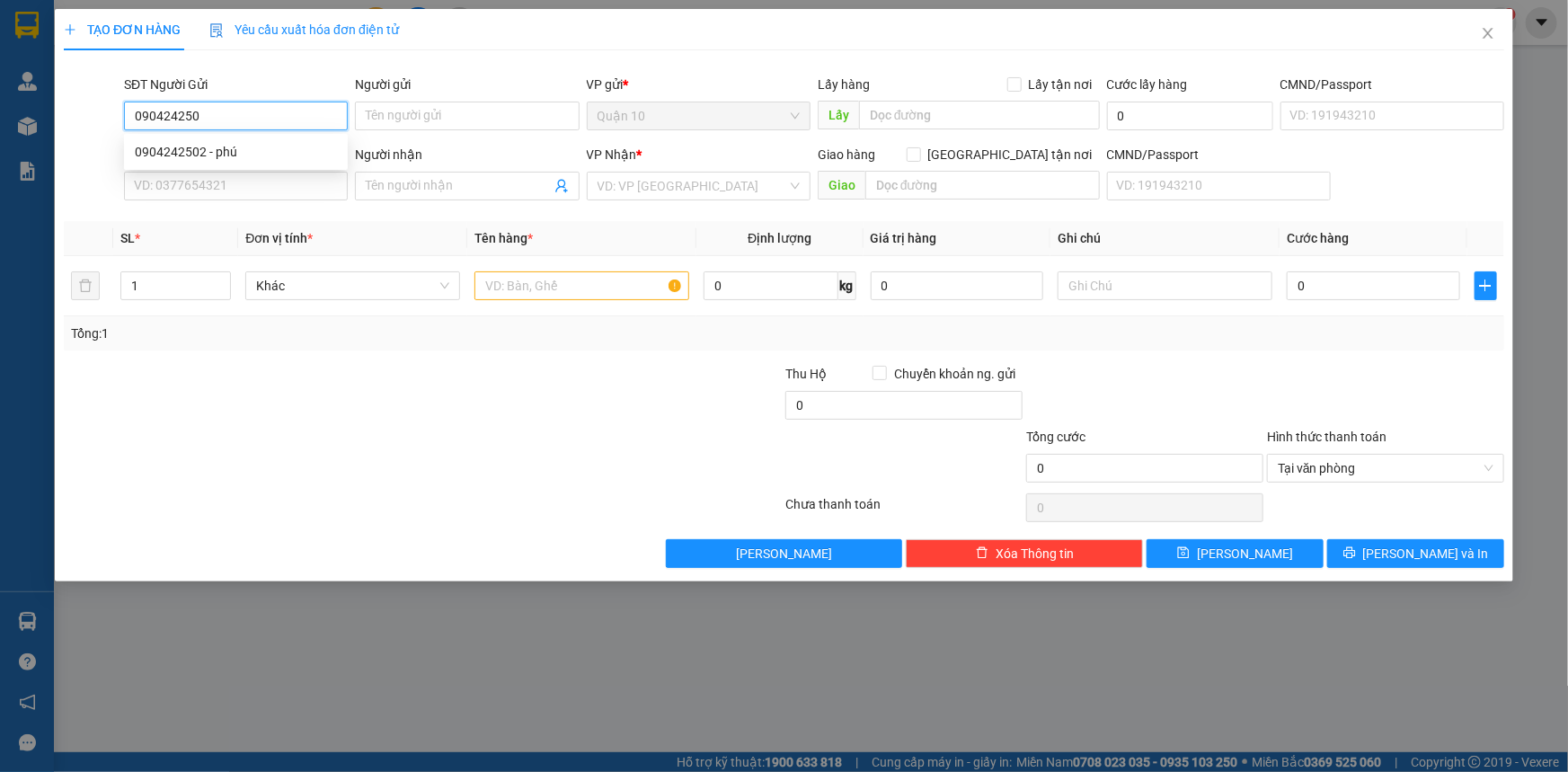
type input "0904242502"
click at [199, 153] on div "0904242502 - phú" at bounding box center [235, 151] width 202 height 19
type input "phú"
type input "0907966617"
type input "thanh"
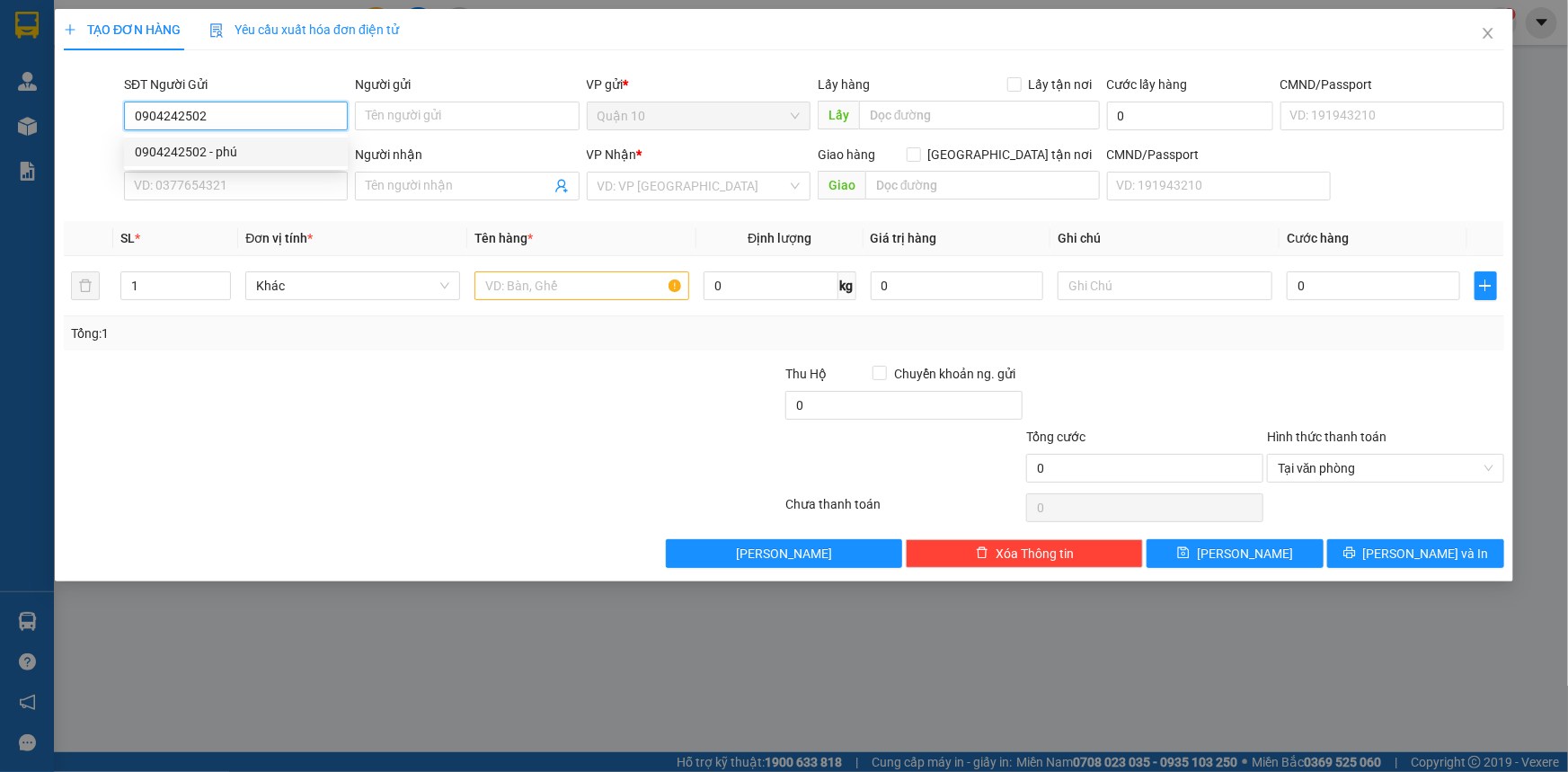
type input "079091008261"
type input "0904242502"
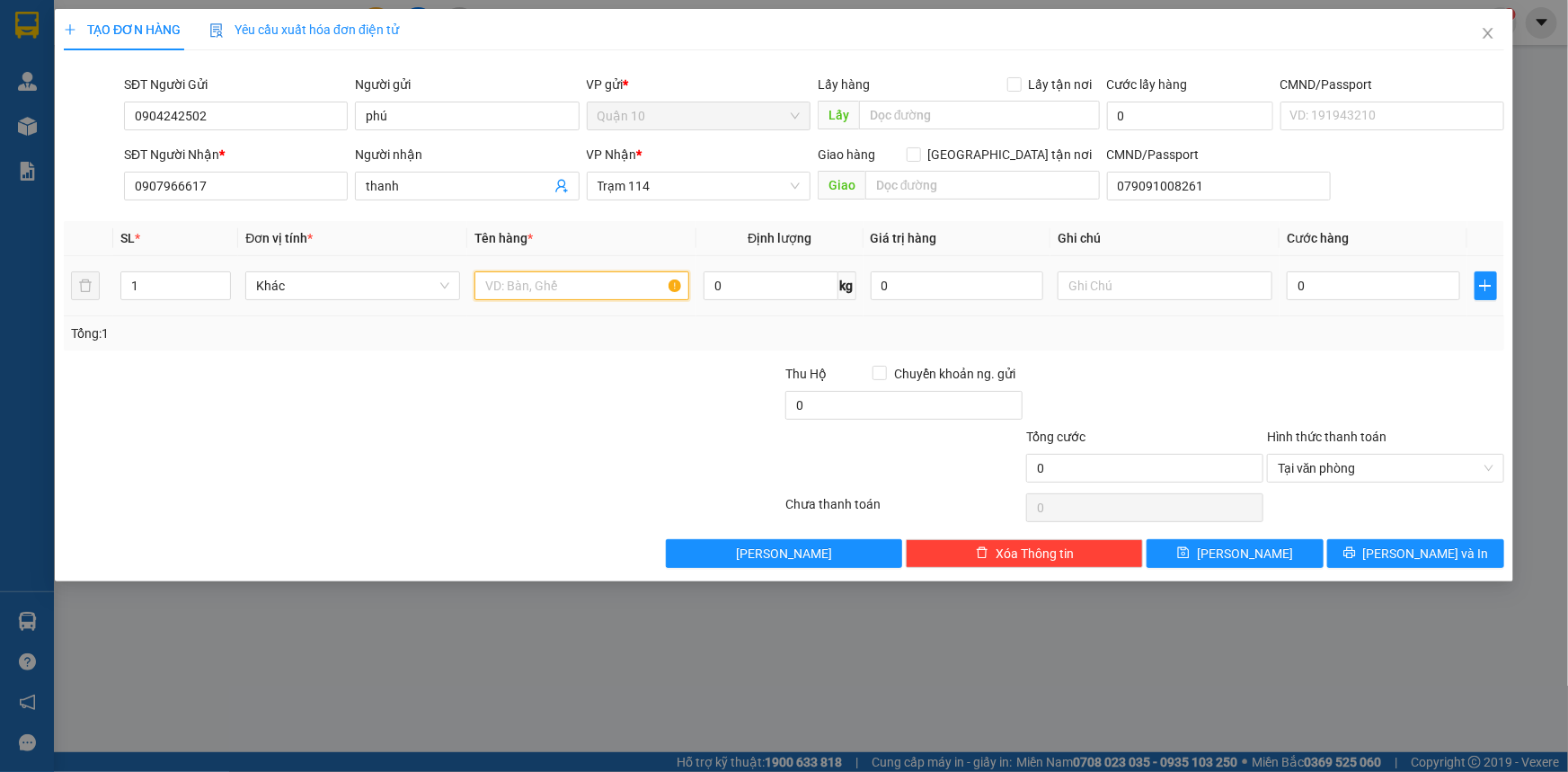
click at [592, 285] on input "text" at bounding box center [582, 285] width 215 height 29
type input "kiện cây dài trắng"
drag, startPoint x: 1007, startPoint y: 287, endPoint x: 461, endPoint y: 614, distance: 636.4
click at [790, 350] on div "Transit Pickup Surcharge Ids Transit Deliver Surcharge Ids Transit Deliver Surc…" at bounding box center [784, 316] width 1440 height 503
type input "2.000.000"
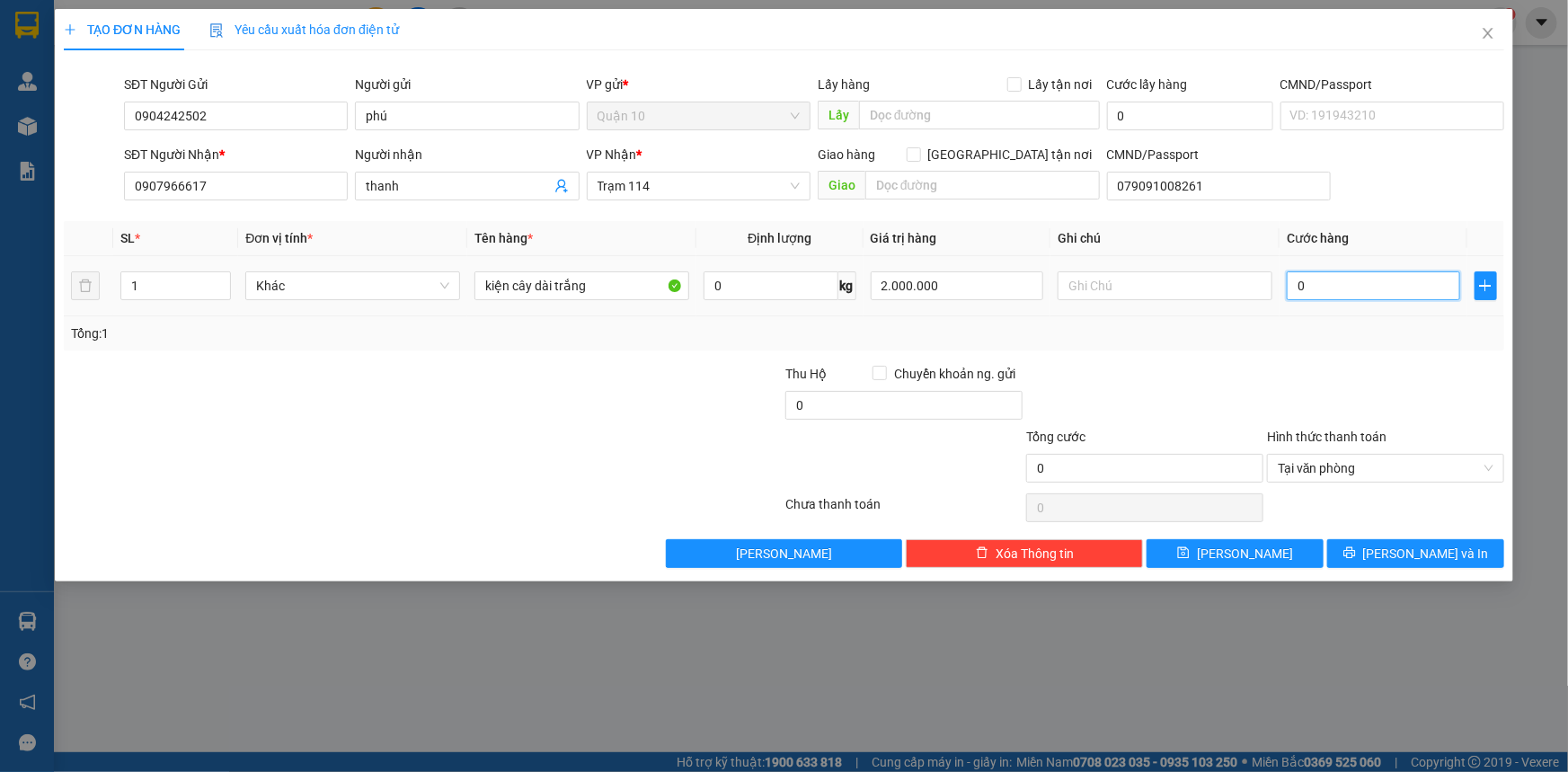
click at [1354, 299] on input "0" at bounding box center [1373, 285] width 173 height 29
type input "4"
type input "40"
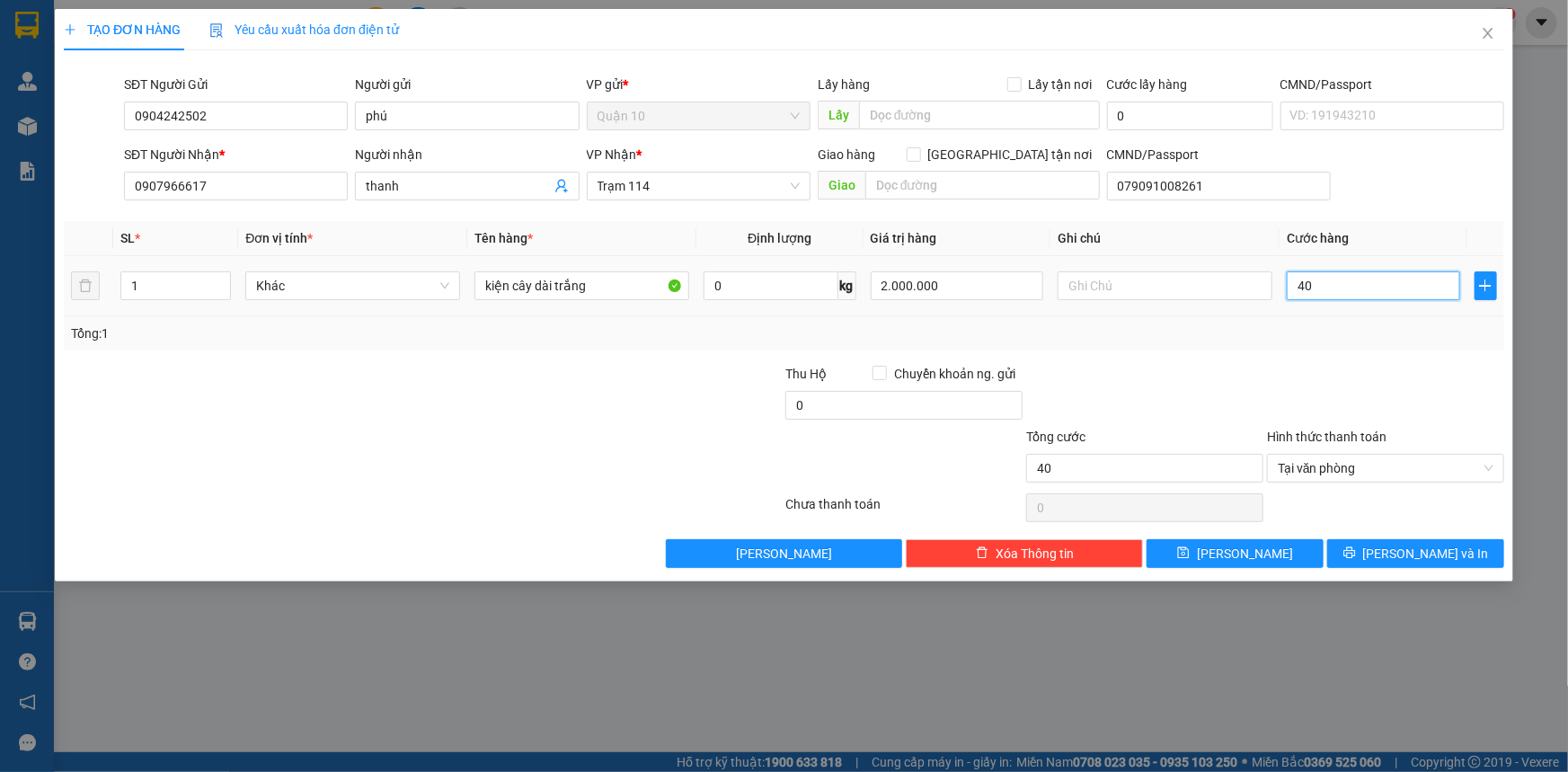
type input "4"
type input "0"
type input "05"
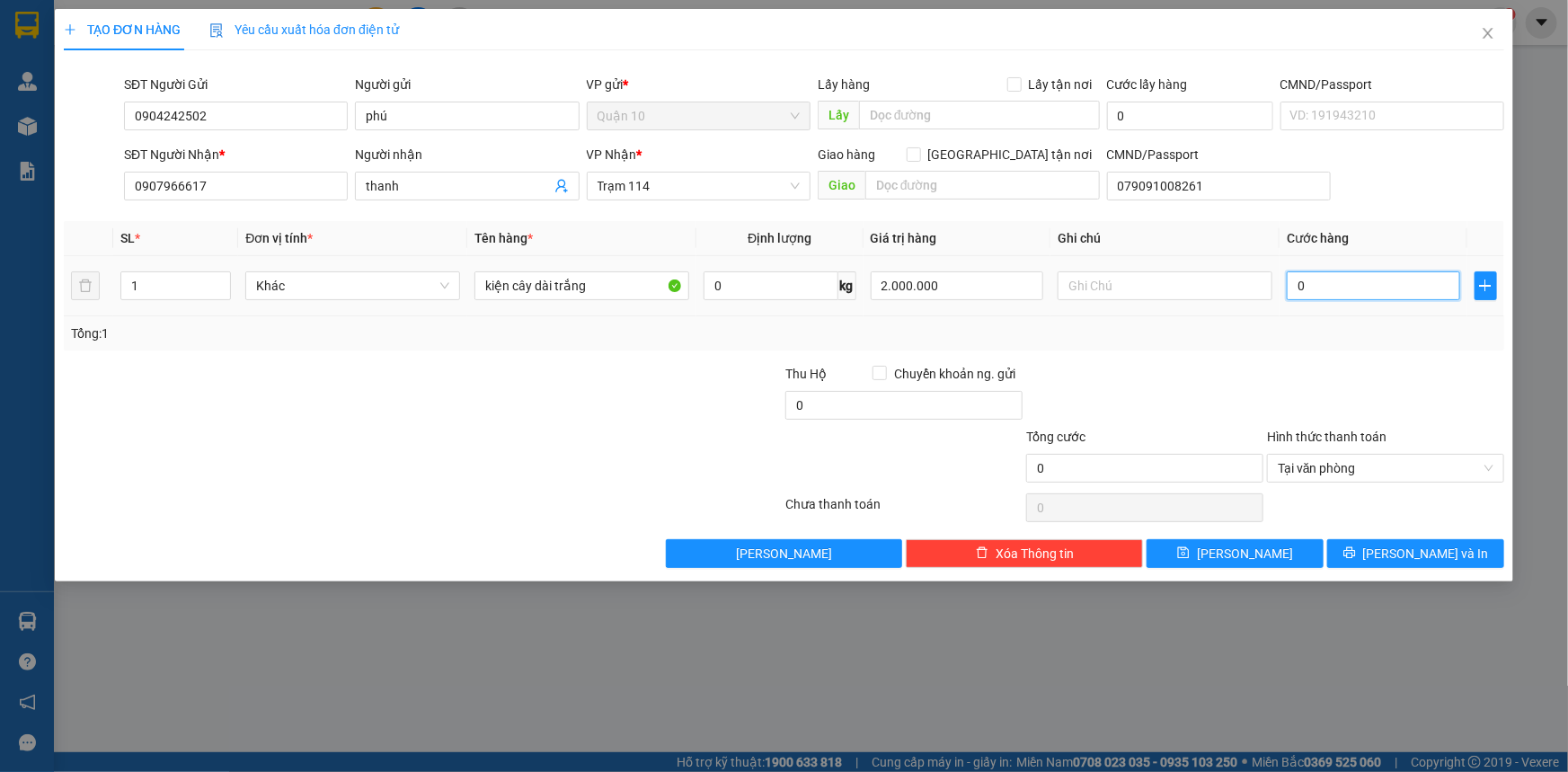
type input "5"
type input "050"
type input "50"
type input "50.000"
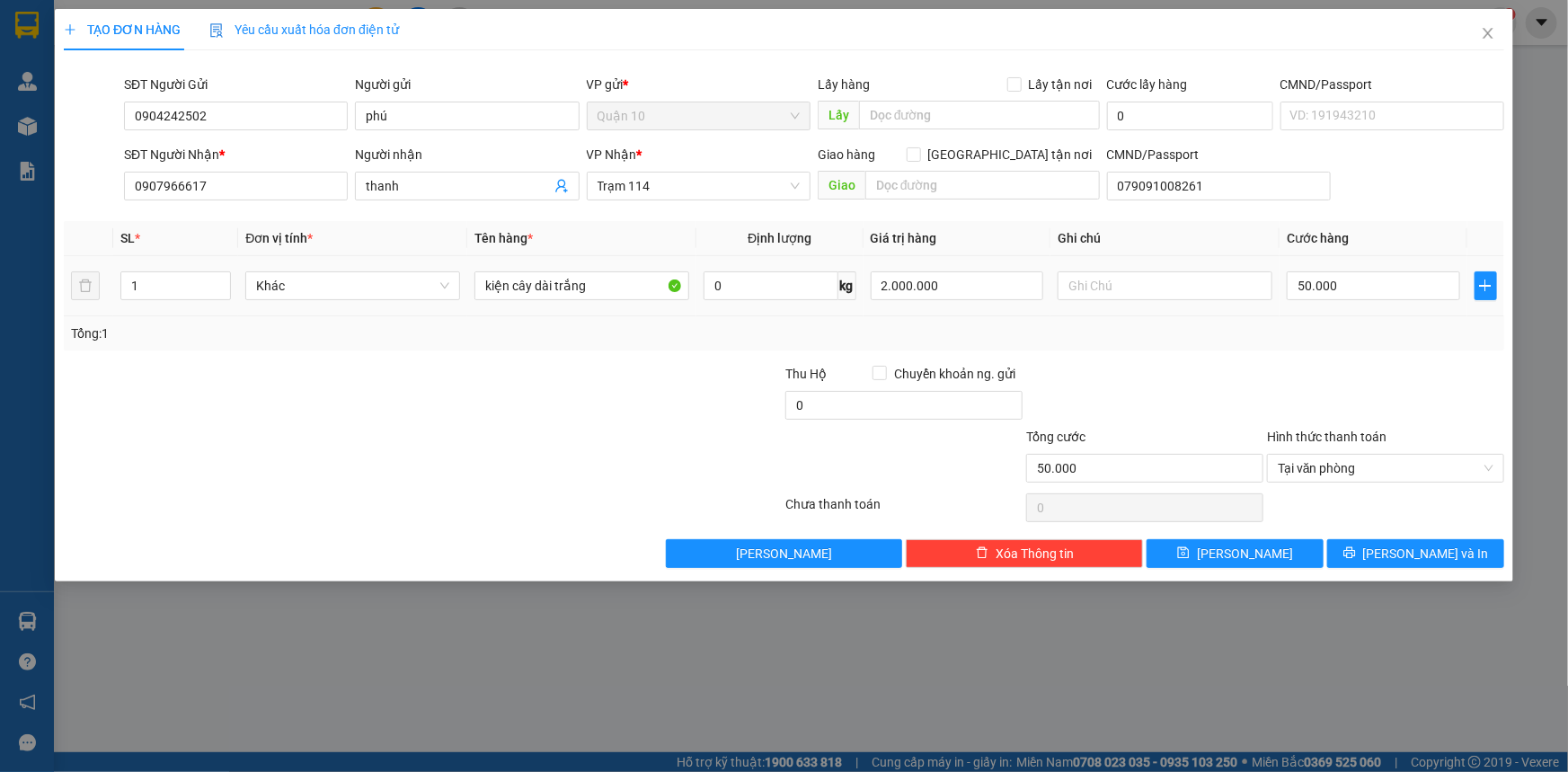
click at [1339, 345] on div "Tổng: 1" at bounding box center [784, 333] width 1440 height 34
click at [1397, 566] on div "TẠO ĐƠN HÀNG Yêu cầu xuất hóa đơn điện tử Transit Pickup Surcharge Ids Transit …" at bounding box center [784, 296] width 1459 height 573
click at [1400, 557] on span "[PERSON_NAME] và In" at bounding box center [1426, 553] width 126 height 19
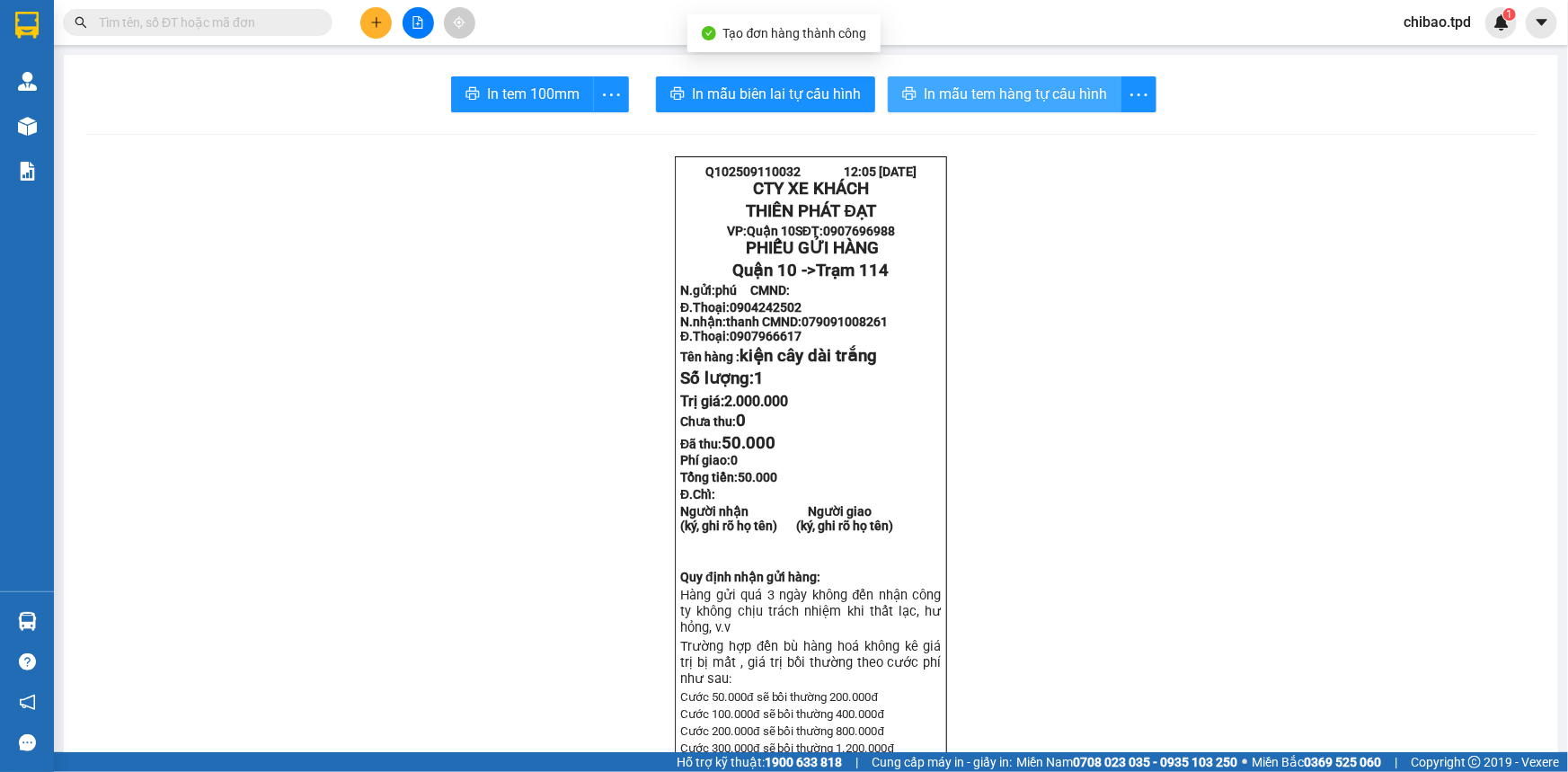
click at [926, 108] on button "In mẫu tem hàng tự cấu hình" at bounding box center [1005, 94] width 234 height 36
drag, startPoint x: 929, startPoint y: 103, endPoint x: 890, endPoint y: 108, distance: 39.3
click at [927, 105] on span "In mẫu tem hàng tự cấu hình" at bounding box center [1016, 94] width 183 height 22
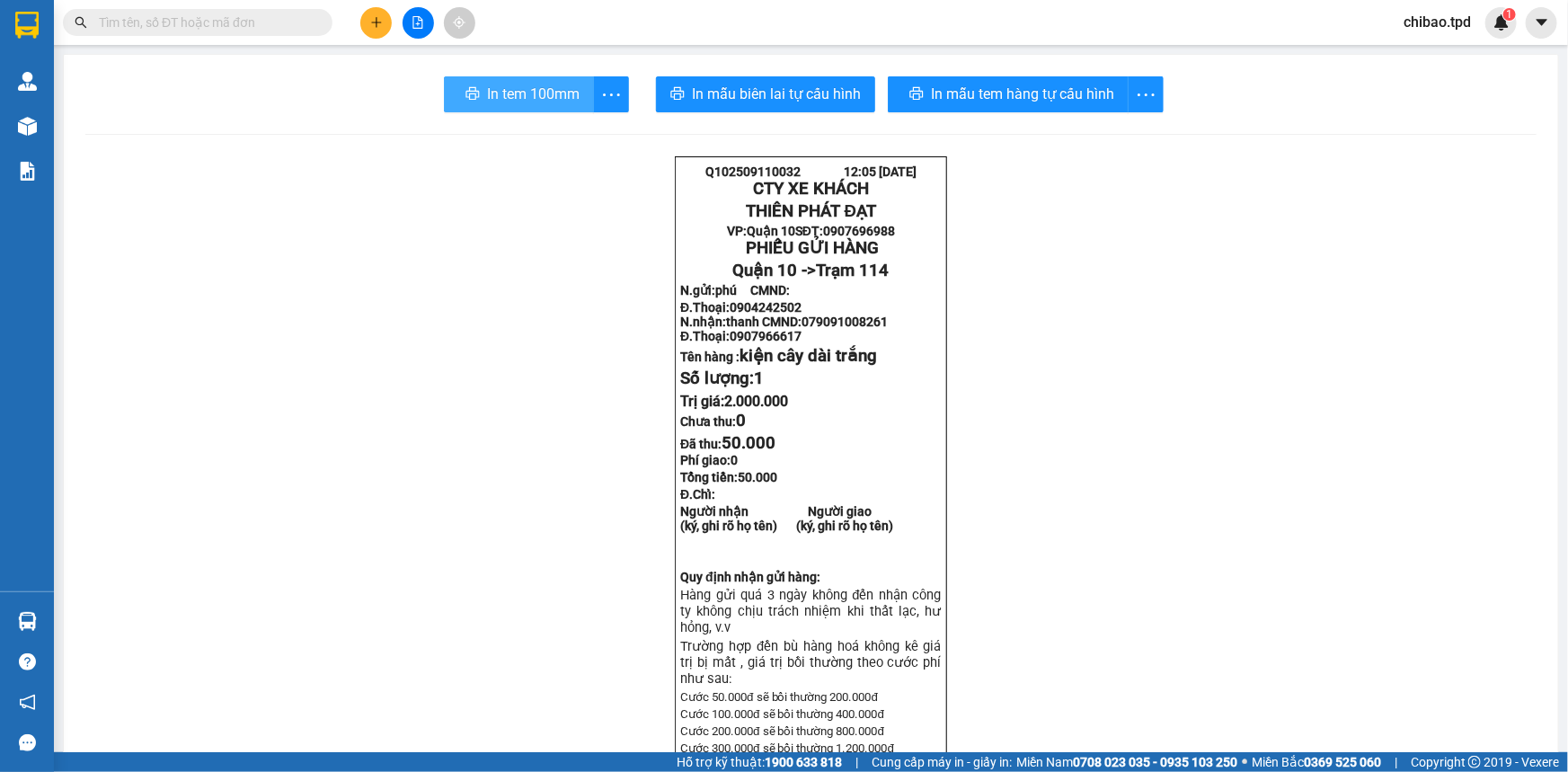
click at [512, 105] on span "In tem 100mm" at bounding box center [534, 94] width 93 height 22
click at [385, 27] on button at bounding box center [376, 23] width 32 height 32
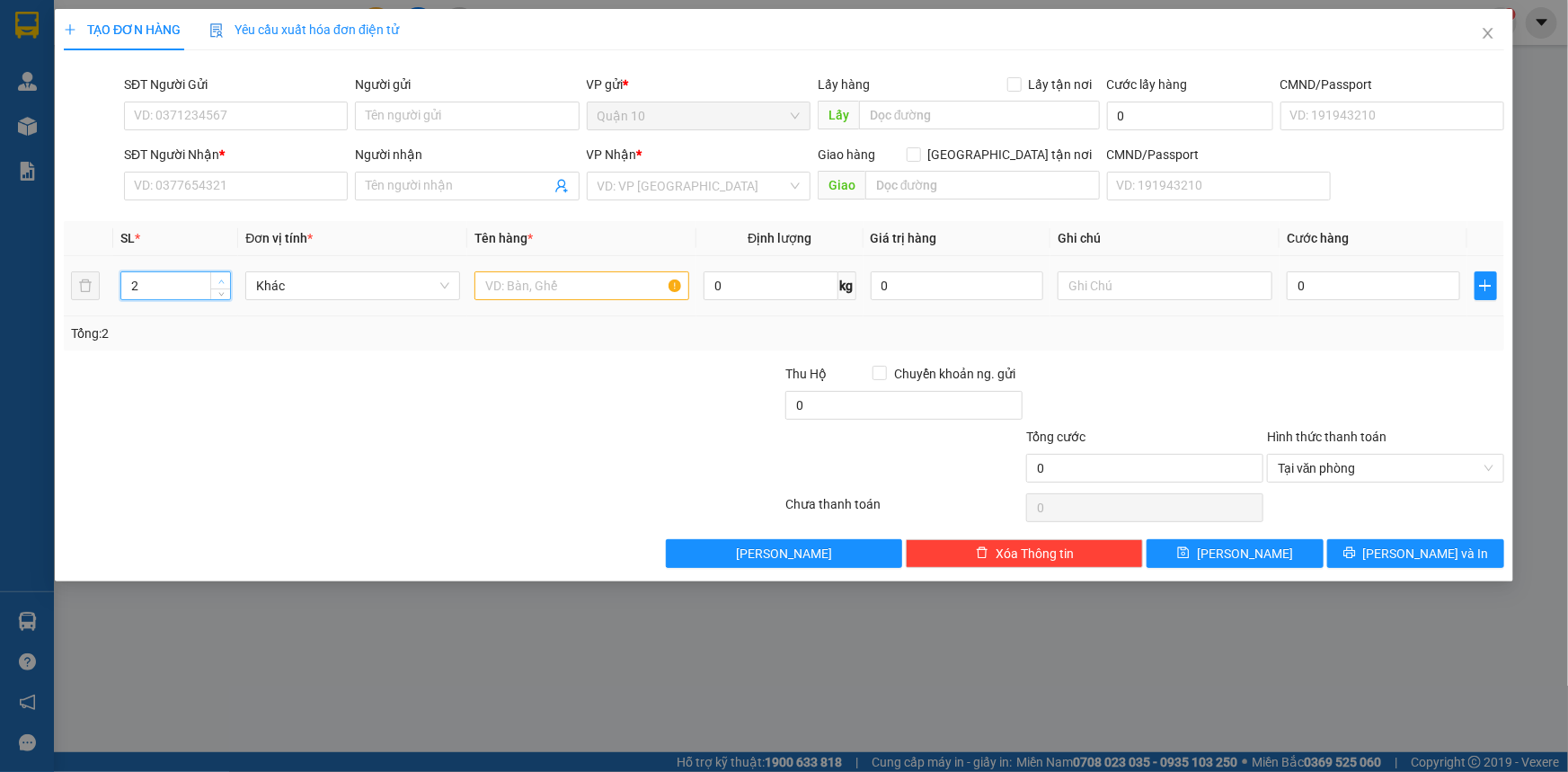
click at [219, 272] on span "Increase Value" at bounding box center [220, 280] width 19 height 16
type input "3"
click at [219, 272] on span "Increase Value" at bounding box center [220, 280] width 19 height 16
click at [521, 290] on input "text" at bounding box center [582, 285] width 215 height 29
type input "VALI MÀU TRẮNG (NHẸ TAY BỄ VỠ KHÔNG CHỊU TRÁCH NHIỆM)"
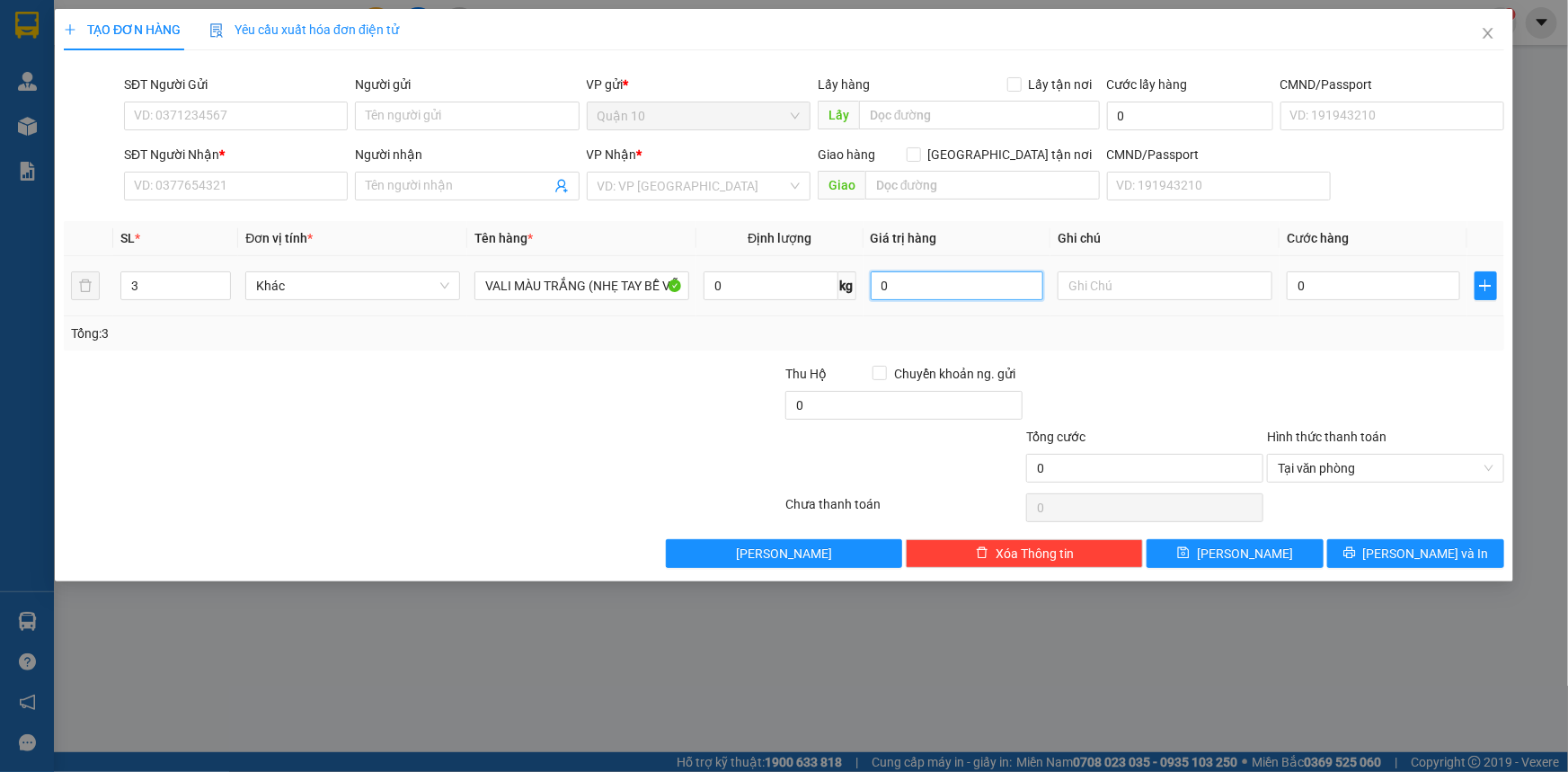
click at [912, 282] on input "0" at bounding box center [957, 285] width 173 height 29
drag, startPoint x: 933, startPoint y: 280, endPoint x: 635, endPoint y: 323, distance: 301.1
click at [635, 323] on div "SL * Đơn vị tính * Tên hàng * Định lượng Giá trị hàng Ghi chú Cước hàng 3 Khác …" at bounding box center [784, 286] width 1440 height 130
click at [238, 125] on input "SĐT Người Gửi" at bounding box center [235, 116] width 223 height 29
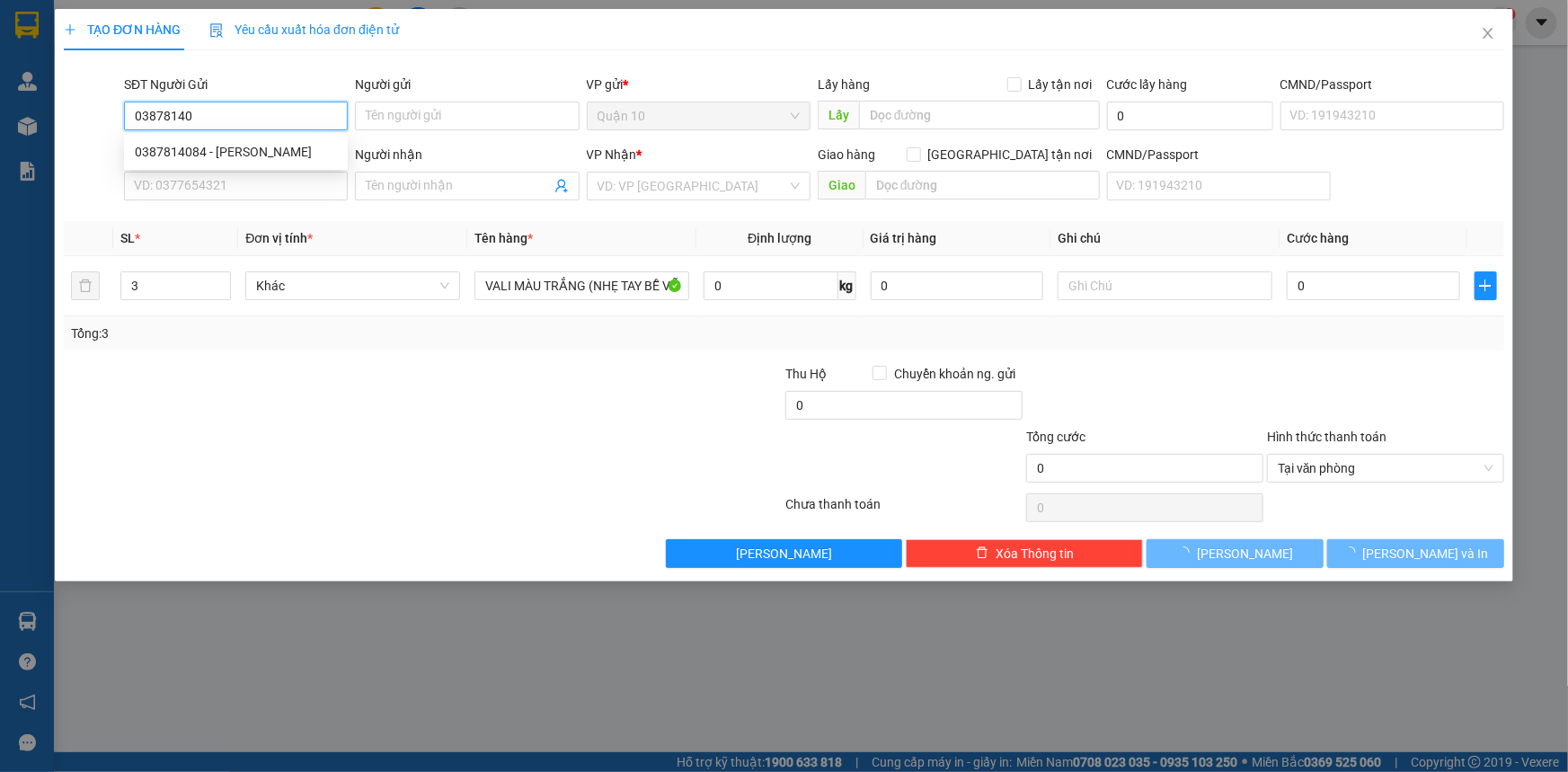
click at [183, 161] on div "0387814084 - tường vân" at bounding box center [235, 151] width 202 height 19
type input "0387814084"
type input "tường vân"
type input "0387814084"
type input "tường vân"
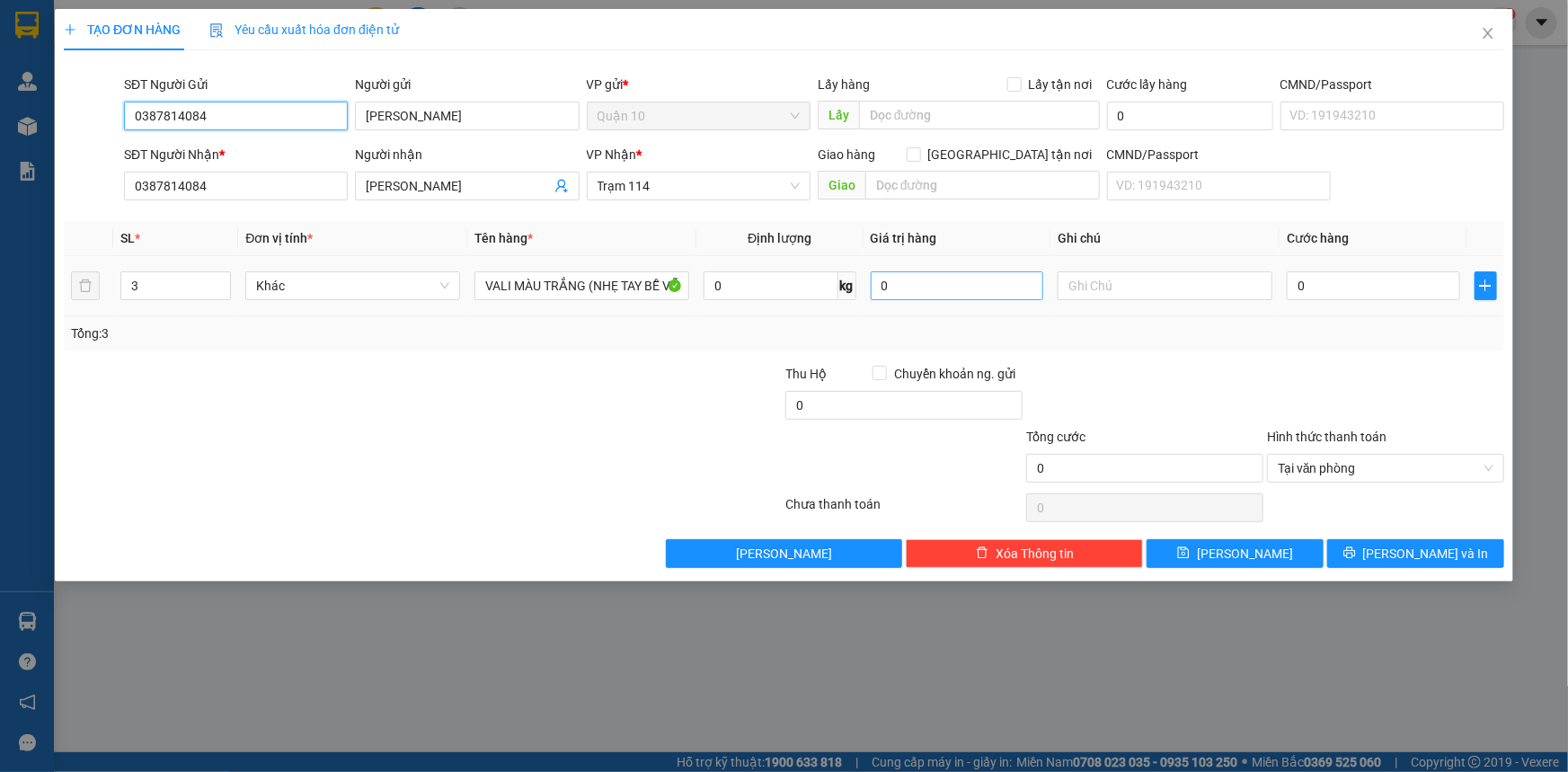
type input "0387814084"
drag, startPoint x: 944, startPoint y: 283, endPoint x: 843, endPoint y: 298, distance: 102.1
click at [844, 298] on tr "3 Khác VALI MÀU TRẮNG (NHẸ TAY BỄ VỠ KHÔNG CHỊU TRÁCH NHIỆM) 0 kg 0 0" at bounding box center [784, 285] width 1440 height 60
type input "3.000.000"
click at [1334, 286] on input "0" at bounding box center [1373, 285] width 173 height 29
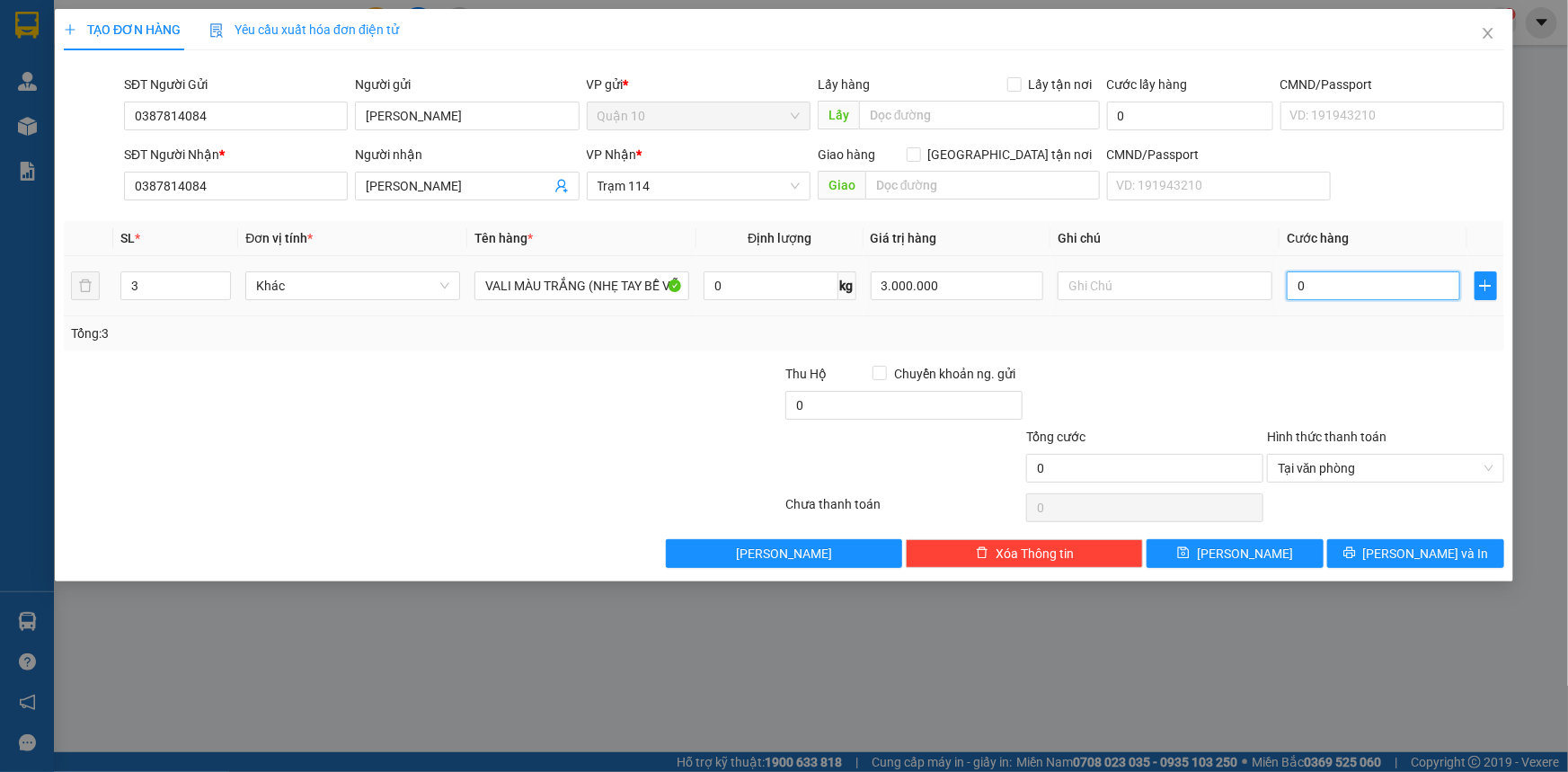
type input "0"
click at [1321, 332] on div "Tổng: 3" at bounding box center [784, 333] width 1426 height 19
click at [1356, 552] on icon "printer" at bounding box center [1350, 553] width 13 height 13
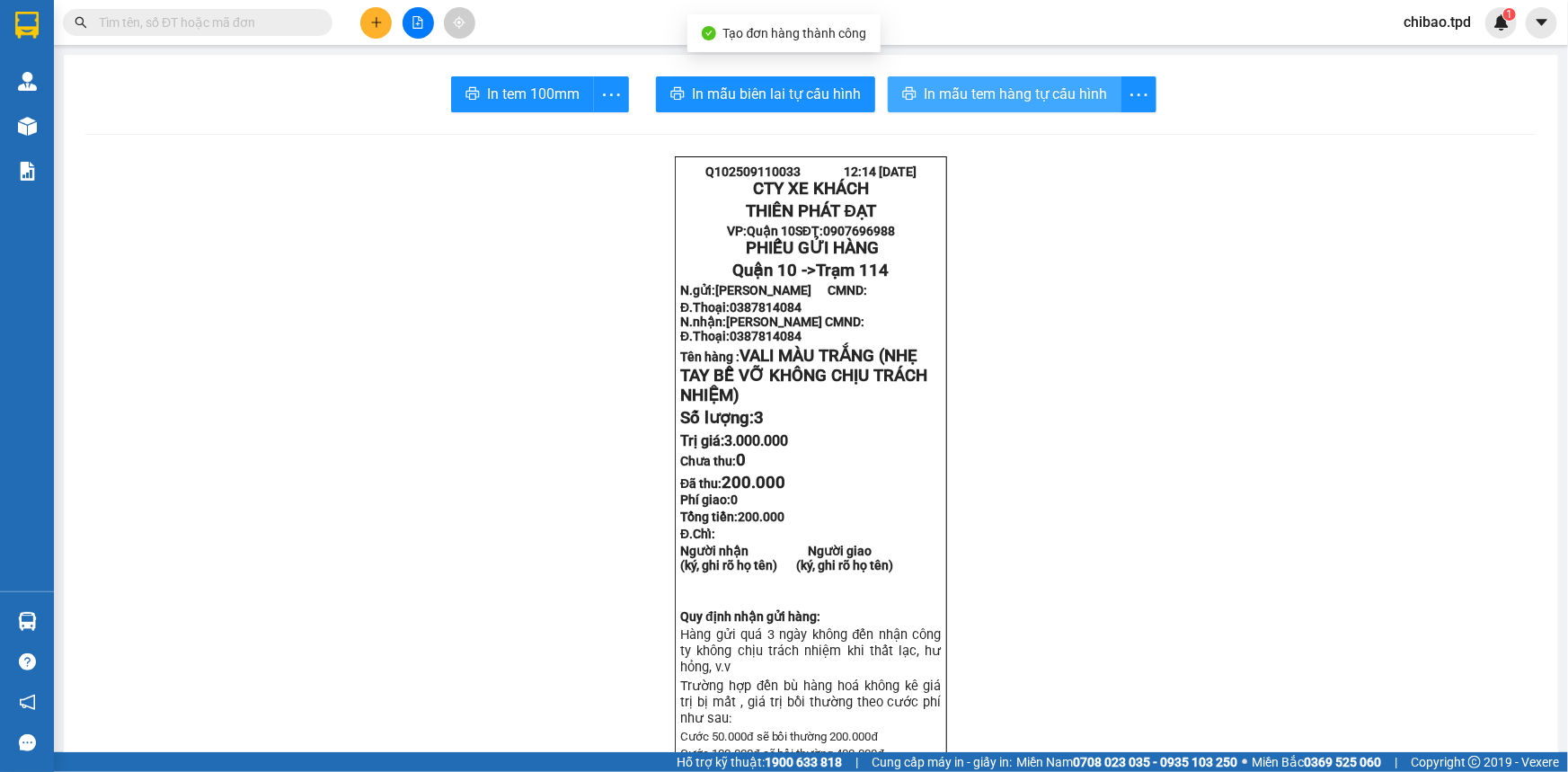
click at [1037, 100] on span "In mẫu tem hàng tự cấu hình" at bounding box center [1016, 94] width 183 height 22
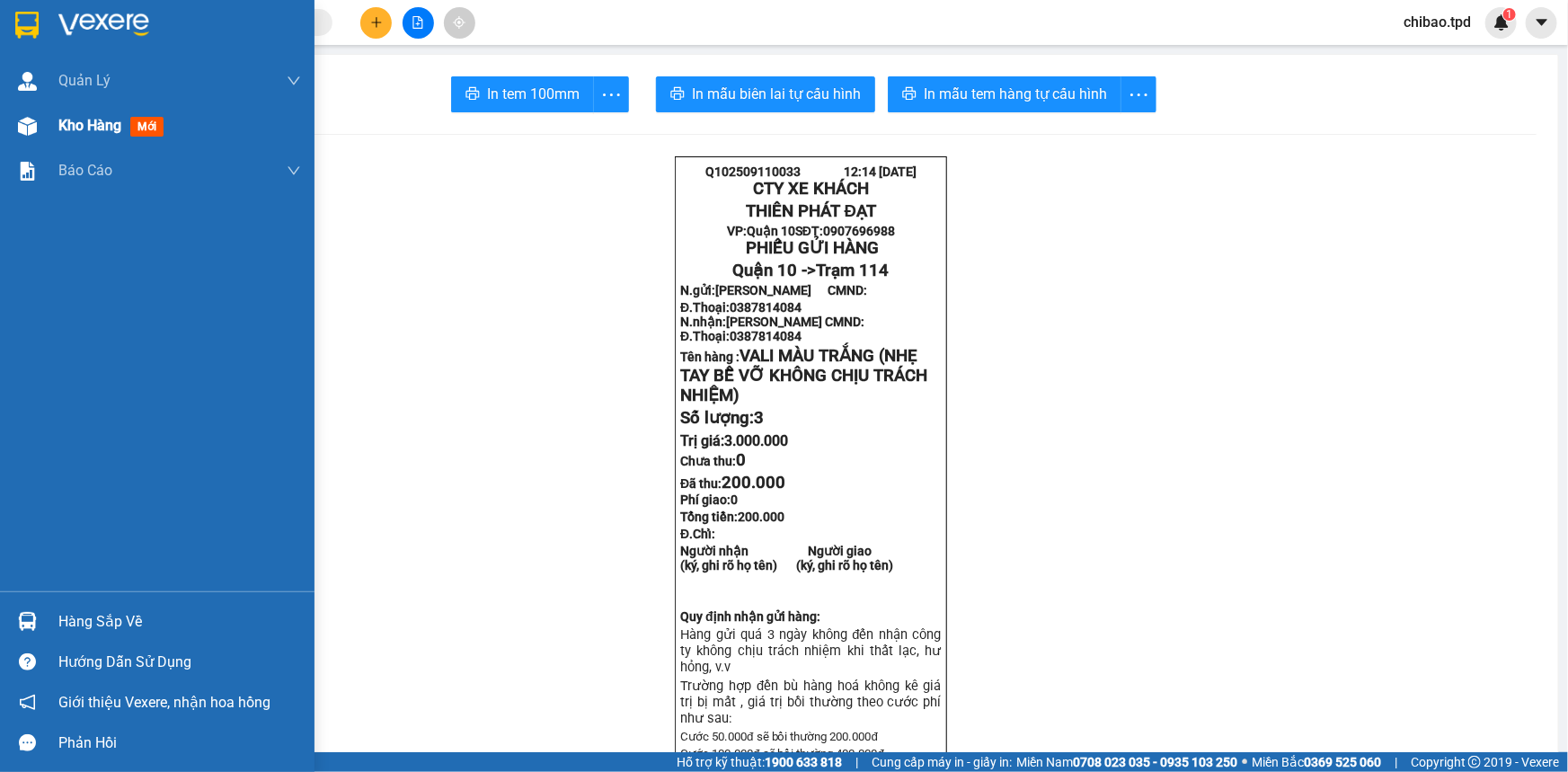
click at [25, 117] on img at bounding box center [27, 126] width 19 height 19
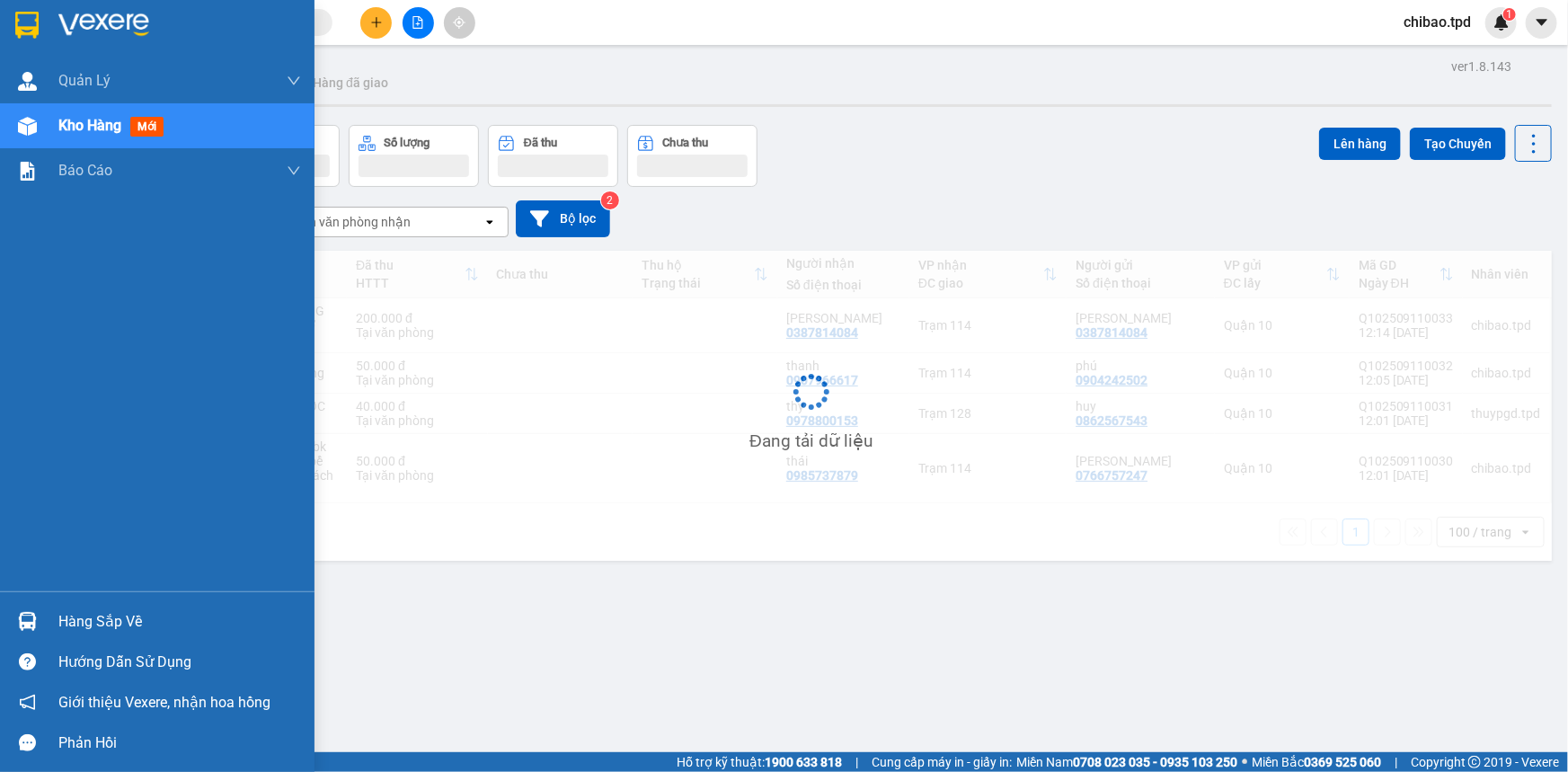
click at [95, 637] on div "Hàng sắp về" at bounding box center [157, 622] width 314 height 41
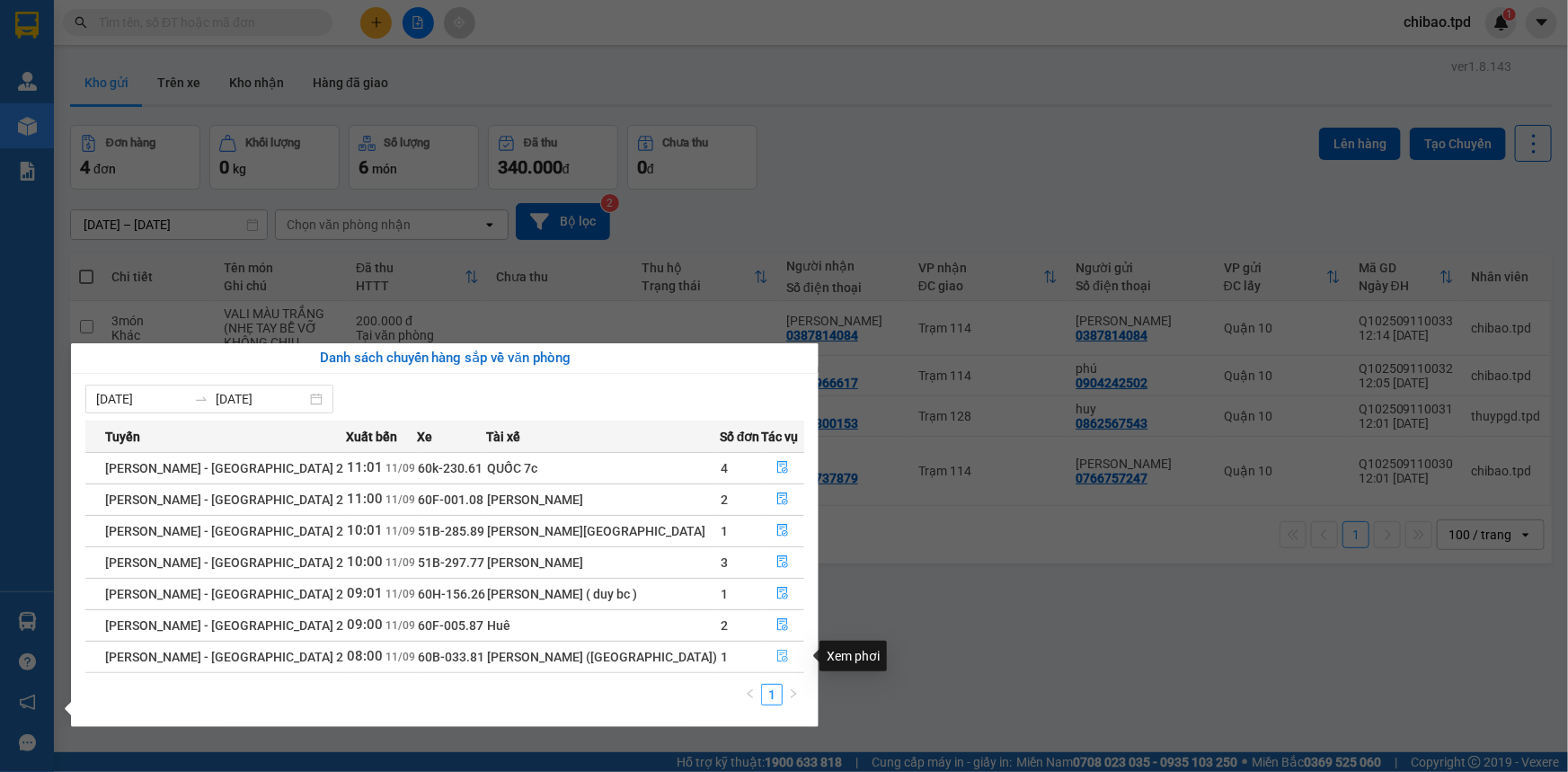
click at [767, 652] on button "button" at bounding box center [782, 656] width 42 height 29
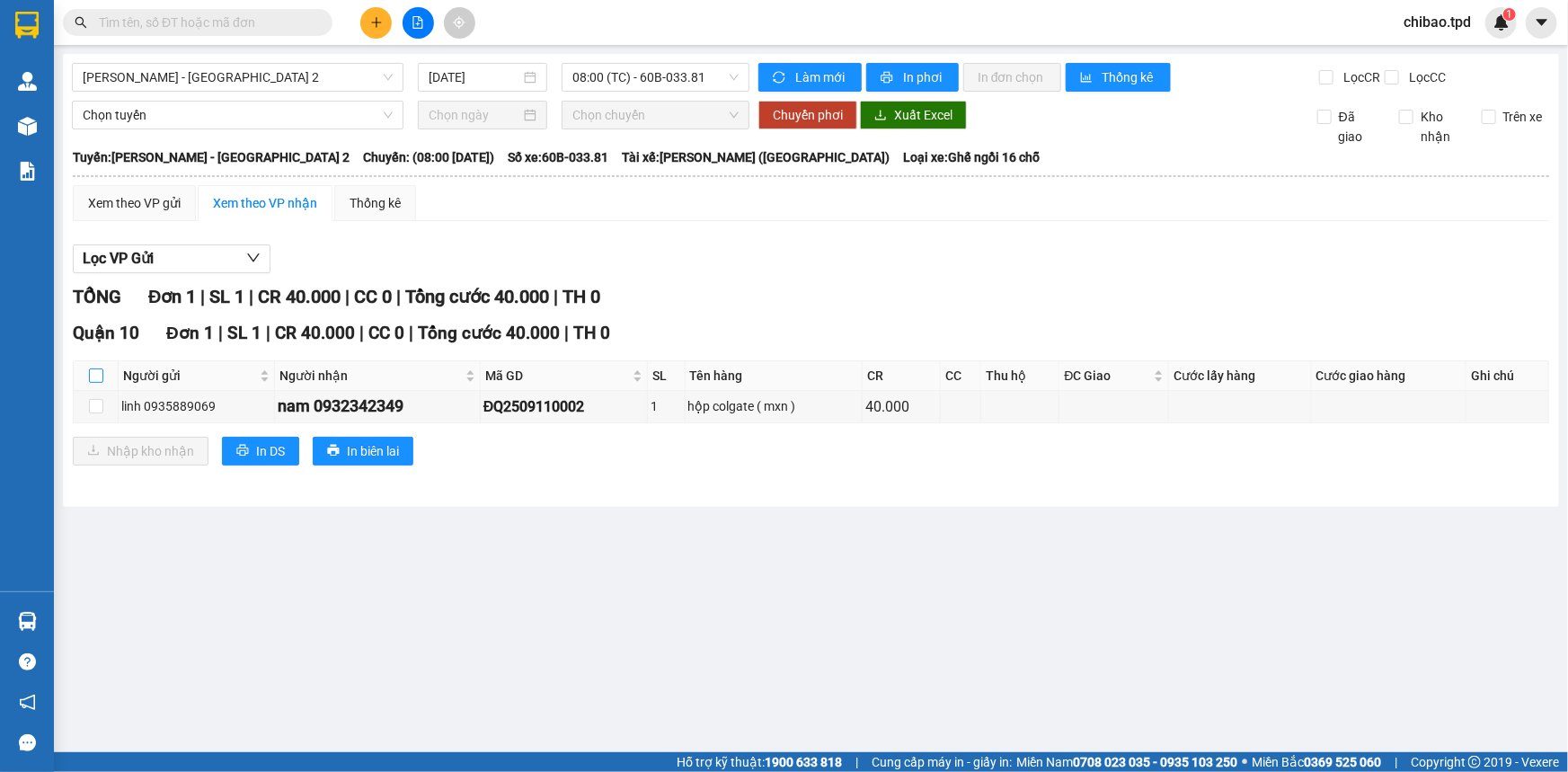
click at [92, 369] on input "checkbox" at bounding box center [96, 376] width 15 height 15
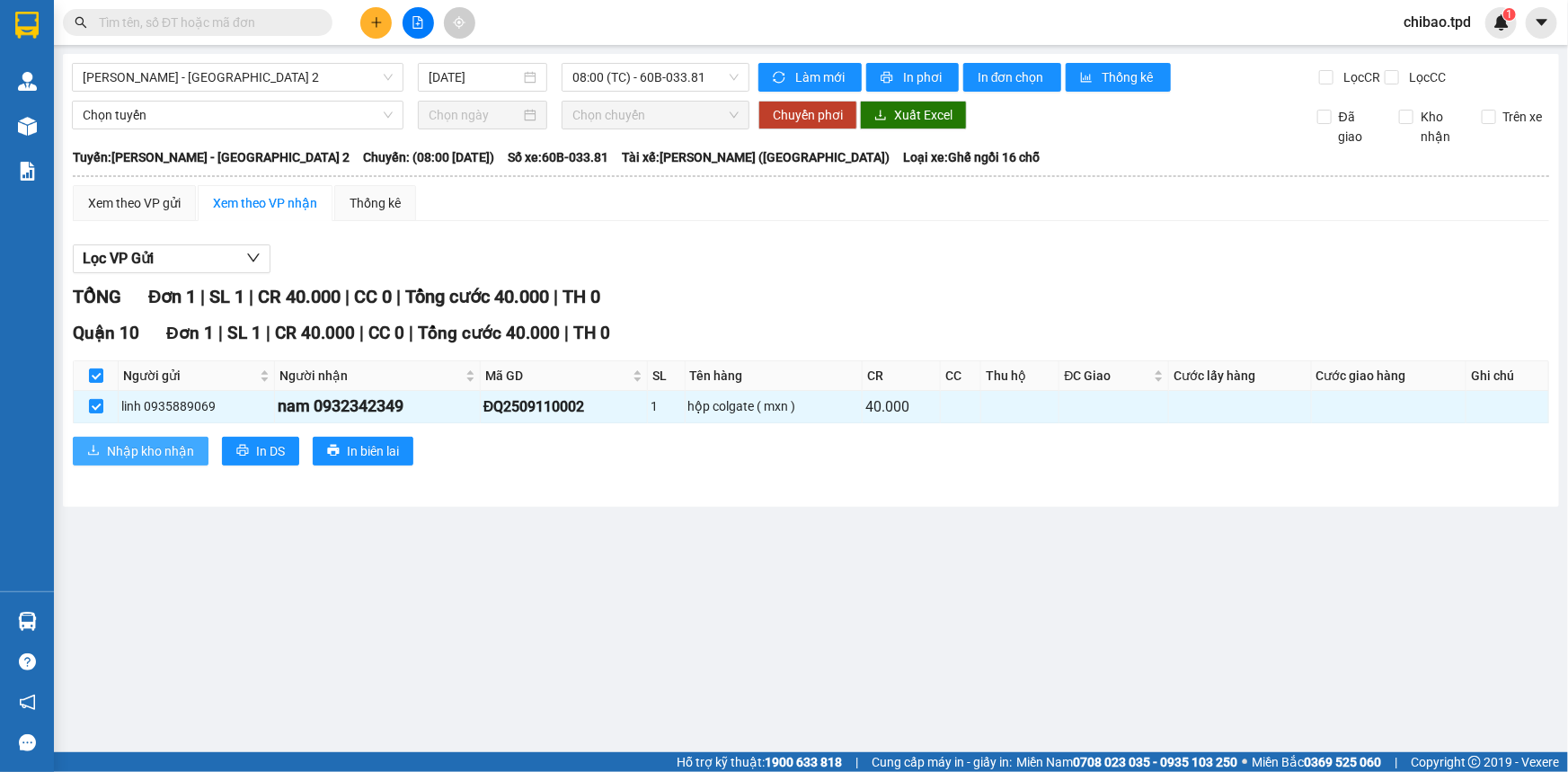
click at [185, 448] on span "Nhập kho nhận" at bounding box center [150, 450] width 87 height 19
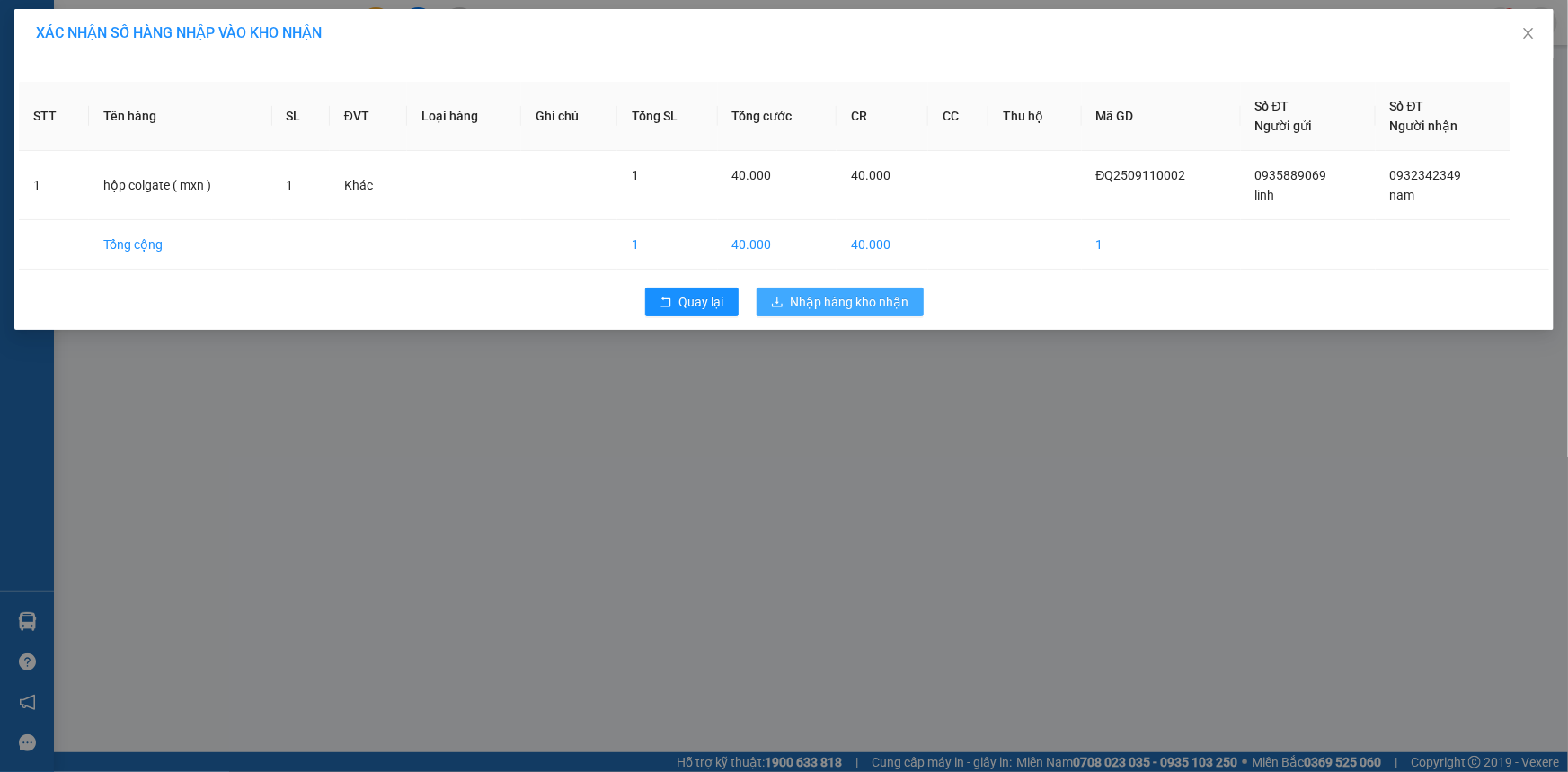
click at [799, 310] on span "Nhập hàng kho nhận" at bounding box center [850, 301] width 119 height 19
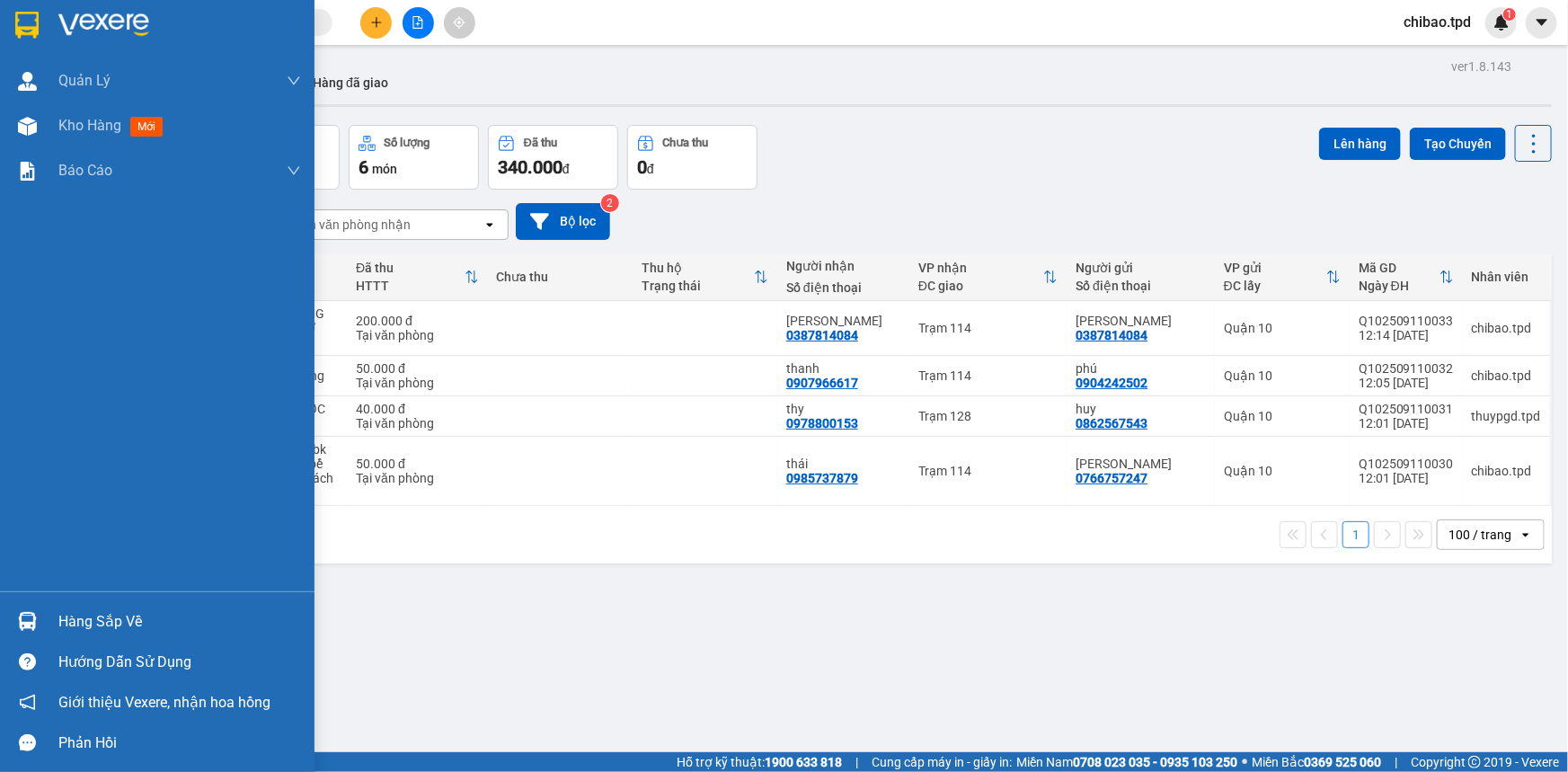
click at [34, 627] on img at bounding box center [27, 621] width 19 height 19
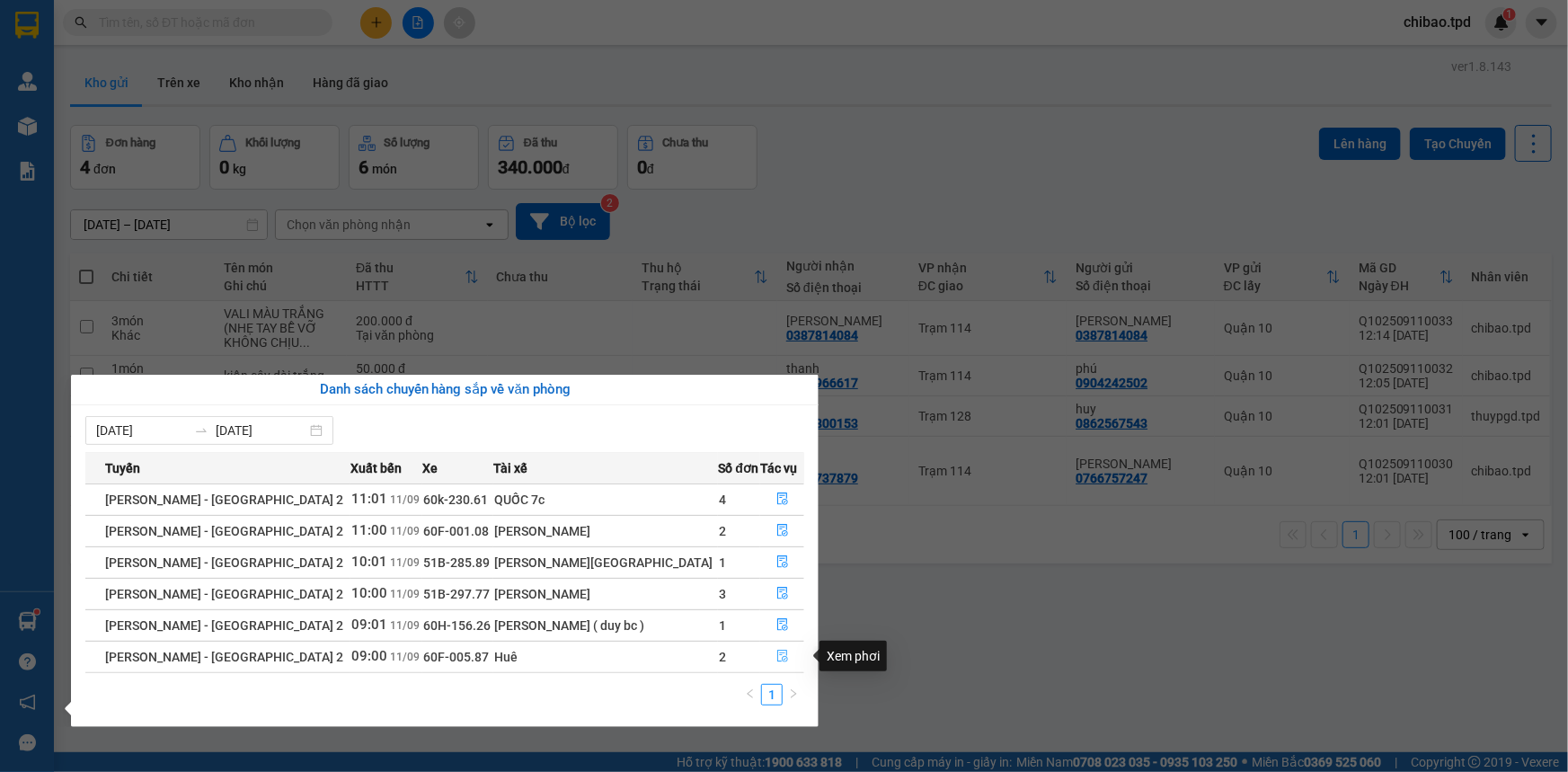
click at [778, 657] on icon "file-done" at bounding box center [783, 656] width 11 height 13
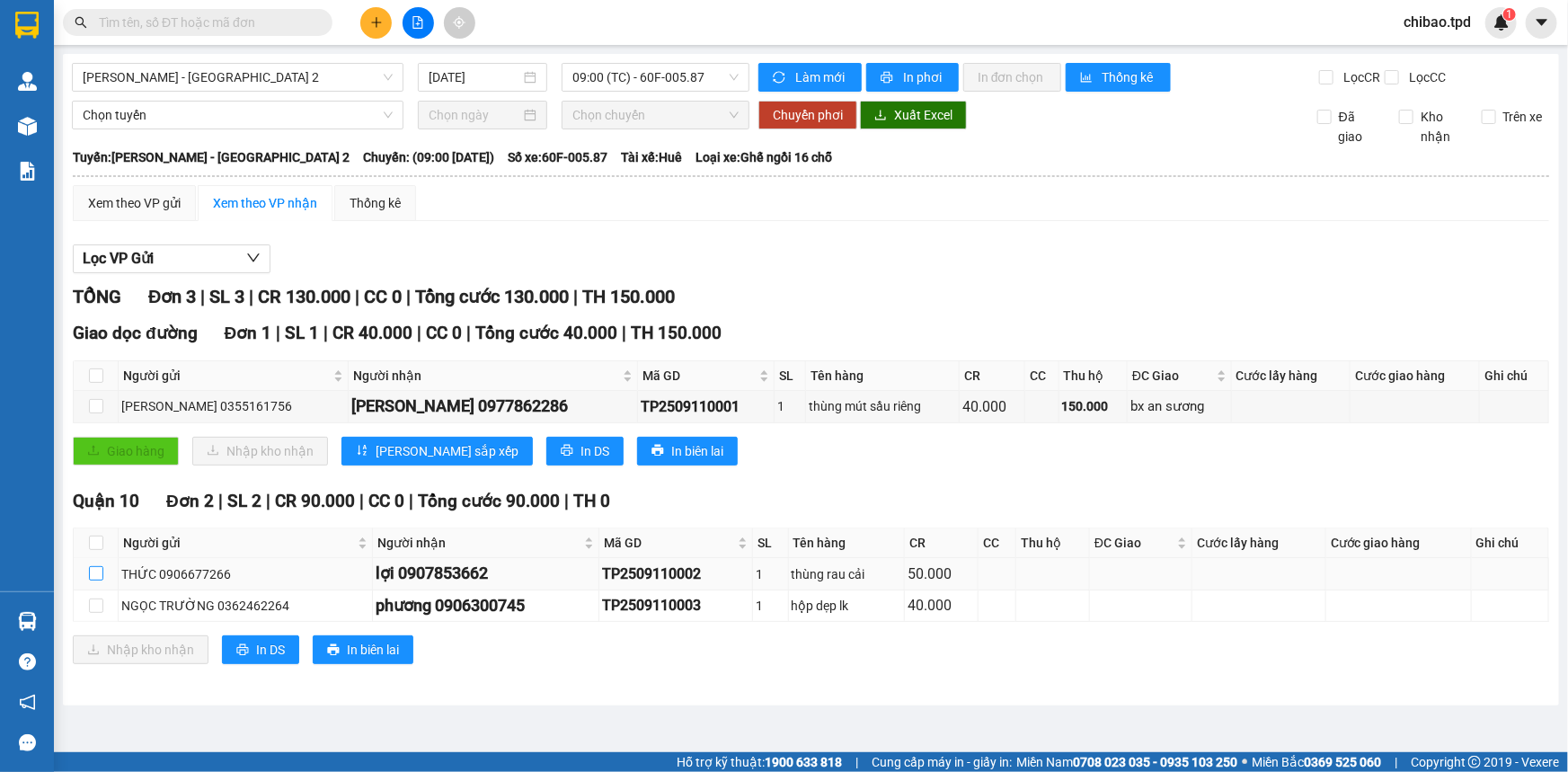
click at [94, 577] on input "checkbox" at bounding box center [96, 574] width 15 height 15
checkbox input "true"
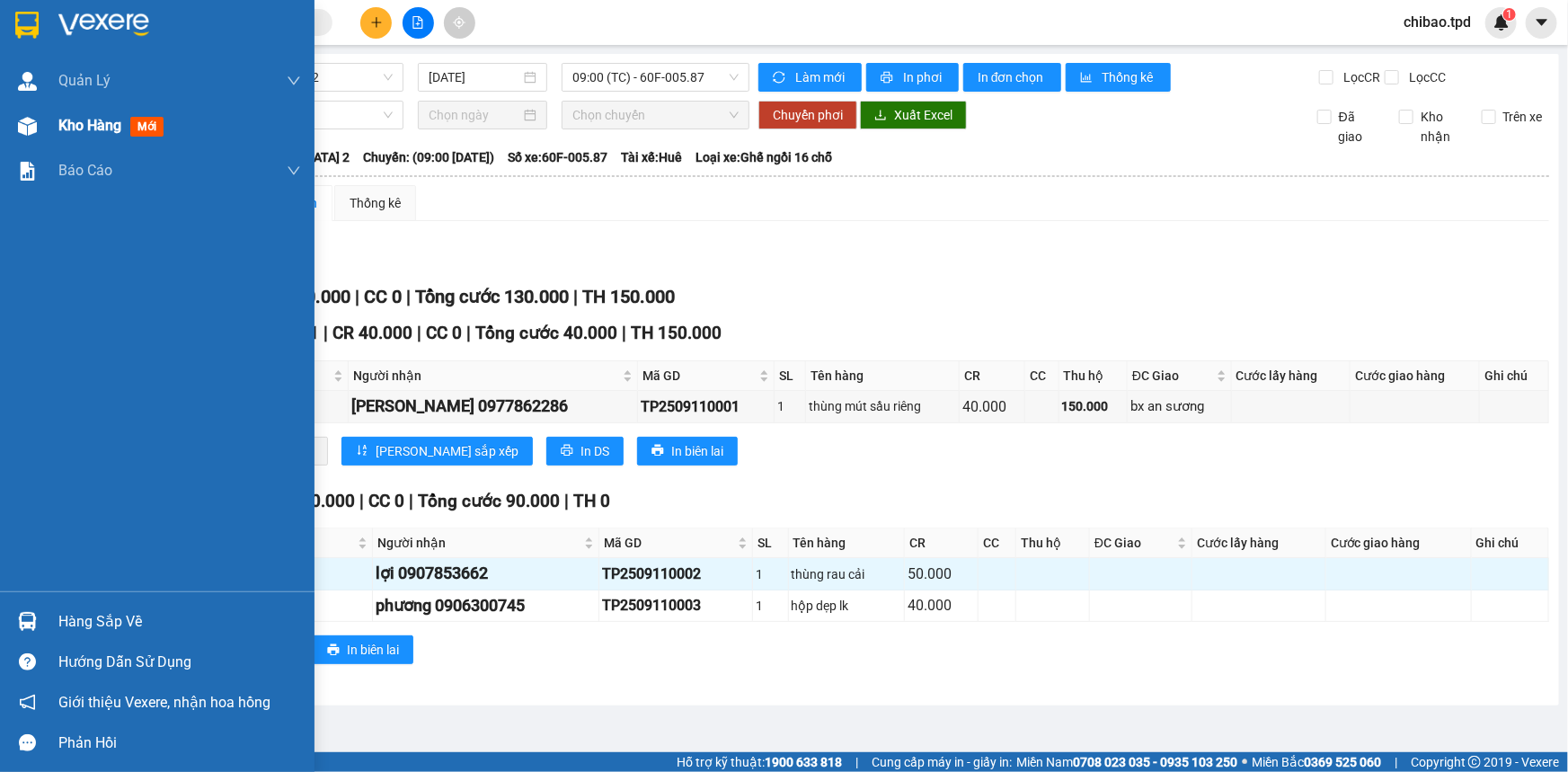
click at [92, 133] on span "Kho hàng" at bounding box center [90, 125] width 63 height 17
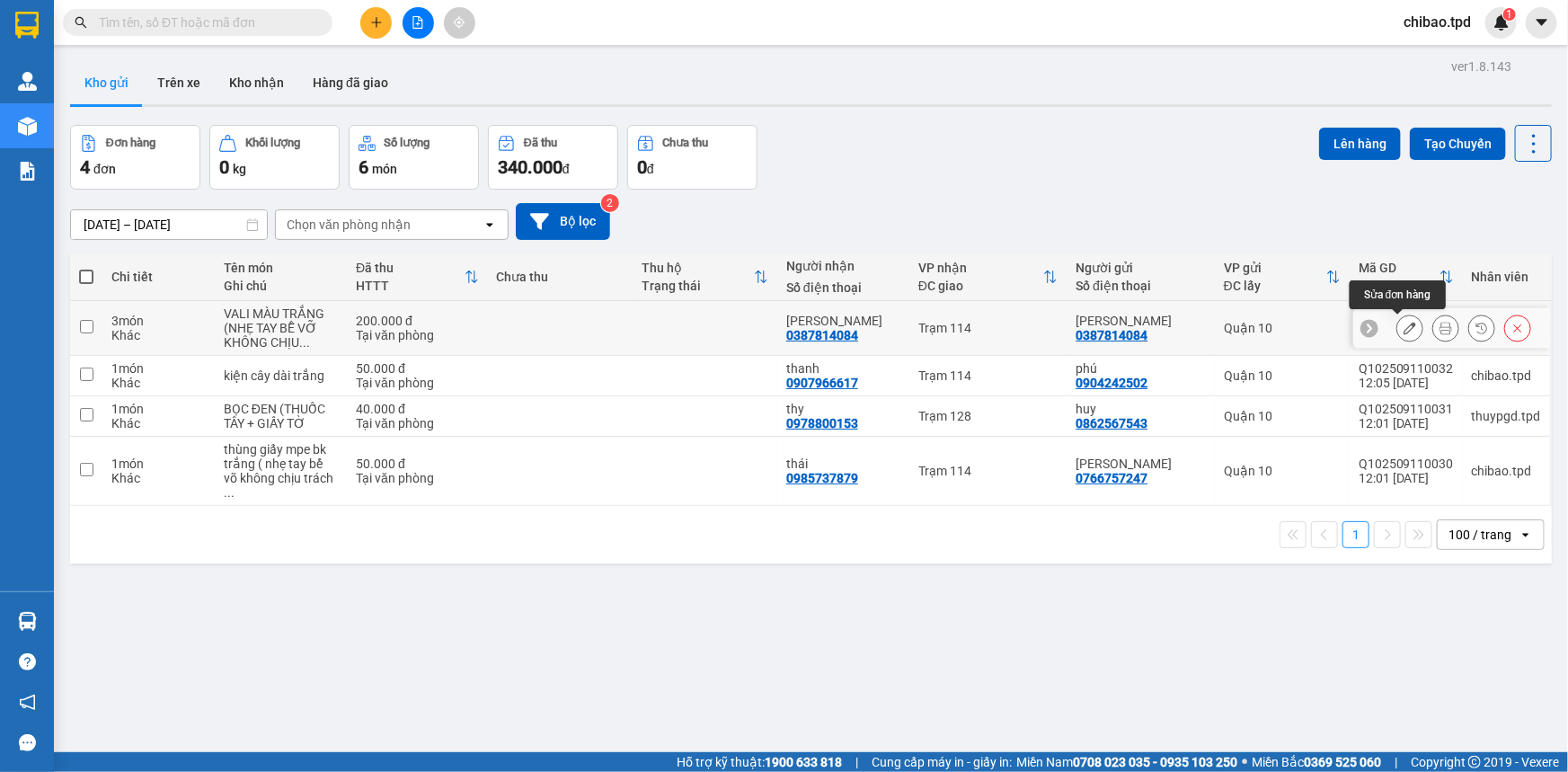
click at [1441, 320] on button at bounding box center [1446, 328] width 25 height 32
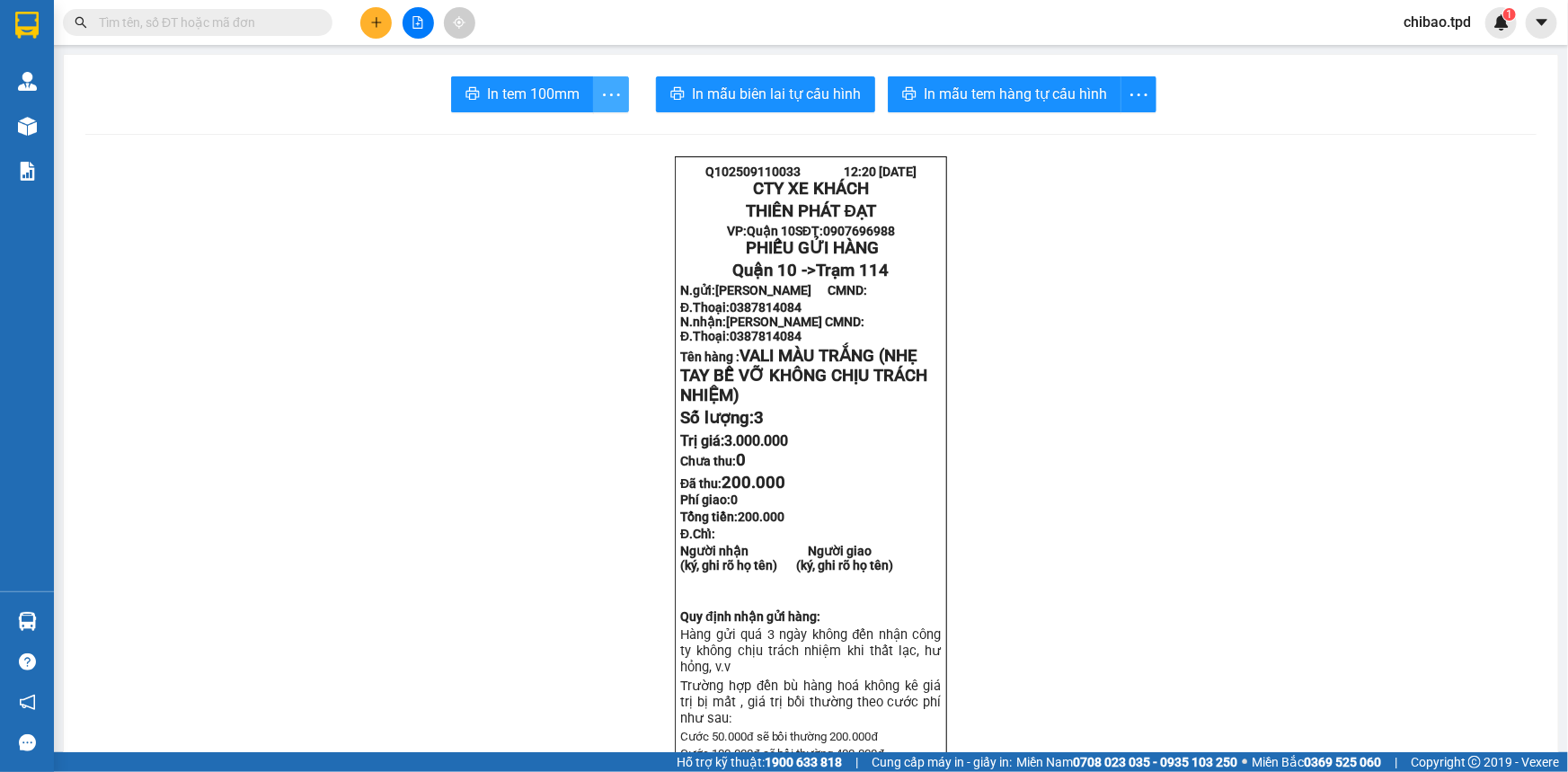
click at [601, 84] on icon "more" at bounding box center [612, 95] width 22 height 22
click at [602, 105] on icon "more" at bounding box center [612, 95] width 22 height 22
click at [582, 132] on div "In tem 100mm theo số lượng (3)" at bounding box center [523, 133] width 180 height 19
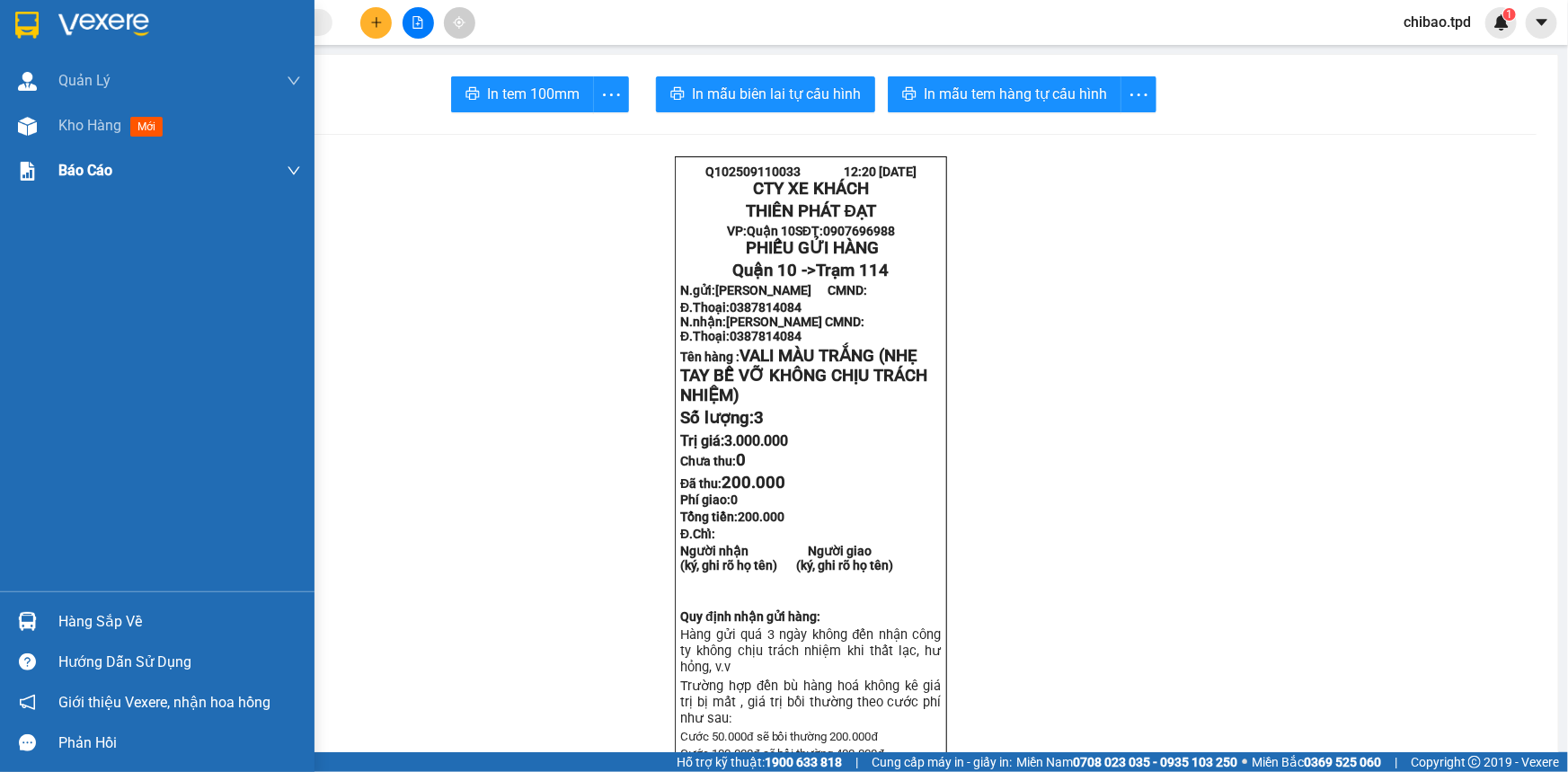
click at [69, 148] on div "Báo cáo" at bounding box center [180, 171] width 243 height 44
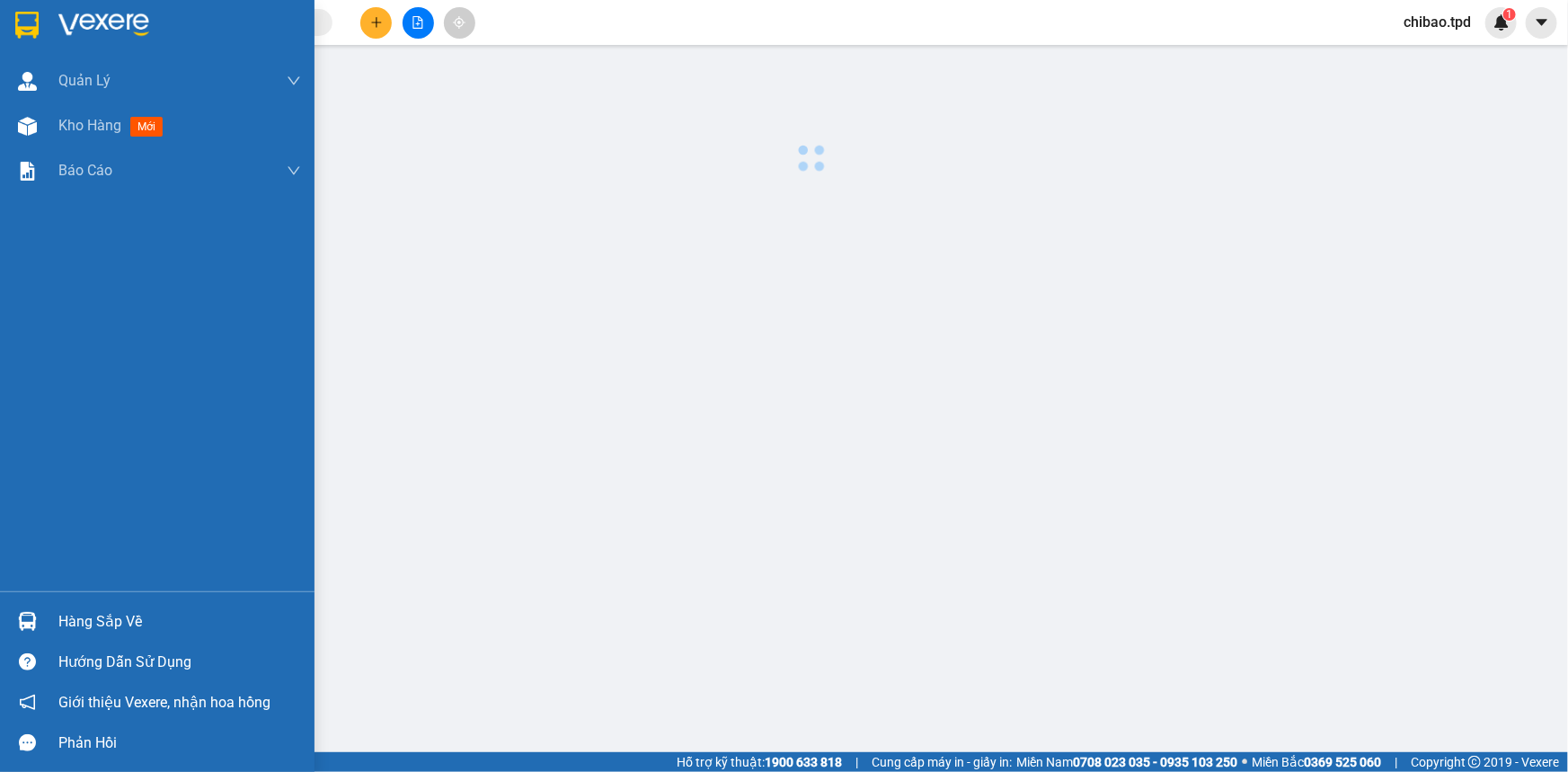
click at [74, 121] on span "Kho hàng" at bounding box center [90, 125] width 63 height 17
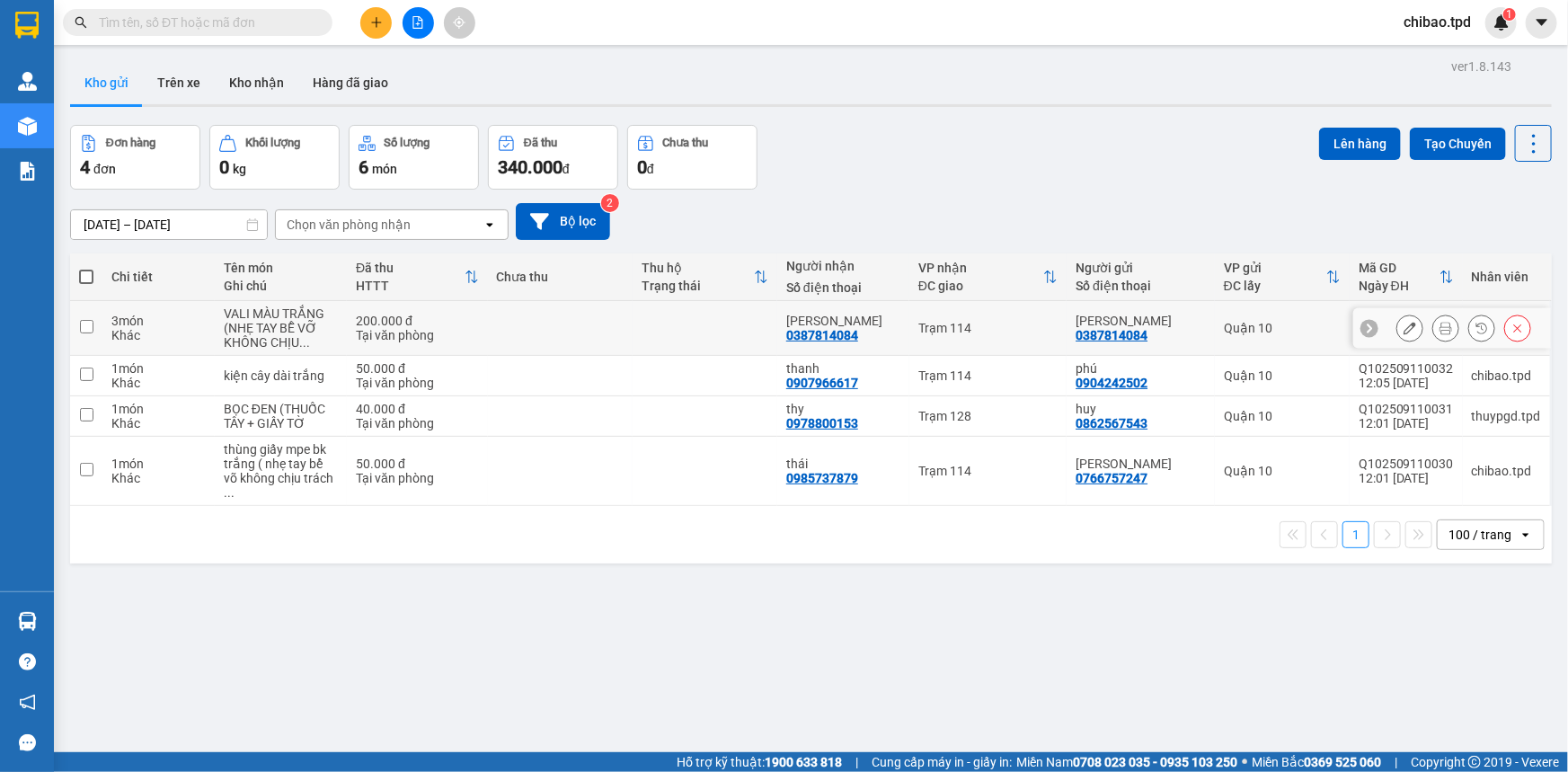
click at [498, 323] on td at bounding box center [561, 328] width 145 height 55
checkbox input "true"
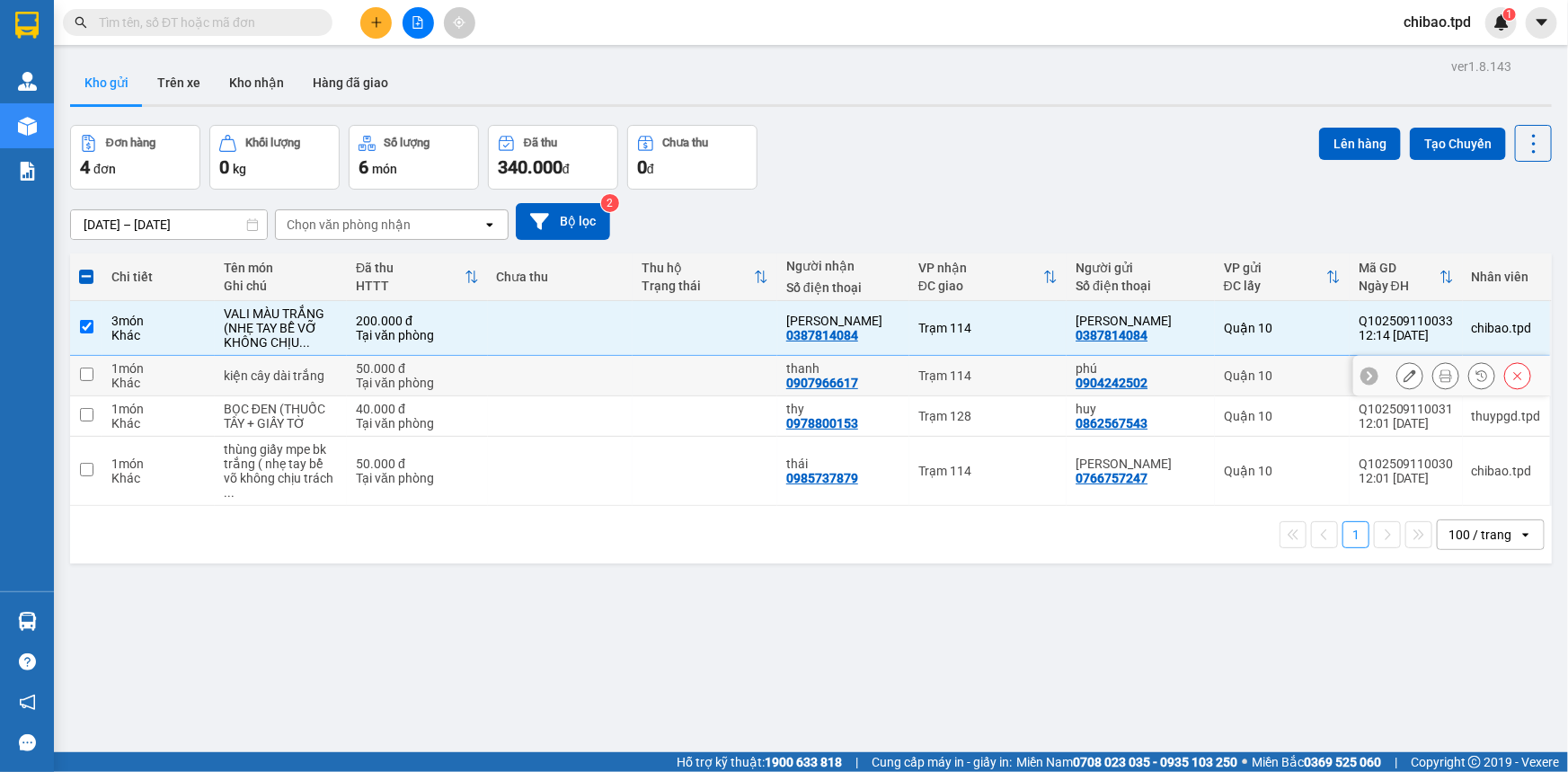
click at [479, 386] on div "Tại văn phòng" at bounding box center [417, 383] width 123 height 15
checkbox input "true"
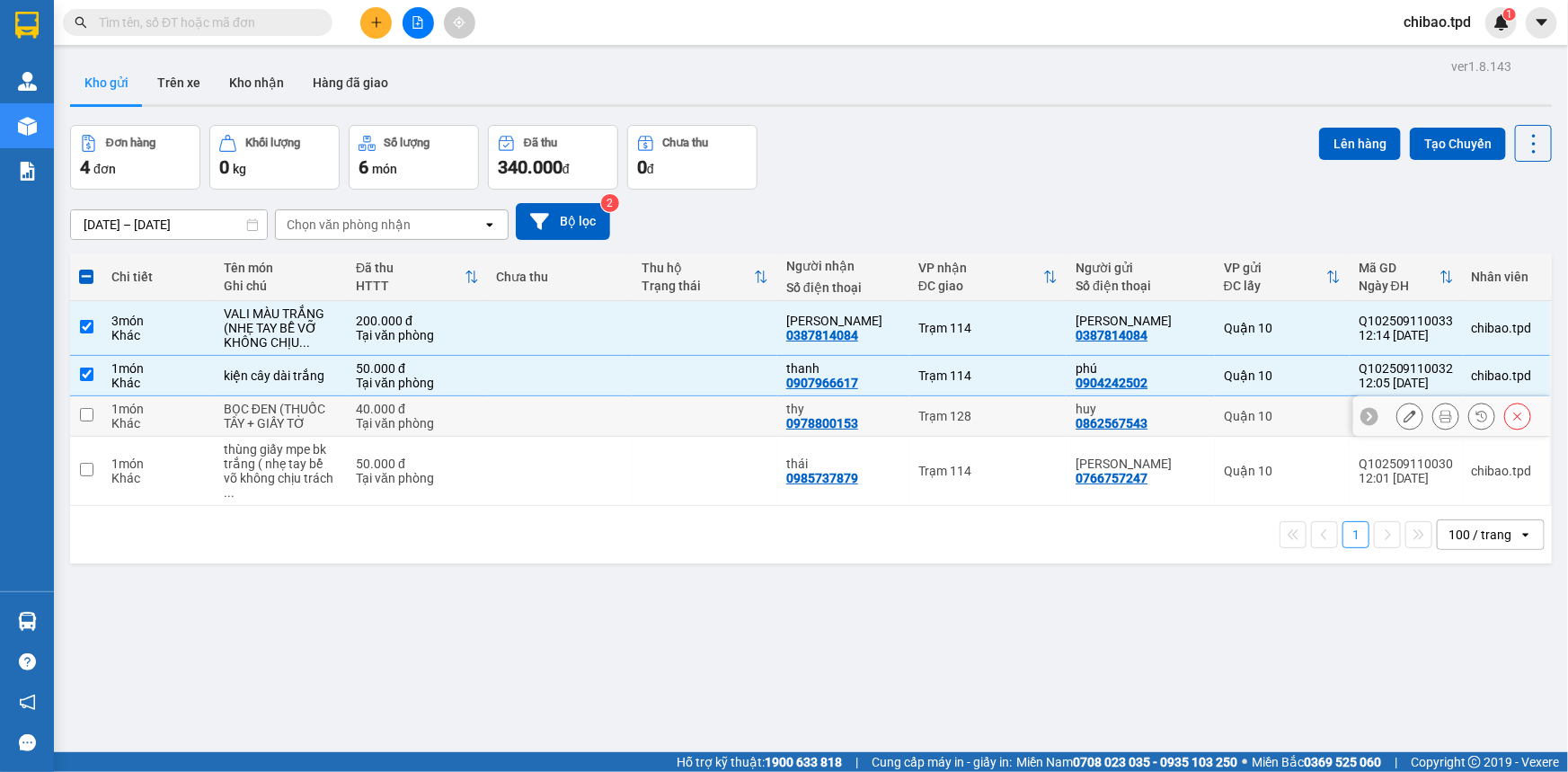
click at [461, 425] on div "Tại văn phòng" at bounding box center [417, 424] width 123 height 15
checkbox input "true"
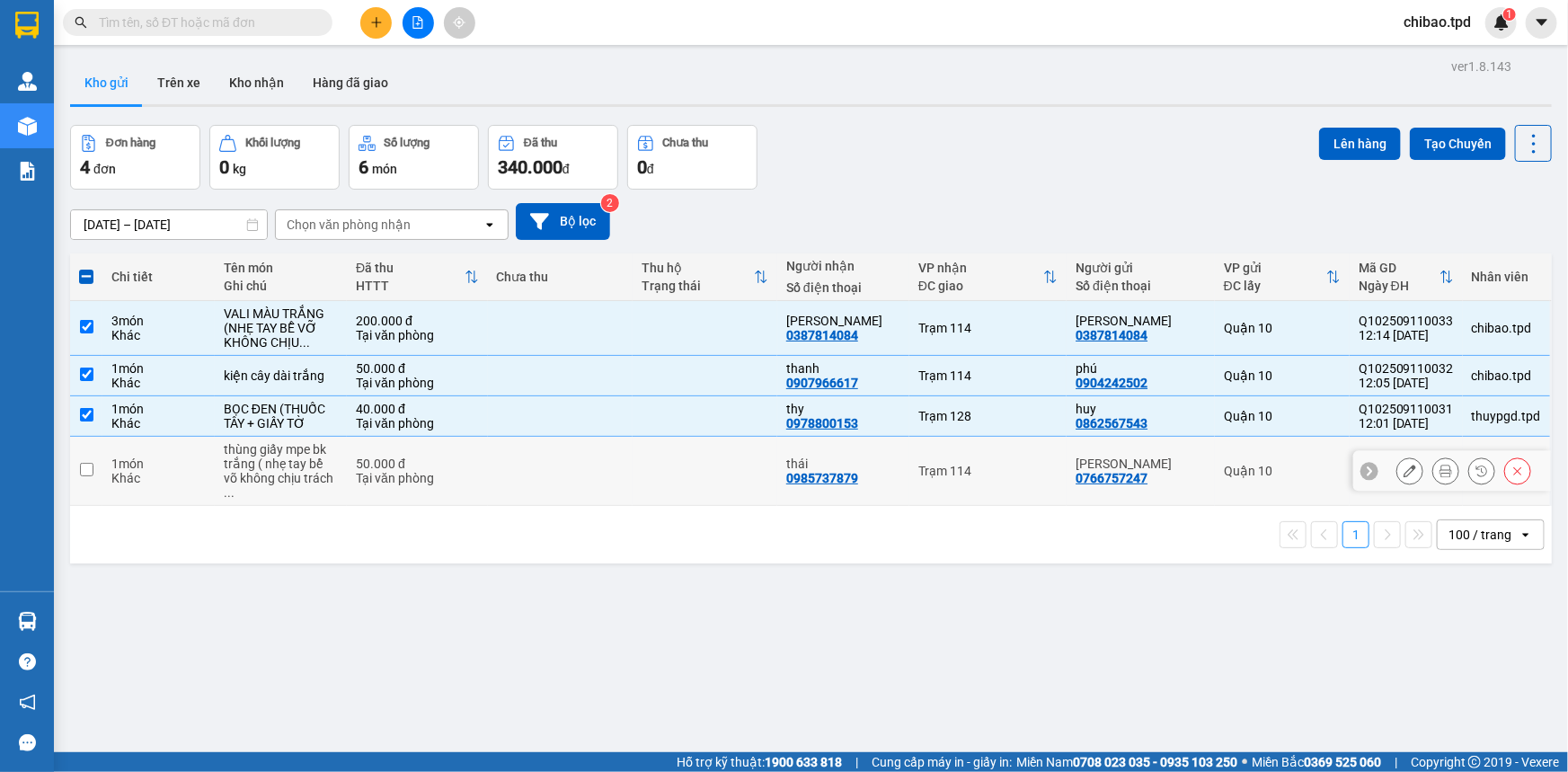
drag, startPoint x: 452, startPoint y: 467, endPoint x: 870, endPoint y: 385, distance: 426.0
click at [459, 471] on div "Tại văn phòng" at bounding box center [417, 478] width 123 height 15
checkbox input "true"
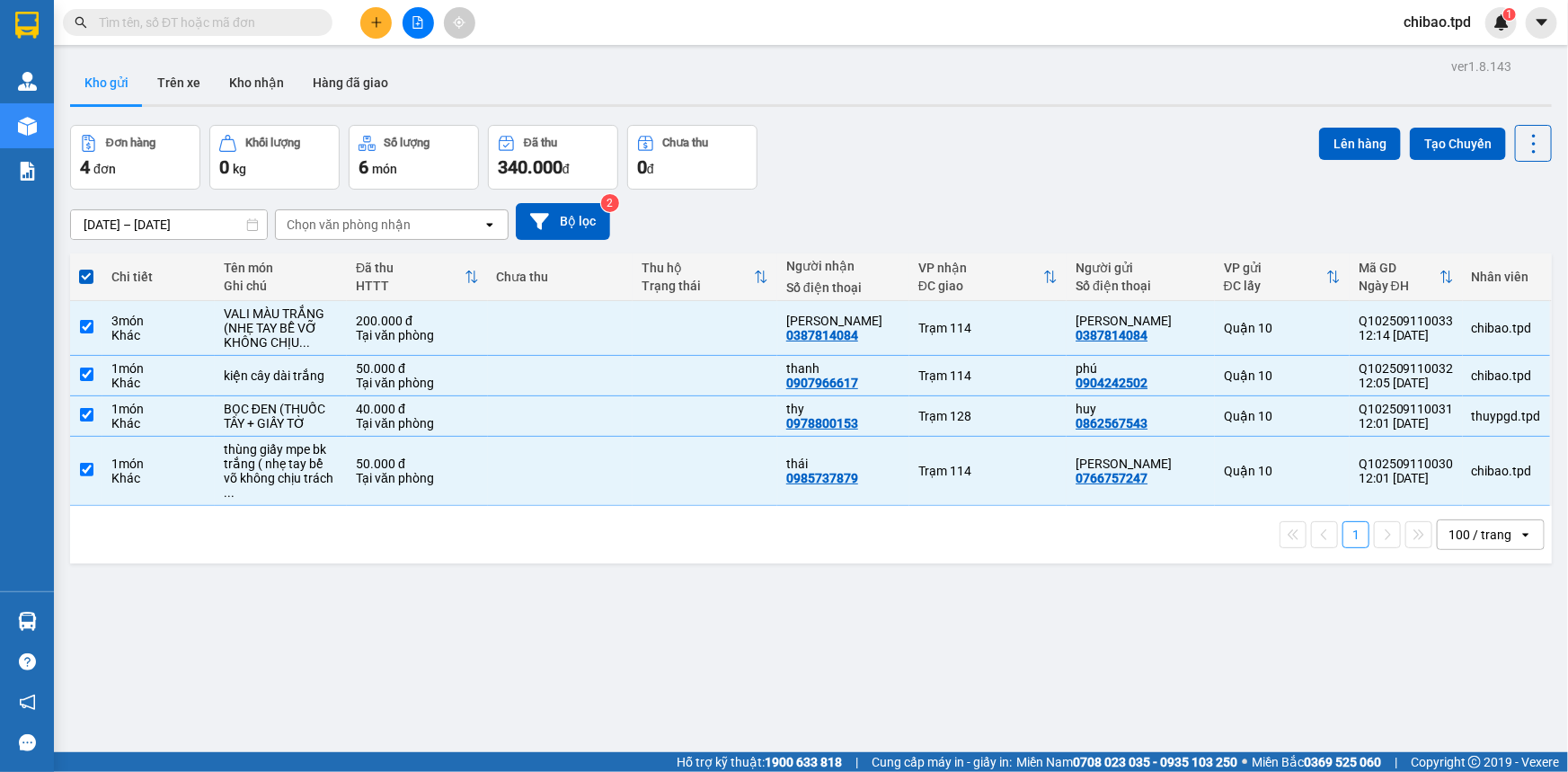
click at [1366, 163] on div "Lên hàng Tạo Chuyến" at bounding box center [1435, 158] width 233 height 65
click at [1361, 142] on button "Lên hàng" at bounding box center [1359, 144] width 82 height 32
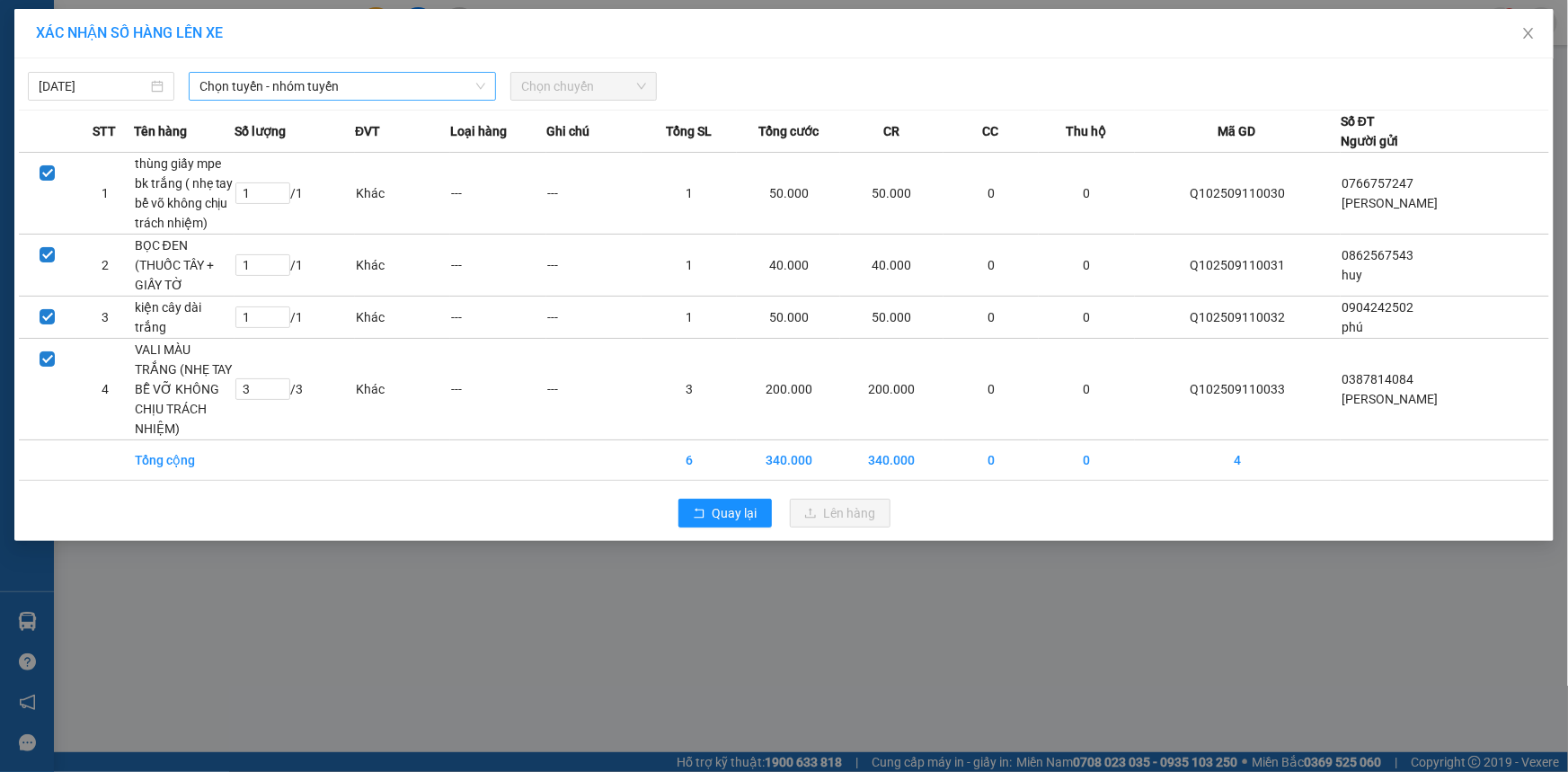
click at [333, 84] on span "Chọn tuyến - nhóm tuyến" at bounding box center [342, 86] width 285 height 27
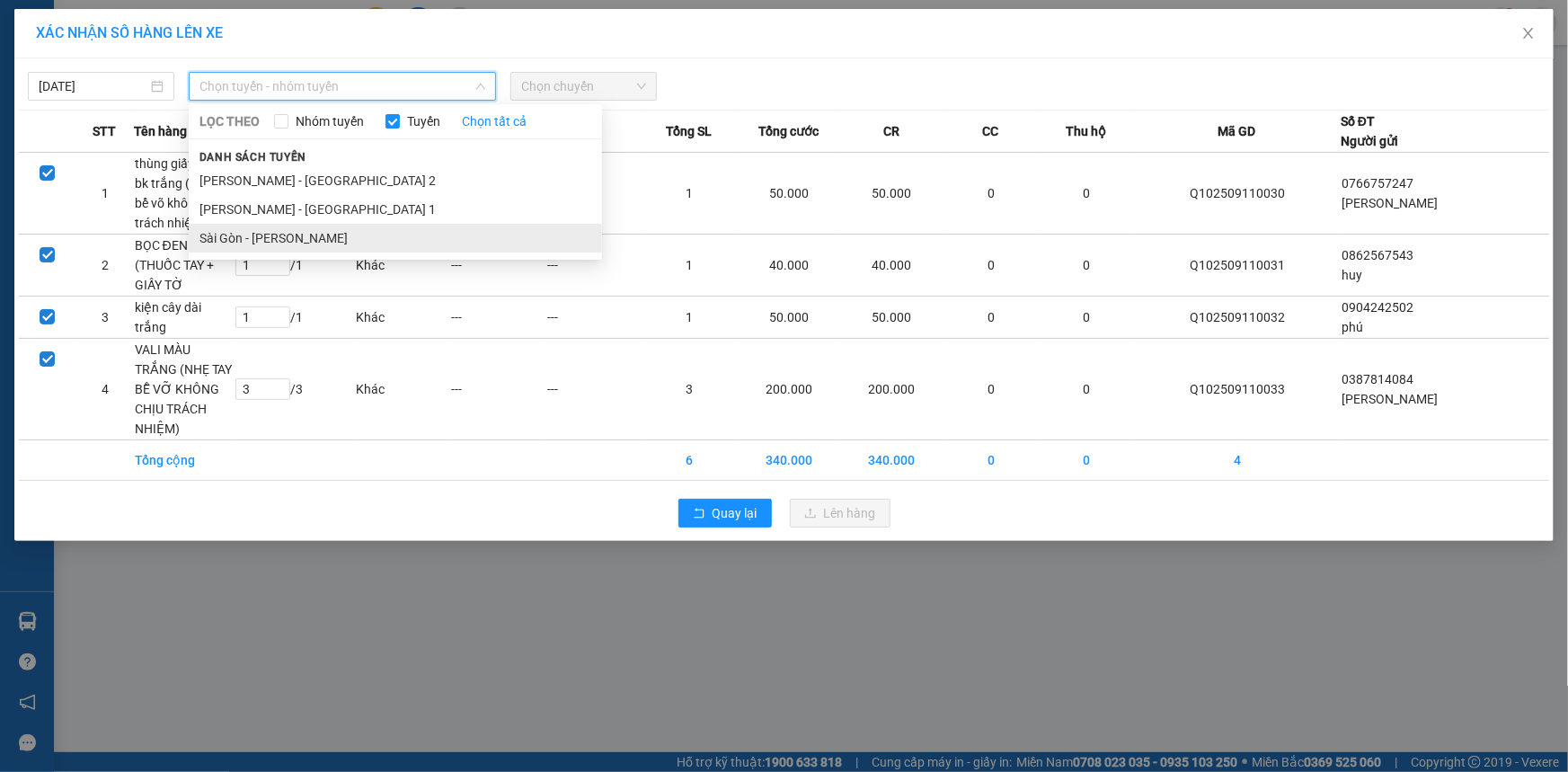
click at [317, 234] on li "Sài Gòn - [PERSON_NAME]" at bounding box center [396, 237] width 413 height 29
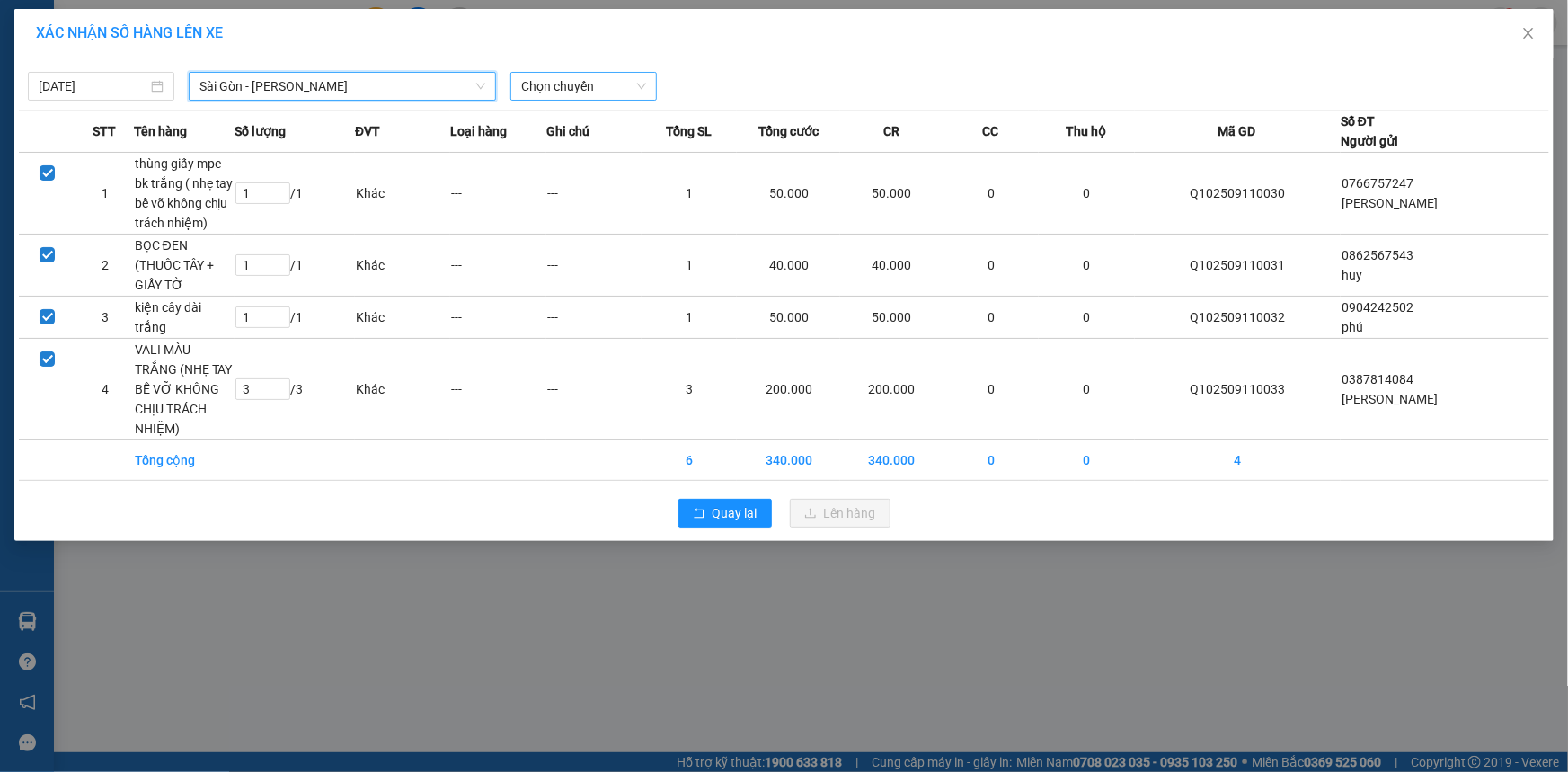
click at [603, 84] on span "Chọn chuyến" at bounding box center [583, 86] width 125 height 27
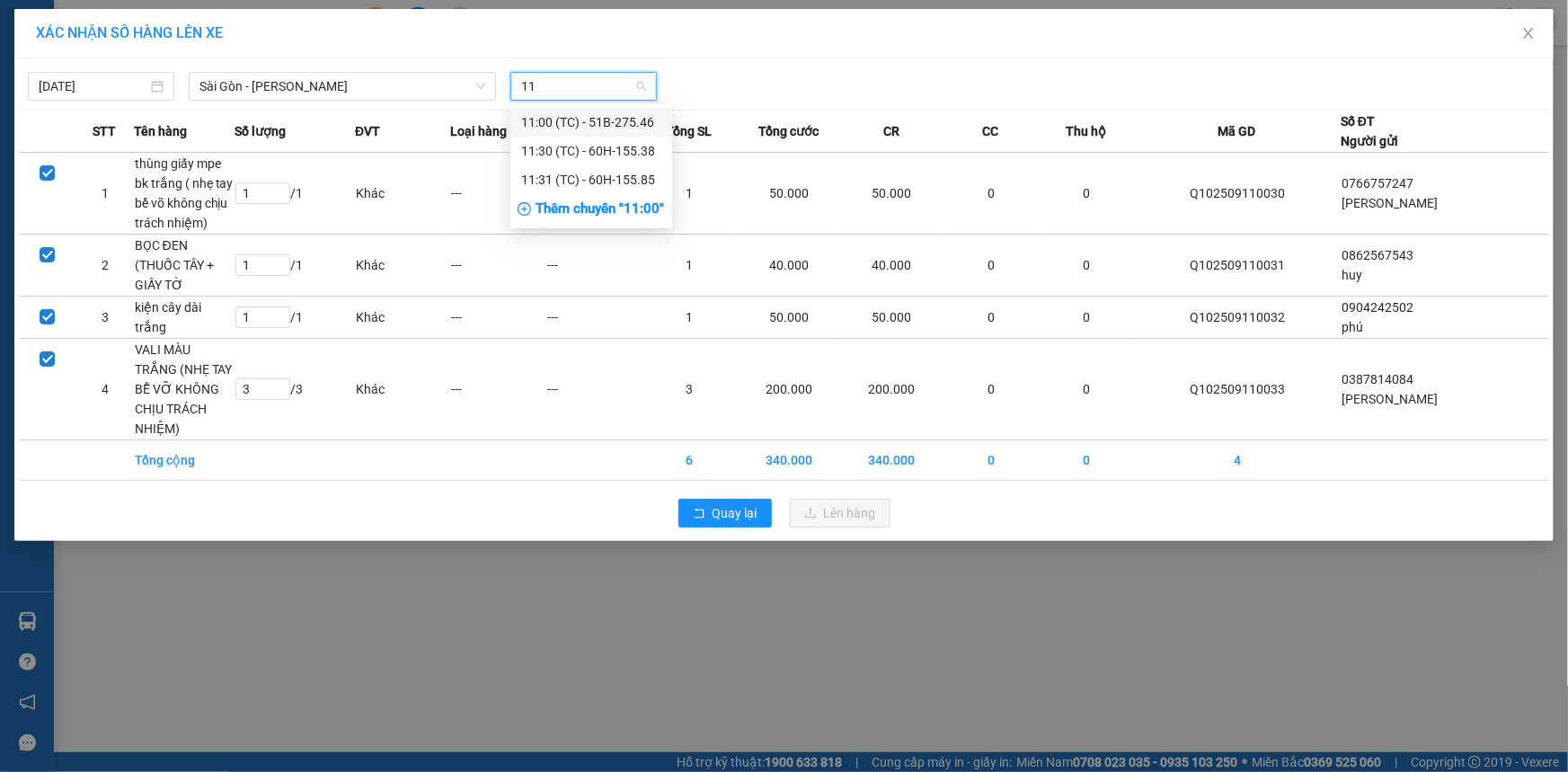
type input "1"
type input "12:30"
click at [603, 141] on div "Thêm chuyến " 12:30 "" at bounding box center [606, 151] width 192 height 31
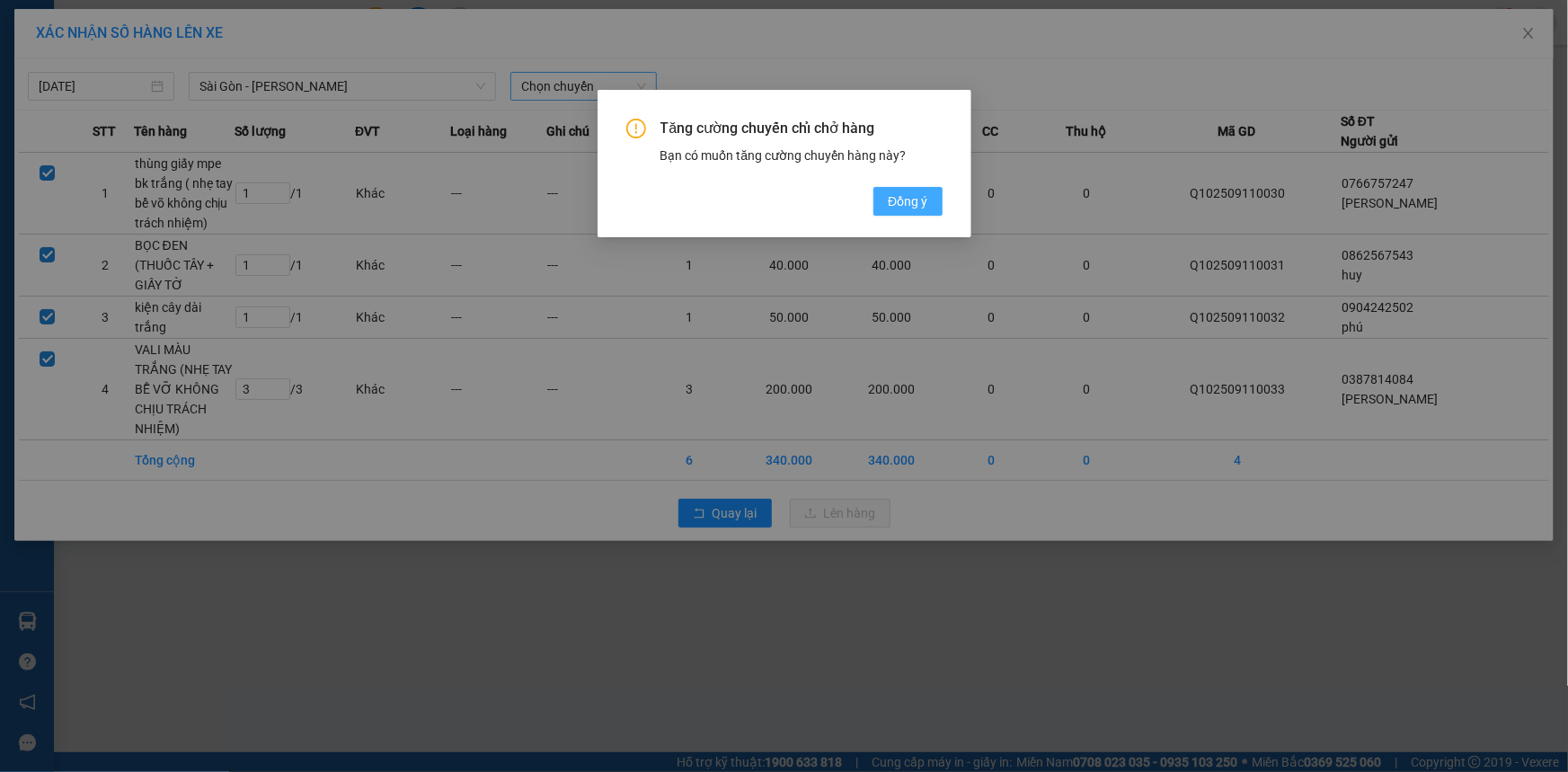
click at [881, 211] on button "Đồng ý" at bounding box center [908, 201] width 69 height 29
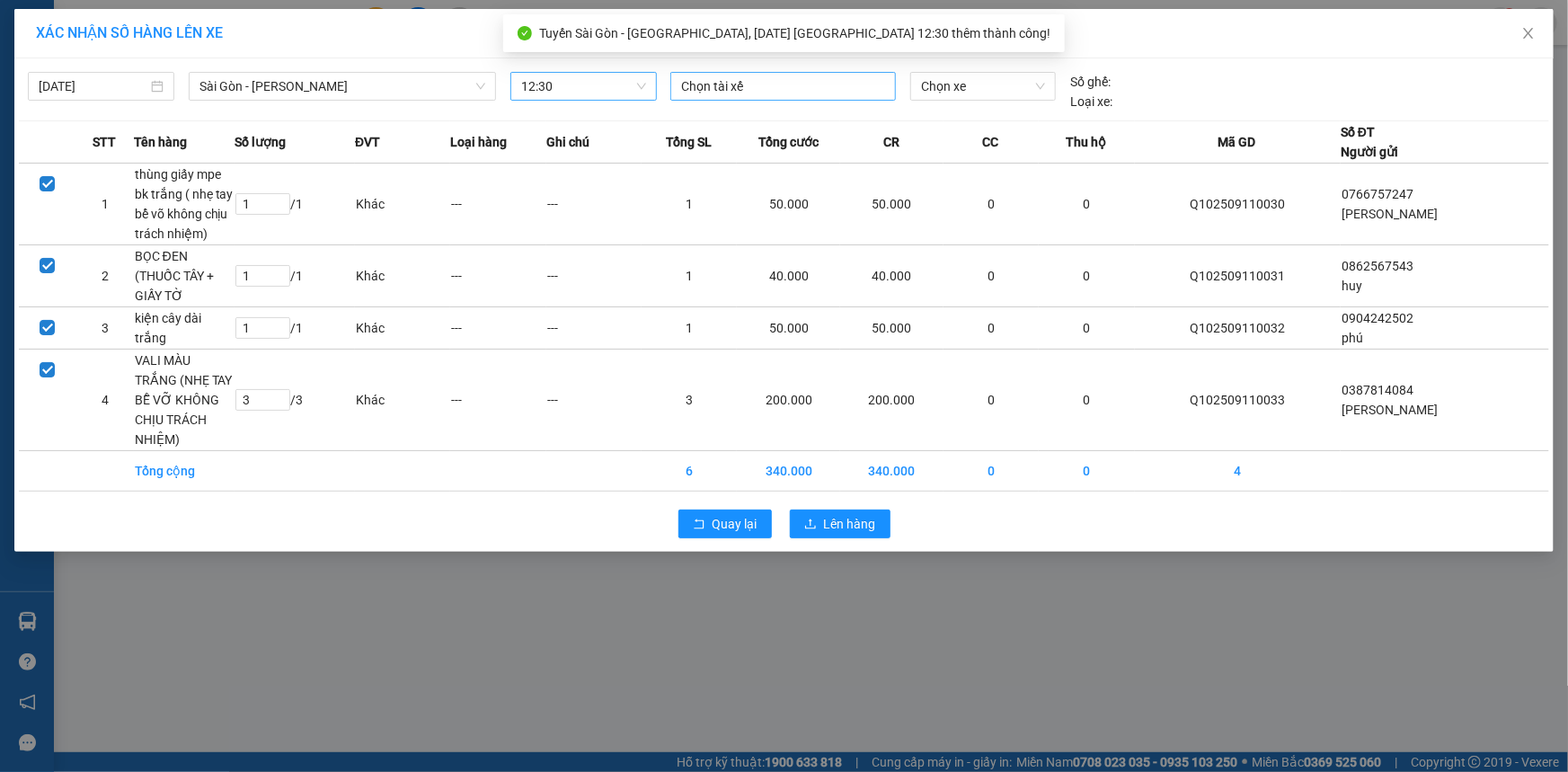
click at [722, 81] on div at bounding box center [783, 85] width 217 height 21
type input "2"
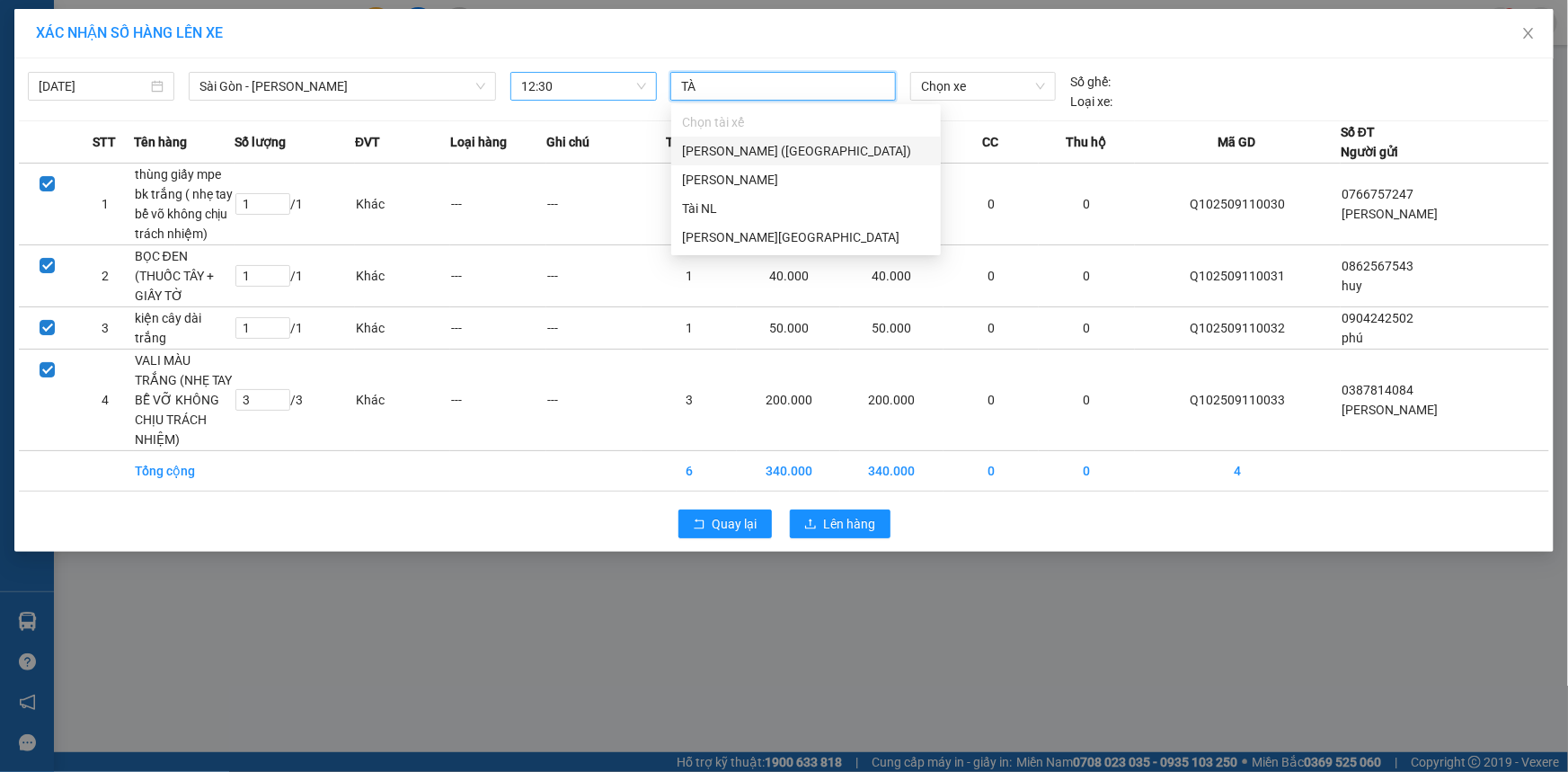
type input "TÀI"
click at [779, 150] on div "[PERSON_NAME] ([GEOGRAPHIC_DATA])" at bounding box center [806, 150] width 248 height 19
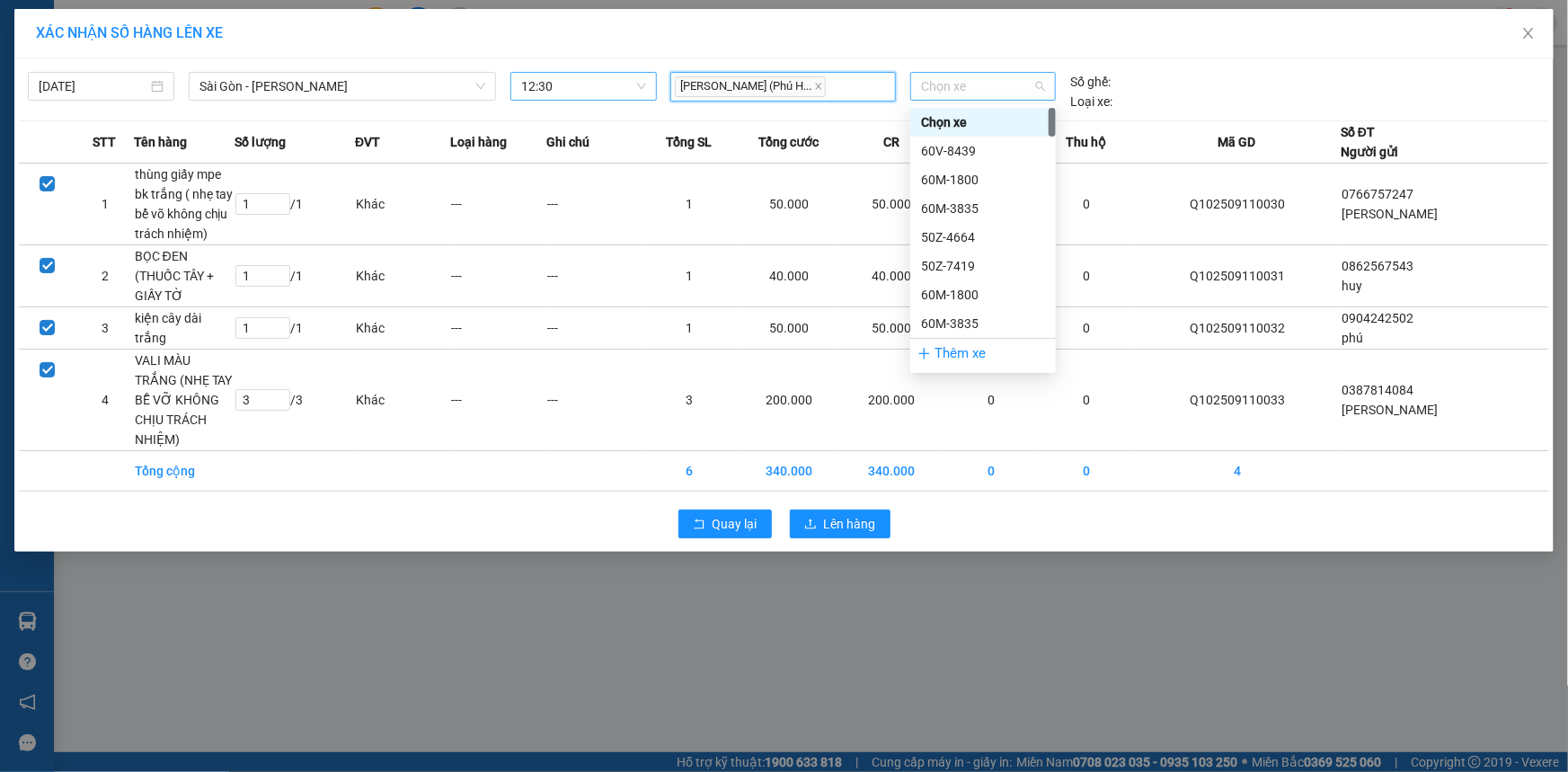
click at [985, 75] on span "Chọn xe" at bounding box center [983, 86] width 124 height 27
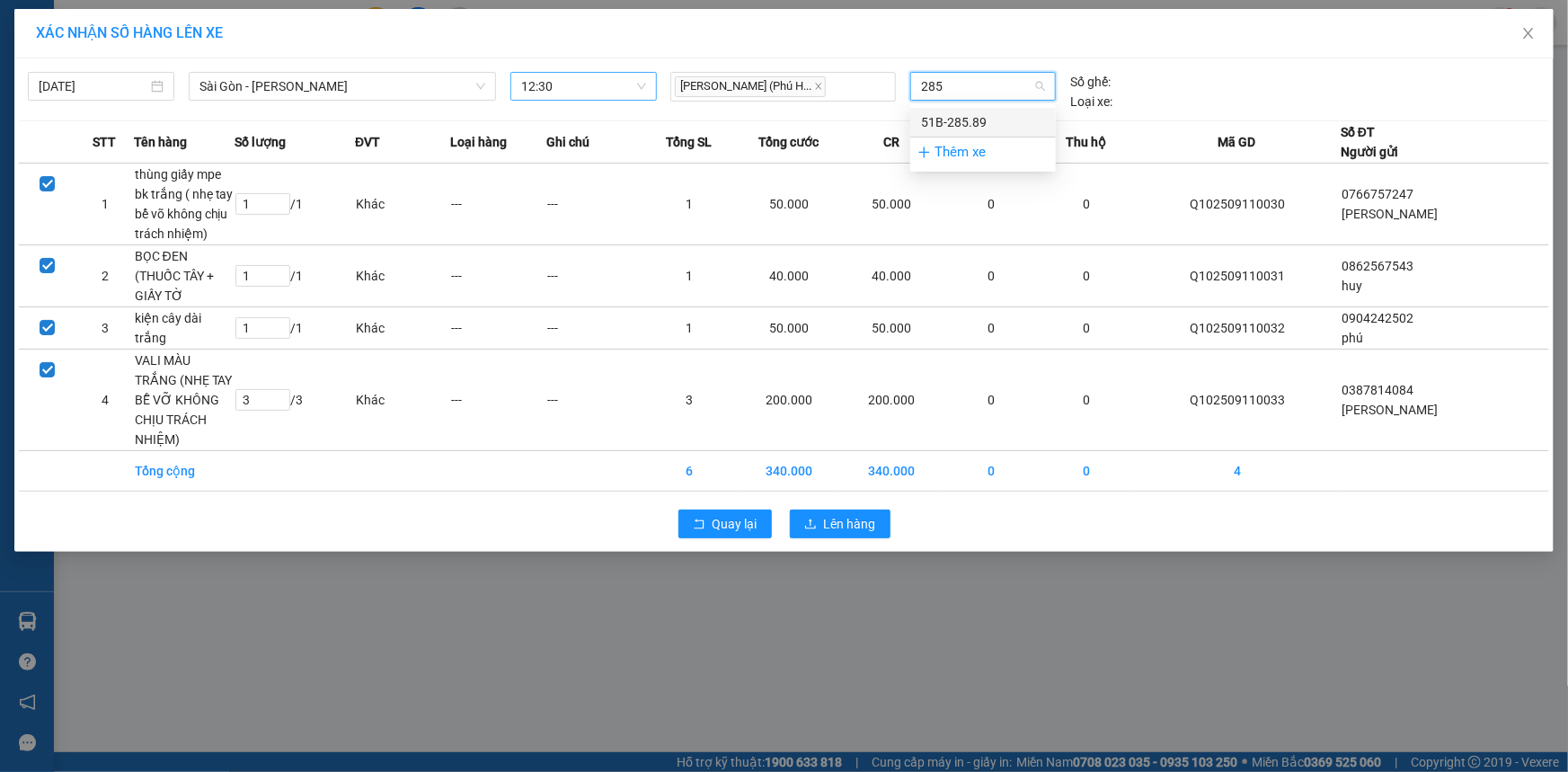
type input "285"
drag, startPoint x: 933, startPoint y: 105, endPoint x: 942, endPoint y: 120, distance: 17.5
click at [939, 108] on body "Kết quả tìm kiếm ( 0 ) Bộ lọc No Data chibao.tpd 1 Quản Lý Quản lý khách hàng m…" at bounding box center [784, 386] width 1568 height 772
click at [1031, 95] on span "Chọn xe" at bounding box center [983, 86] width 124 height 27
type input "285"
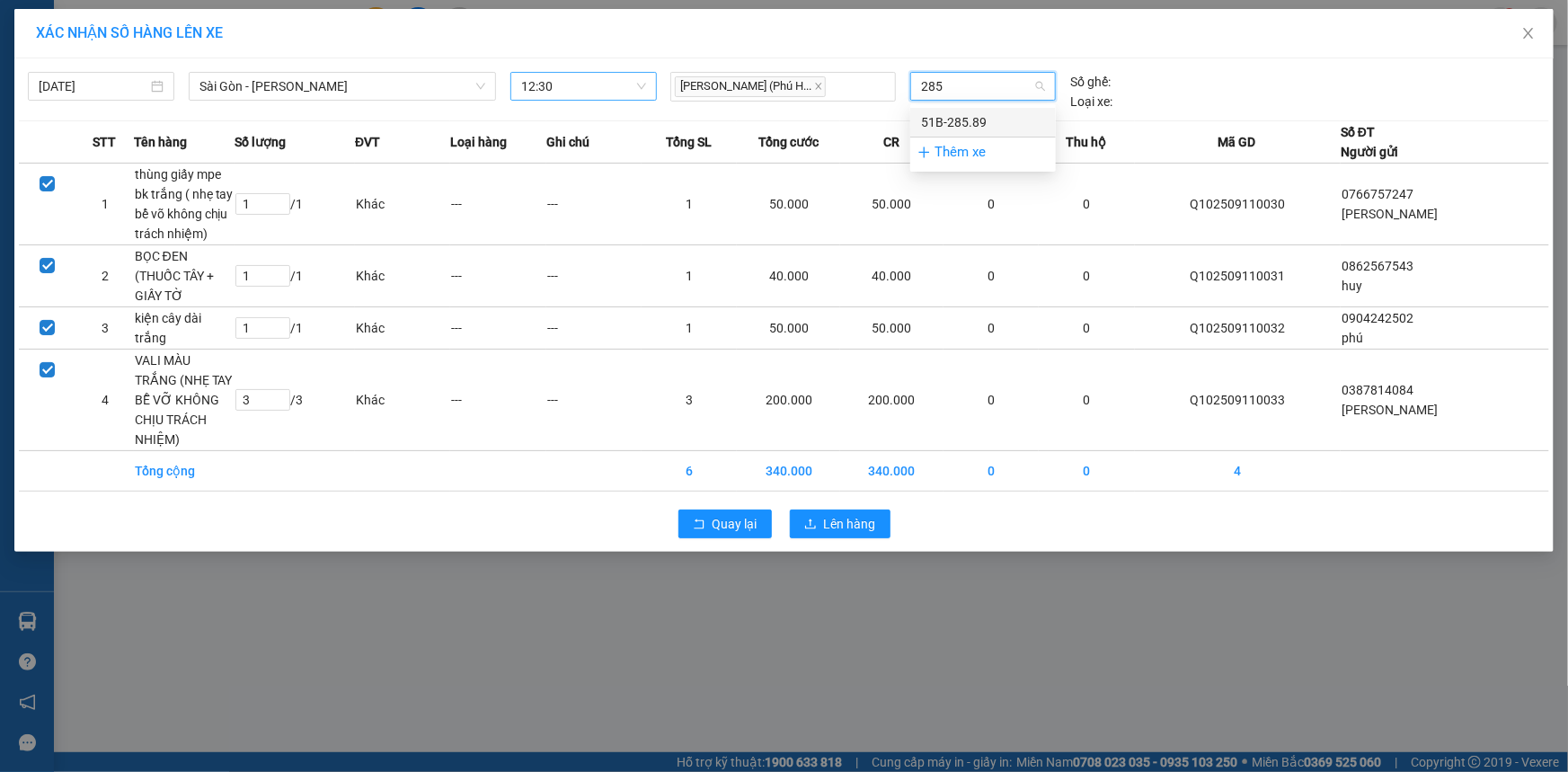
click at [968, 122] on div "51B-285.89" at bounding box center [983, 121] width 124 height 19
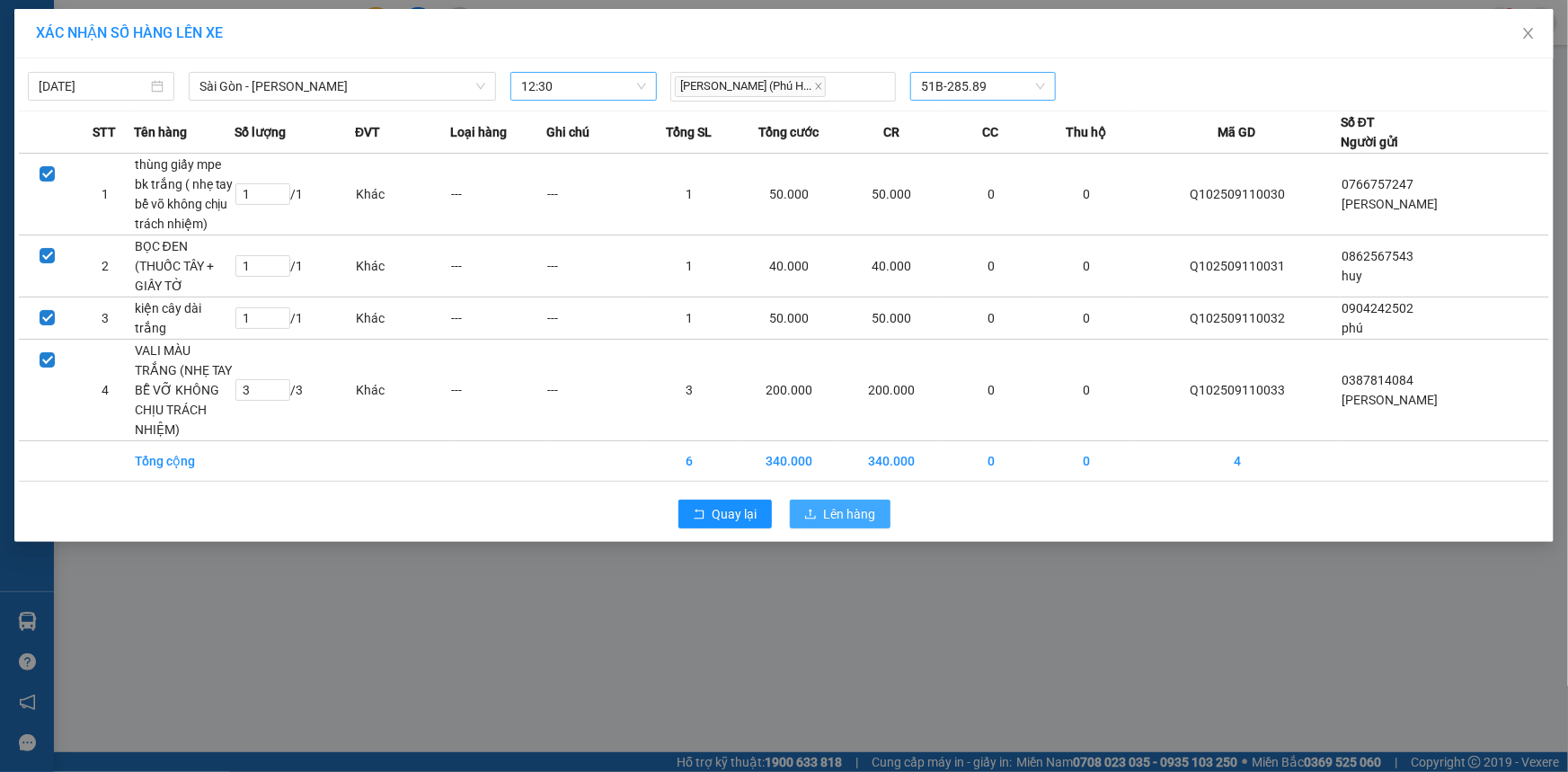
click at [804, 508] on icon "upload" at bounding box center [811, 514] width 13 height 13
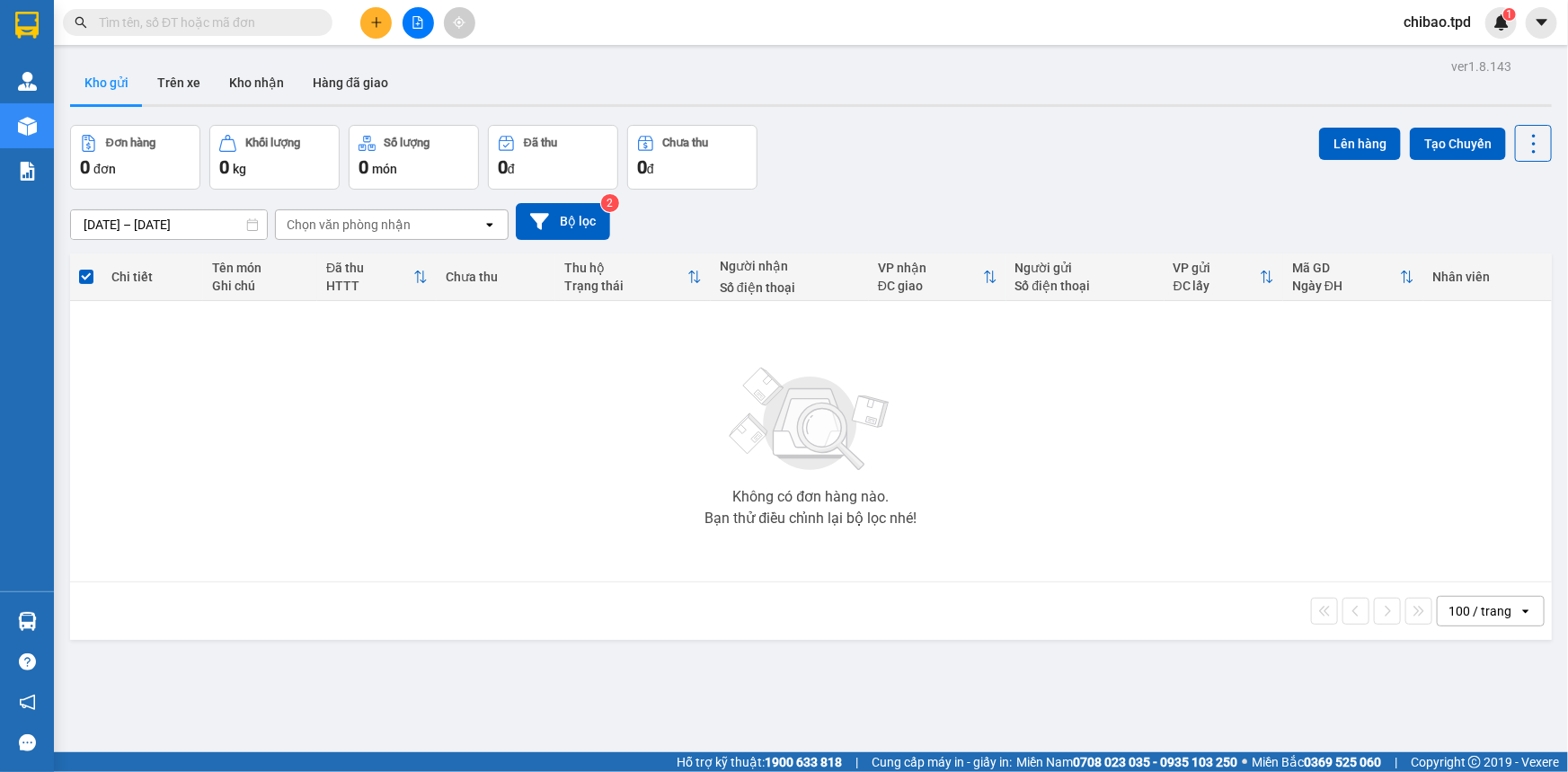
click at [374, 24] on icon "plus" at bounding box center [377, 22] width 13 height 13
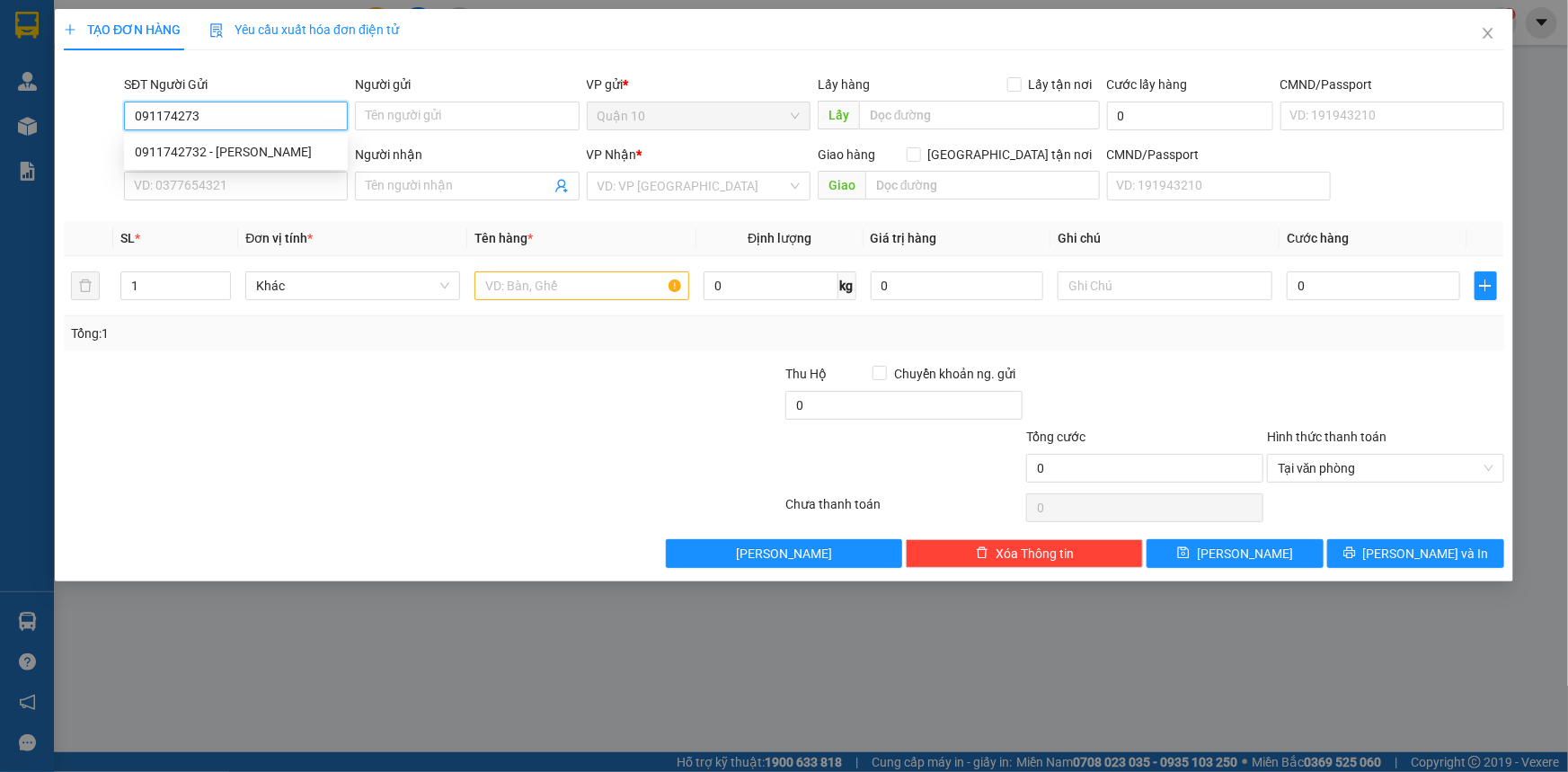
type input "0911742732"
click at [297, 149] on div "0911742732 - tấn vương" at bounding box center [235, 151] width 202 height 19
type input "tấn vương"
type input "01089018232"
type input "0866082627"
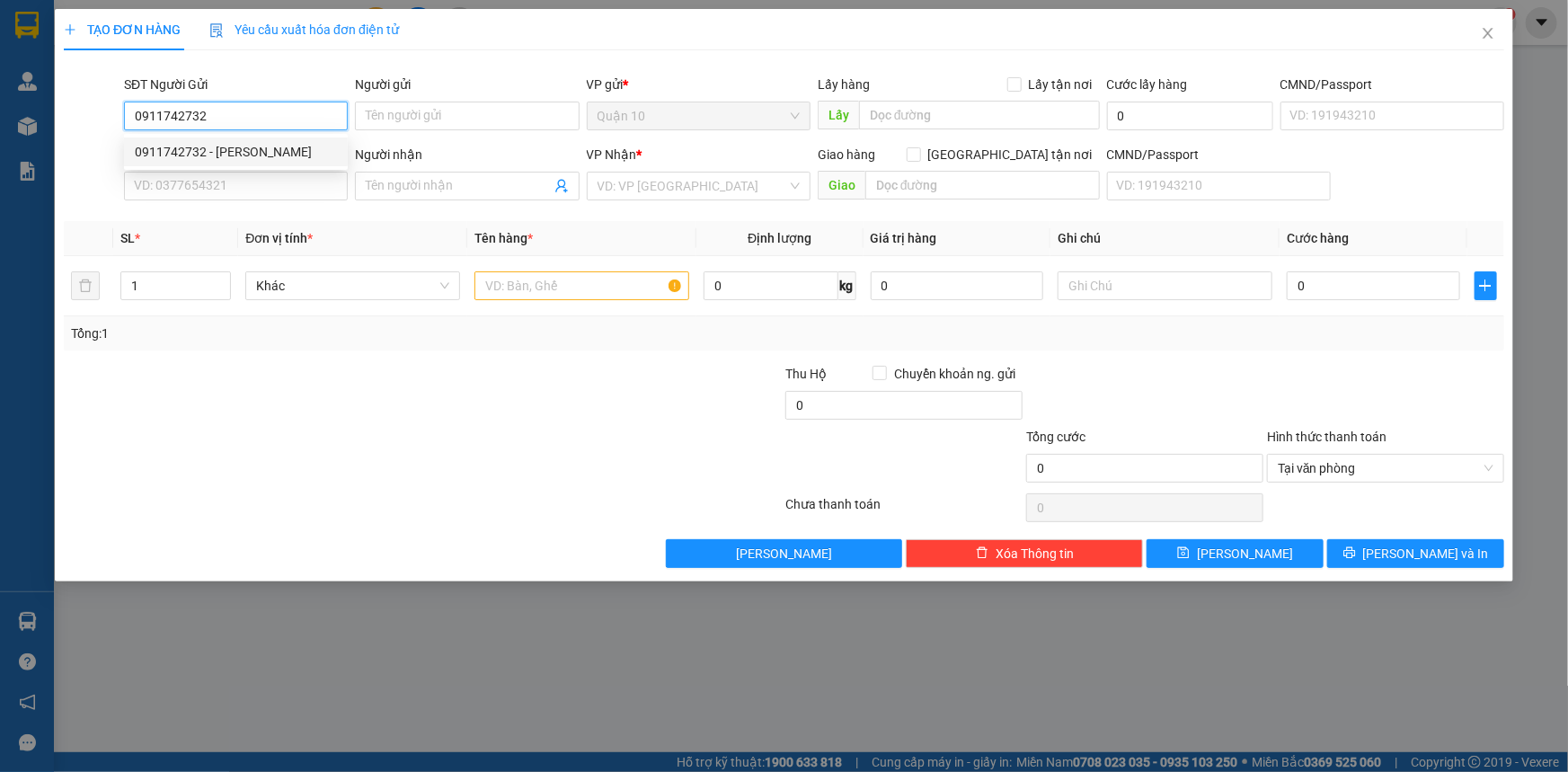
type input "HOÀNG"
type input "0911742732"
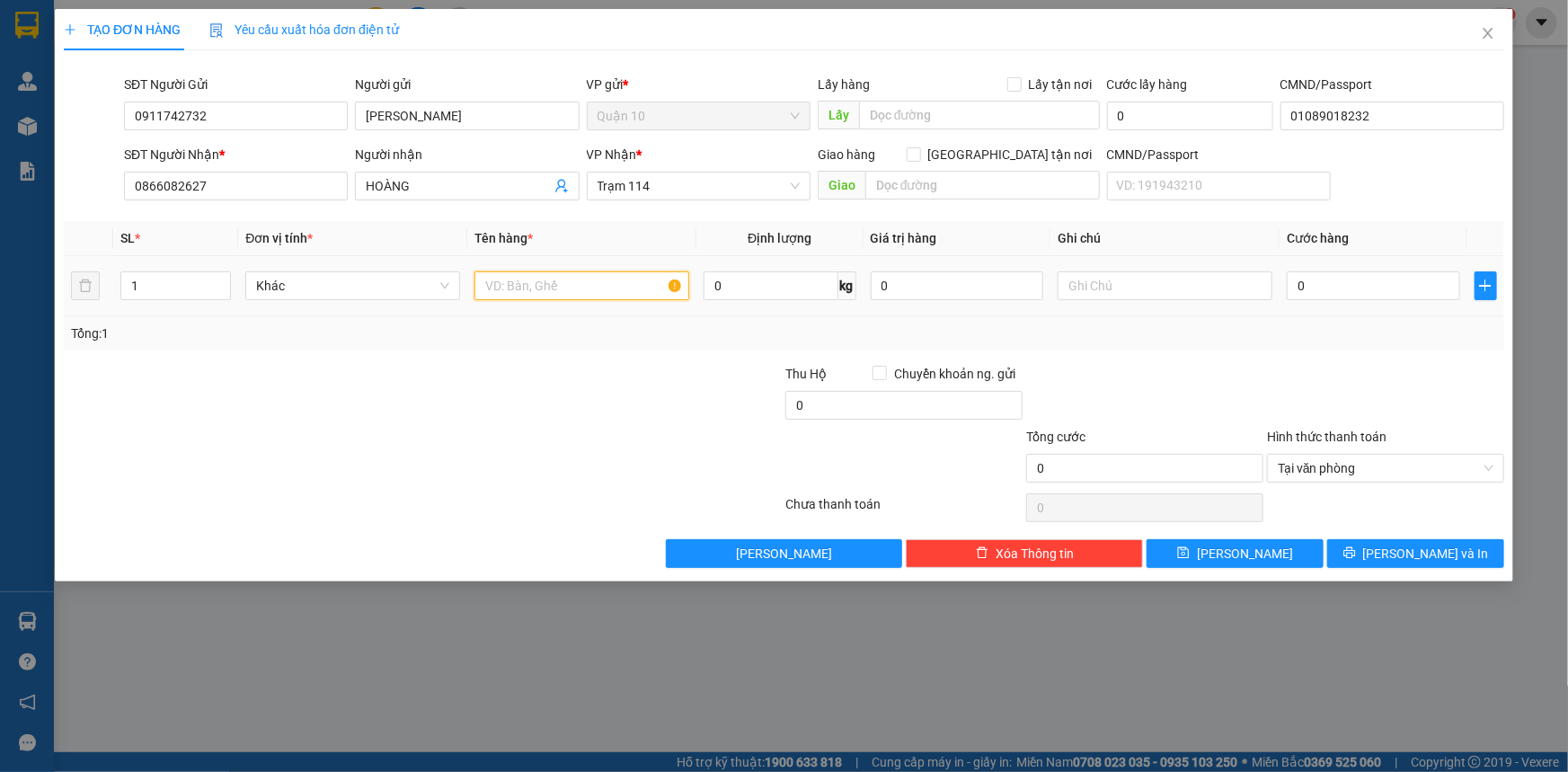
click at [503, 279] on input "text" at bounding box center [582, 285] width 215 height 29
type input "HỘP MÀU TRẮNG NHỎ"
type input "4"
type input "40"
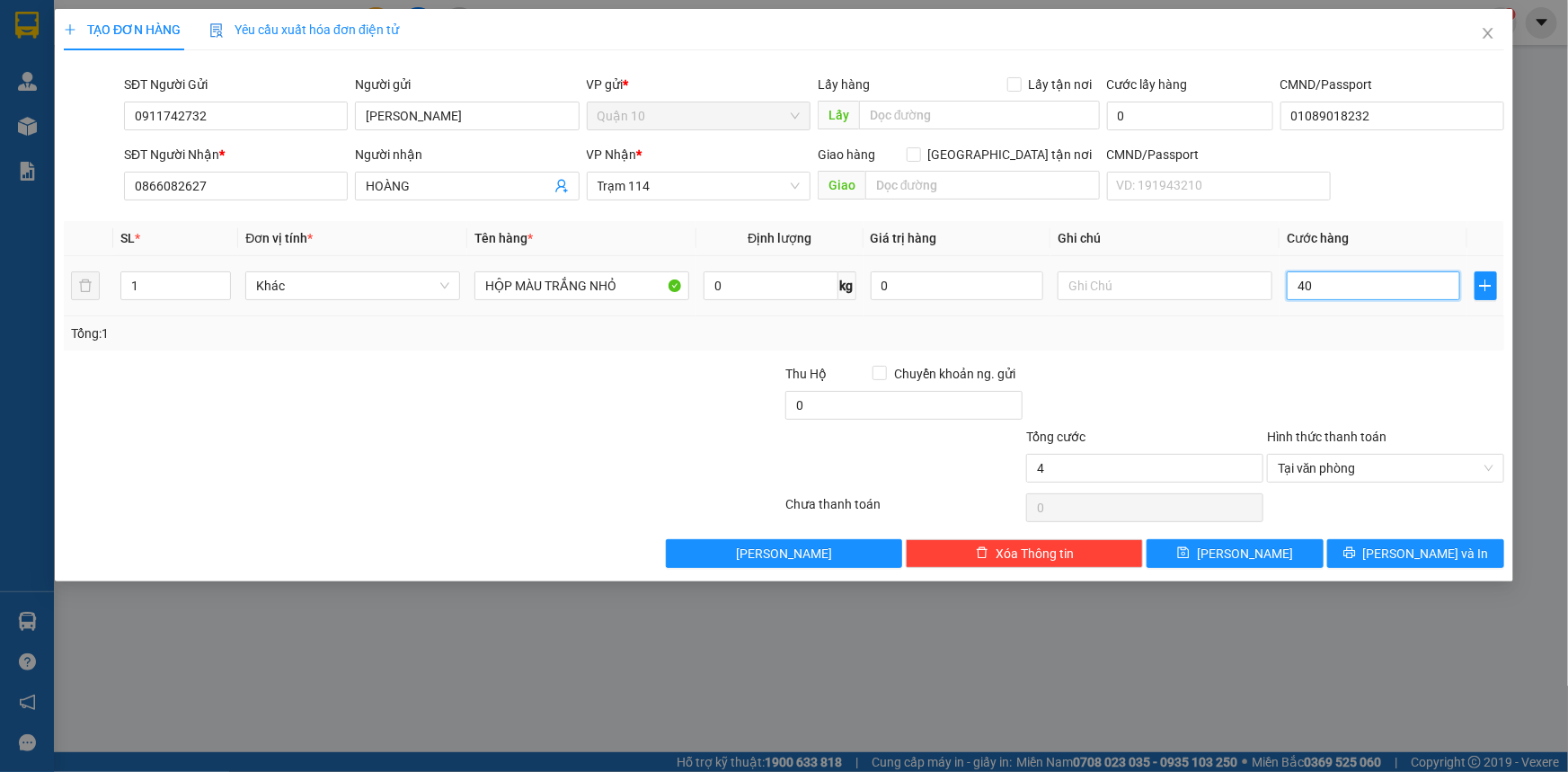
type input "40"
type input "40.000"
drag, startPoint x: 916, startPoint y: 285, endPoint x: 612, endPoint y: 367, distance: 314.9
click at [766, 311] on tr "1 Khác HỘP MÀU TRẮNG NHỎ 0 kg 0 40.000" at bounding box center [784, 285] width 1440 height 60
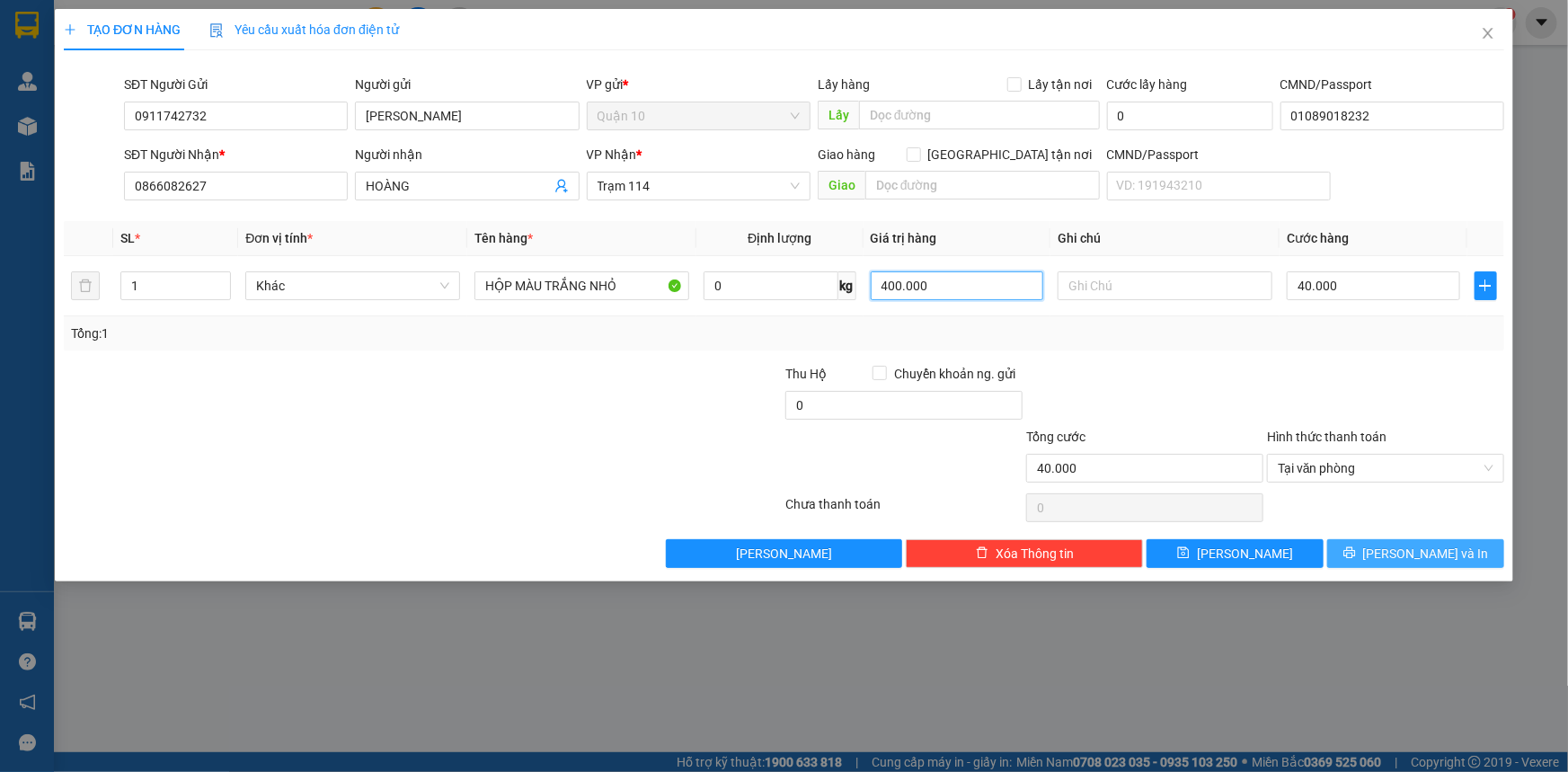
type input "400.000"
click at [1375, 551] on button "[PERSON_NAME] và In" at bounding box center [1415, 553] width 177 height 29
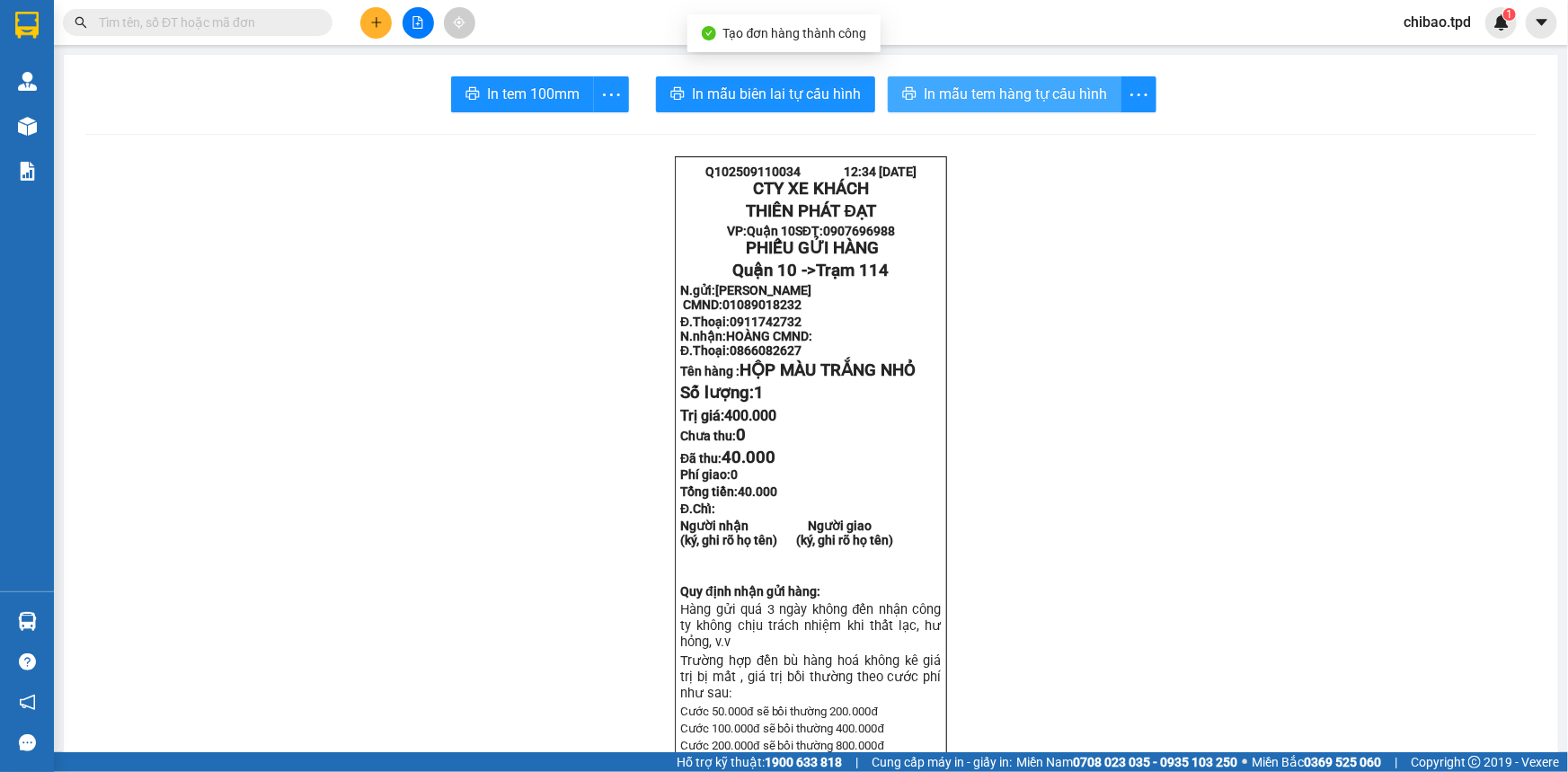
drag, startPoint x: 1016, startPoint y: 96, endPoint x: 1011, endPoint y: 104, distance: 9.4
click at [1016, 97] on span "In mẫu tem hàng tự cấu hình" at bounding box center [1016, 94] width 183 height 22
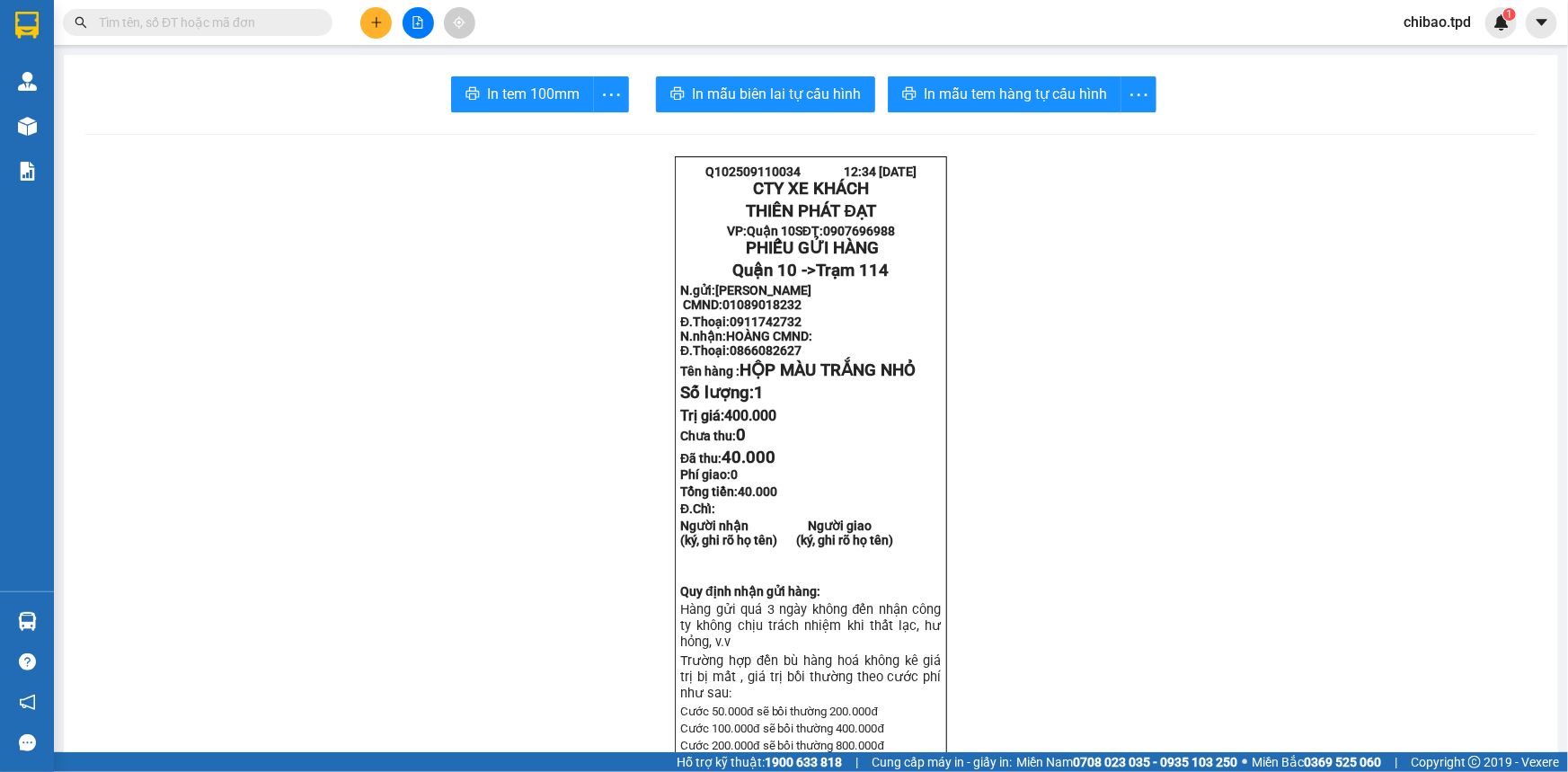
scroll to position [117, 0]
click at [527, 100] on span "In tem 100mm" at bounding box center [534, 94] width 93 height 22
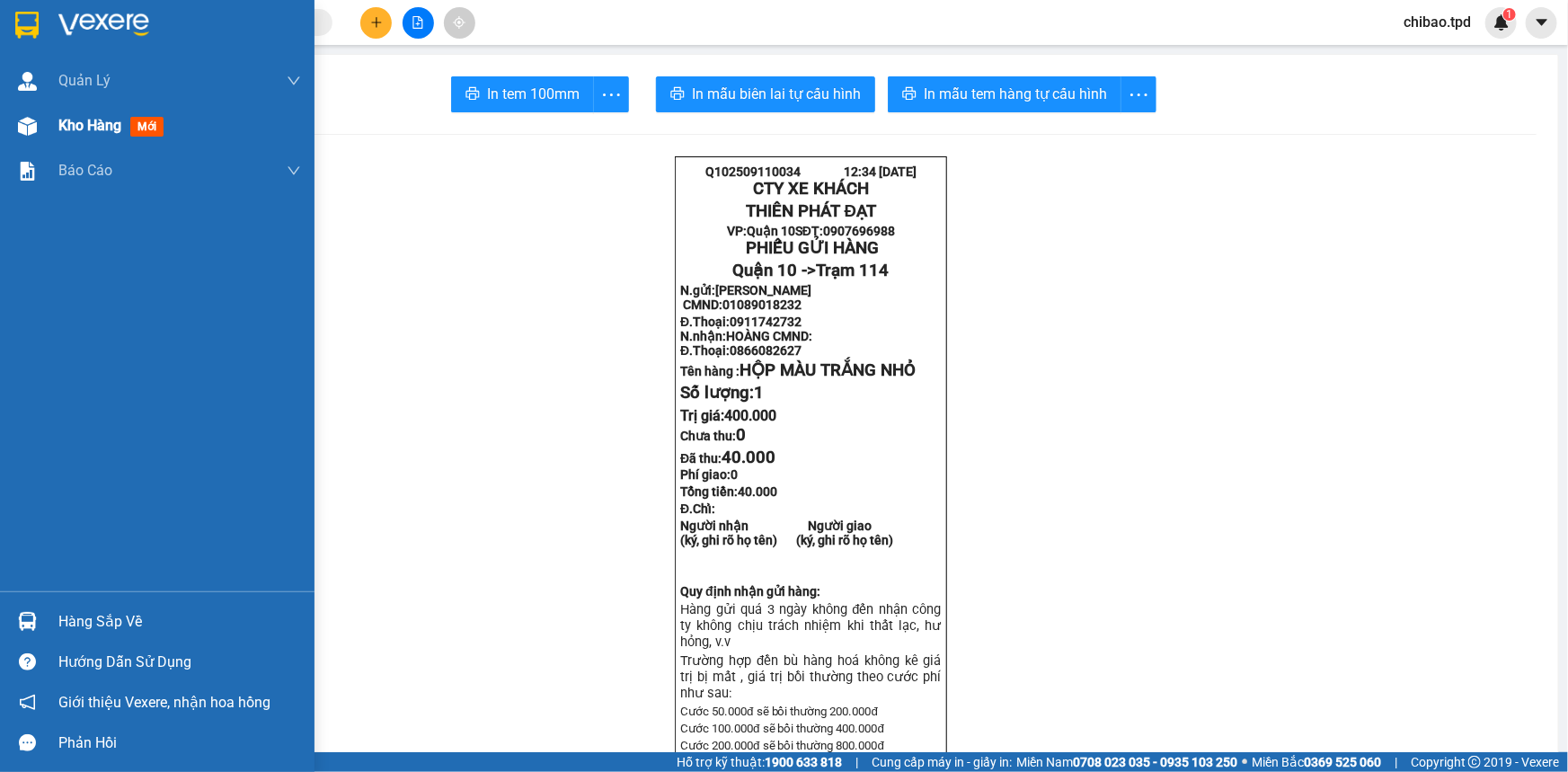
click at [89, 133] on span "Kho hàng" at bounding box center [90, 125] width 63 height 17
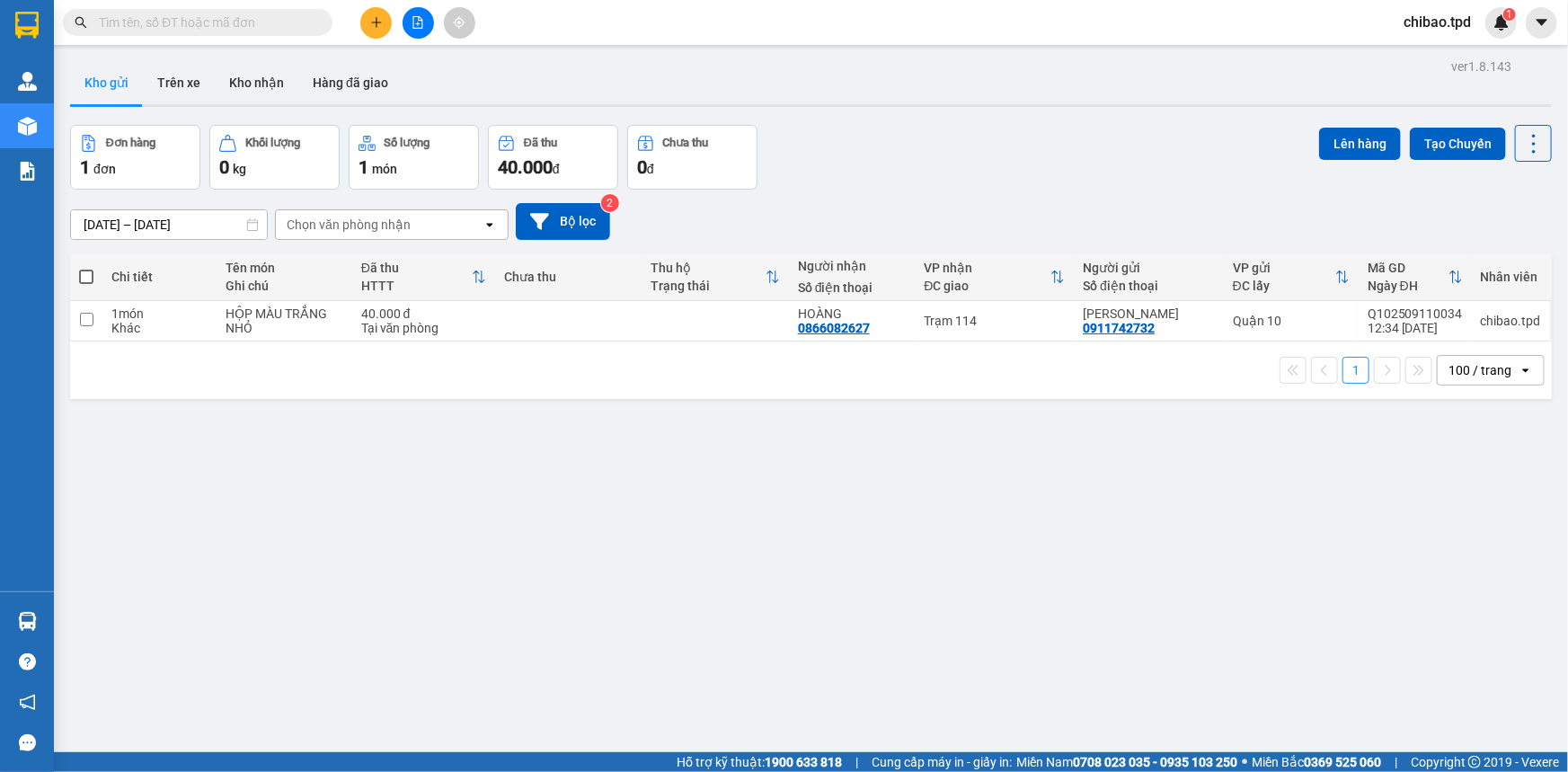
click at [586, 341] on div "1 100 / trang open" at bounding box center [811, 370] width 1482 height 57
click at [589, 335] on td at bounding box center [568, 322] width 147 height 41
checkbox input "true"
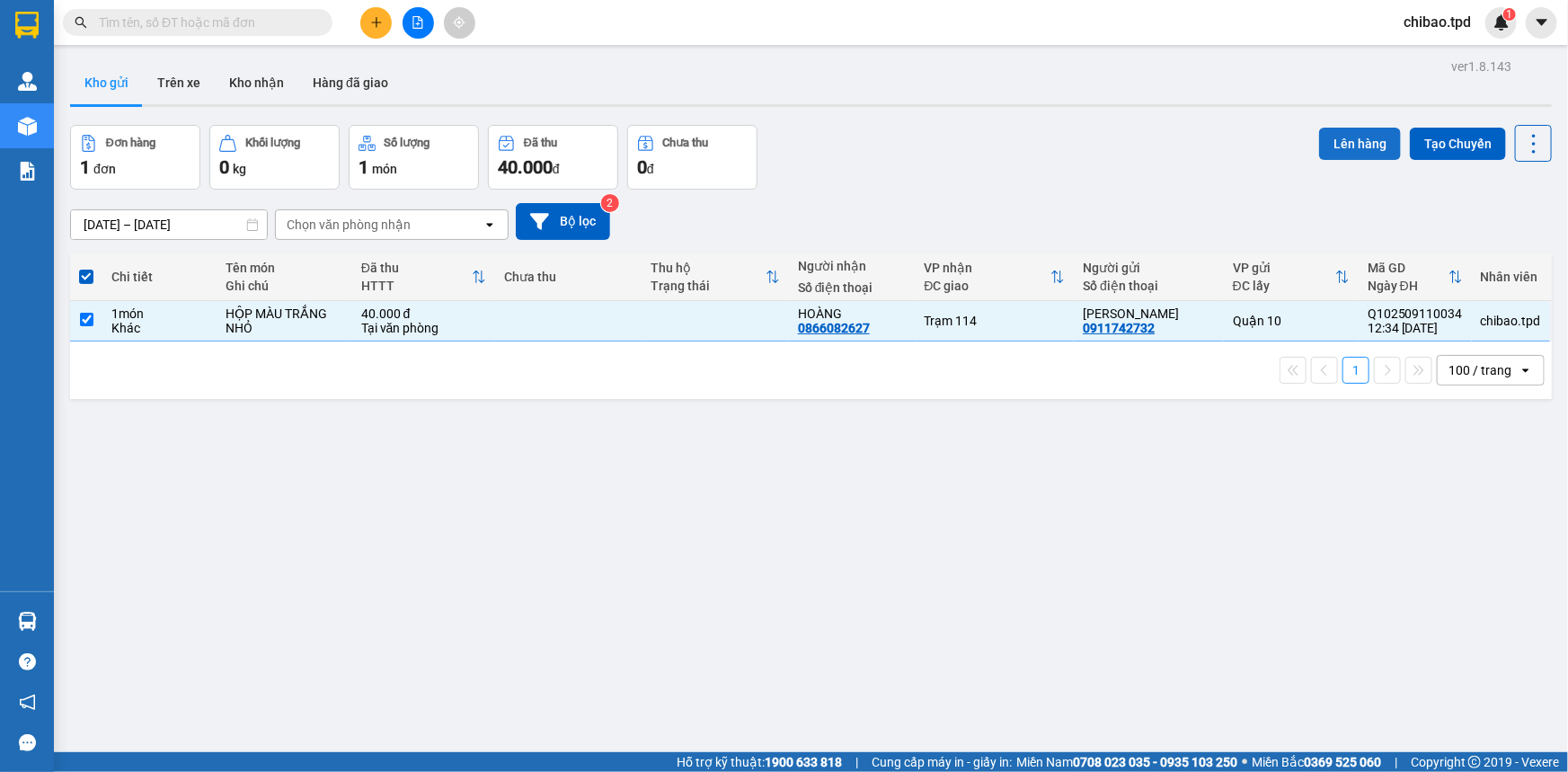
click at [1380, 133] on button "Lên hàng" at bounding box center [1359, 144] width 82 height 32
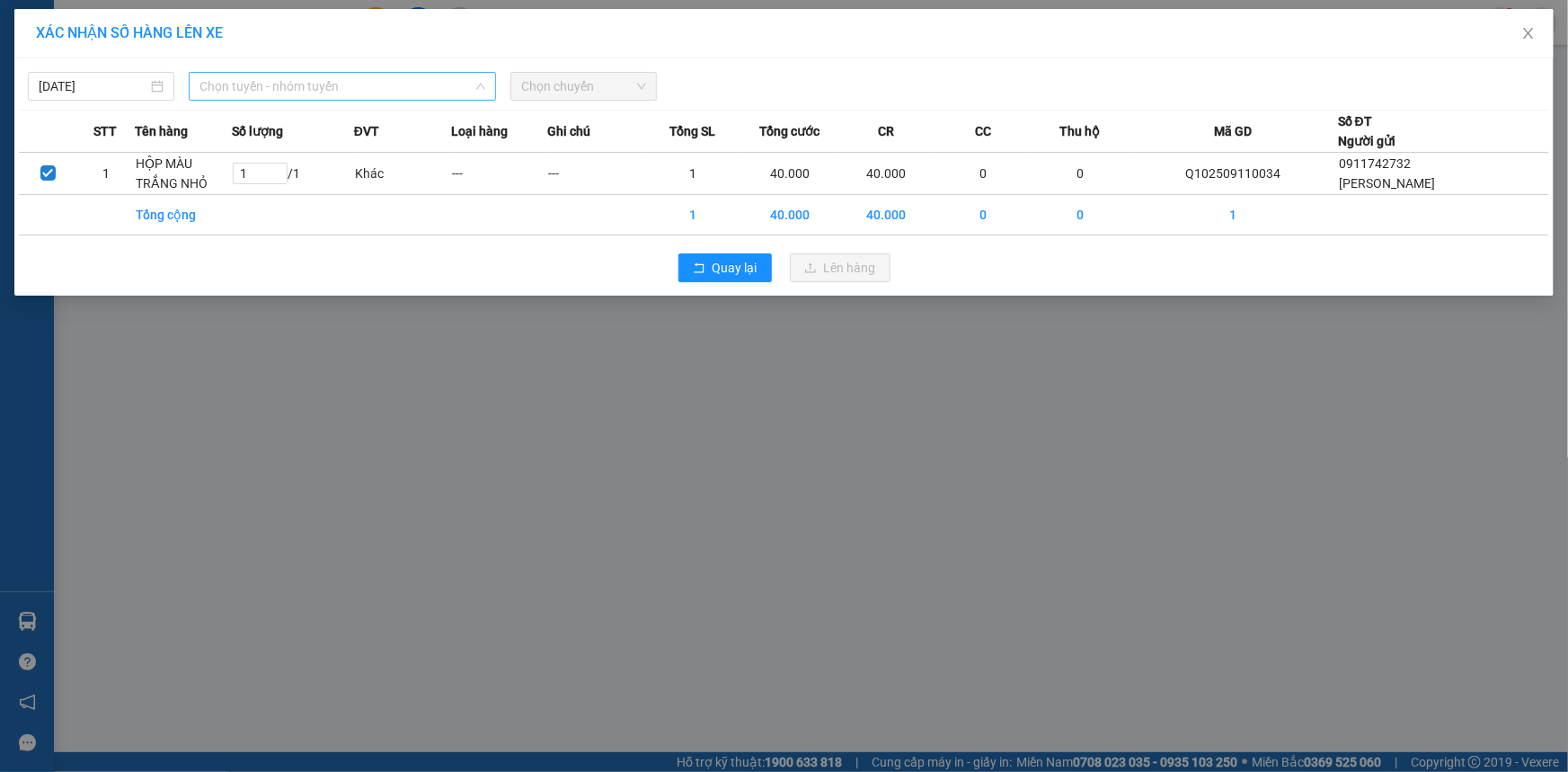
click at [354, 90] on span "Chọn tuyến - nhóm tuyến" at bounding box center [342, 86] width 285 height 27
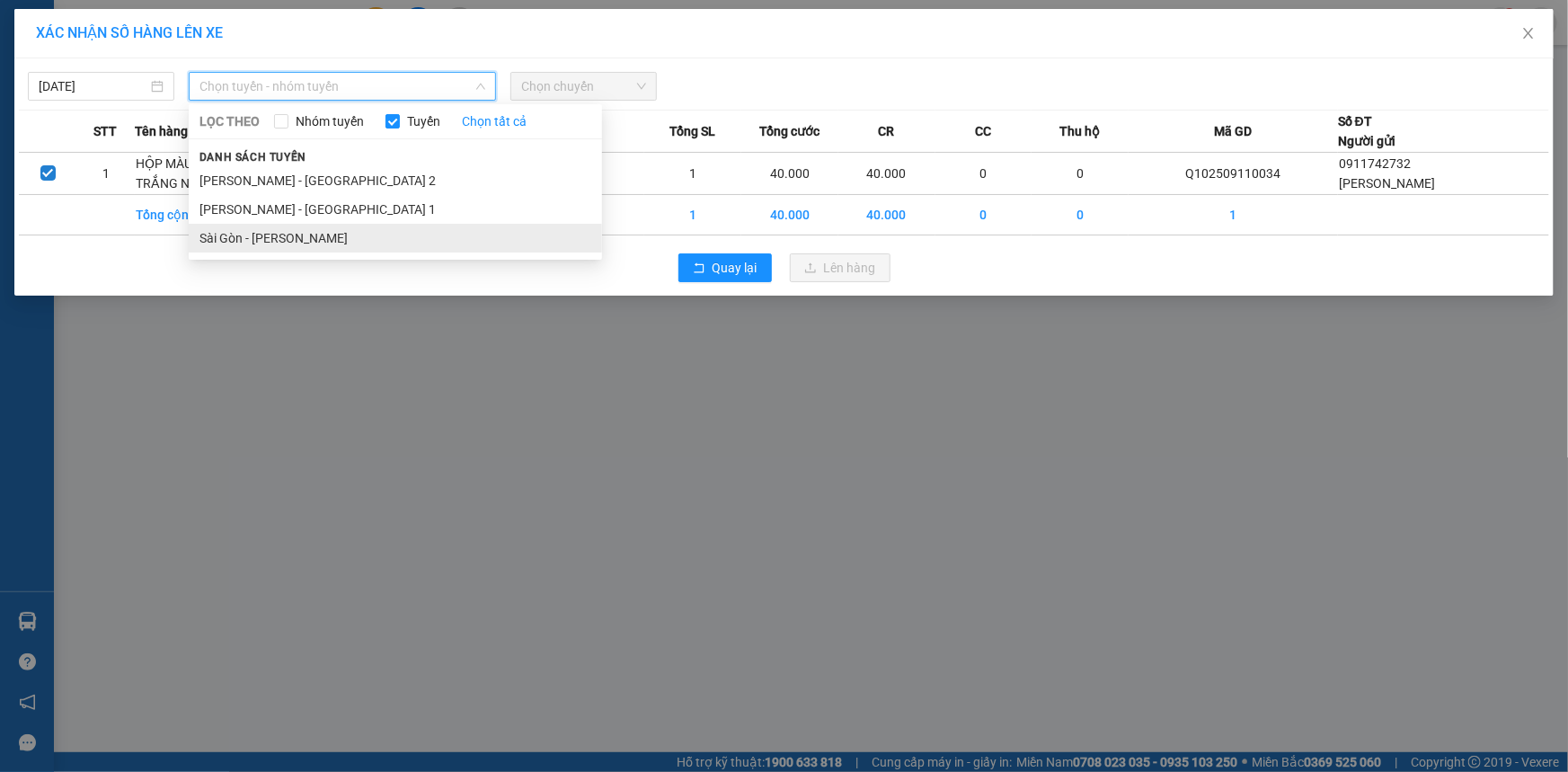
click at [297, 234] on li "Sài Gòn - [PERSON_NAME]" at bounding box center [396, 237] width 413 height 29
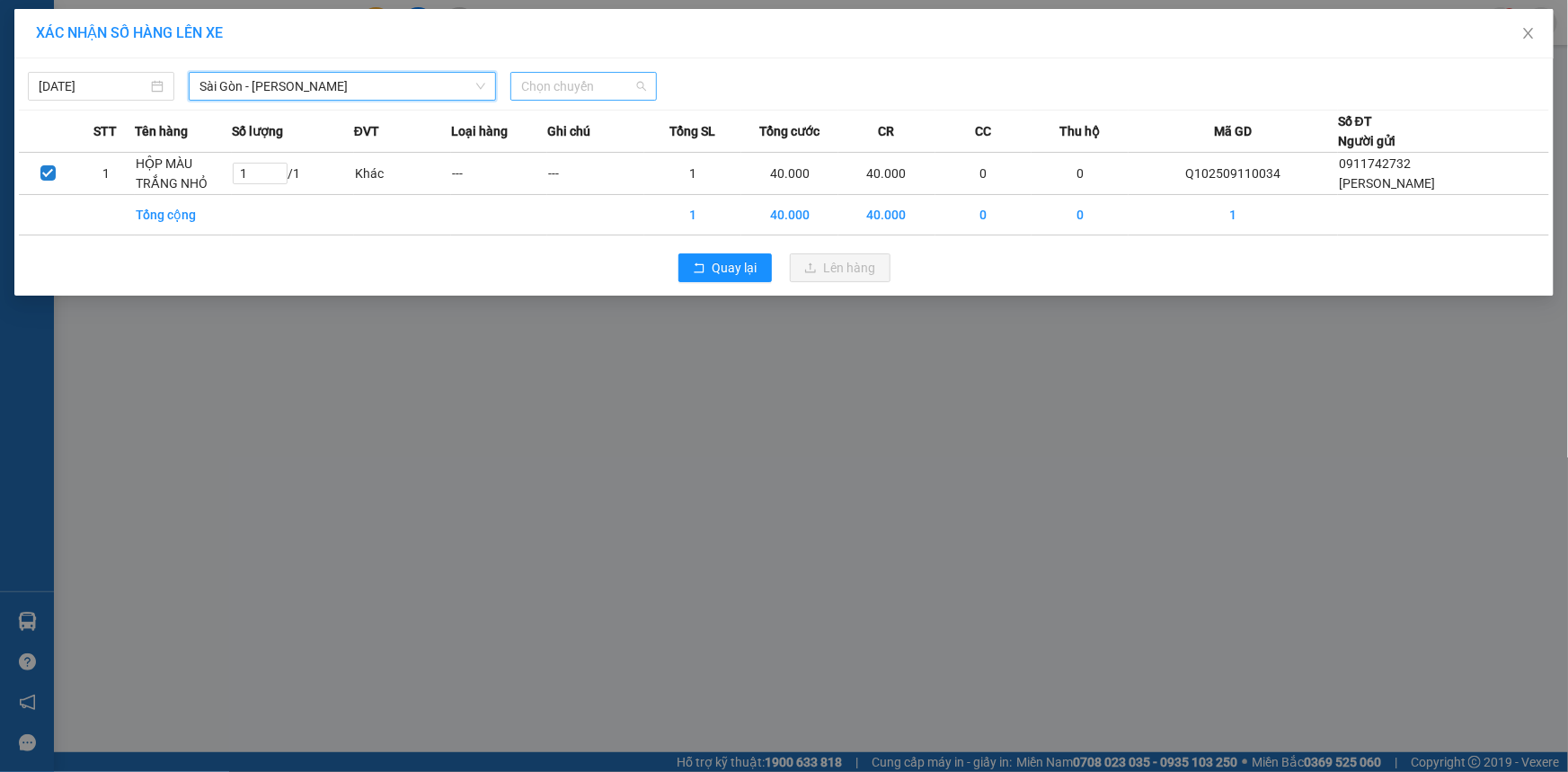
click at [560, 82] on span "Chọn chuyến" at bounding box center [583, 86] width 125 height 27
click at [297, 94] on span "Sài Gòn - [PERSON_NAME]" at bounding box center [342, 86] width 285 height 27
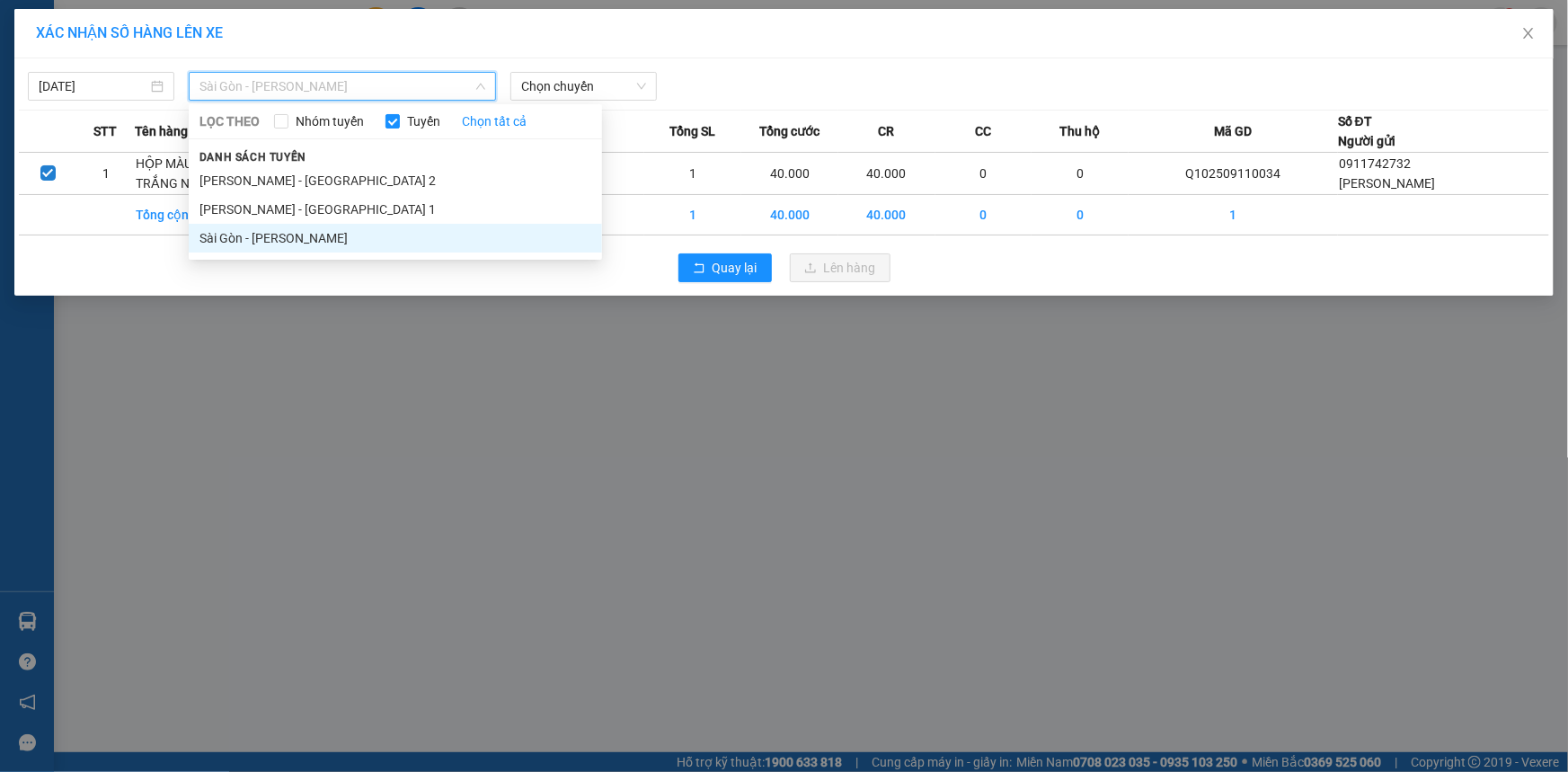
click at [301, 235] on li "Sài Gòn - [PERSON_NAME]" at bounding box center [396, 237] width 413 height 29
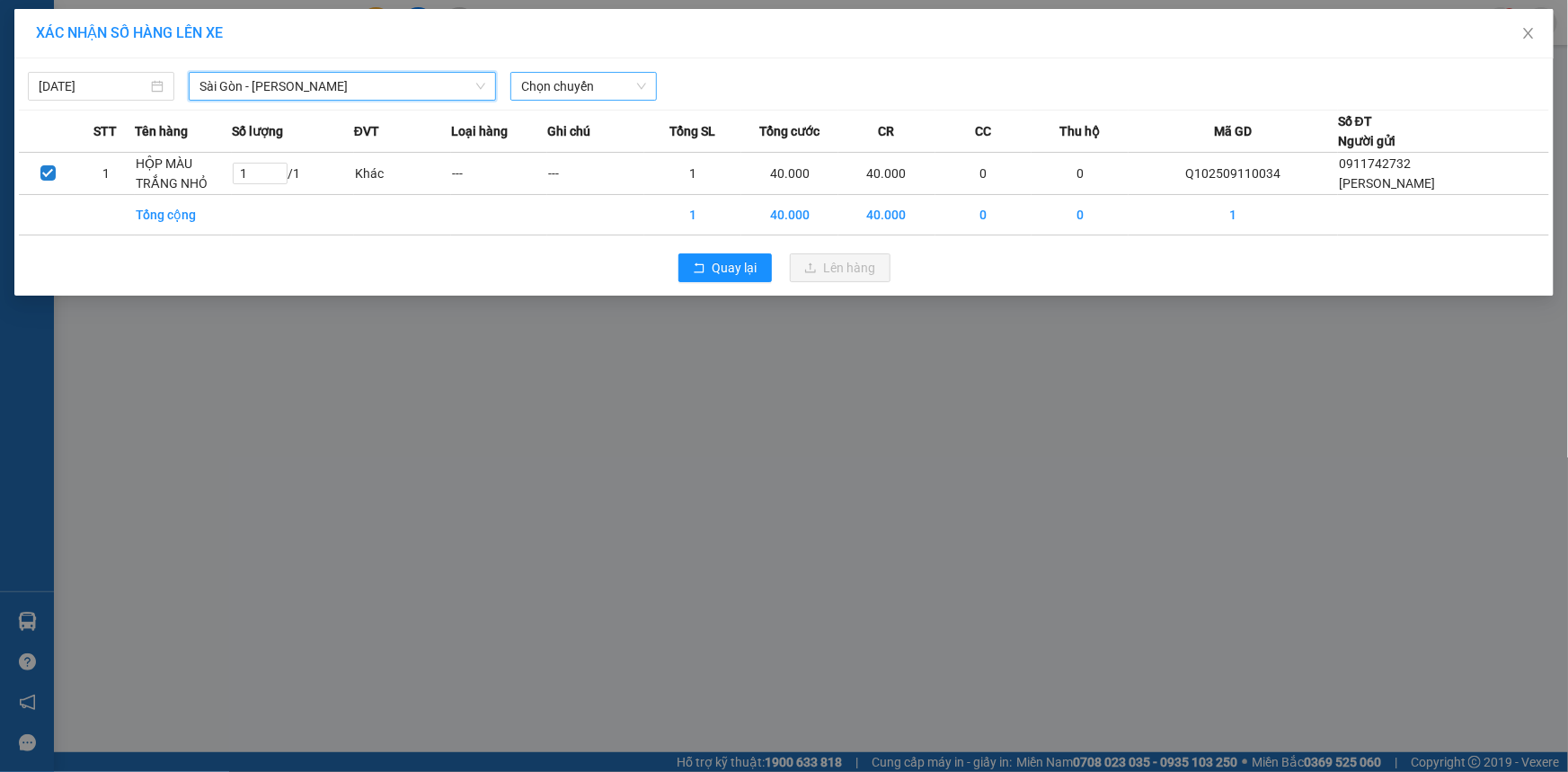
click at [583, 81] on span "Chọn chuyến" at bounding box center [583, 86] width 125 height 27
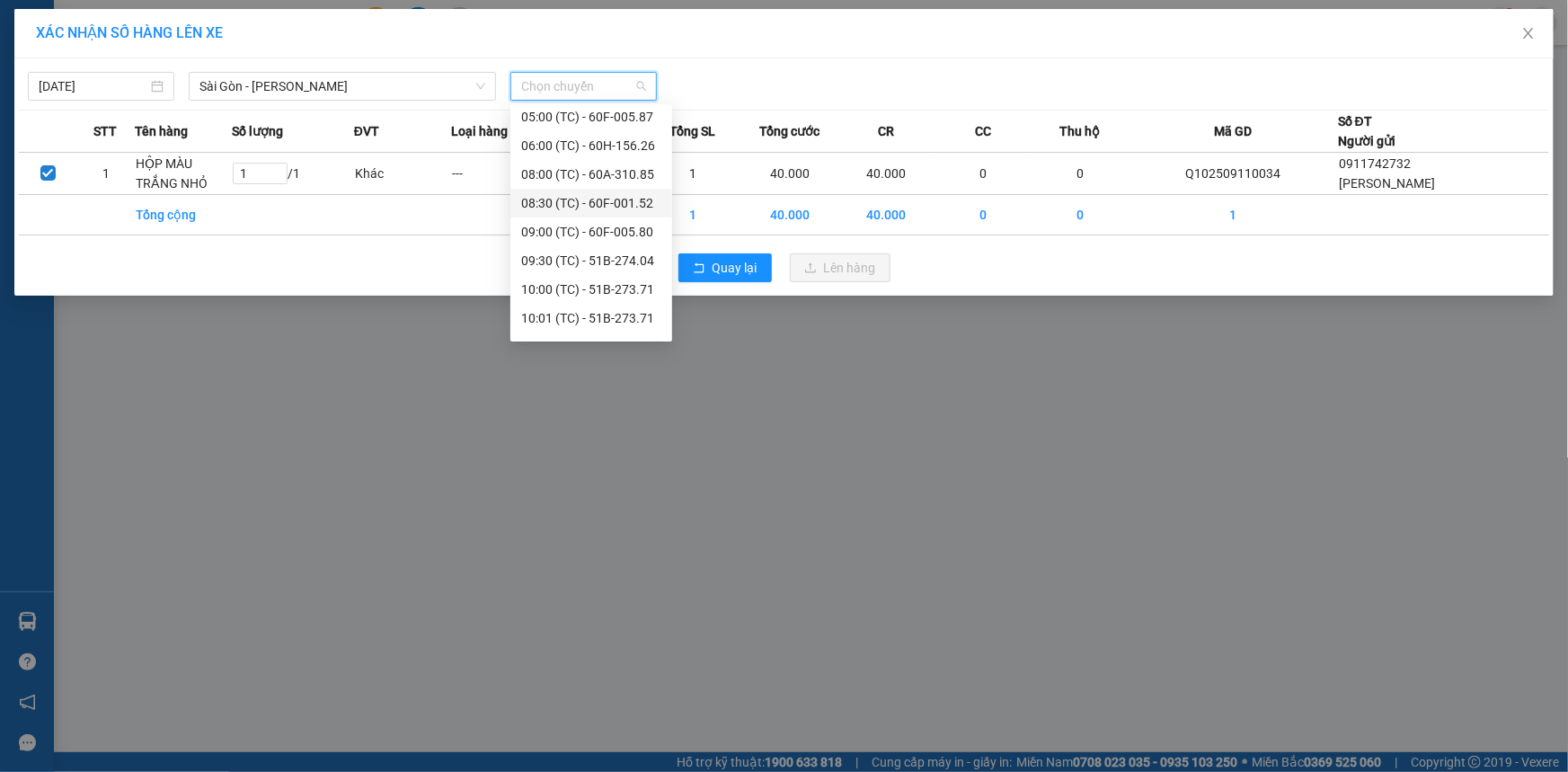
scroll to position [171, 0]
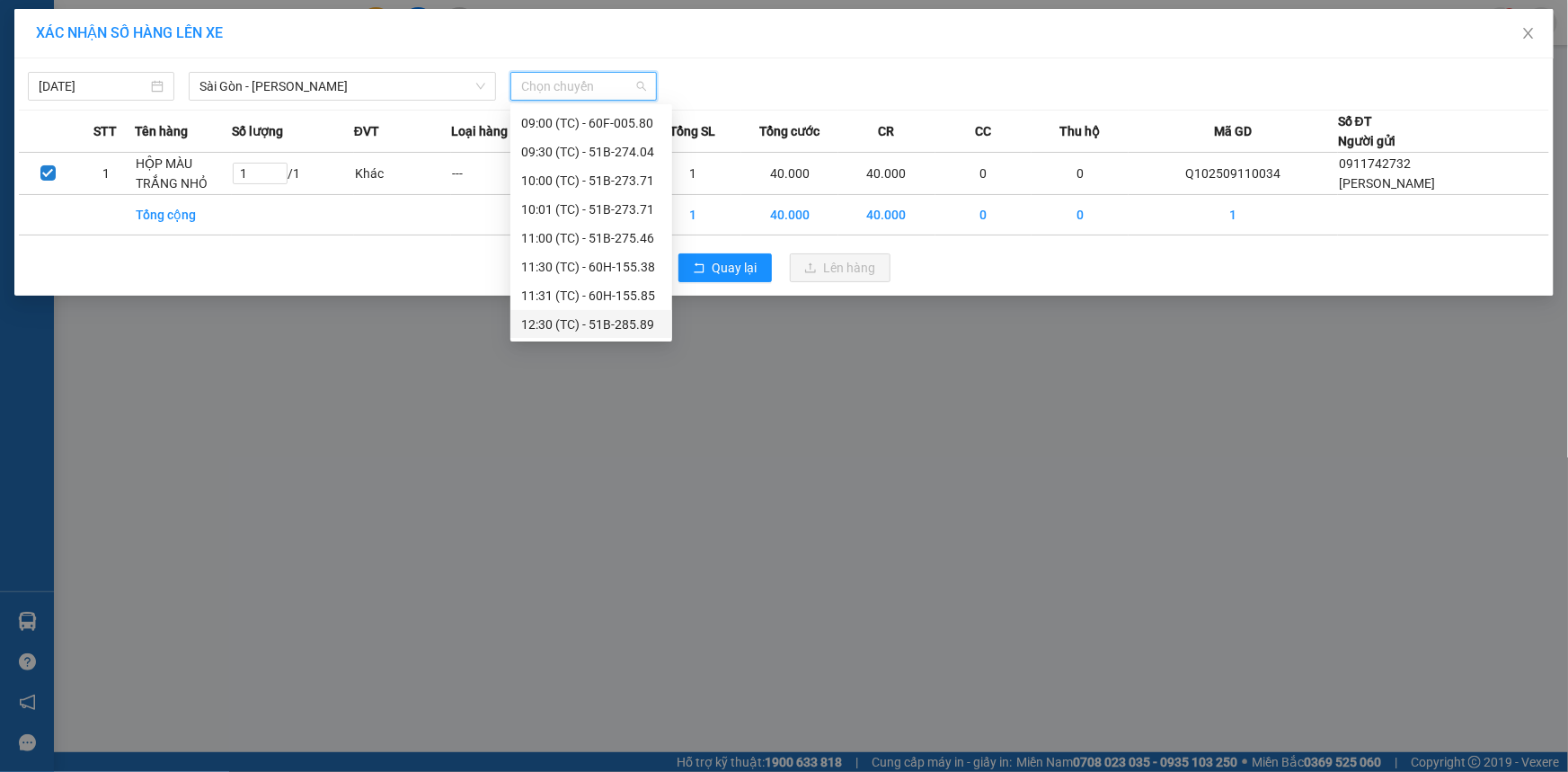
click at [593, 314] on div "12:30 (TC) - 51B-285.89" at bounding box center [590, 323] width 140 height 19
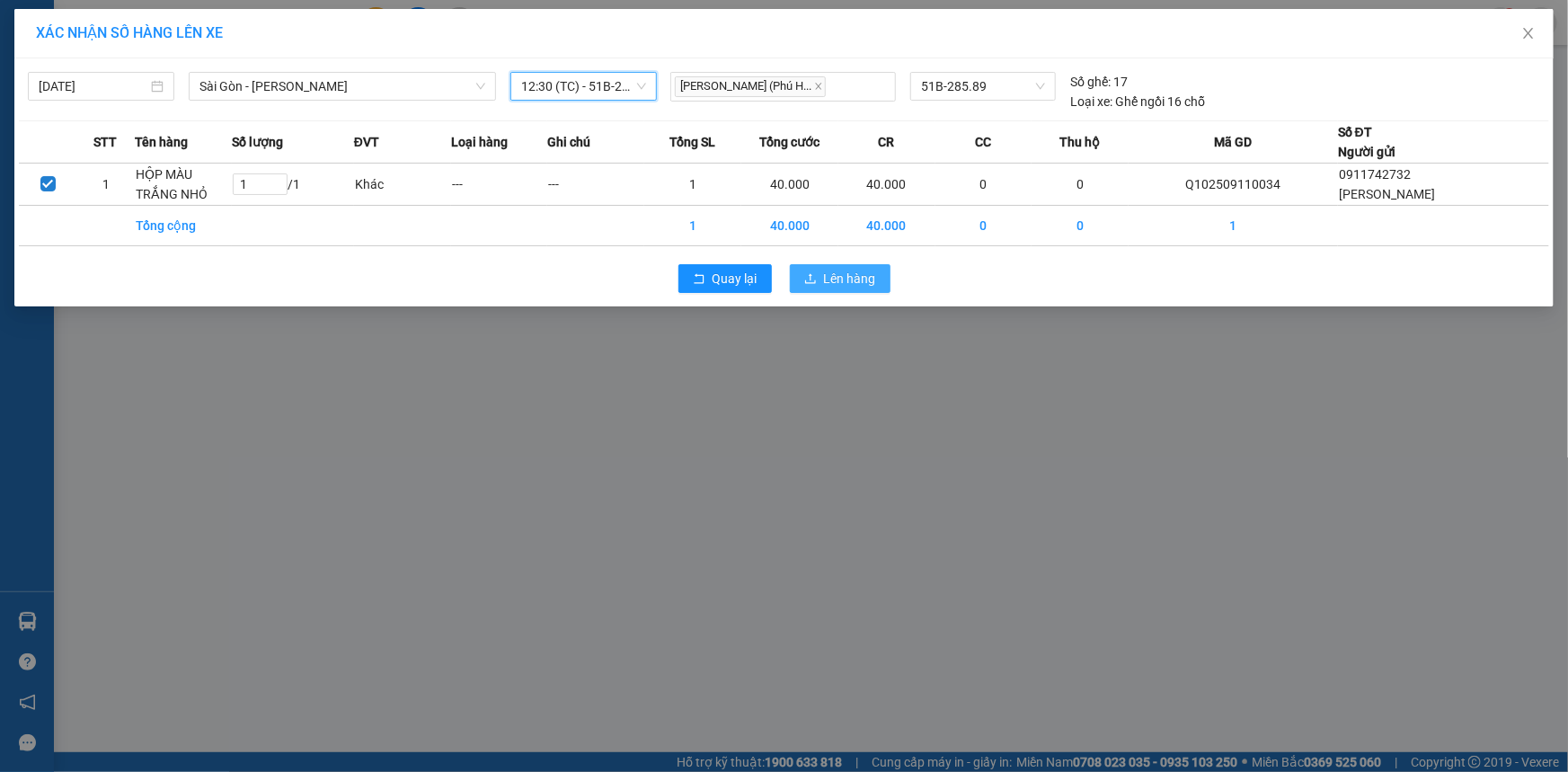
click at [866, 272] on span "Lên hàng" at bounding box center [850, 278] width 52 height 19
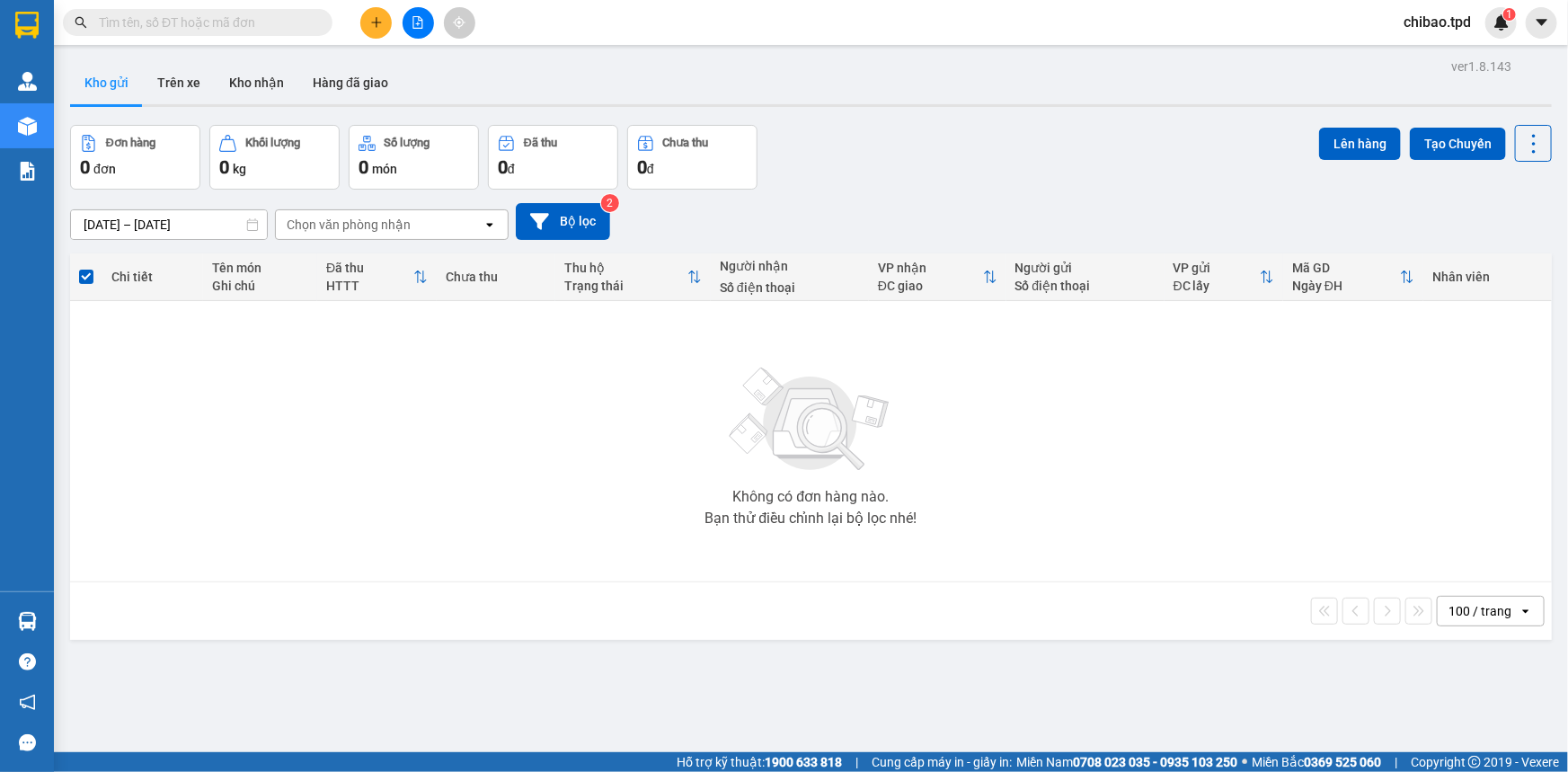
click at [201, 26] on input "text" at bounding box center [205, 22] width 212 height 19
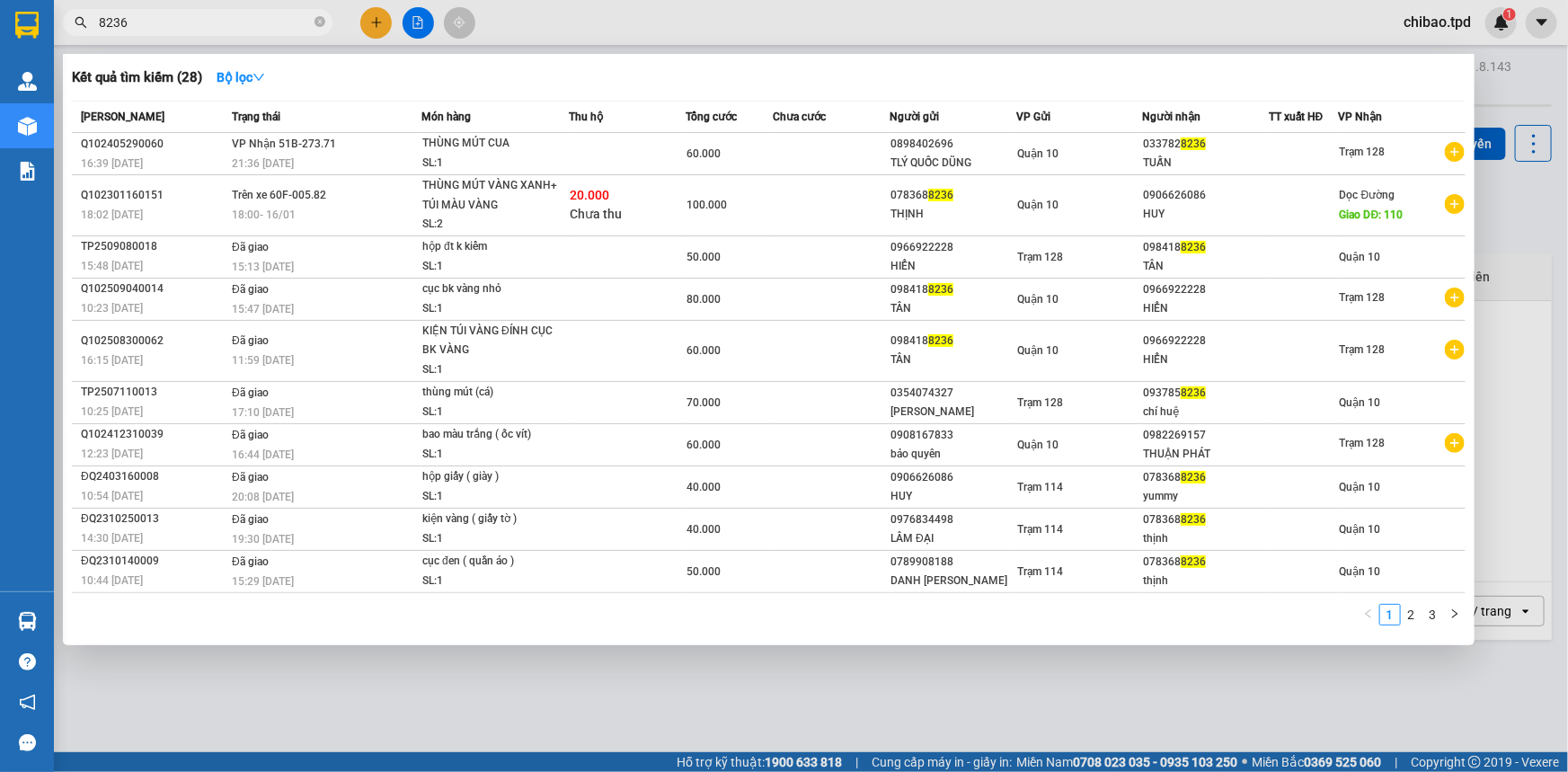
click at [223, 20] on input "8236" at bounding box center [205, 22] width 212 height 19
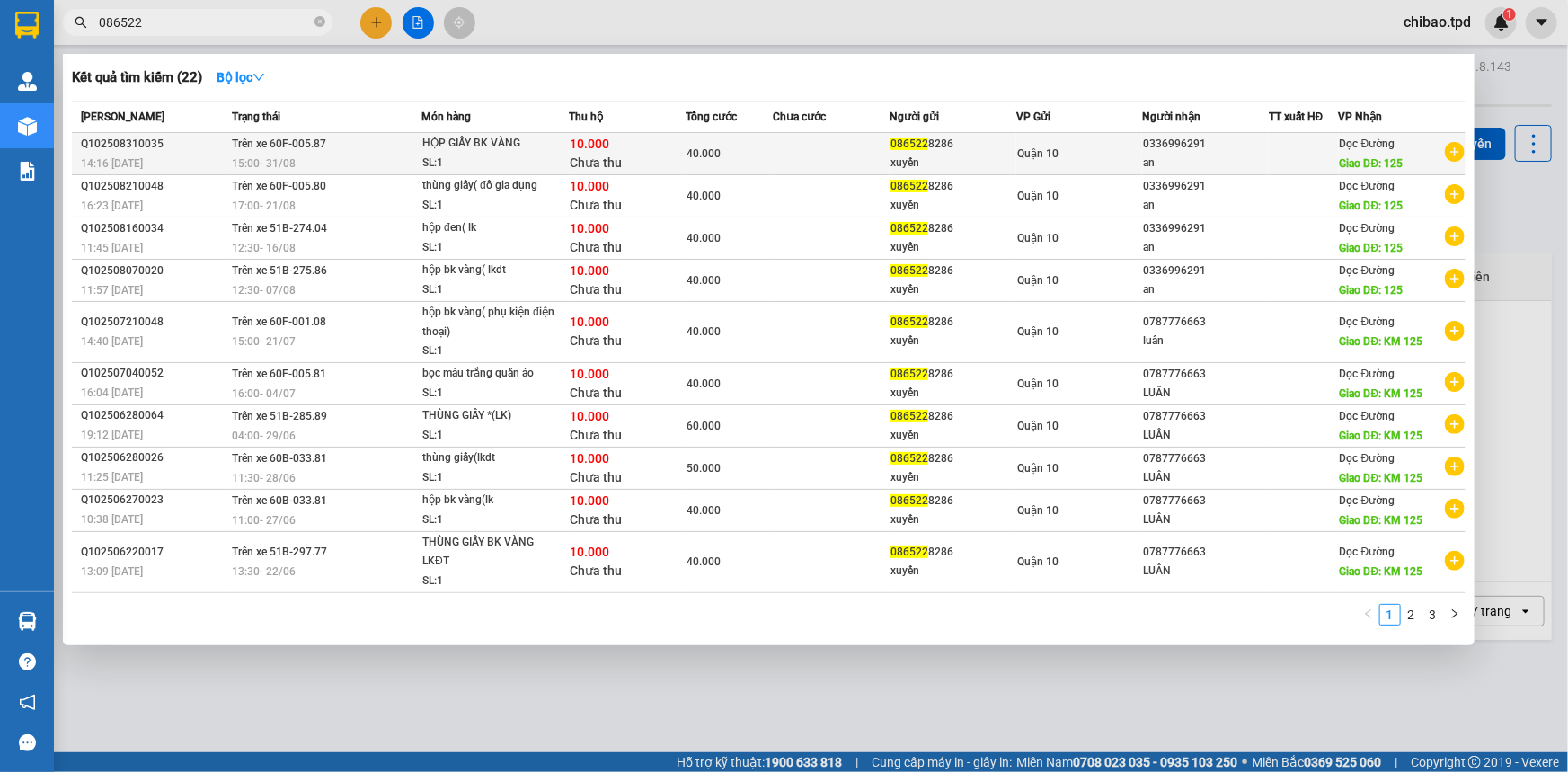
type input "086522"
click at [955, 156] on div "xuyến" at bounding box center [953, 163] width 125 height 19
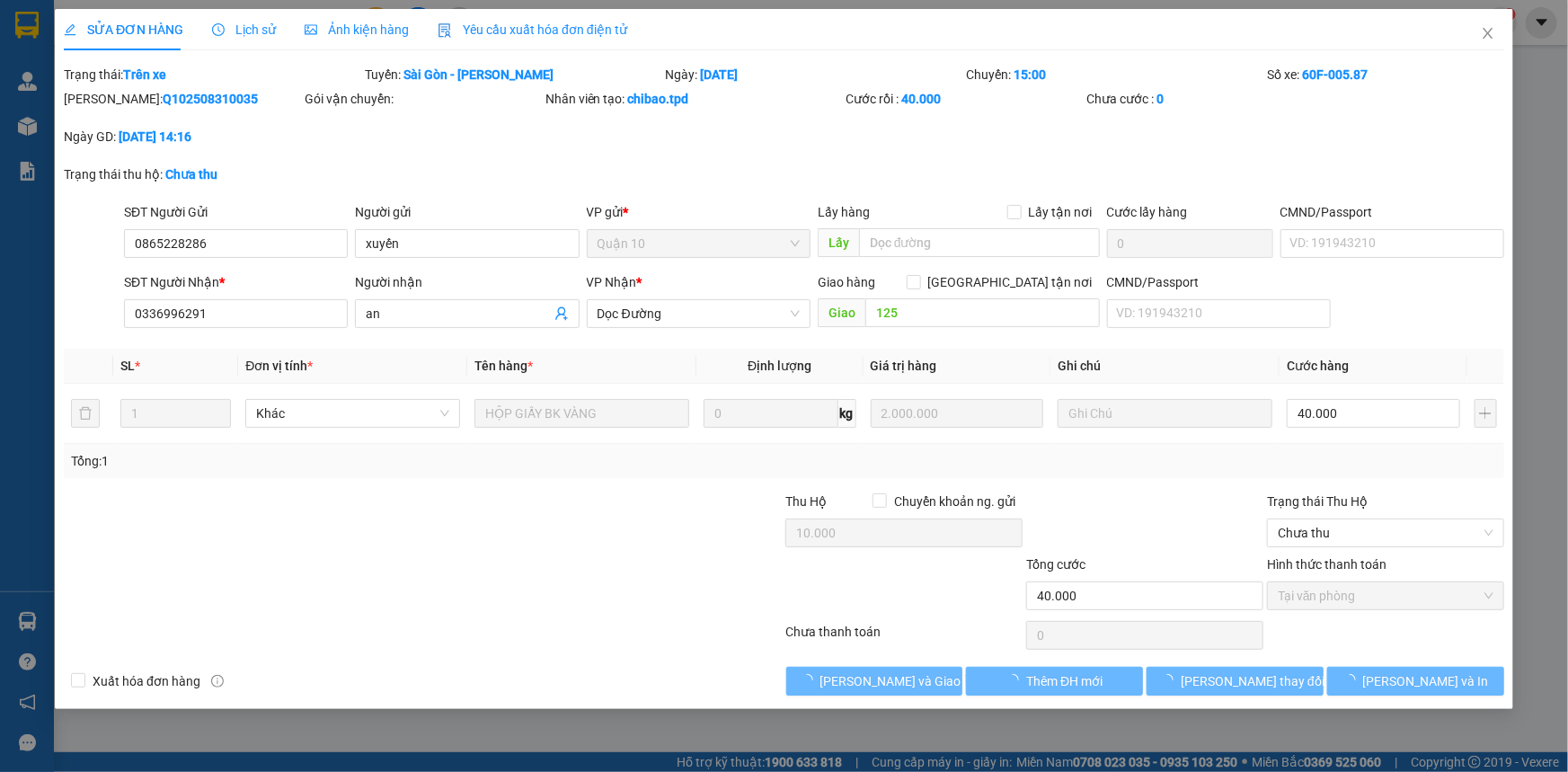
type input "0865228286"
type input "xuyến"
type input "0336996291"
type input "an"
type input "125"
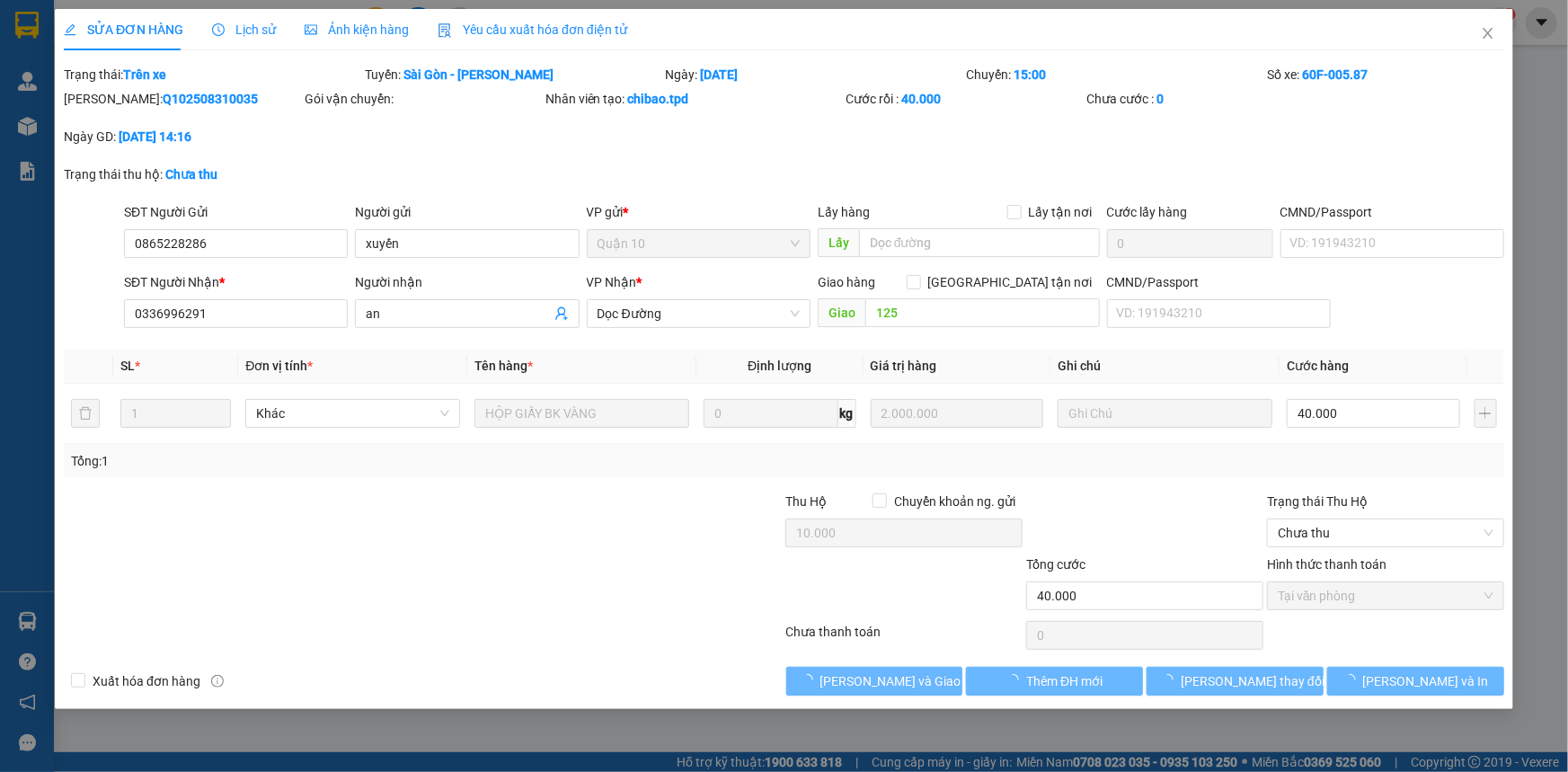
type input "10.000"
type input "40.000"
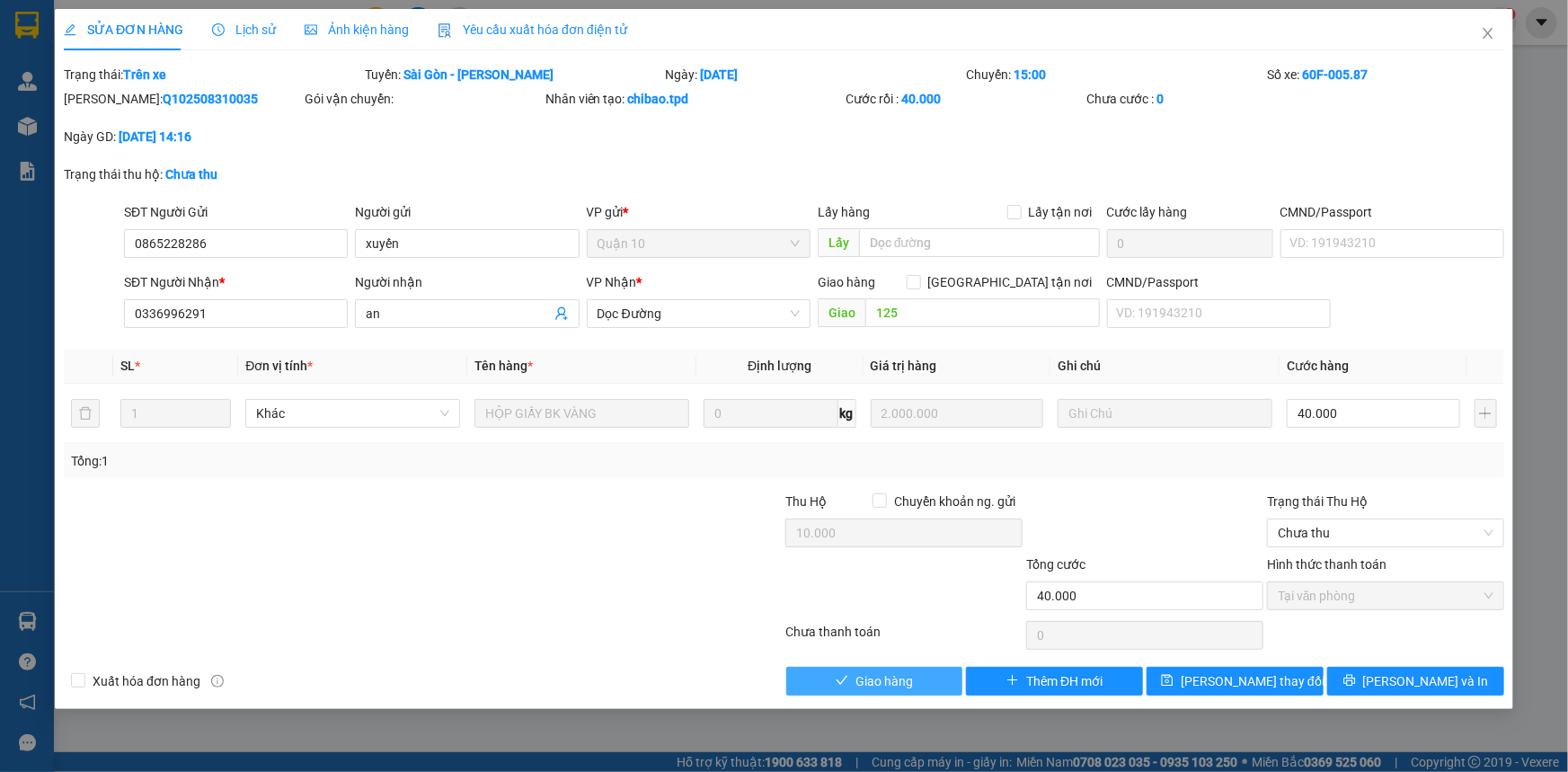
click at [904, 677] on span "Giao hàng" at bounding box center [884, 680] width 57 height 19
click at [1352, 680] on button "[PERSON_NAME] và In" at bounding box center [1415, 680] width 177 height 29
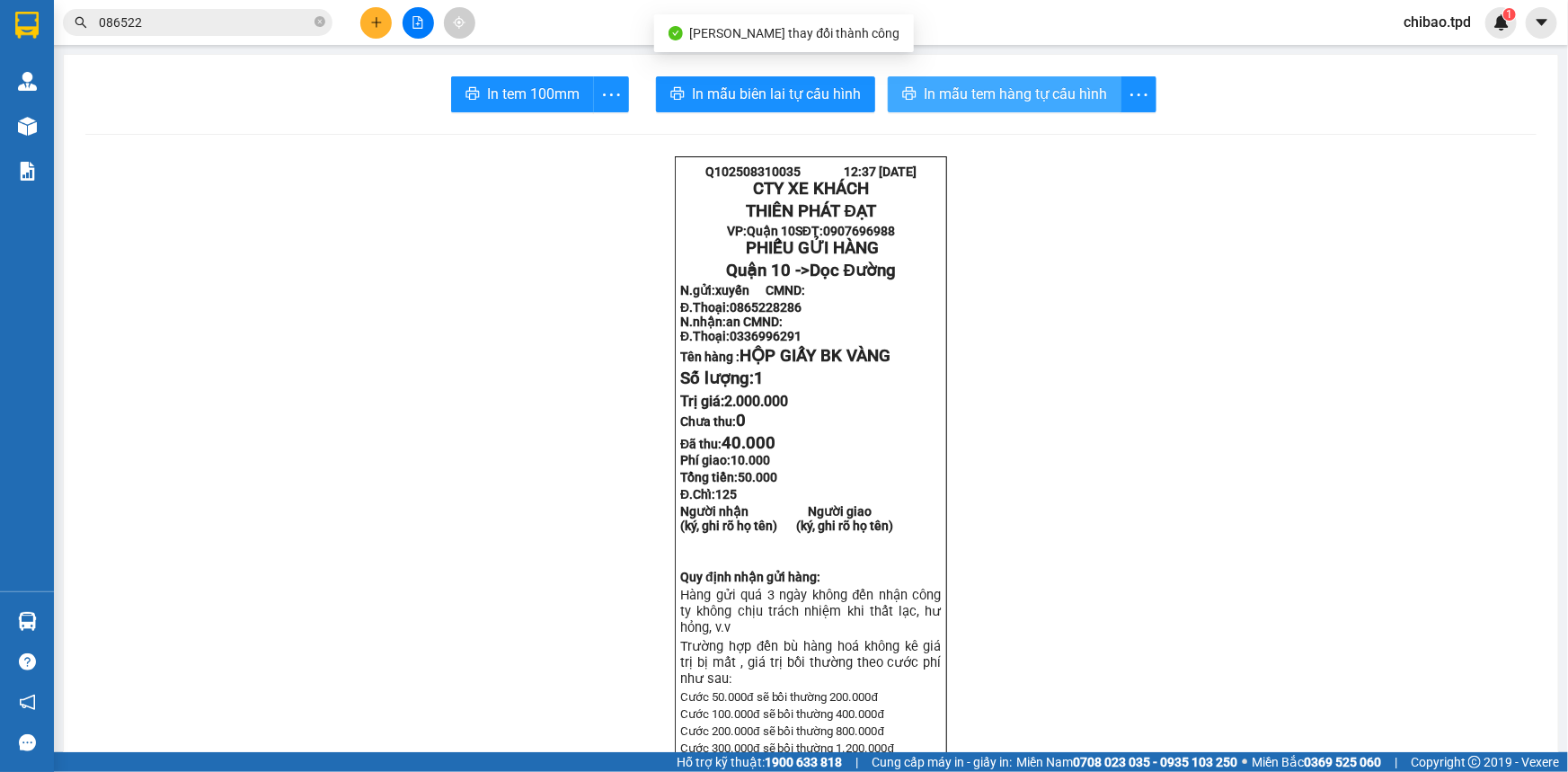
click at [1033, 85] on span "In mẫu tem hàng tự cấu hình" at bounding box center [1016, 94] width 183 height 22
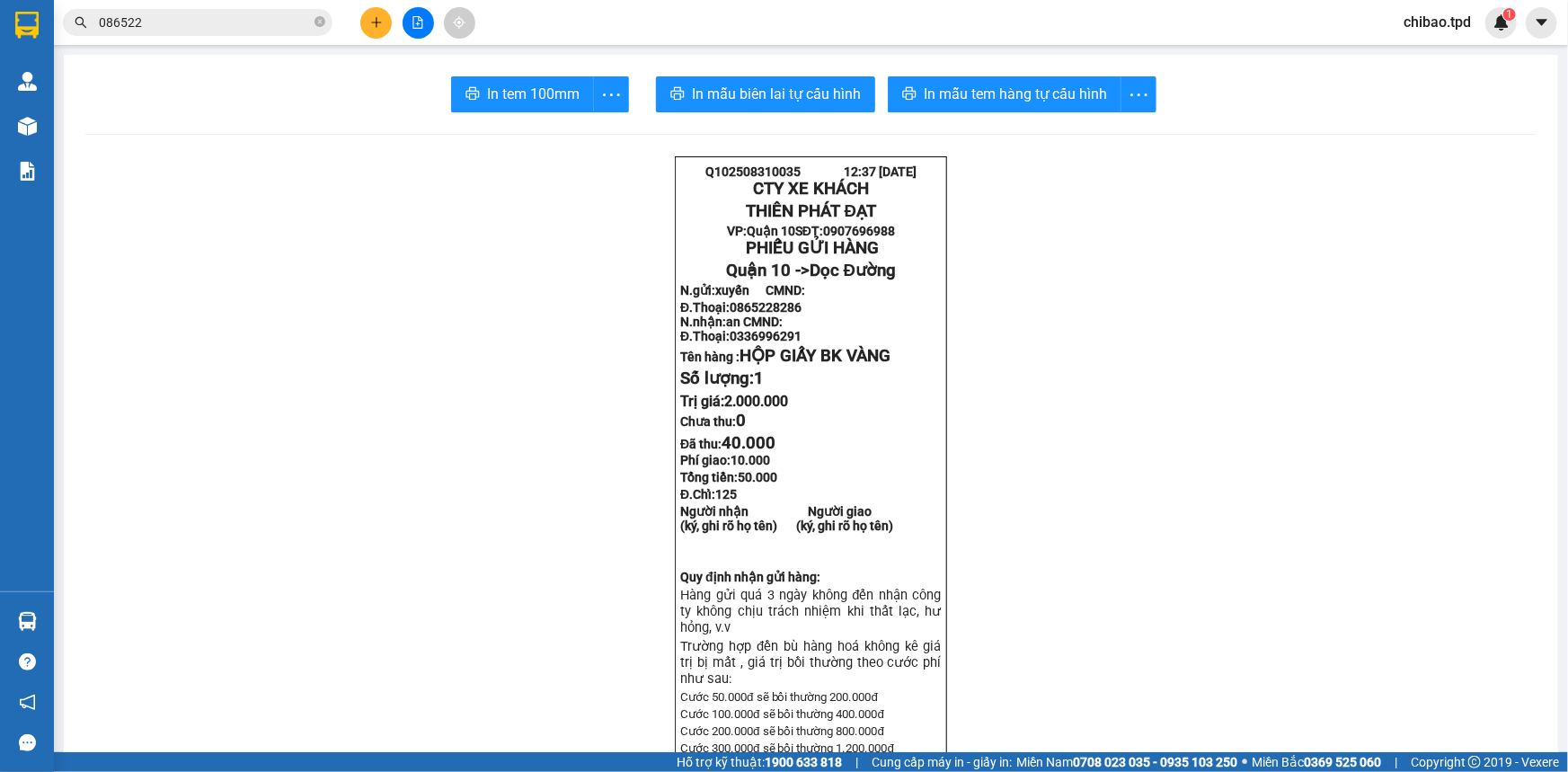
click at [205, 33] on span "086522" at bounding box center [197, 22] width 270 height 27
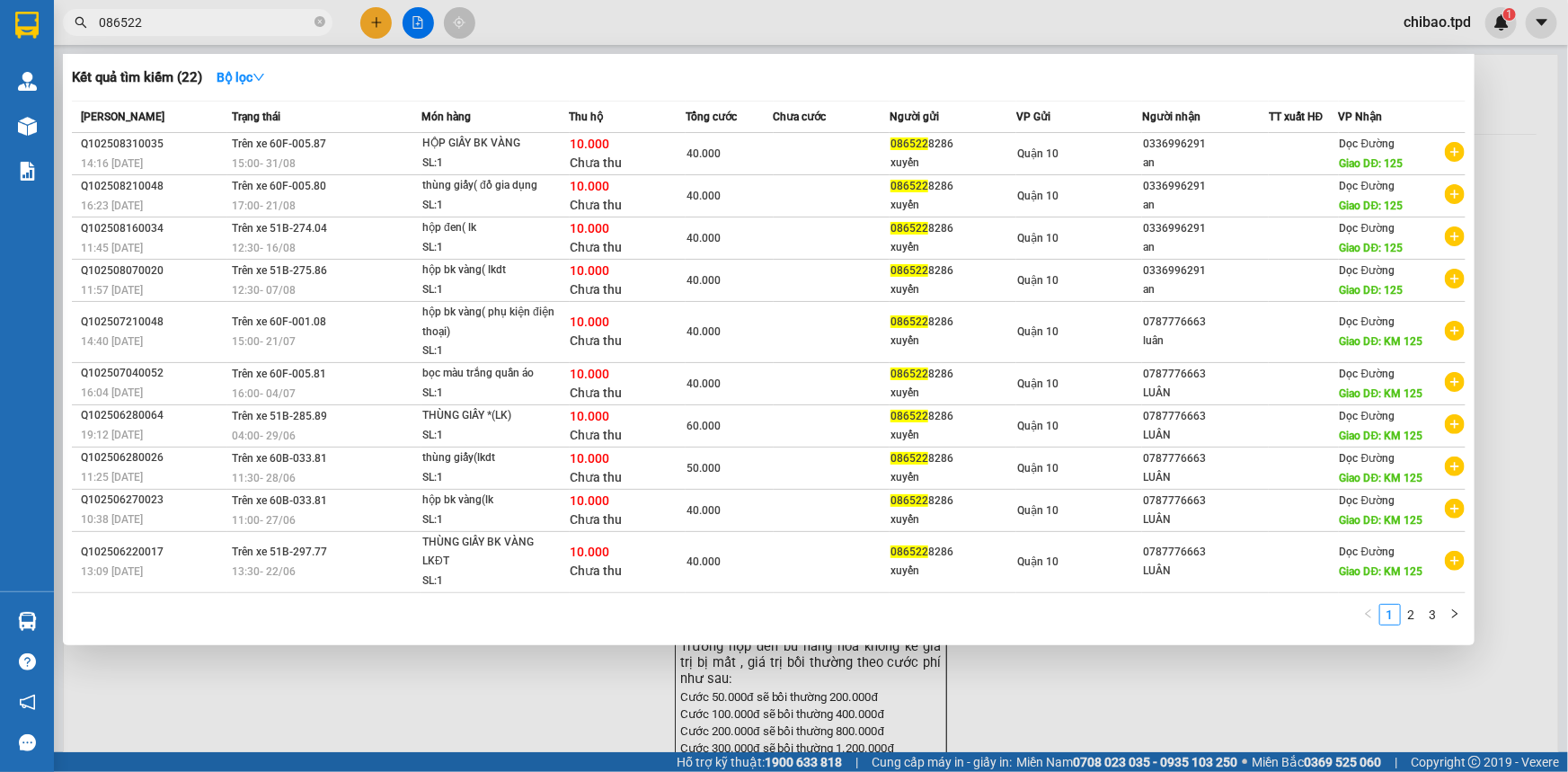
click at [200, 61] on div "Kết quả tìm kiếm ( 22 ) Bộ lọc Mã ĐH Trạng thái Món hàng Thu hộ Tổng cước Chưa …" at bounding box center [768, 349] width 1411 height 591
click at [212, 25] on input "086522" at bounding box center [205, 22] width 212 height 19
click at [193, 23] on input "0865228286" at bounding box center [205, 22] width 212 height 19
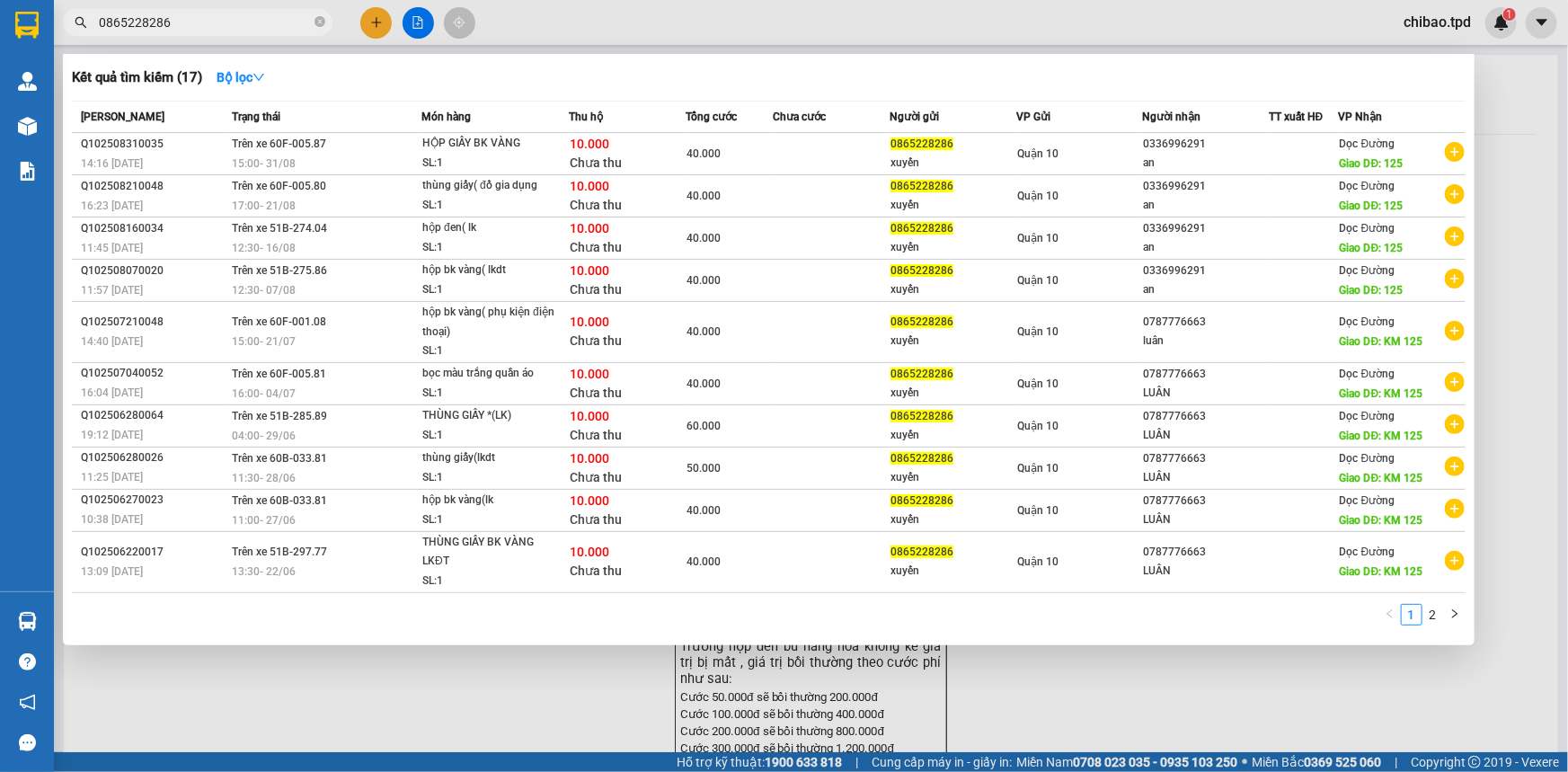
click at [193, 23] on input "0865228286" at bounding box center [205, 22] width 212 height 19
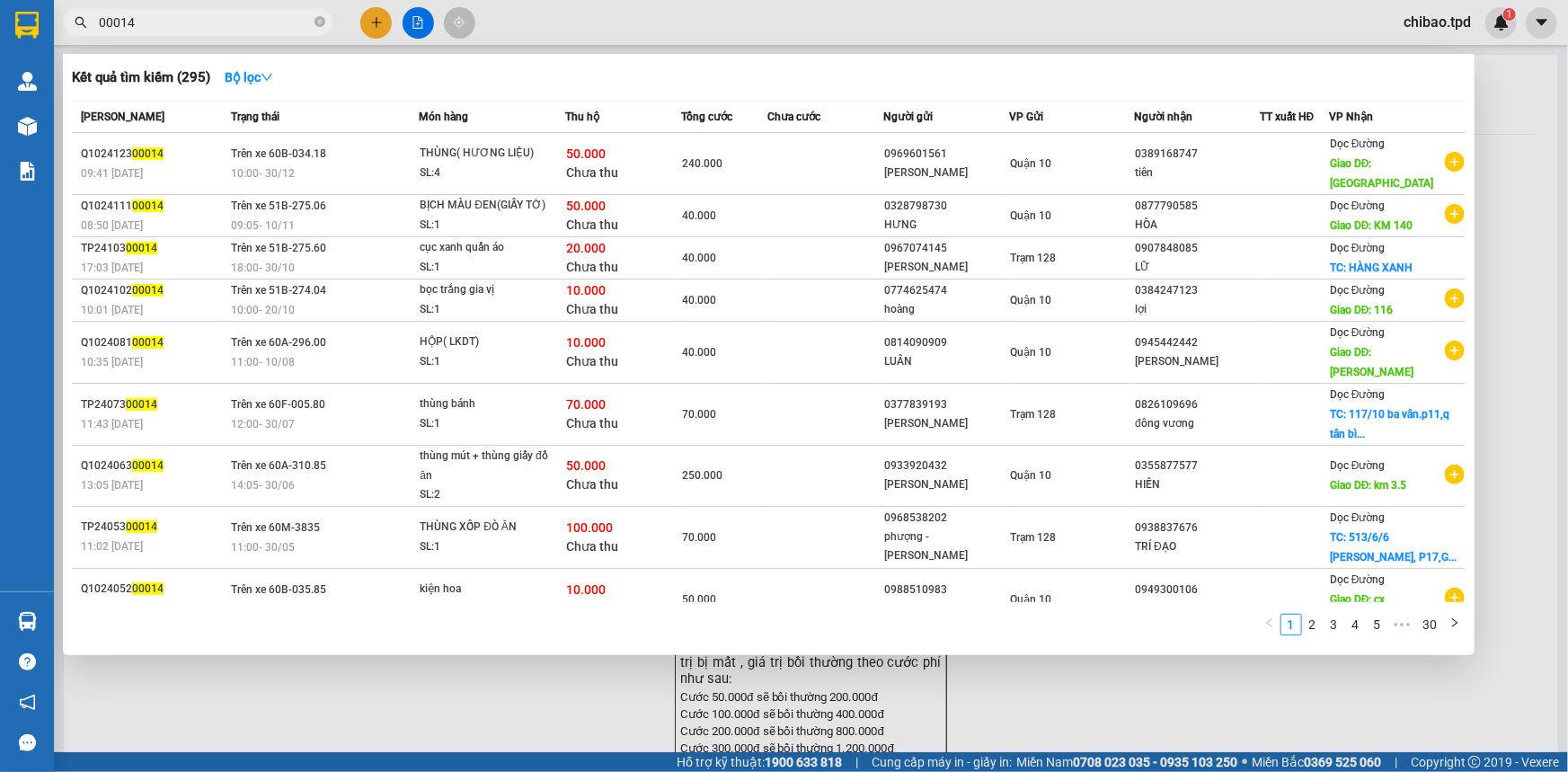
click at [100, 20] on input "00014" at bounding box center [205, 22] width 212 height 19
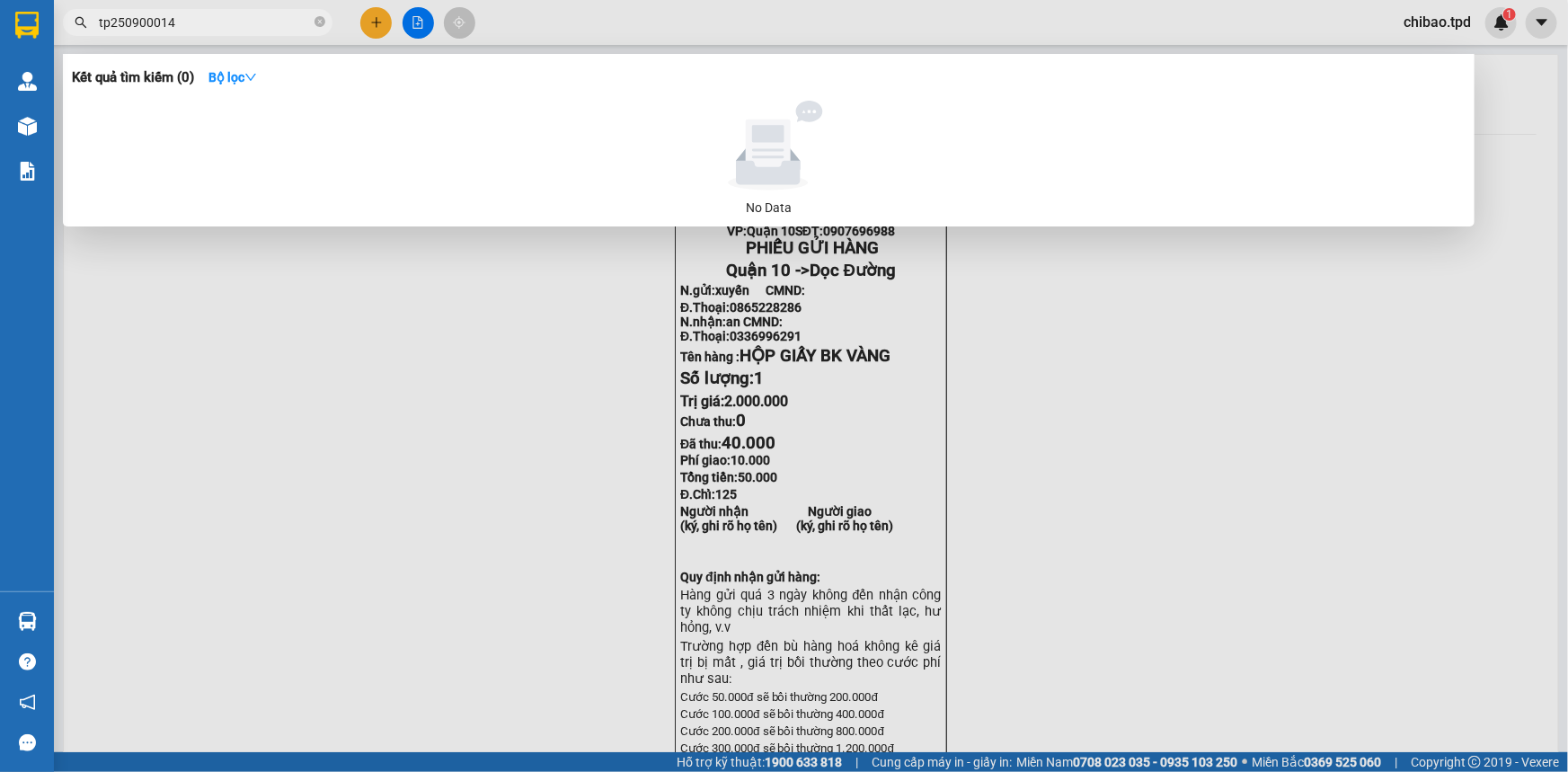
click at [250, 27] on input "tp250900014" at bounding box center [205, 22] width 212 height 19
type input "t"
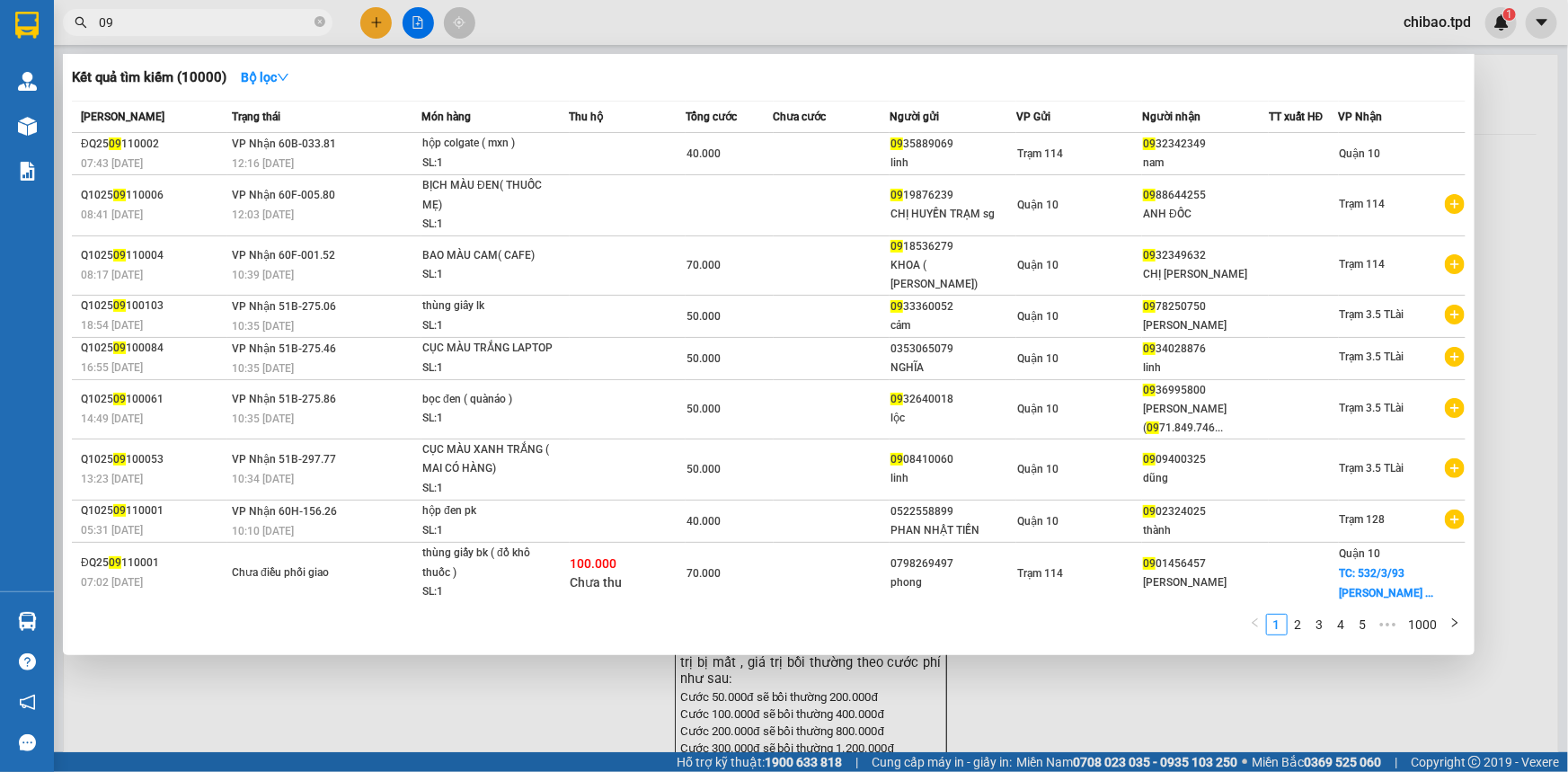
type input "0"
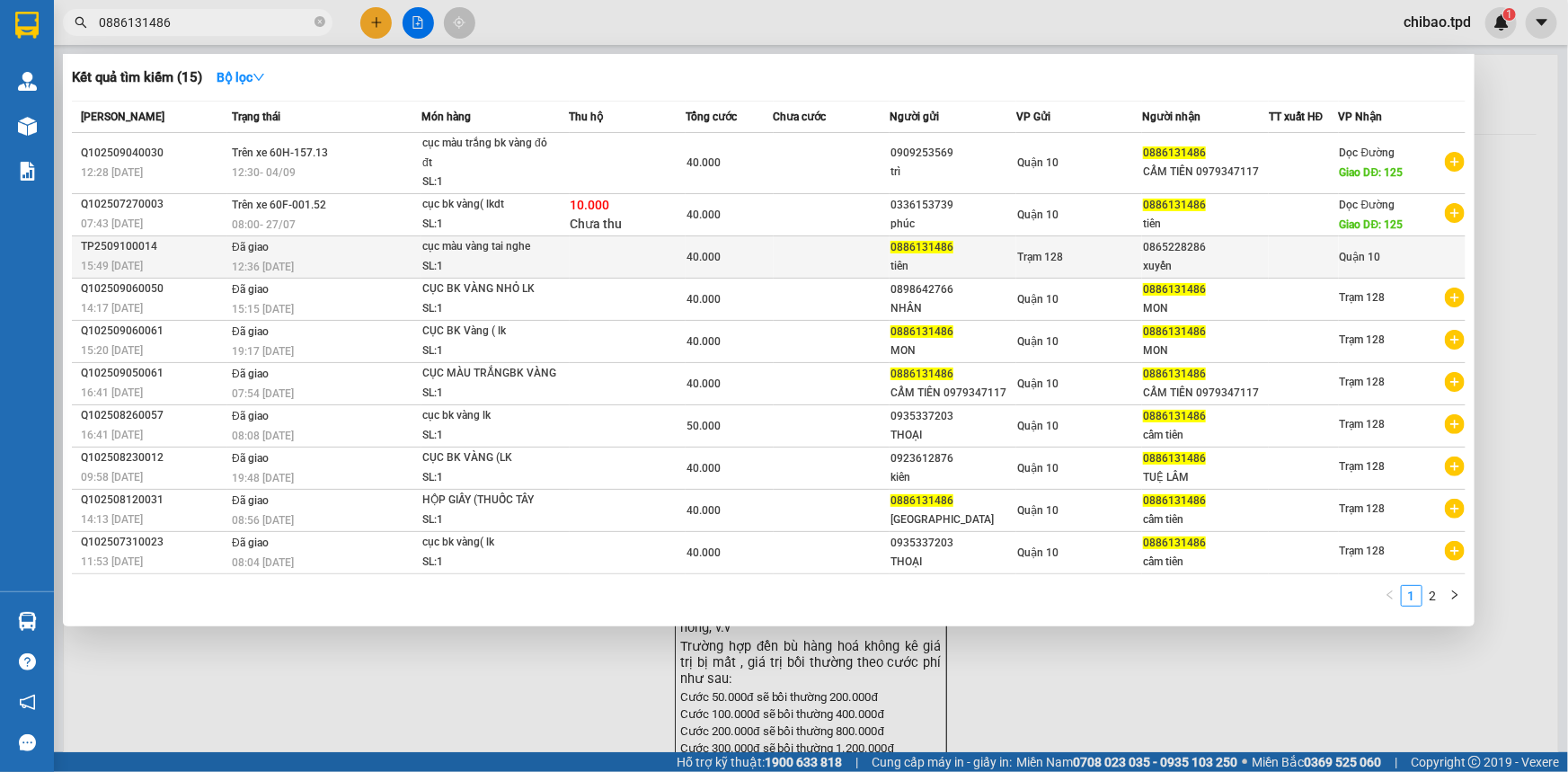
type input "0886131486"
click at [1022, 247] on div "Trạm 128" at bounding box center [1080, 257] width 125 height 19
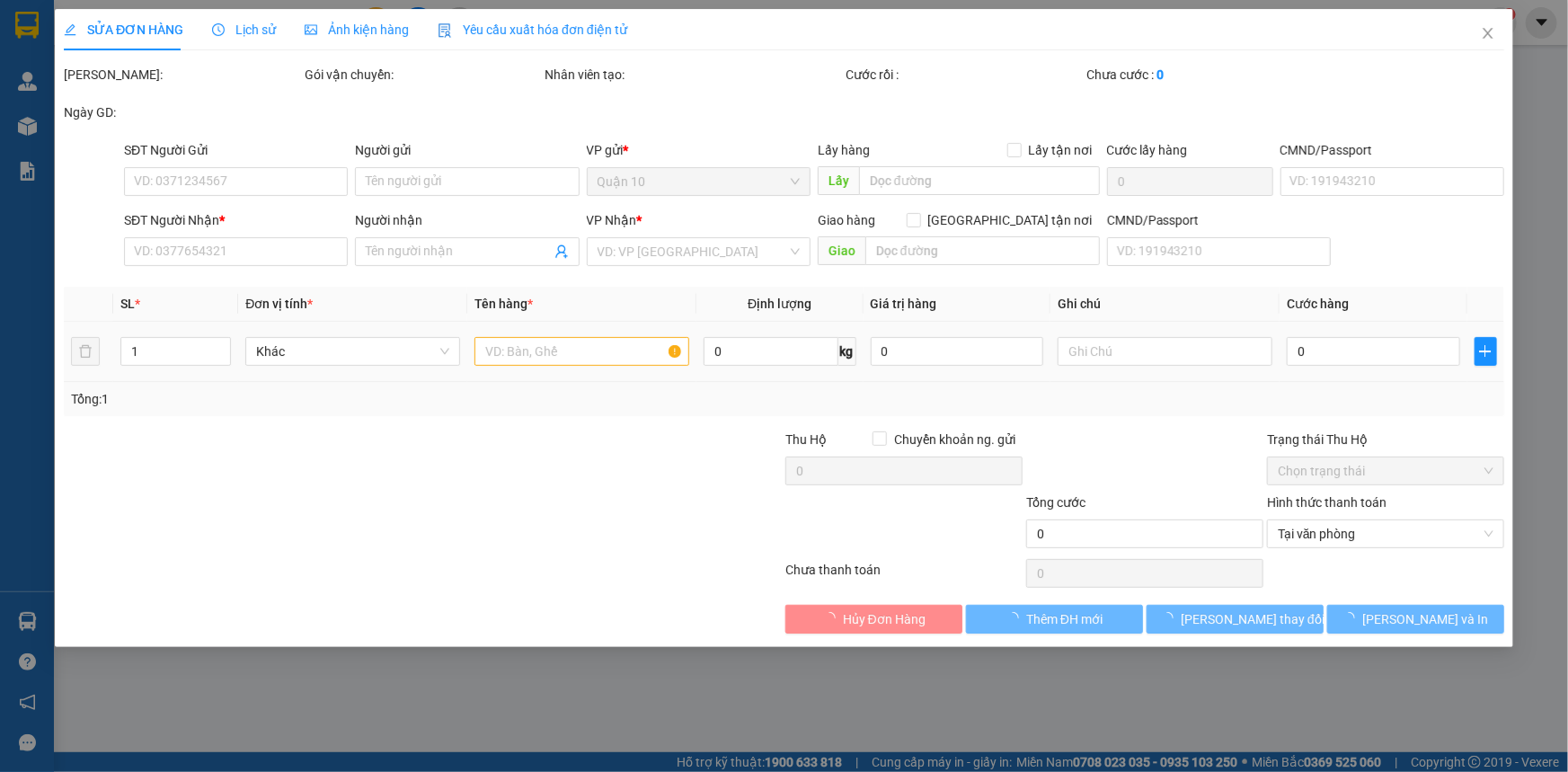
type input "0886131486"
type input "tiên"
type input "0865228286"
type input "xuyến"
type input "40.000"
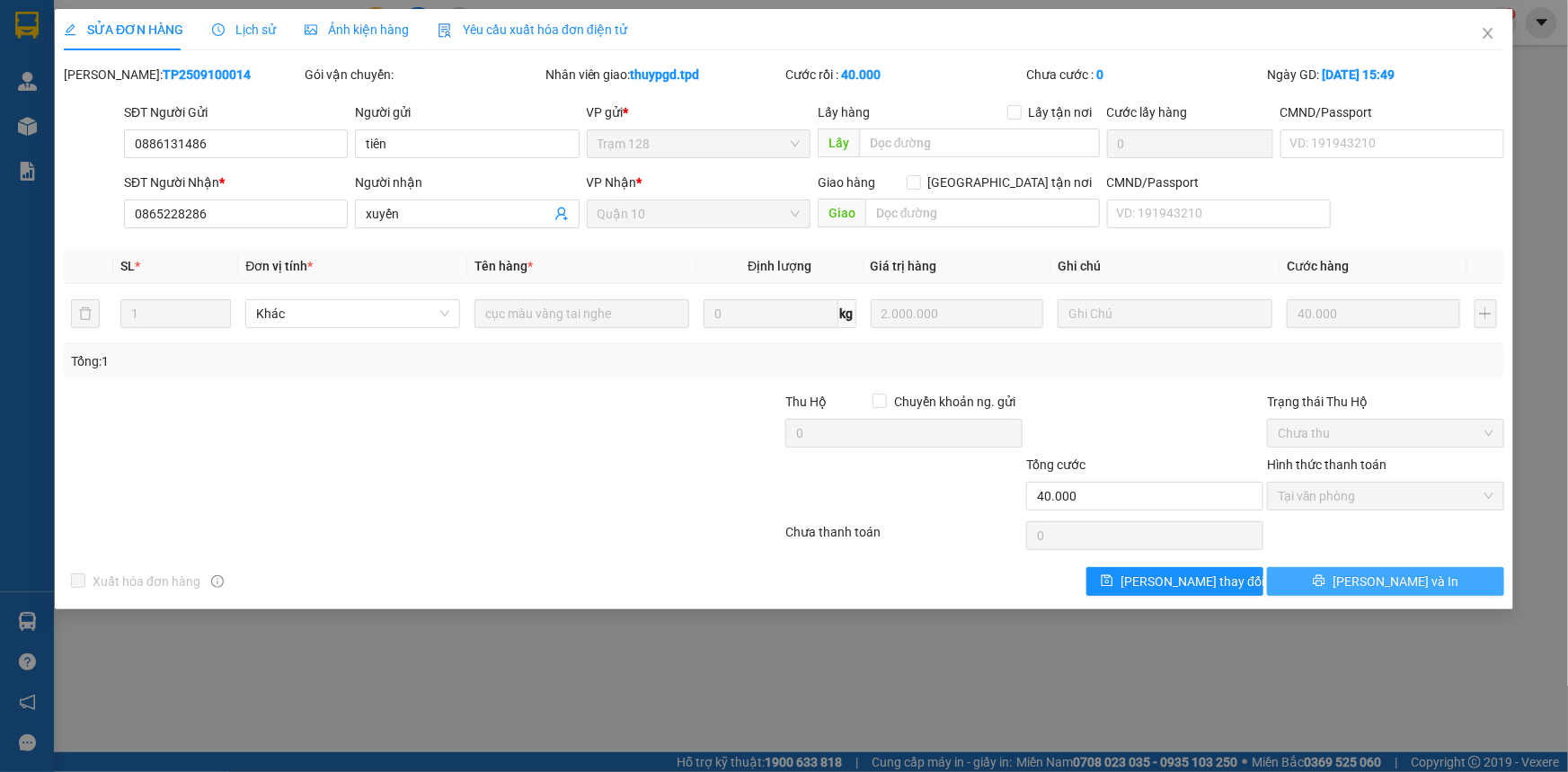
click at [1393, 586] on span "[PERSON_NAME] và In" at bounding box center [1396, 581] width 126 height 19
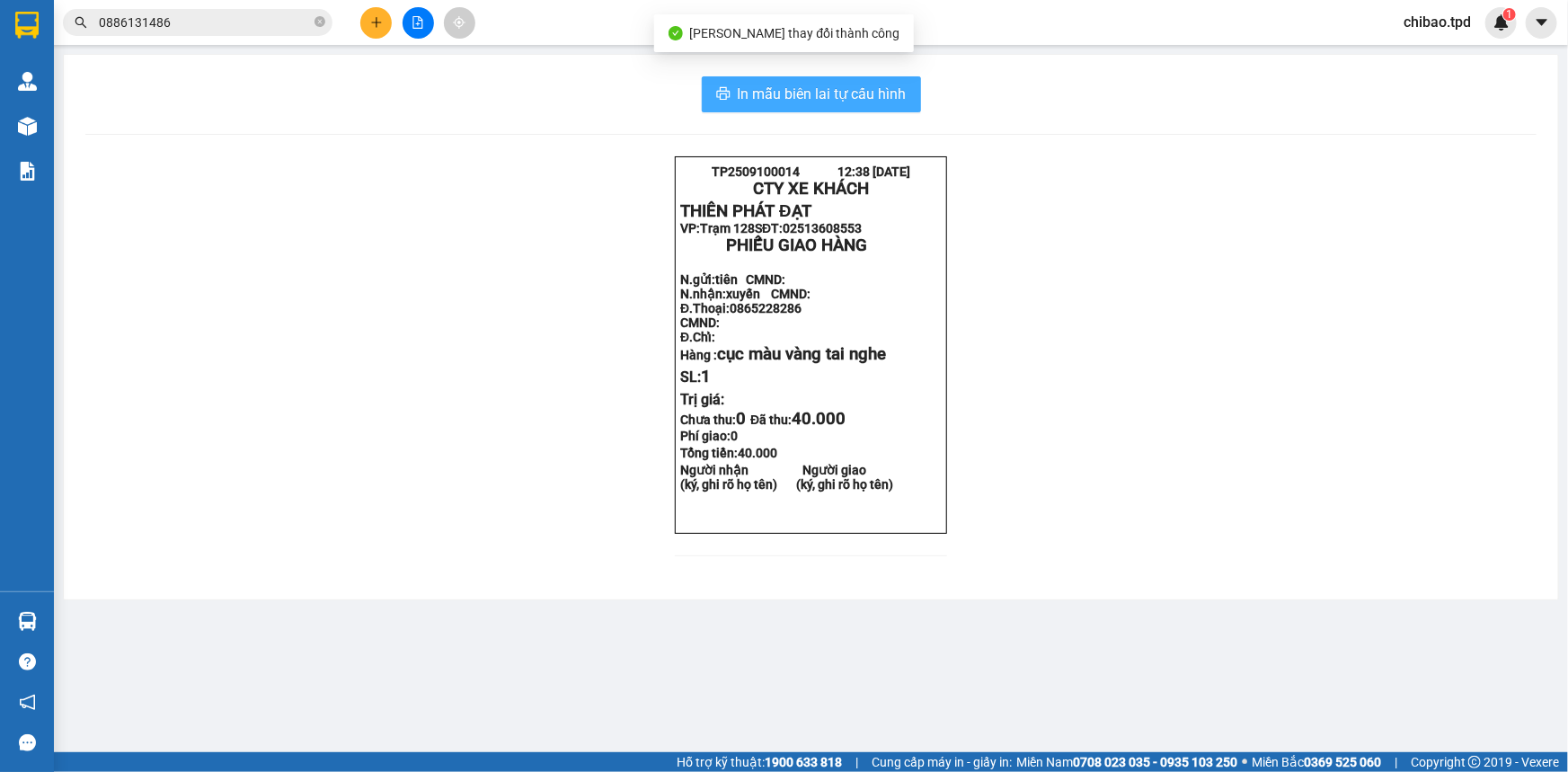
drag, startPoint x: 856, startPoint y: 89, endPoint x: 887, endPoint y: 128, distance: 49.8
click at [857, 89] on span "In mẫu biên lai tự cấu hình" at bounding box center [822, 94] width 169 height 22
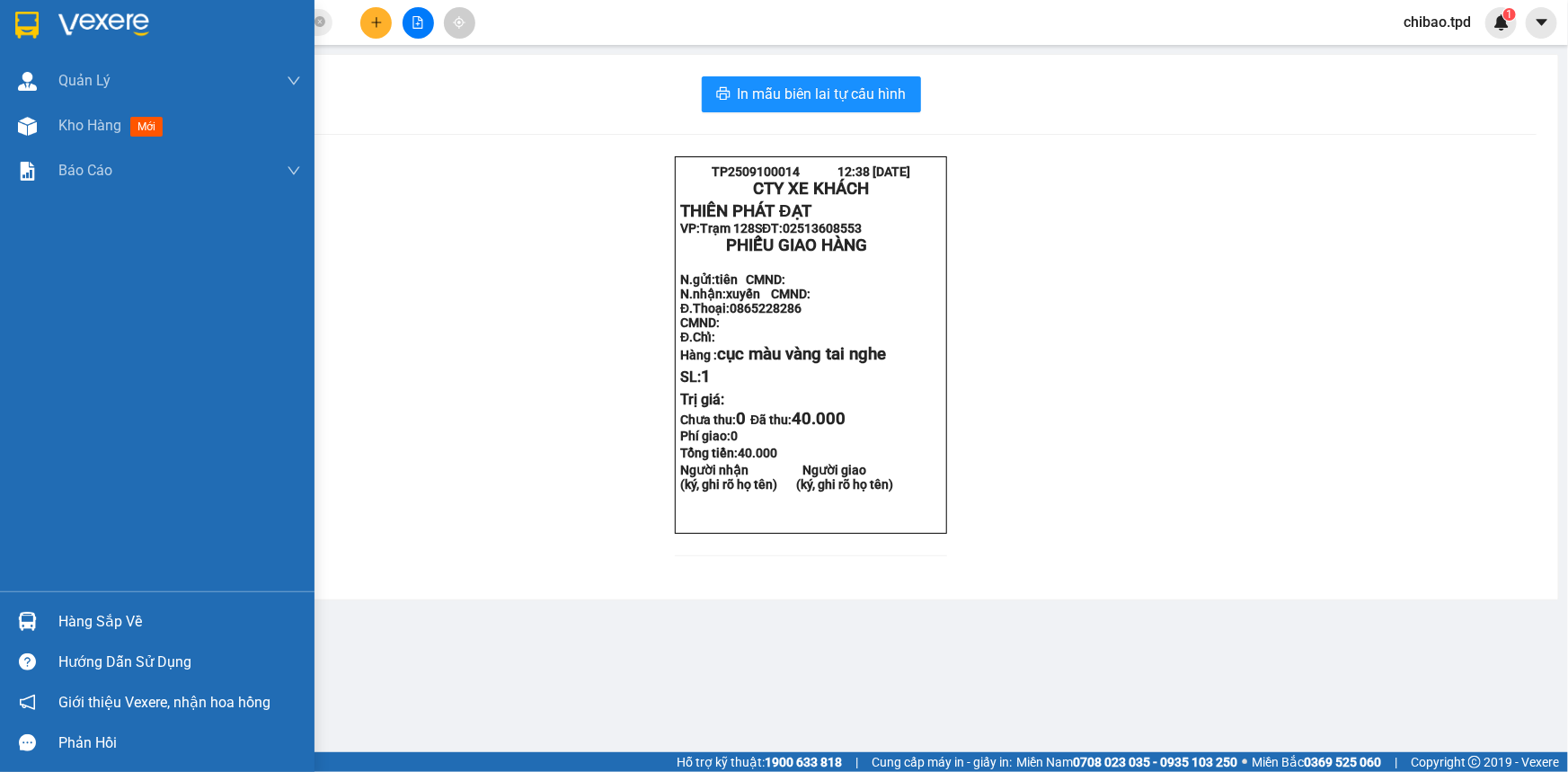
drag, startPoint x: 51, startPoint y: 601, endPoint x: 54, endPoint y: 611, distance: 10.4
click at [54, 606] on div "Hàng sắp về Hướng dẫn sử dụng Giới thiệu Vexere, nhận hoa hồng Phản hồi" at bounding box center [157, 677] width 314 height 171
click at [54, 614] on div "Hàng sắp về" at bounding box center [157, 622] width 314 height 41
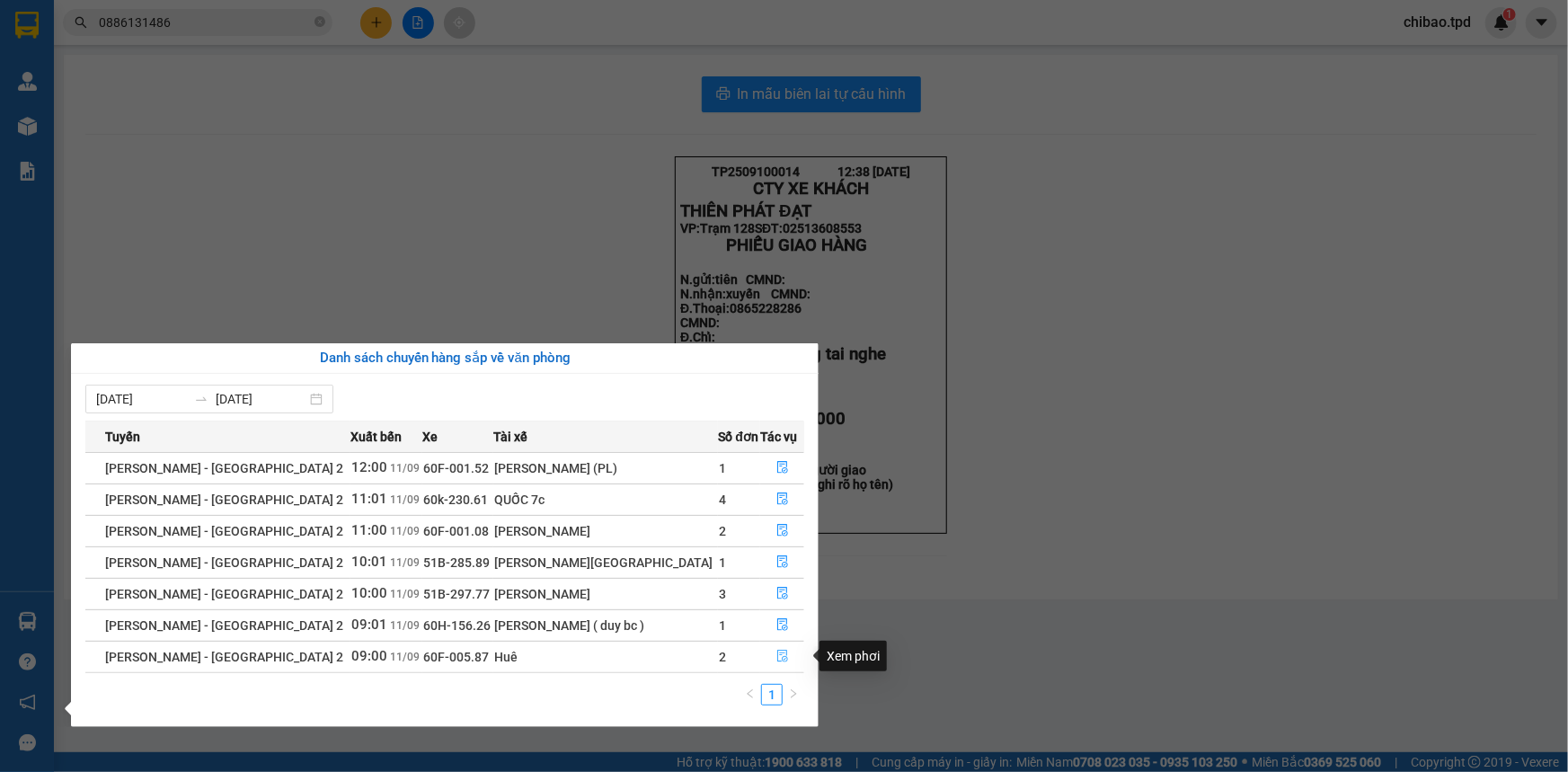
click at [765, 652] on button "button" at bounding box center [782, 656] width 43 height 29
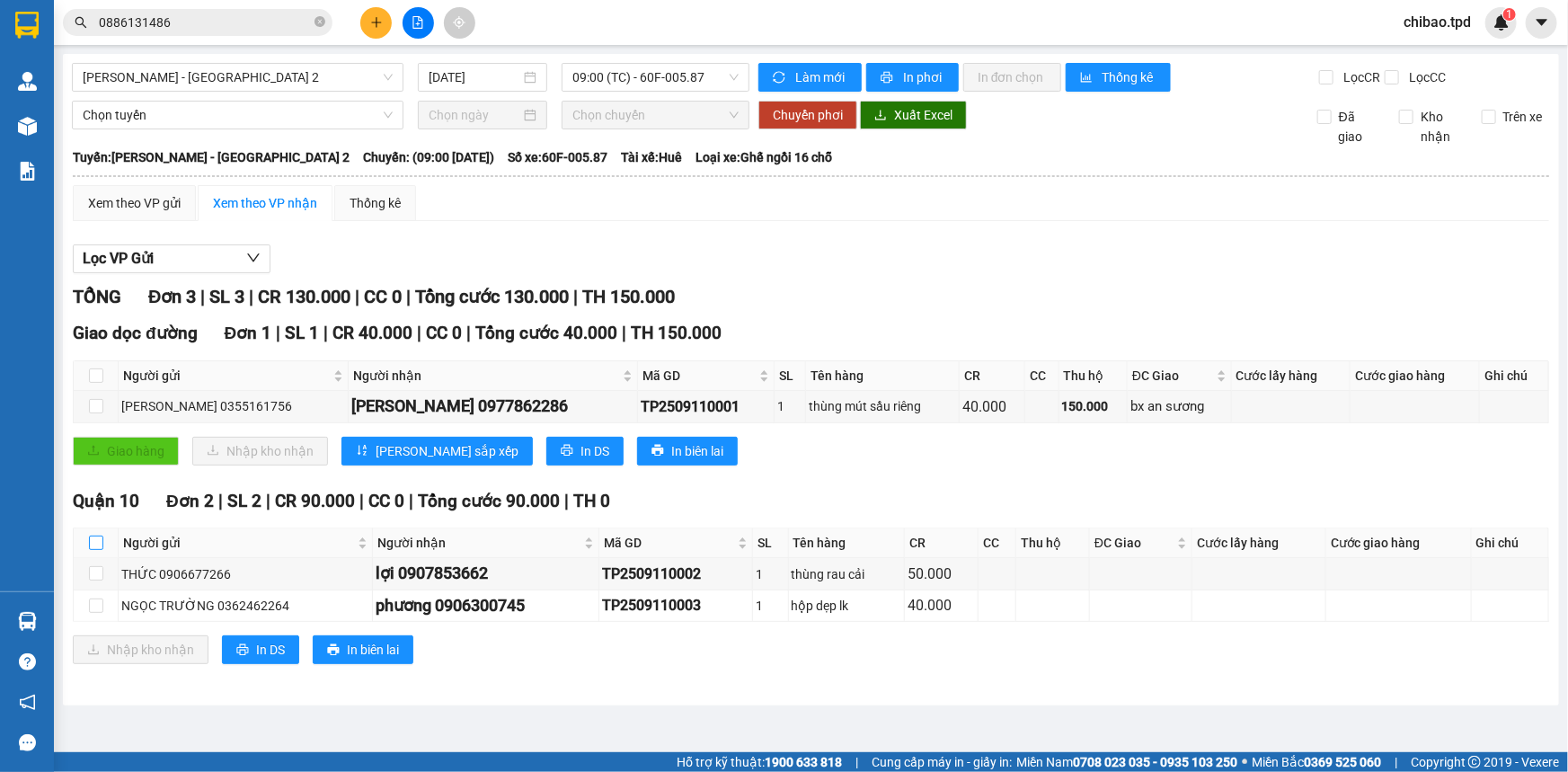
click at [90, 539] on input "checkbox" at bounding box center [96, 543] width 15 height 15
checkbox input "true"
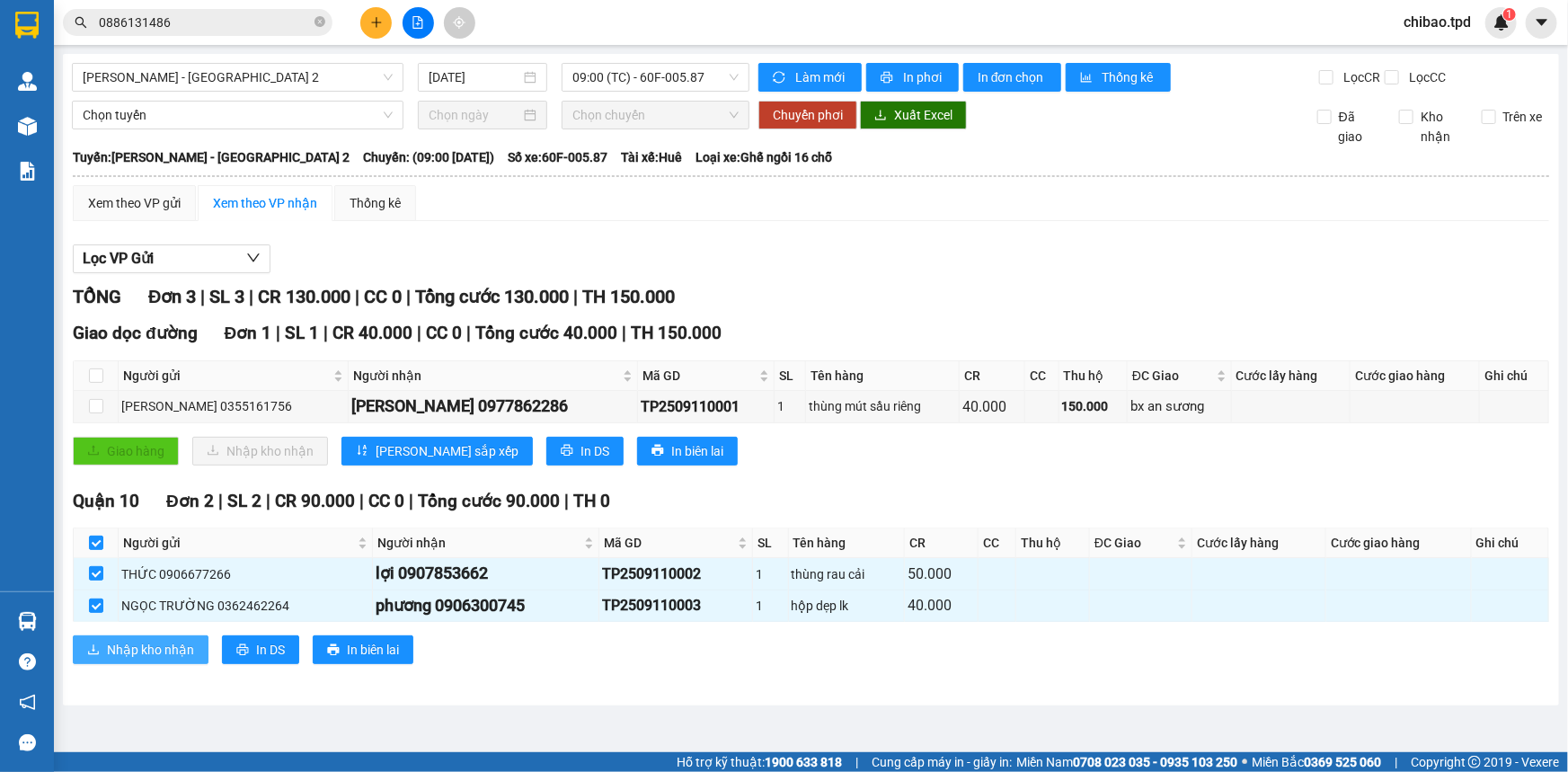
click at [146, 647] on span "Nhập kho nhận" at bounding box center [150, 649] width 87 height 19
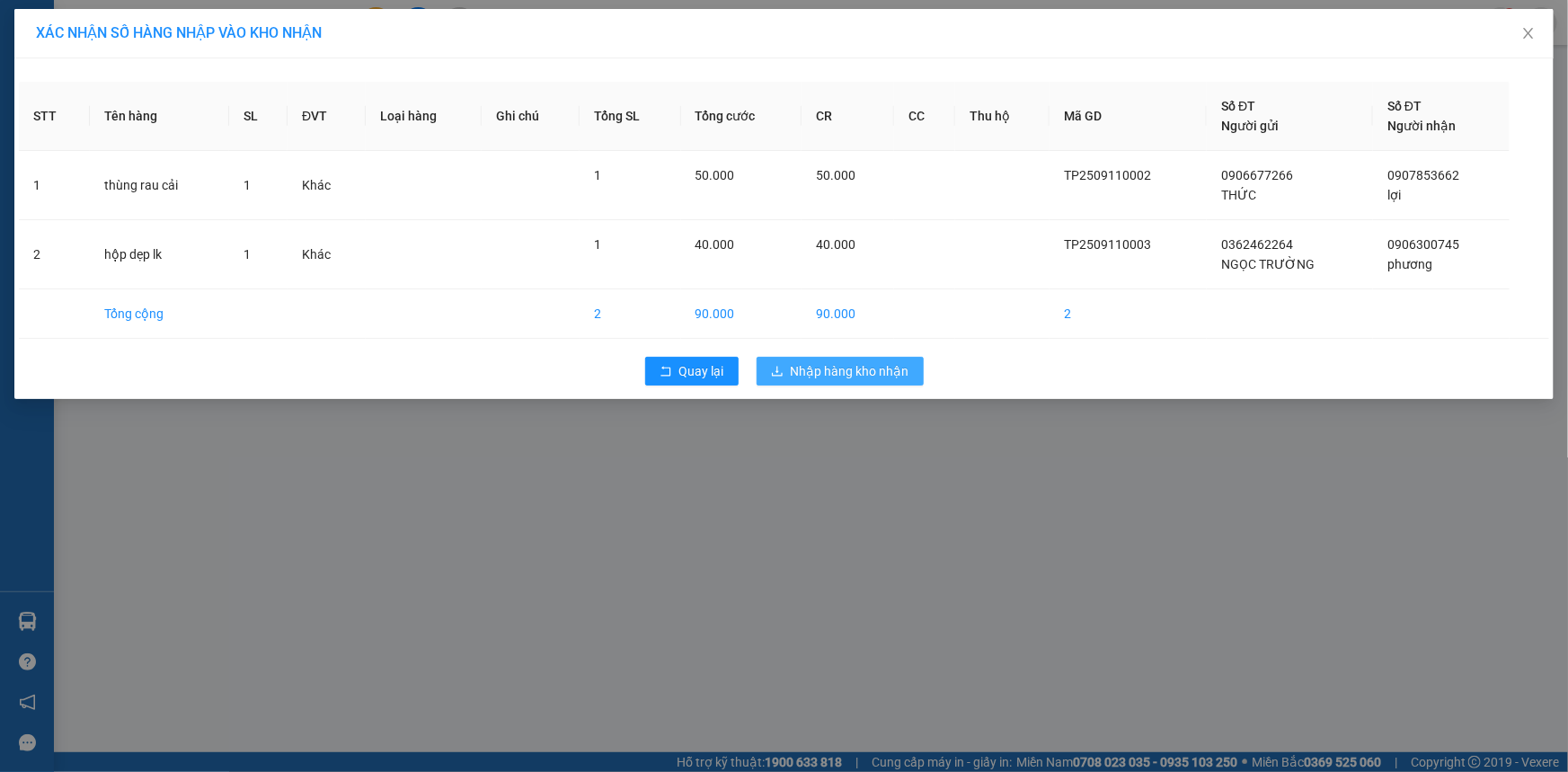
drag, startPoint x: 841, startPoint y: 386, endPoint x: 848, endPoint y: 377, distance: 11.4
click at [843, 382] on div "Quay lại Nhập hàng kho nhận" at bounding box center [783, 371] width 1530 height 46
click at [848, 377] on span "Nhập hàng kho nhận" at bounding box center [850, 371] width 119 height 19
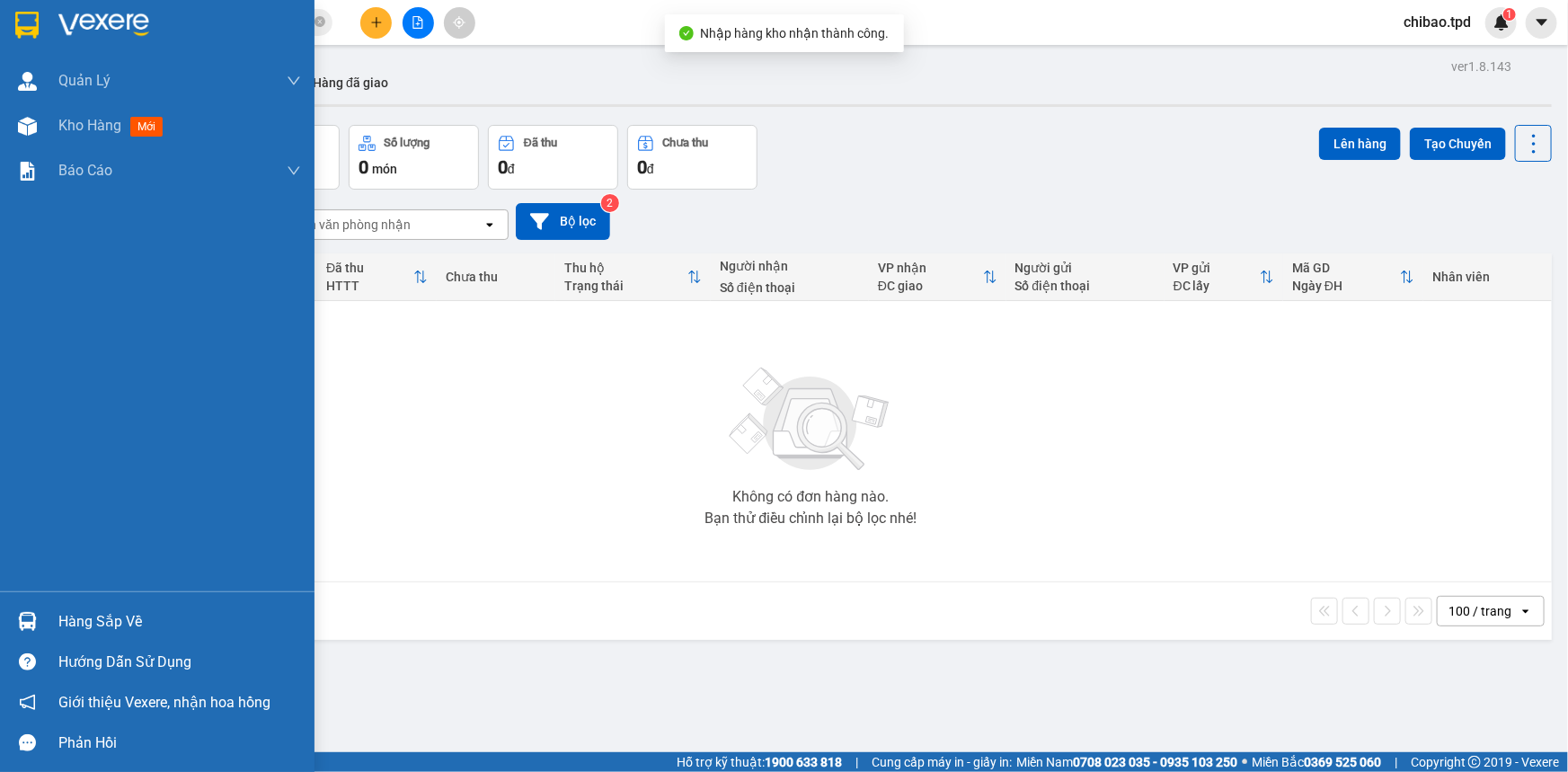
drag, startPoint x: 30, startPoint y: 612, endPoint x: 47, endPoint y: 611, distance: 17.0
click at [30, 612] on img at bounding box center [27, 621] width 19 height 19
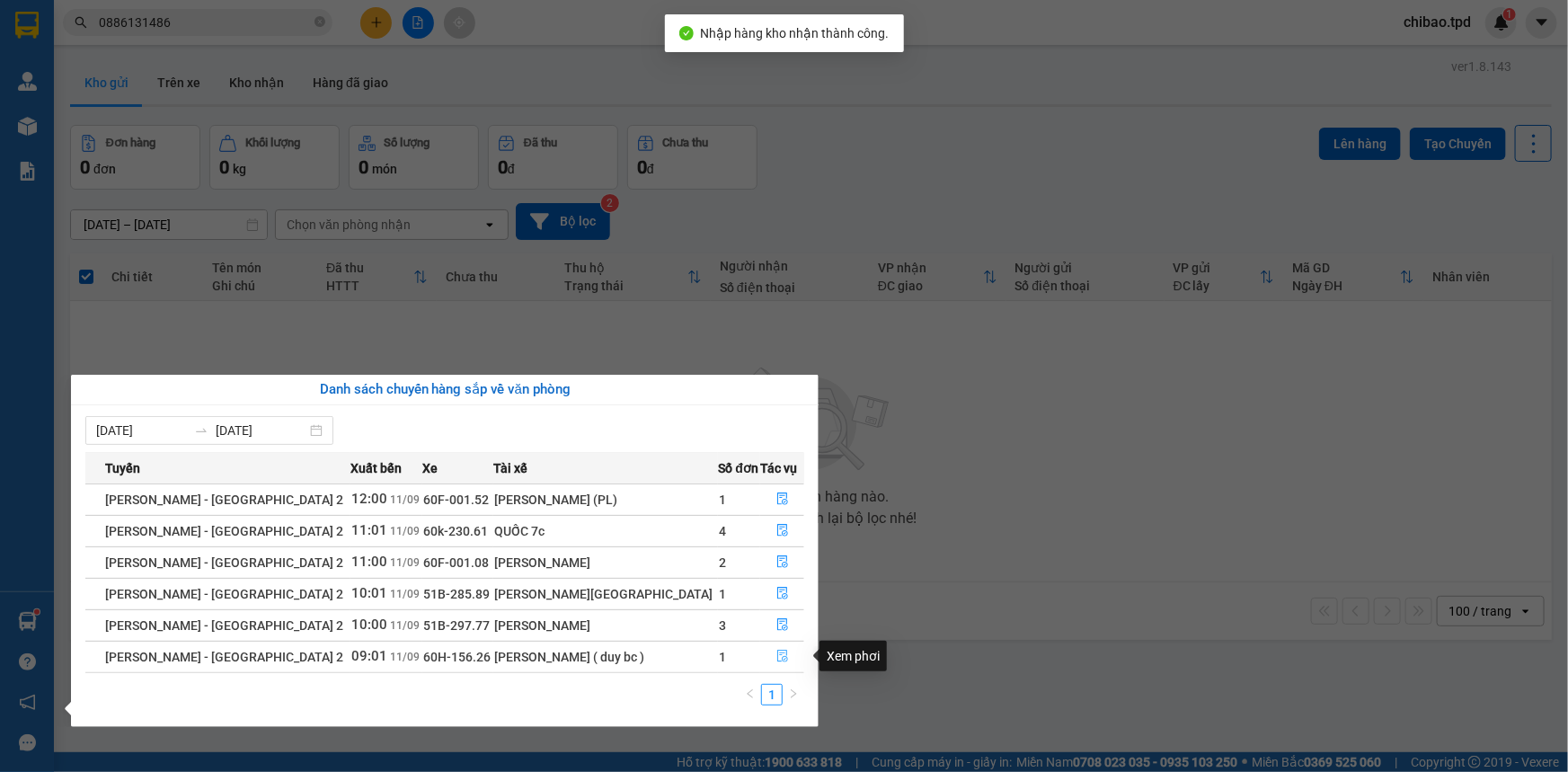
click at [778, 652] on icon "file-done" at bounding box center [783, 656] width 11 height 13
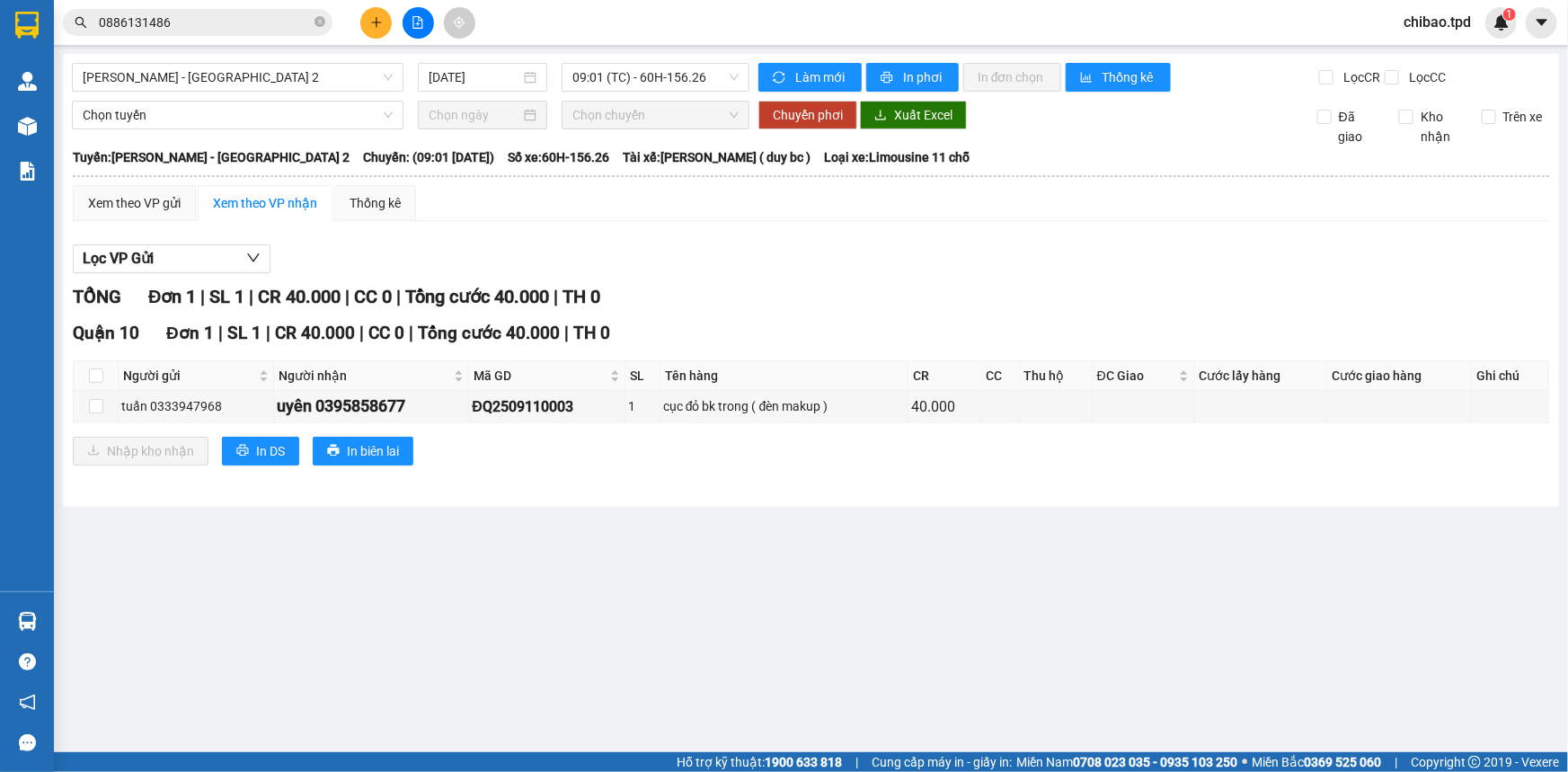
click at [84, 371] on th at bounding box center [96, 376] width 44 height 30
click at [98, 377] on input "checkbox" at bounding box center [96, 376] width 15 height 15
checkbox input "true"
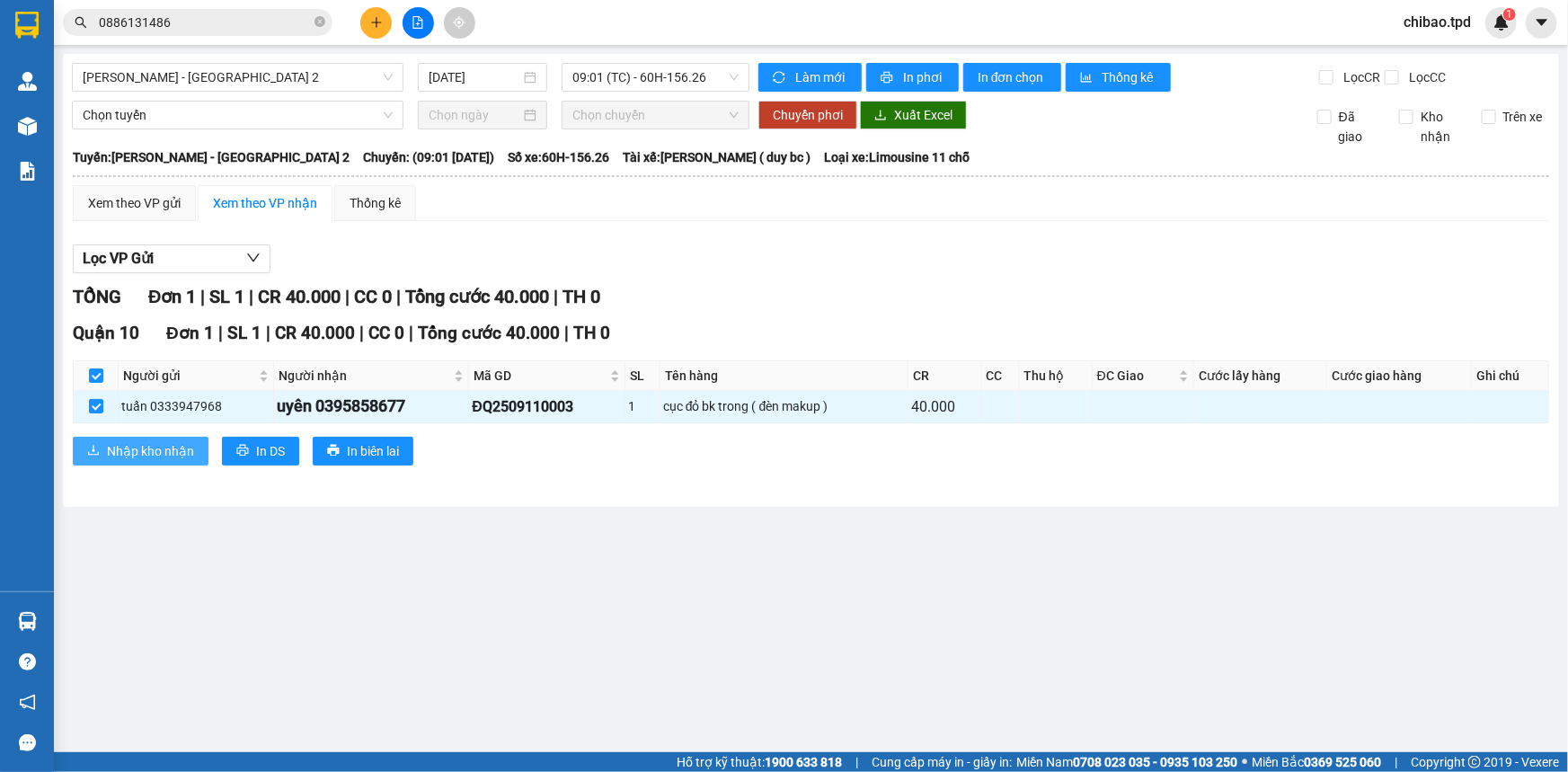
click at [158, 454] on span "Nhập kho nhận" at bounding box center [150, 450] width 87 height 19
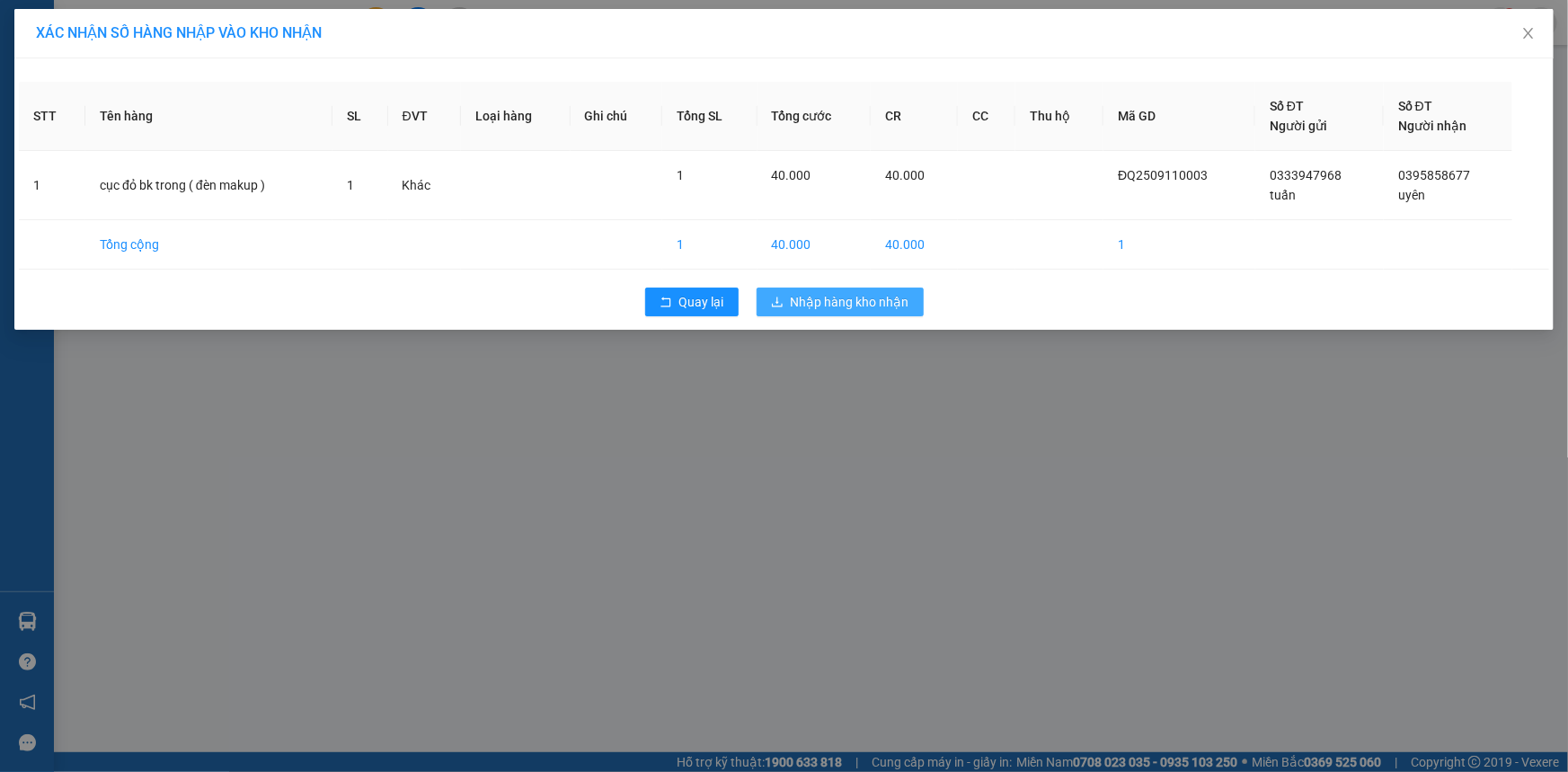
click at [845, 297] on span "Nhập hàng kho nhận" at bounding box center [850, 301] width 119 height 19
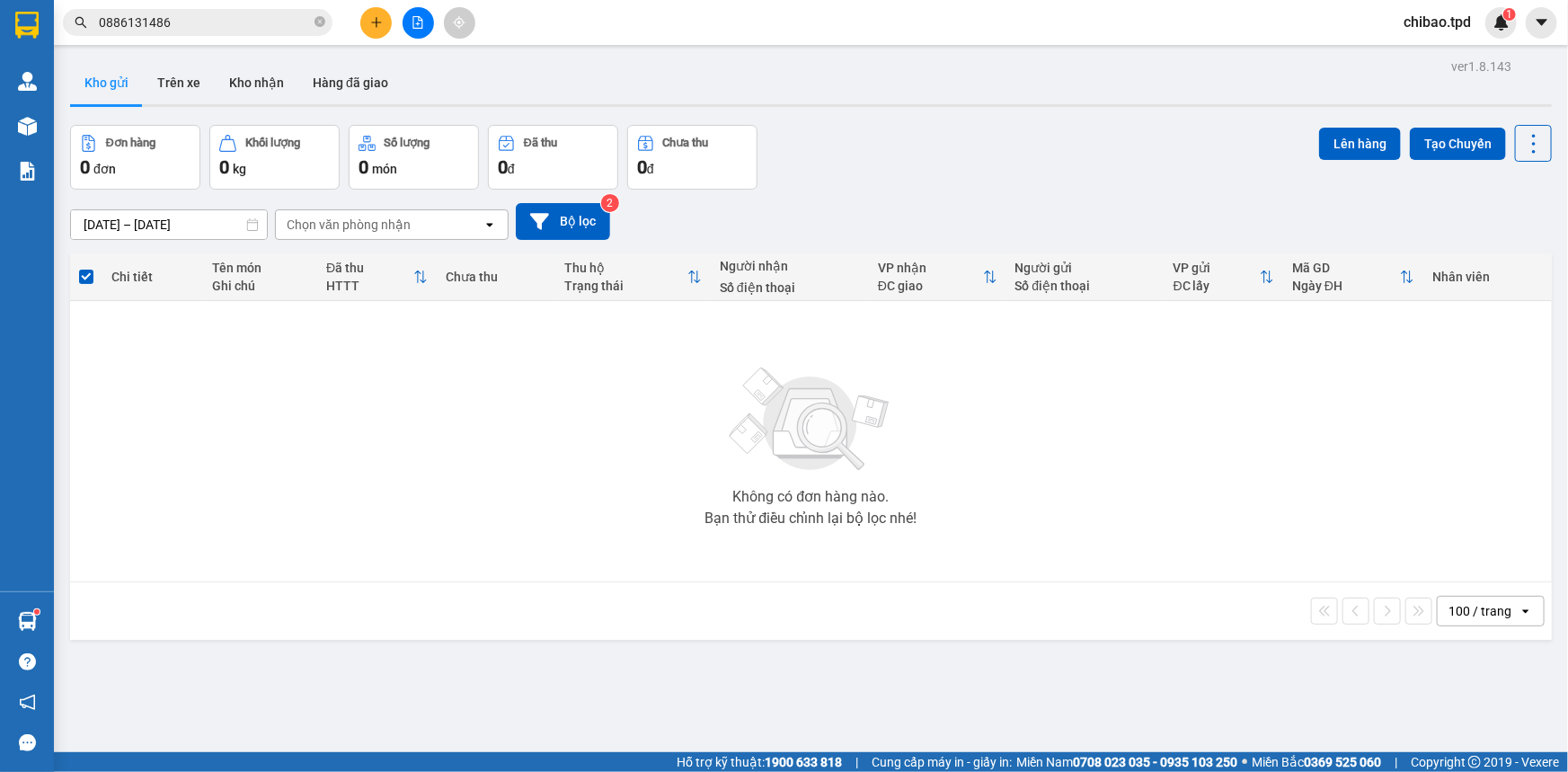
click at [370, 32] on button at bounding box center [376, 23] width 32 height 32
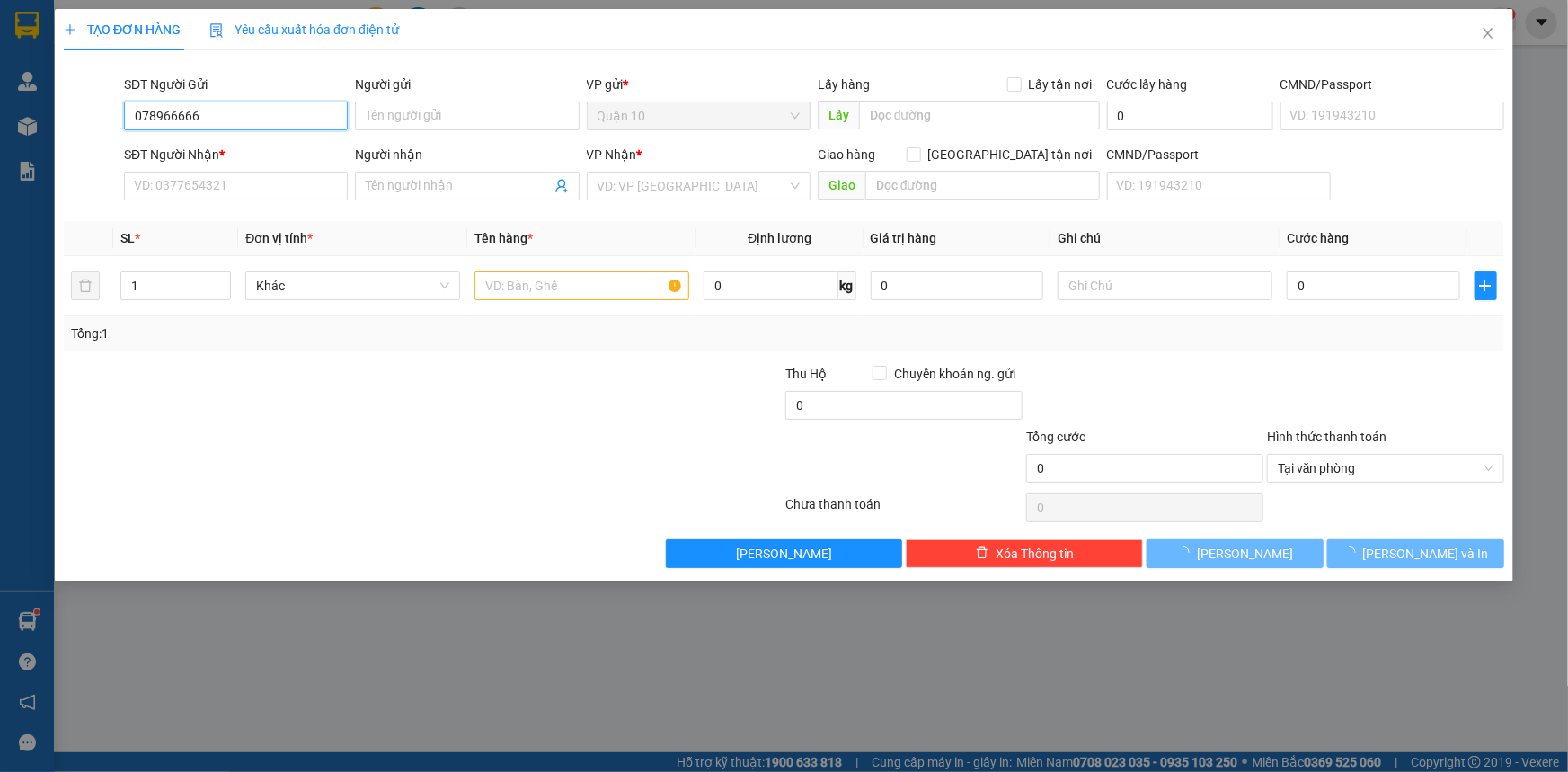
type input "0789666665"
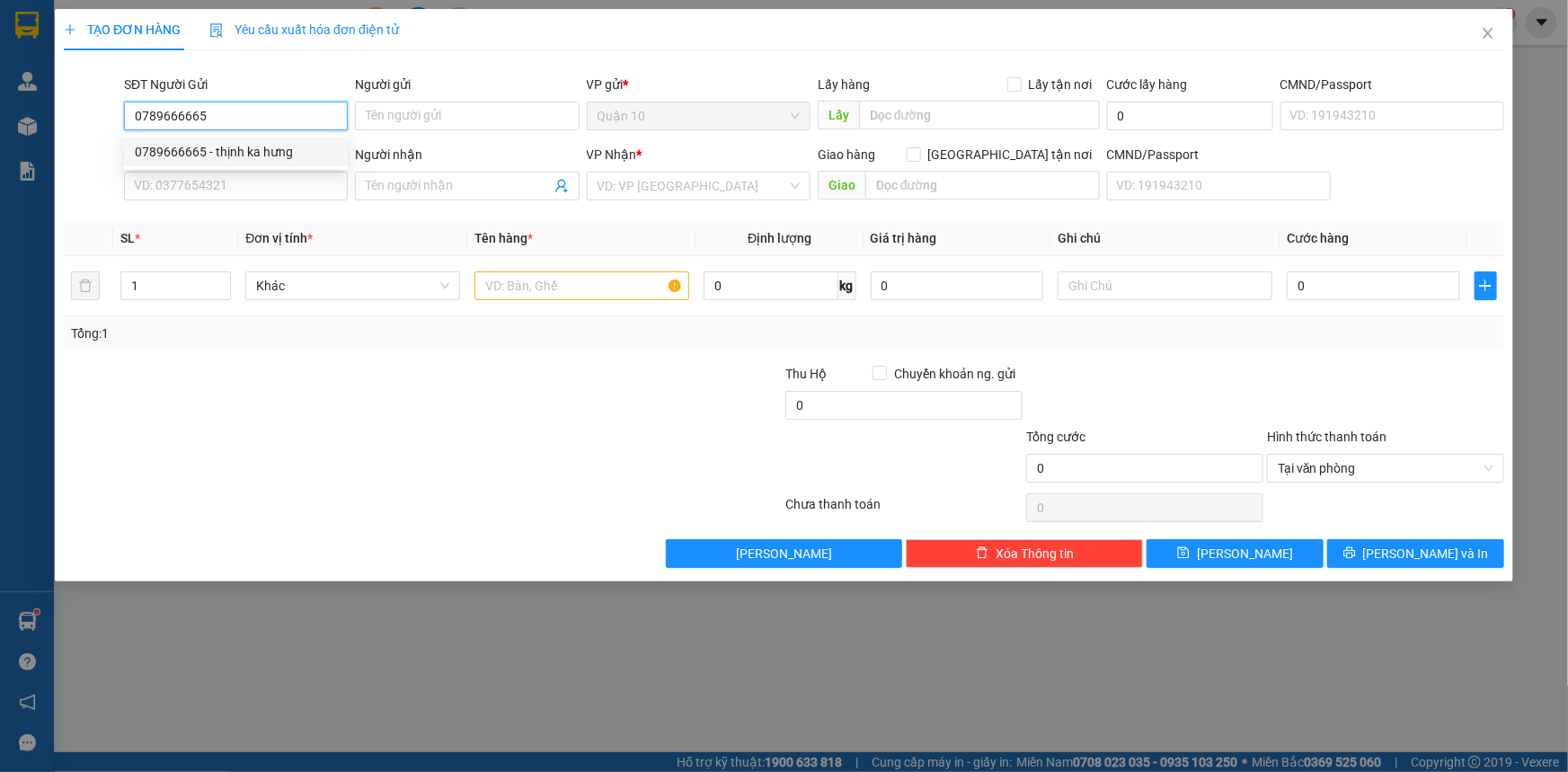
click at [222, 156] on div "0789666665 - thịnh ka hưng" at bounding box center [235, 151] width 202 height 19
type input "thịnh ka hưng"
type input "021656561"
type input "0586567920"
type input "khánh trần"
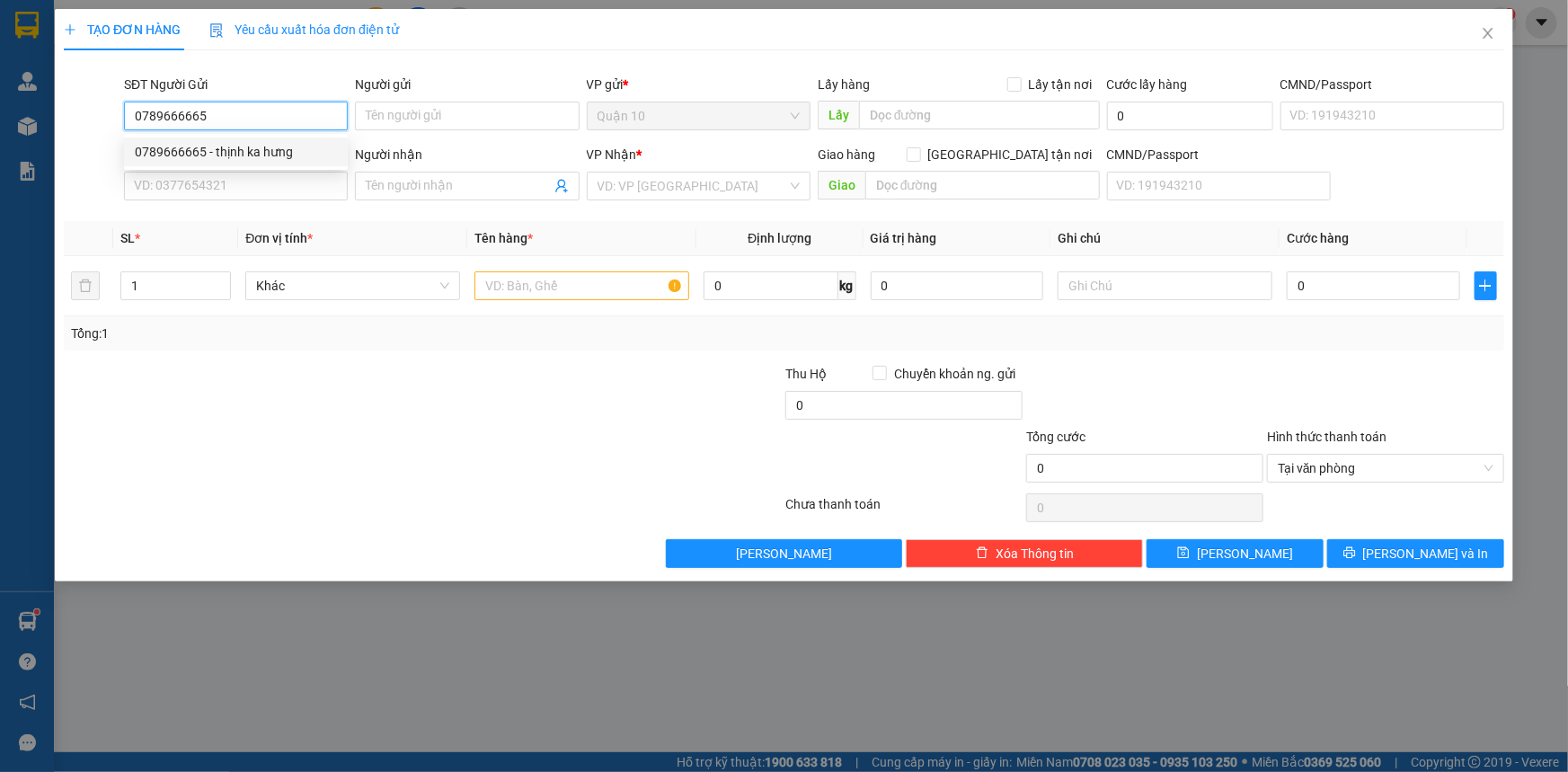
type input "GIA KIỆM"
type input "0789666665"
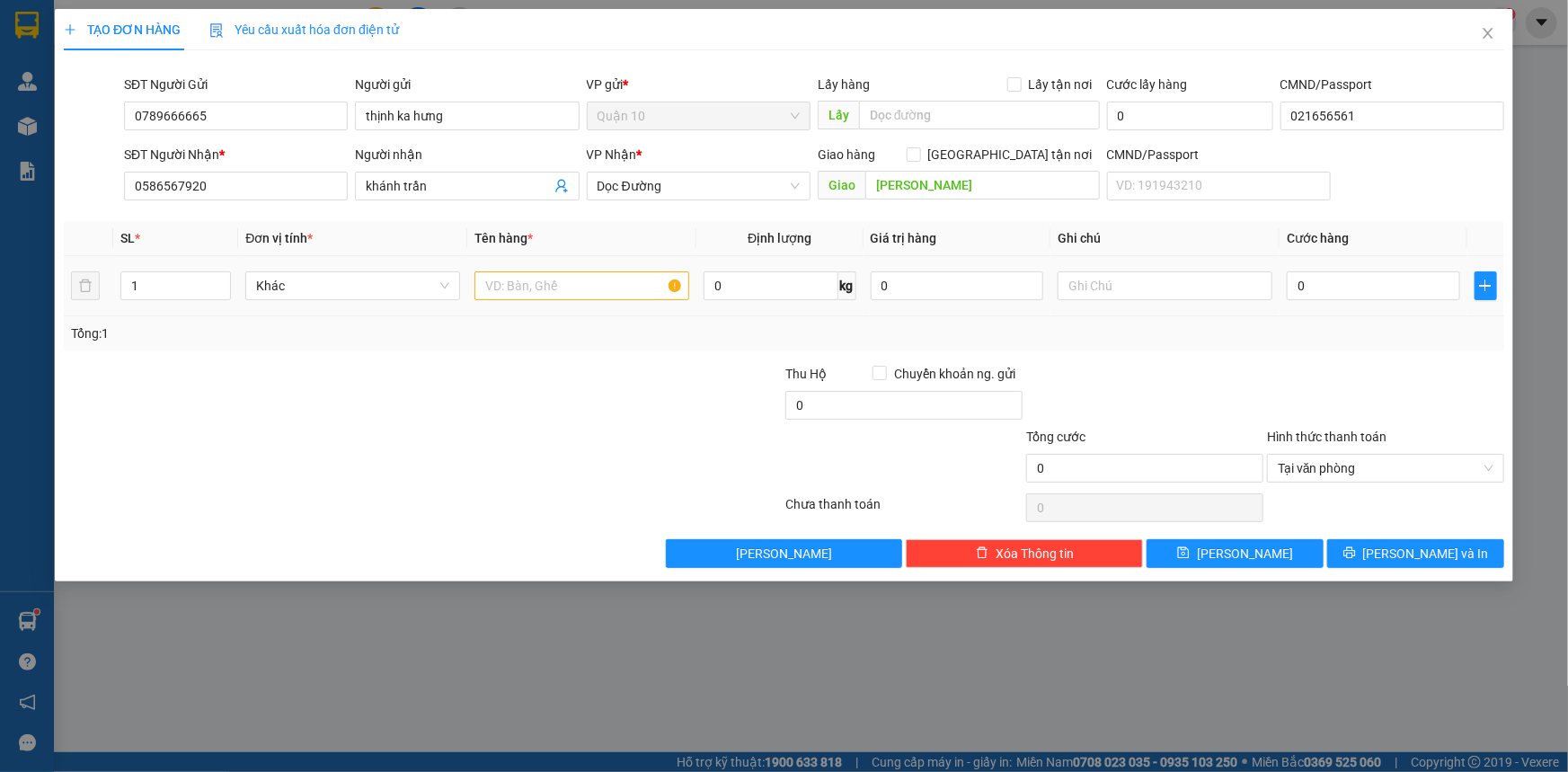
click at [598, 306] on td at bounding box center [581, 285] width 229 height 60
click at [277, 195] on input "0586567920" at bounding box center [235, 185] width 223 height 29
click at [189, 226] on div "0966114266 - HUY TÔ" at bounding box center [235, 221] width 202 height 19
type input "0966114266"
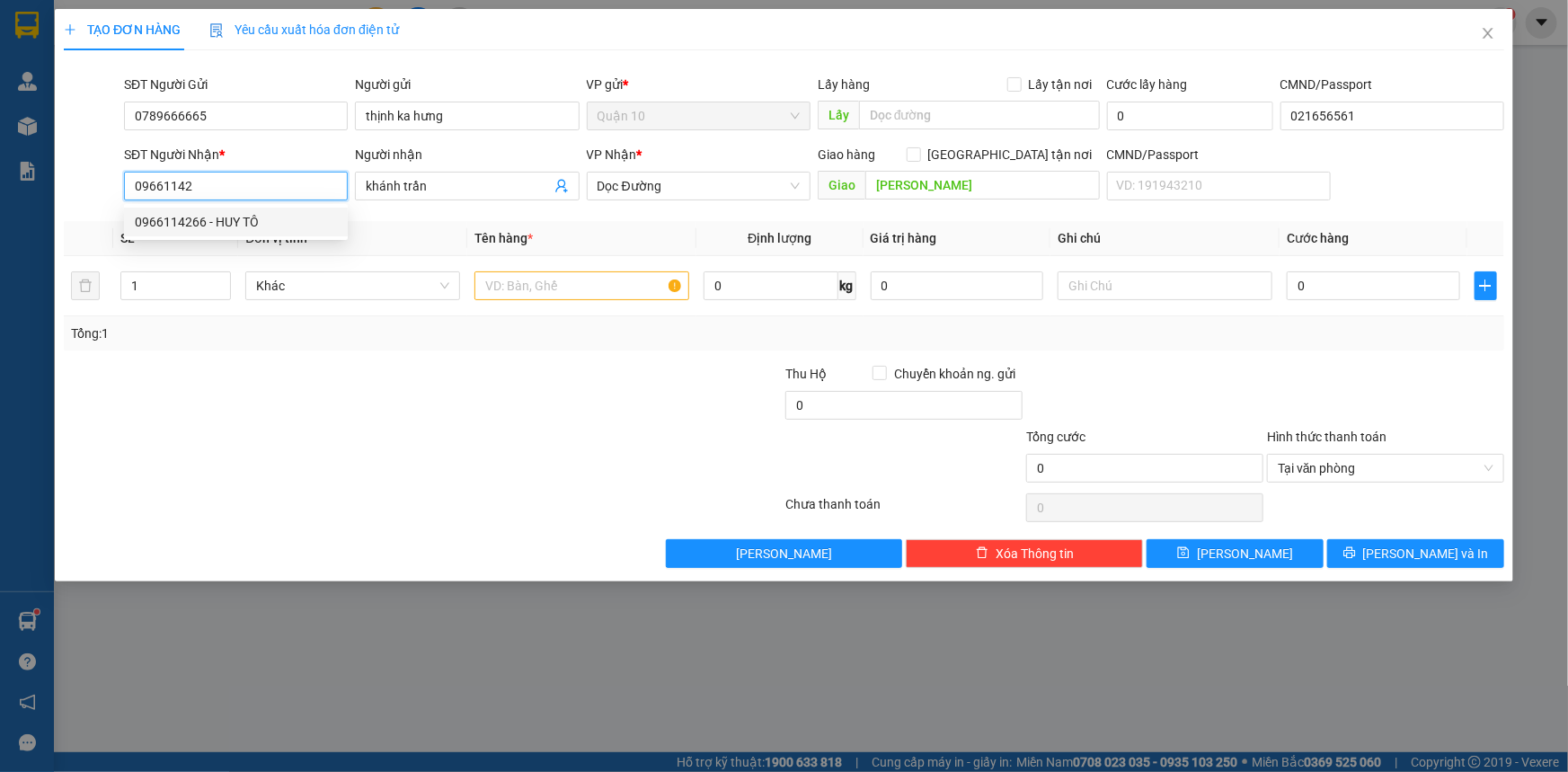
type input "HUY TÔ"
type input "0966114266"
click at [512, 312] on td at bounding box center [581, 285] width 229 height 60
click at [518, 304] on td at bounding box center [581, 285] width 229 height 60
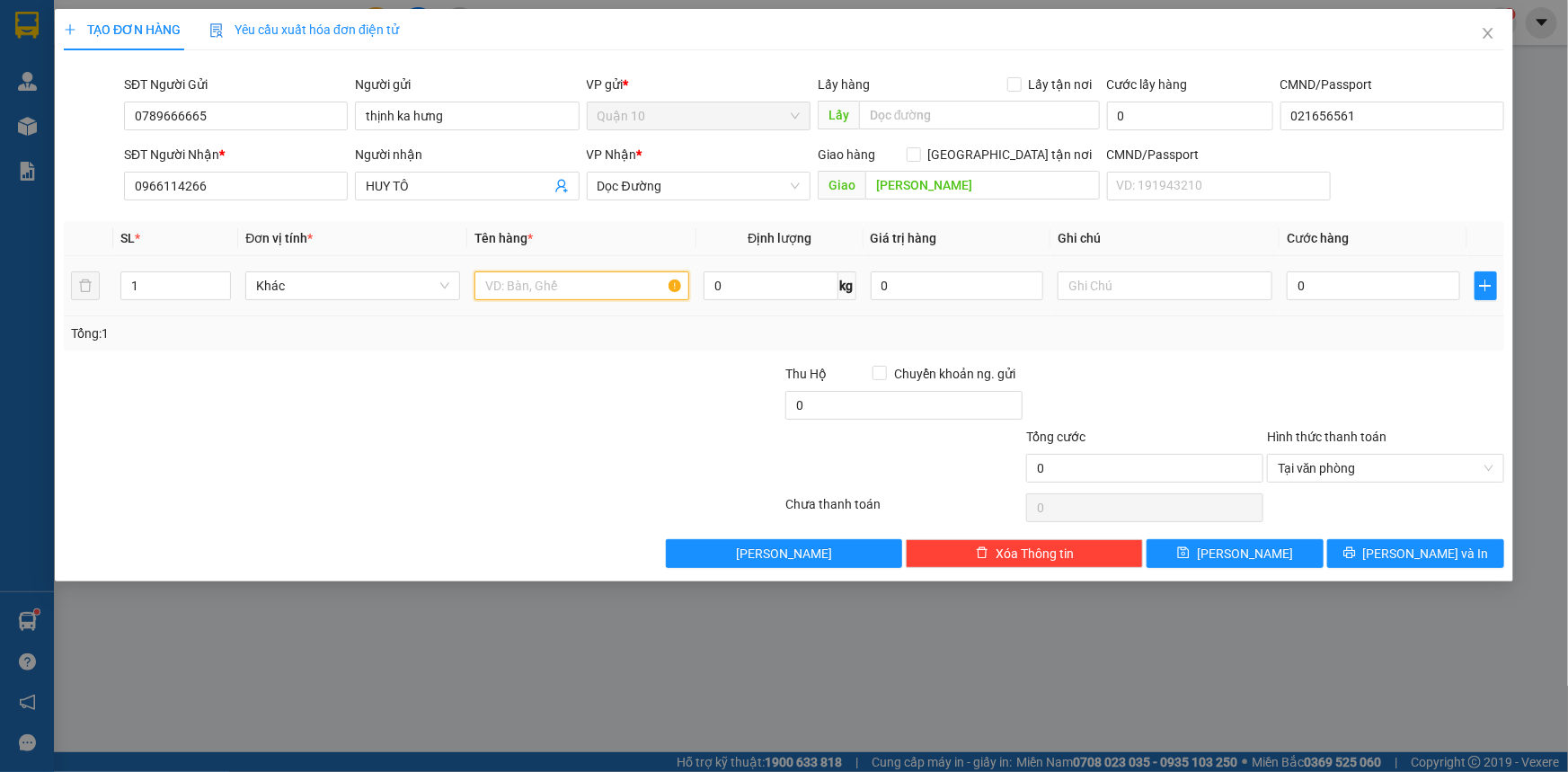
click at [520, 291] on input "text" at bounding box center [582, 285] width 215 height 29
type input "h"
type input "HỘP GIẤY BK VÀNG"
drag, startPoint x: 944, startPoint y: 282, endPoint x: 729, endPoint y: 337, distance: 221.9
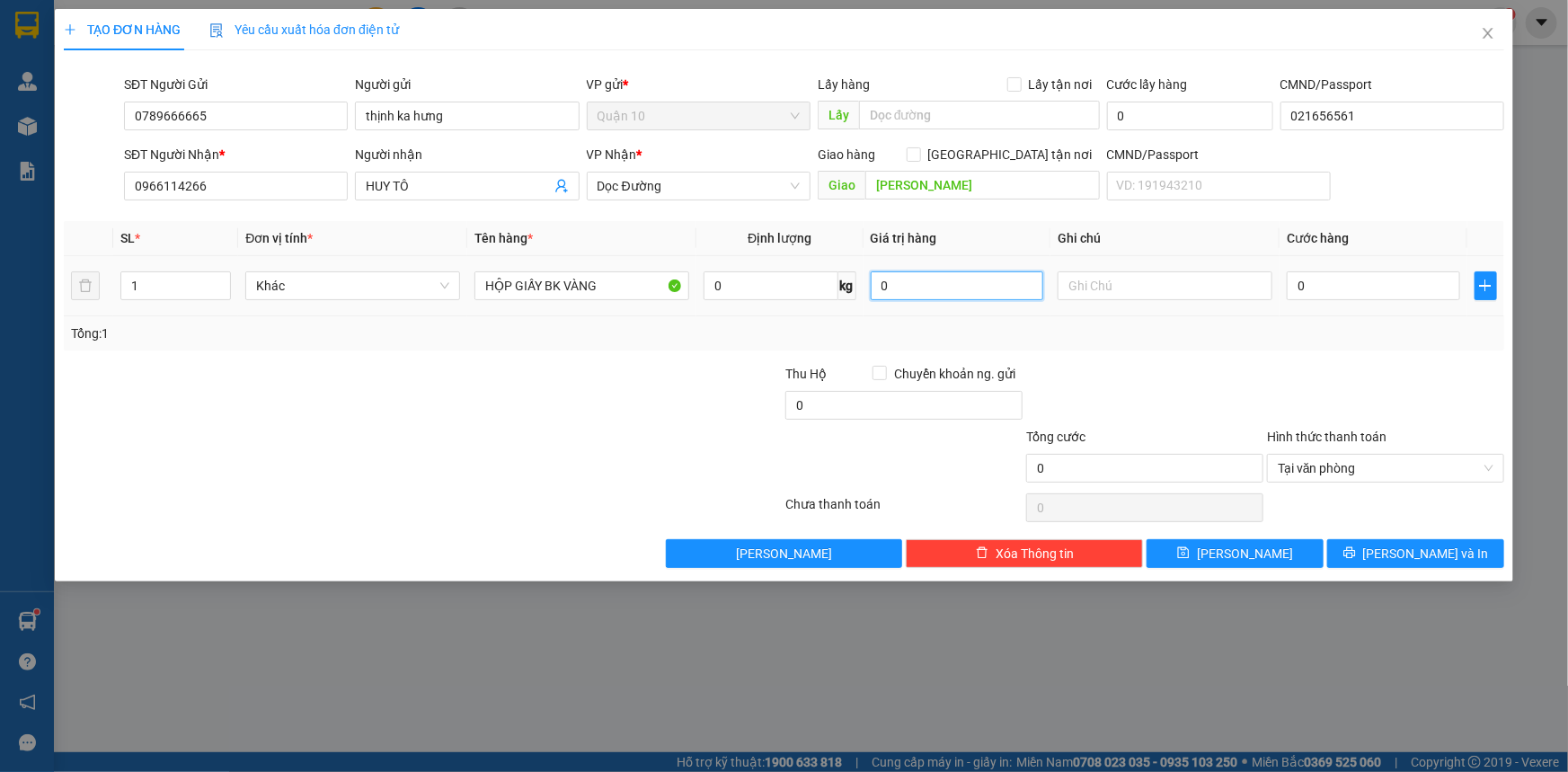
click at [782, 297] on tr "1 Khác HỘP GIẤY BK VÀNG 0 kg 0 0" at bounding box center [784, 285] width 1440 height 60
type input "2.000.000"
type input "4"
type input "40"
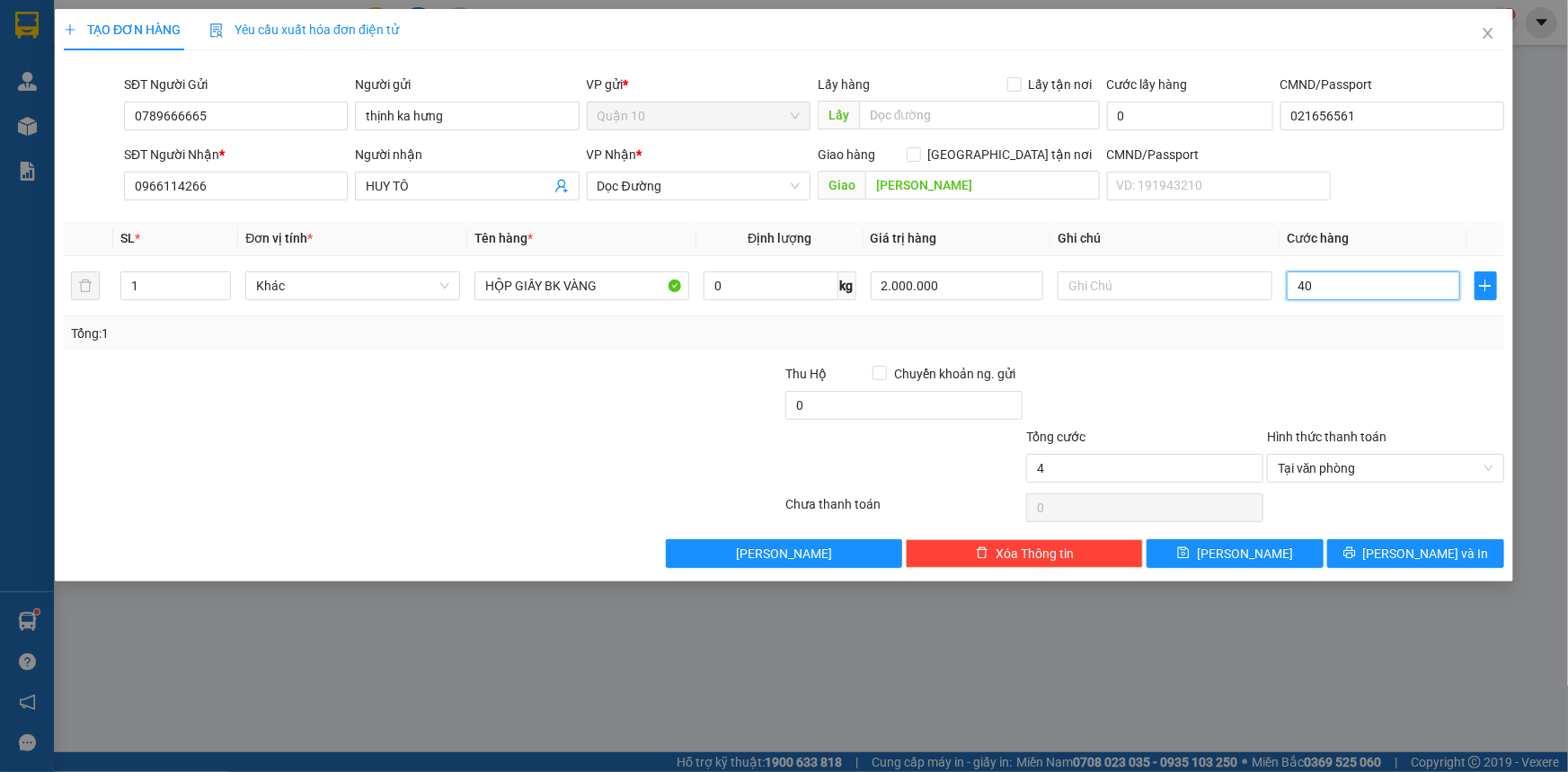
type input "40"
type input "40.000"
click at [885, 391] on input "0" at bounding box center [904, 405] width 237 height 29
type input "10.000"
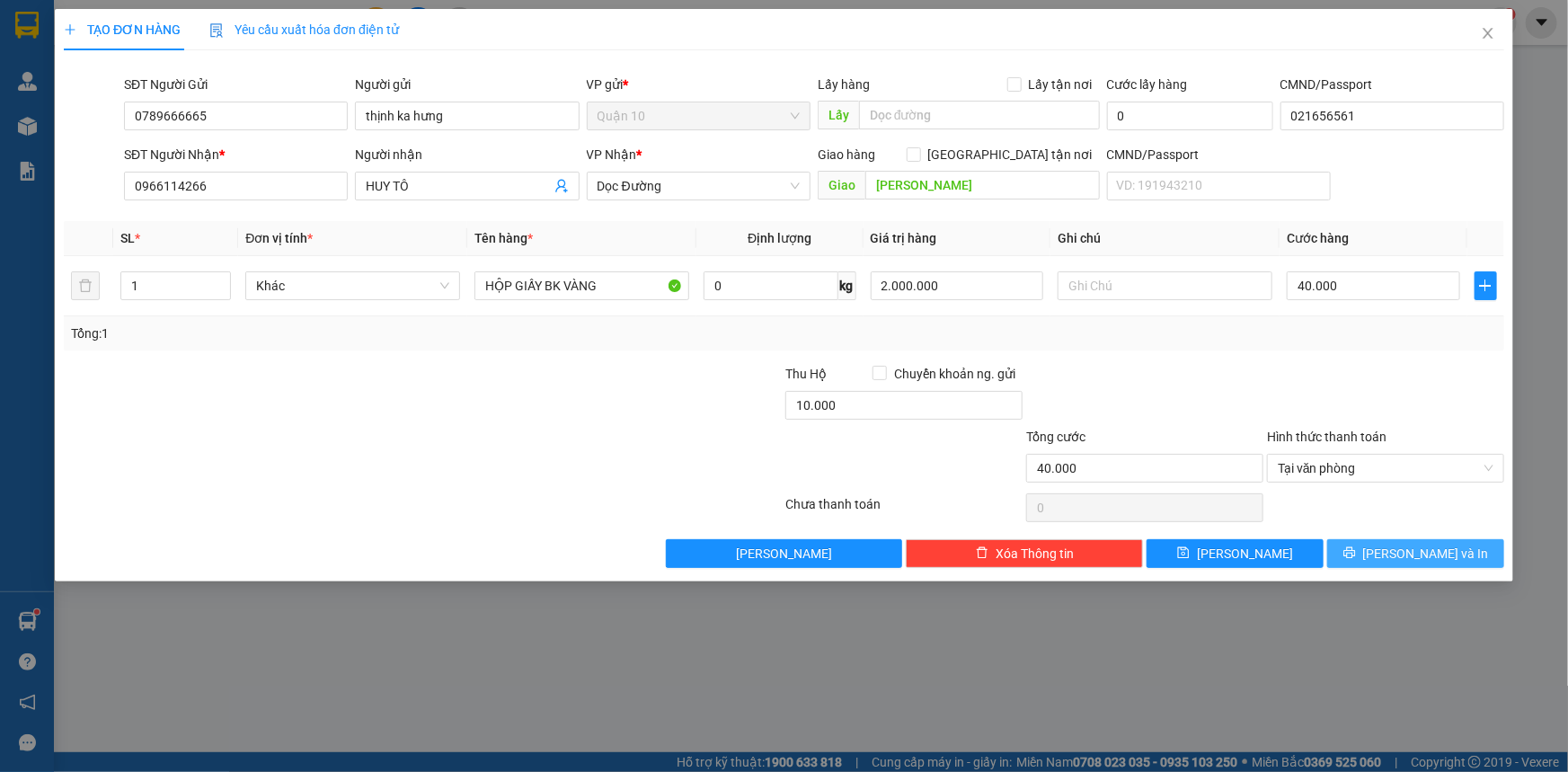
click at [1366, 541] on button "[PERSON_NAME] và In" at bounding box center [1415, 553] width 177 height 29
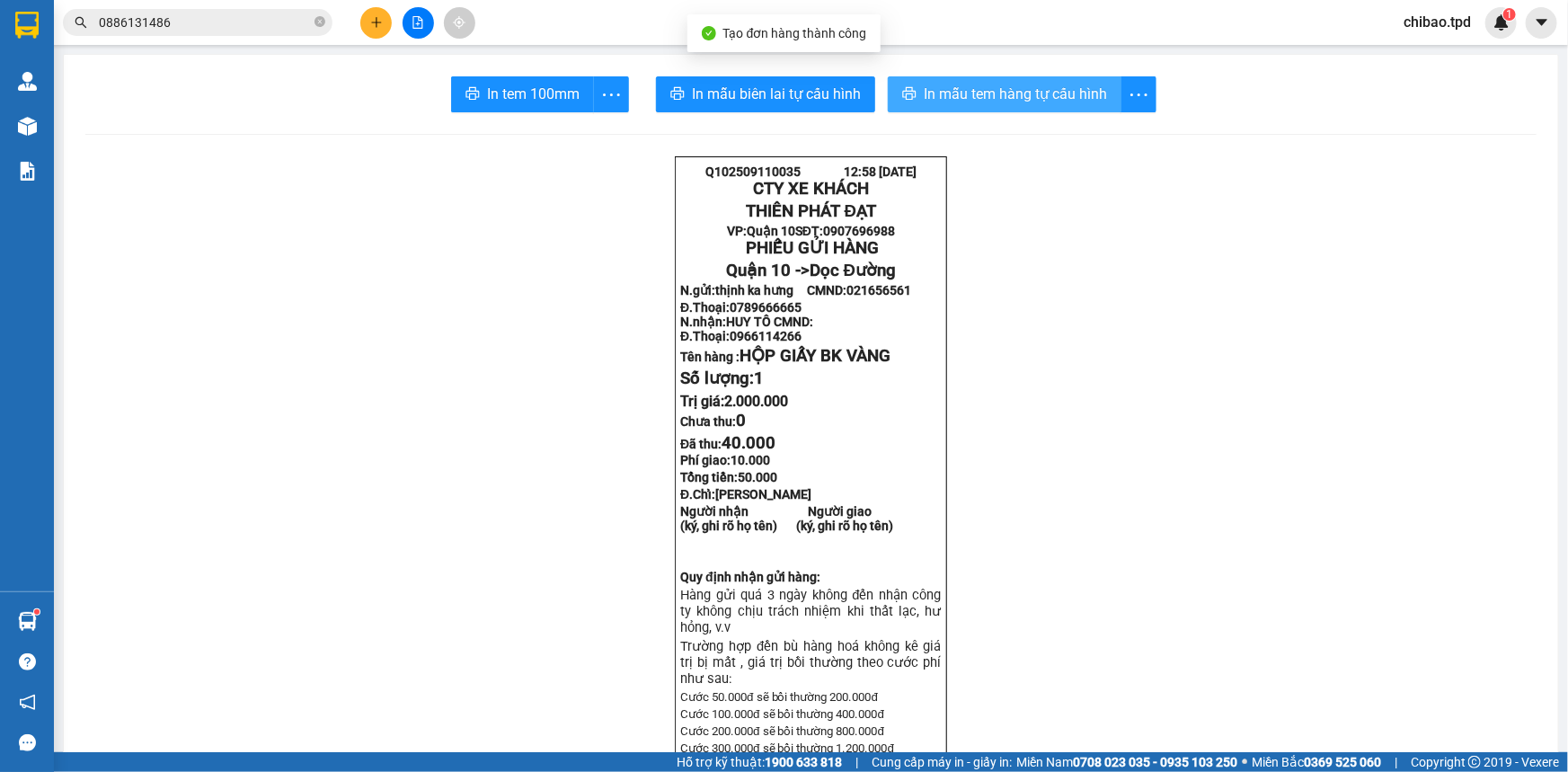
click at [1027, 105] on span "In mẫu tem hàng tự cấu hình" at bounding box center [1016, 94] width 183 height 22
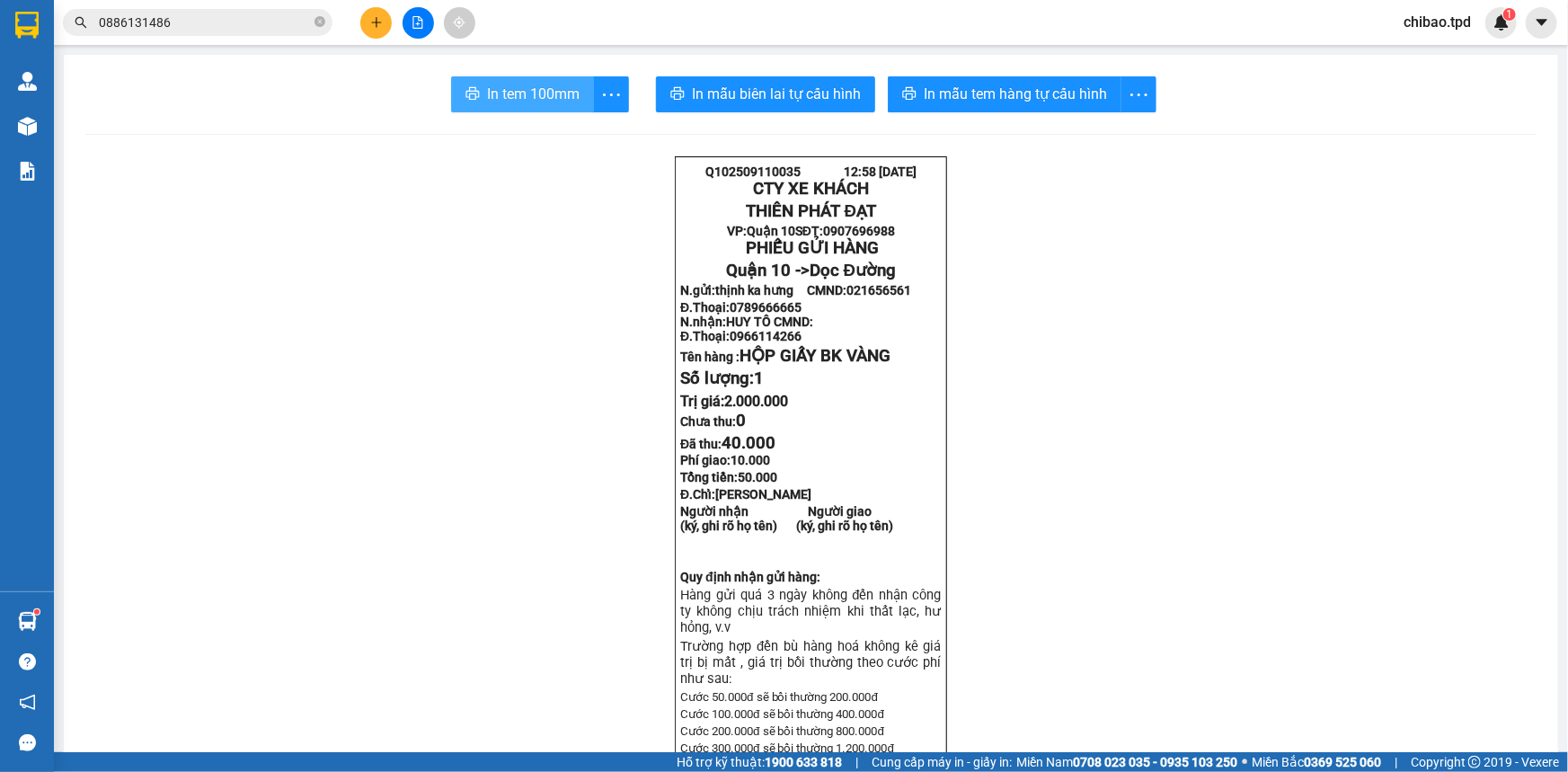
drag, startPoint x: 548, startPoint y: 95, endPoint x: 1005, endPoint y: 296, distance: 499.2
click at [548, 95] on span "In tem 100mm" at bounding box center [534, 94] width 93 height 22
click at [373, 18] on icon "plus" at bounding box center [377, 22] width 13 height 13
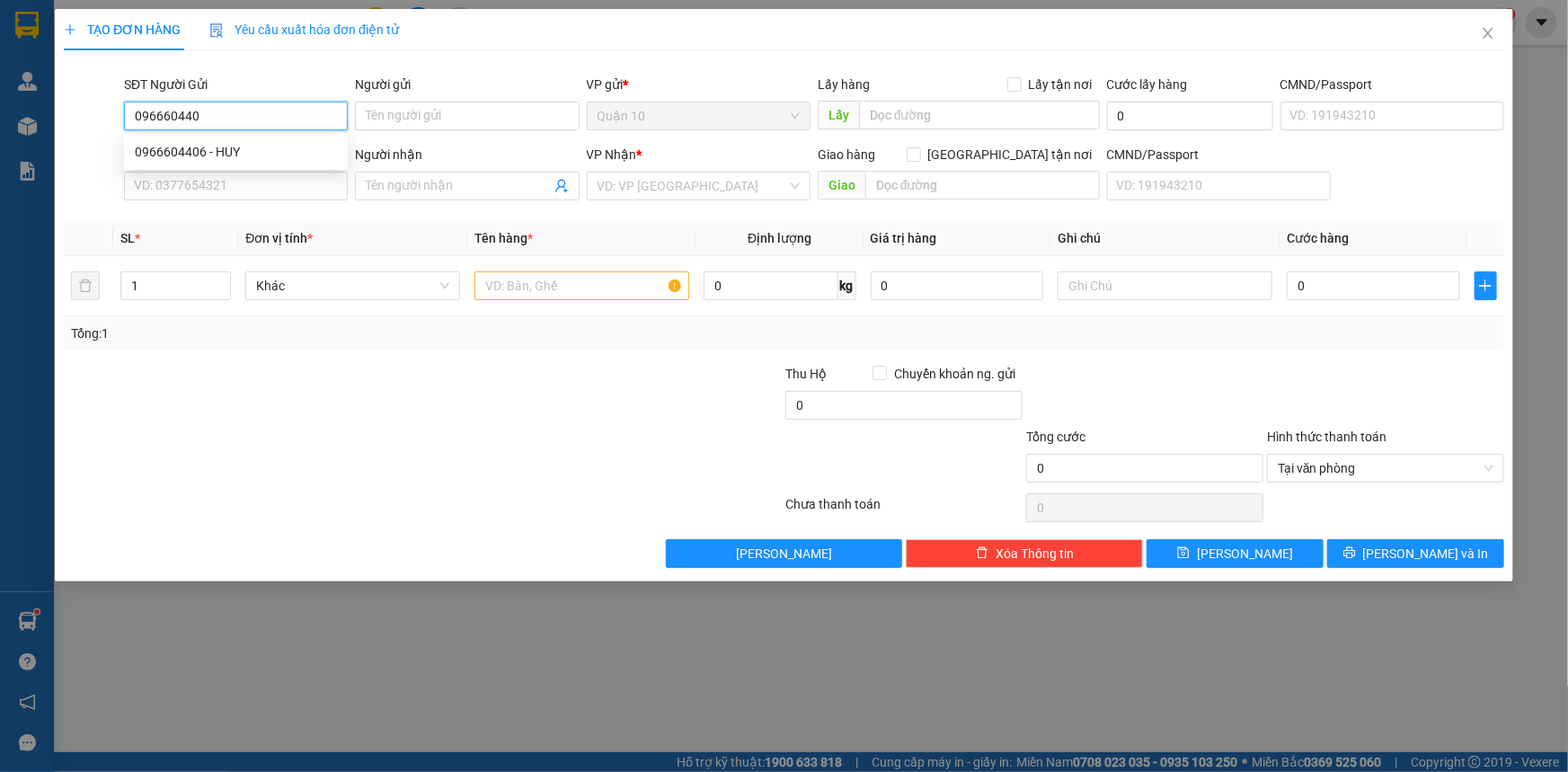
type input "0966604406"
click at [240, 159] on div "0966604406 - HUY" at bounding box center [235, 151] width 202 height 19
type input "HUY"
type input "0397739187"
type input "HUY"
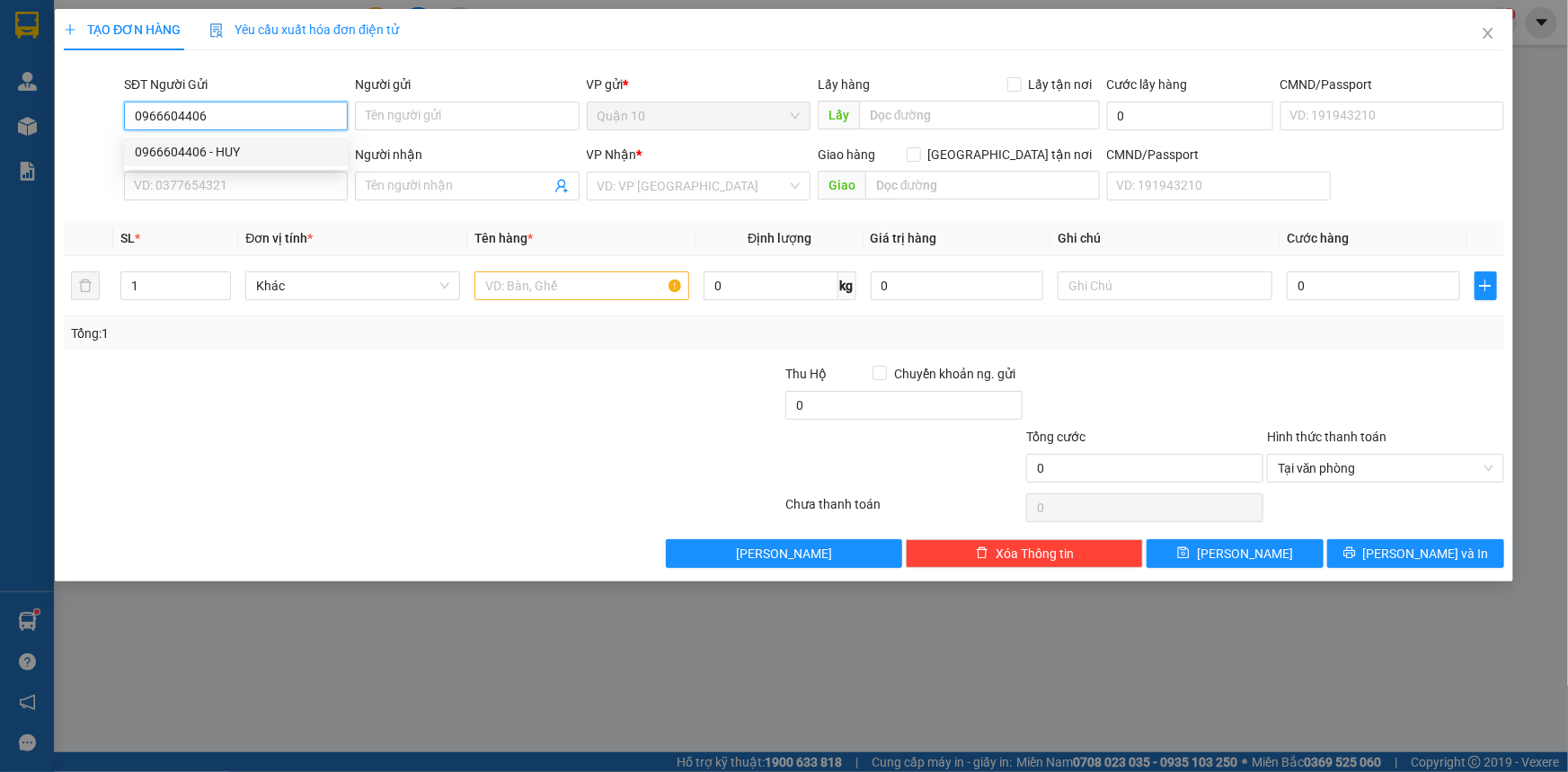
type input "KM 101"
type input "0966604406"
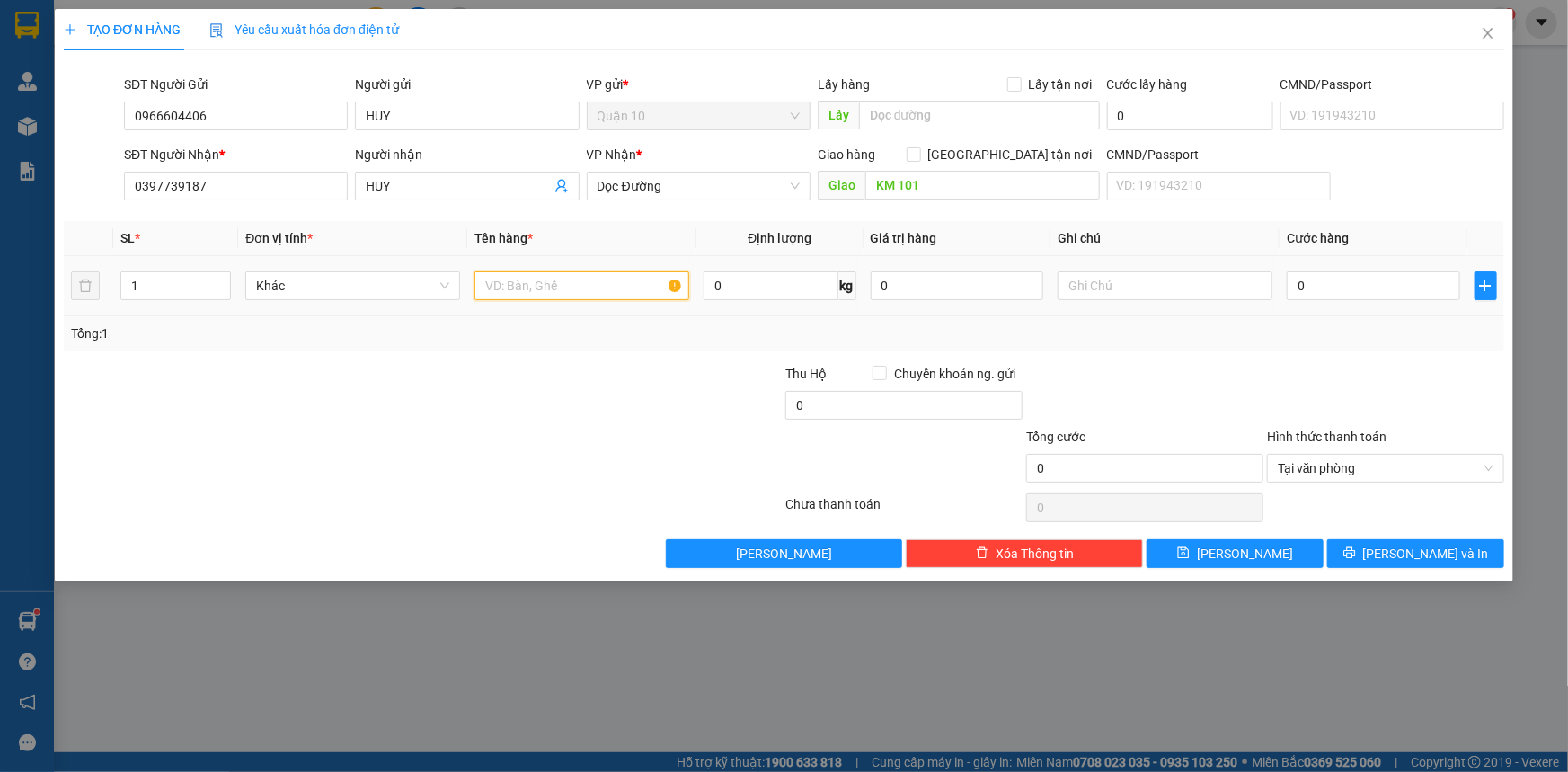
click at [574, 292] on input "text" at bounding box center [582, 285] width 215 height 29
type input "CỤC MÀU TRẮNG ĐÍNH CỤC ĐEN BK VÀNG"
type input "5"
type input "50"
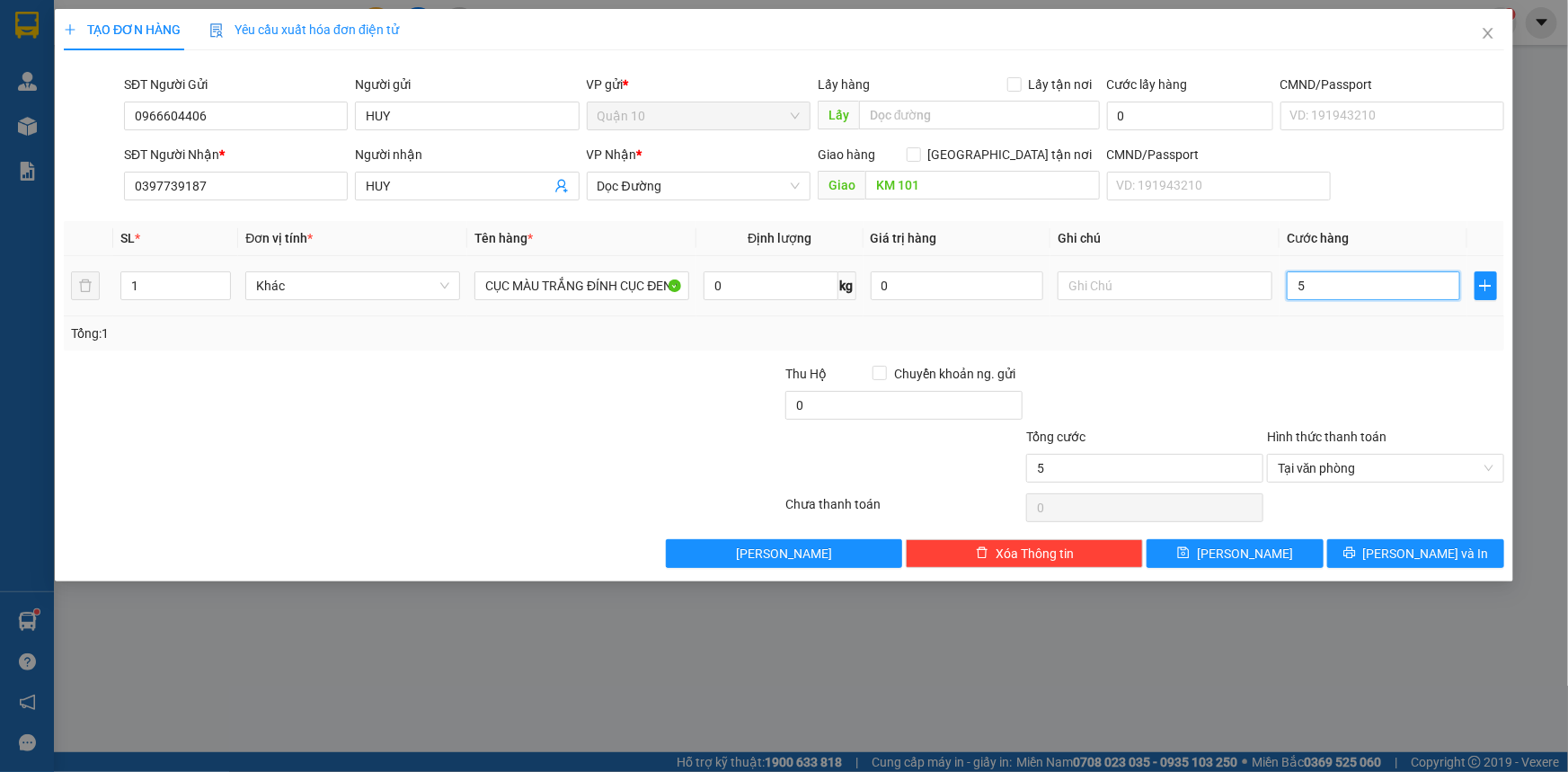
type input "50"
type input "50.000"
drag, startPoint x: 911, startPoint y: 300, endPoint x: 930, endPoint y: 282, distance: 26.2
click at [906, 298] on div "0" at bounding box center [957, 285] width 173 height 36
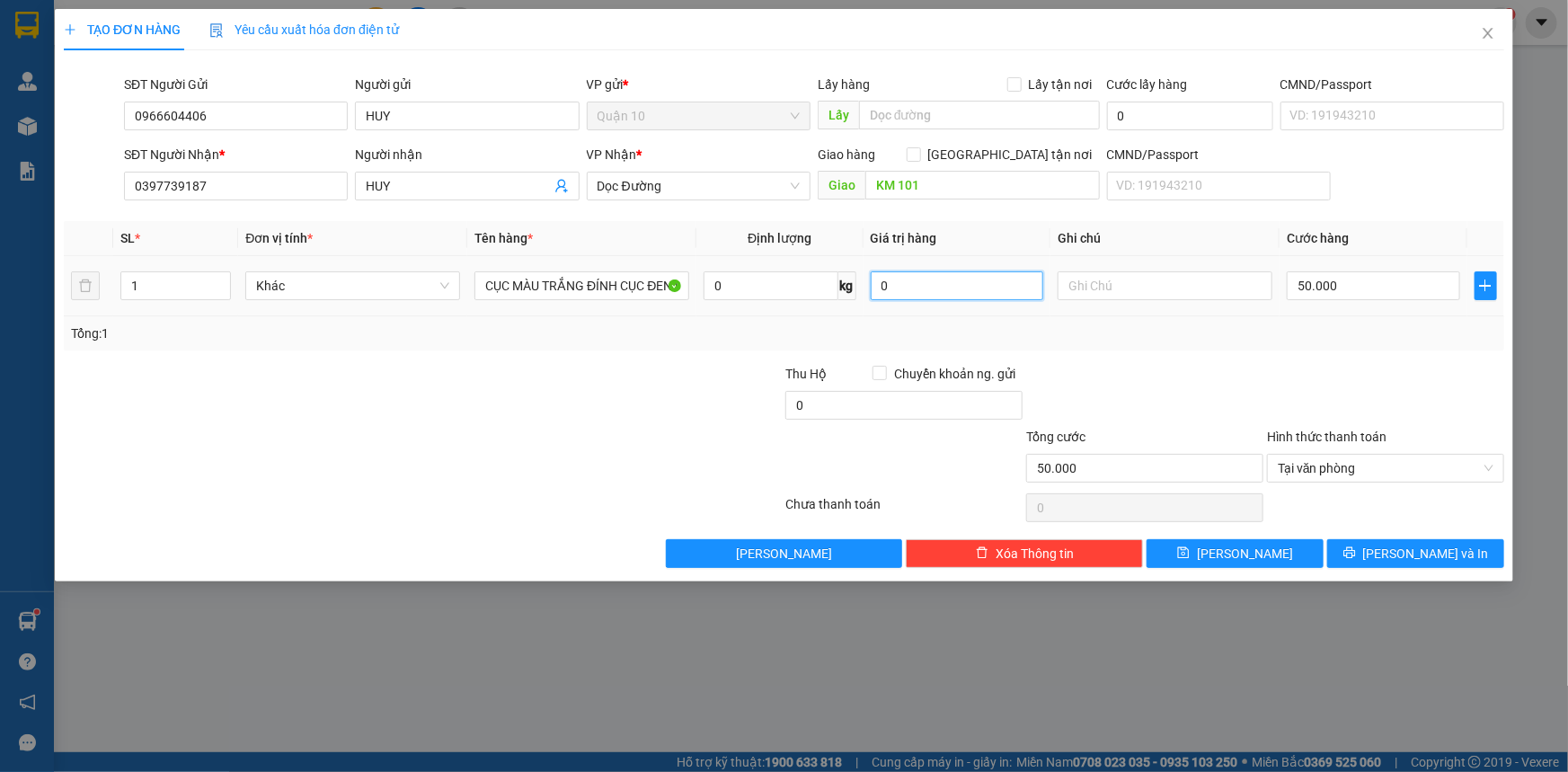
drag, startPoint x: 874, startPoint y: 284, endPoint x: 514, endPoint y: 259, distance: 360.9
click at [555, 269] on tr "1 Khác CỤC MÀU TRẮNG ĐÍNH CỤC ĐEN BK VÀNG 0 kg 0 50.000" at bounding box center [784, 285] width 1440 height 60
type input "10.000"
click at [722, 335] on div "SL * Đơn vị tính * Tên hàng * Định lượng Giá trị hàng Ghi chú Cước hàng 1 Khác …" at bounding box center [784, 286] width 1440 height 130
click at [906, 282] on input "0" at bounding box center [957, 285] width 173 height 29
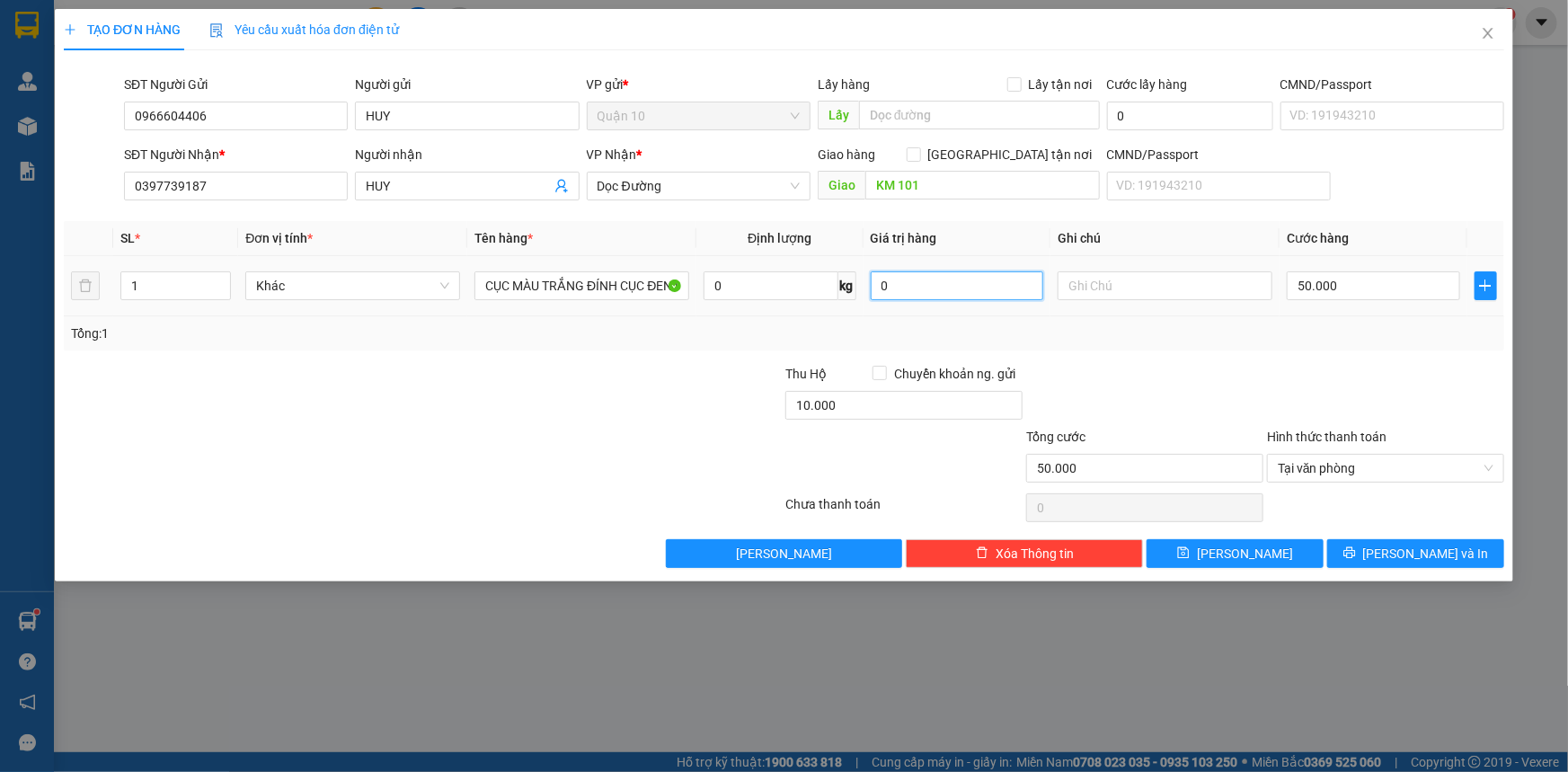
click at [906, 282] on input "0" at bounding box center [957, 285] width 173 height 29
type input "1.000.000"
click at [1383, 544] on button "[PERSON_NAME] và In" at bounding box center [1415, 553] width 177 height 29
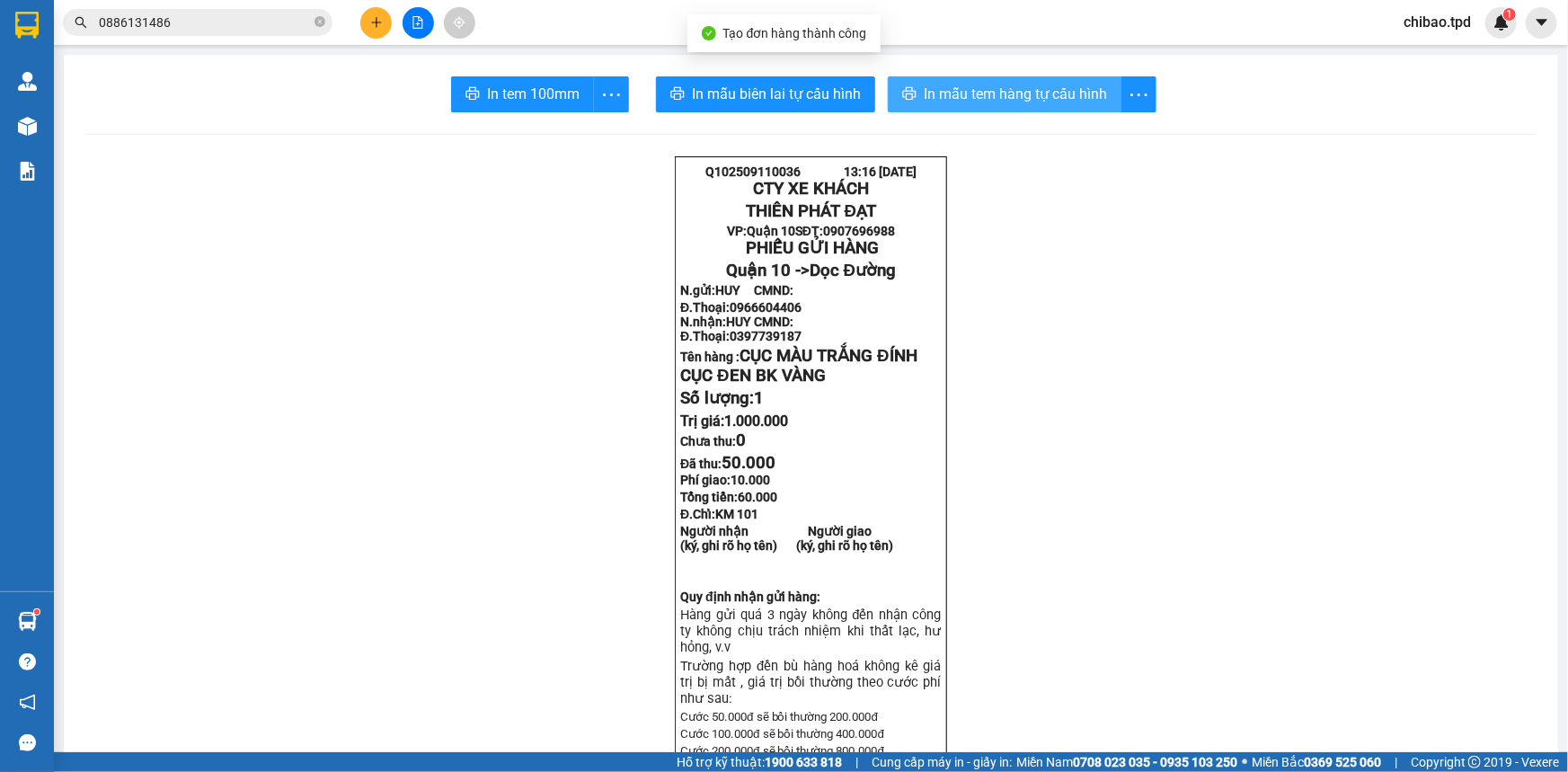
click at [956, 105] on span "In mẫu tem hàng tự cấu hình" at bounding box center [1016, 94] width 183 height 22
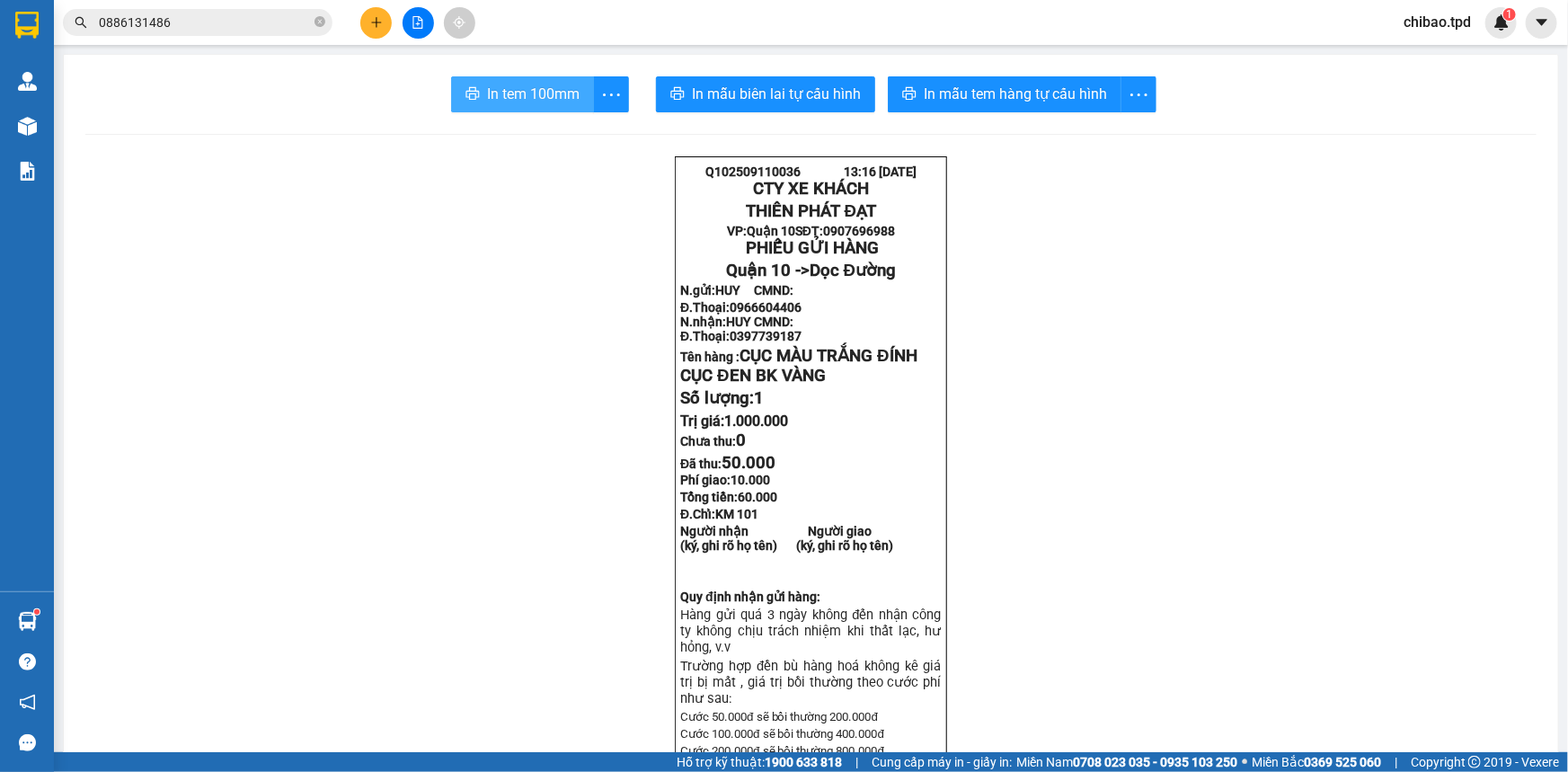
click at [541, 105] on button "In tem 100mm" at bounding box center [523, 94] width 143 height 36
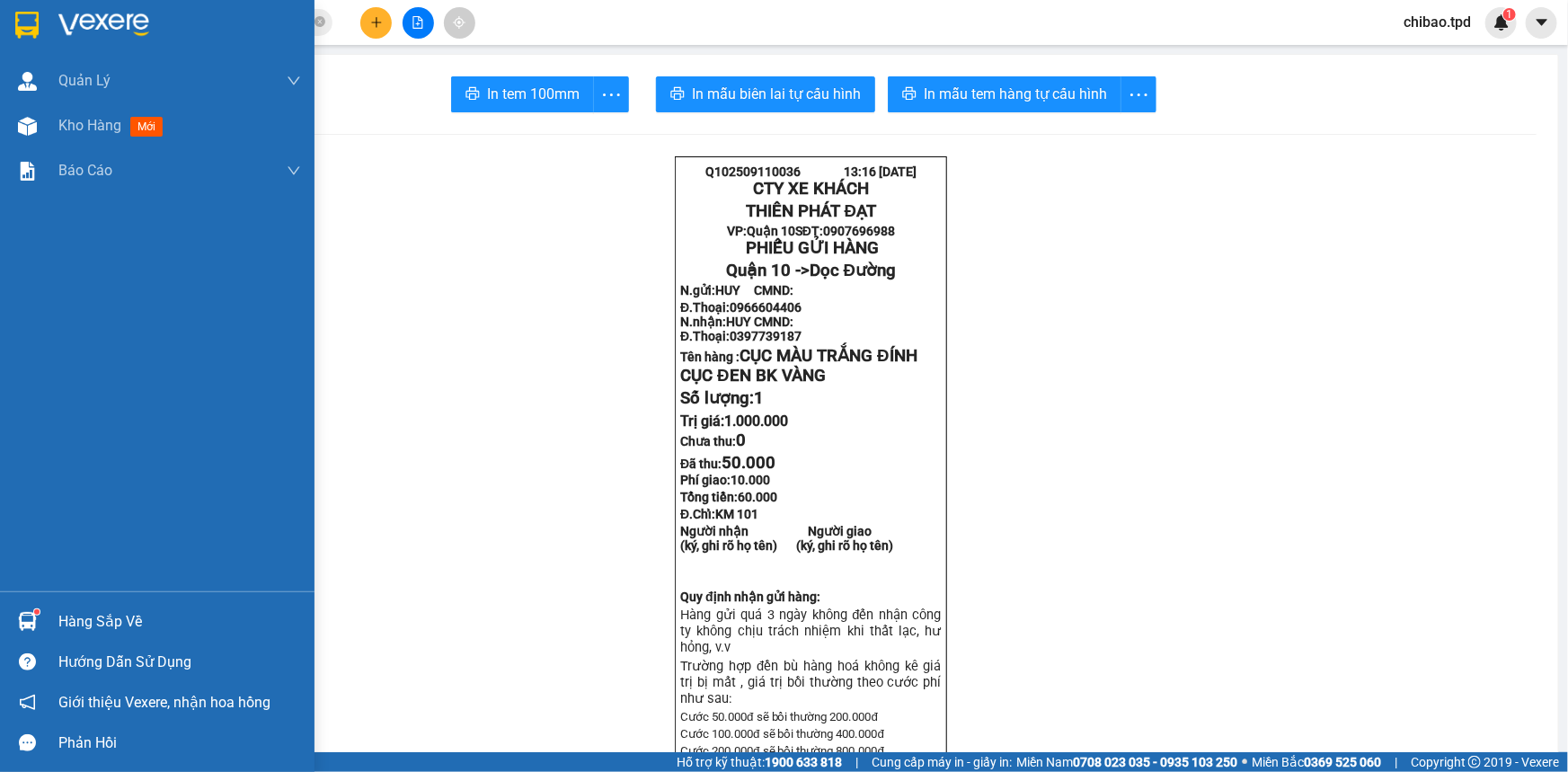
click at [36, 611] on sup at bounding box center [37, 612] width 6 height 6
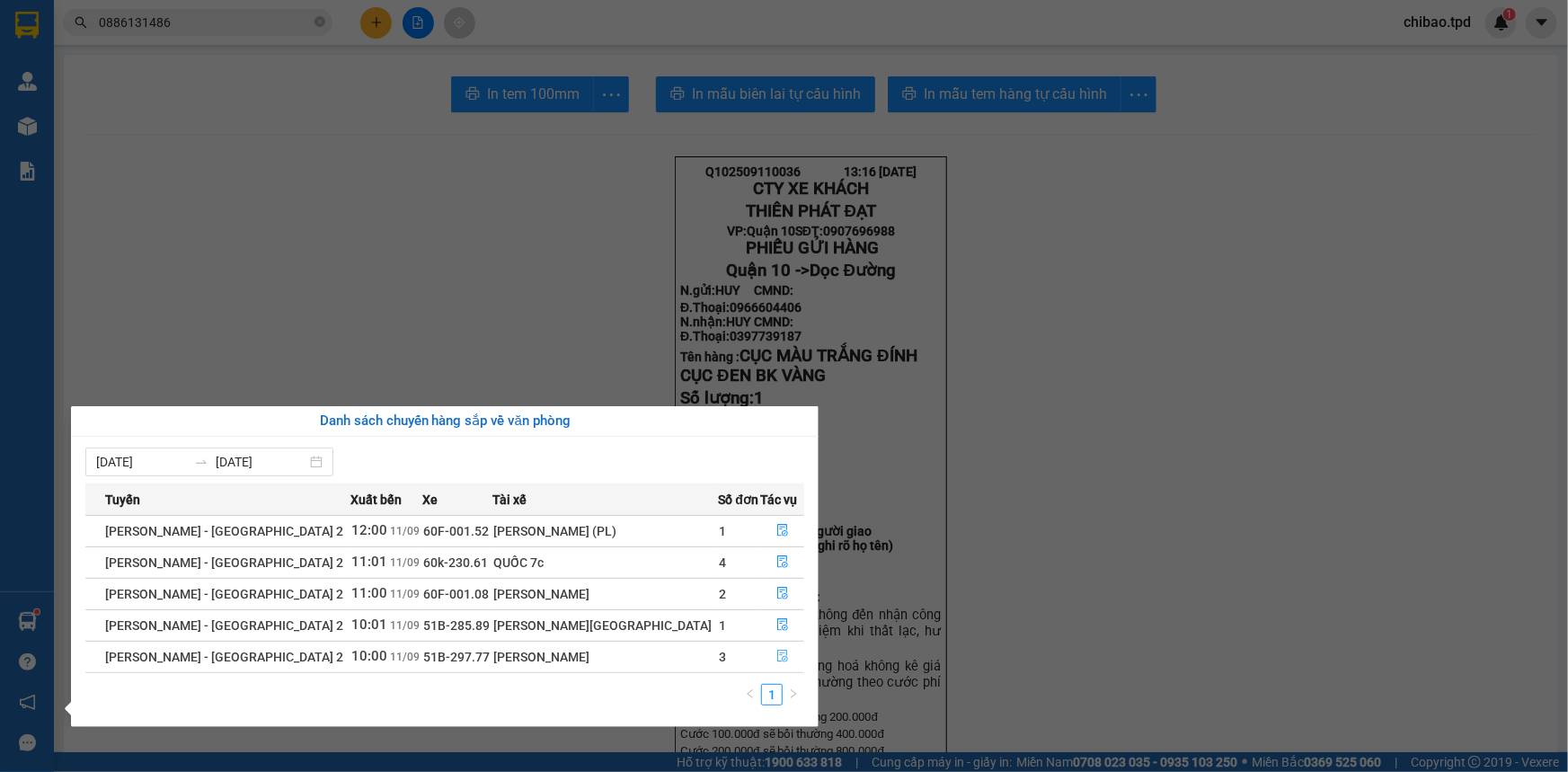
drag, startPoint x: 766, startPoint y: 654, endPoint x: 719, endPoint y: 677, distance: 52.3
click at [767, 654] on button "button" at bounding box center [782, 656] width 43 height 29
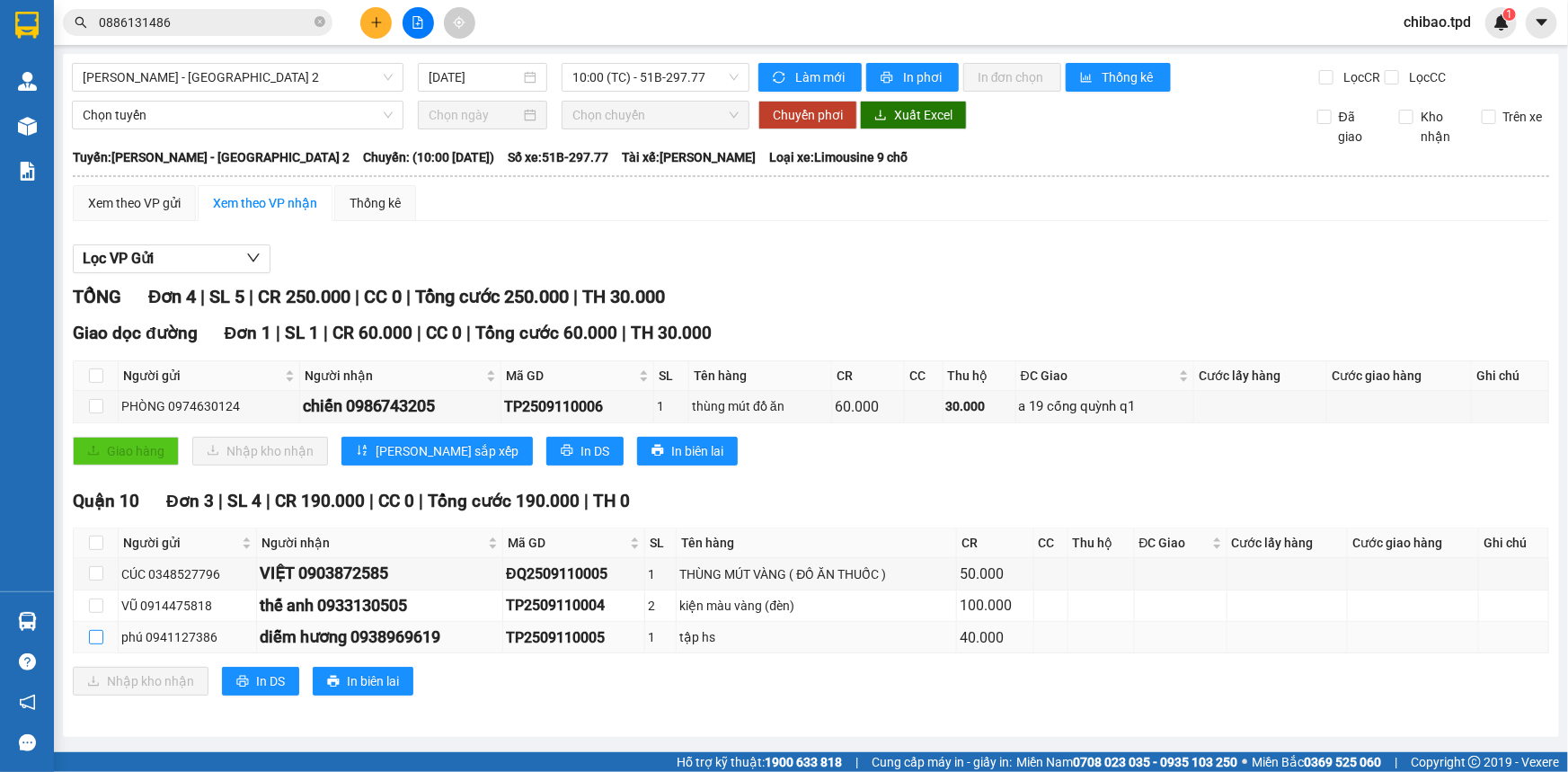
click at [98, 633] on input "checkbox" at bounding box center [96, 638] width 15 height 15
checkbox input "true"
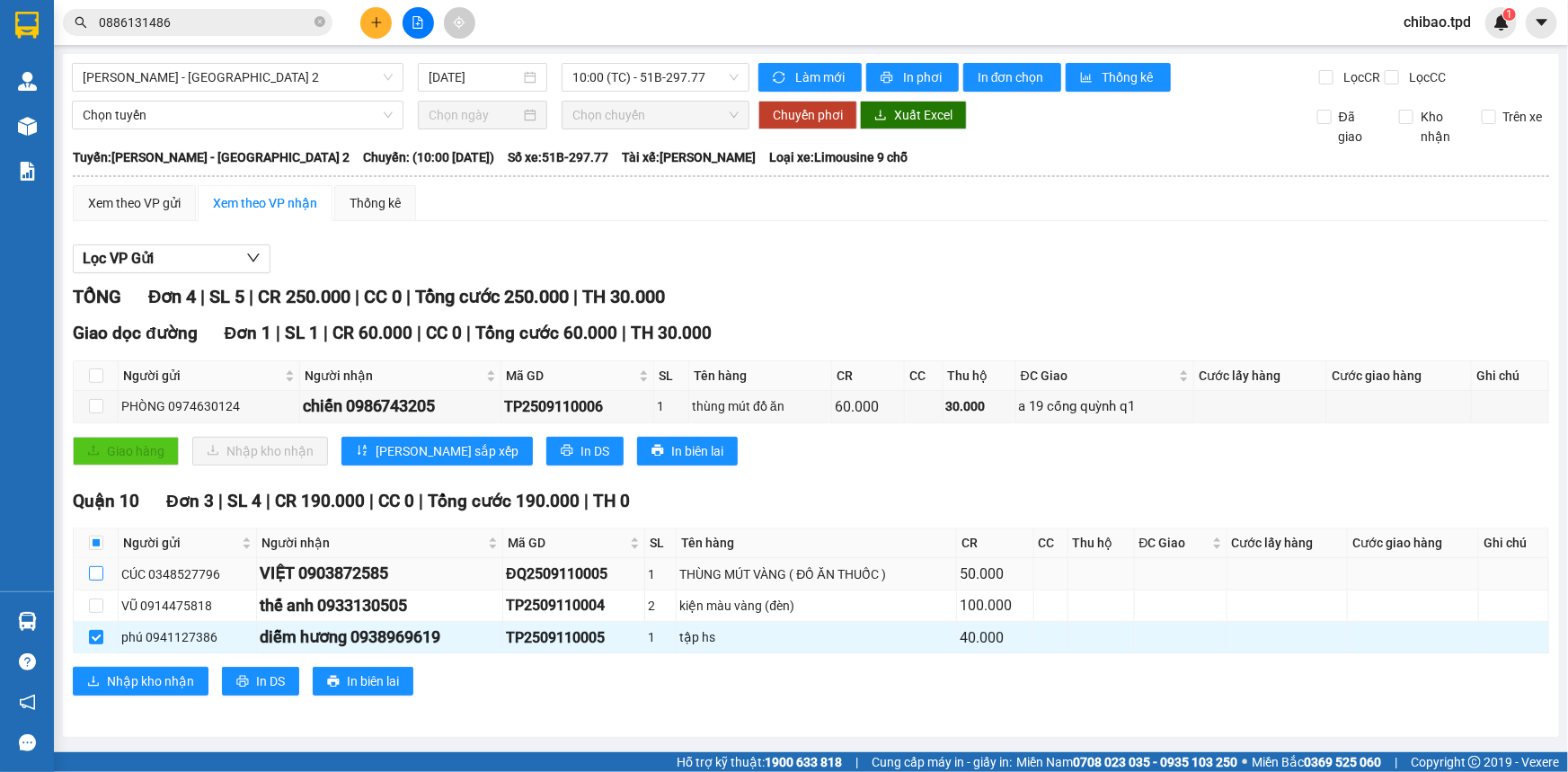
click at [91, 570] on input "checkbox" at bounding box center [96, 574] width 15 height 15
checkbox input "true"
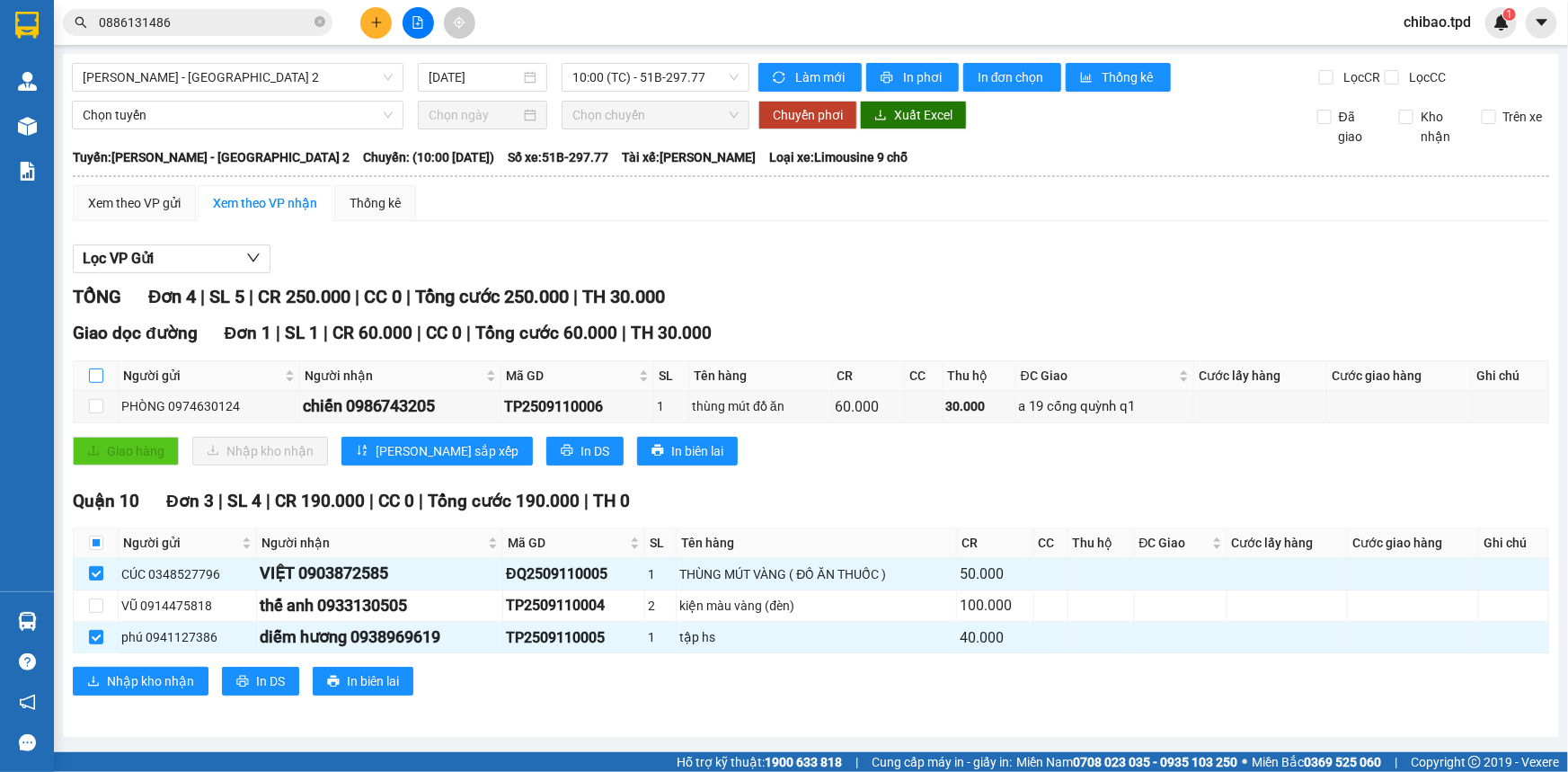
click at [95, 372] on input "checkbox" at bounding box center [96, 376] width 15 height 15
checkbox input "true"
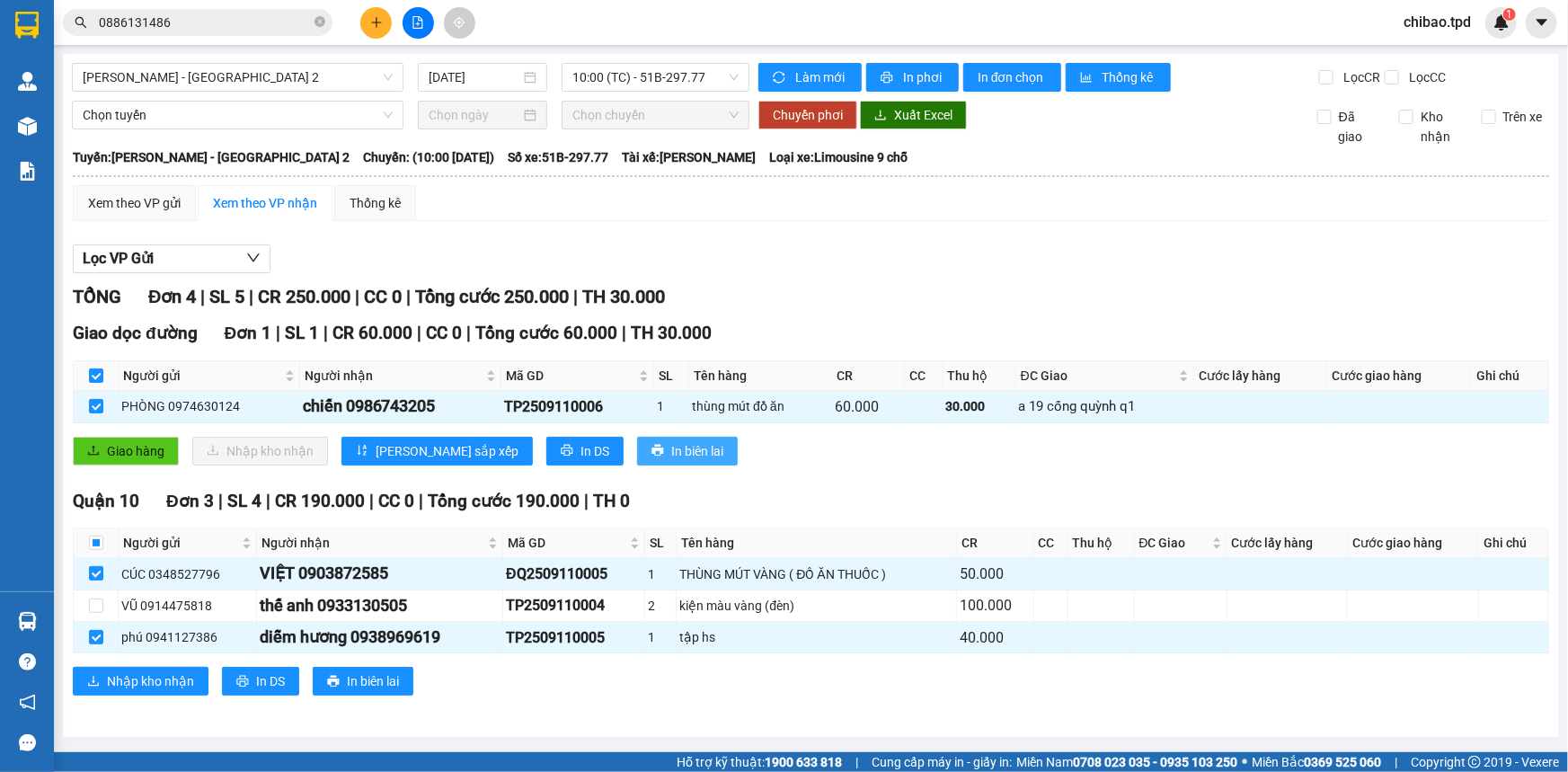
click at [671, 449] on span "In biên lai" at bounding box center [697, 450] width 52 height 19
drag, startPoint x: 314, startPoint y: 602, endPoint x: 436, endPoint y: 619, distance: 123.2
click at [436, 619] on td "thế anh 0933130505" at bounding box center [380, 606] width 247 height 32
click at [94, 602] on input "checkbox" at bounding box center [96, 606] width 15 height 15
checkbox input "true"
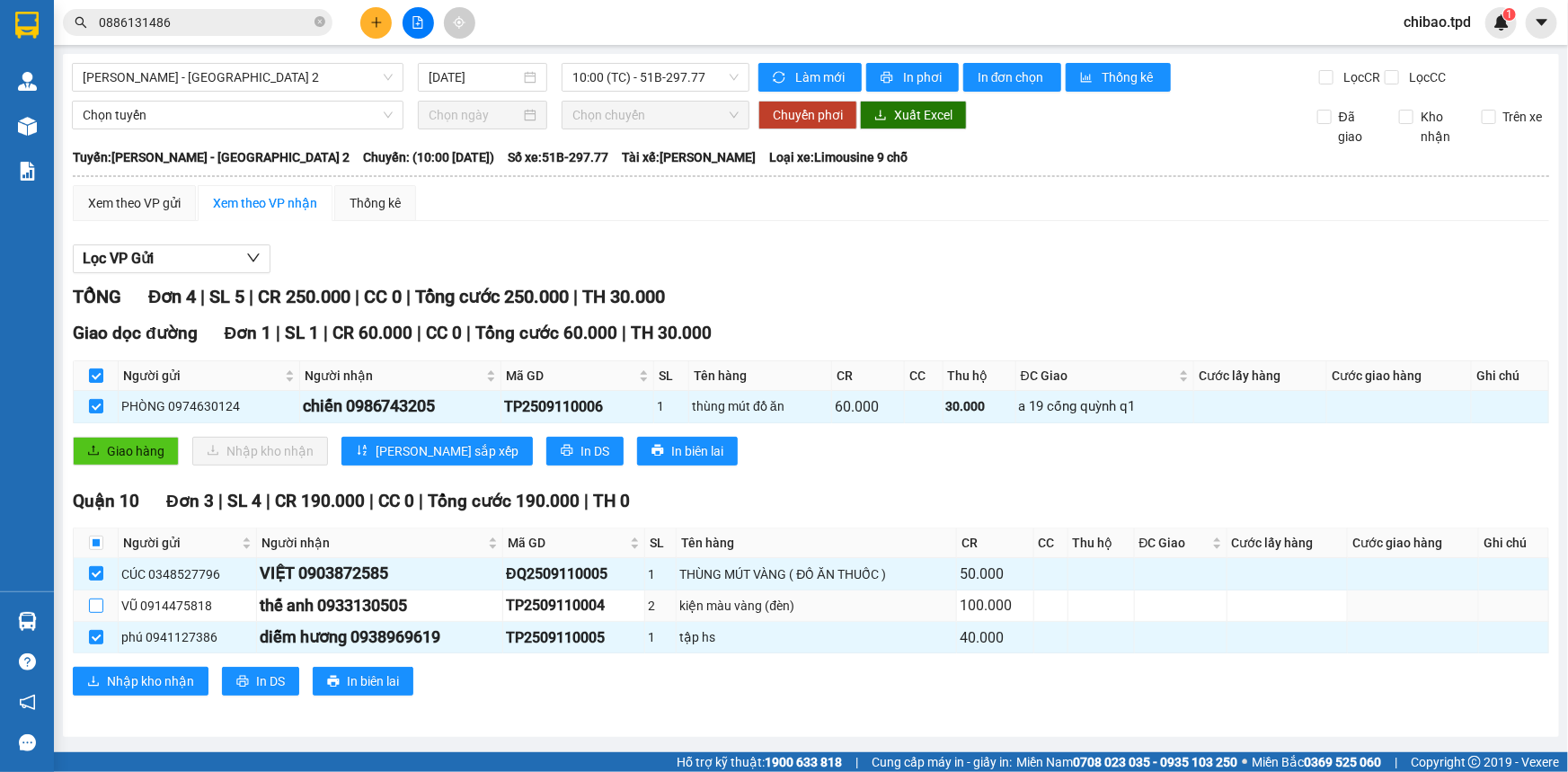
checkbox input "true"
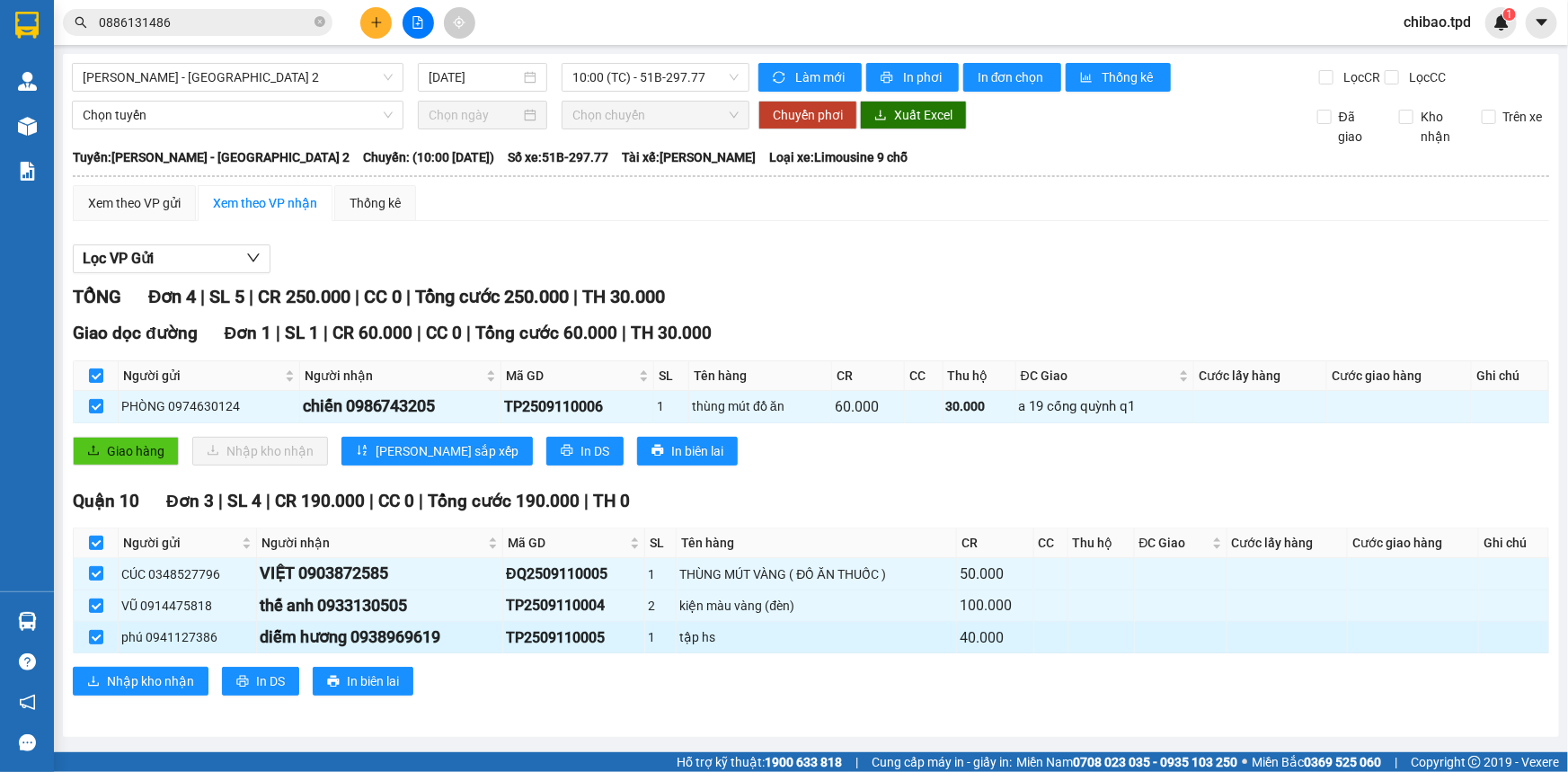
drag, startPoint x: 350, startPoint y: 637, endPoint x: 447, endPoint y: 641, distance: 97.1
click at [447, 641] on div "diễm hương 0938969619" at bounding box center [379, 637] width 240 height 25
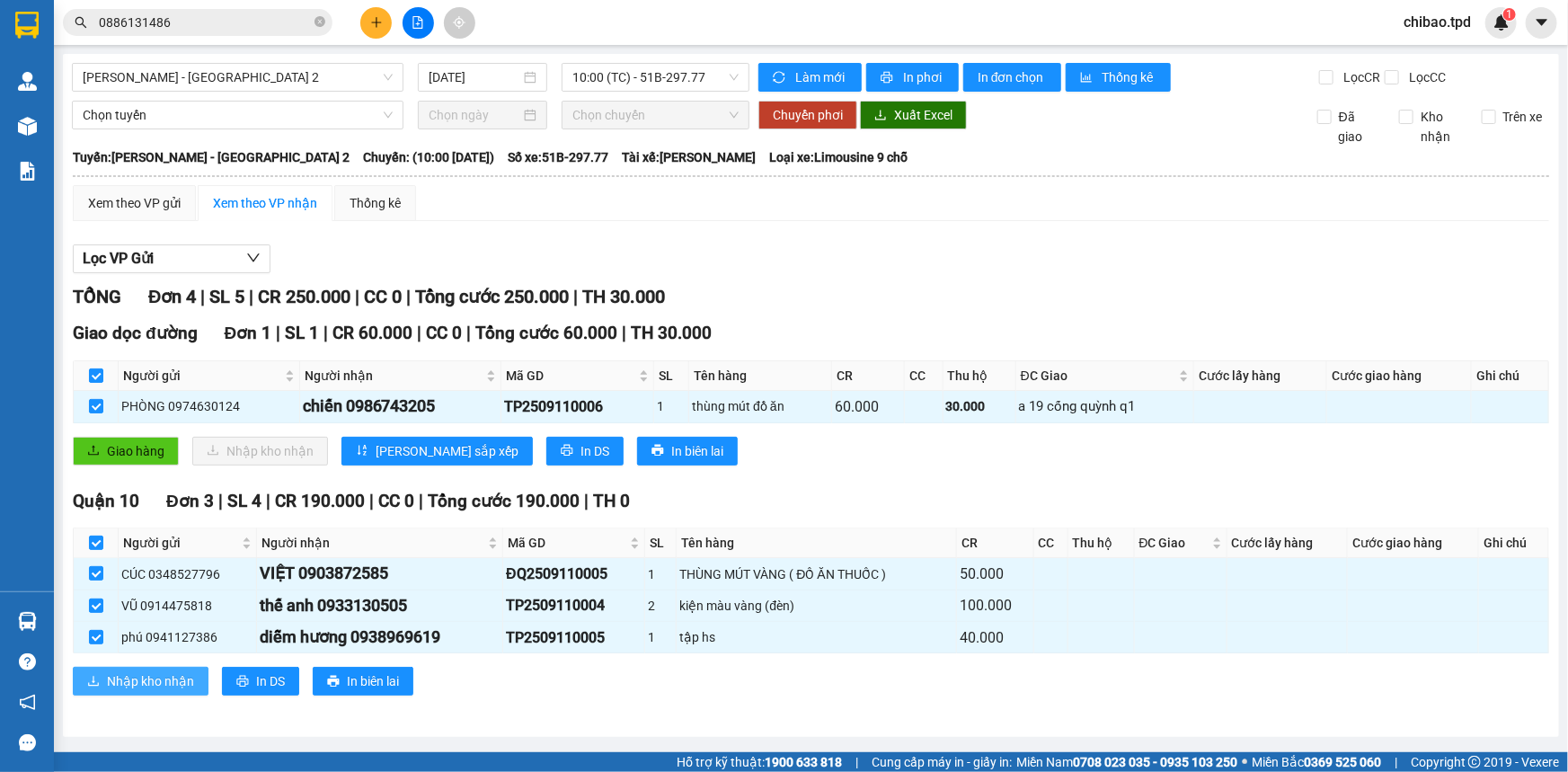
click at [162, 687] on span "Nhập kho nhận" at bounding box center [150, 680] width 87 height 19
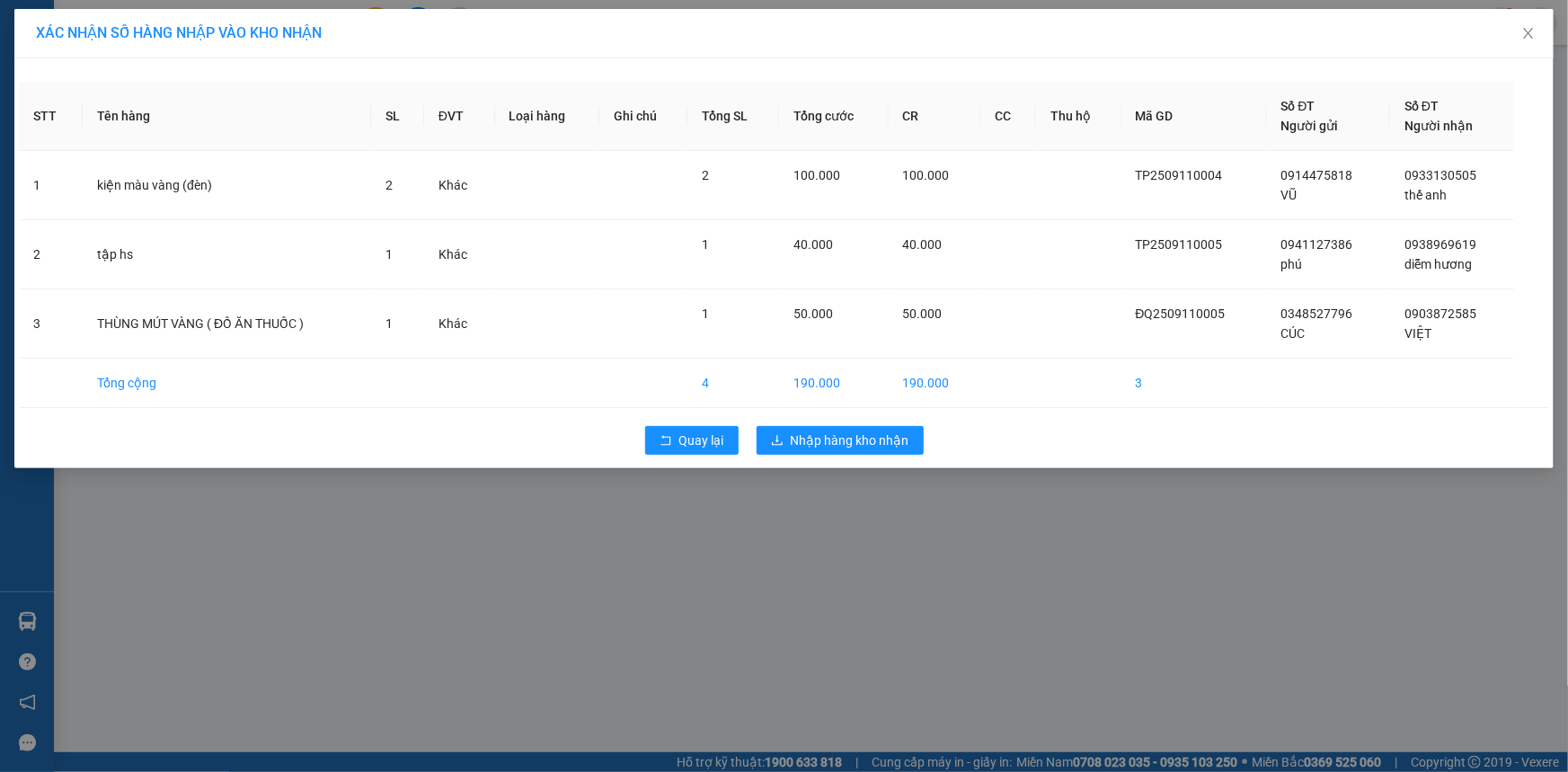
click at [897, 411] on div "STT Tên hàng SL ĐVT Loại hàng Ghi chú Tổng SL Tổng cước CR CC Thu hộ Mã GD Số Đ…" at bounding box center [784, 263] width 1539 height 410
click at [894, 426] on button "Nhập hàng kho nhận" at bounding box center [840, 440] width 167 height 29
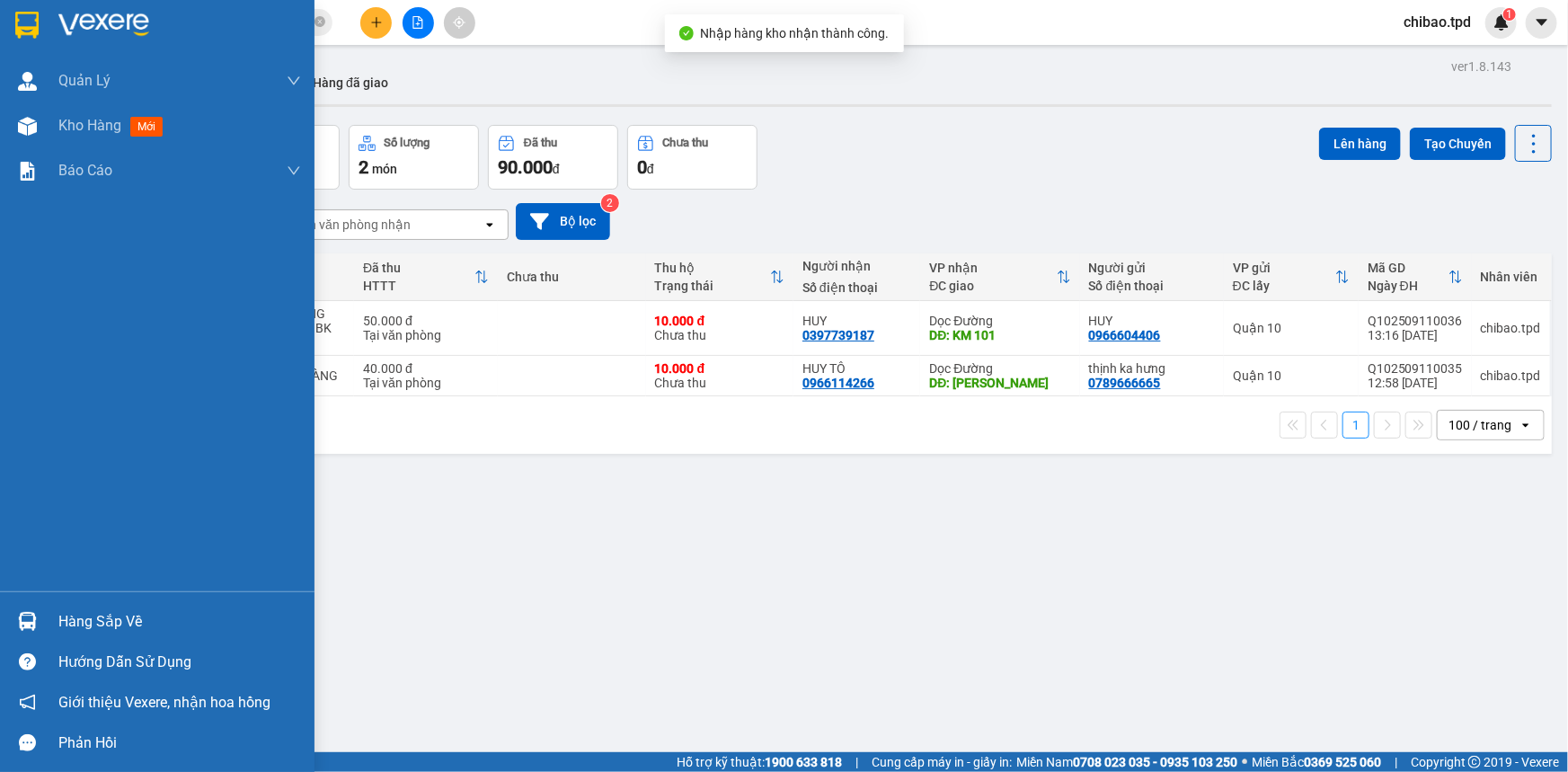
click at [84, 619] on div "Hàng sắp về" at bounding box center [180, 621] width 243 height 27
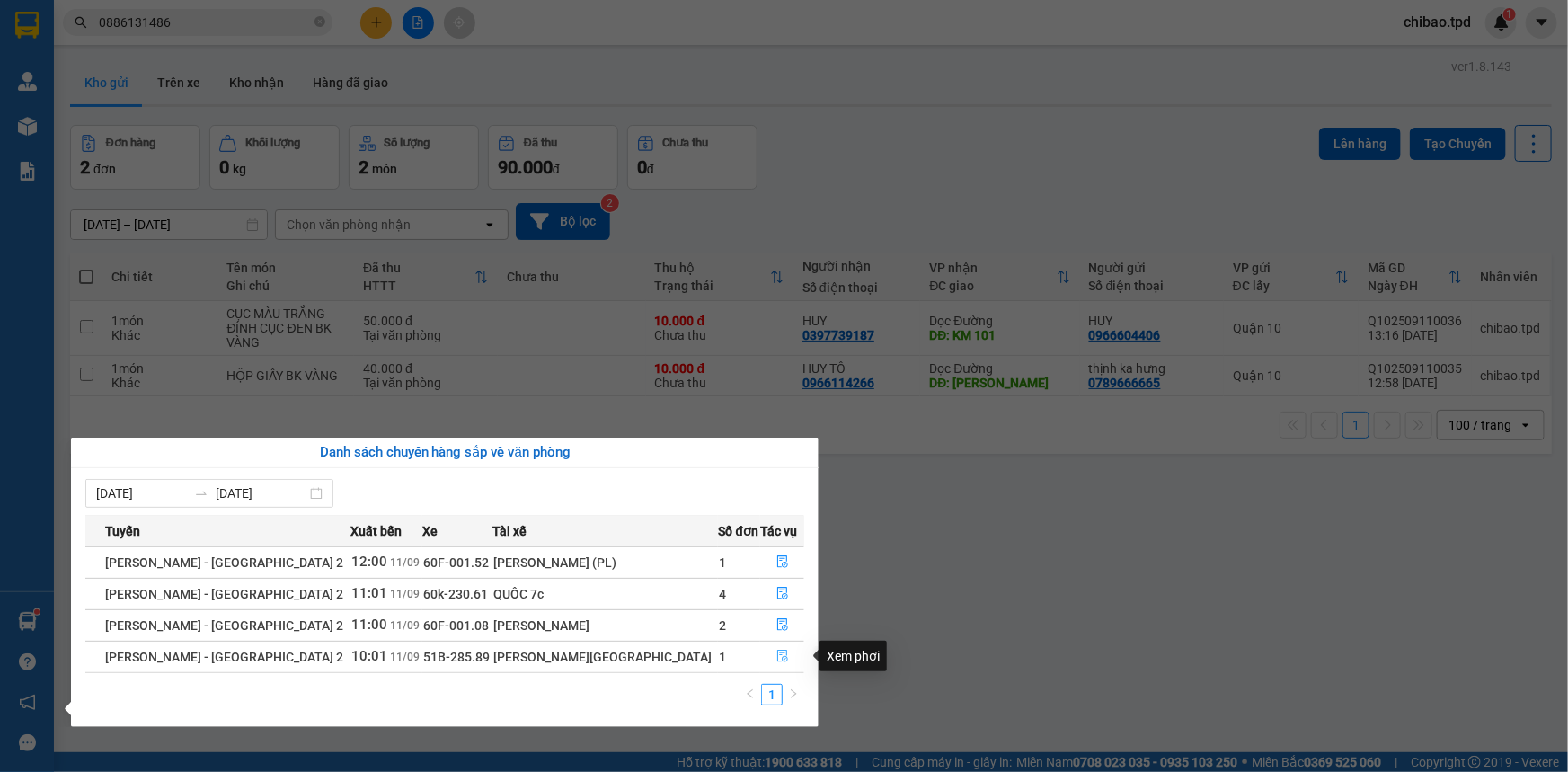
click at [781, 649] on button "button" at bounding box center [782, 656] width 43 height 29
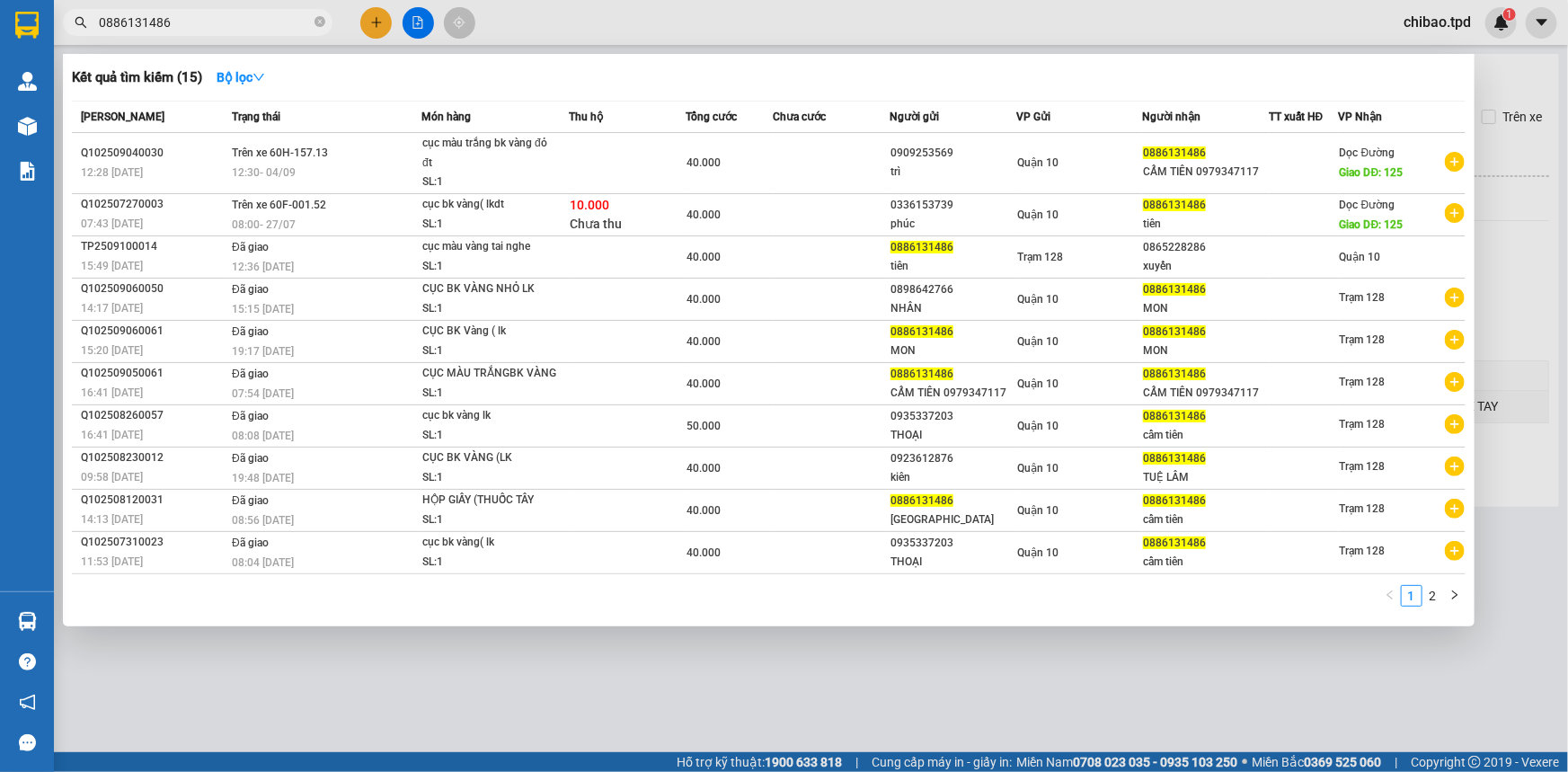
click at [269, 9] on span "0886131486" at bounding box center [197, 22] width 270 height 27
drag, startPoint x: 268, startPoint y: 9, endPoint x: 259, endPoint y: 27, distance: 20.1
click at [267, 9] on span "0886131486" at bounding box center [197, 22] width 270 height 27
click at [249, 42] on div at bounding box center [784, 386] width 1568 height 772
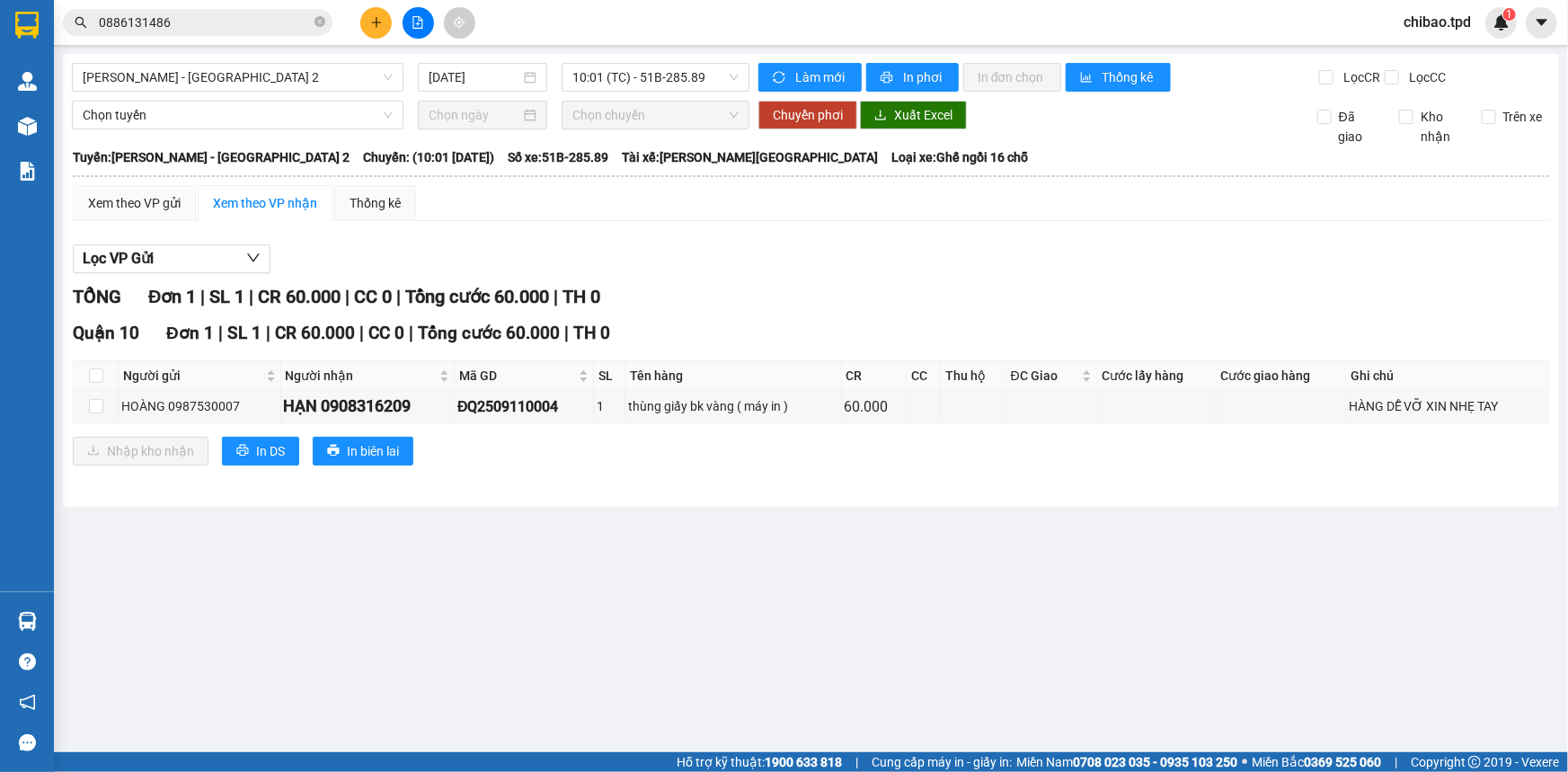
click at [255, 26] on input "0886131486" at bounding box center [205, 22] width 212 height 19
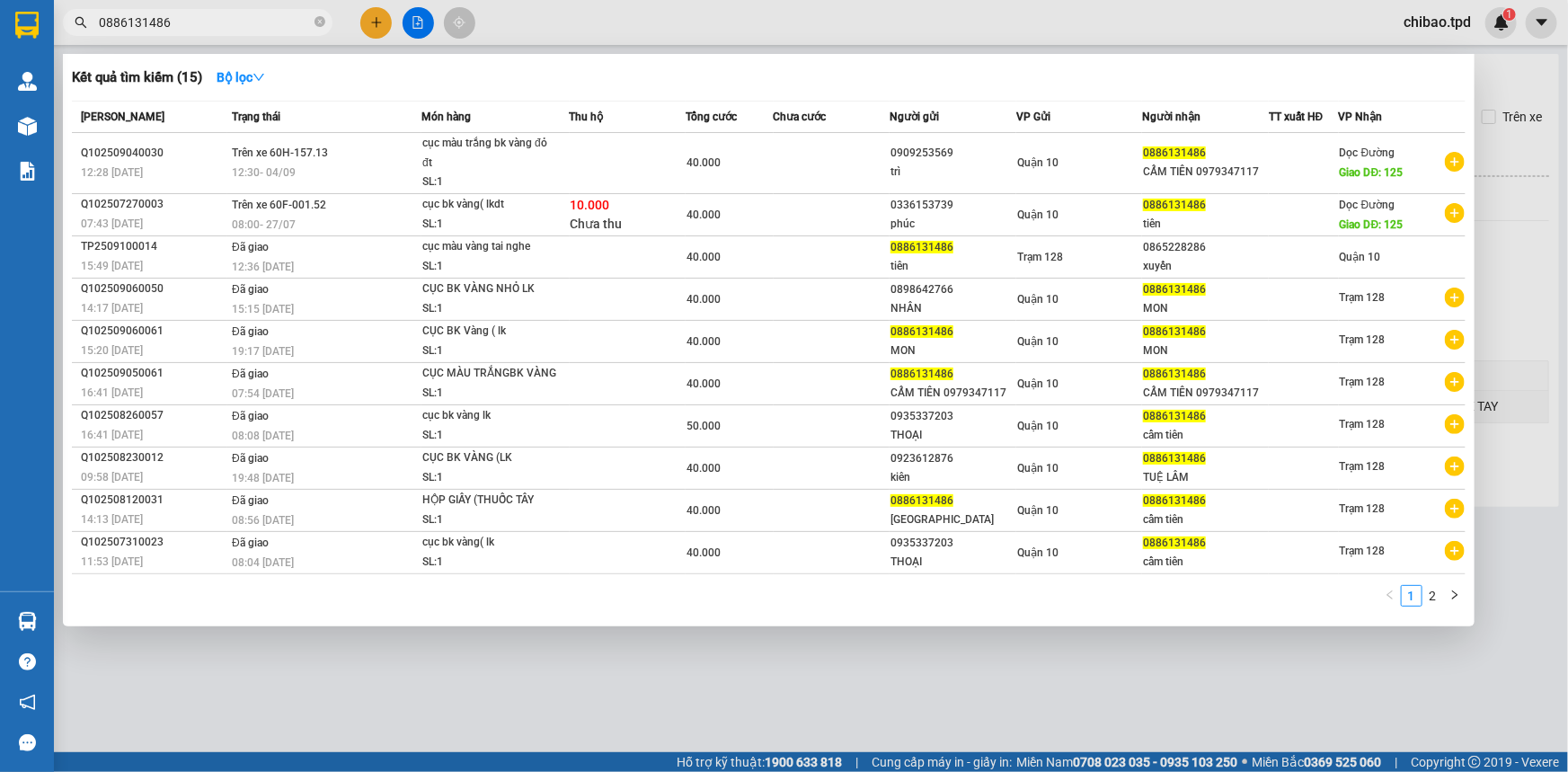
click at [255, 26] on input "0886131486" at bounding box center [205, 22] width 212 height 19
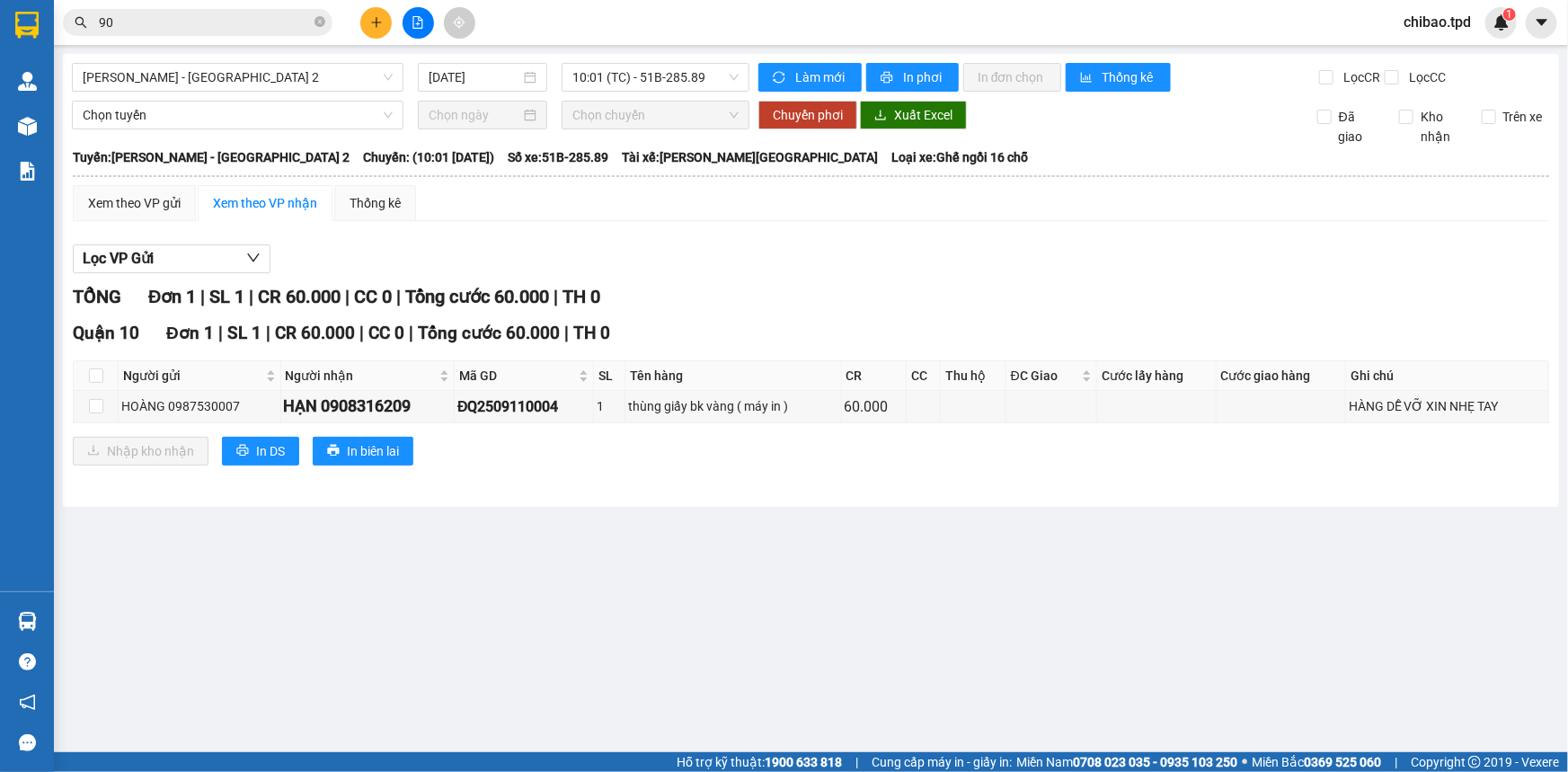
type input "9"
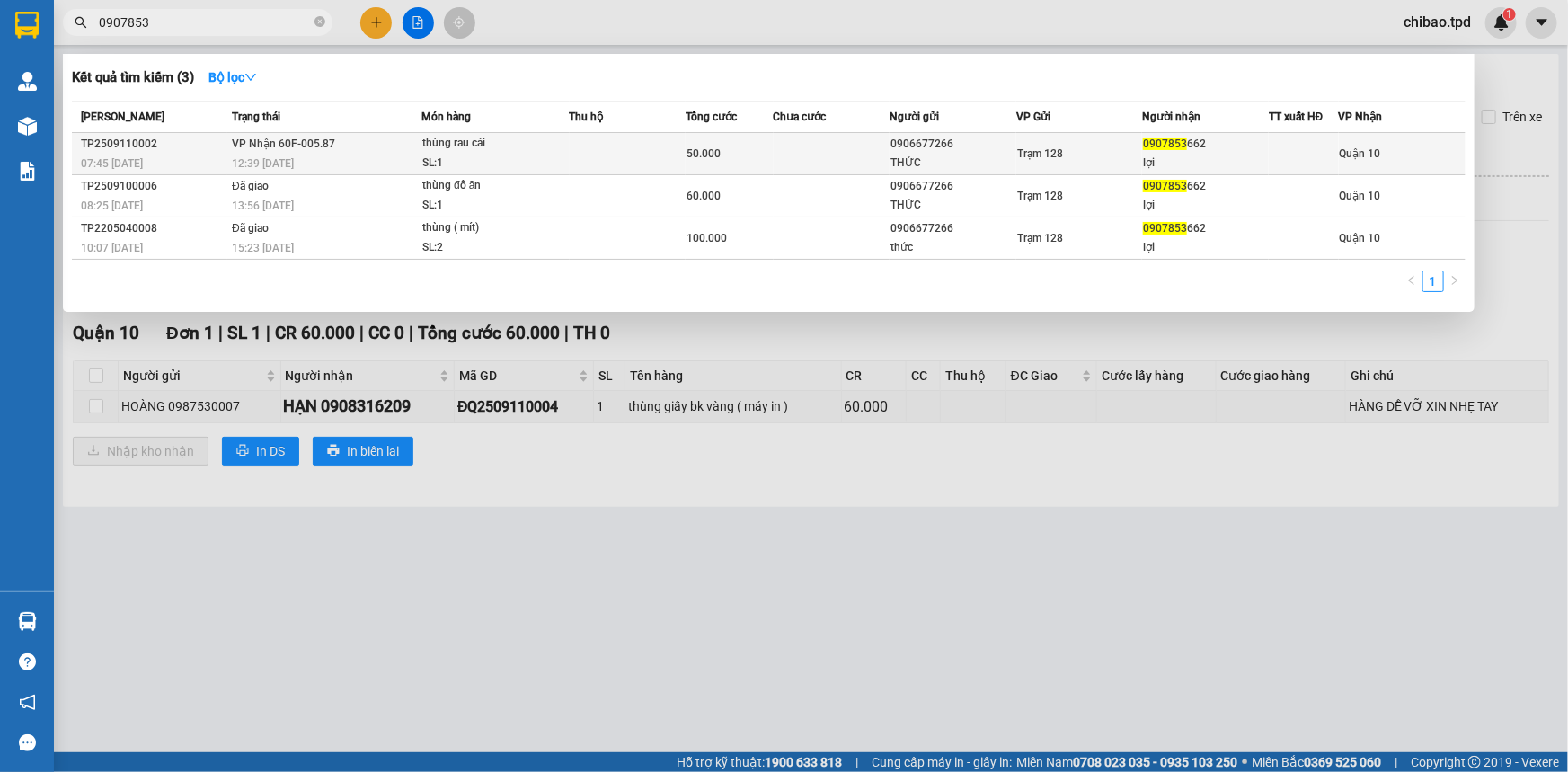
type input "0907853"
click at [1095, 161] on div "Trạm 128" at bounding box center [1080, 153] width 125 height 19
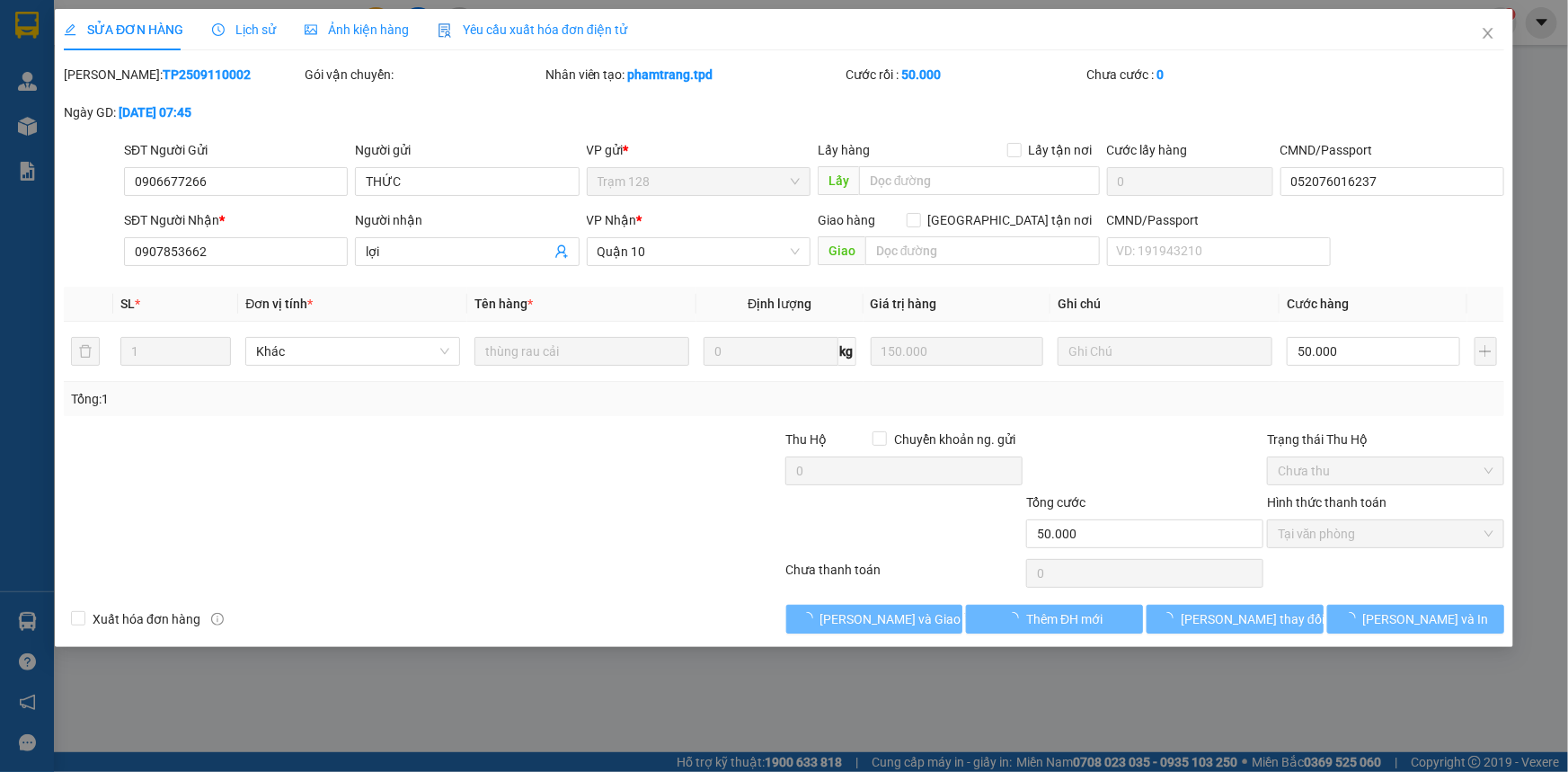
type input "0906677266"
type input "THỨC"
type input "052076016237"
type input "0907853662"
type input "lợi"
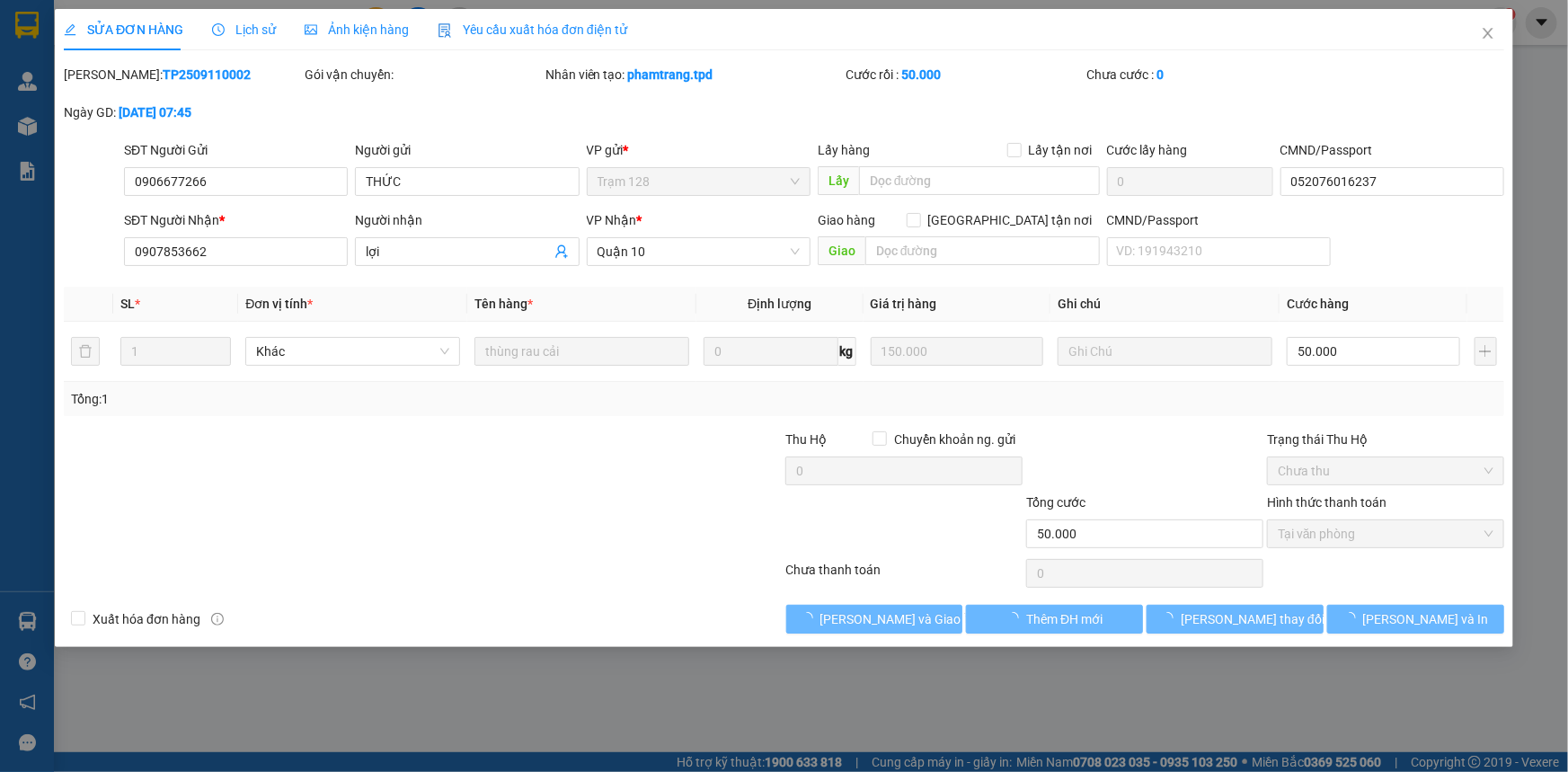
type input "50.000"
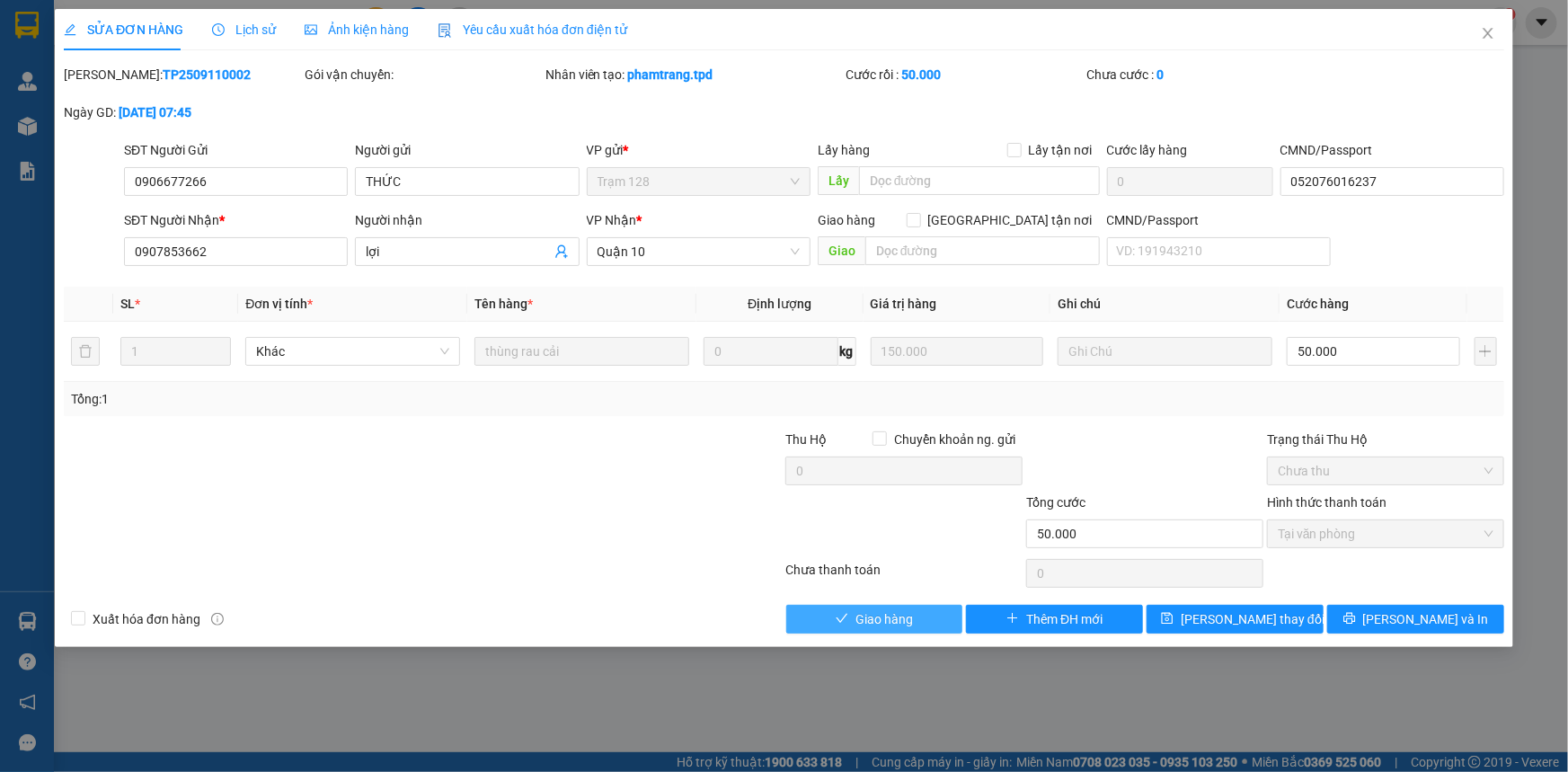
click at [910, 615] on span "Giao hàng" at bounding box center [884, 618] width 57 height 19
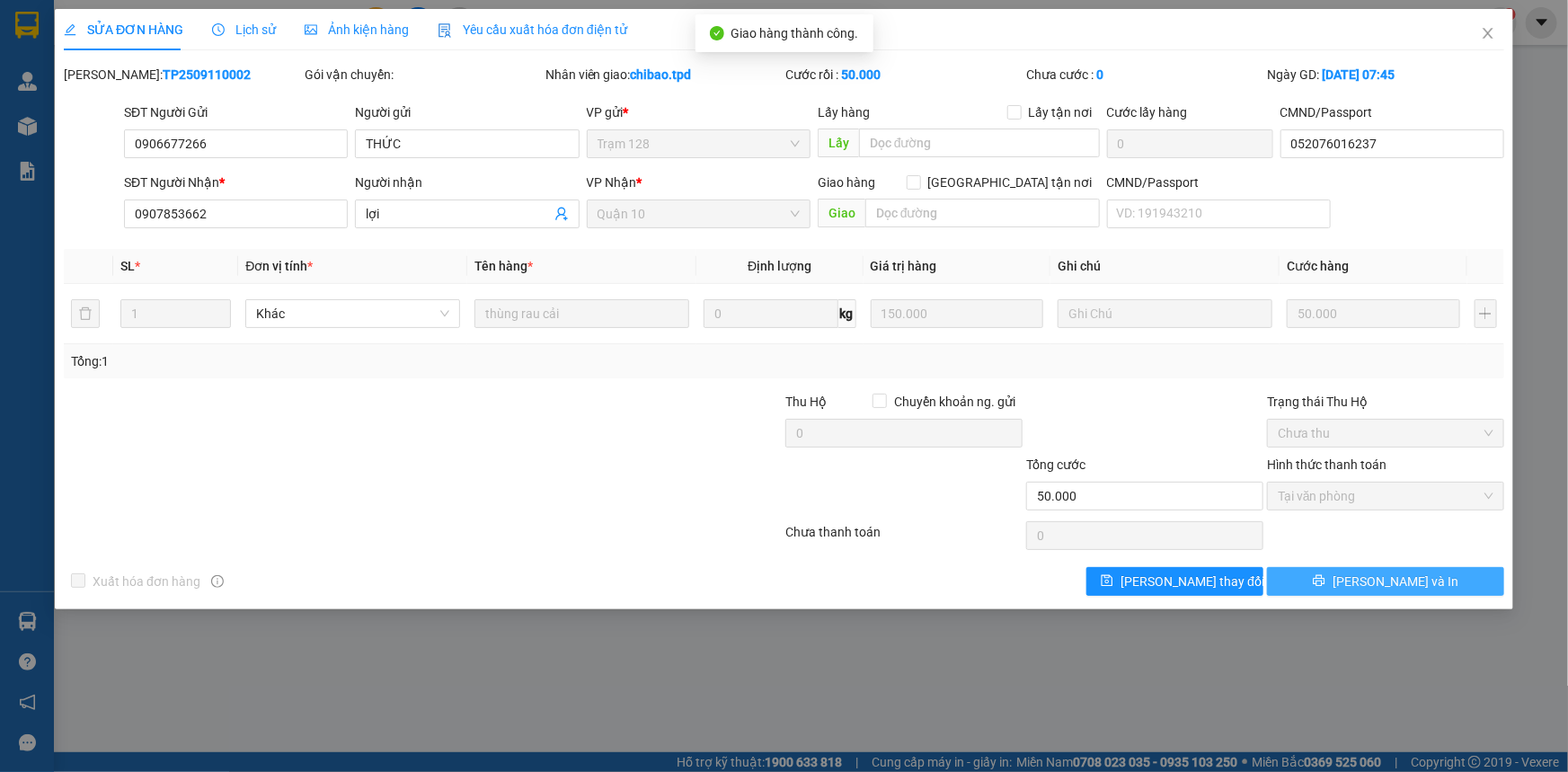
click at [1396, 567] on button "[PERSON_NAME] và In" at bounding box center [1385, 581] width 237 height 29
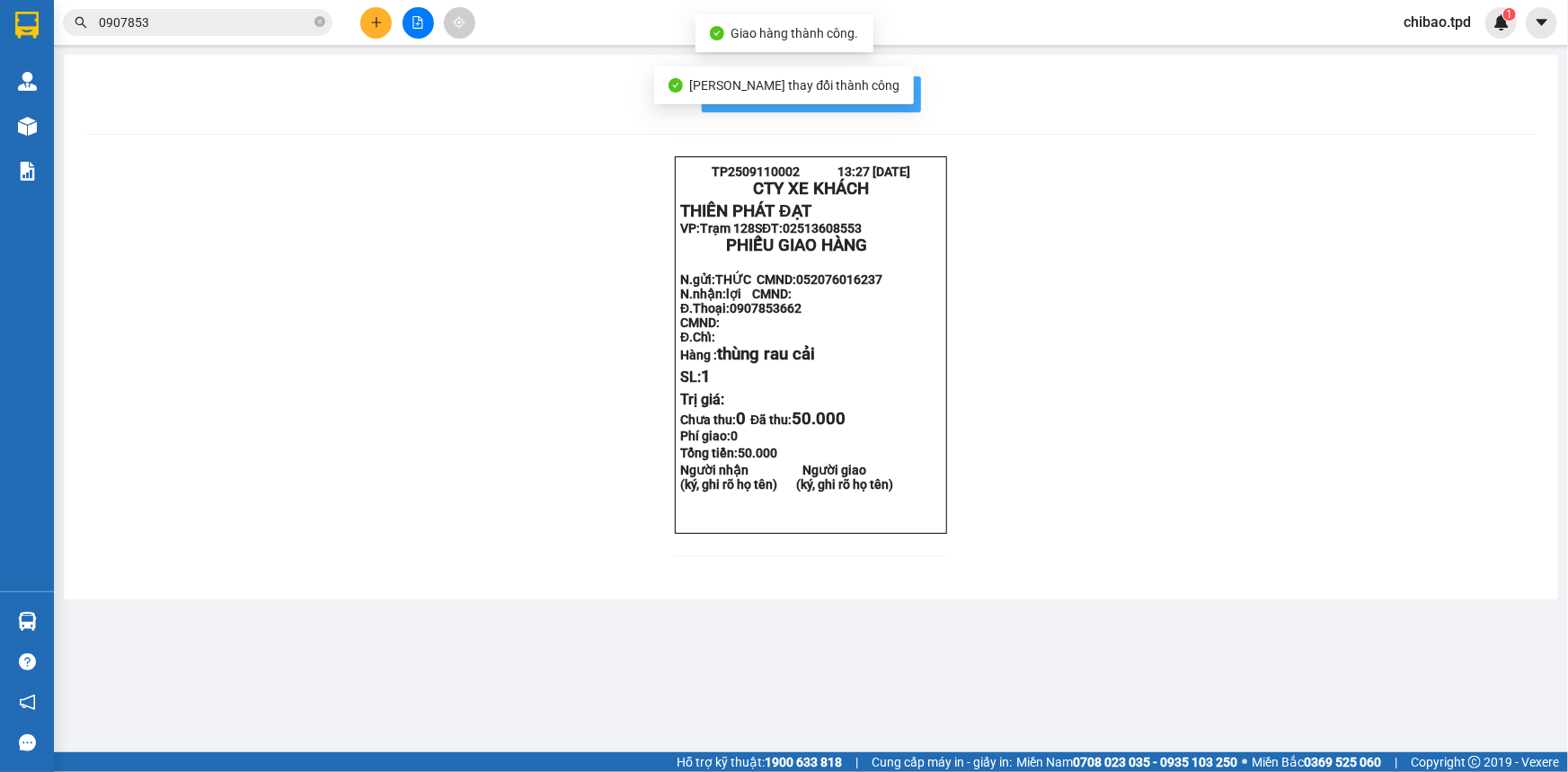
click at [908, 80] on button "In mẫu biên lai tự cấu hình" at bounding box center [811, 94] width 220 height 36
